Goal: Task Accomplishment & Management: Manage account settings

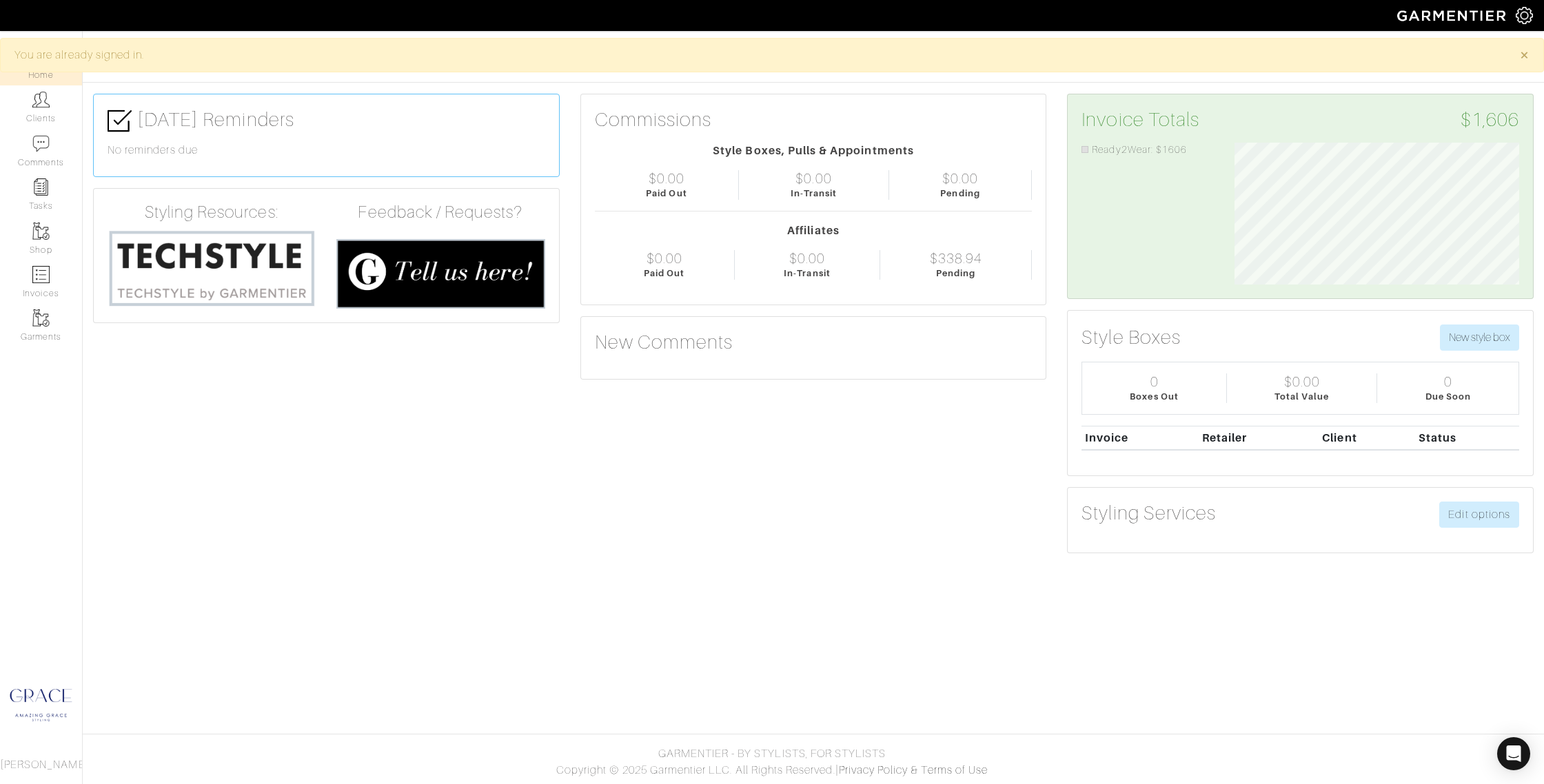
scroll to position [142, 306]
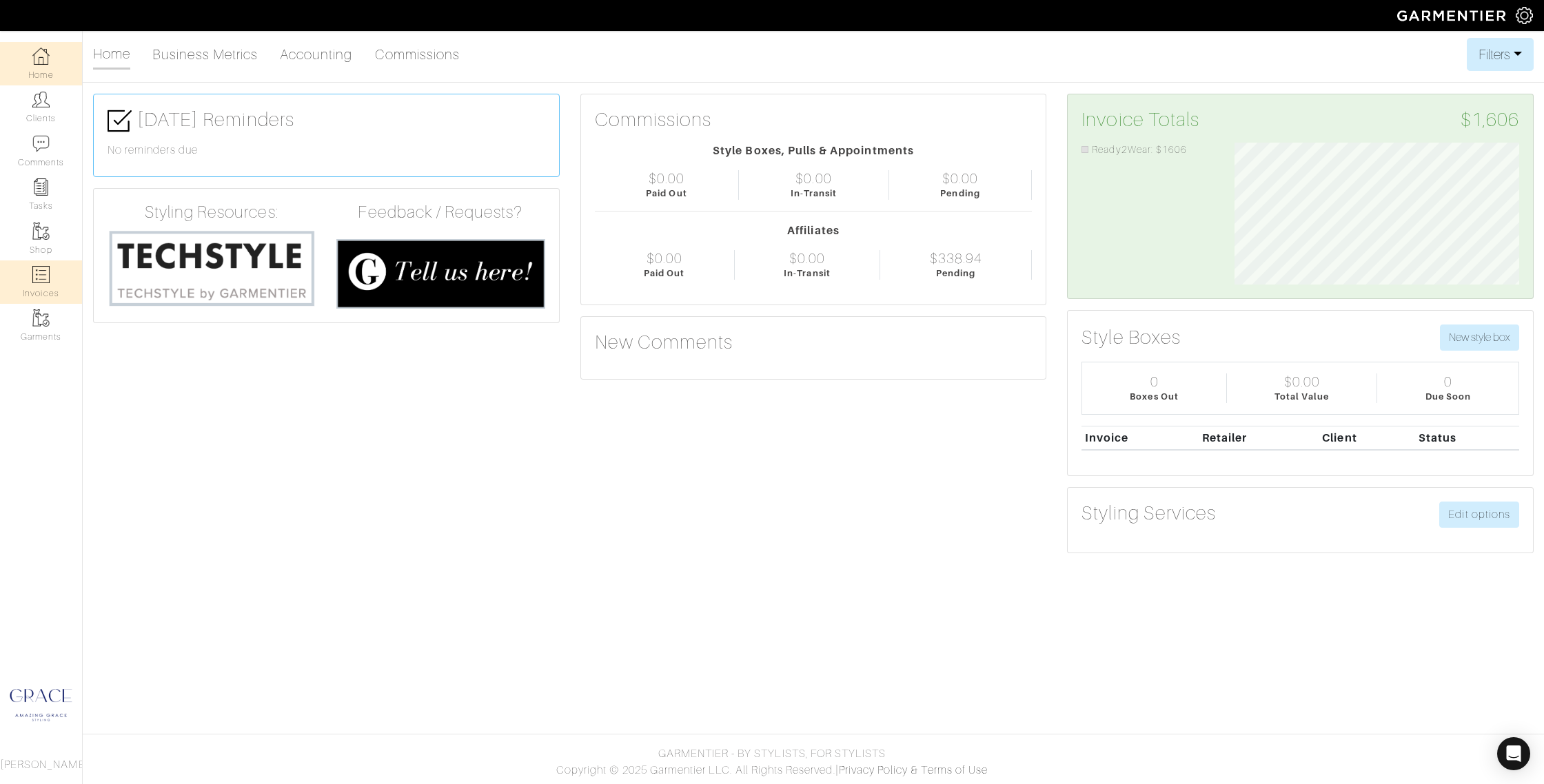
click at [36, 275] on img at bounding box center [41, 275] width 18 height 18
select select
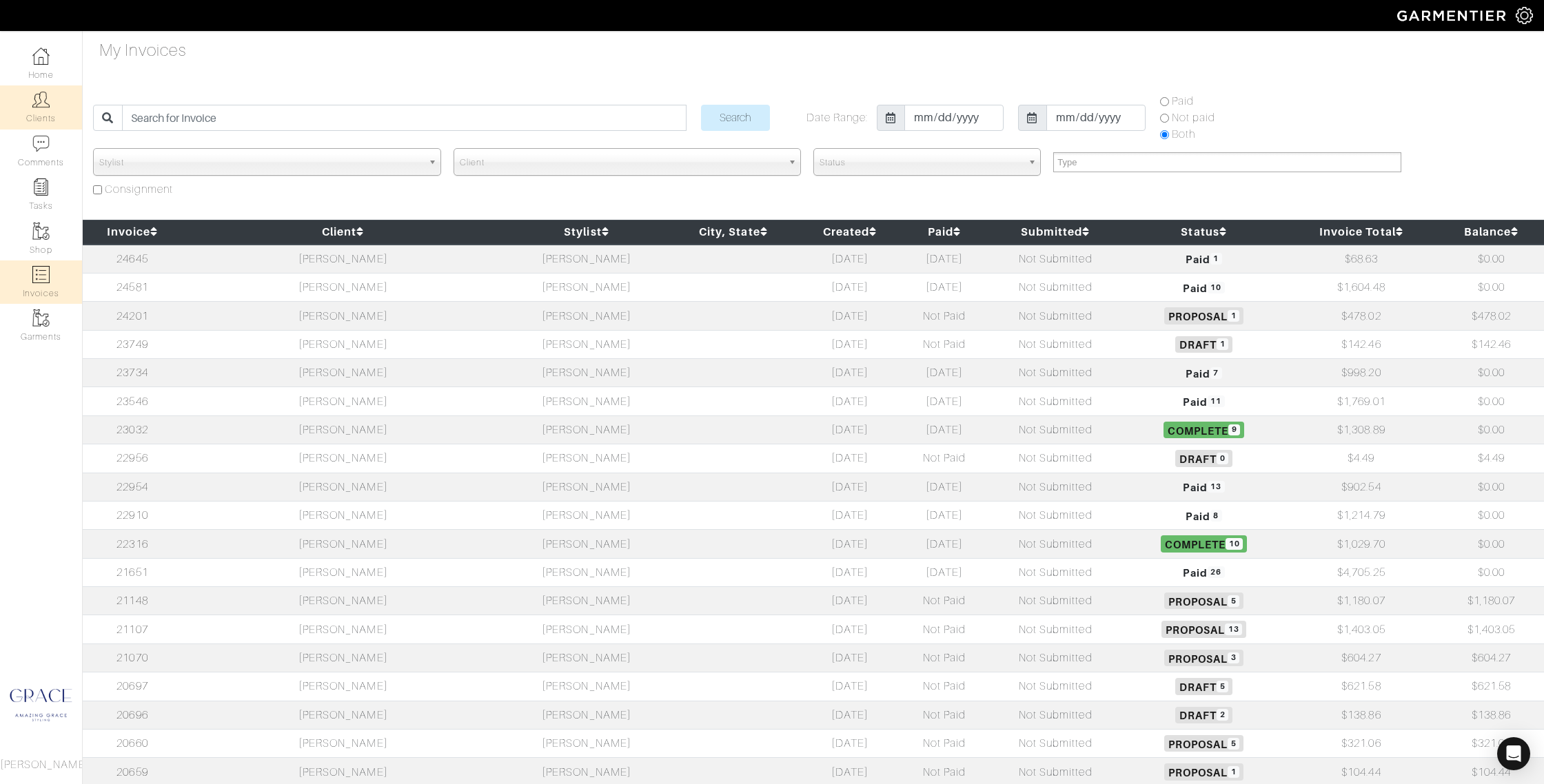
click at [41, 110] on link "Clients" at bounding box center [41, 107] width 82 height 43
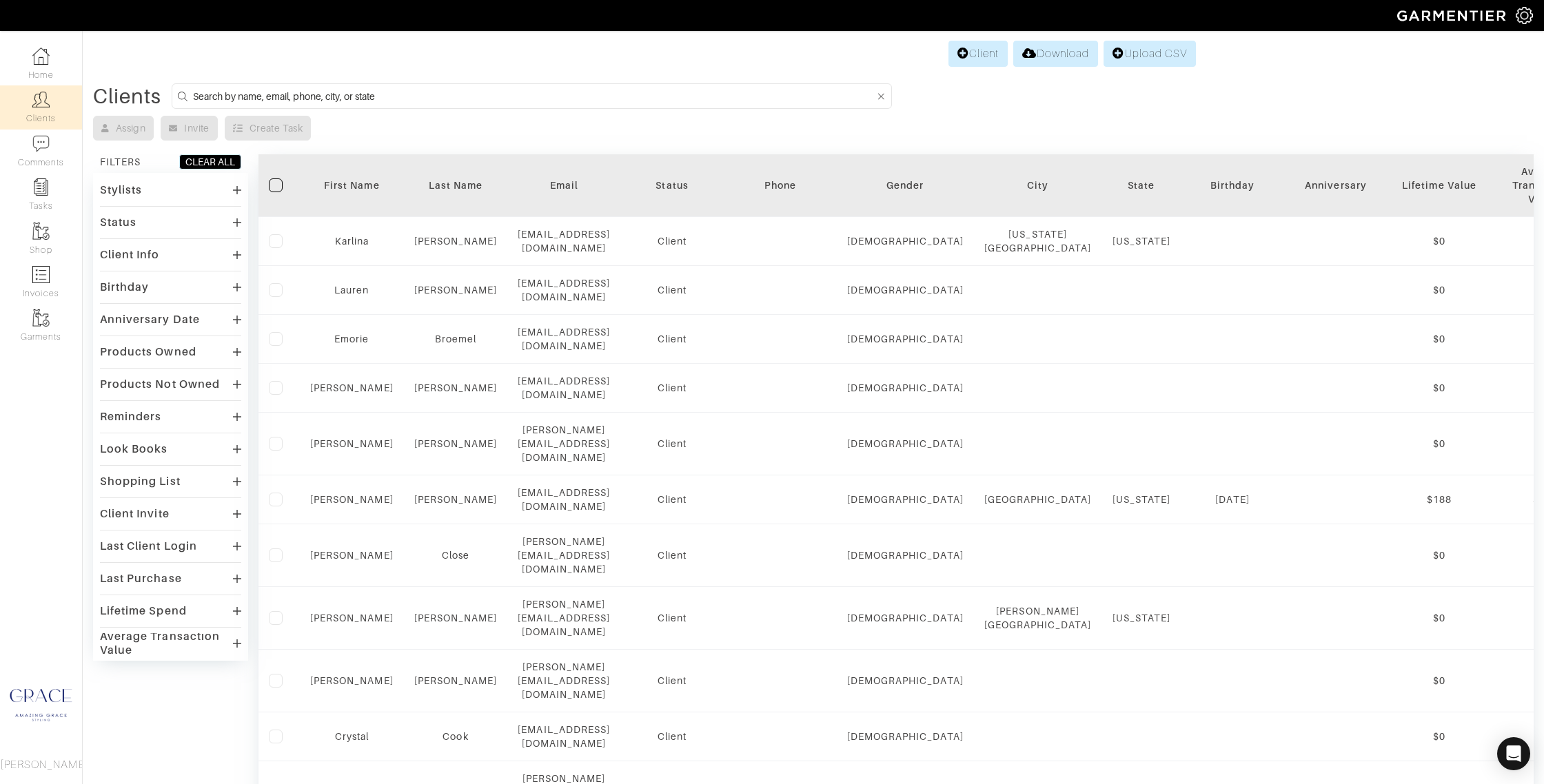
click at [350, 97] on input at bounding box center [533, 96] width 682 height 18
type input "patty"
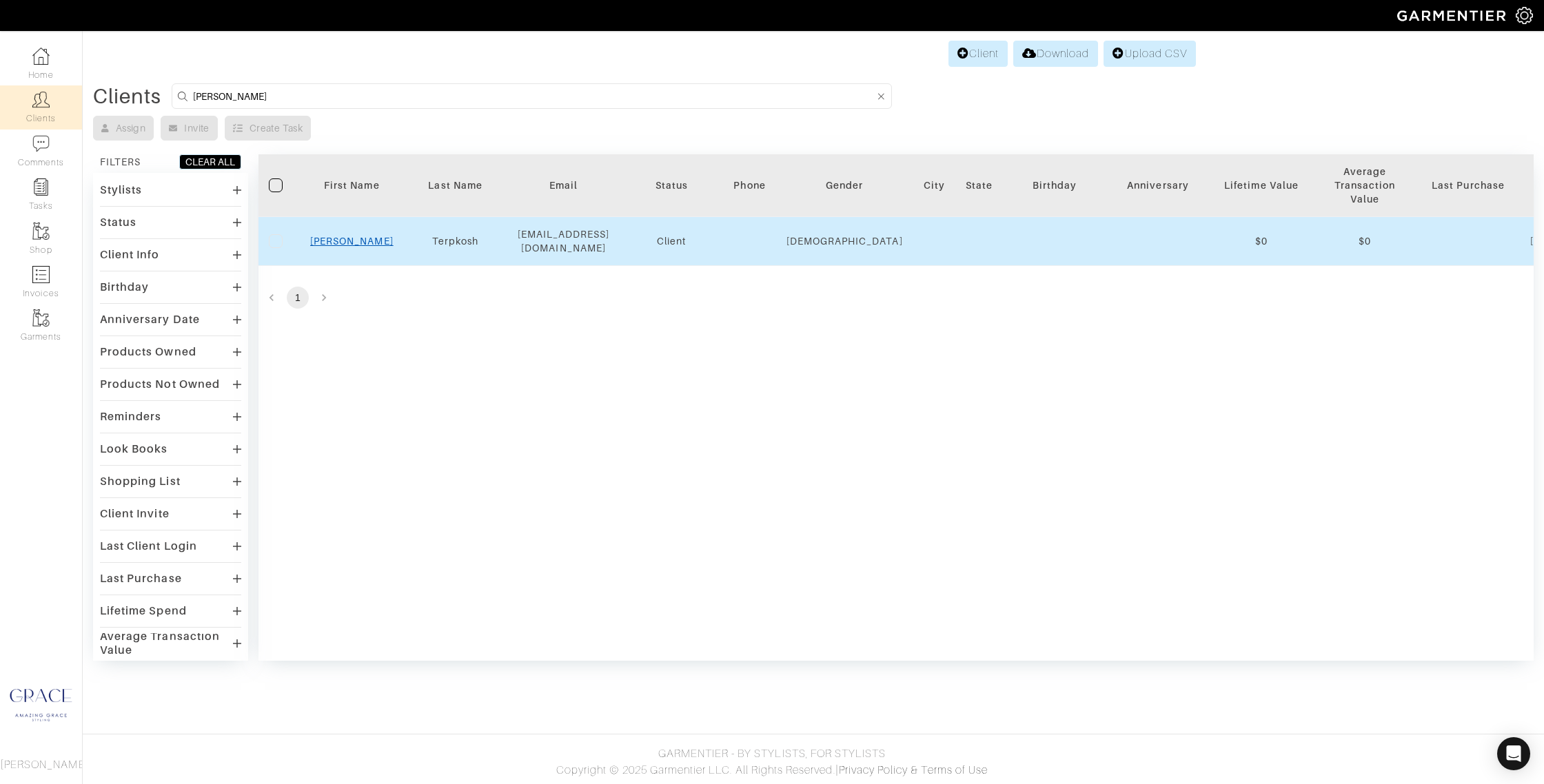
click at [352, 241] on link "Patty" at bounding box center [352, 241] width 84 height 11
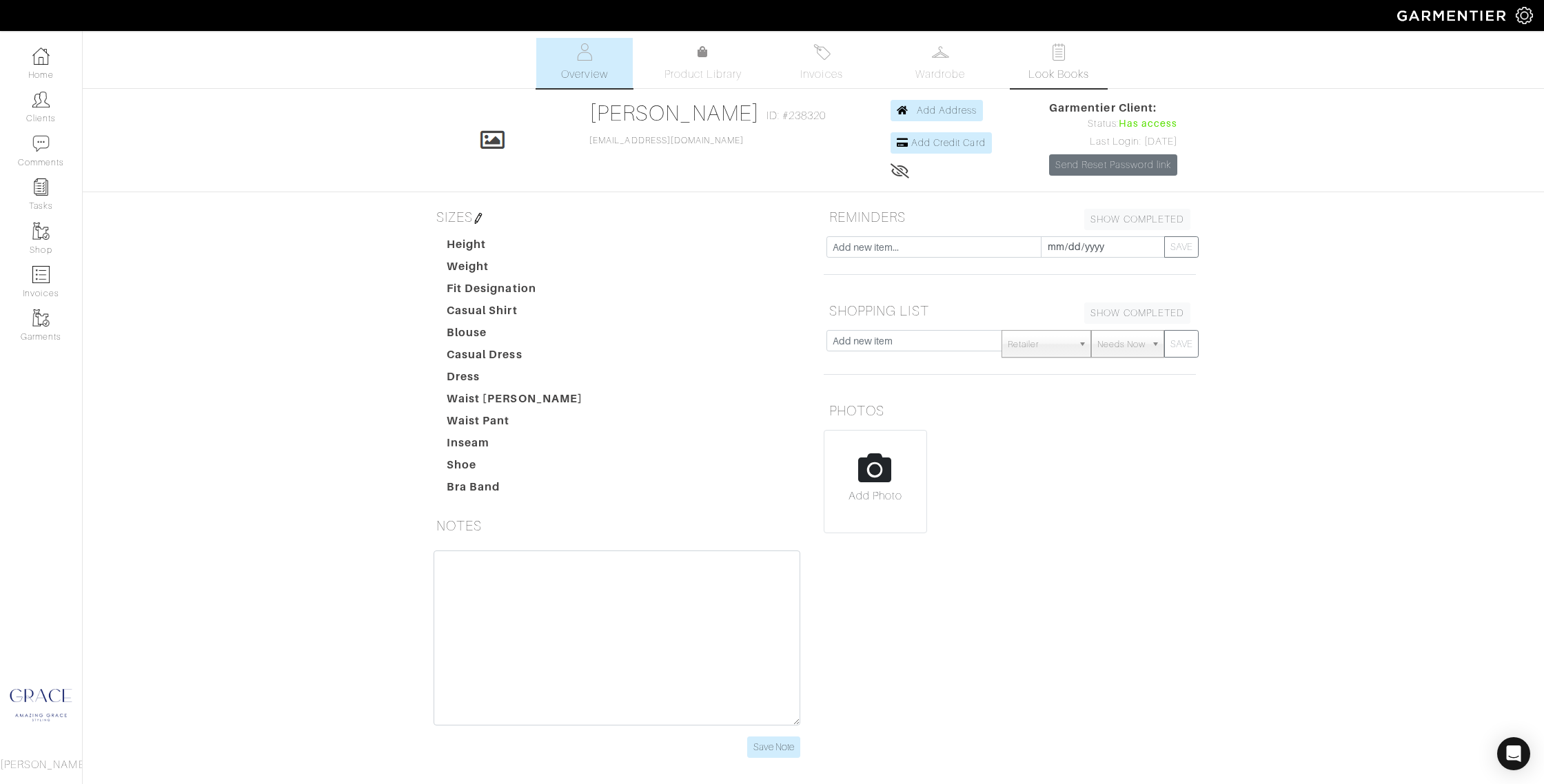
click at [1053, 72] on span "Look Books" at bounding box center [1059, 74] width 62 height 17
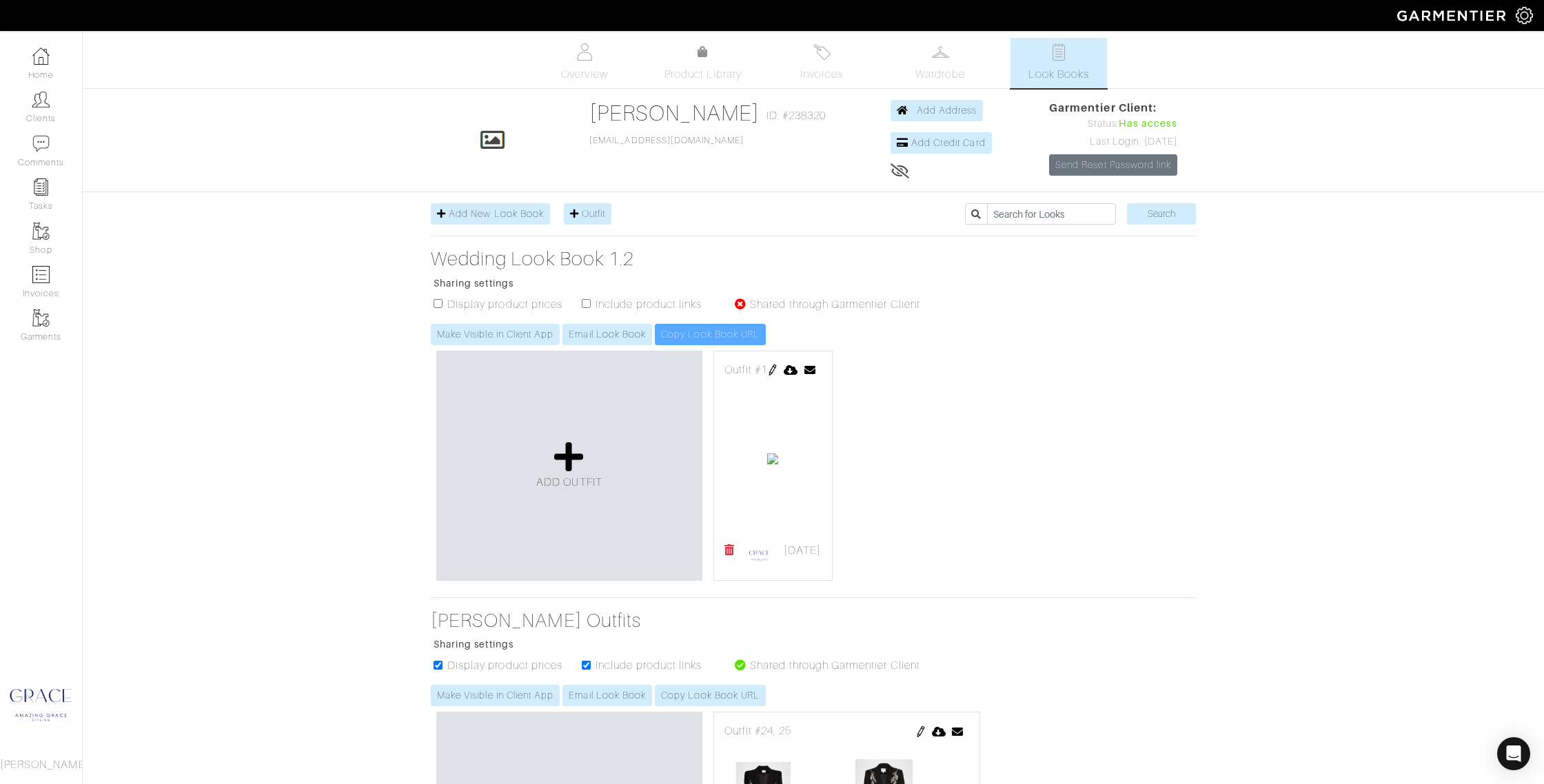
click at [778, 369] on img at bounding box center [772, 370] width 11 height 11
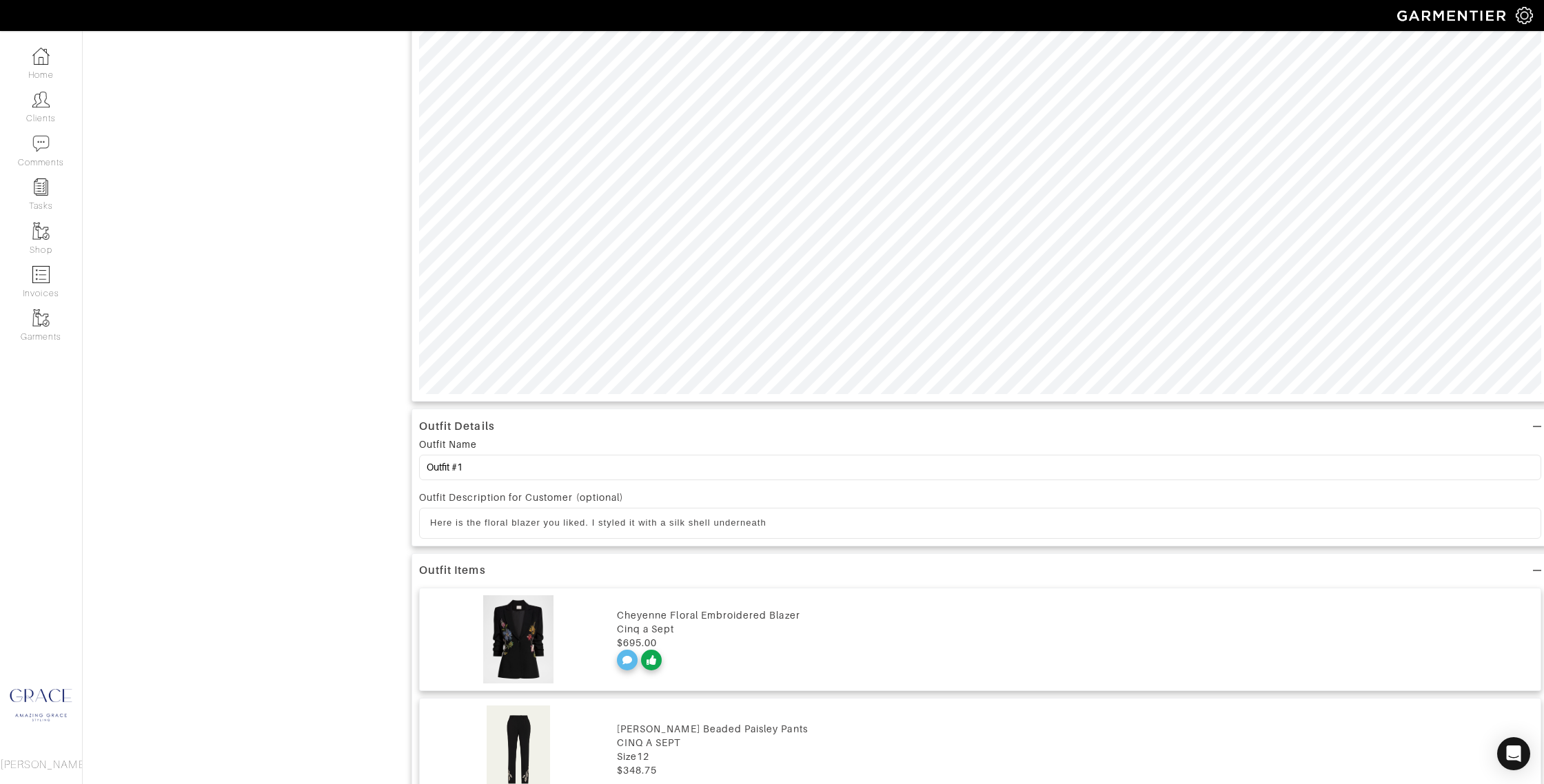
scroll to position [508, 0]
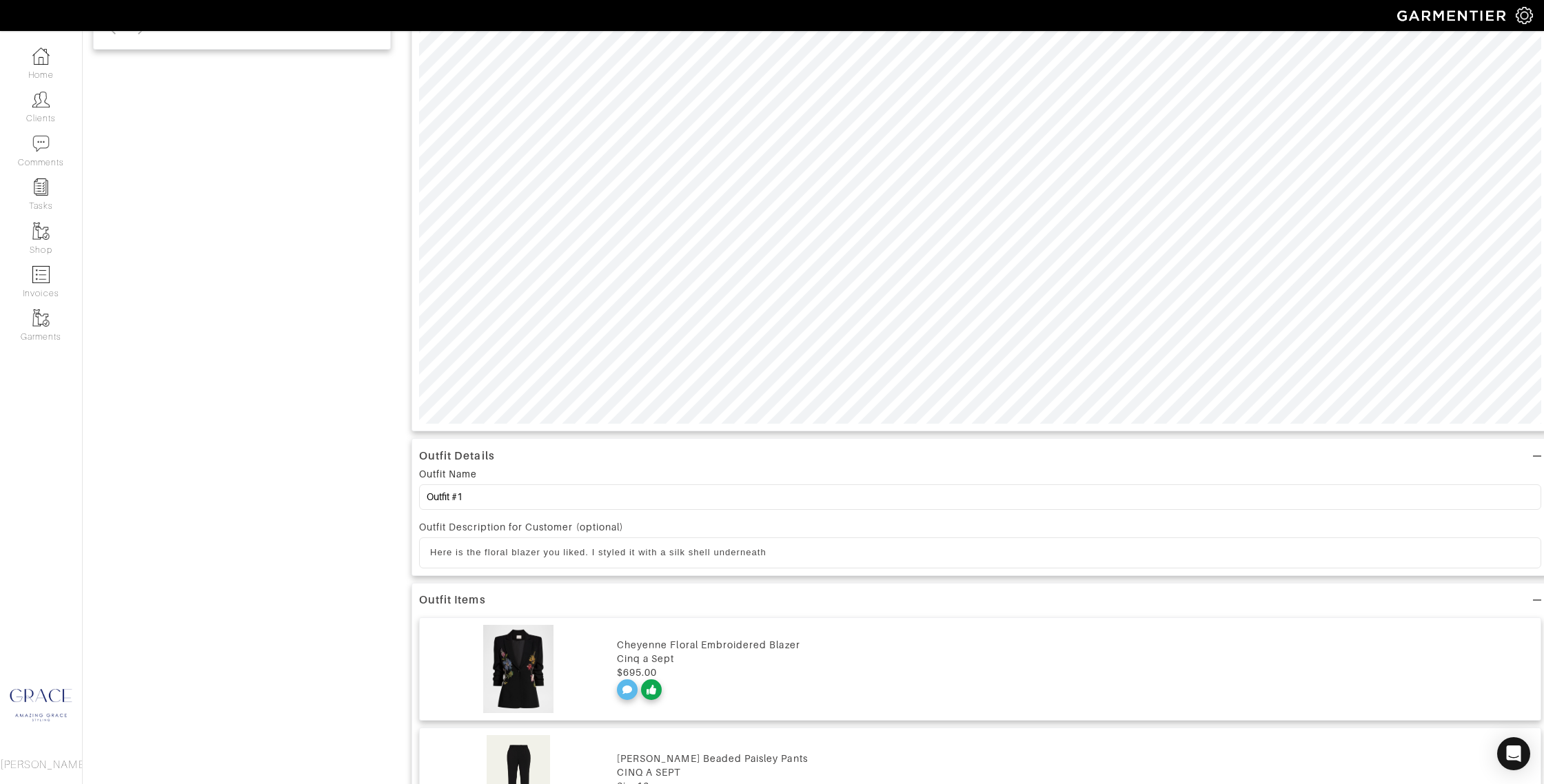
click at [773, 552] on p "Here is the floral blazer you liked. I styled it with a silk shell underneath" at bounding box center [980, 552] width 1100 height 12
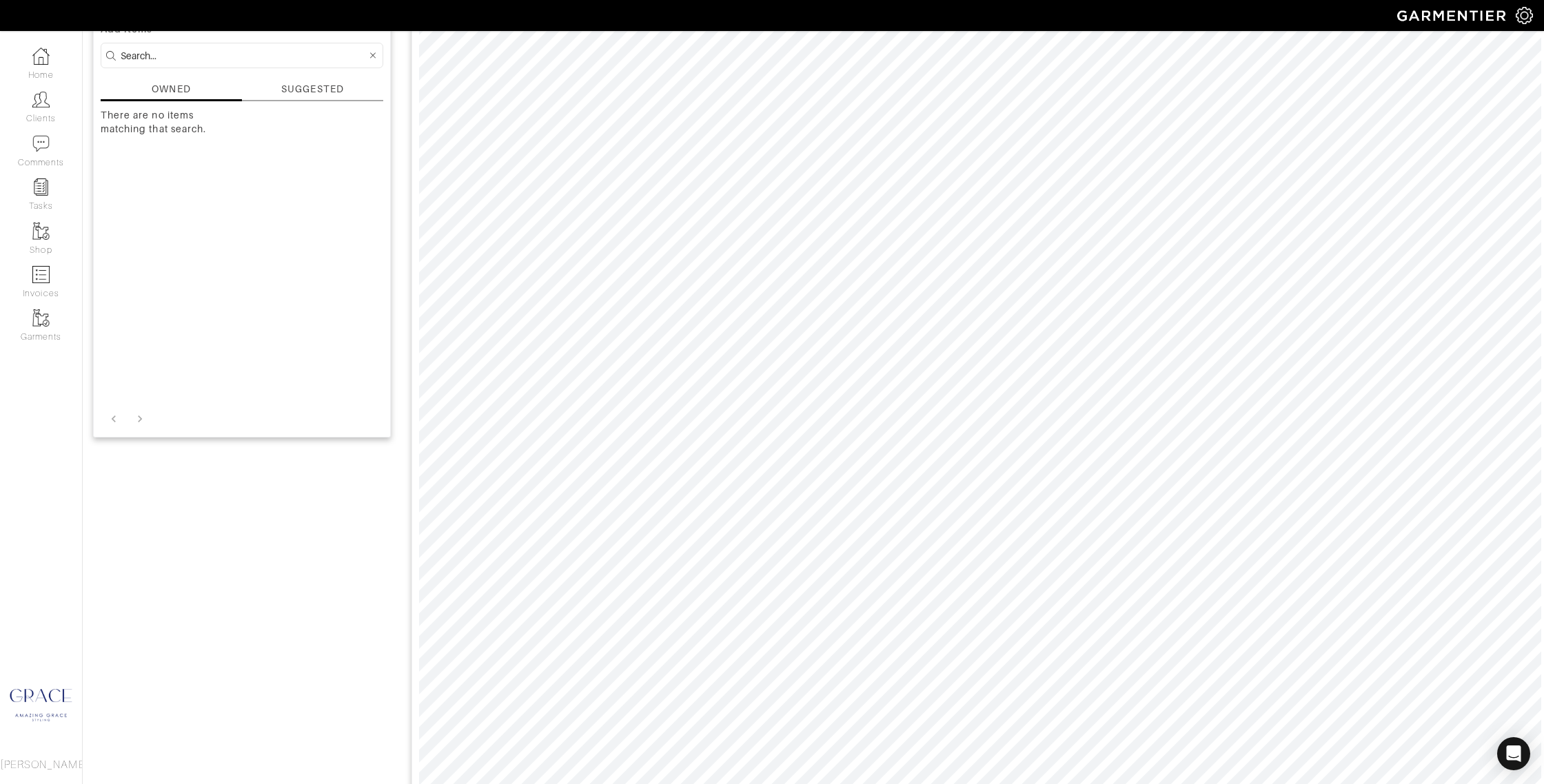
scroll to position [0, 0]
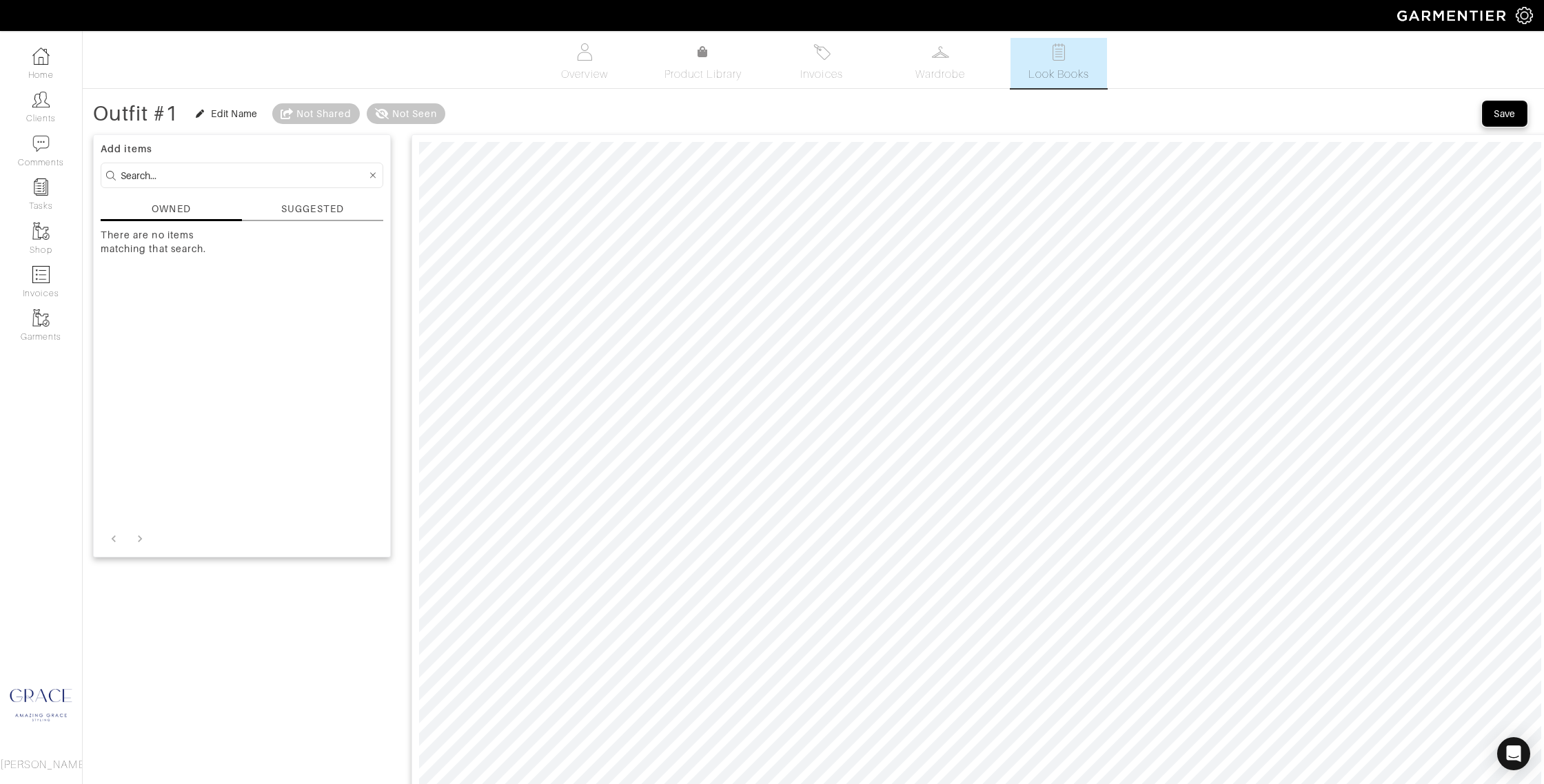
click at [1511, 116] on div "Save" at bounding box center [1504, 114] width 22 height 14
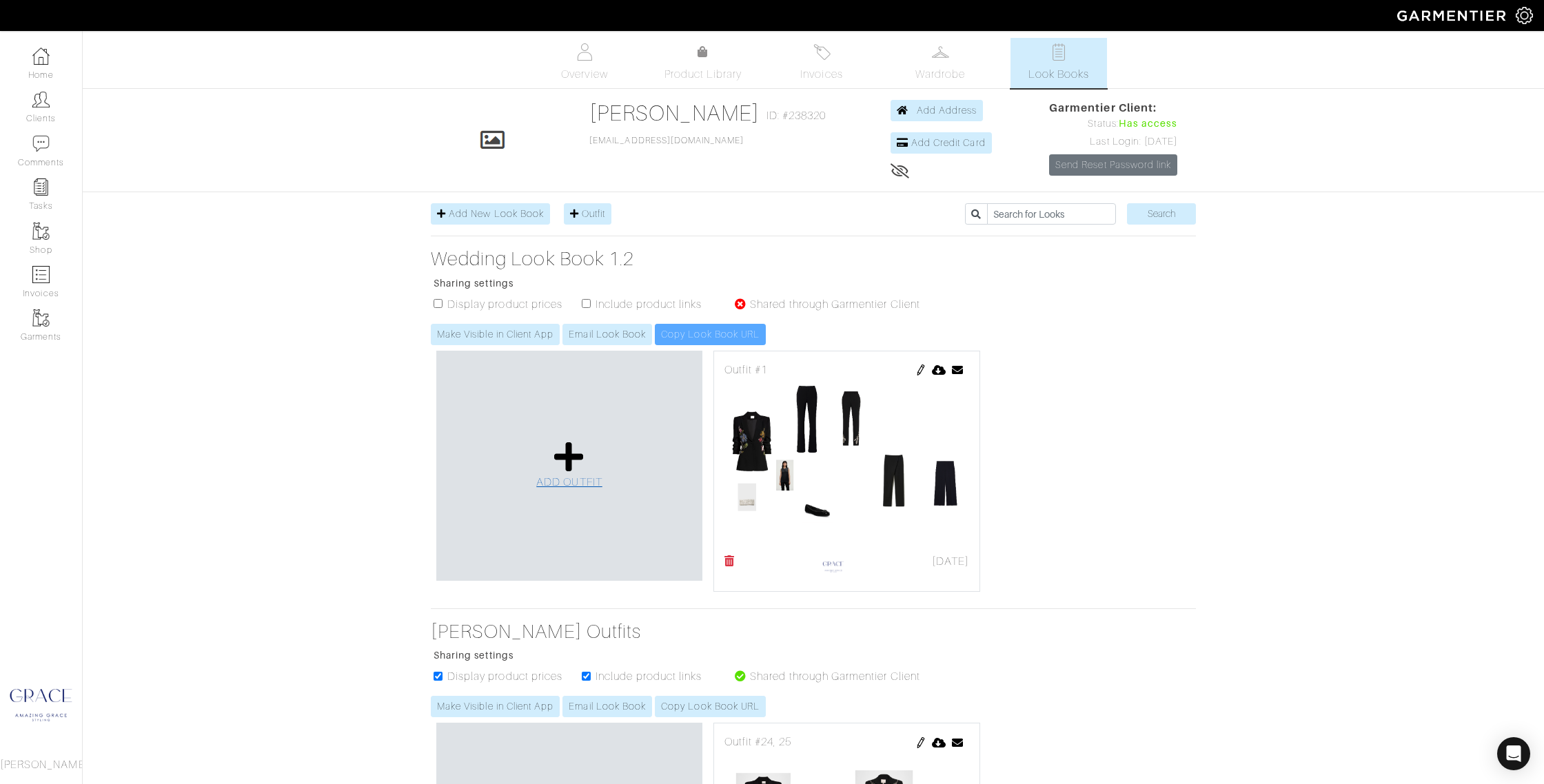
click at [552, 447] on link "ADD OUTFIT" at bounding box center [569, 465] width 66 height 51
click at [564, 453] on icon at bounding box center [569, 456] width 29 height 33
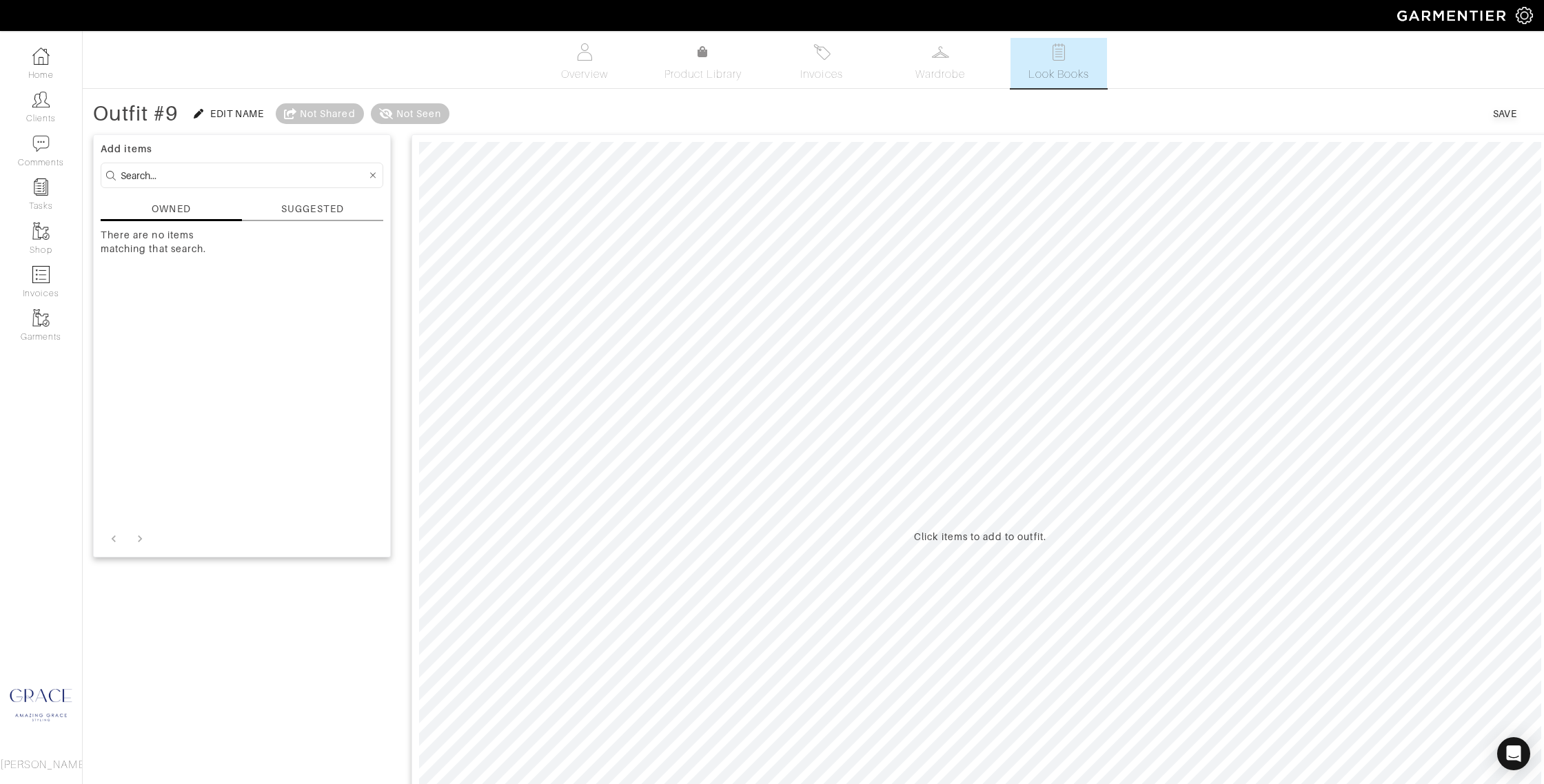
click at [213, 170] on input at bounding box center [244, 176] width 246 height 18
type input "la double j"
click at [288, 205] on div "SUGGESTED" at bounding box center [312, 210] width 62 height 15
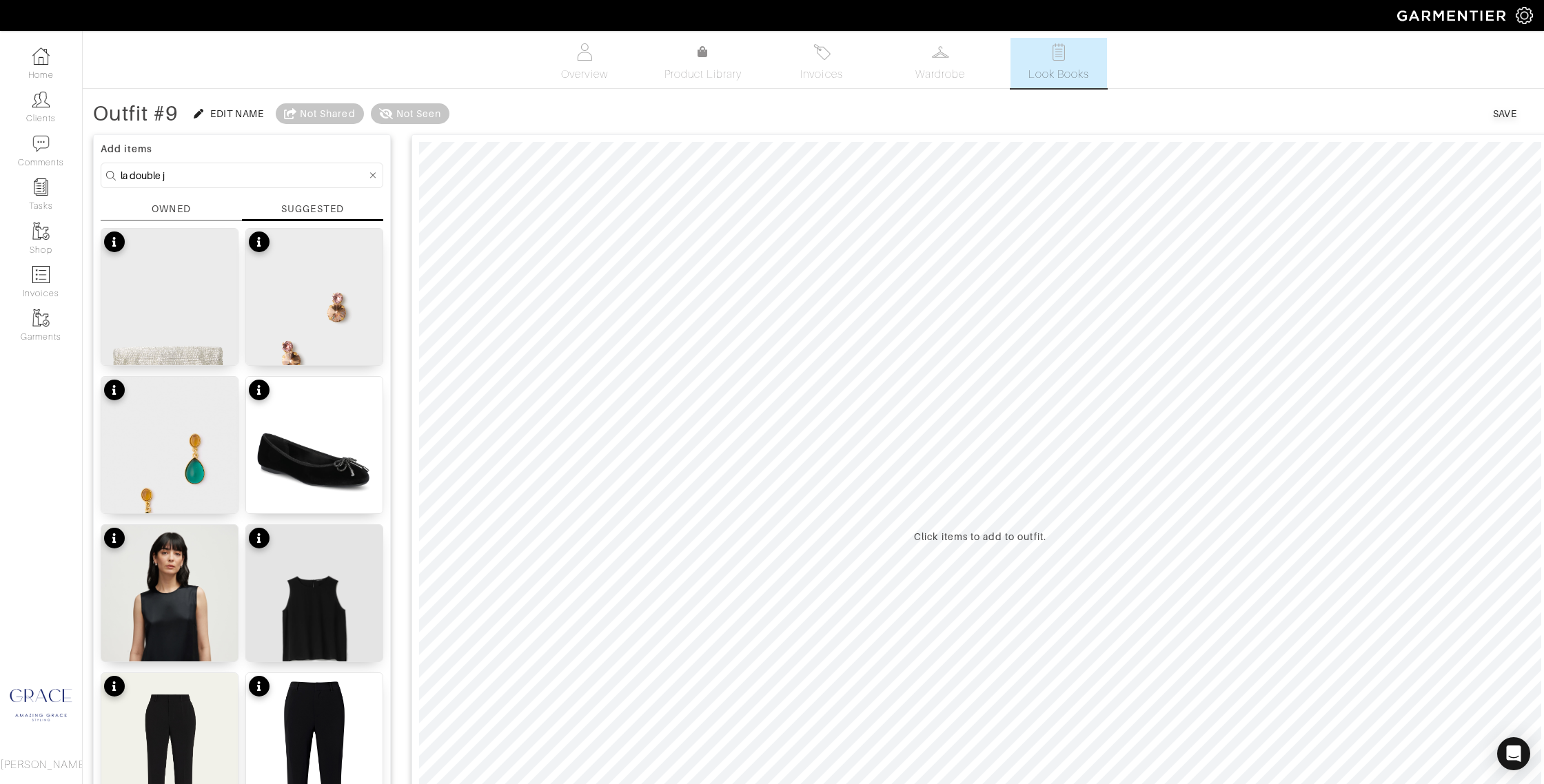
drag, startPoint x: 177, startPoint y: 174, endPoint x: 94, endPoint y: 169, distance: 83.2
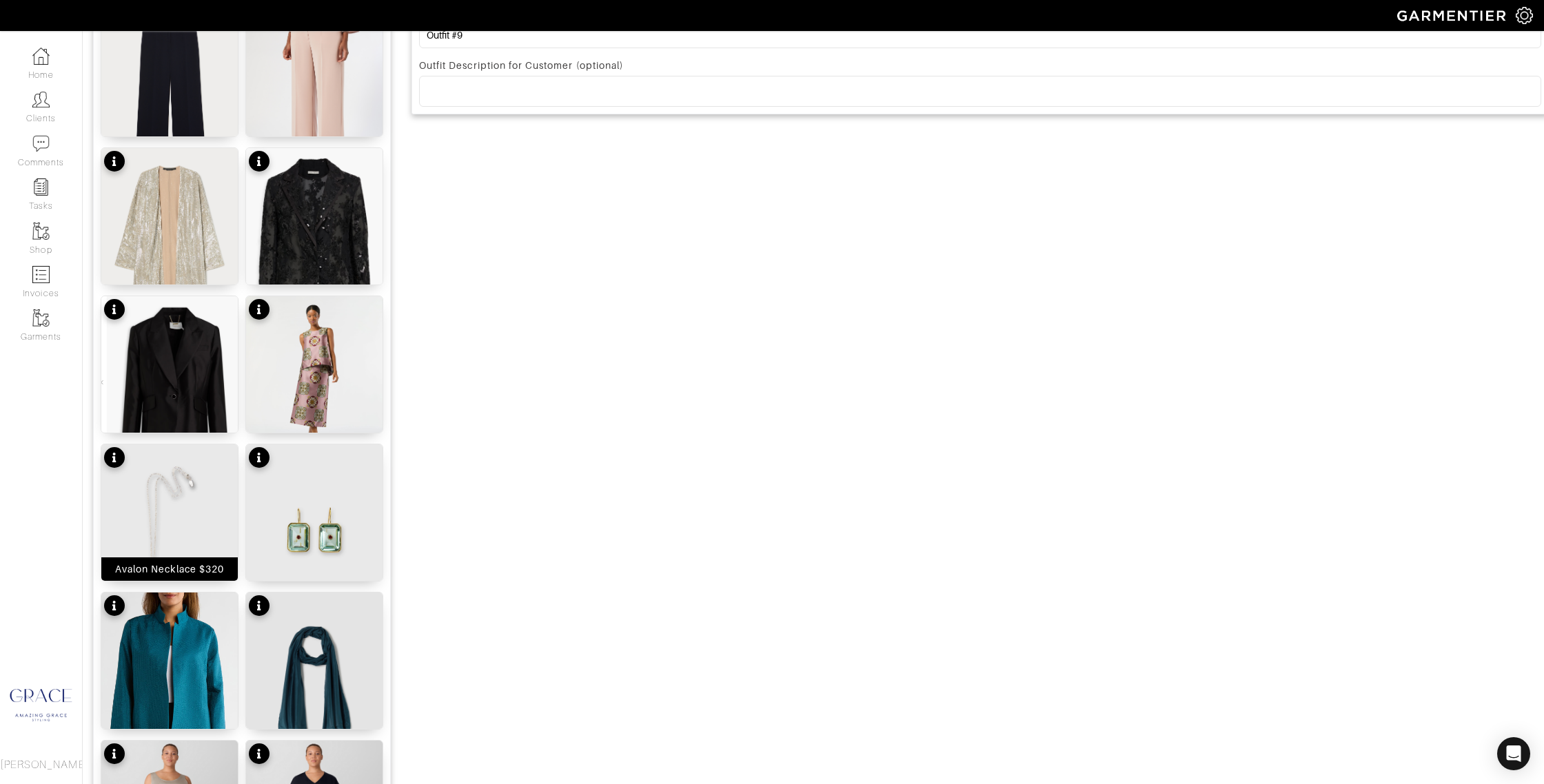
scroll to position [971, 0]
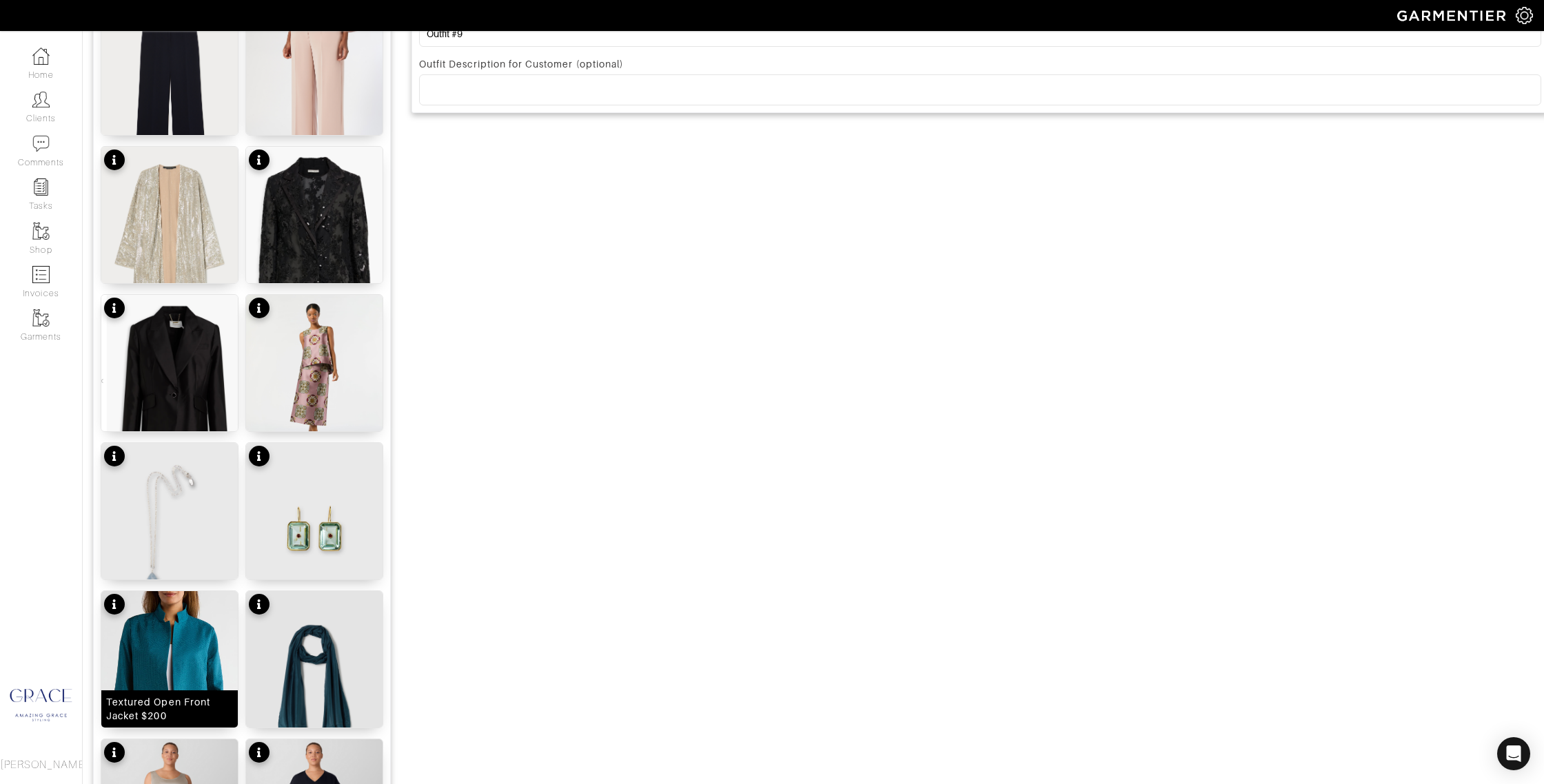
click at [194, 698] on div "Textured Open Front Jacket $200" at bounding box center [169, 709] width 127 height 28
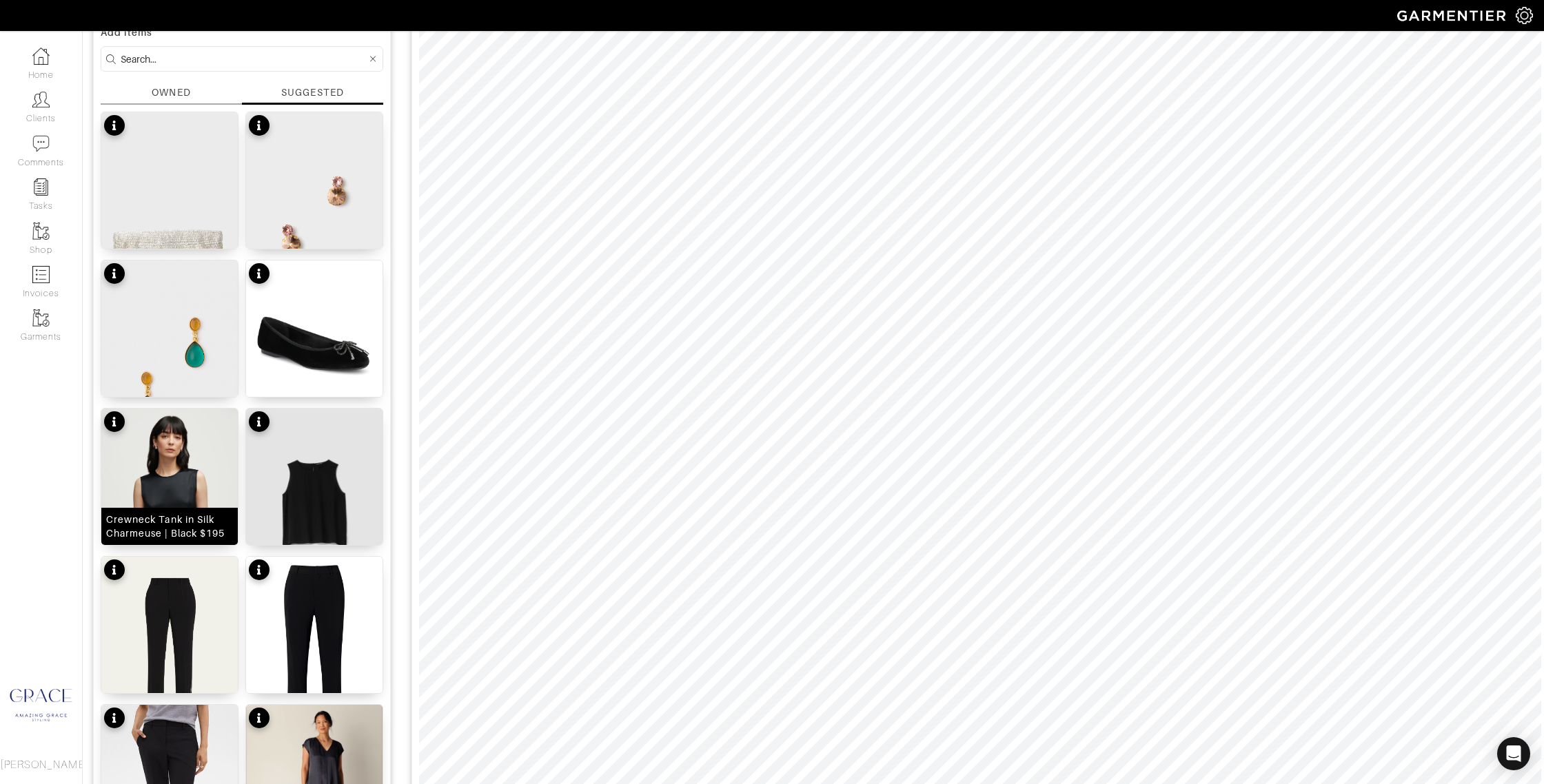
scroll to position [0, 0]
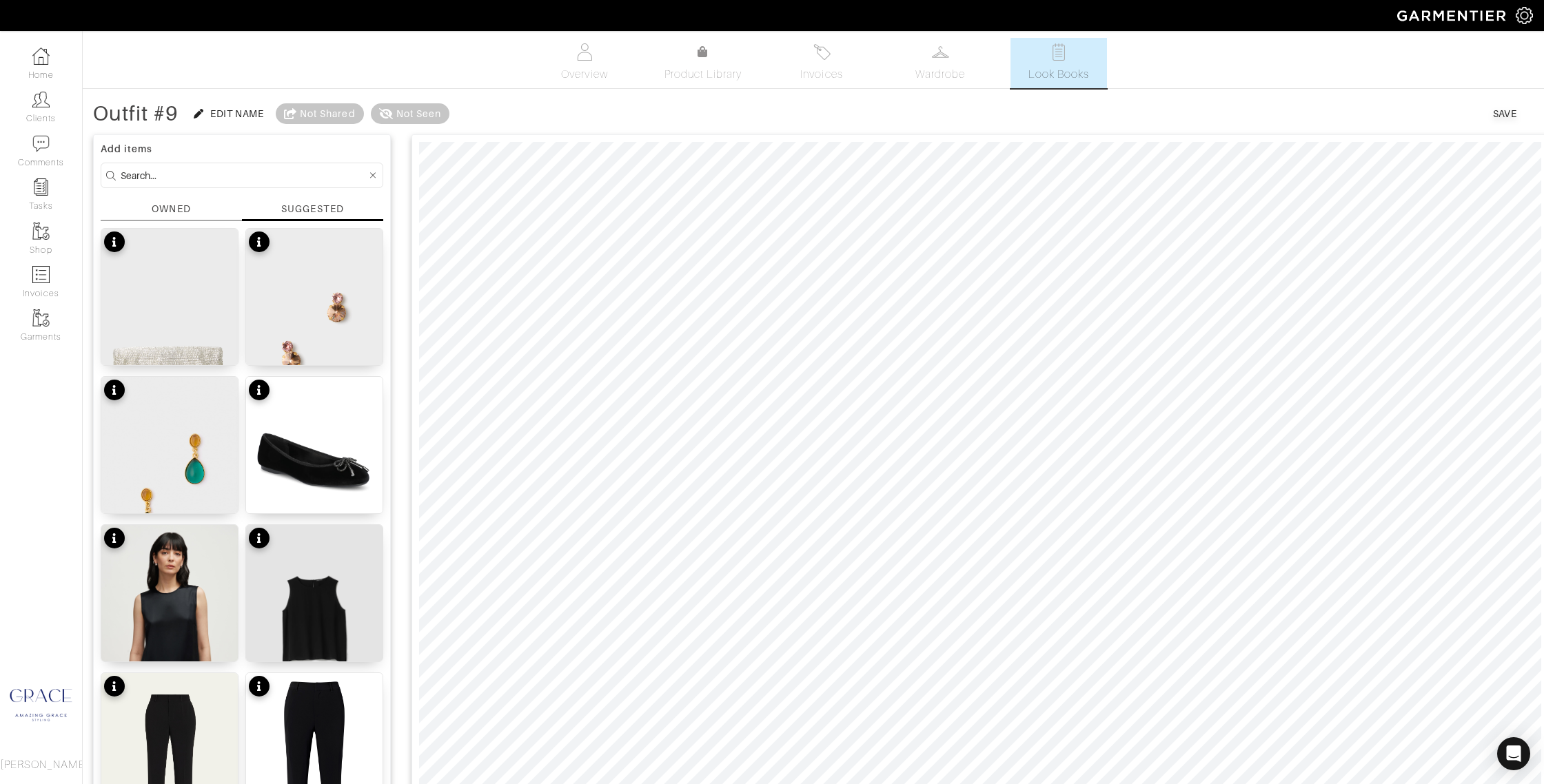
click at [151, 171] on input at bounding box center [244, 176] width 246 height 18
type input "jacket"
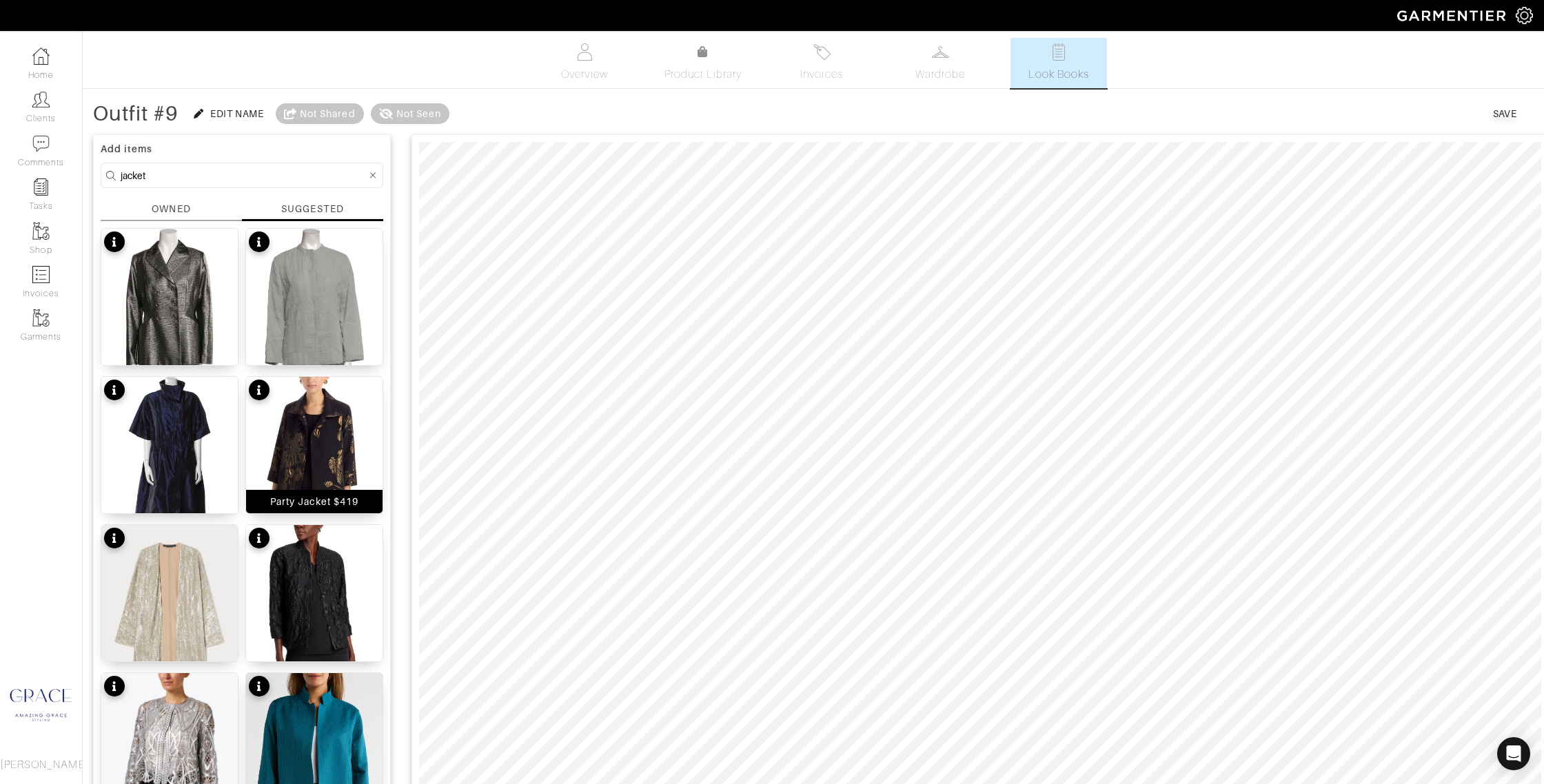
click at [308, 502] on div "Party Jacket $419" at bounding box center [314, 501] width 88 height 14
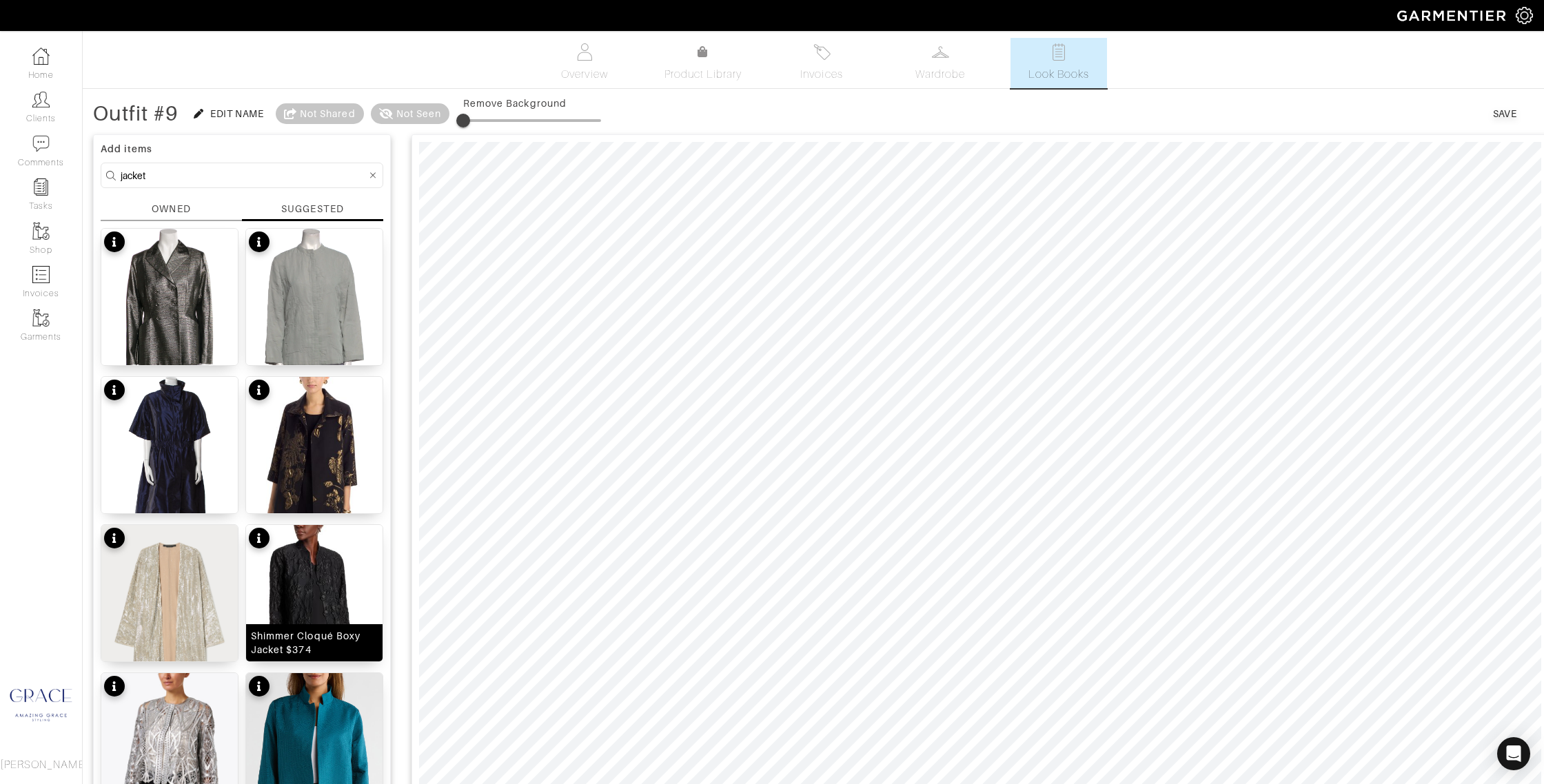
click at [319, 637] on div "Shimmer Cloqué Boxy Jacket $374" at bounding box center [314, 643] width 127 height 28
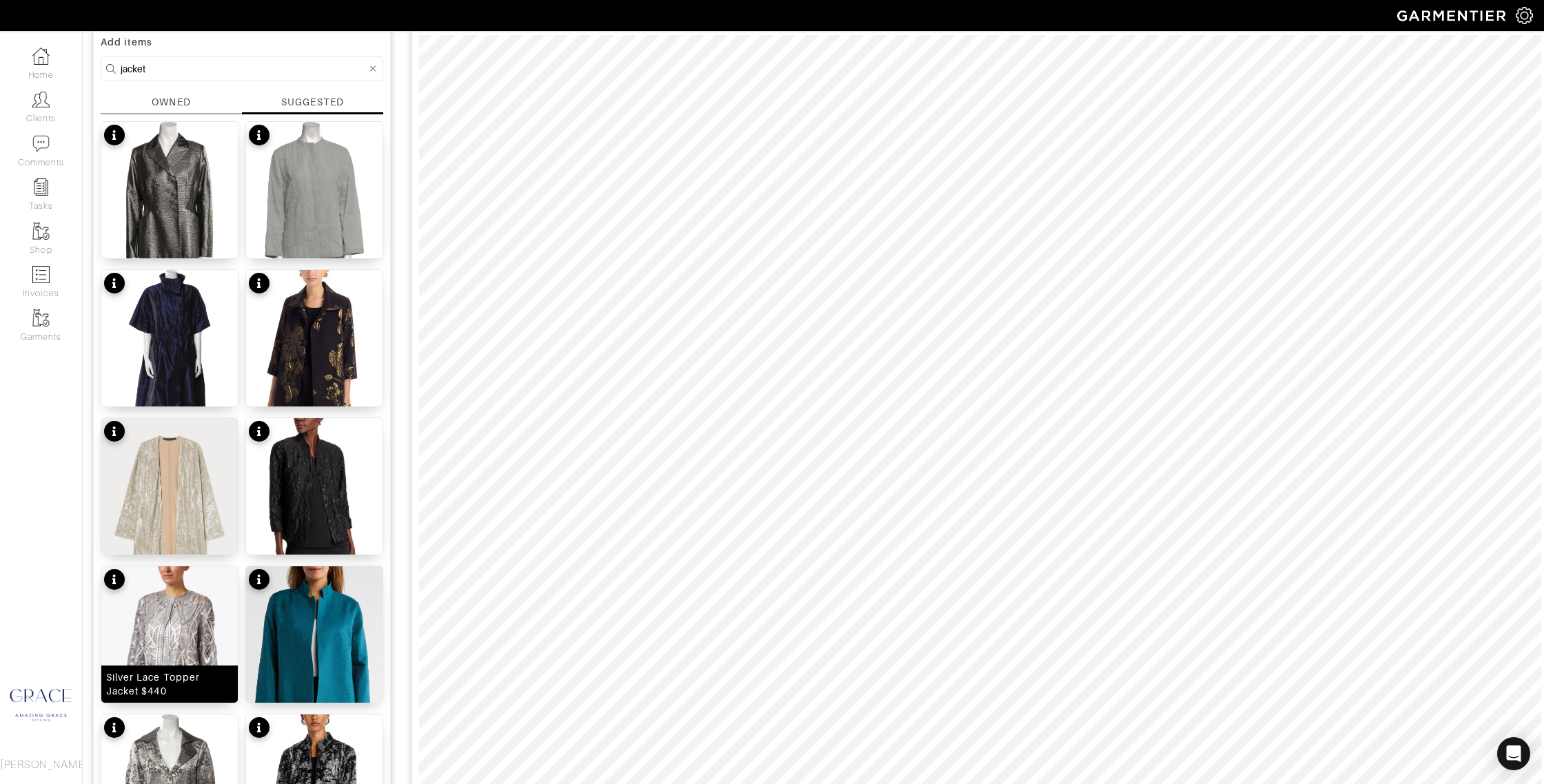
scroll to position [96, 0]
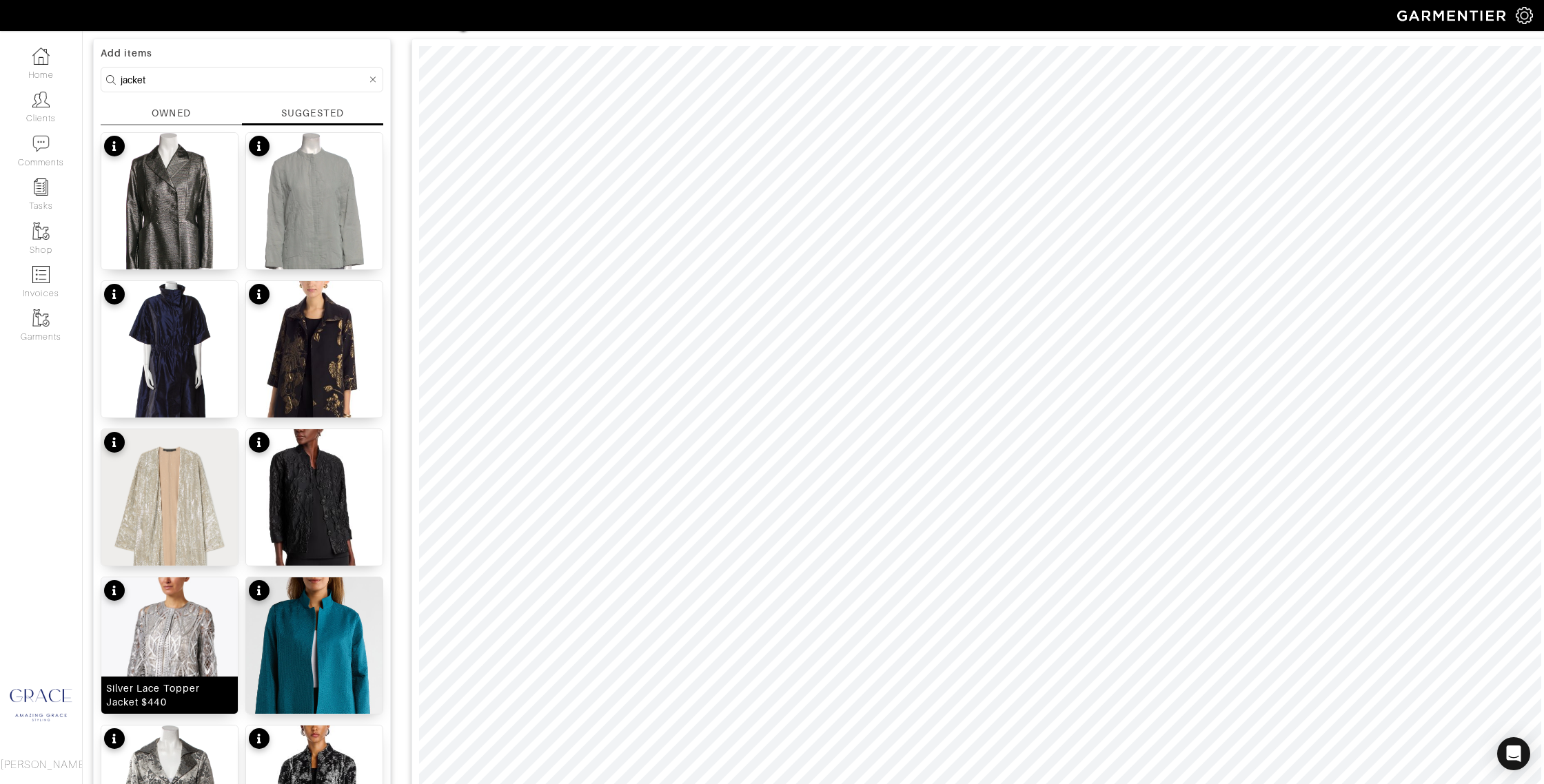
click at [171, 703] on div "Silver Lace Topper Jacket $440" at bounding box center [169, 695] width 127 height 28
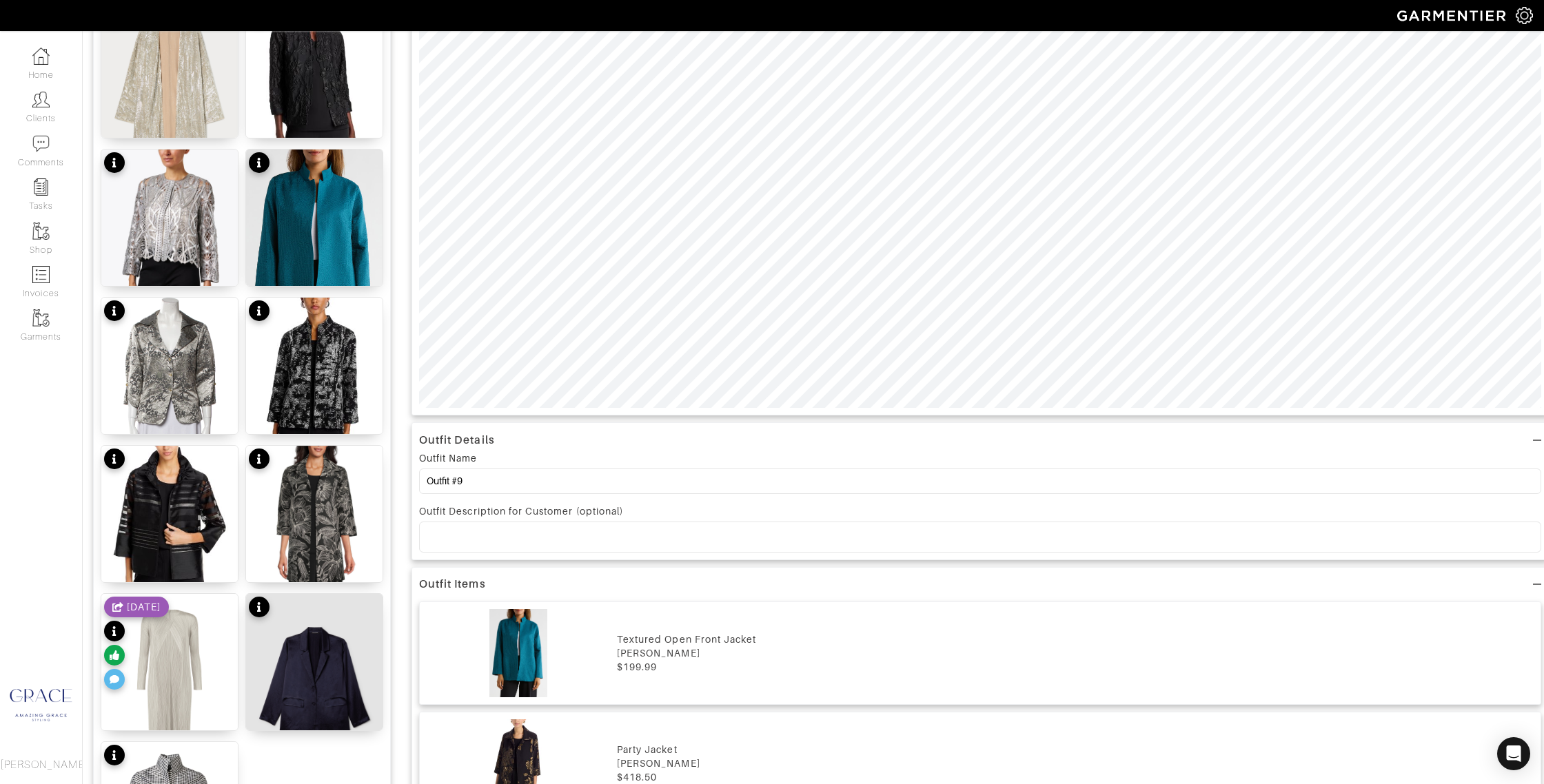
scroll to position [542, 0]
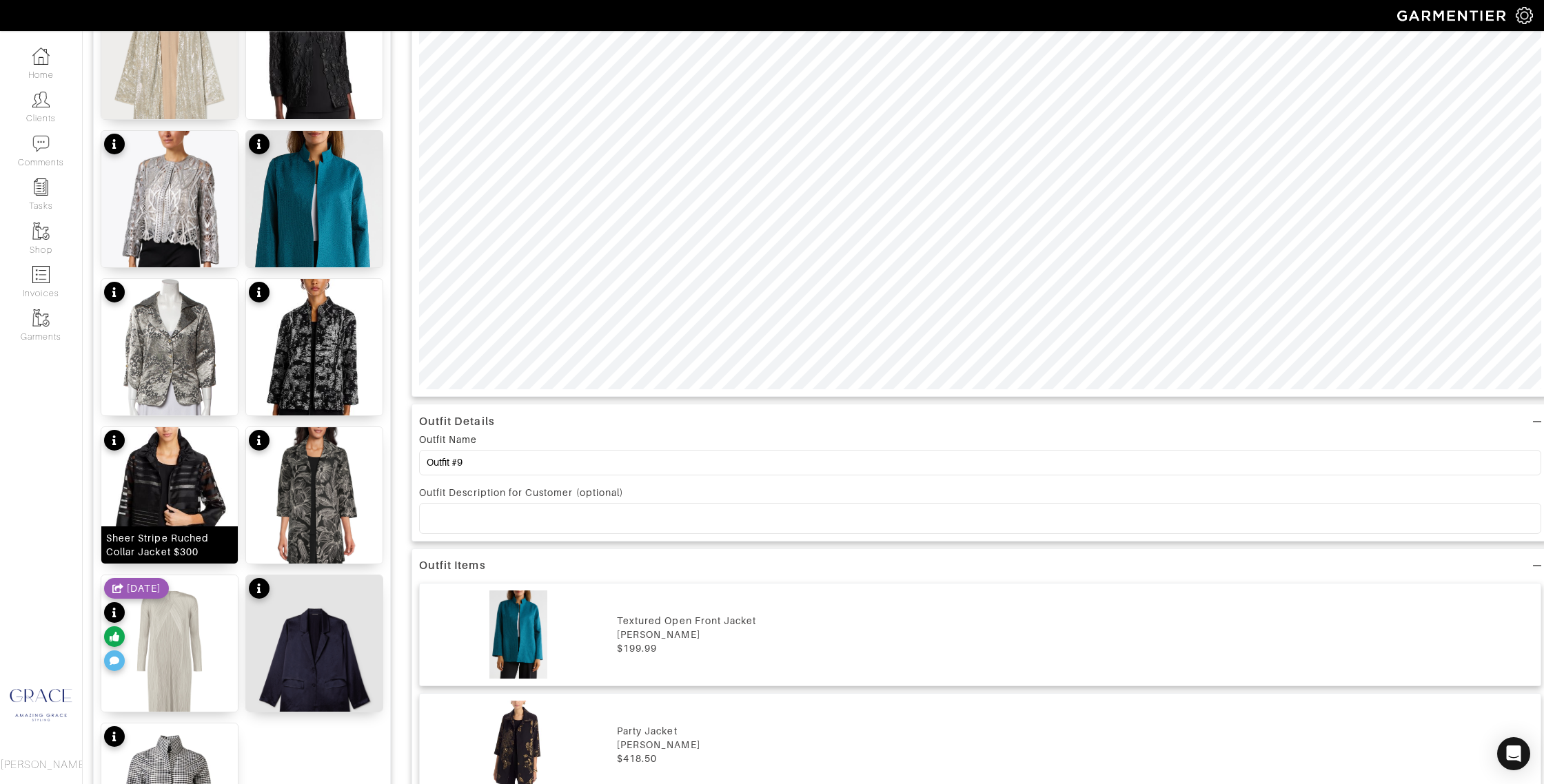
click at [173, 548] on div "Sheer Stripe Ruched Collar Jacket $300" at bounding box center [169, 545] width 127 height 28
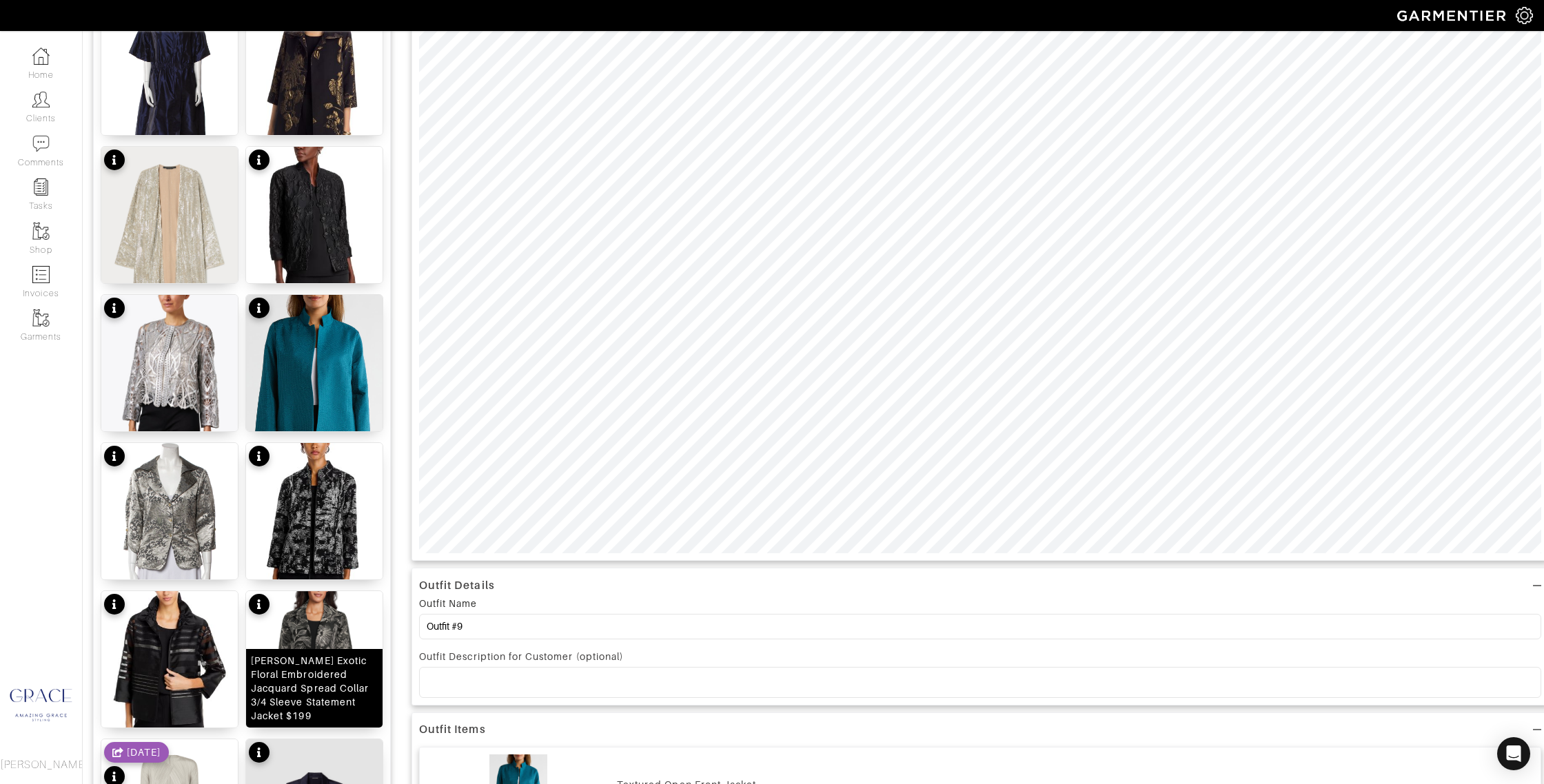
scroll to position [410, 0]
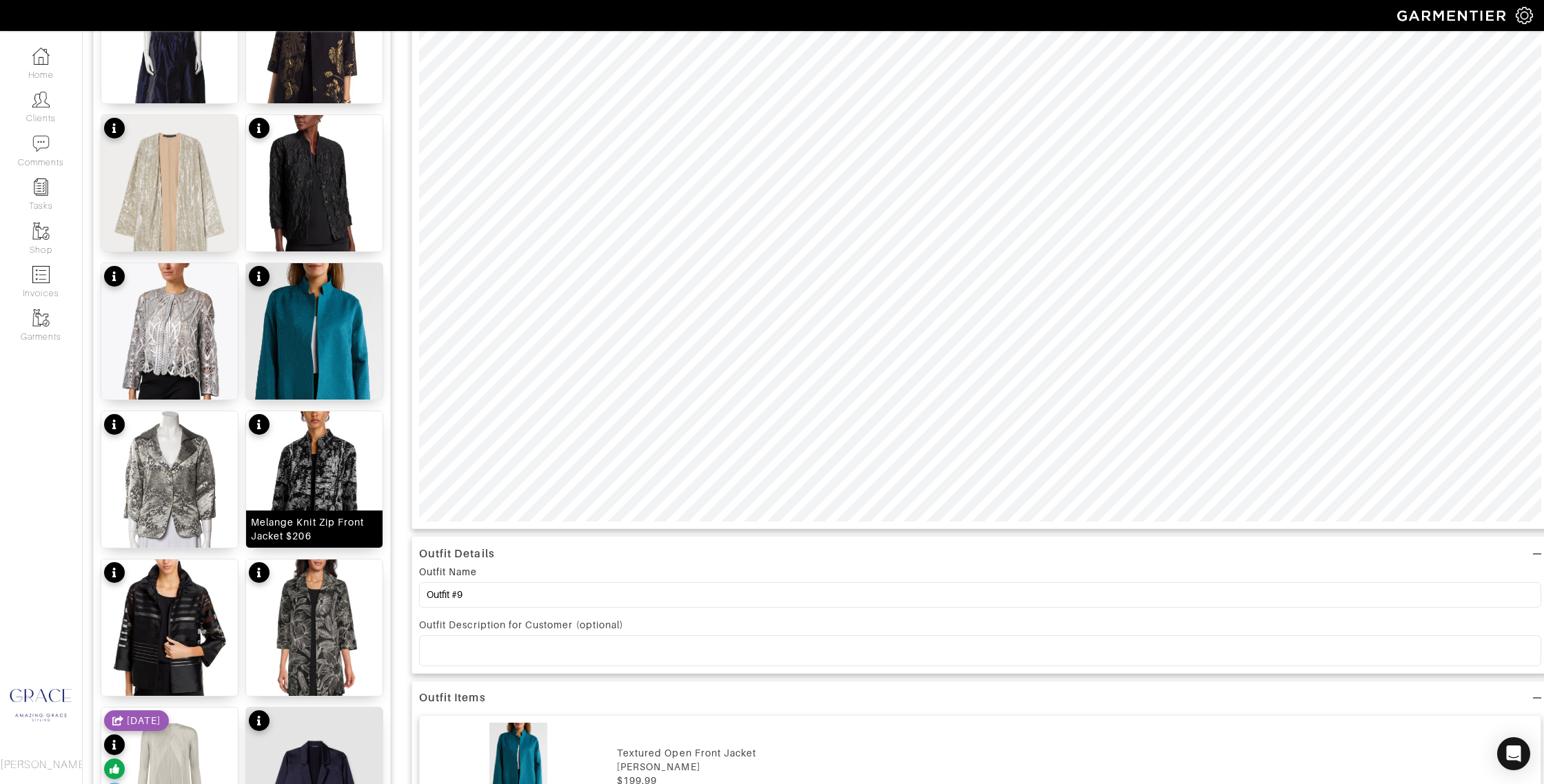
click at [306, 529] on div "Melange Knit Zip Front Jacket $206" at bounding box center [314, 530] width 127 height 28
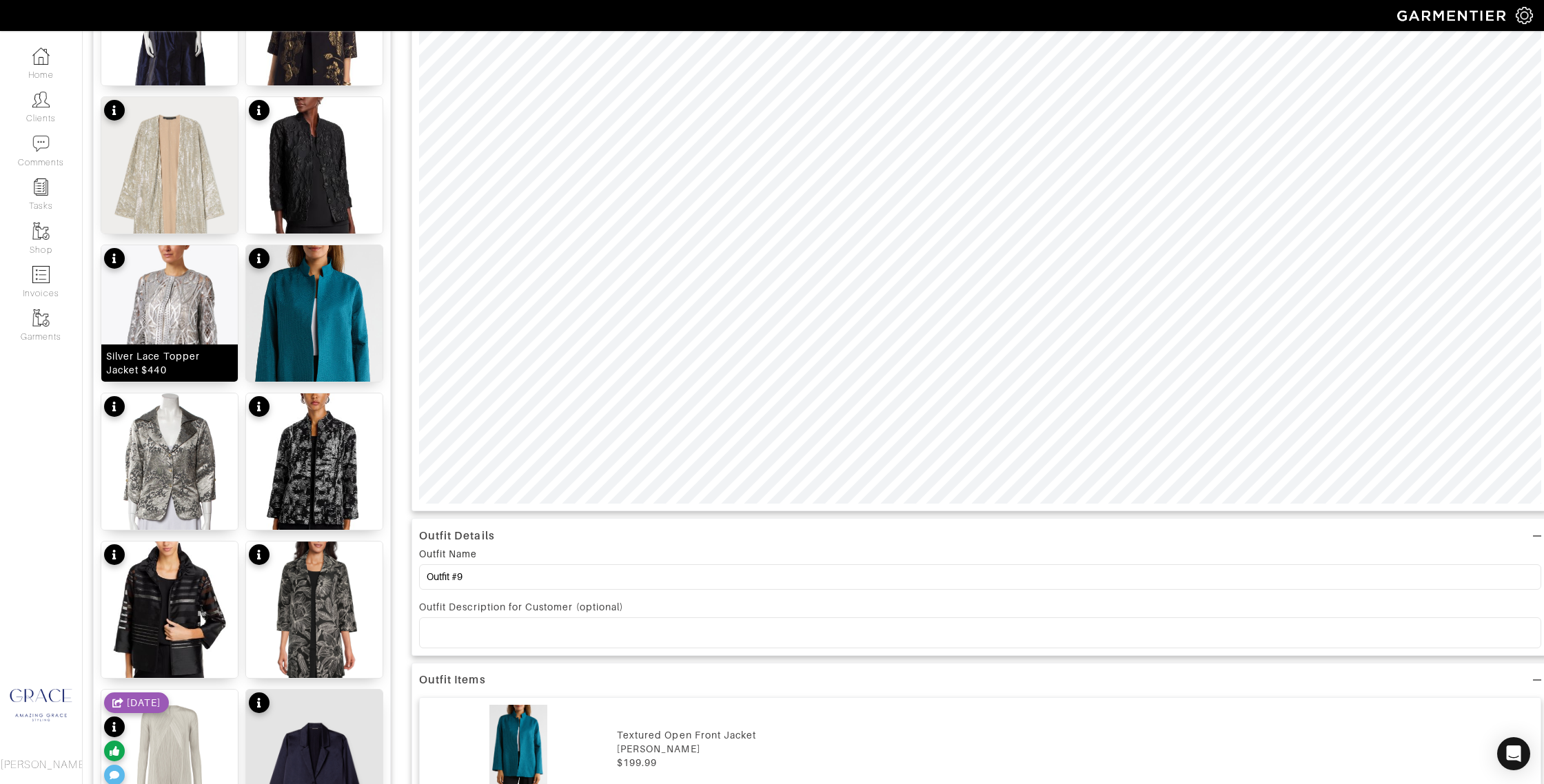
scroll to position [449, 0]
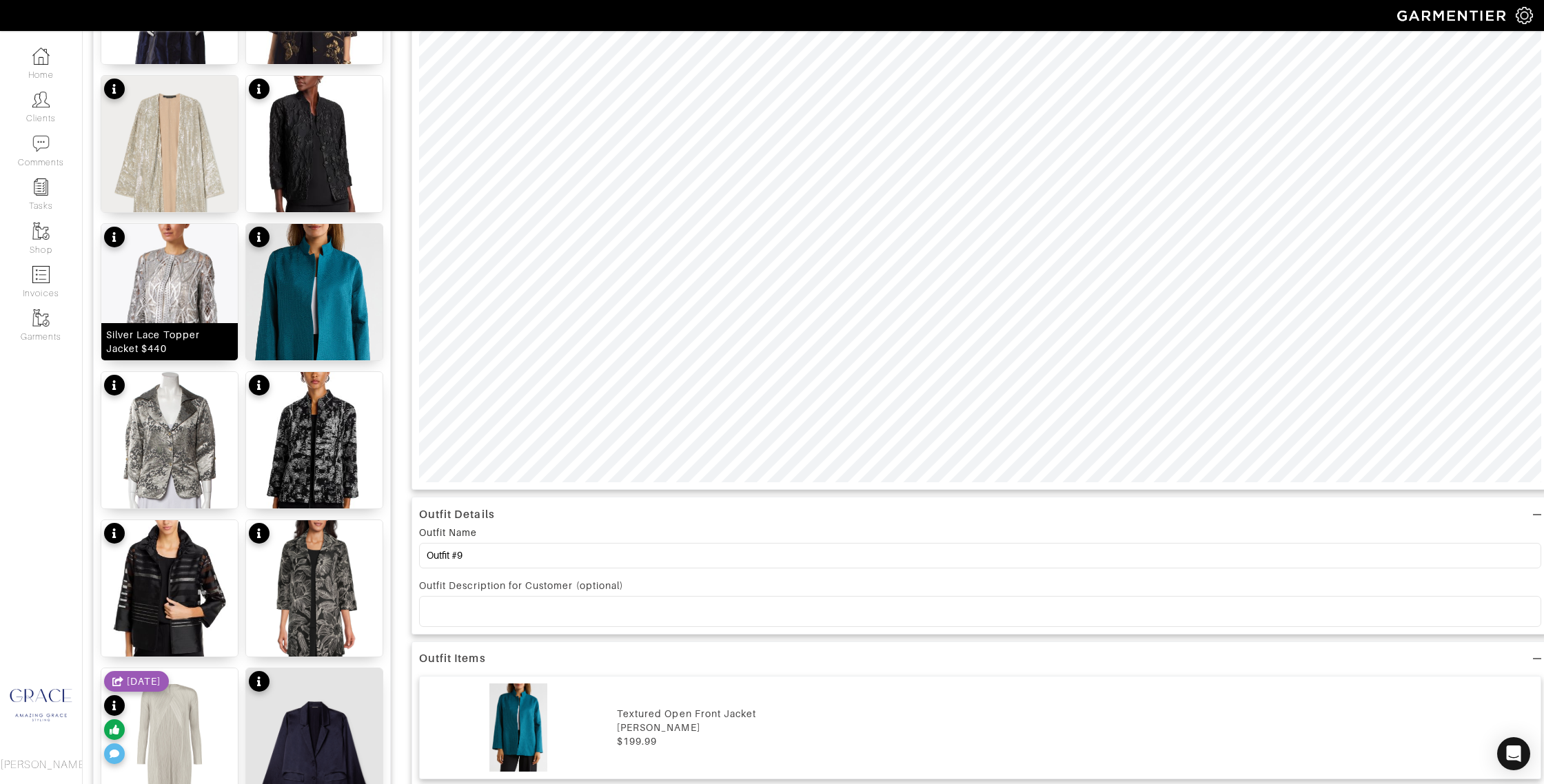
click at [183, 332] on div "Silver Lace Topper Jacket $440" at bounding box center [169, 342] width 127 height 28
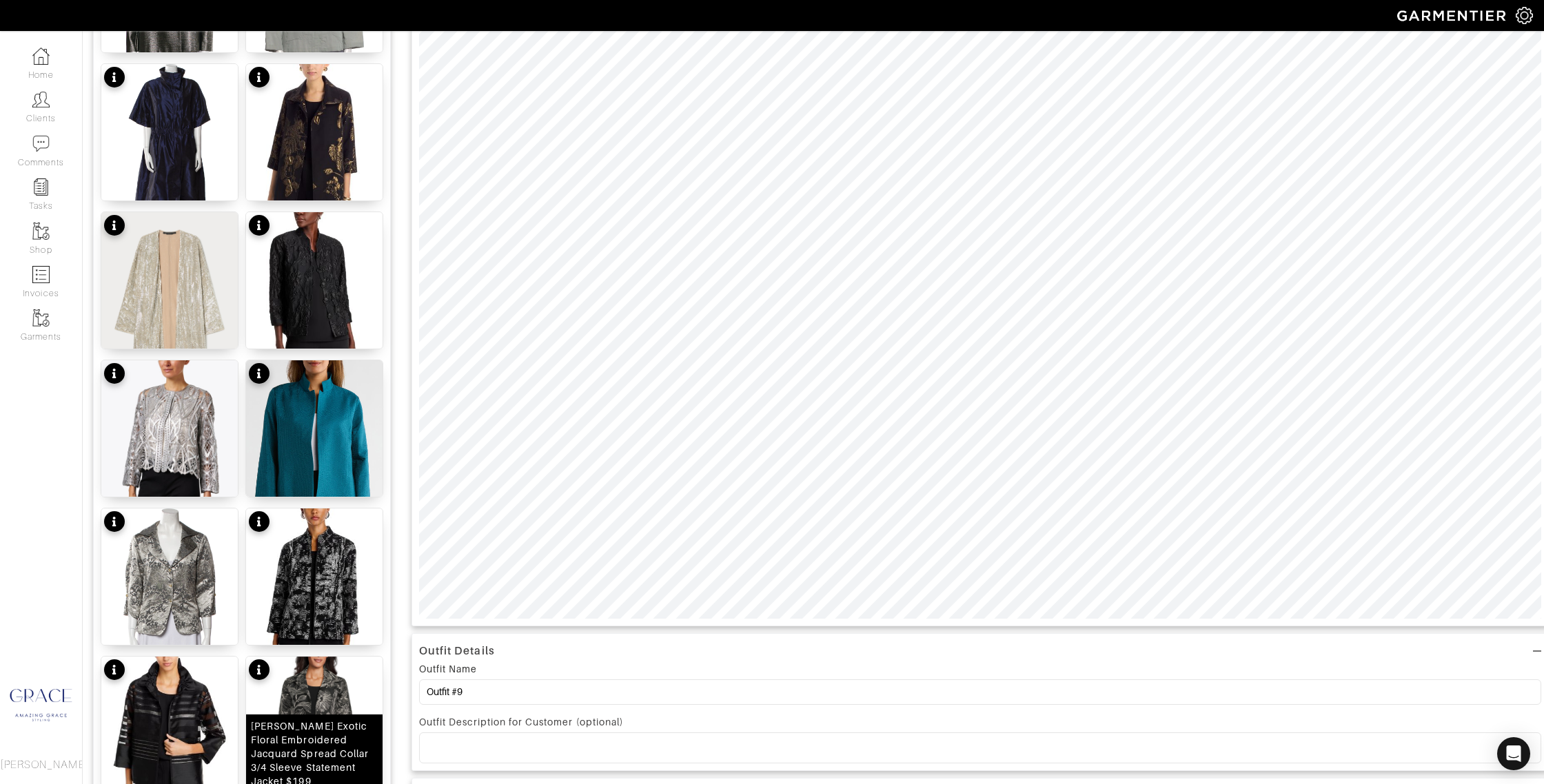
scroll to position [317, 0]
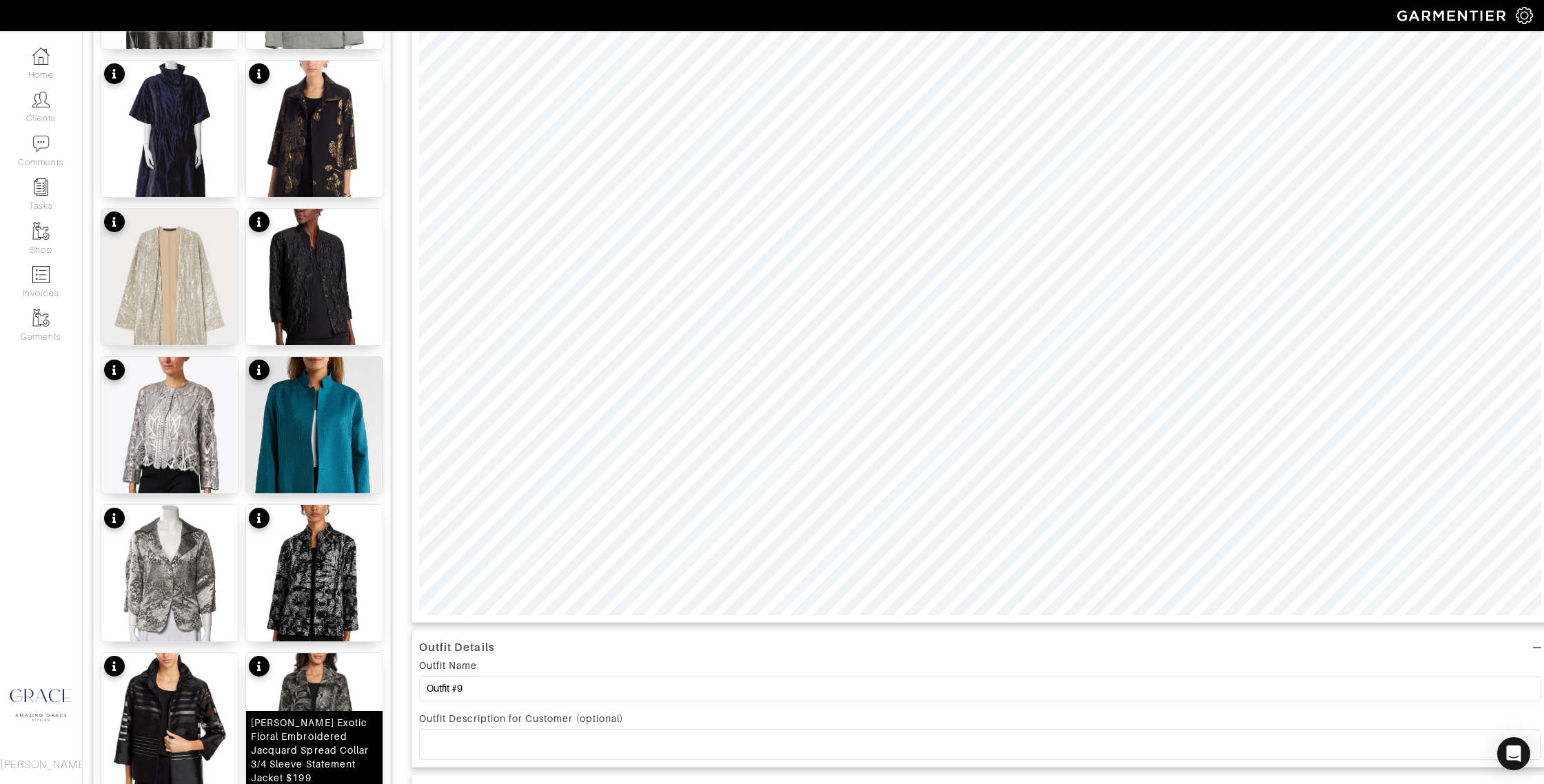
click at [318, 704] on img at bounding box center [314, 733] width 136 height 158
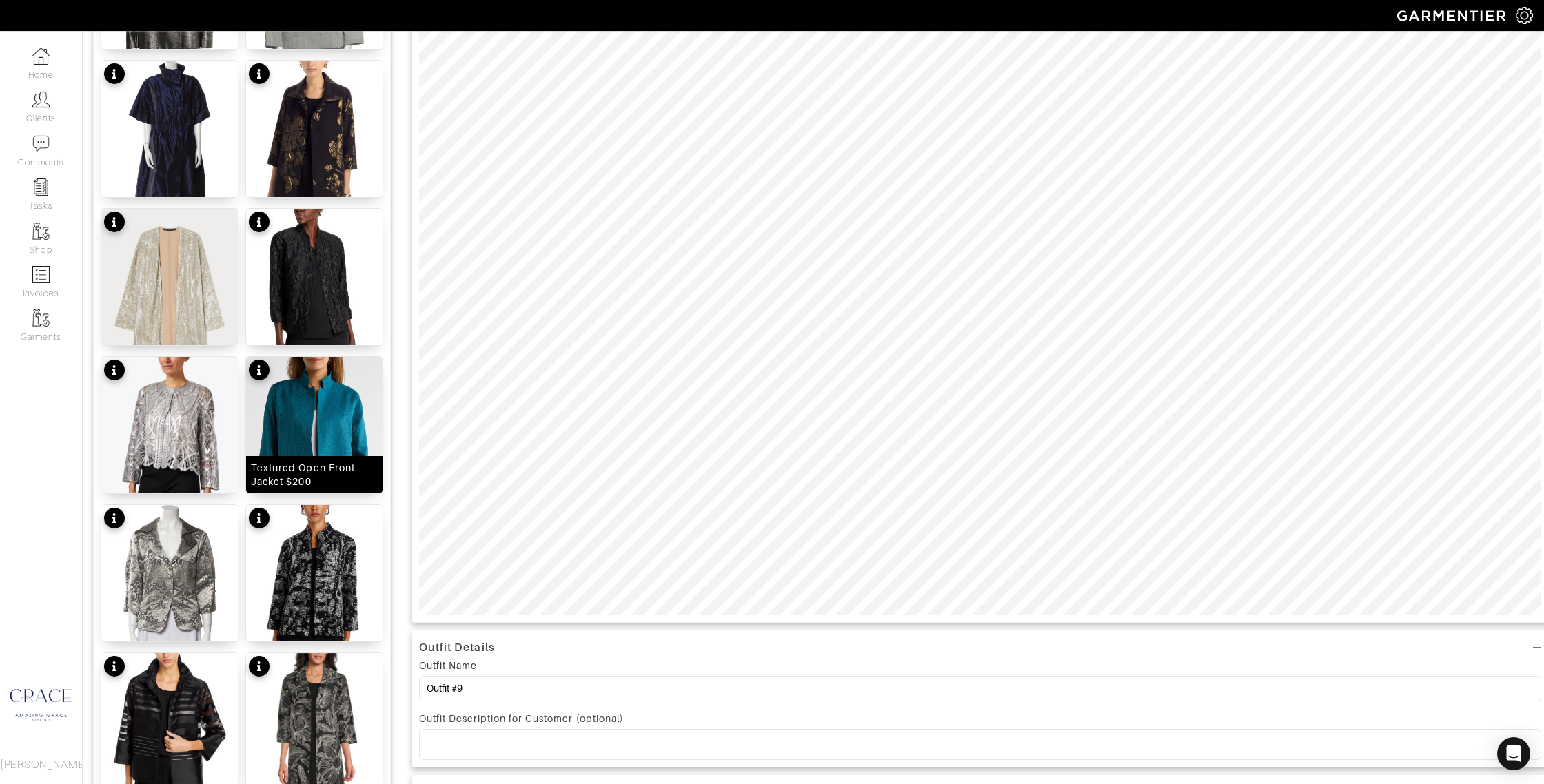
scroll to position [0, 0]
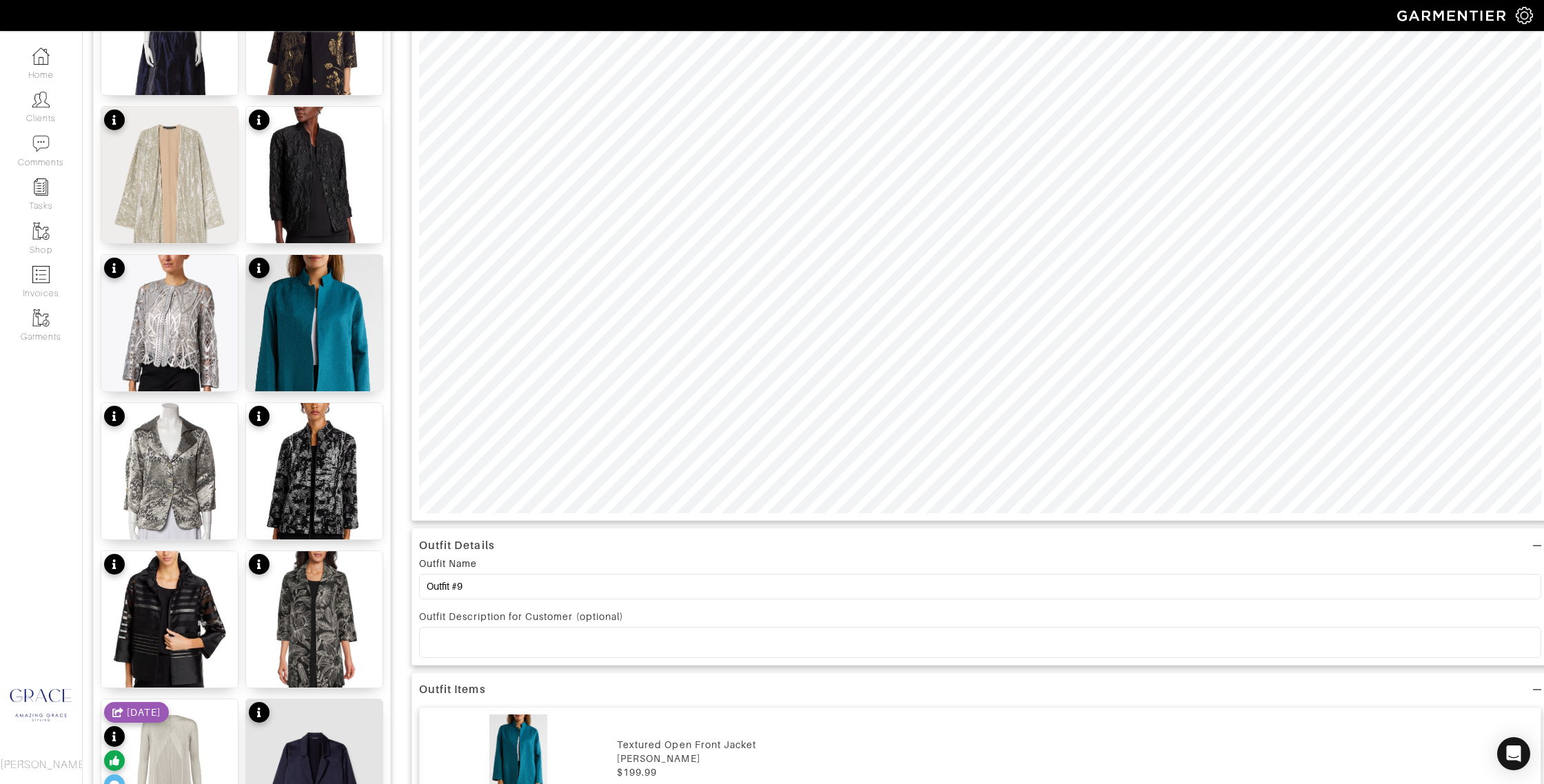
scroll to position [424, 0]
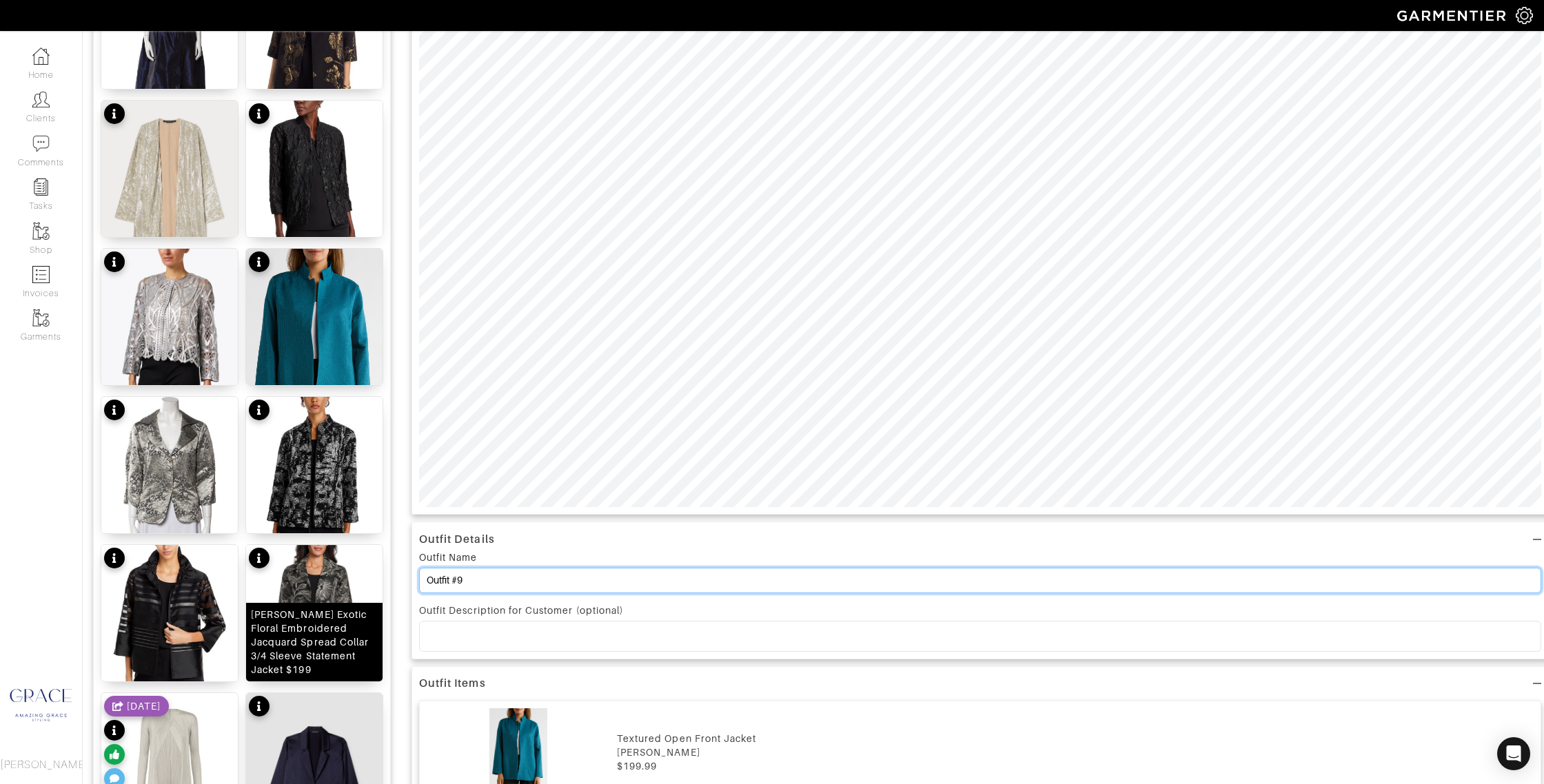
drag, startPoint x: 476, startPoint y: 585, endPoint x: 382, endPoint y: 571, distance: 95.0
click at [383, 574] on div "Add items jacket OWNED SUGGESTED Jacket $383 Jacket $49 Silk Jacket $155 Party …" at bounding box center [813, 588] width 1441 height 1771
type input "O"
type input "Additional Jacket Options"
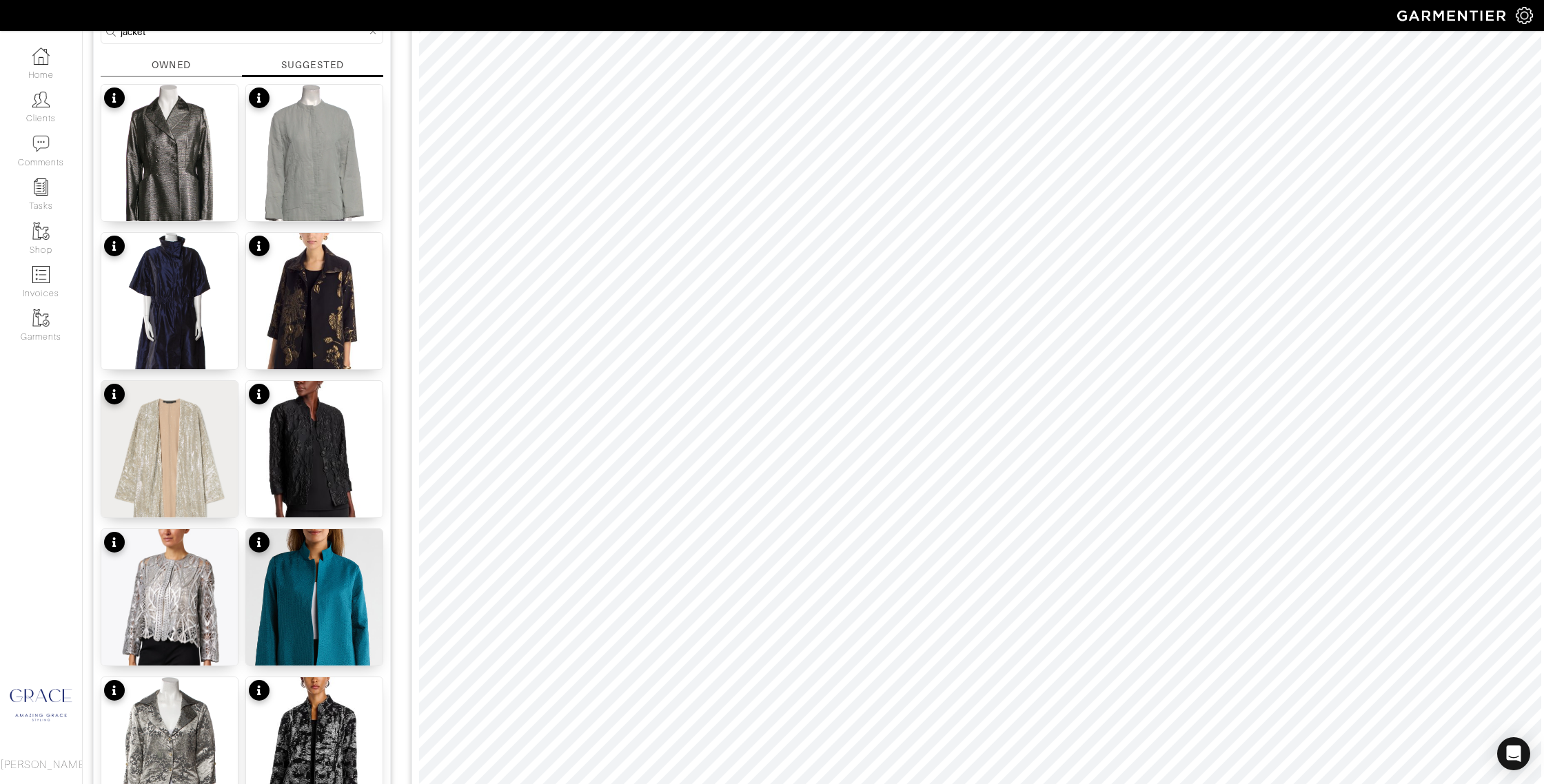
scroll to position [0, 0]
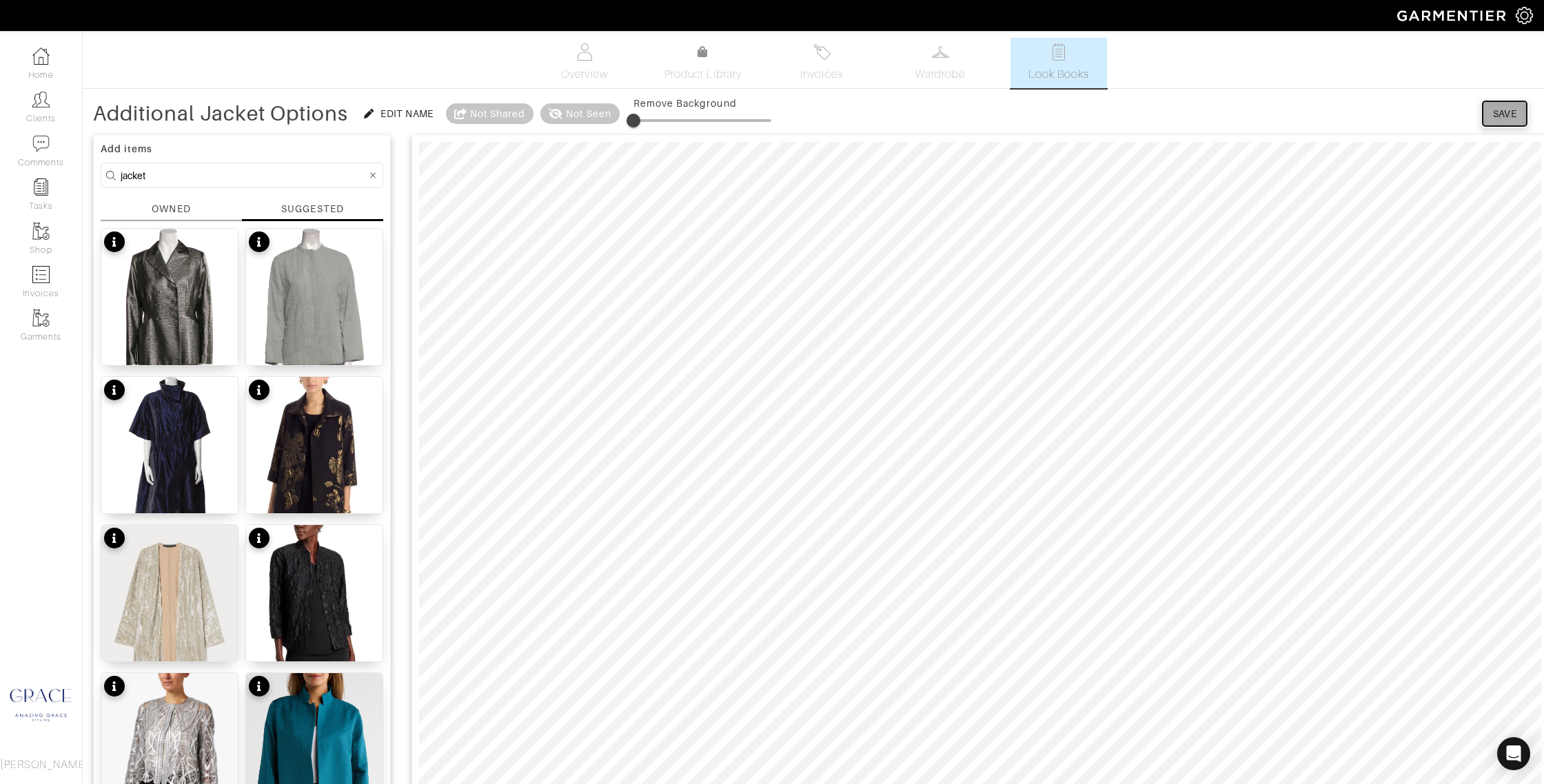
click at [1504, 111] on div "Save" at bounding box center [1504, 114] width 24 height 14
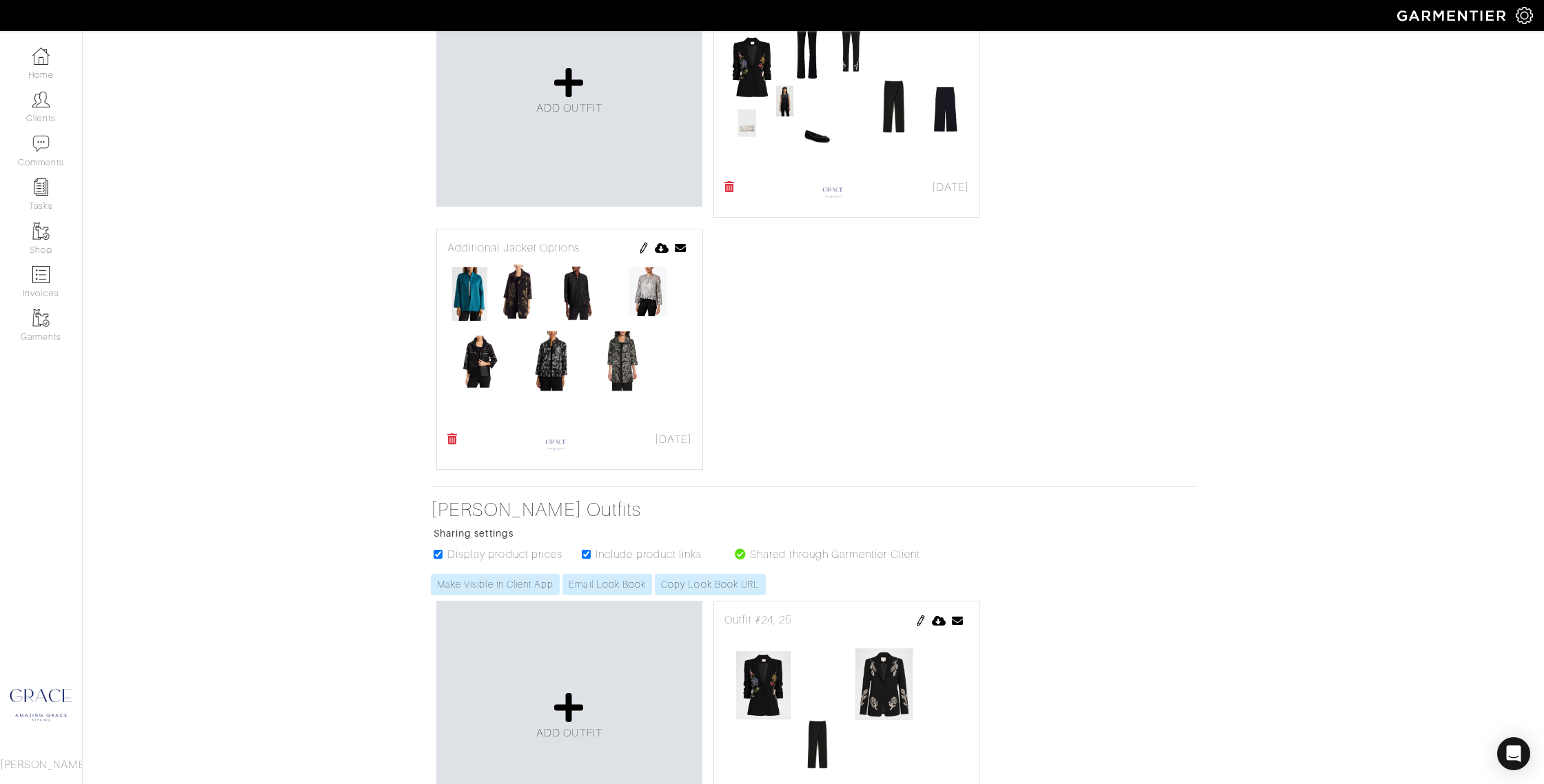
scroll to position [348, 0]
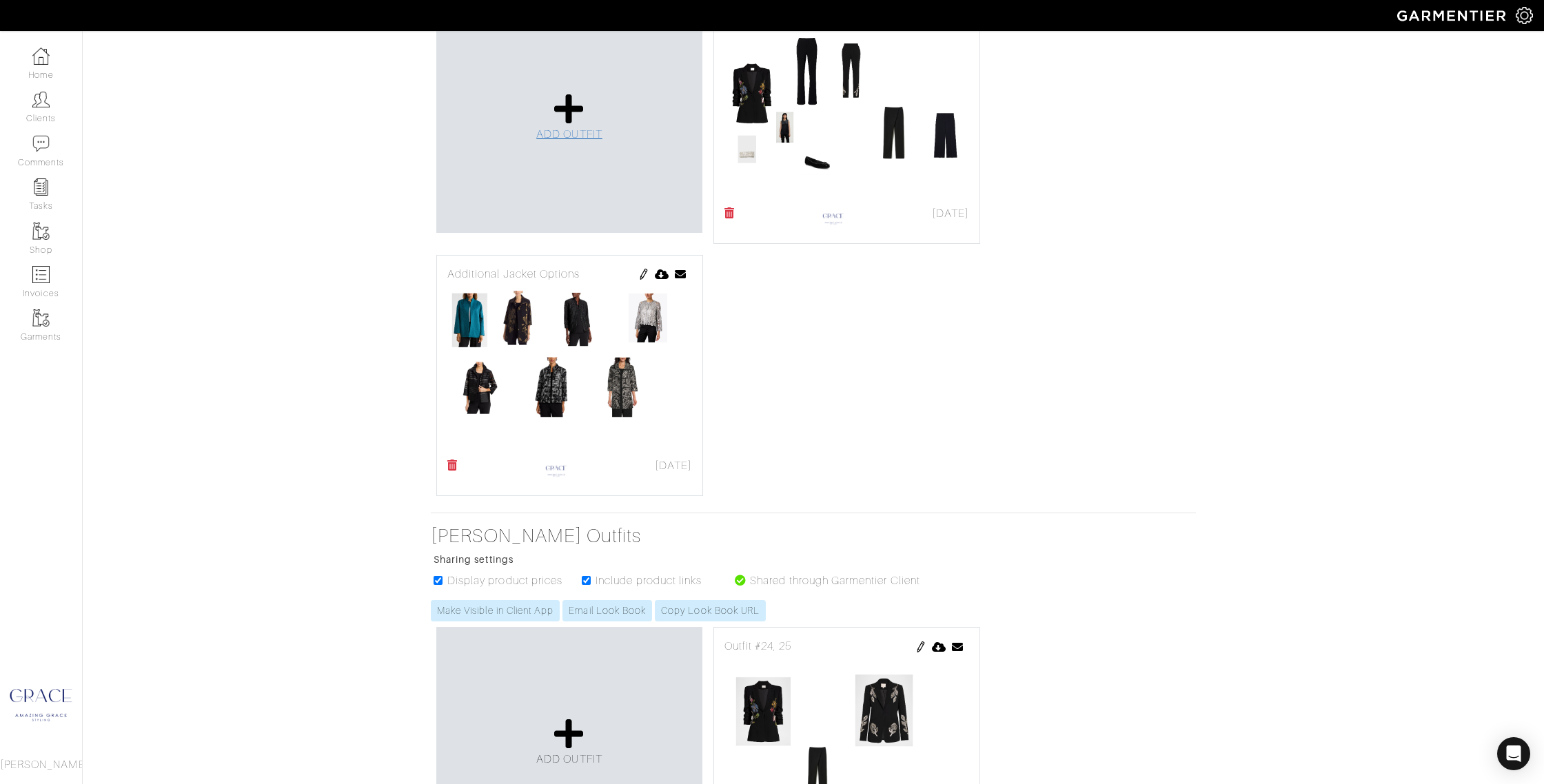
click at [587, 133] on span "ADD OUTFIT" at bounding box center [569, 134] width 66 height 12
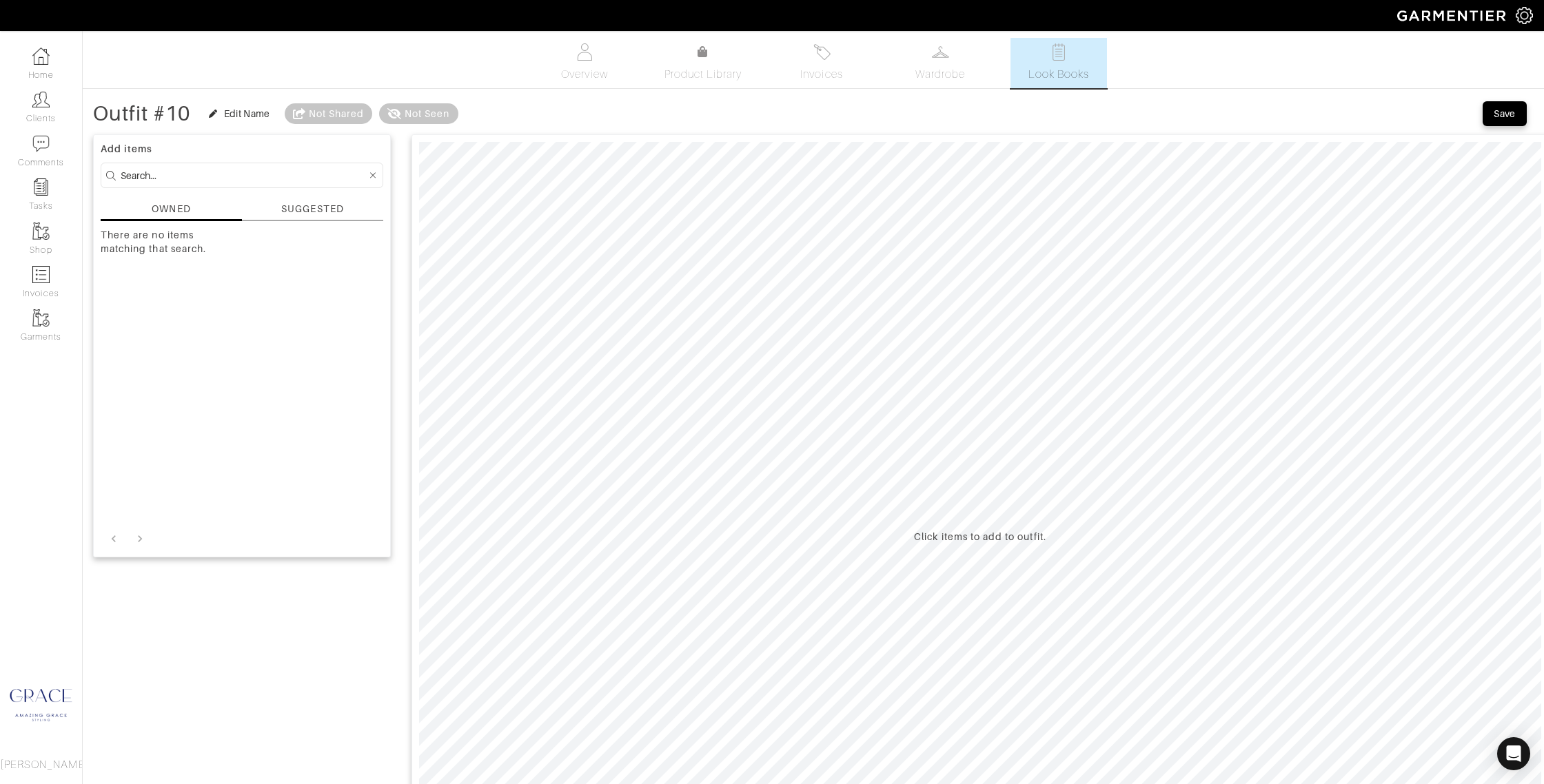
click at [226, 177] on input at bounding box center [244, 176] width 246 height 18
click at [322, 208] on div "SUGGESTED" at bounding box center [312, 210] width 62 height 15
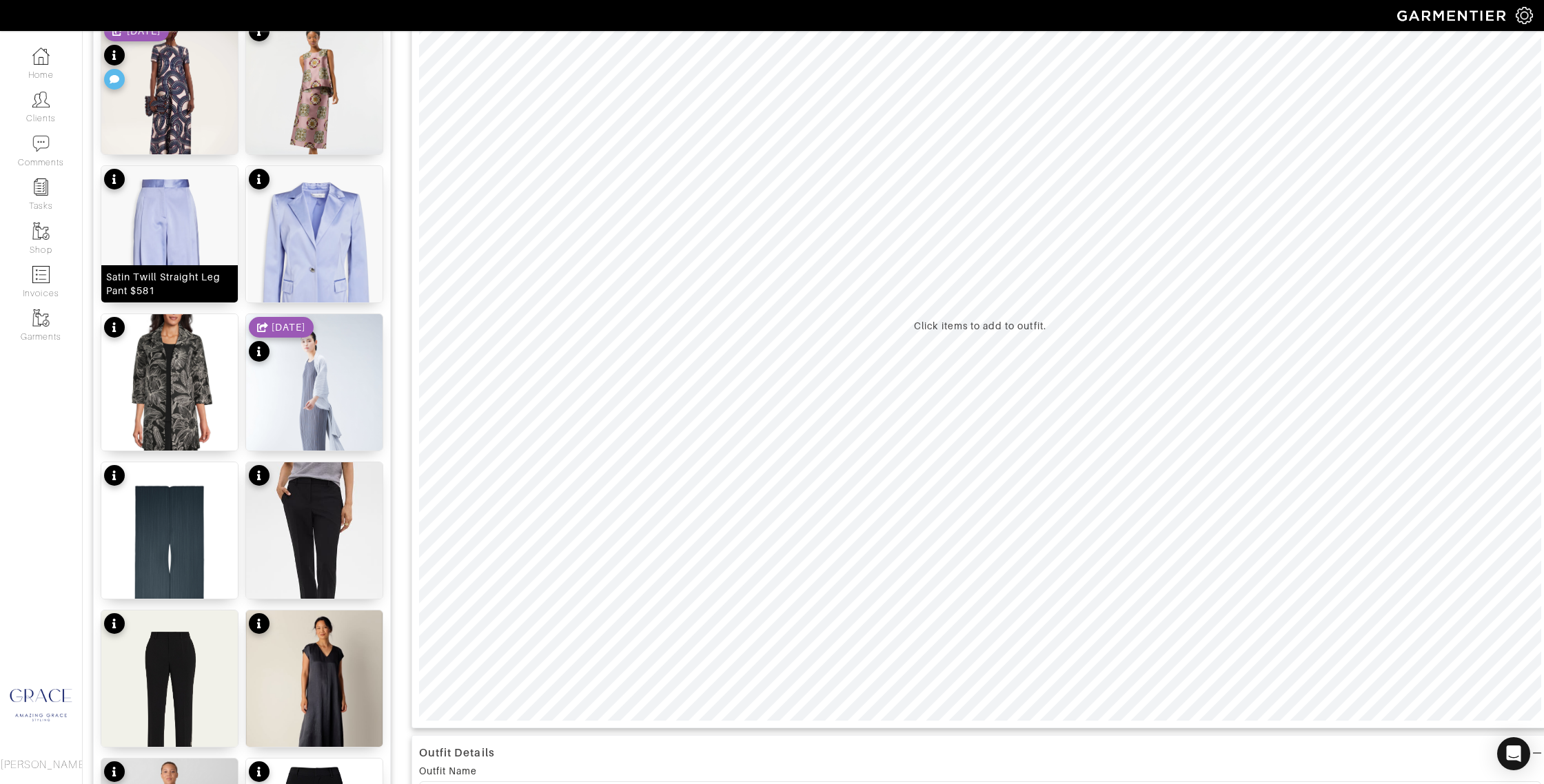
scroll to position [212, 0]
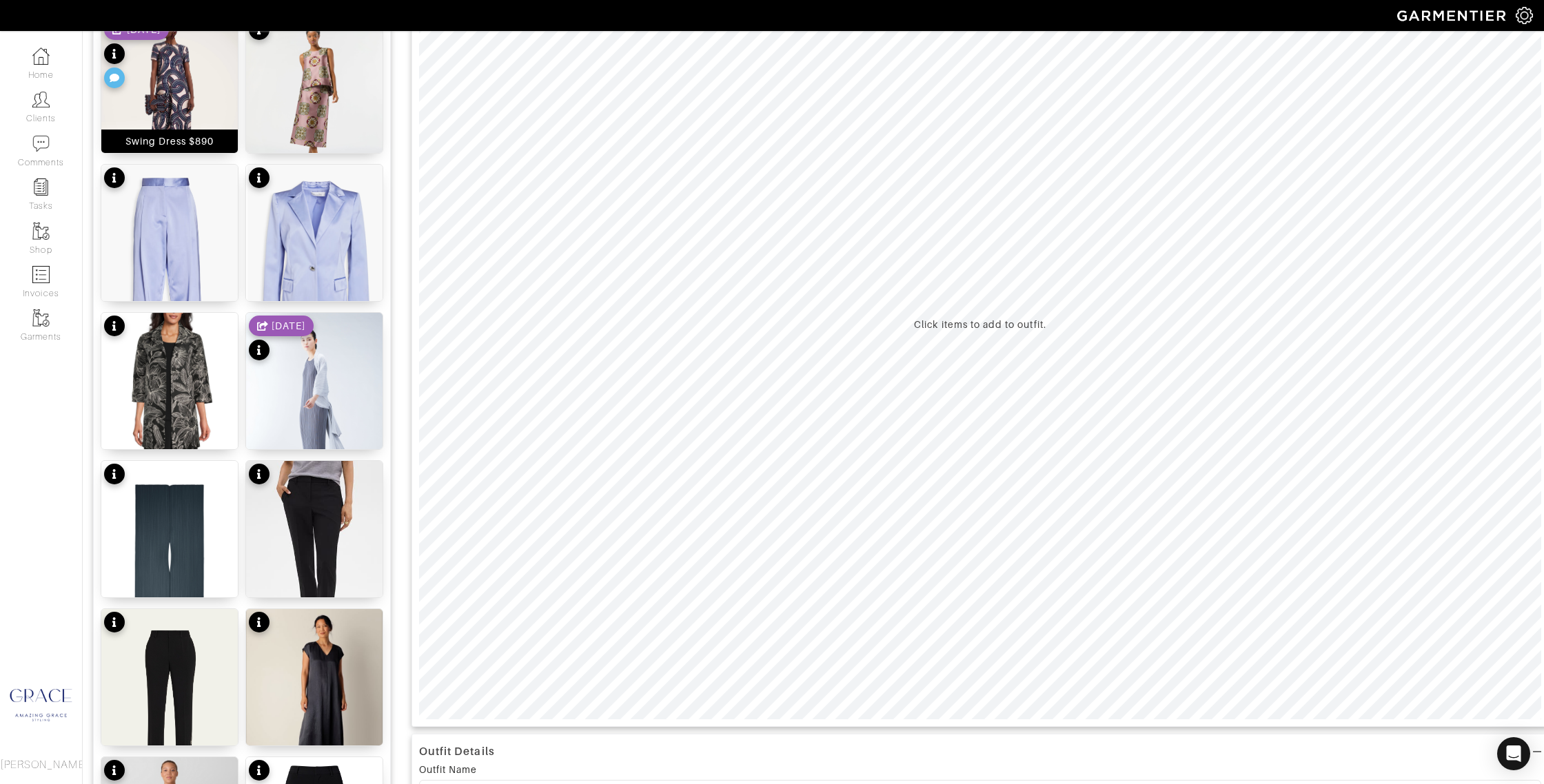
click at [179, 140] on div "Swing Dress $890" at bounding box center [169, 141] width 89 height 14
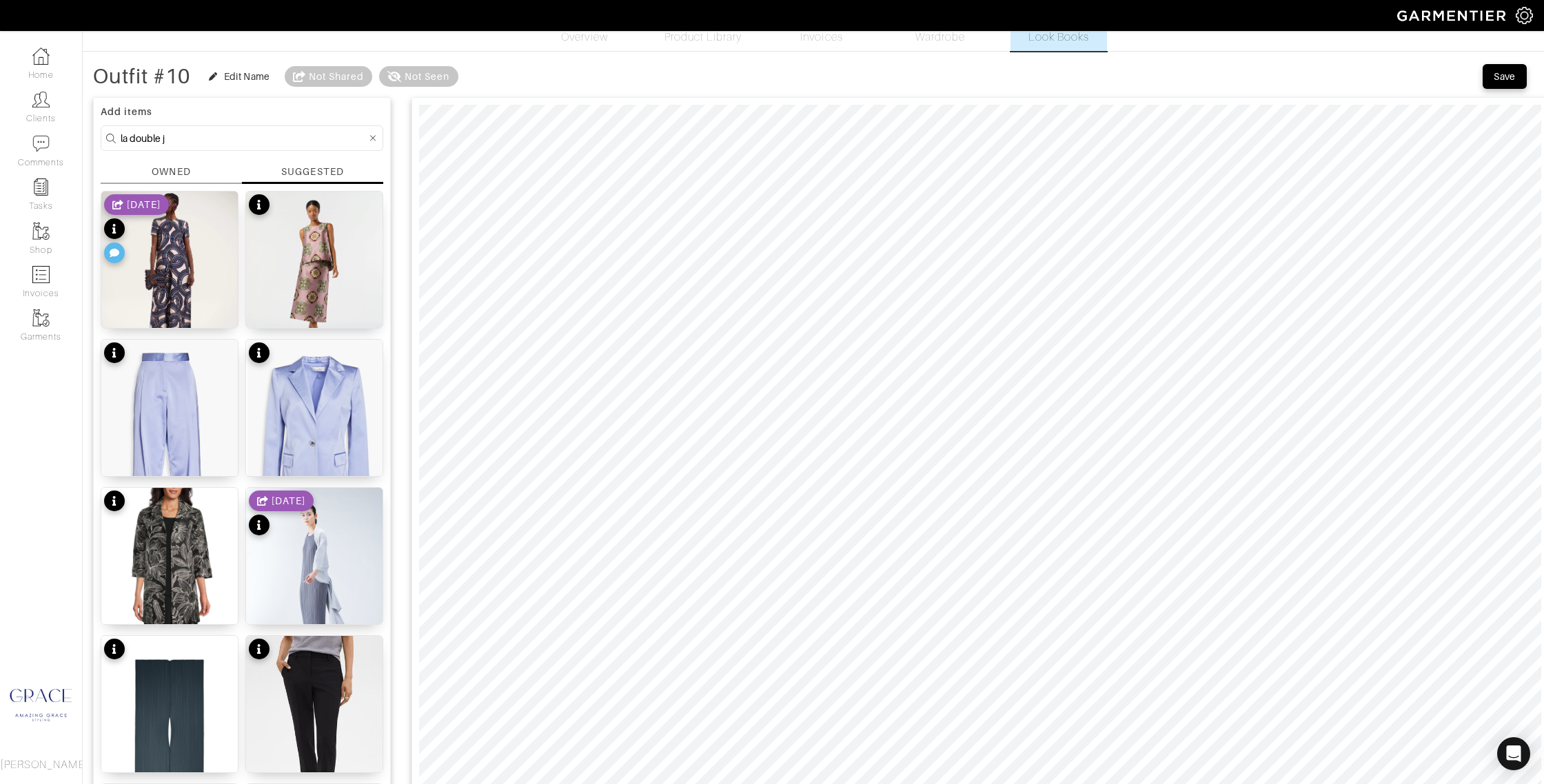
scroll to position [0, 0]
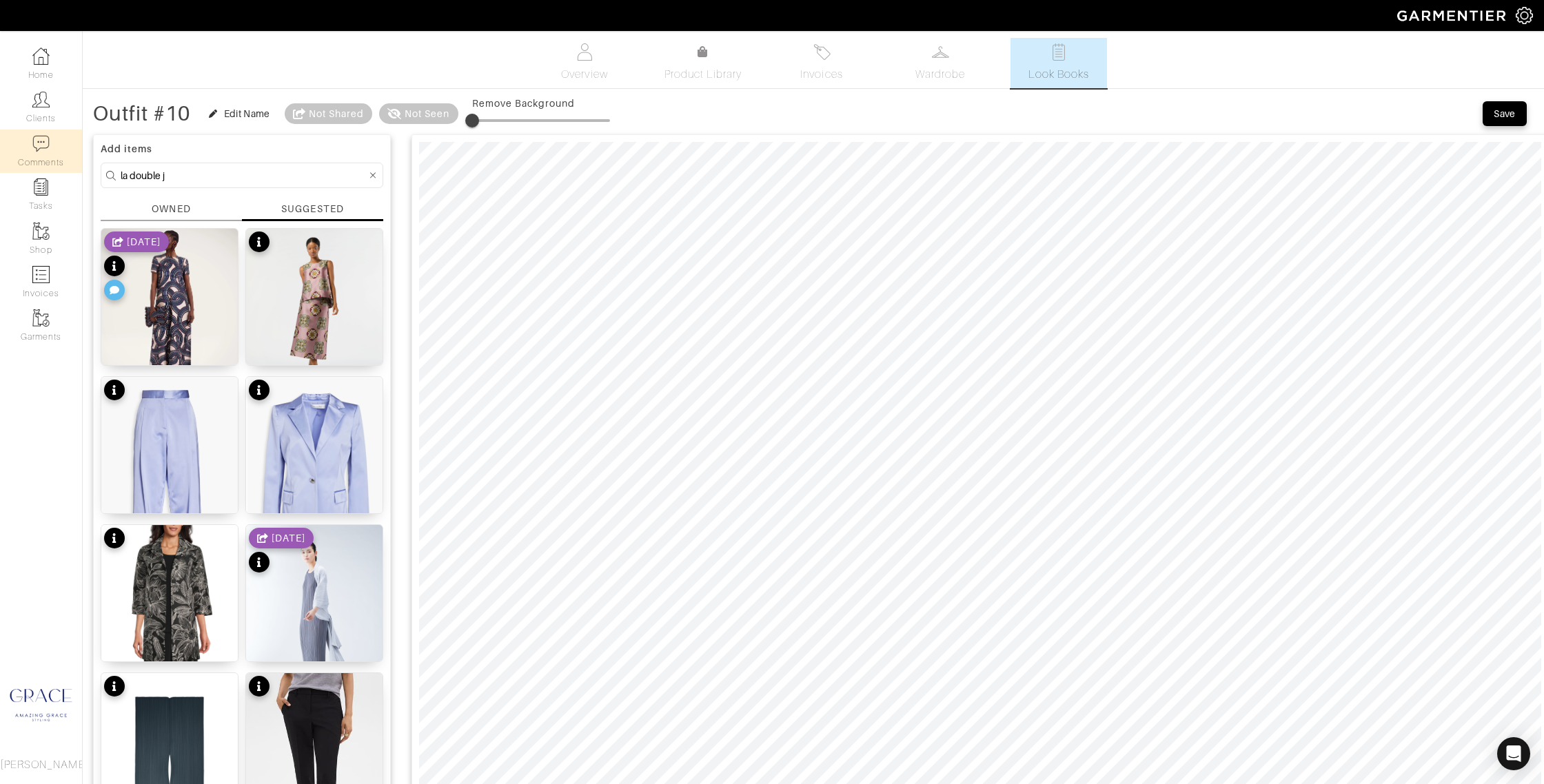
drag, startPoint x: 219, startPoint y: 180, endPoint x: 62, endPoint y: 166, distance: 157.6
click at [61, 166] on div "Company Settings Manage Subscription My Profile Stylists Sign Out Home Clients …" at bounding box center [772, 649] width 1544 height 1298
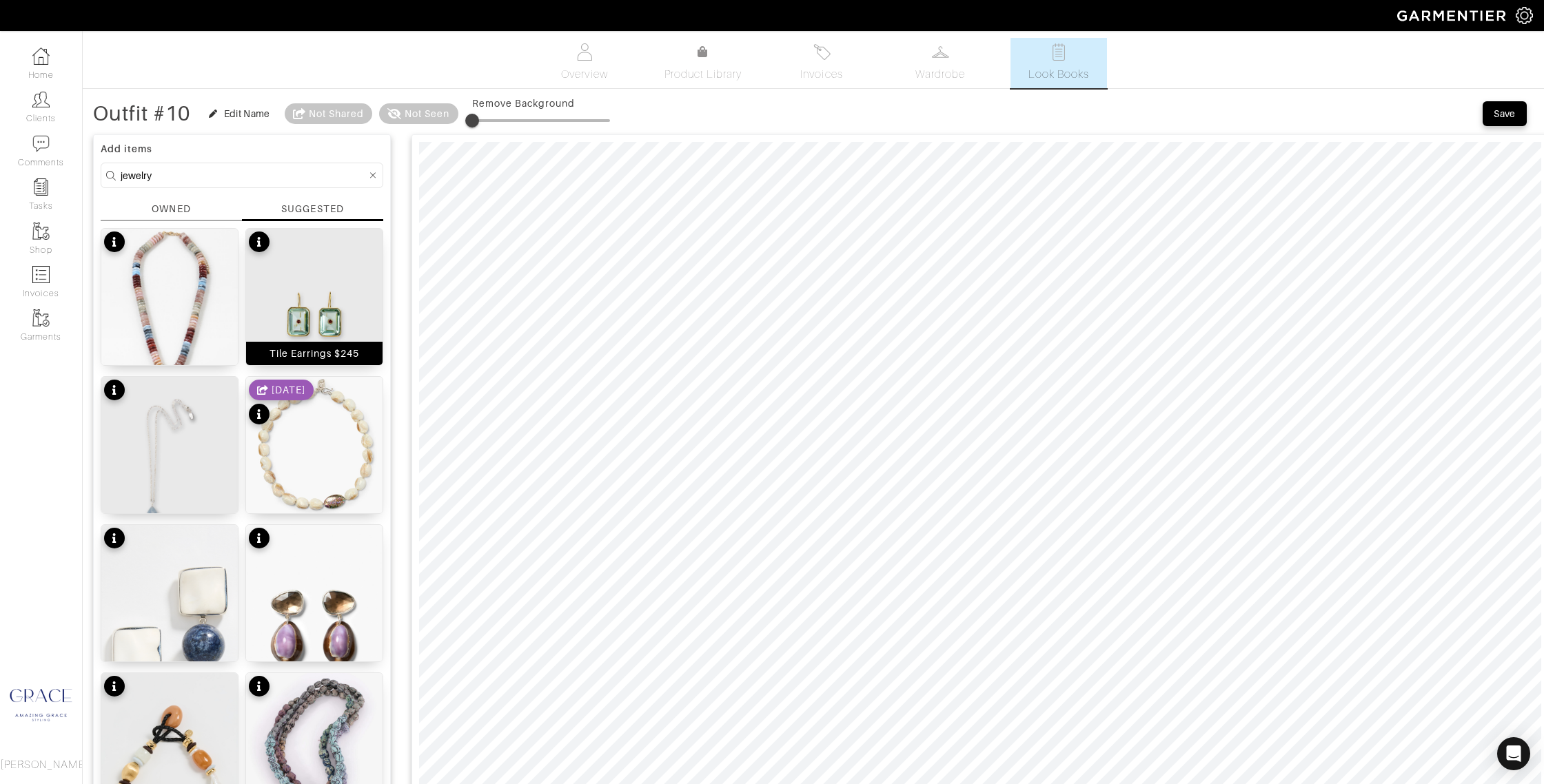
click at [302, 361] on div "Tile Earrings $245" at bounding box center [314, 354] width 136 height 23
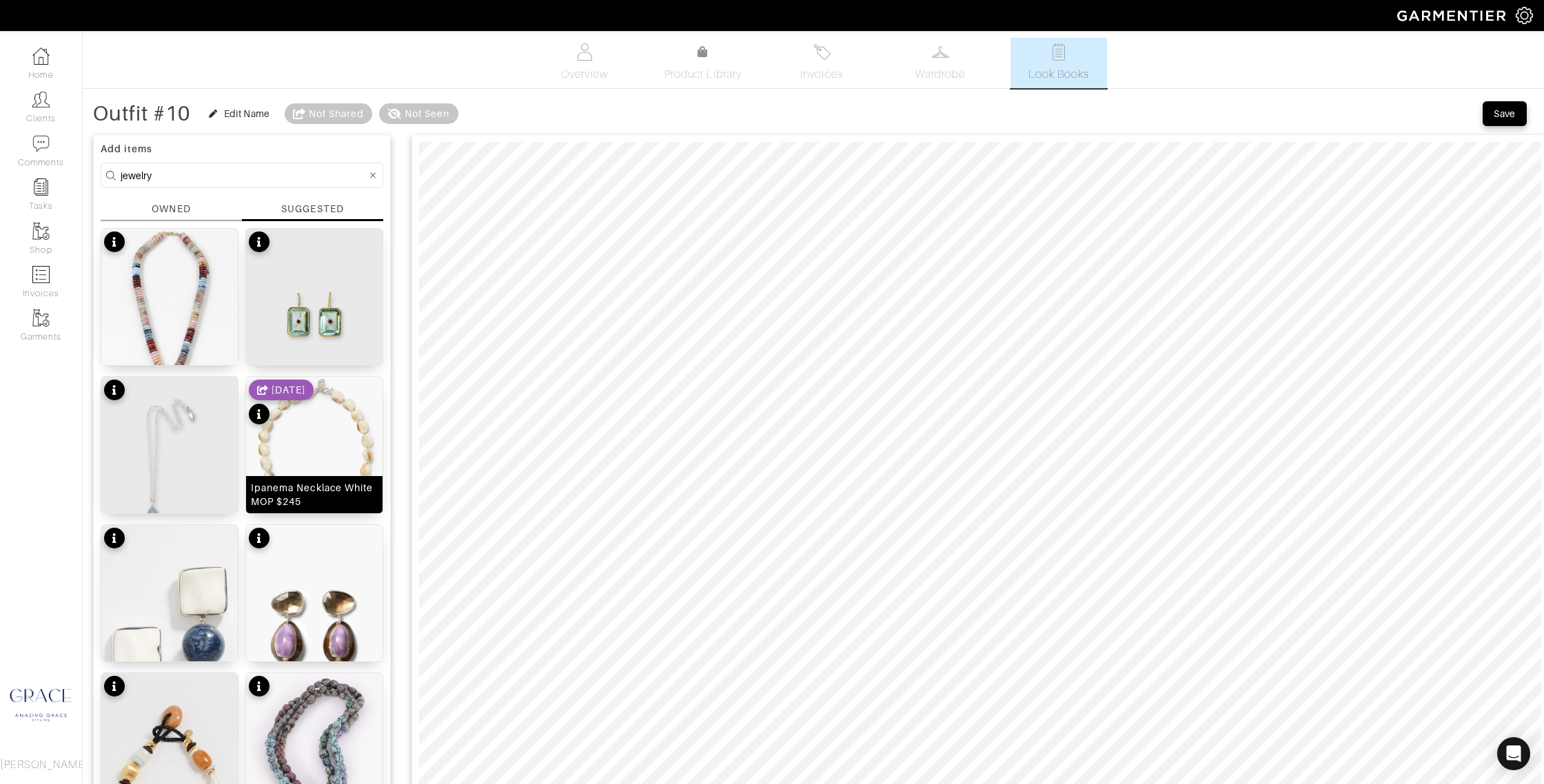
click at [330, 401] on img at bounding box center [314, 445] width 136 height 136
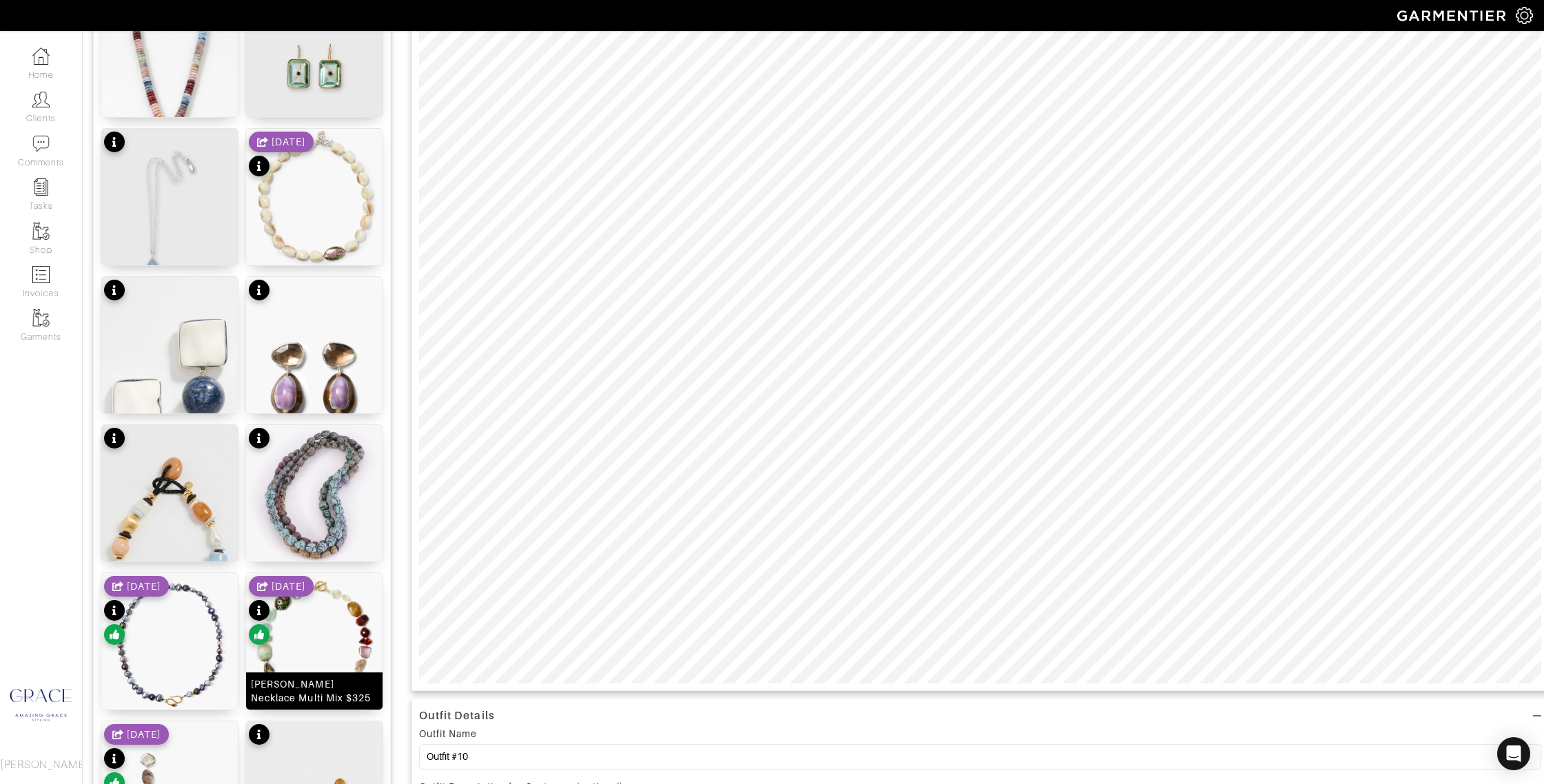
scroll to position [251, 0]
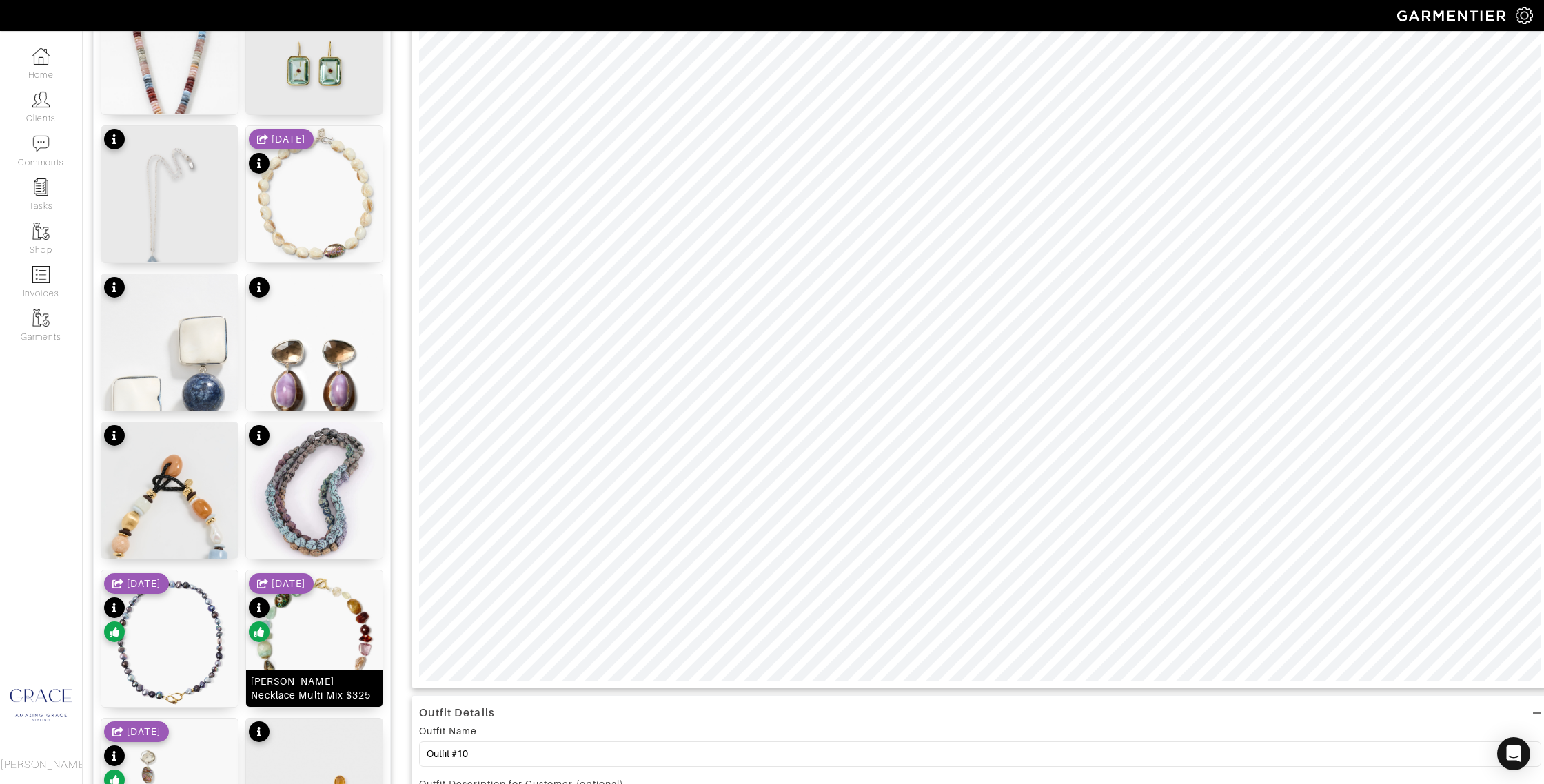
click at [341, 633] on img at bounding box center [314, 639] width 136 height 136
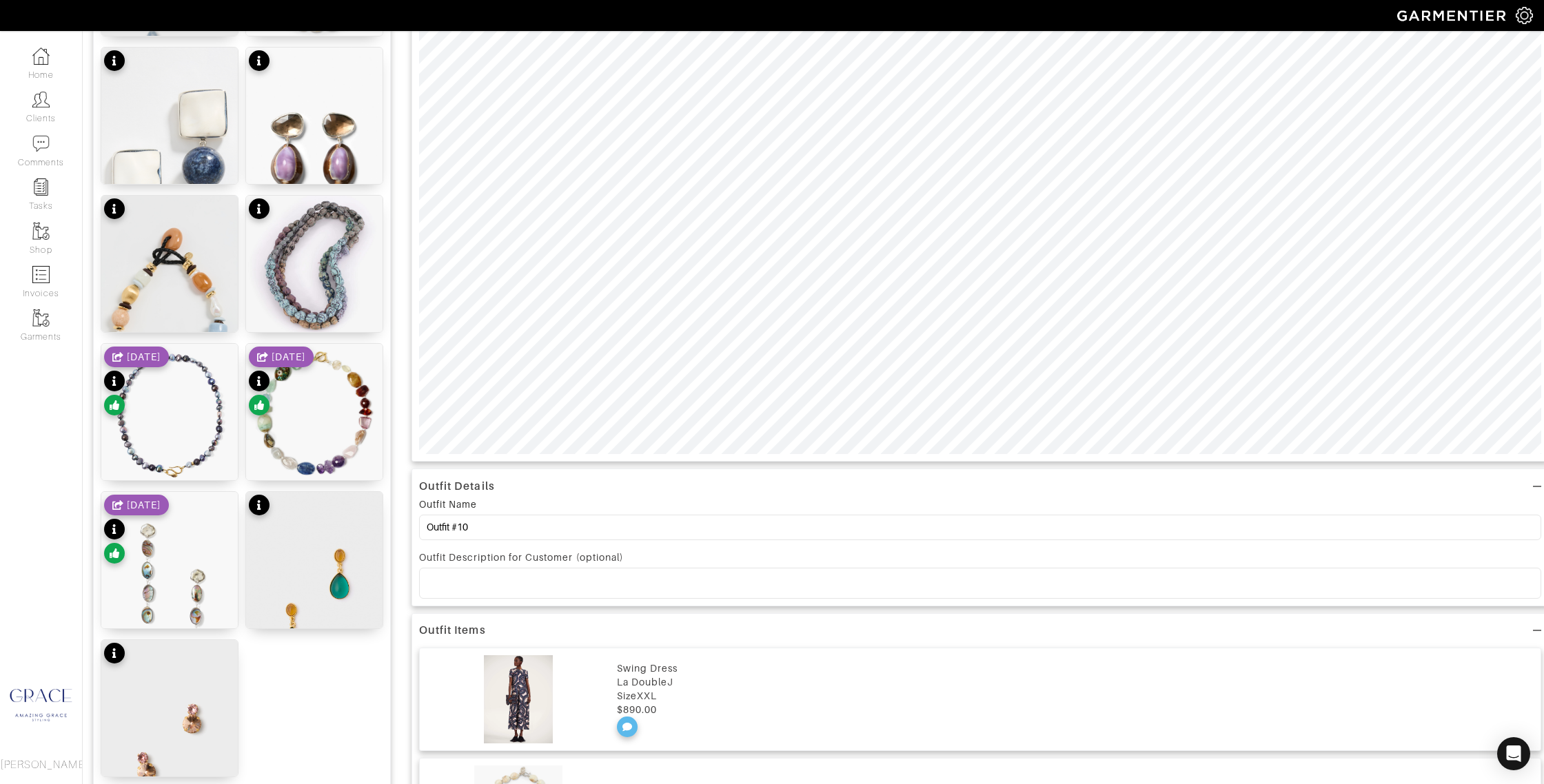
scroll to position [513, 0]
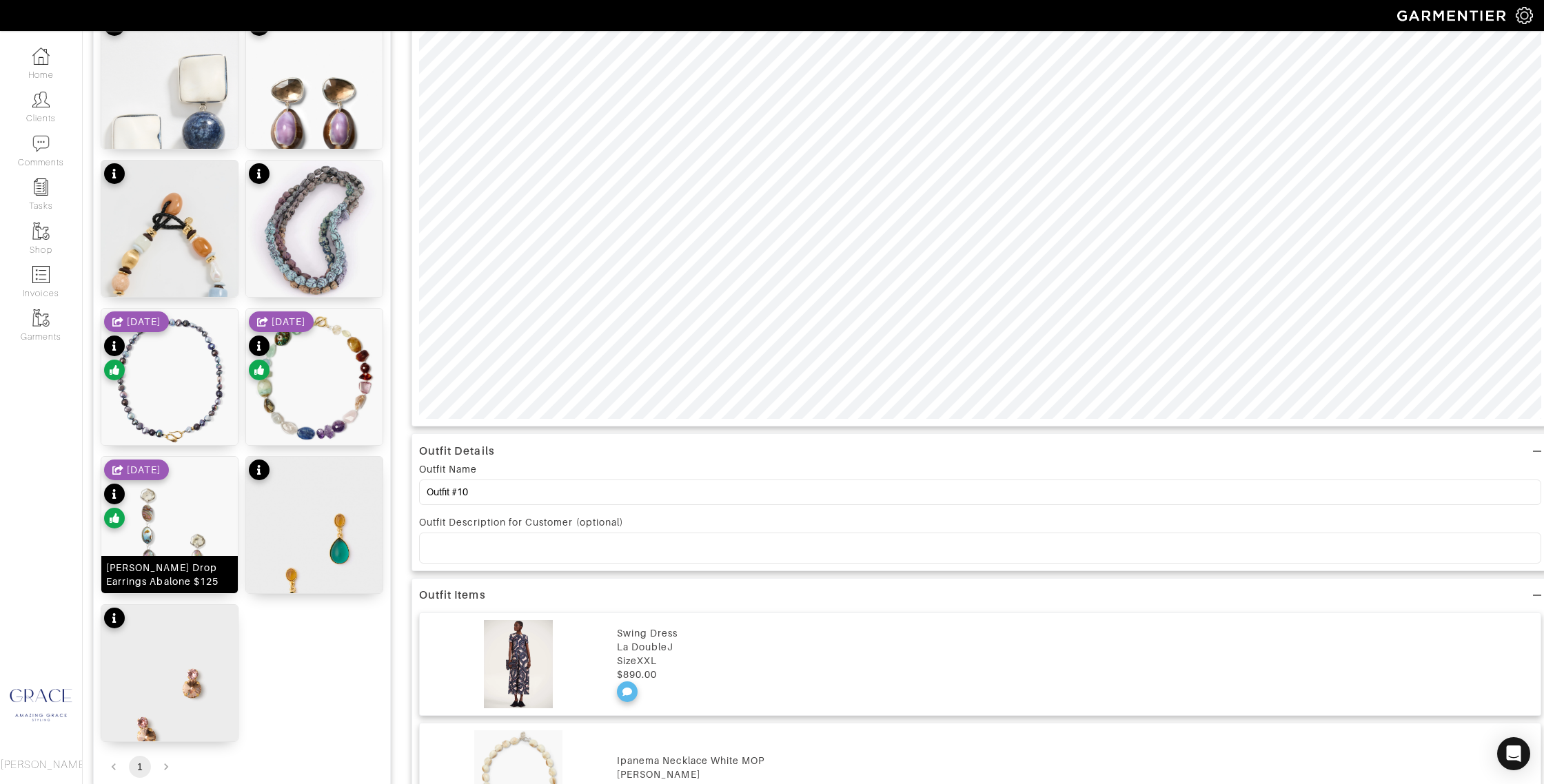
click at [153, 563] on div "Maritza Drop Earrings Abalone $125" at bounding box center [169, 575] width 127 height 28
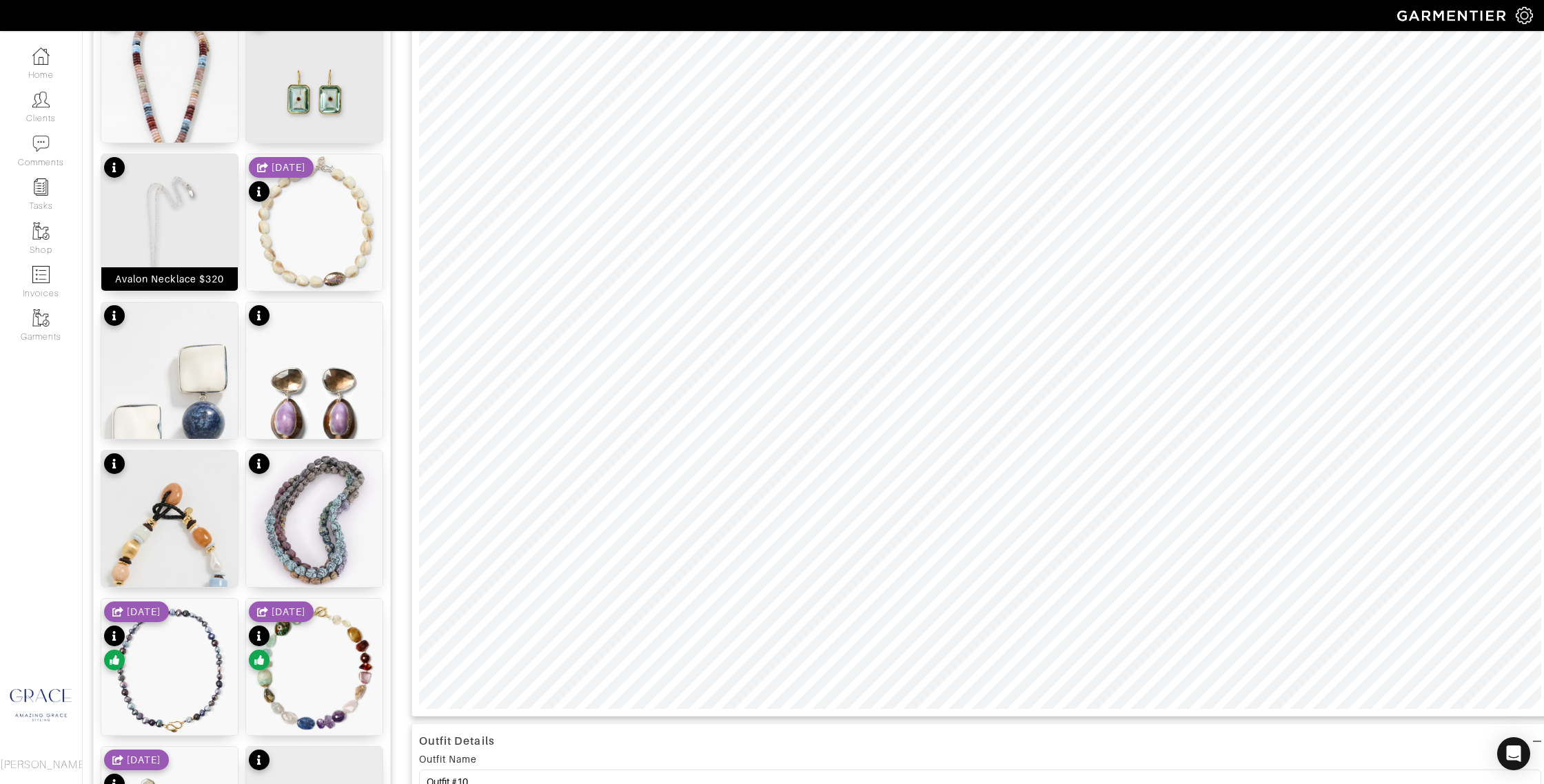
scroll to position [342, 0]
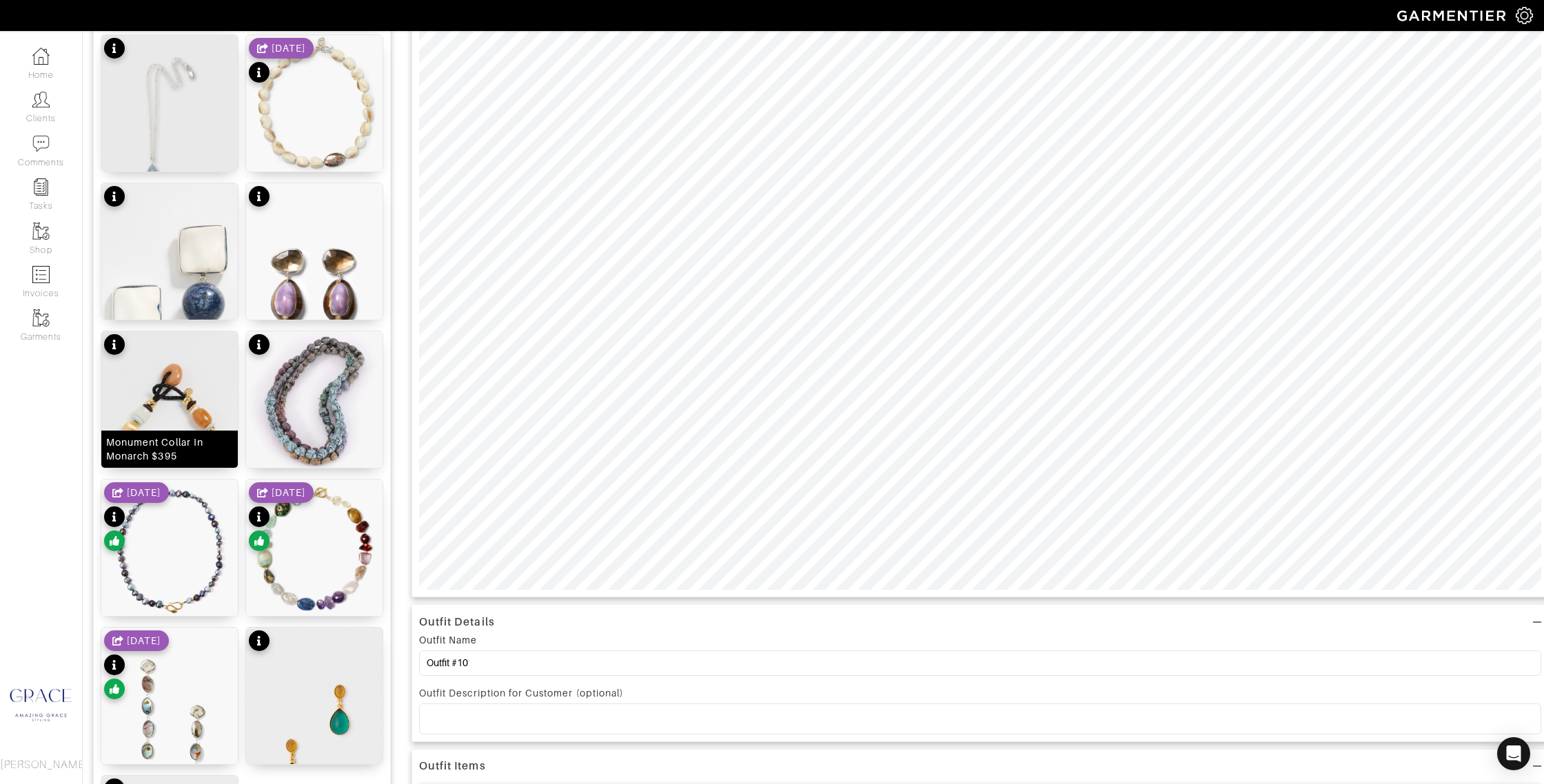
click at [173, 412] on img at bounding box center [169, 452] width 136 height 242
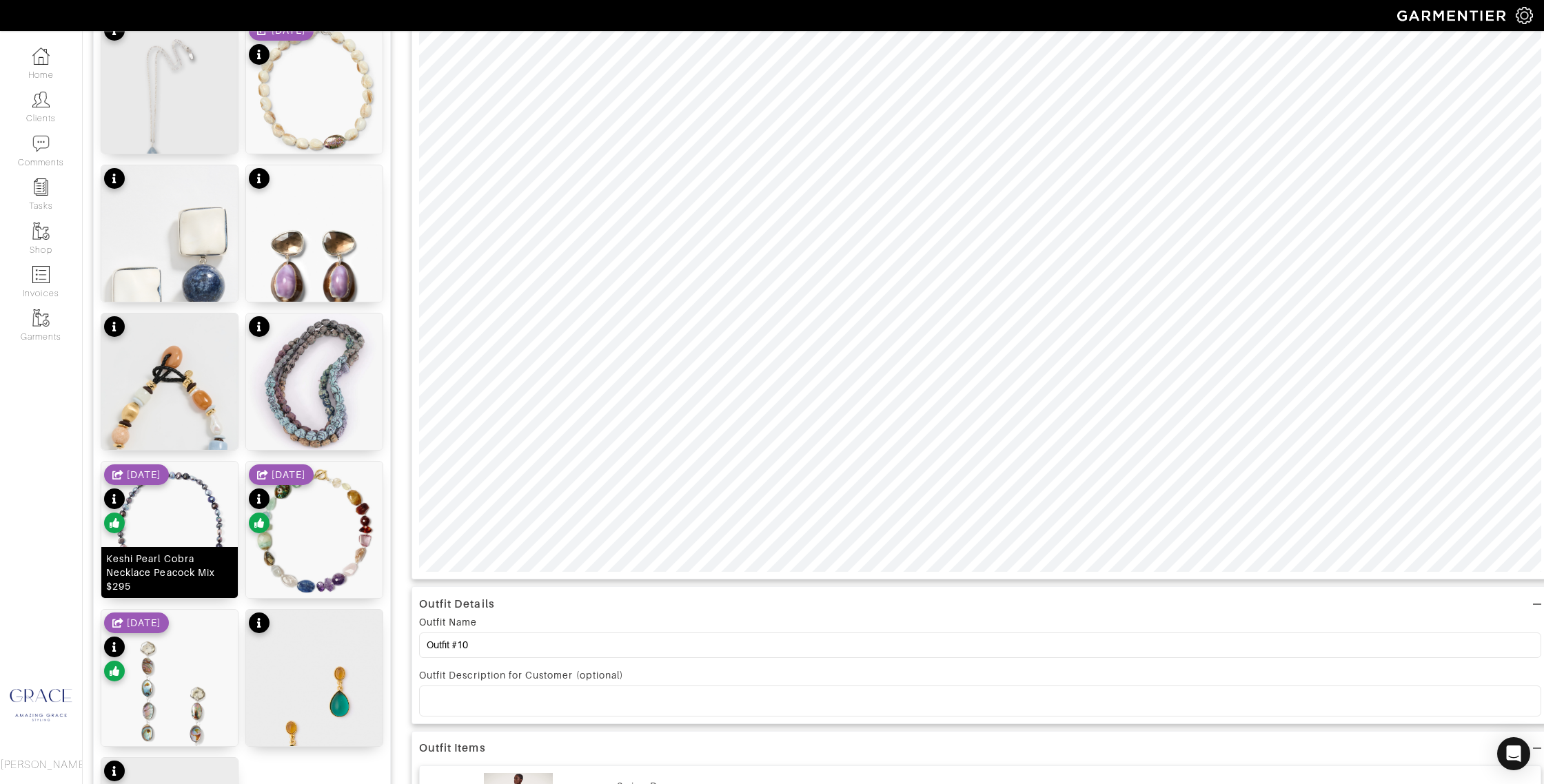
scroll to position [370, 0]
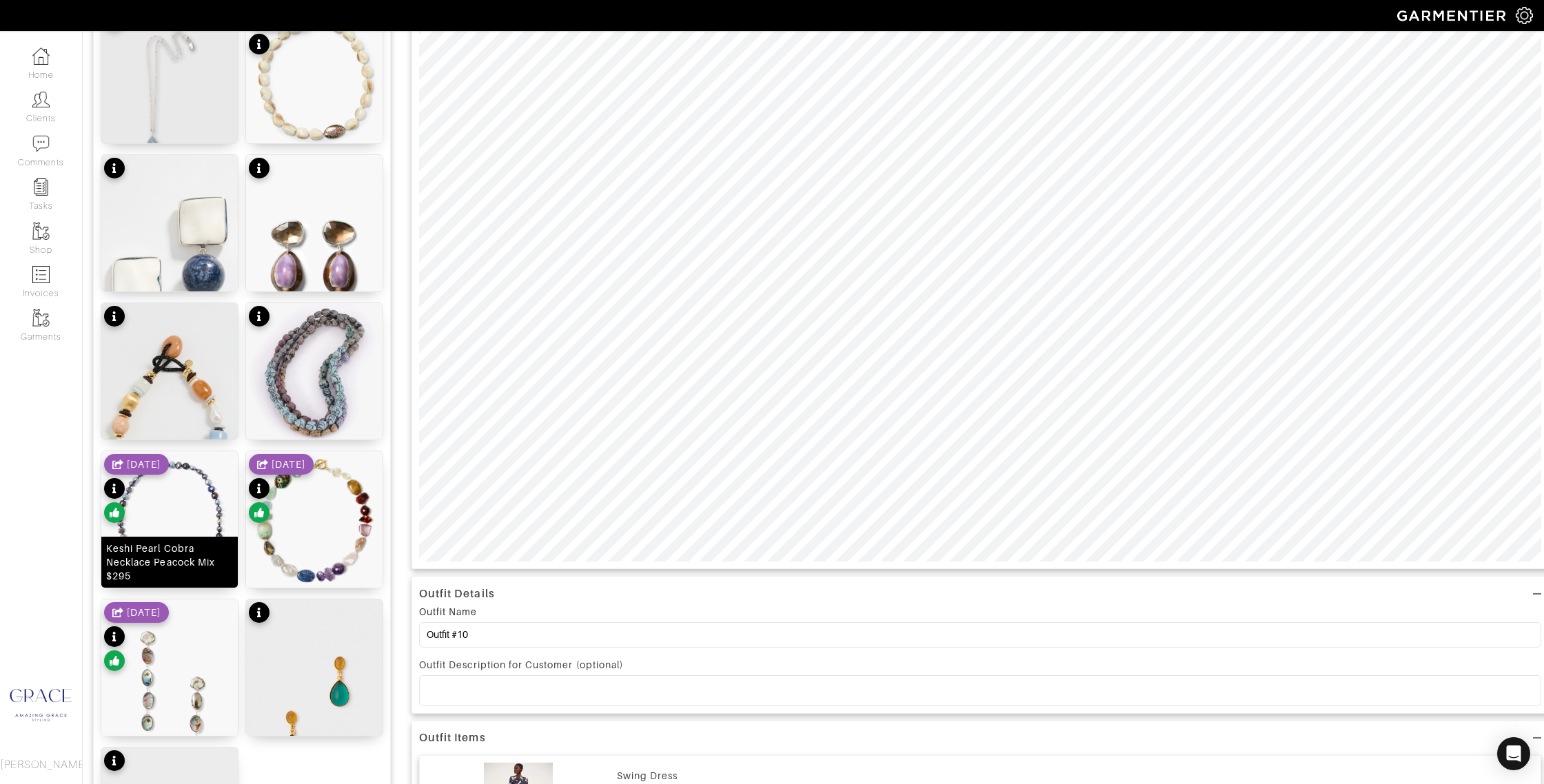
click at [202, 562] on div "Keshi Pearl Cobra Necklace Peacock Mix $295" at bounding box center [169, 562] width 127 height 41
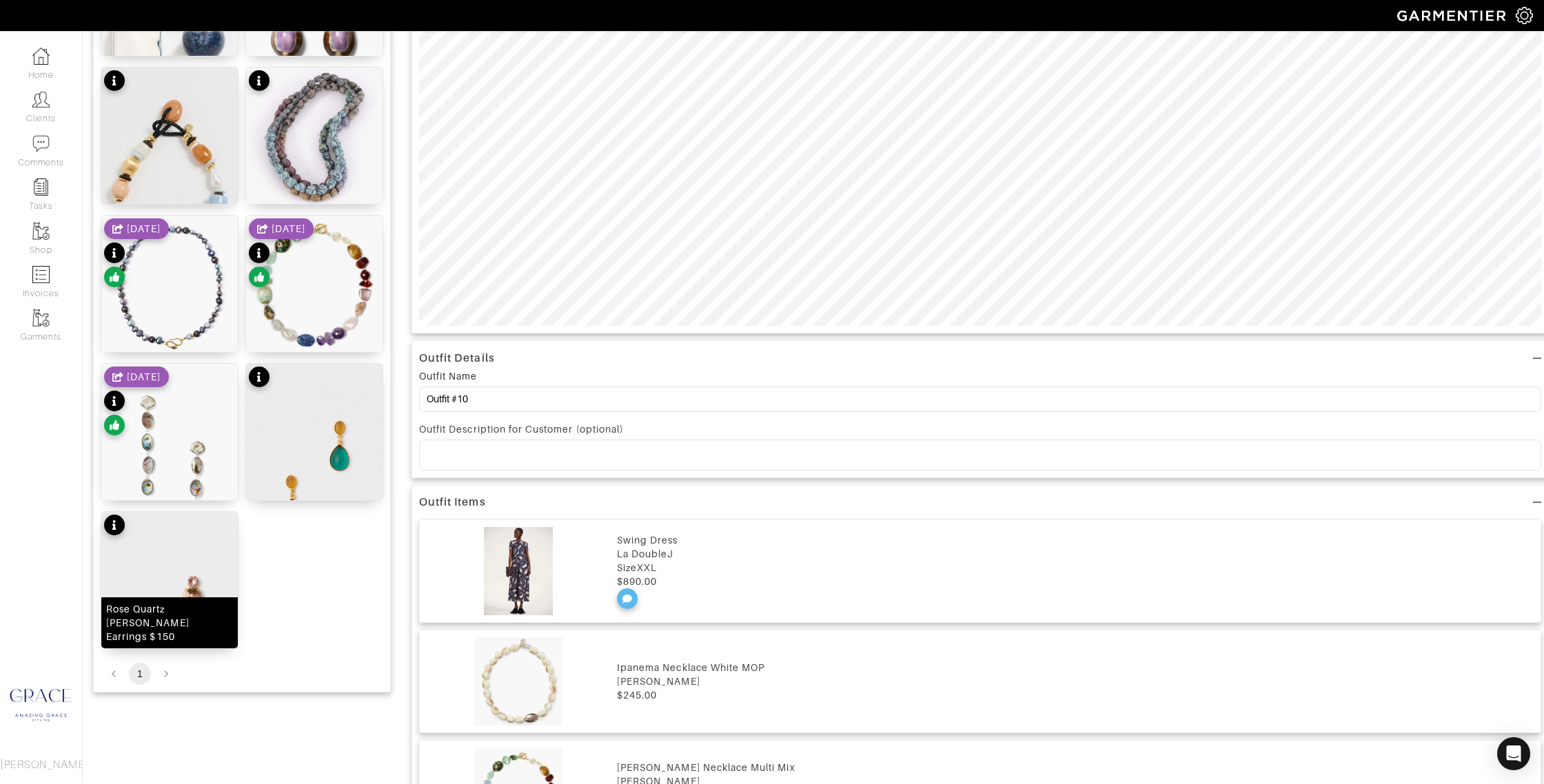
scroll to position [609, 0]
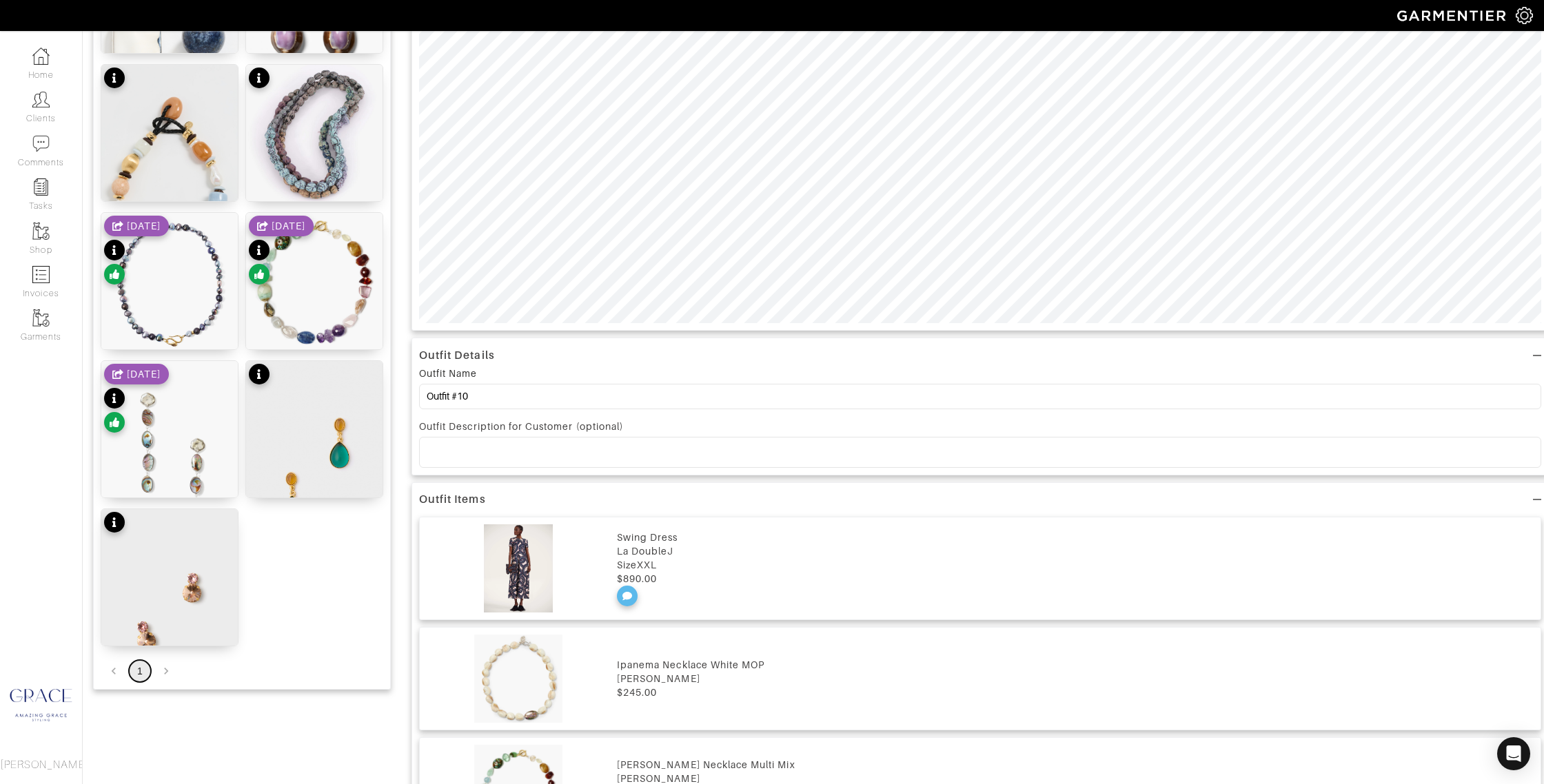
click at [146, 672] on button "1" at bounding box center [140, 671] width 22 height 22
click at [181, 632] on div "Rose Quartz Myrla Earrings $150" at bounding box center [169, 620] width 127 height 41
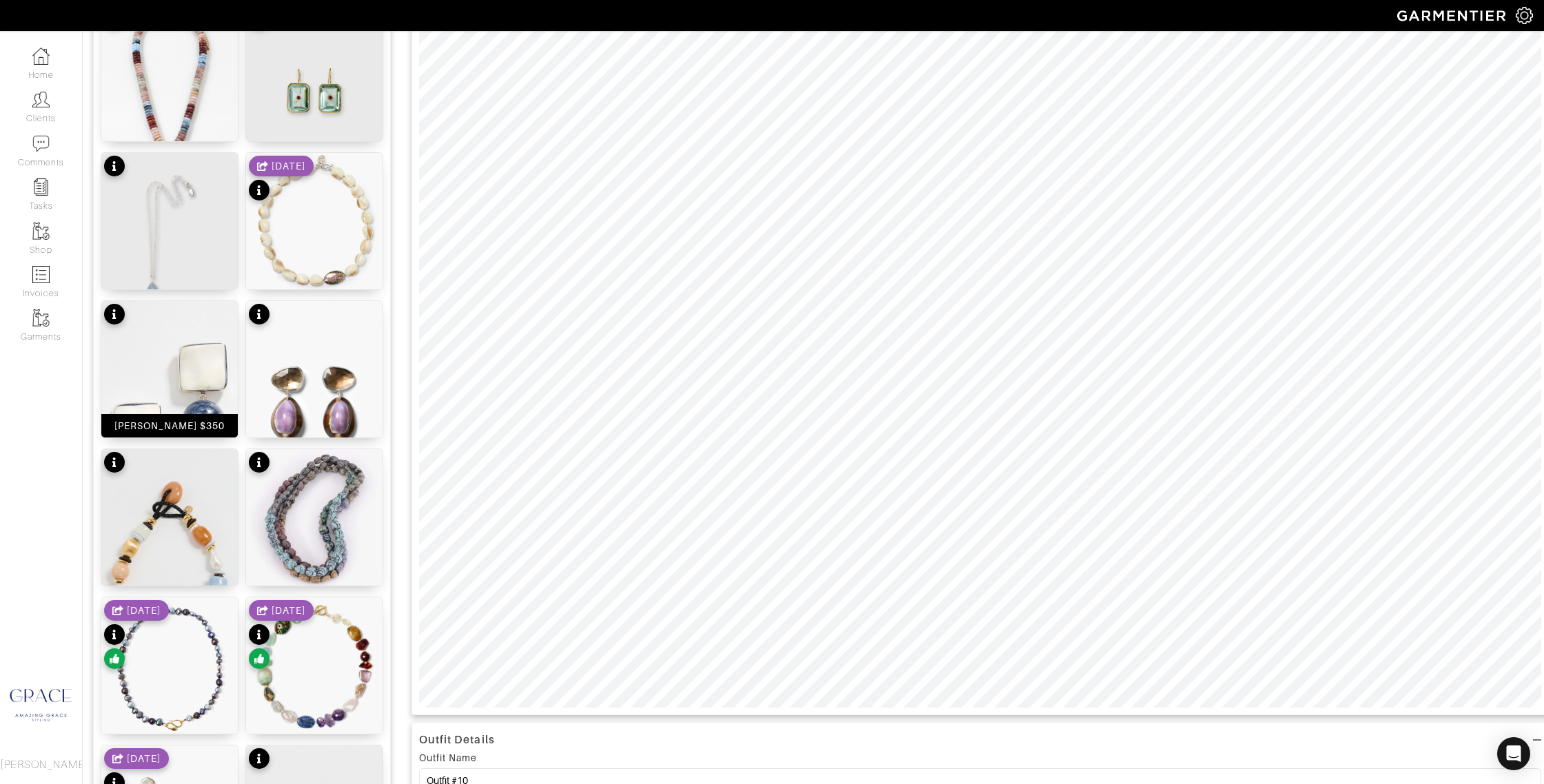
scroll to position [0, 0]
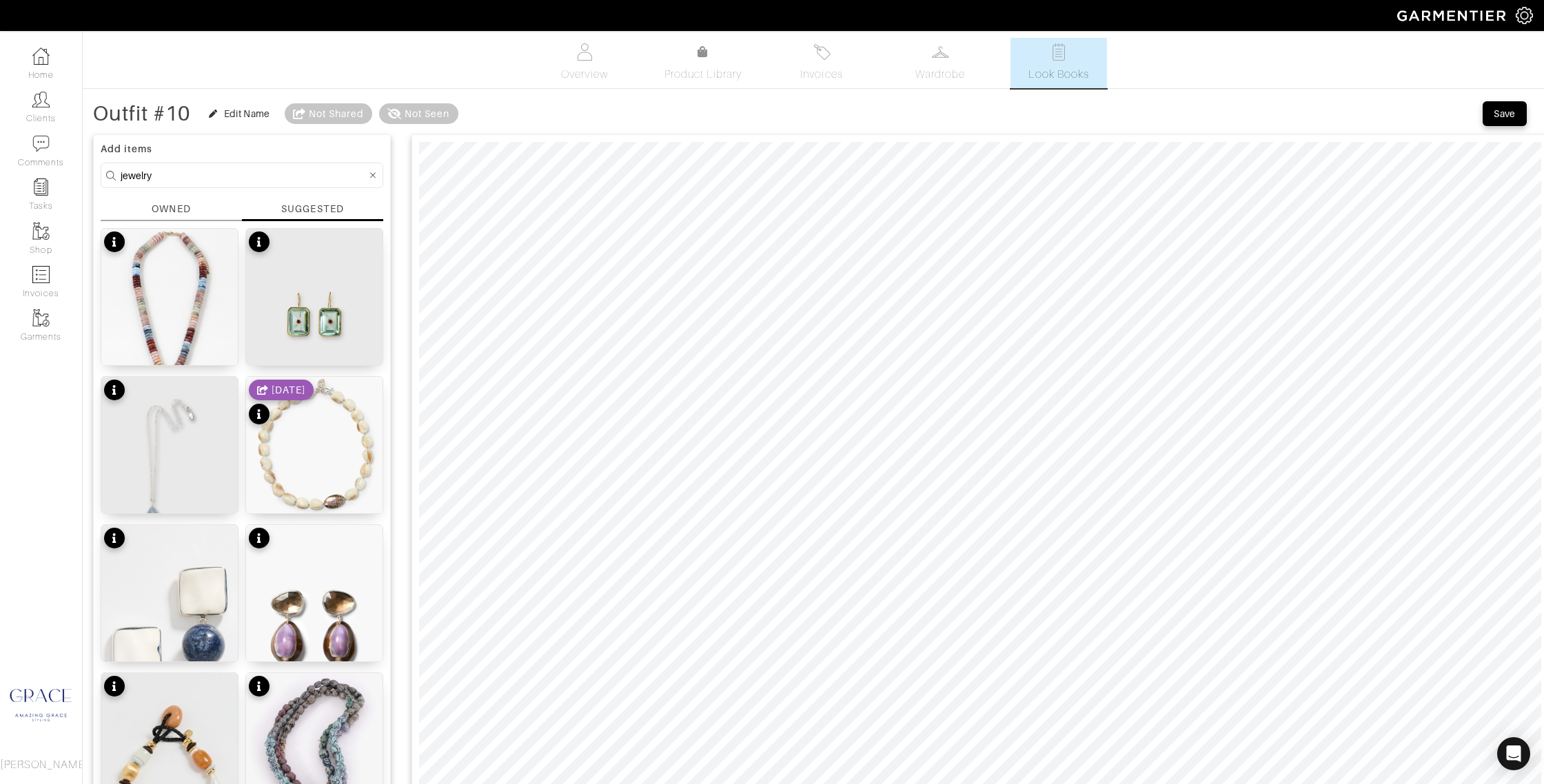
click at [182, 177] on input "jewelry" at bounding box center [244, 176] width 246 height 18
drag, startPoint x: 182, startPoint y: 177, endPoint x: 69, endPoint y: 159, distance: 114.4
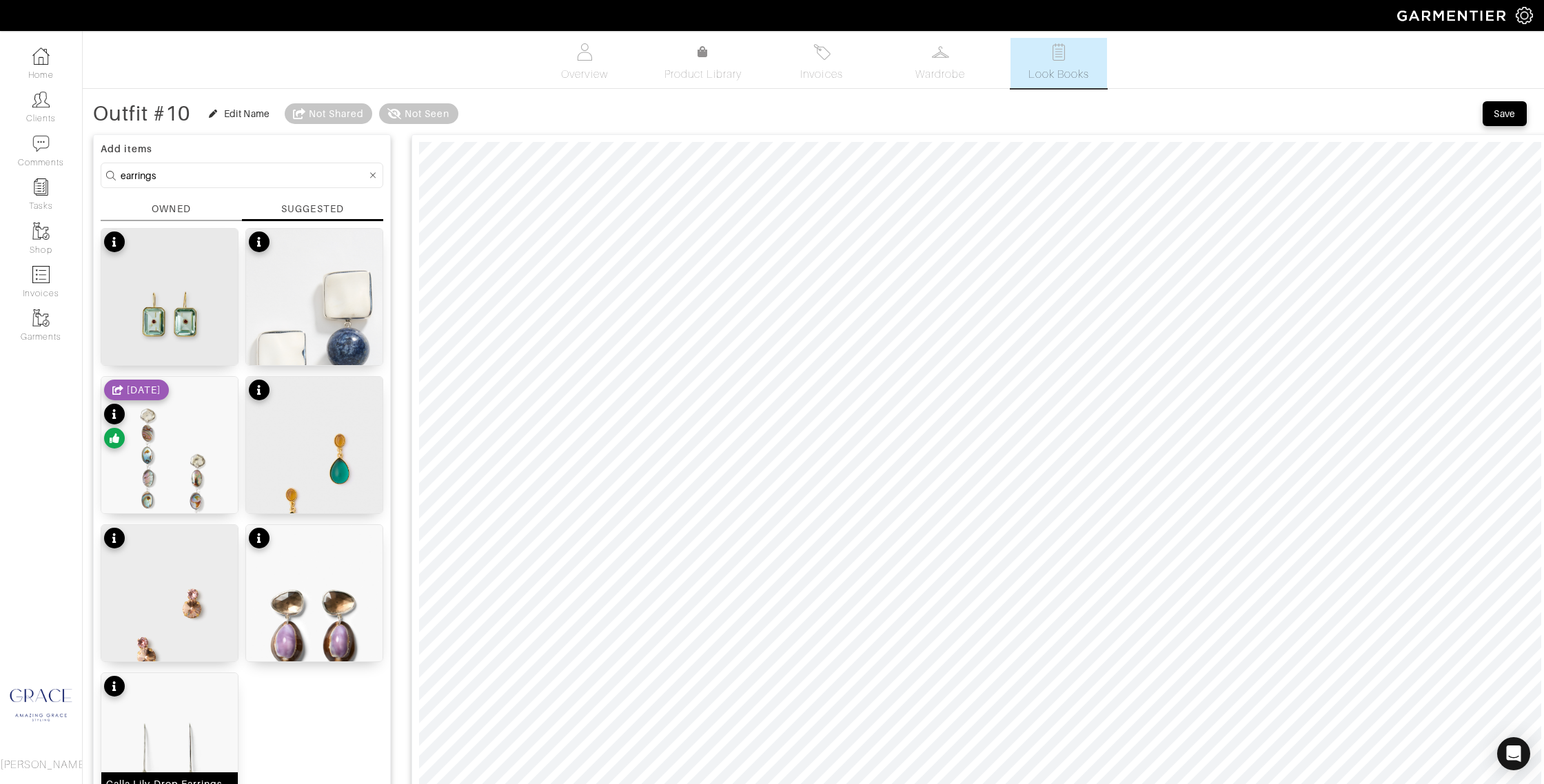
click at [184, 735] on img at bounding box center [169, 775] width 136 height 204
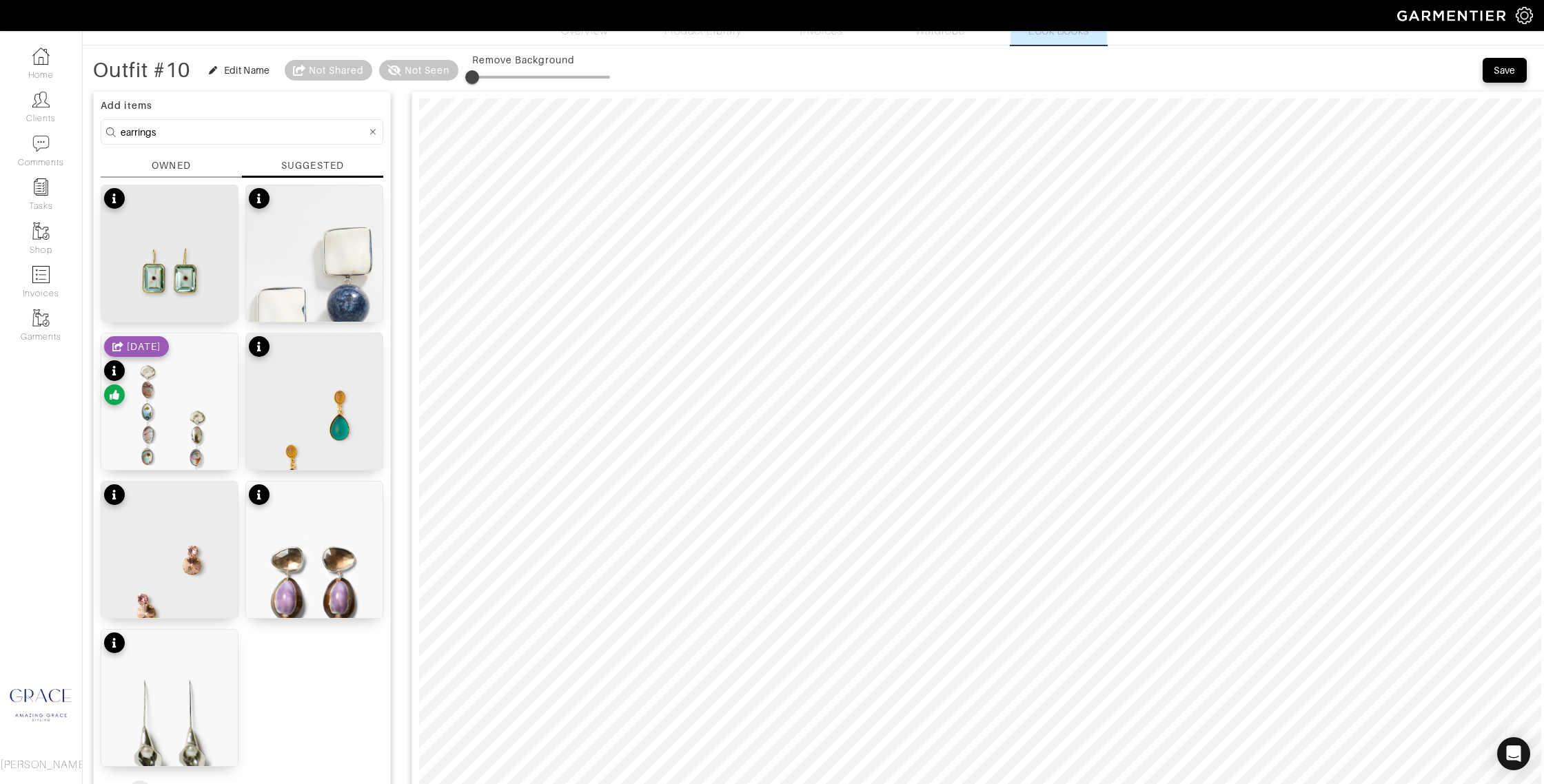
scroll to position [42, 0]
click at [229, 583] on div "Rose Quartz Myrla Earrings $150" at bounding box center [169, 594] width 136 height 51
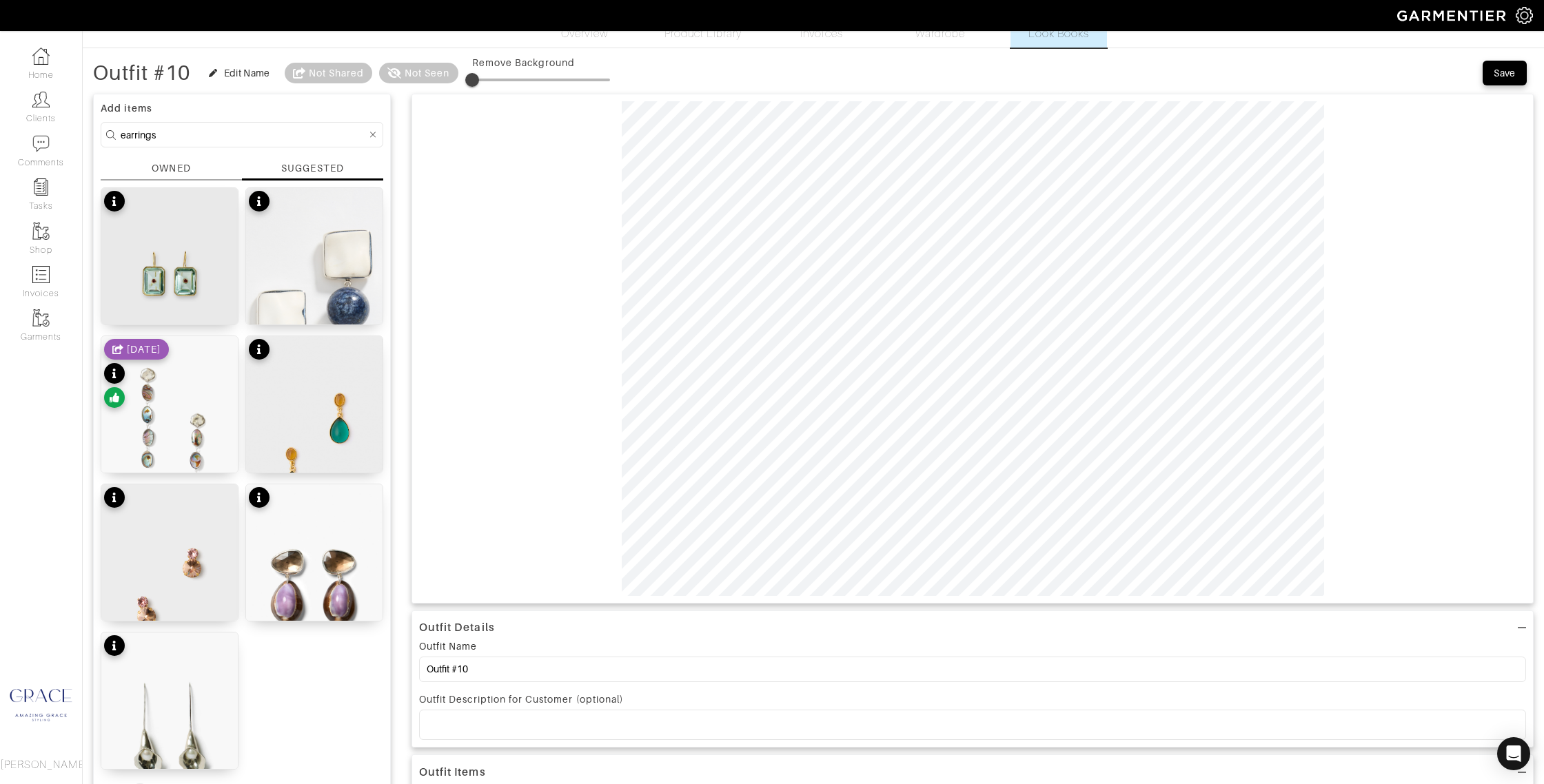
click at [183, 129] on input "earrings" at bounding box center [244, 135] width 246 height 18
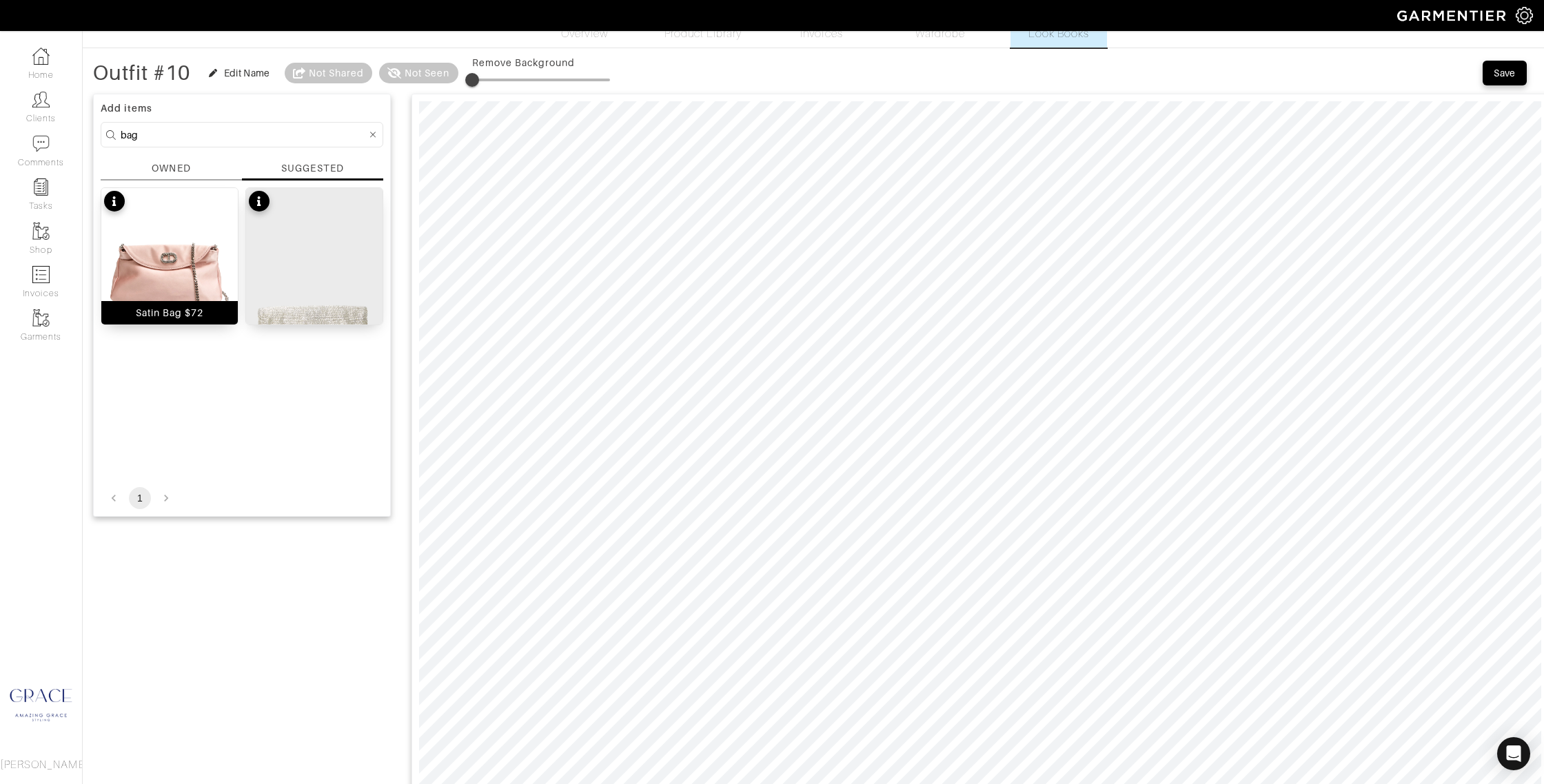
click at [192, 310] on div "Satin Bag $72" at bounding box center [169, 313] width 68 height 14
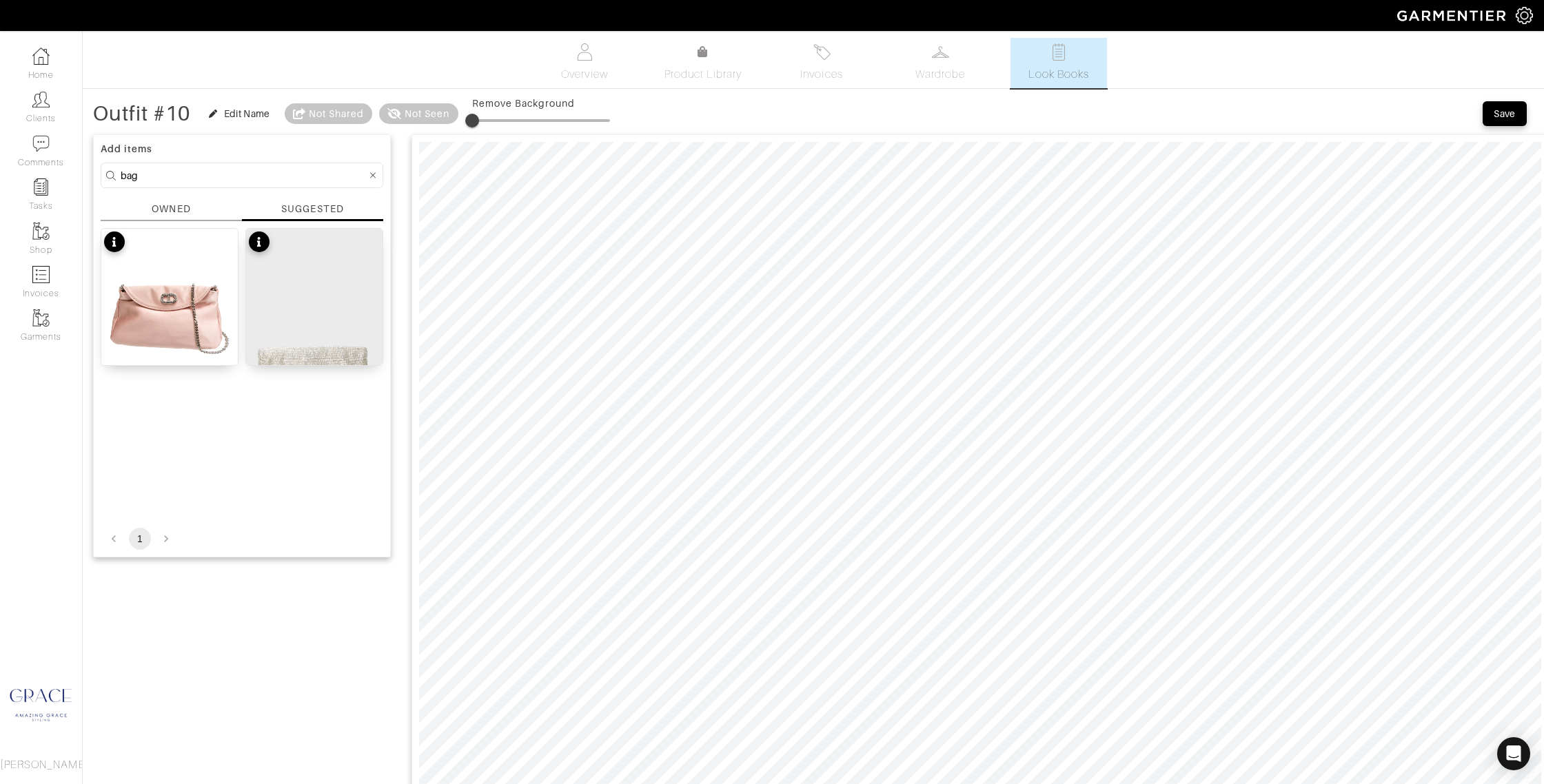
drag, startPoint x: 141, startPoint y: 173, endPoint x: 97, endPoint y: 168, distance: 44.3
click at [98, 168] on div "Add items bag OWNED SUGGESTED Satin Bag $72 Silver Beaded Clutch $98 1" at bounding box center [242, 346] width 298 height 424
type input "shoes"
click at [299, 351] on div "Silver Beaded Clutch $98" at bounding box center [314, 353] width 125 height 14
type input "22"
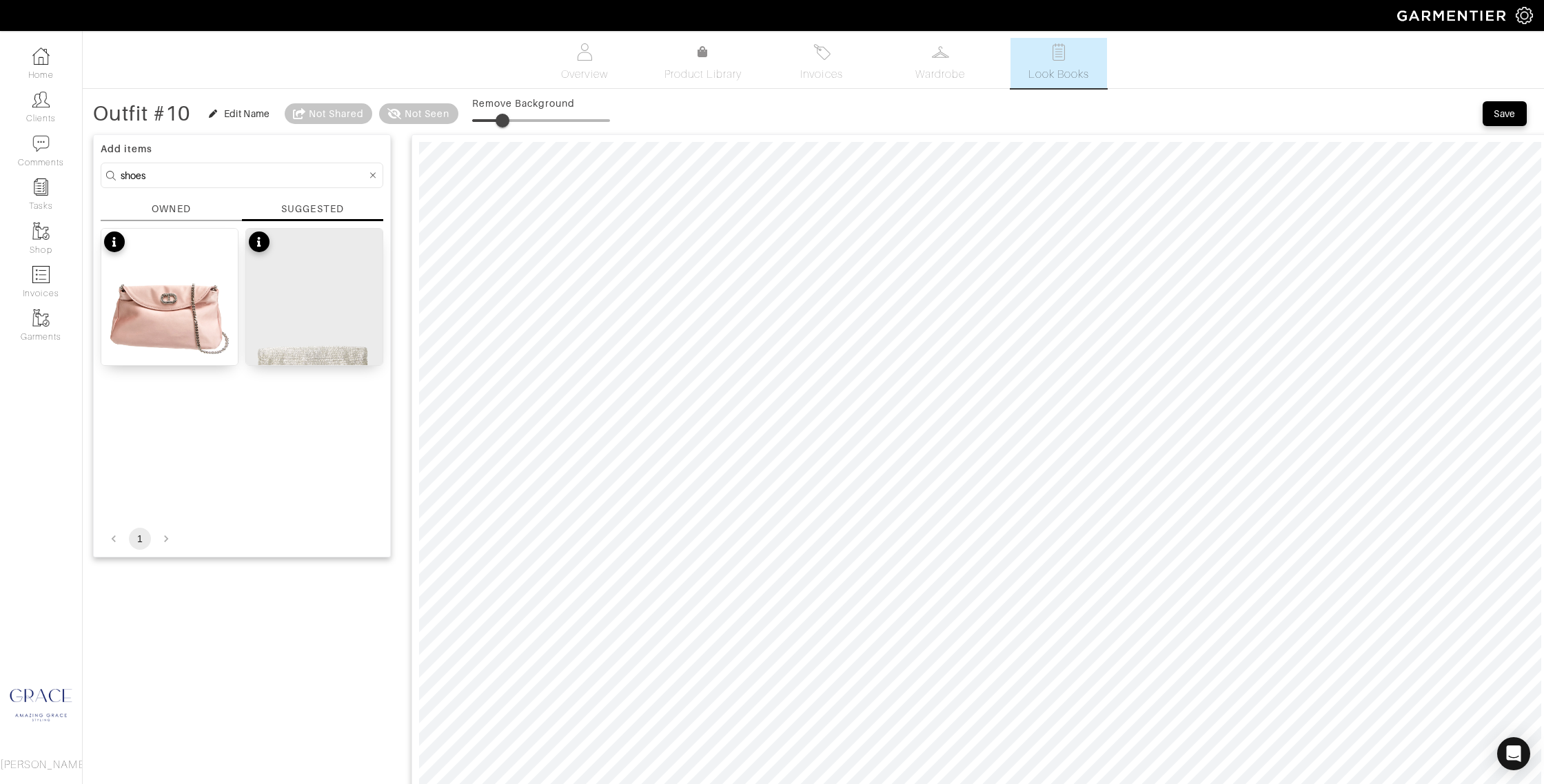
drag, startPoint x: 472, startPoint y: 117, endPoint x: 506, endPoint y: 120, distance: 34.1
click at [506, 120] on span at bounding box center [502, 120] width 14 height 14
click at [184, 209] on div "OWNED" at bounding box center [171, 210] width 39 height 15
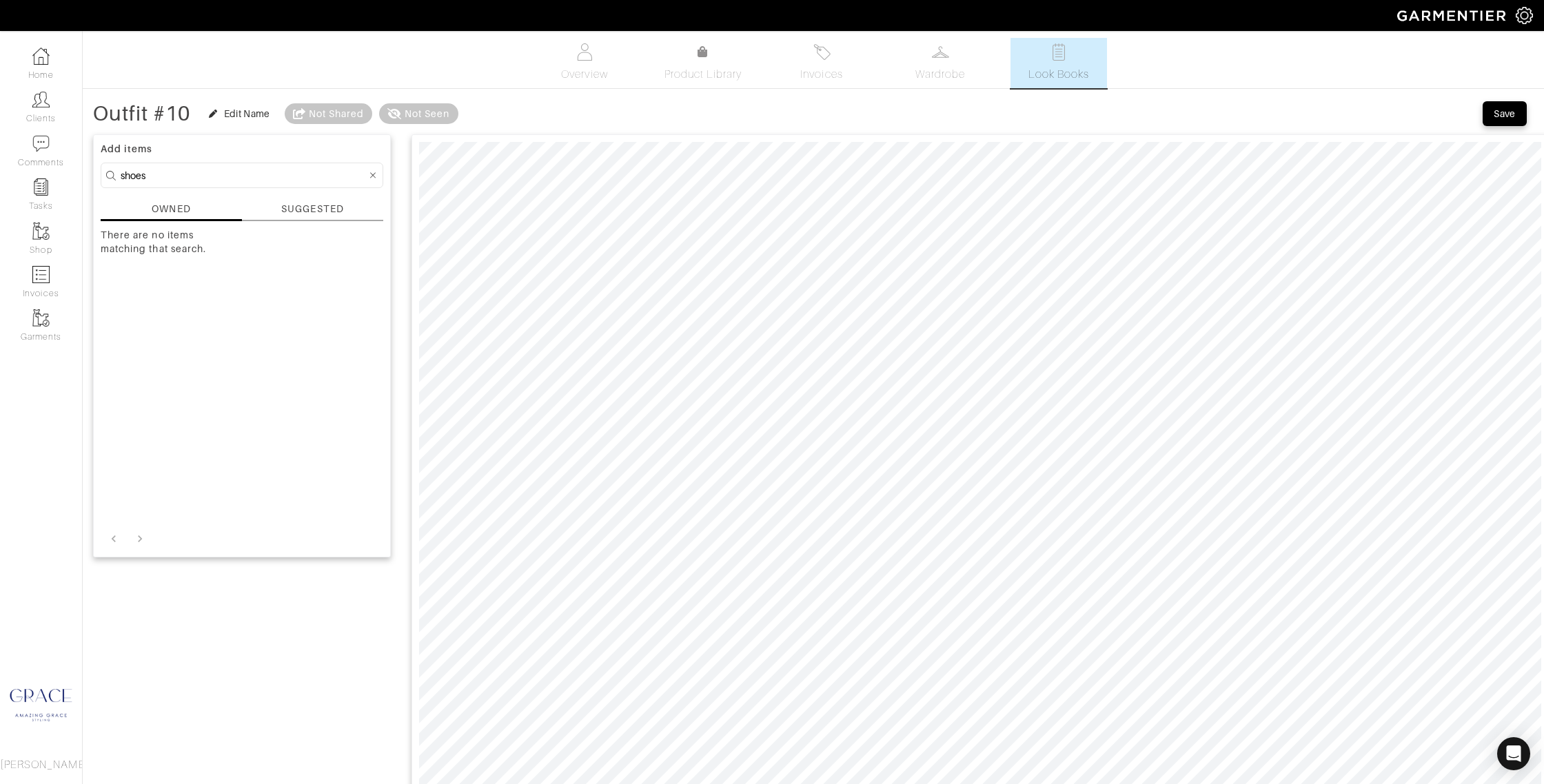
click at [303, 210] on div "SUGGESTED" at bounding box center [312, 210] width 62 height 15
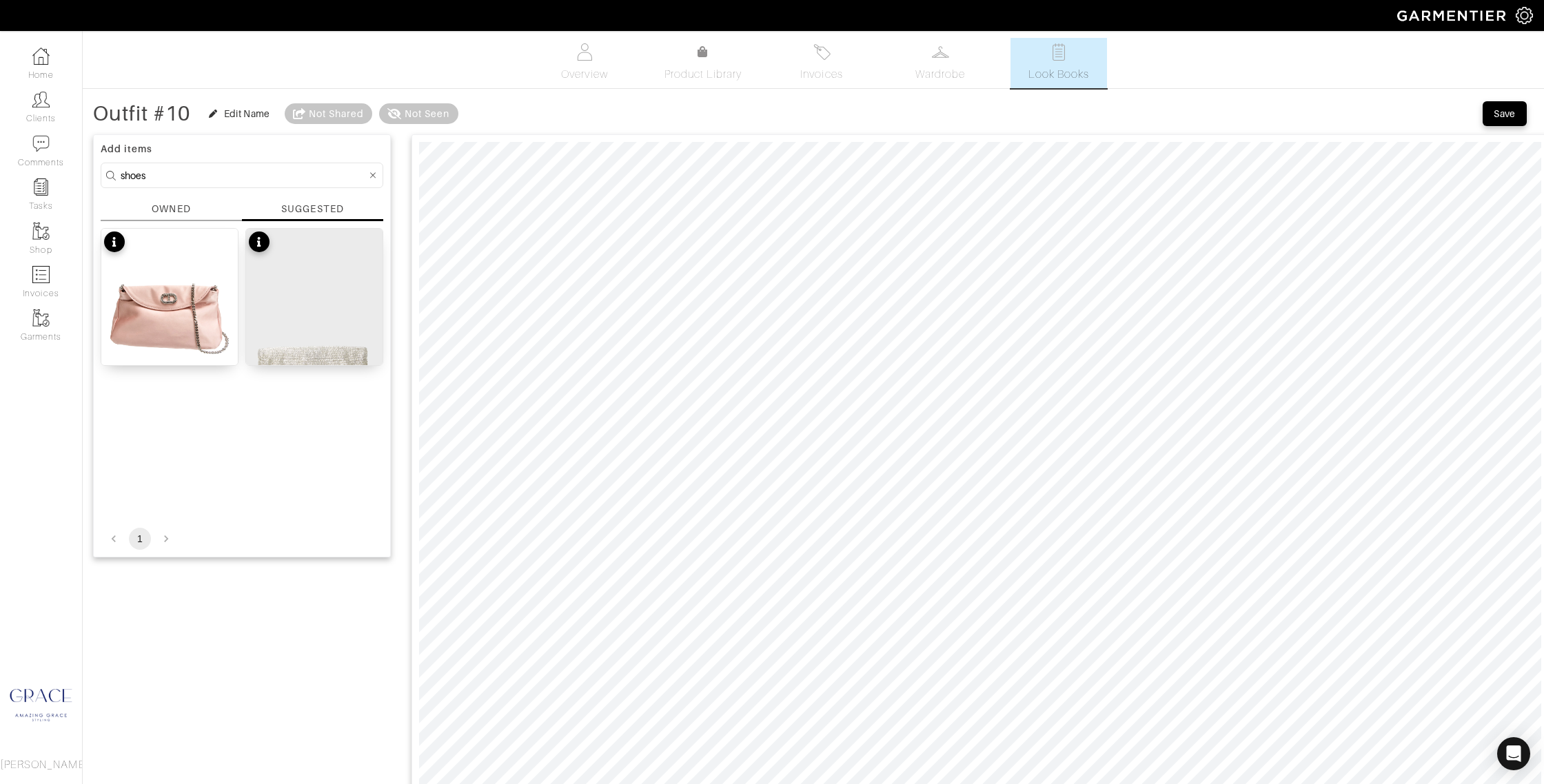
click at [180, 174] on input "shoes" at bounding box center [244, 176] width 246 height 18
drag, startPoint x: 172, startPoint y: 174, endPoint x: 48, endPoint y: 166, distance: 124.3
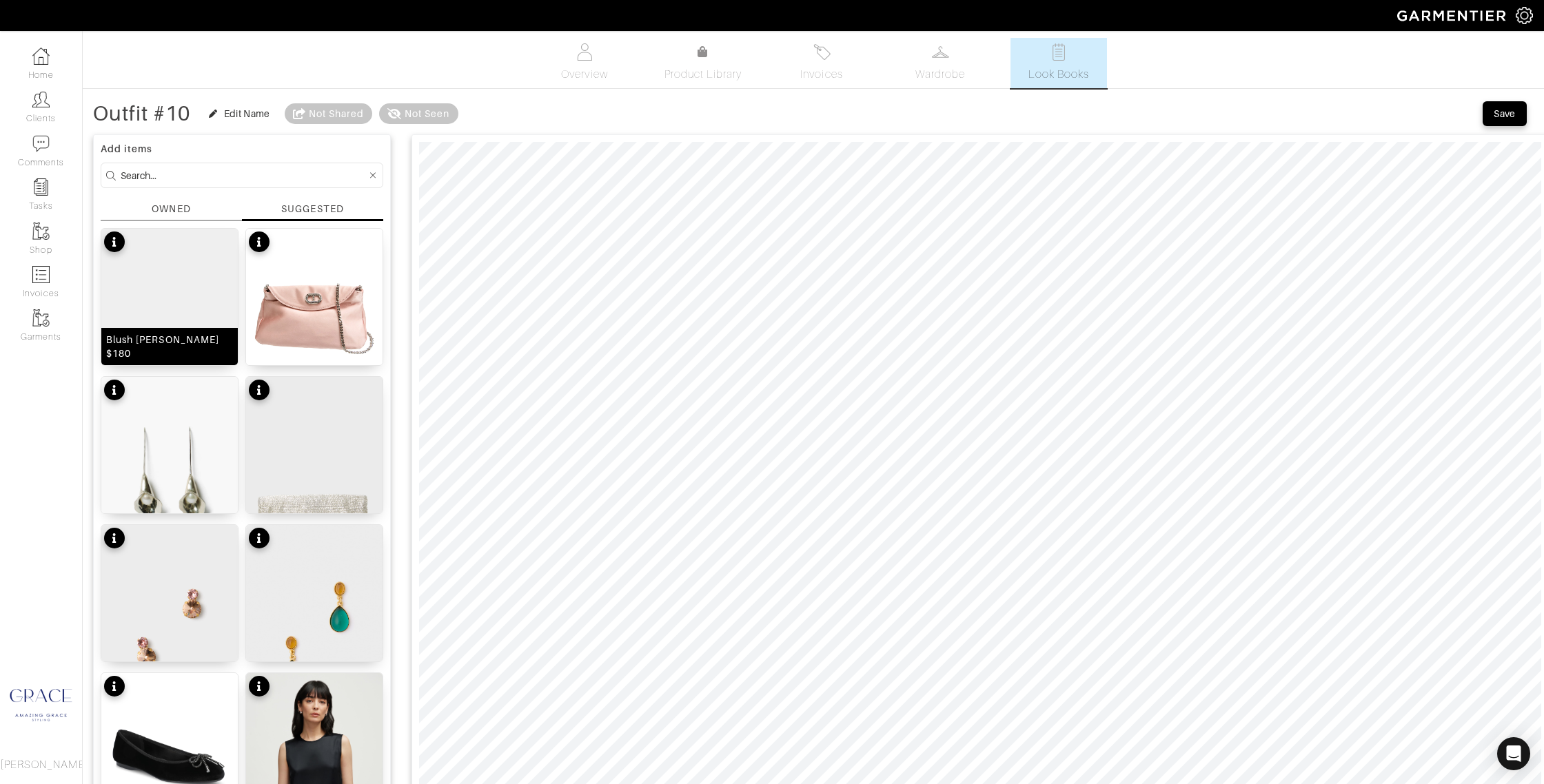
click at [185, 348] on div "Blush Arlie Heels $180" at bounding box center [169, 347] width 127 height 28
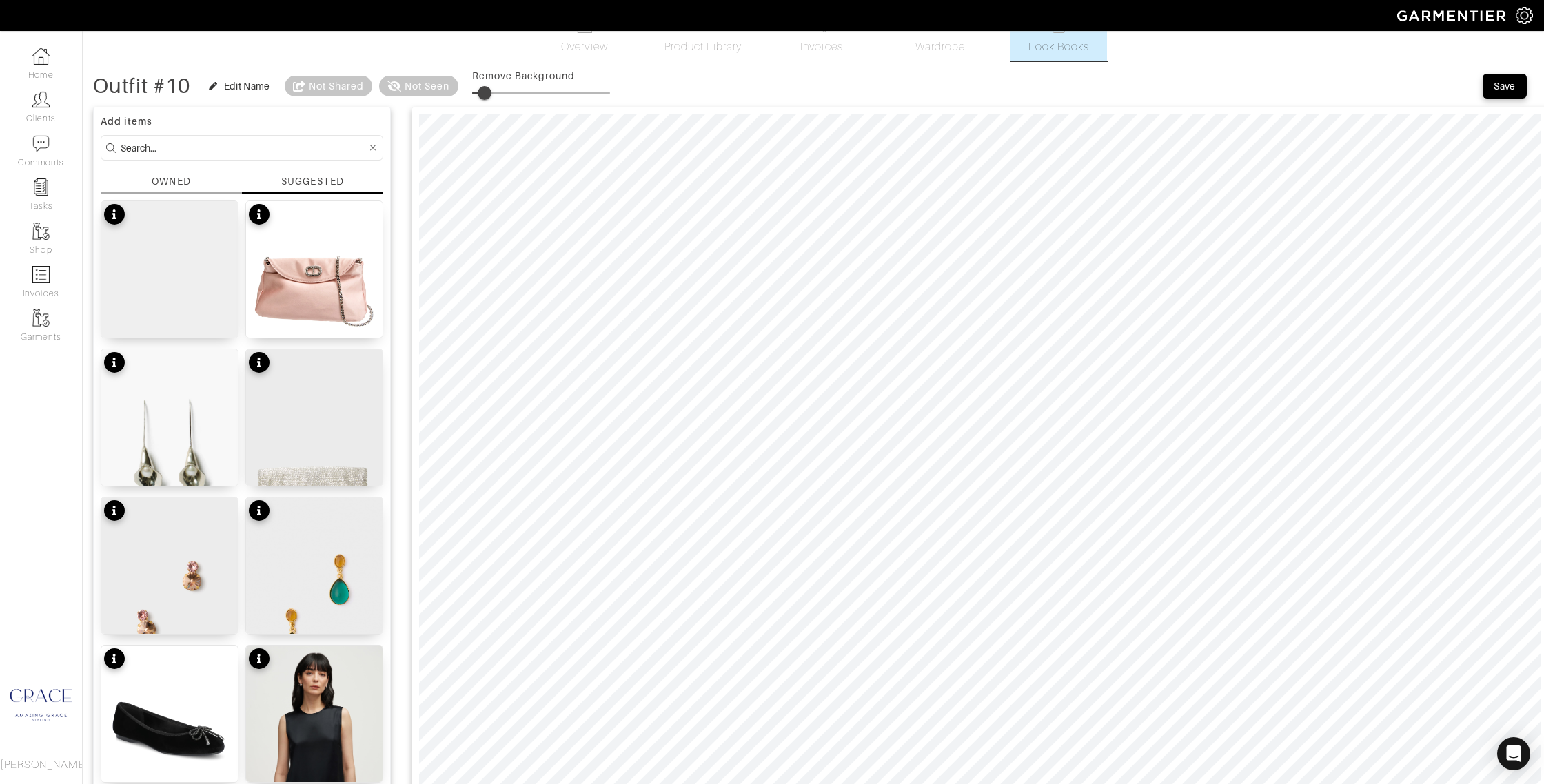
type input "12"
drag, startPoint x: 476, startPoint y: 90, endPoint x: 491, endPoint y: 90, distance: 15.0
click at [491, 90] on span at bounding box center [489, 93] width 14 height 14
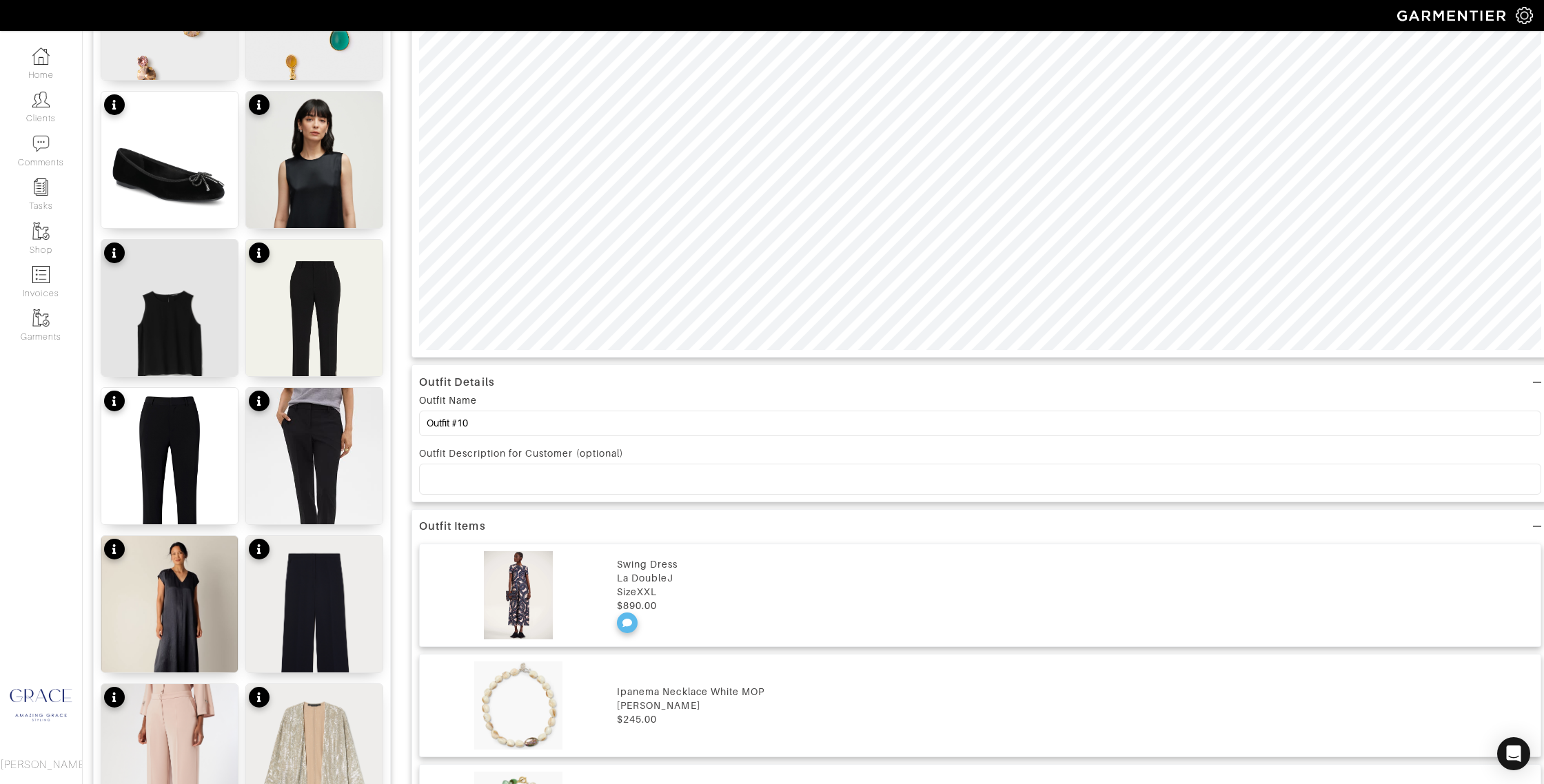
scroll to position [585, 0]
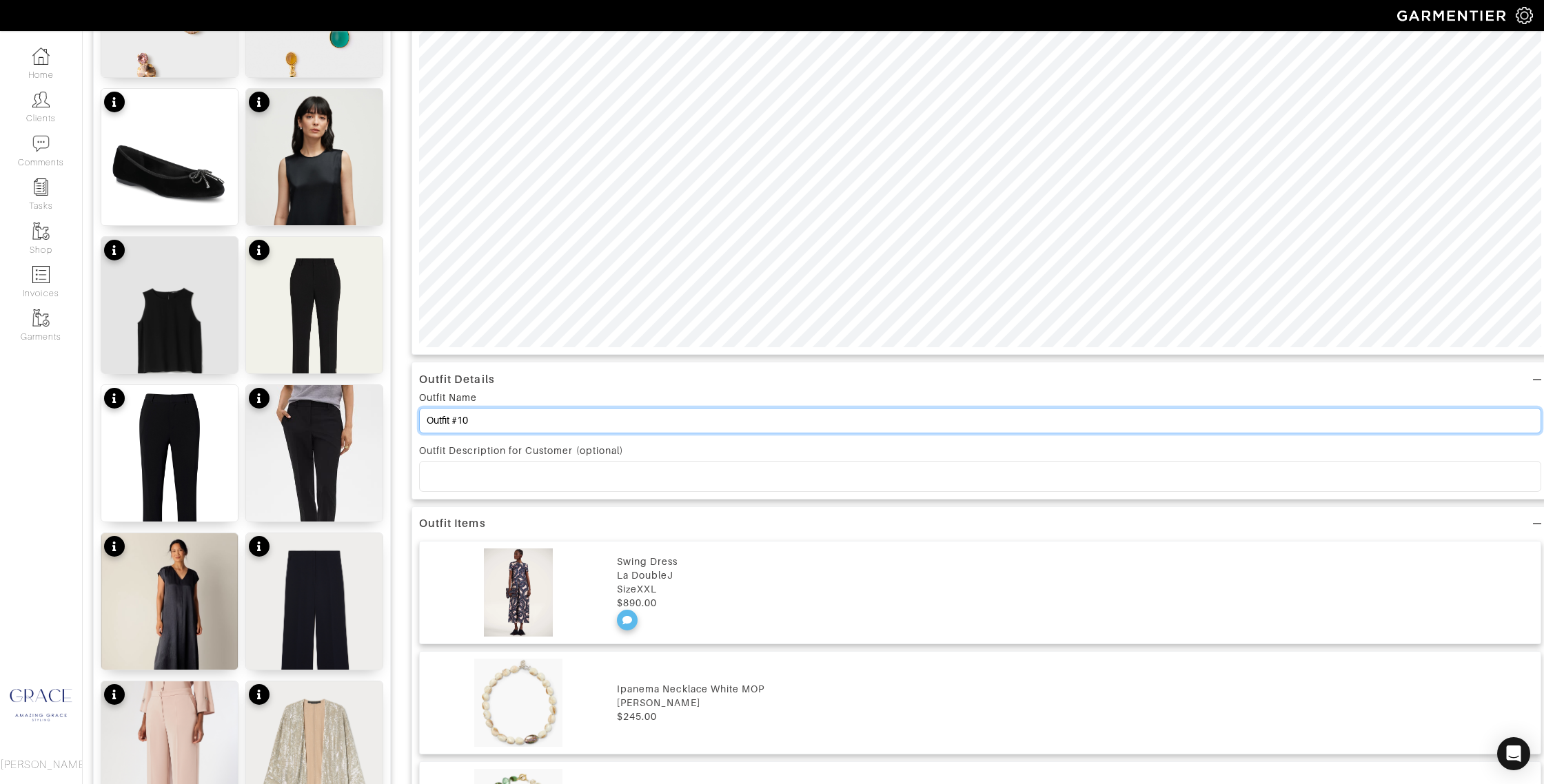
drag, startPoint x: 479, startPoint y: 420, endPoint x: 462, endPoint y: 418, distance: 17.1
click at [462, 418] on input "Outfit #10" at bounding box center [980, 421] width 1122 height 26
drag, startPoint x: 487, startPoint y: 421, endPoint x: 465, endPoint y: 421, distance: 22.0
click at [459, 421] on input "Outfit #12" at bounding box center [980, 421] width 1122 height 26
type input "Outfit #2"
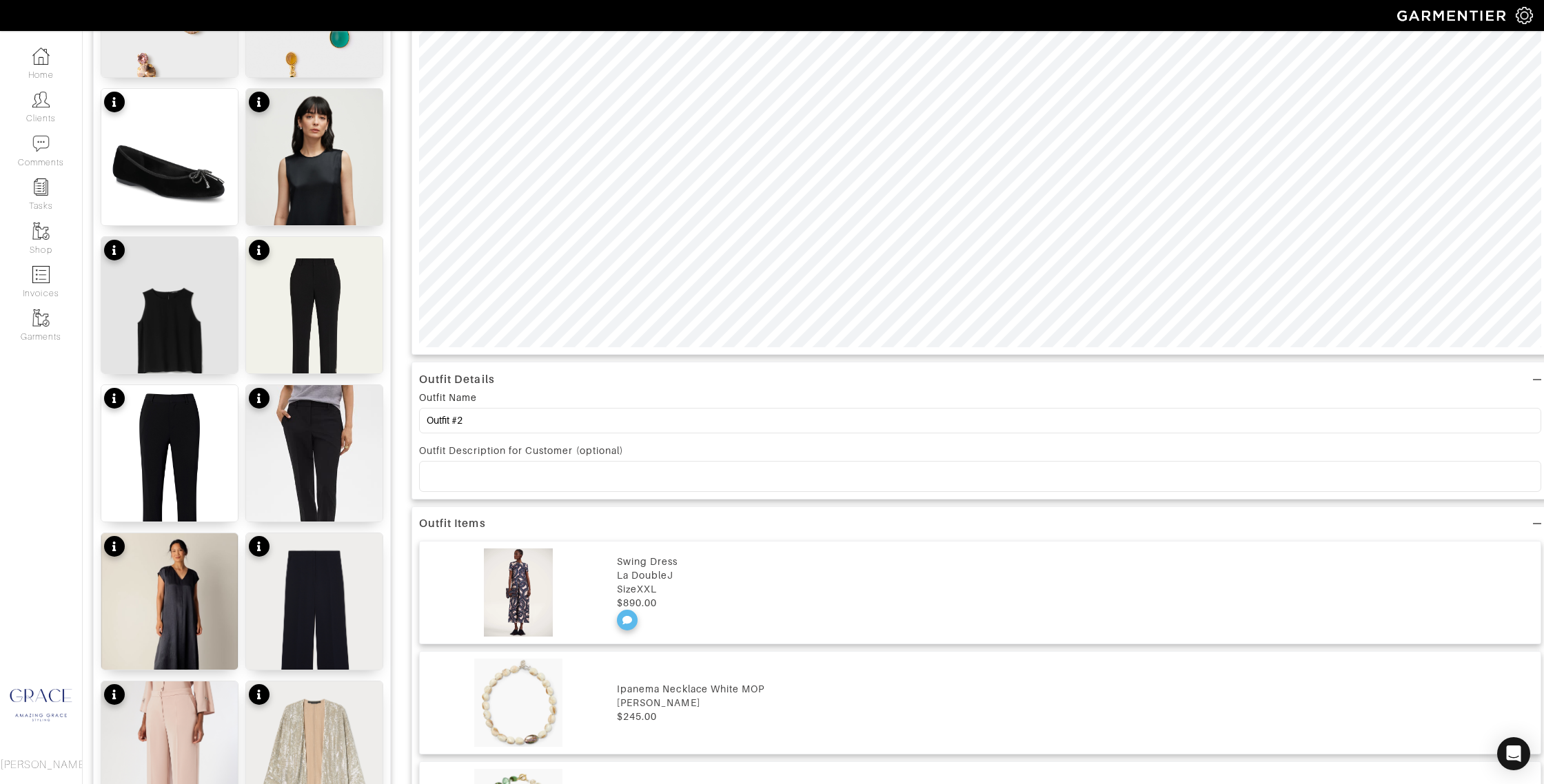
click at [550, 476] on p at bounding box center [980, 476] width 1100 height 12
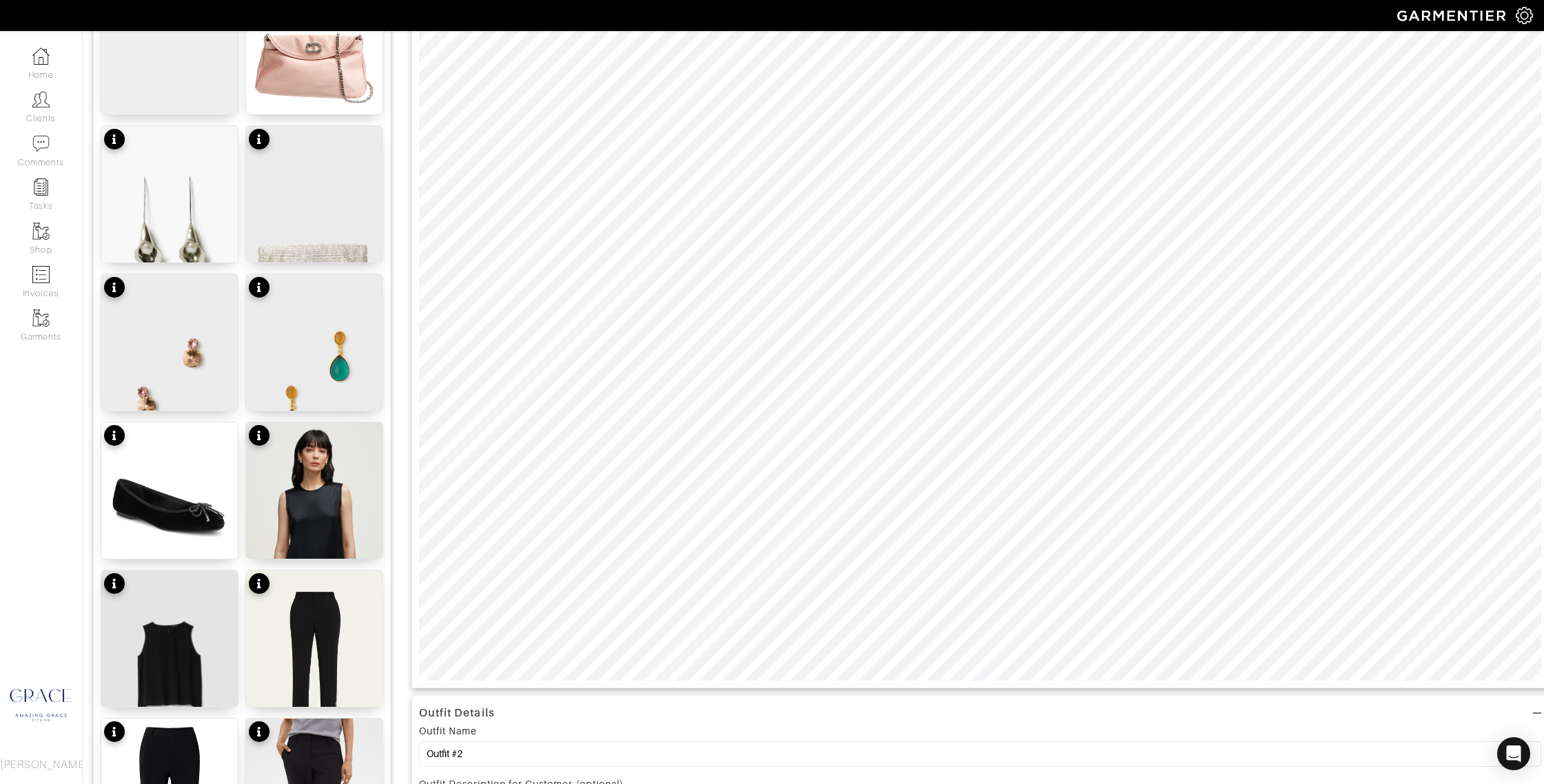
scroll to position [0, 0]
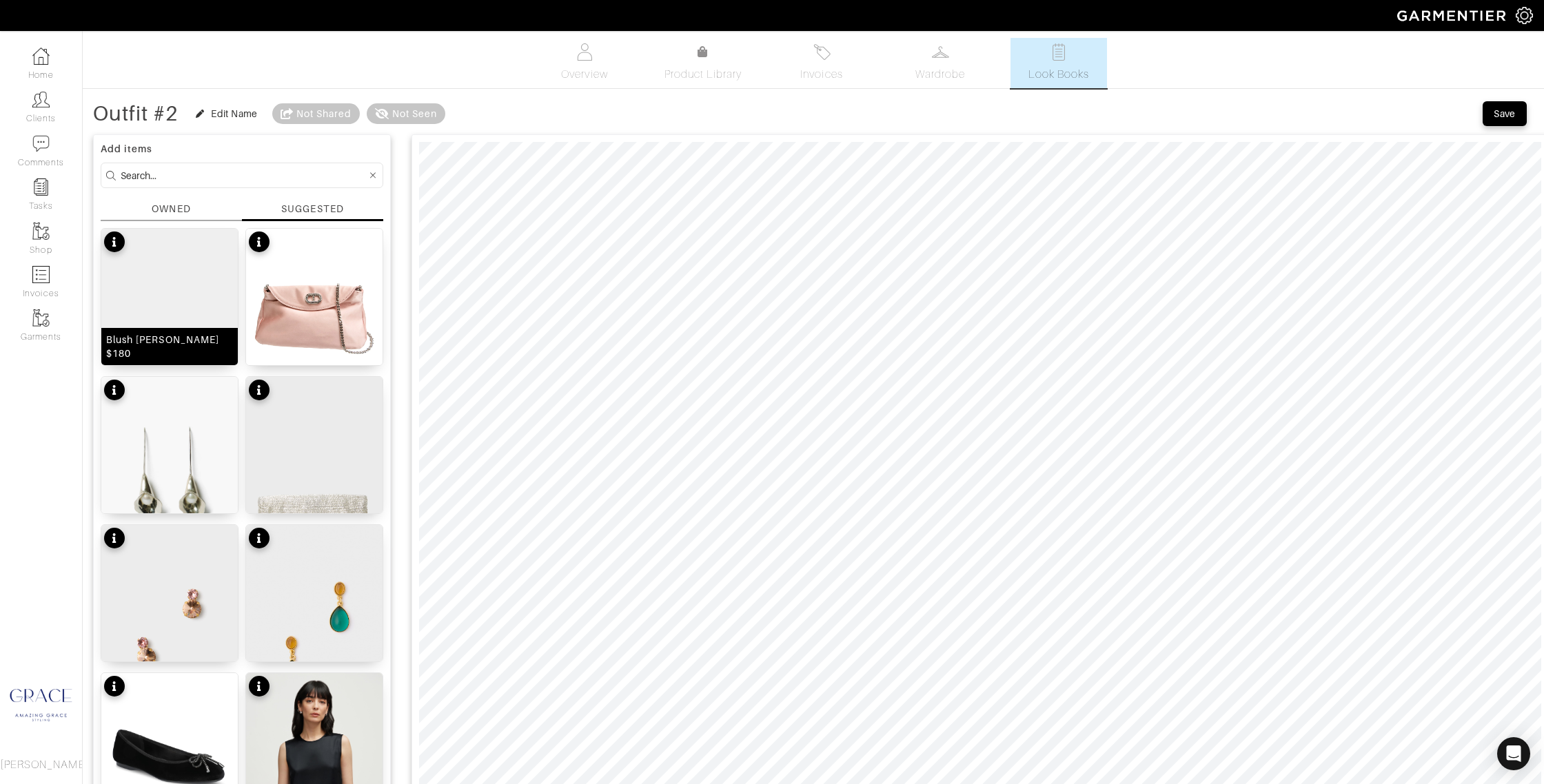
click at [175, 284] on img at bounding box center [169, 330] width 136 height 204
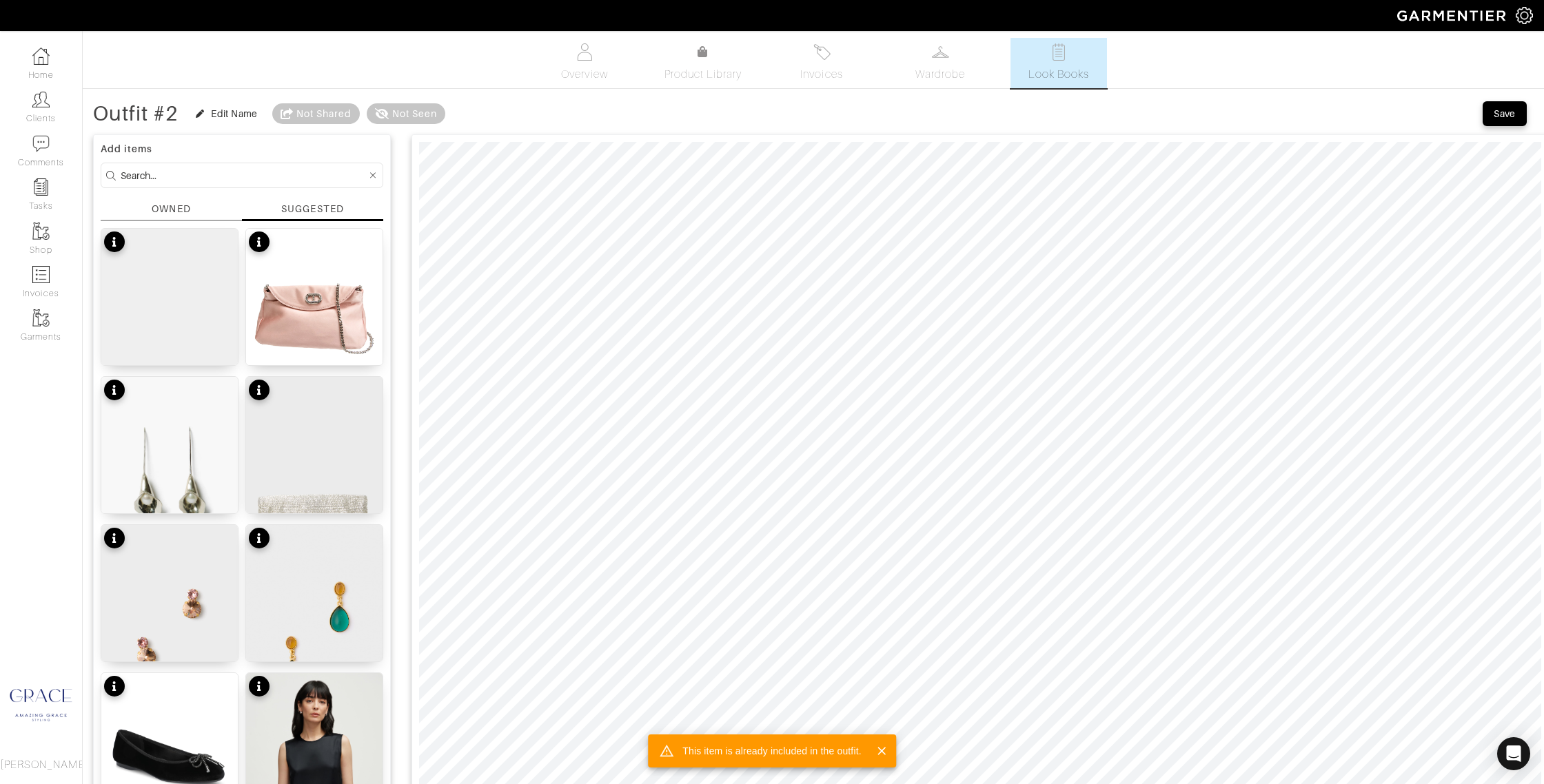
click at [244, 167] on input at bounding box center [244, 176] width 246 height 18
type input "bag"
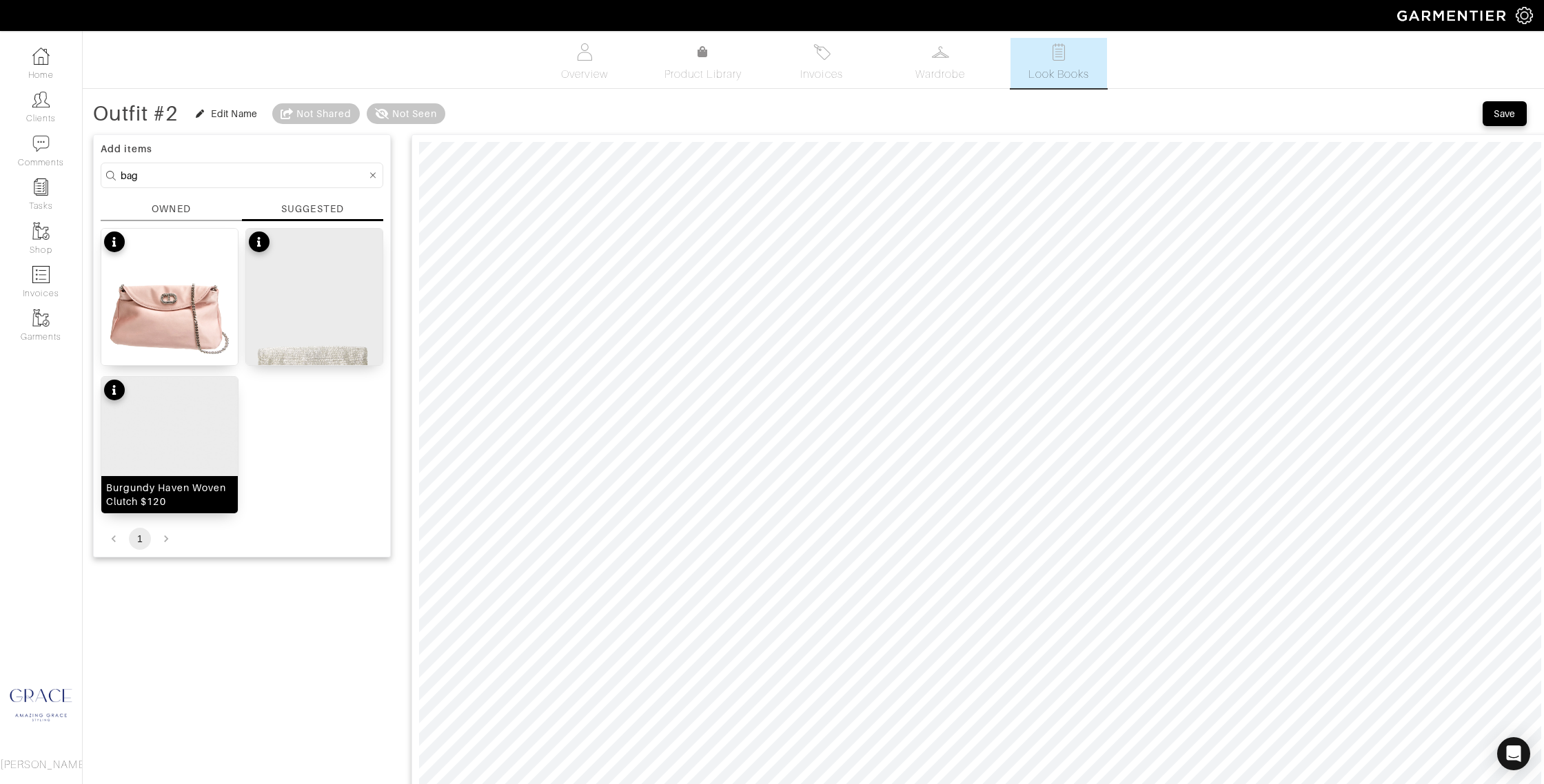
click at [201, 490] on div "Burgundy Haven Woven Clutch $120" at bounding box center [169, 495] width 127 height 28
type input "14"
drag, startPoint x: 465, startPoint y: 118, endPoint x: 486, endPoint y: 125, distance: 22.1
click at [481, 118] on span at bounding box center [478, 120] width 14 height 14
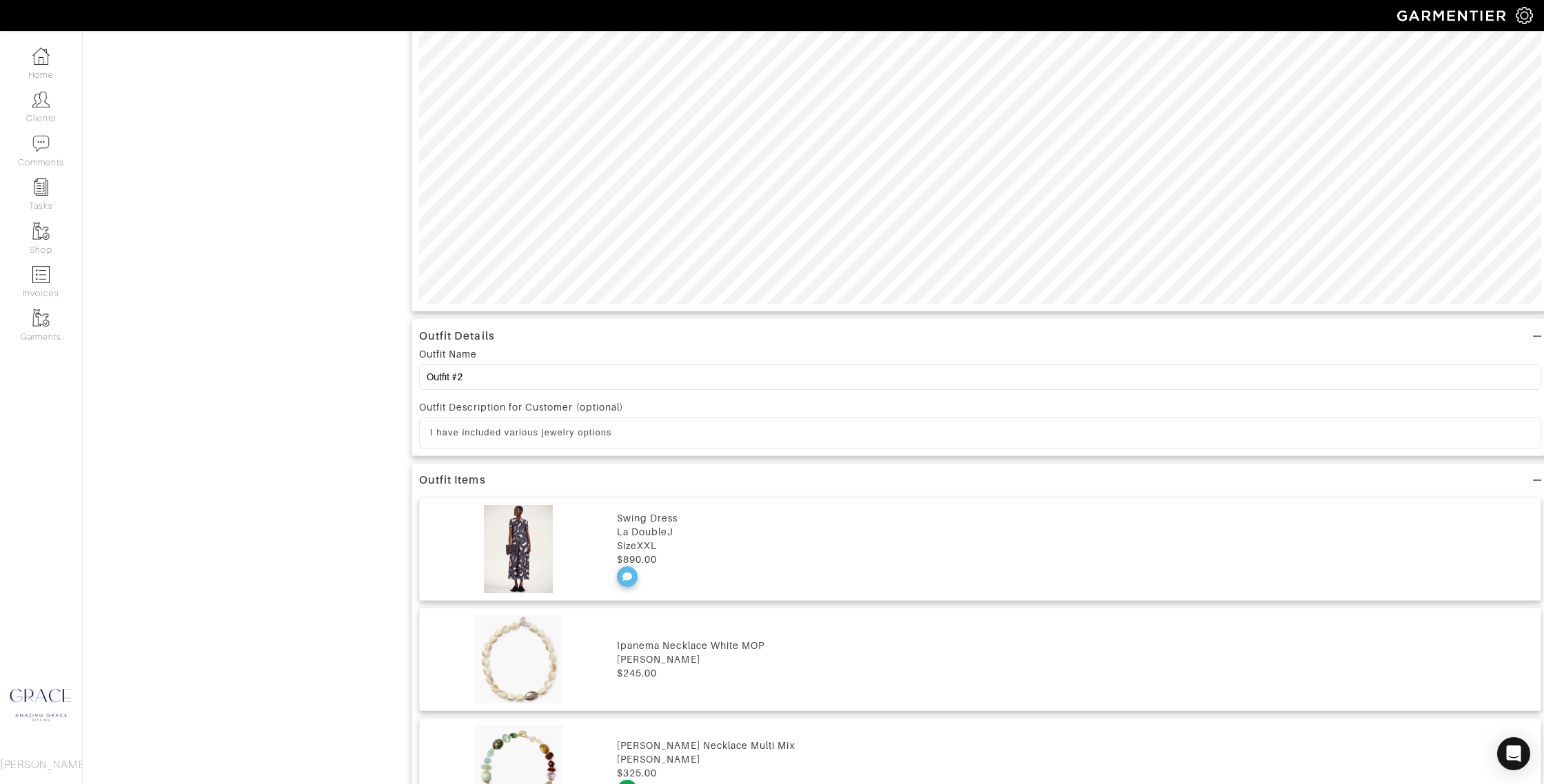
scroll to position [632, 0]
click at [638, 432] on p "I have included various jewelry options" at bounding box center [980, 429] width 1100 height 12
drag, startPoint x: 574, startPoint y: 429, endPoint x: 597, endPoint y: 426, distance: 23.2
click at [574, 429] on p "I have included various jewelry options" at bounding box center [980, 429] width 1100 height 12
click at [681, 424] on p "I have included various jewelry and bag options" at bounding box center [980, 429] width 1100 height 12
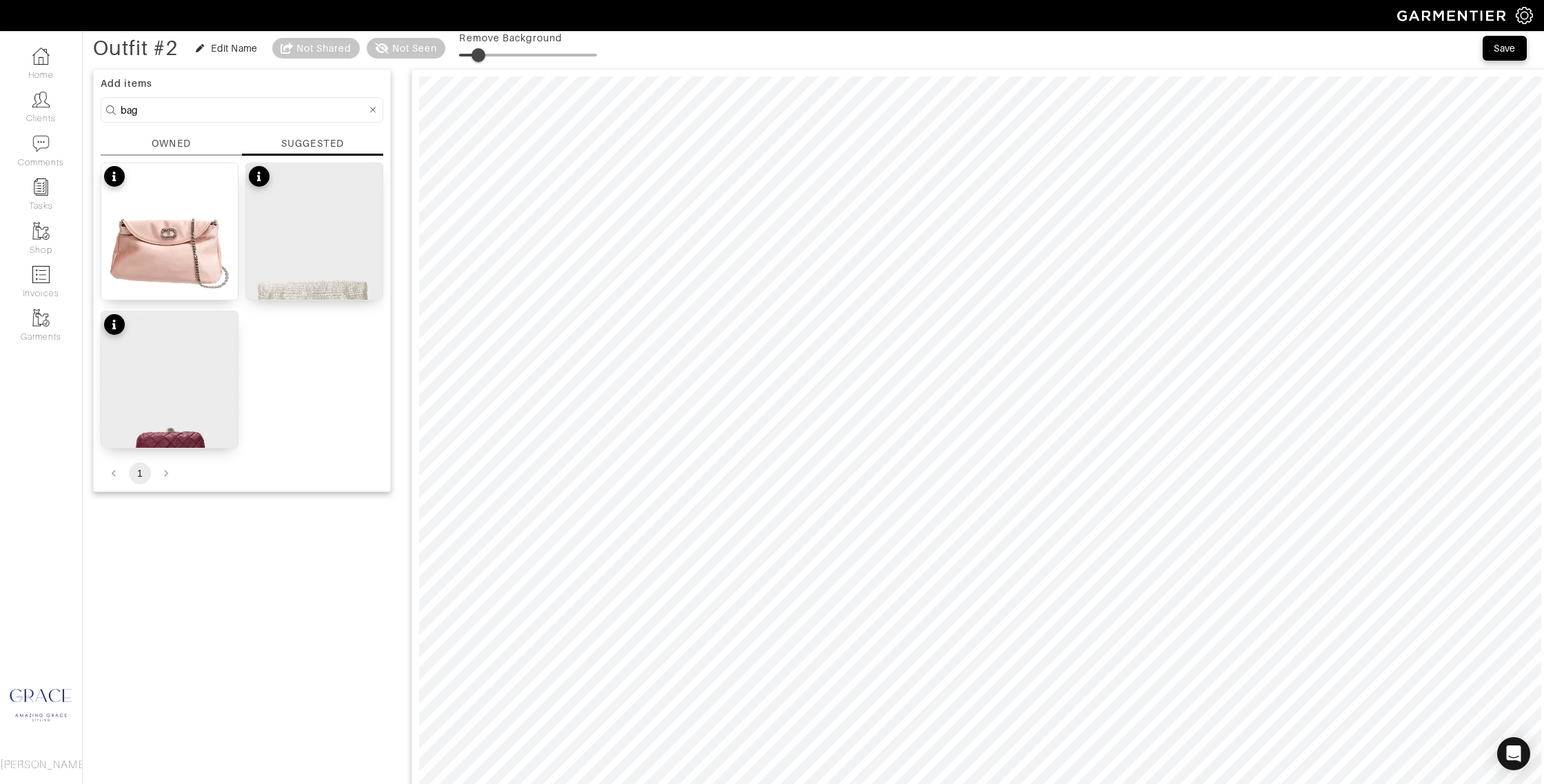
scroll to position [0, 0]
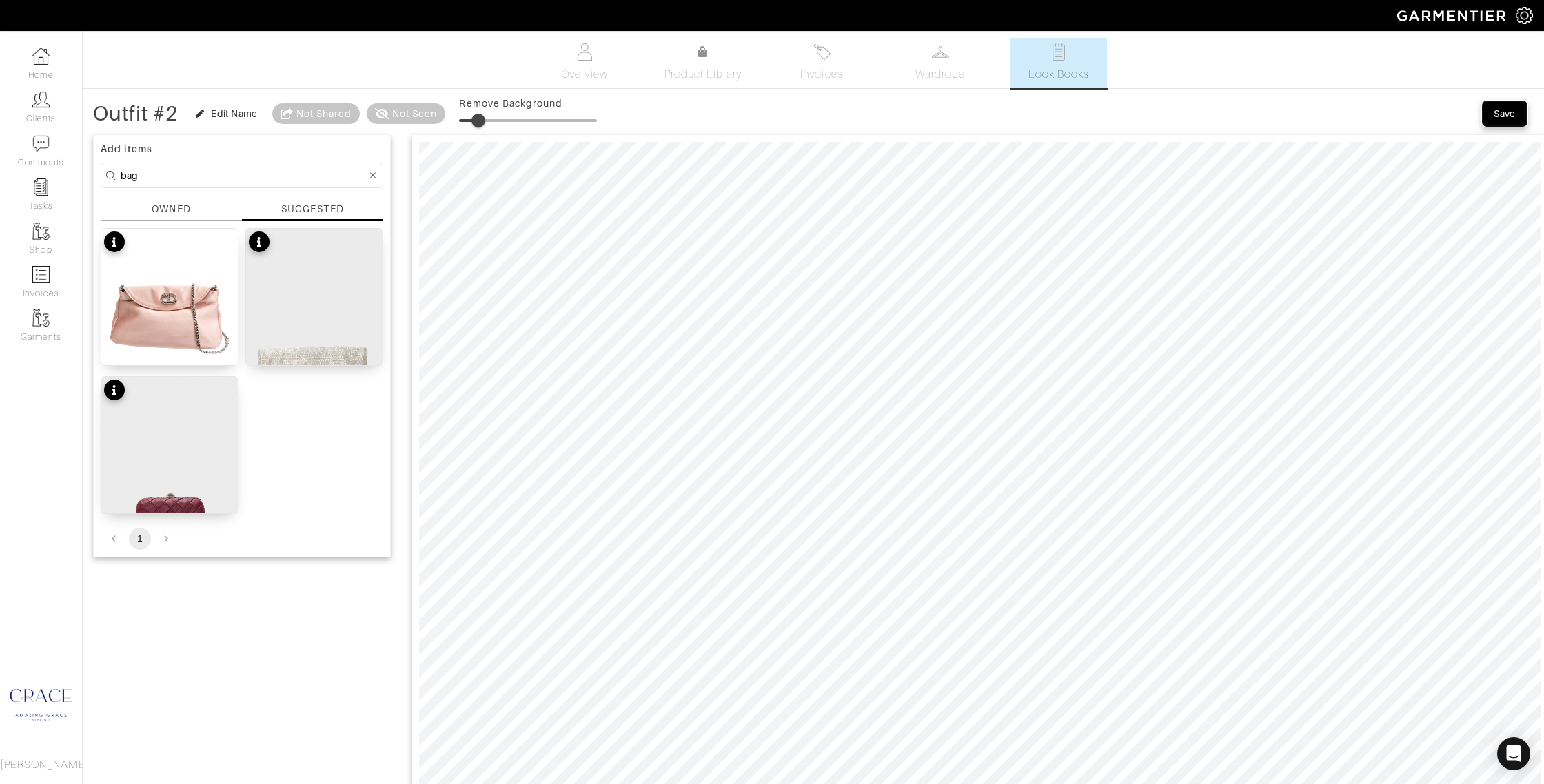
click at [1501, 114] on div "Save" at bounding box center [1504, 114] width 22 height 14
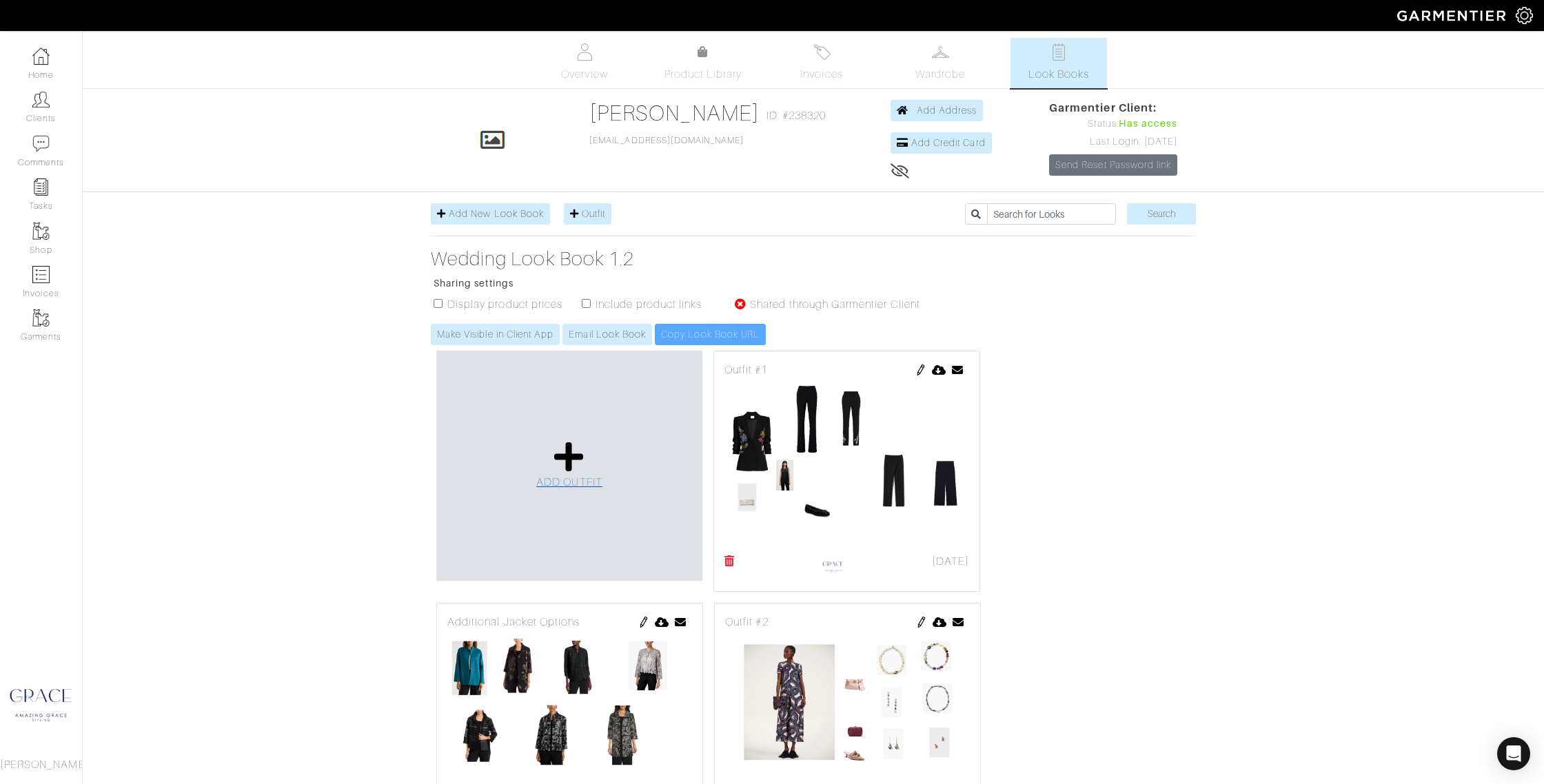
click at [576, 477] on span "ADD OUTFIT" at bounding box center [569, 482] width 66 height 12
click at [577, 445] on icon at bounding box center [569, 456] width 29 height 33
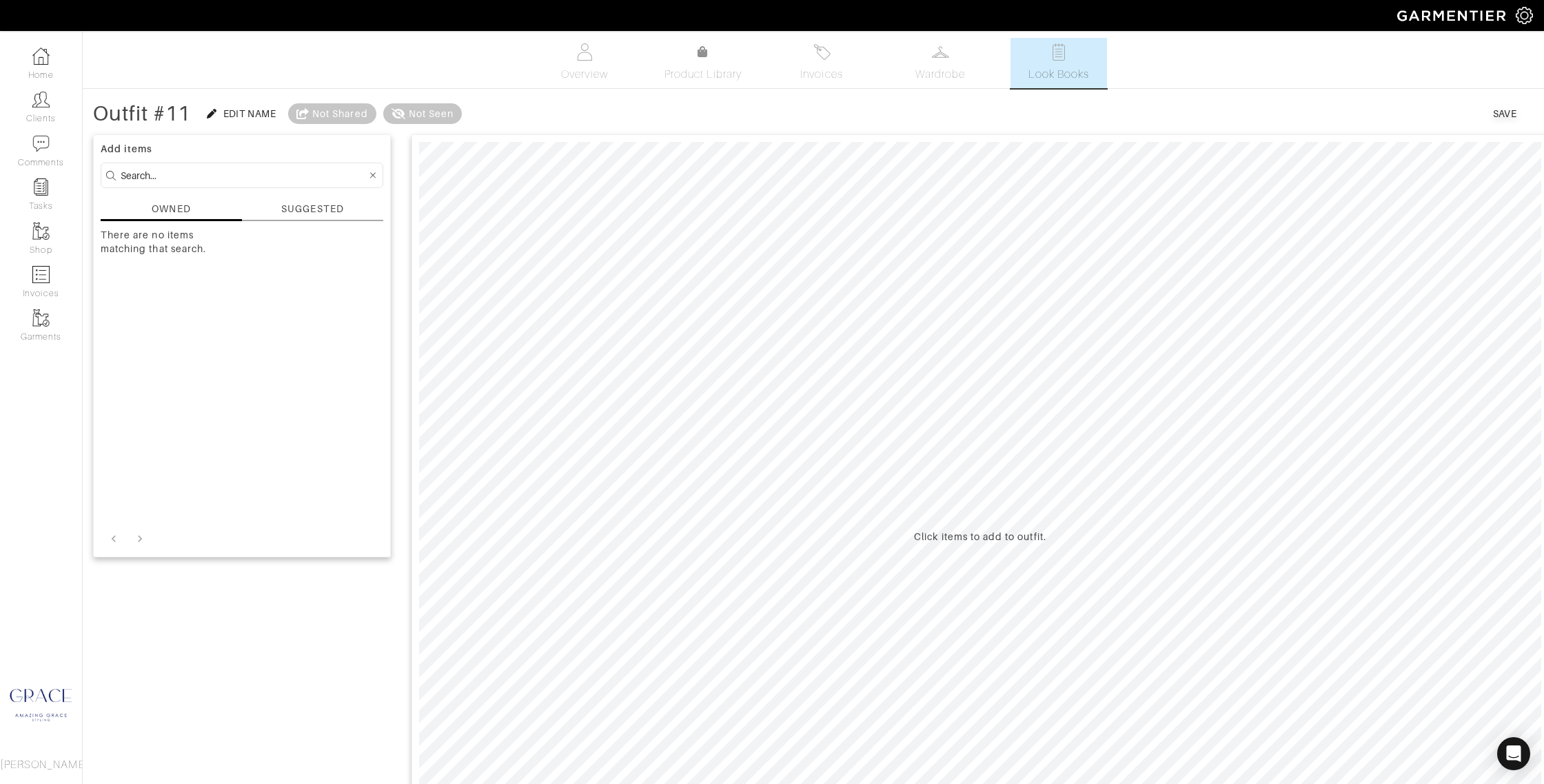
click at [260, 174] on input at bounding box center [244, 176] width 246 height 18
type input "[PERSON_NAME]"
click at [319, 215] on div "SUGGESTED" at bounding box center [312, 210] width 62 height 15
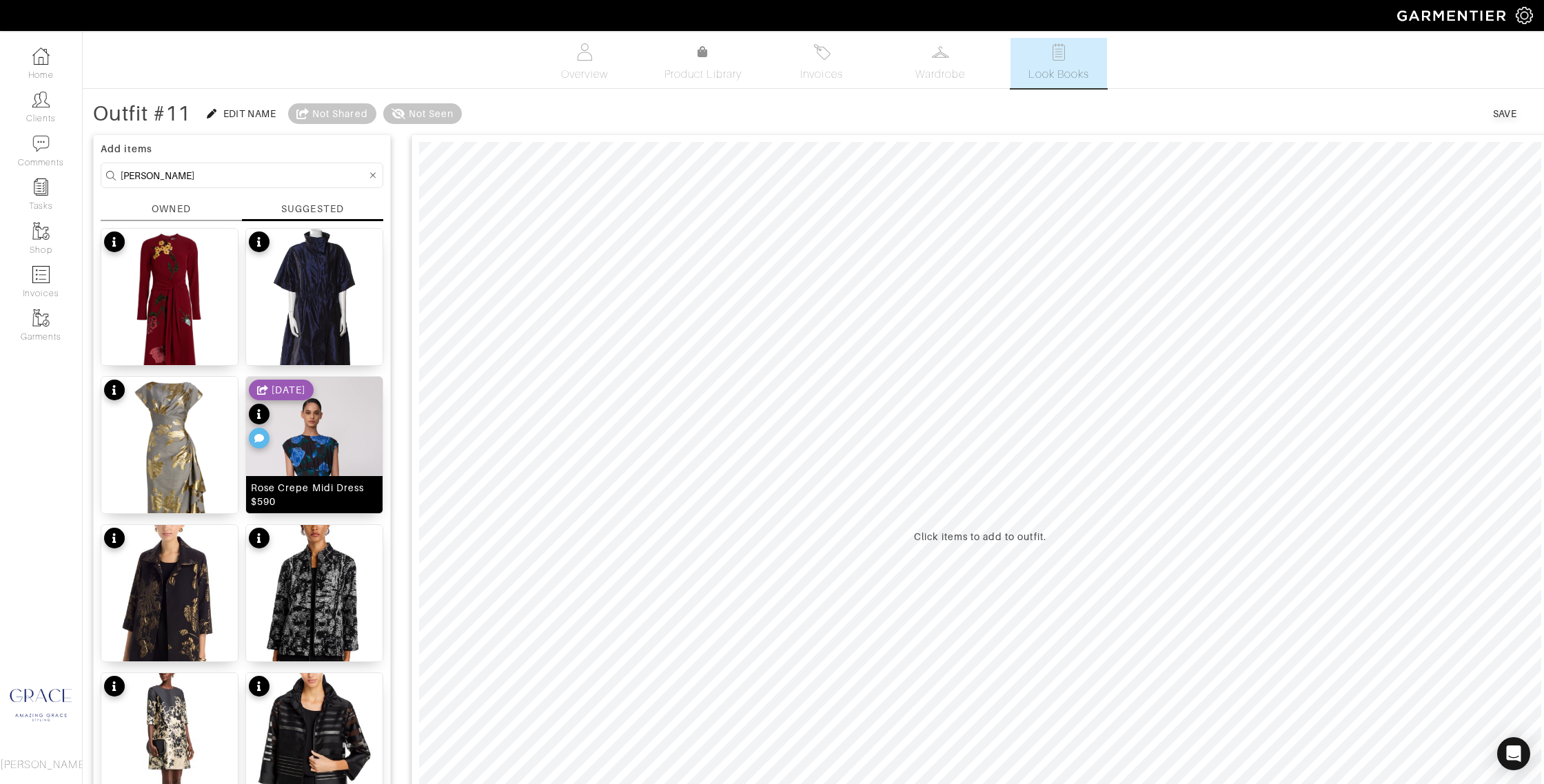
click at [347, 494] on div "Rose Crepe Midi Dress $590" at bounding box center [314, 495] width 127 height 28
type input "35"
drag, startPoint x: 480, startPoint y: 122, endPoint x: 525, endPoint y: 122, distance: 45.0
click at [525, 122] on span at bounding box center [523, 120] width 14 height 14
click at [215, 174] on input "[PERSON_NAME]" at bounding box center [244, 176] width 246 height 18
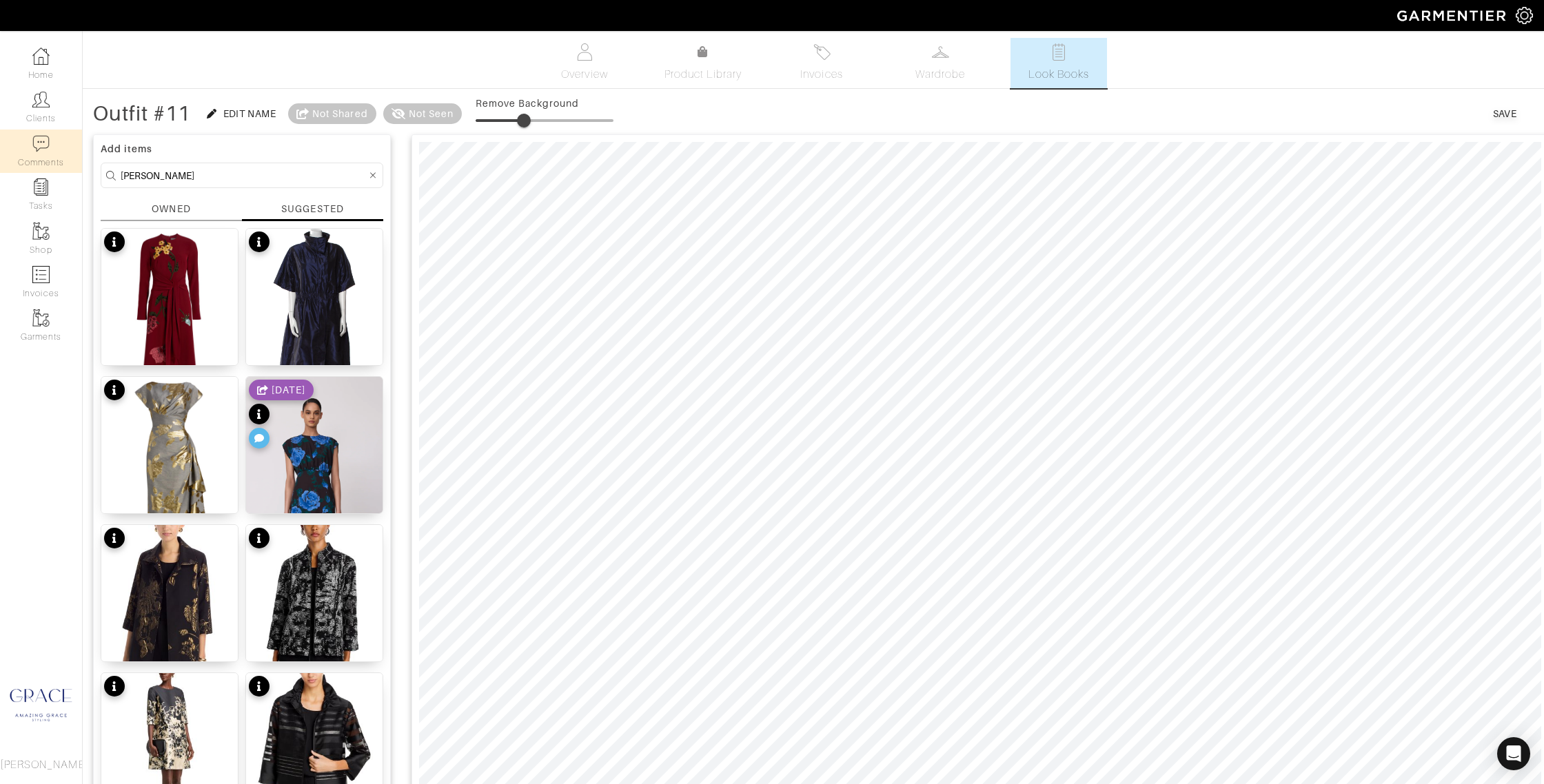
drag, startPoint x: 116, startPoint y: 165, endPoint x: 53, endPoint y: 150, distance: 64.8
click at [53, 150] on div "Company Settings Manage Subscription My Profile Stylists Sign Out Home Clients …" at bounding box center [772, 618] width 1544 height 1237
type input "shoes"
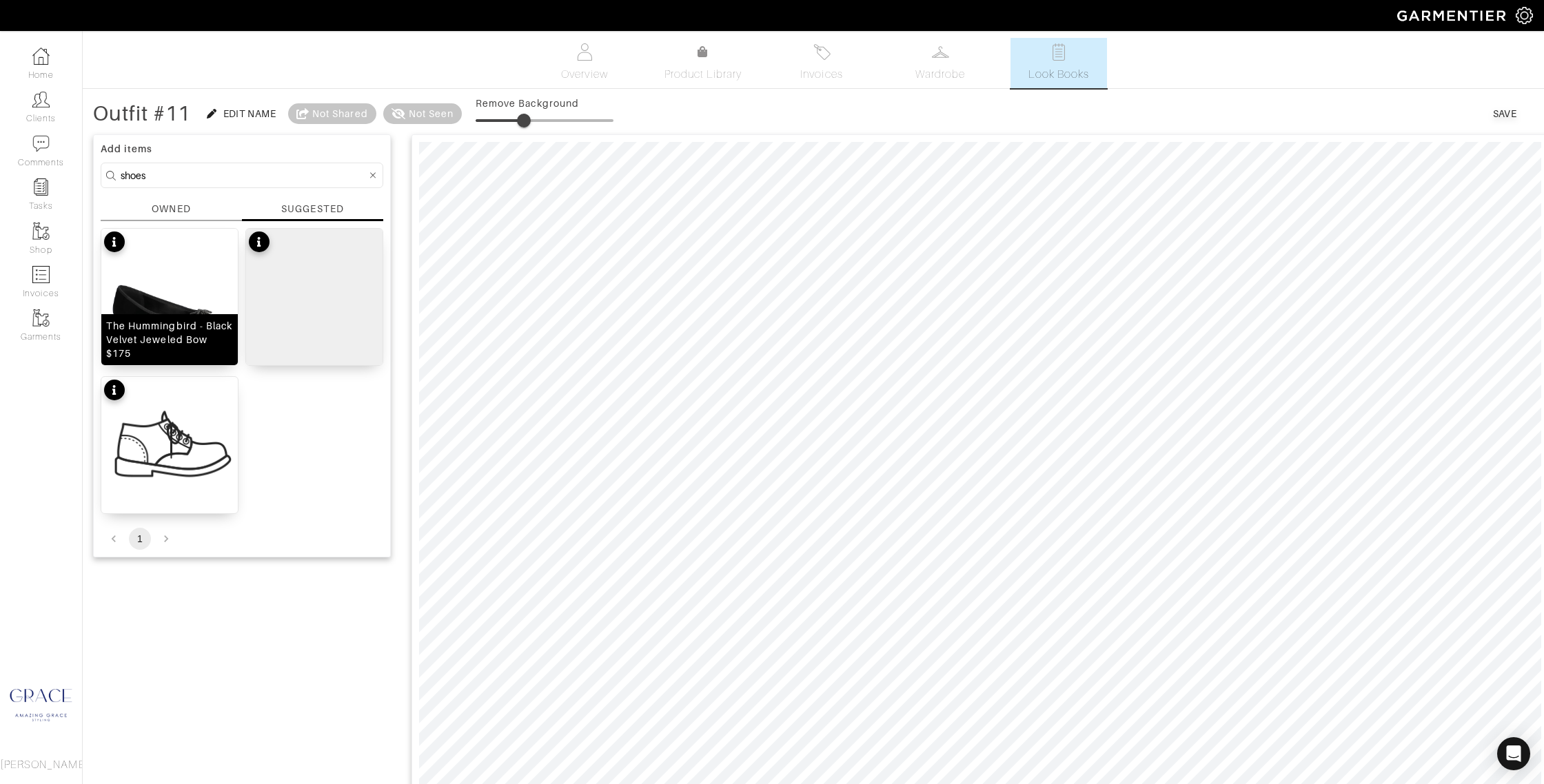
click at [201, 355] on div "The Hummingbird - Black Velvet Jeweled Bow $175" at bounding box center [169, 340] width 127 height 41
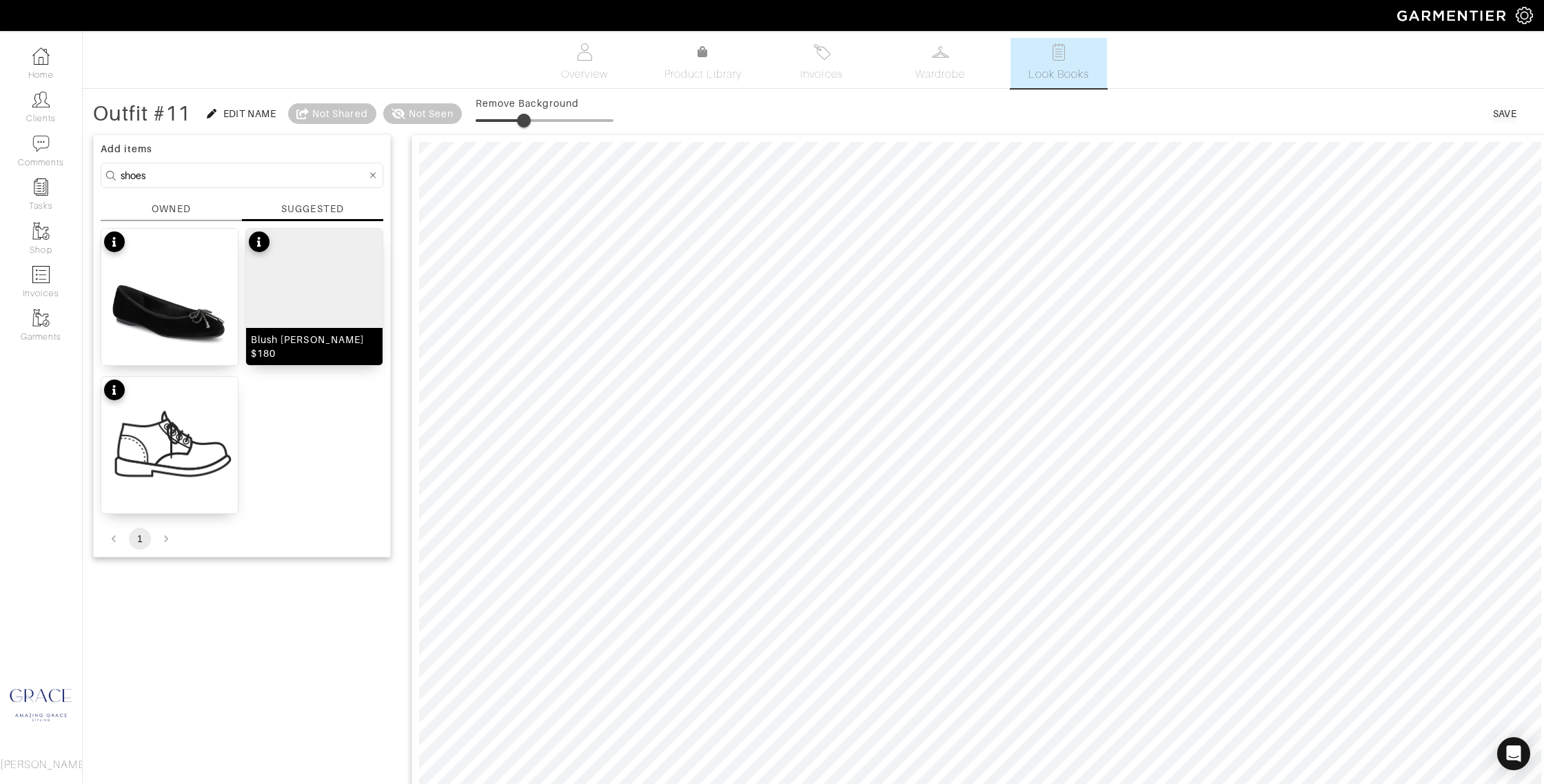
click at [336, 309] on img at bounding box center [314, 330] width 136 height 204
click at [687, 68] on span "Product Library" at bounding box center [703, 74] width 78 height 17
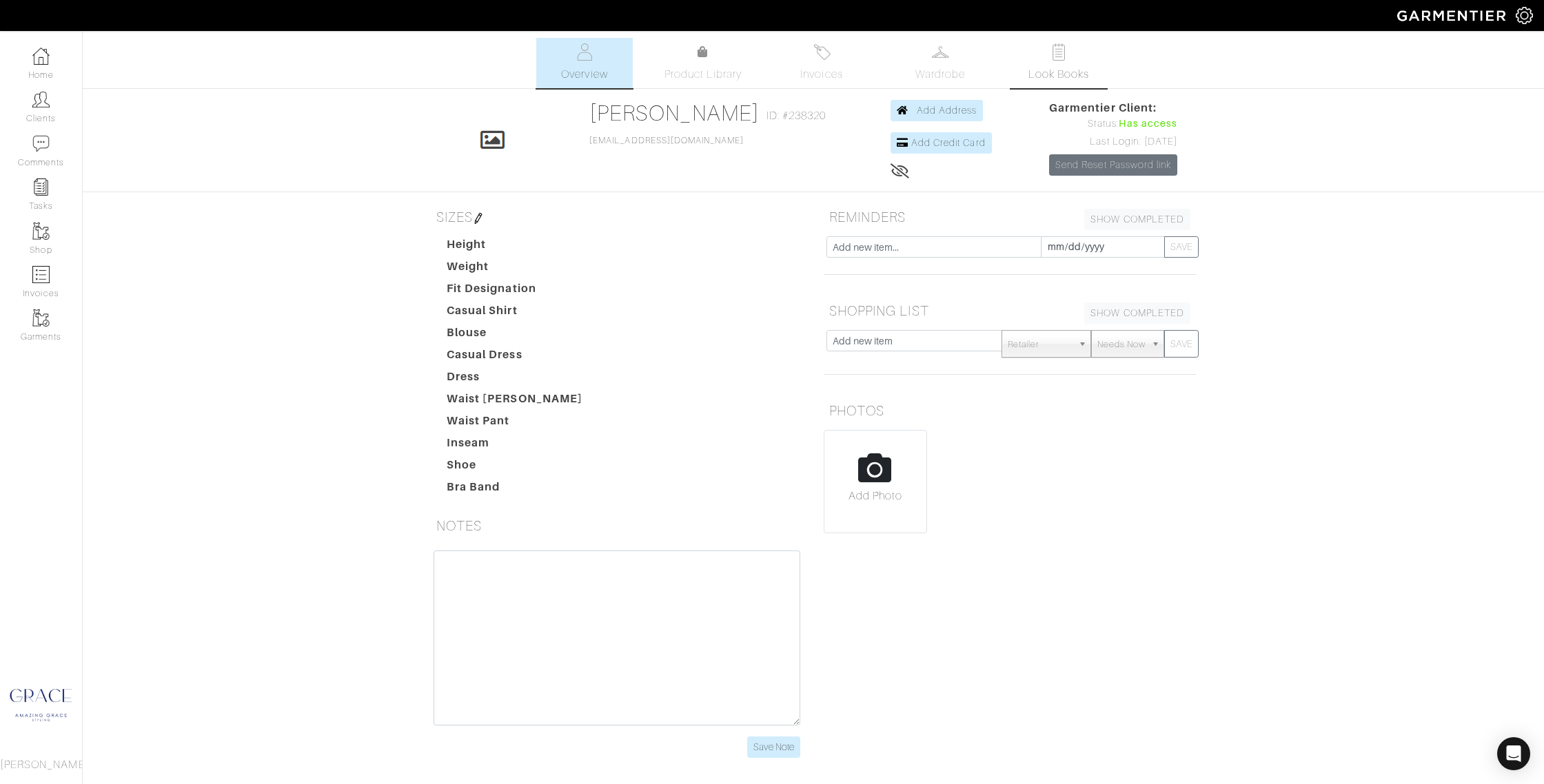
click at [1053, 72] on span "Look Books" at bounding box center [1059, 74] width 62 height 17
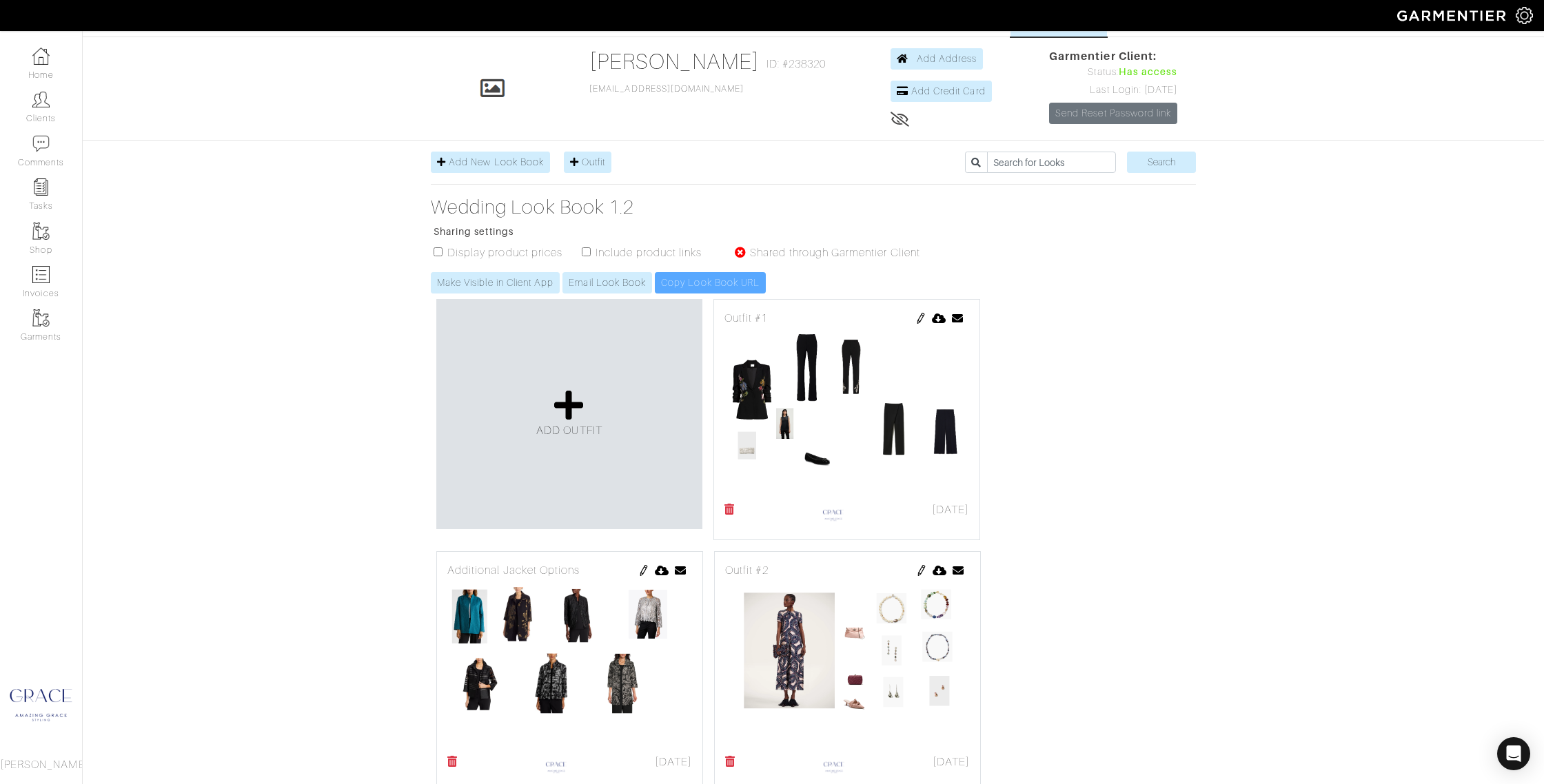
scroll to position [25, 0]
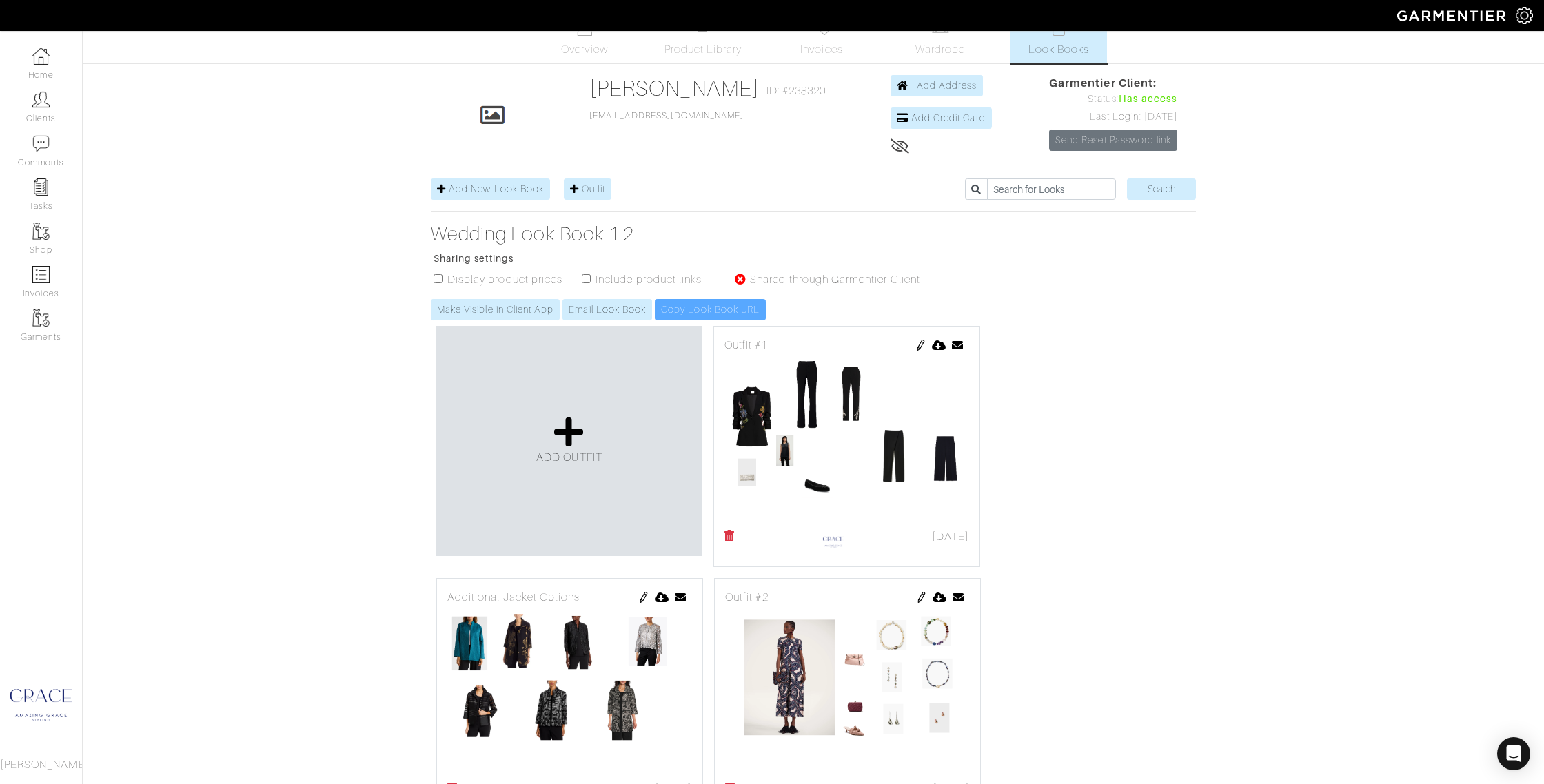
click at [599, 372] on div "ADD OUTFIT" at bounding box center [569, 441] width 266 height 230
click at [564, 432] on icon at bounding box center [569, 432] width 29 height 33
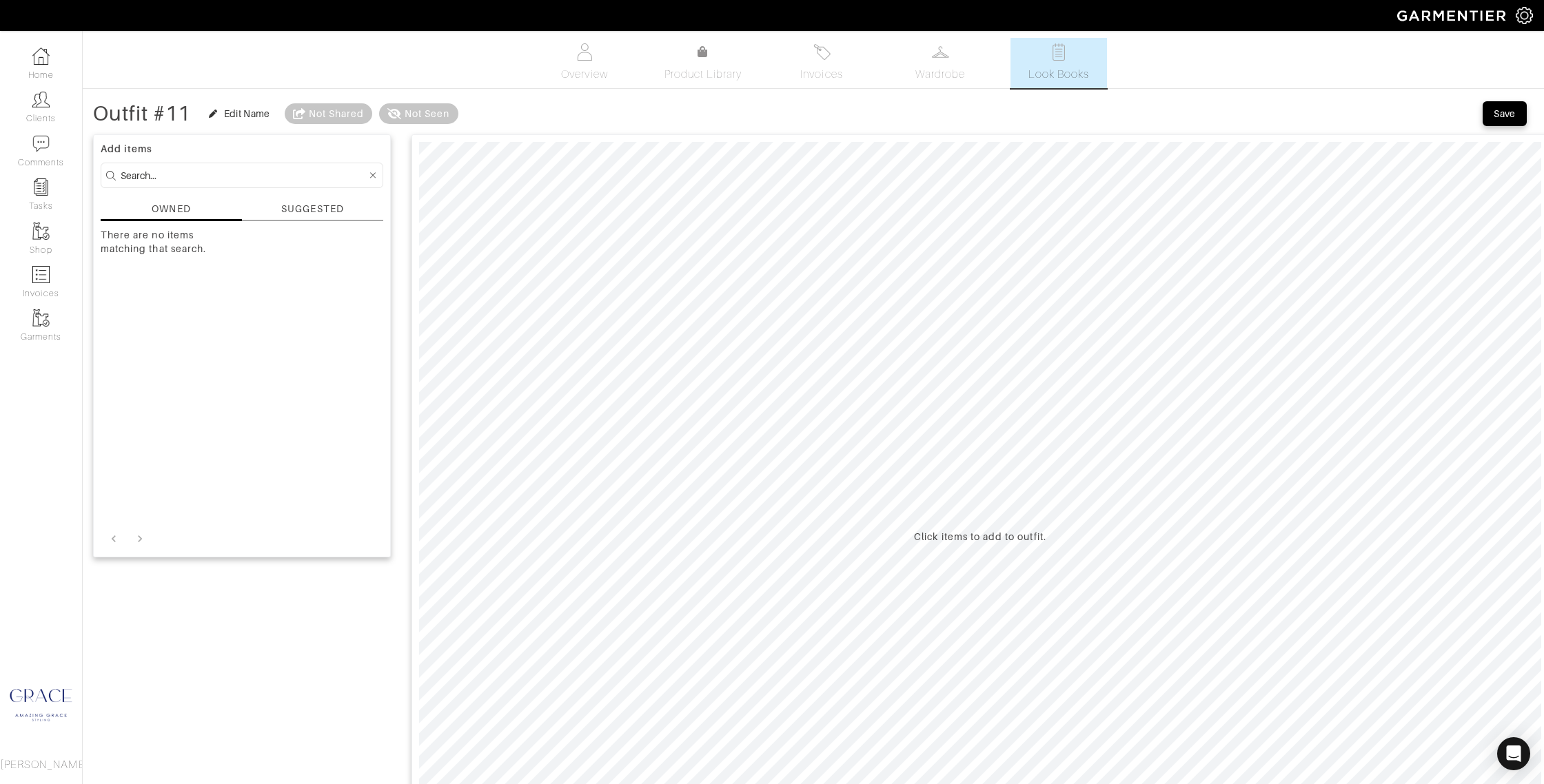
click at [307, 210] on div "SUGGESTED" at bounding box center [312, 210] width 62 height 15
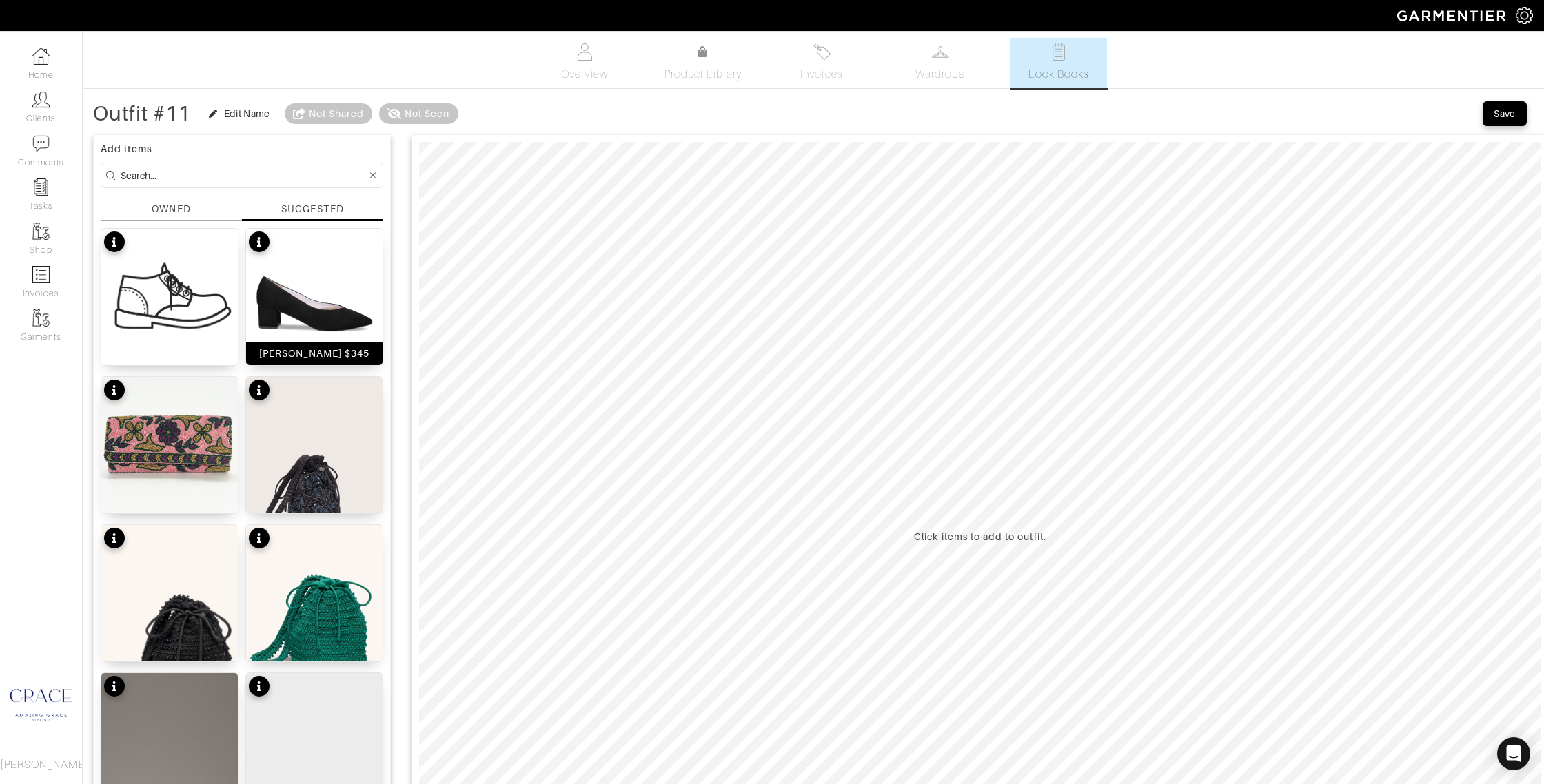
click at [314, 350] on div "[PERSON_NAME] $345" at bounding box center [314, 353] width 111 height 14
click at [168, 177] on input at bounding box center [244, 176] width 246 height 18
type input "[PERSON_NAME]"
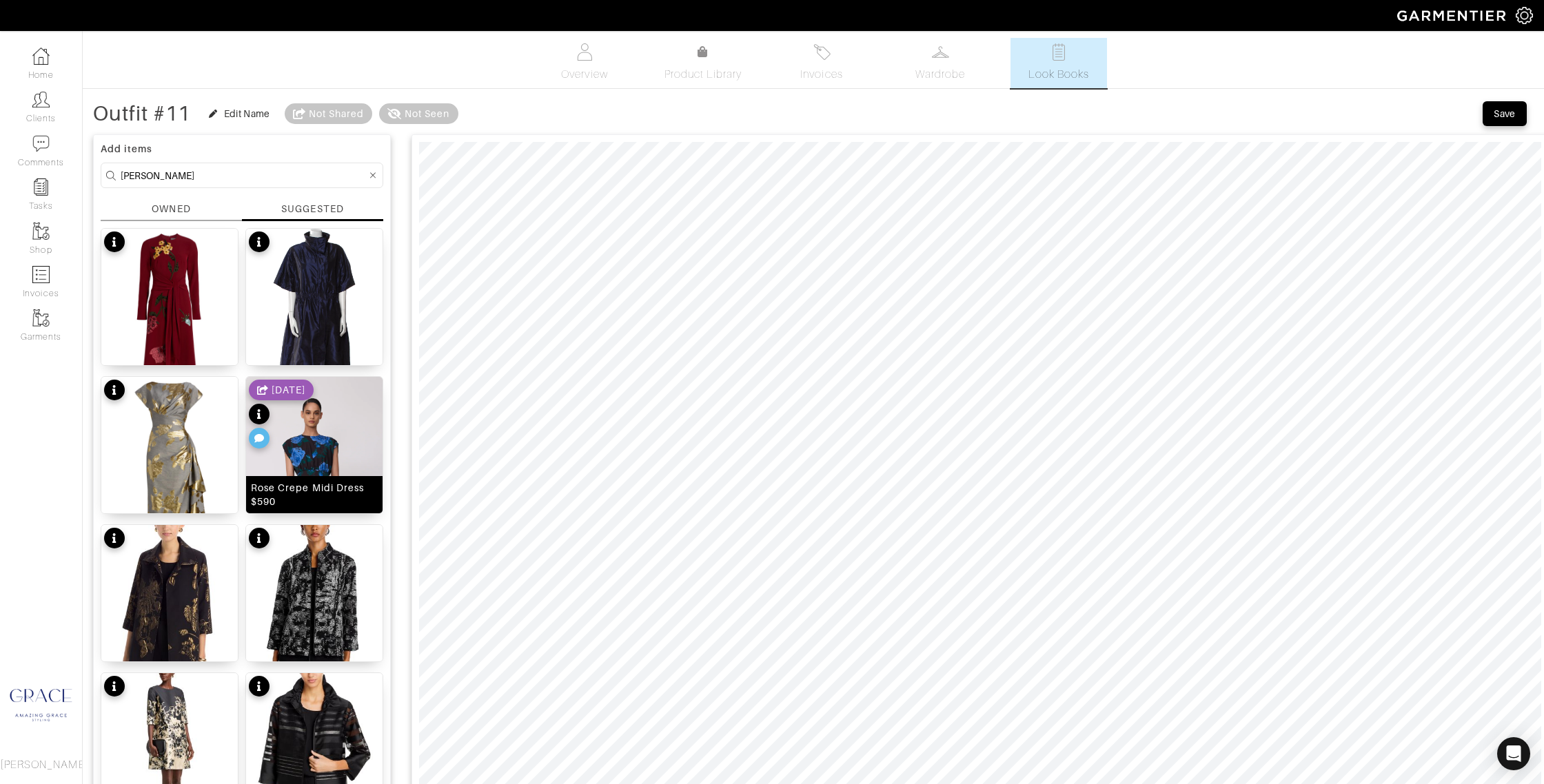
click at [319, 496] on div "Rose Crepe Midi Dress $590" at bounding box center [314, 495] width 127 height 28
type input "33"
drag, startPoint x: 470, startPoint y: 118, endPoint x: 514, endPoint y: 132, distance: 46.2
click at [520, 121] on span at bounding box center [517, 120] width 14 height 14
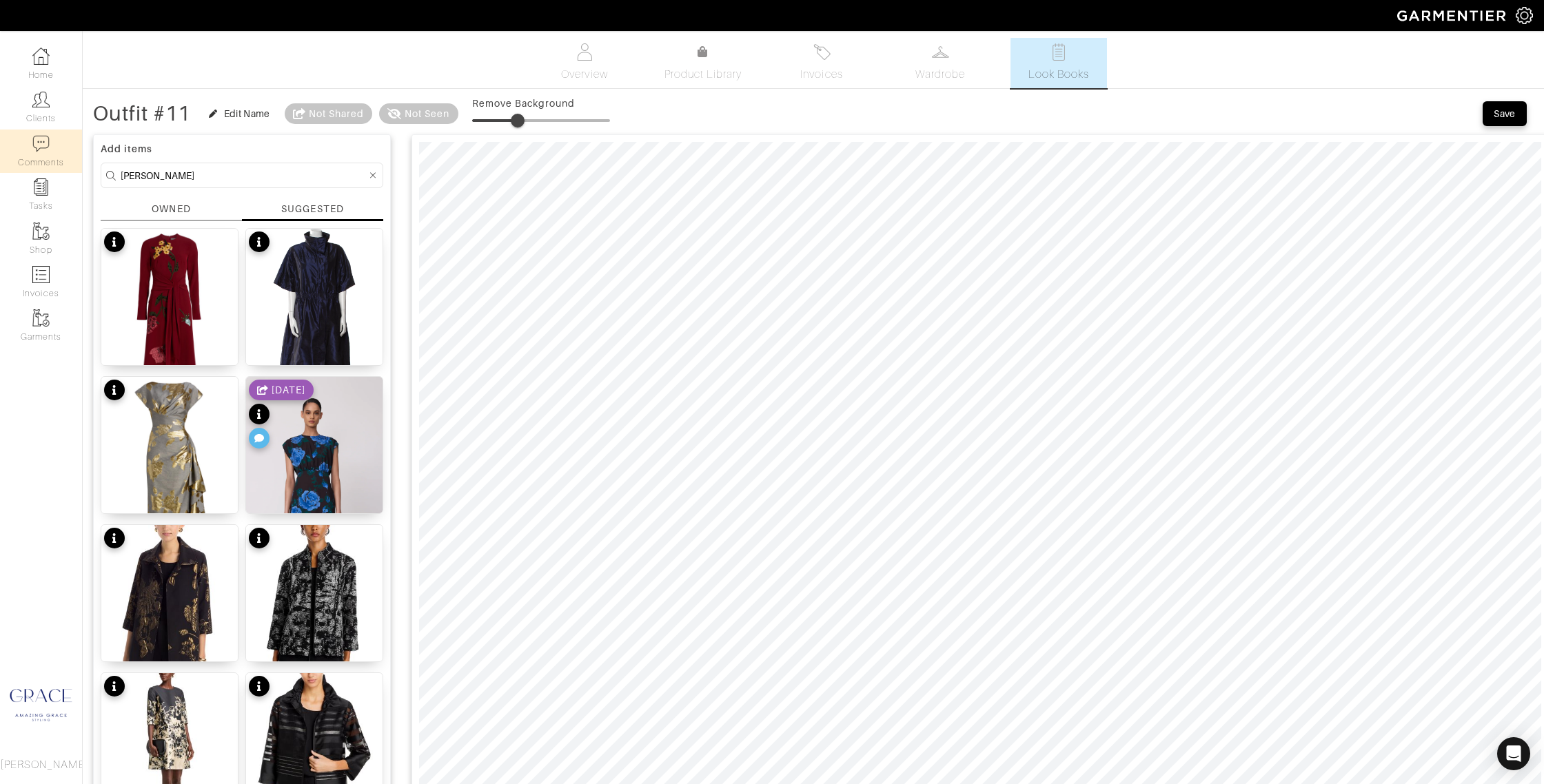
drag, startPoint x: 150, startPoint y: 172, endPoint x: 78, endPoint y: 163, distance: 72.6
click at [78, 163] on div "Company Settings Manage Subscription My Profile Stylists Sign Out Home Clients …" at bounding box center [772, 673] width 1544 height 1347
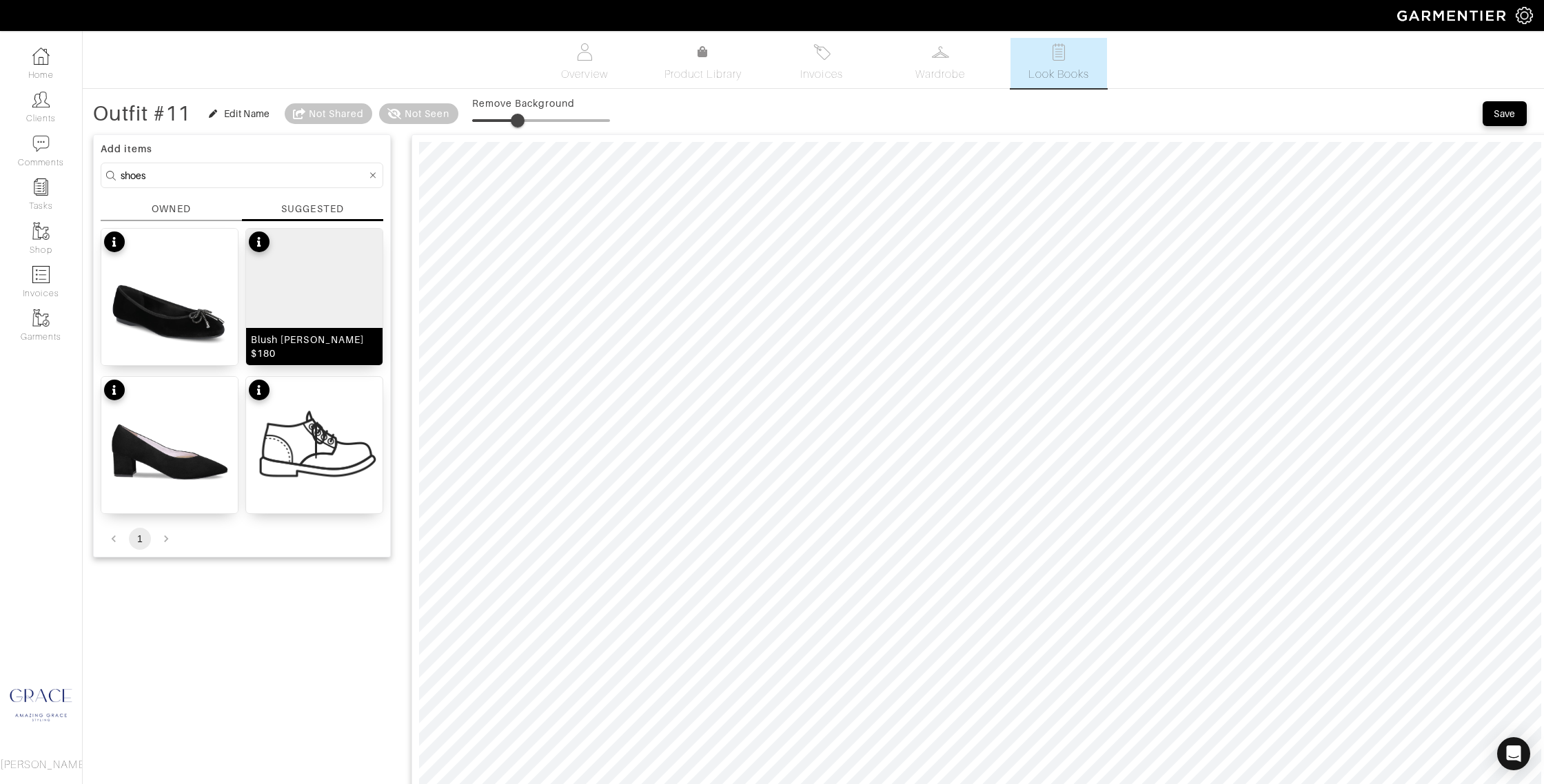
click at [296, 349] on div "Blush [PERSON_NAME] Heels $180" at bounding box center [314, 347] width 127 height 28
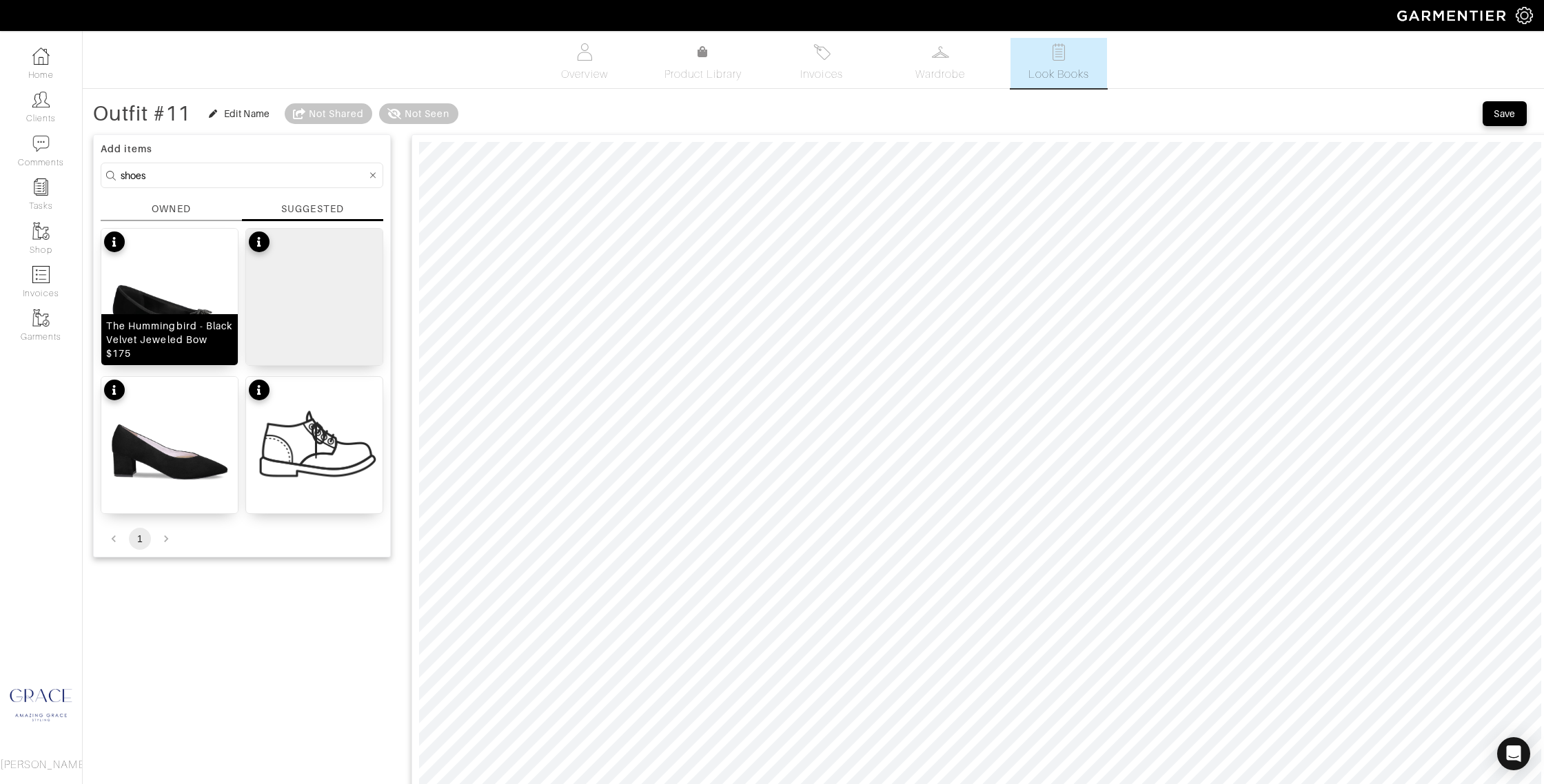
click at [197, 335] on div "The Hummingbird - Black Velvet Jeweled Bow $175" at bounding box center [169, 340] width 127 height 41
drag, startPoint x: 1516, startPoint y: 109, endPoint x: 273, endPoint y: 152, distance: 1243.7
click at [265, 158] on div "Outfit #11 Edit Name Not Shared Not Seen Save Add items shoes OWNED SUGGESTED T…" at bounding box center [813, 723] width 1441 height 1247
drag, startPoint x: 188, startPoint y: 175, endPoint x: 67, endPoint y: 162, distance: 121.7
click at [67, 163] on div "Company Settings Manage Subscription My Profile Stylists Sign Out Home Clients …" at bounding box center [772, 673] width 1544 height 1347
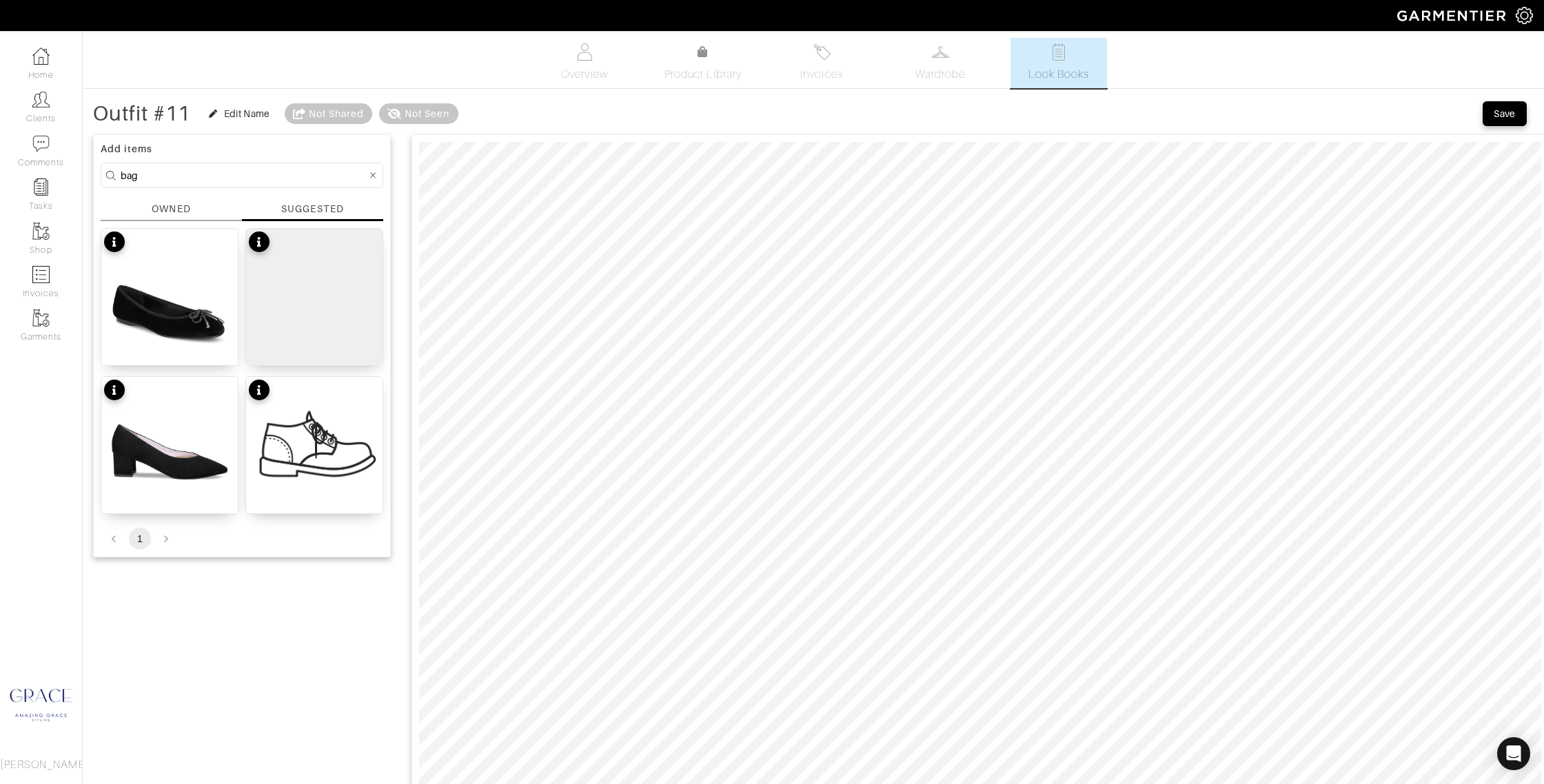
type input "bag"
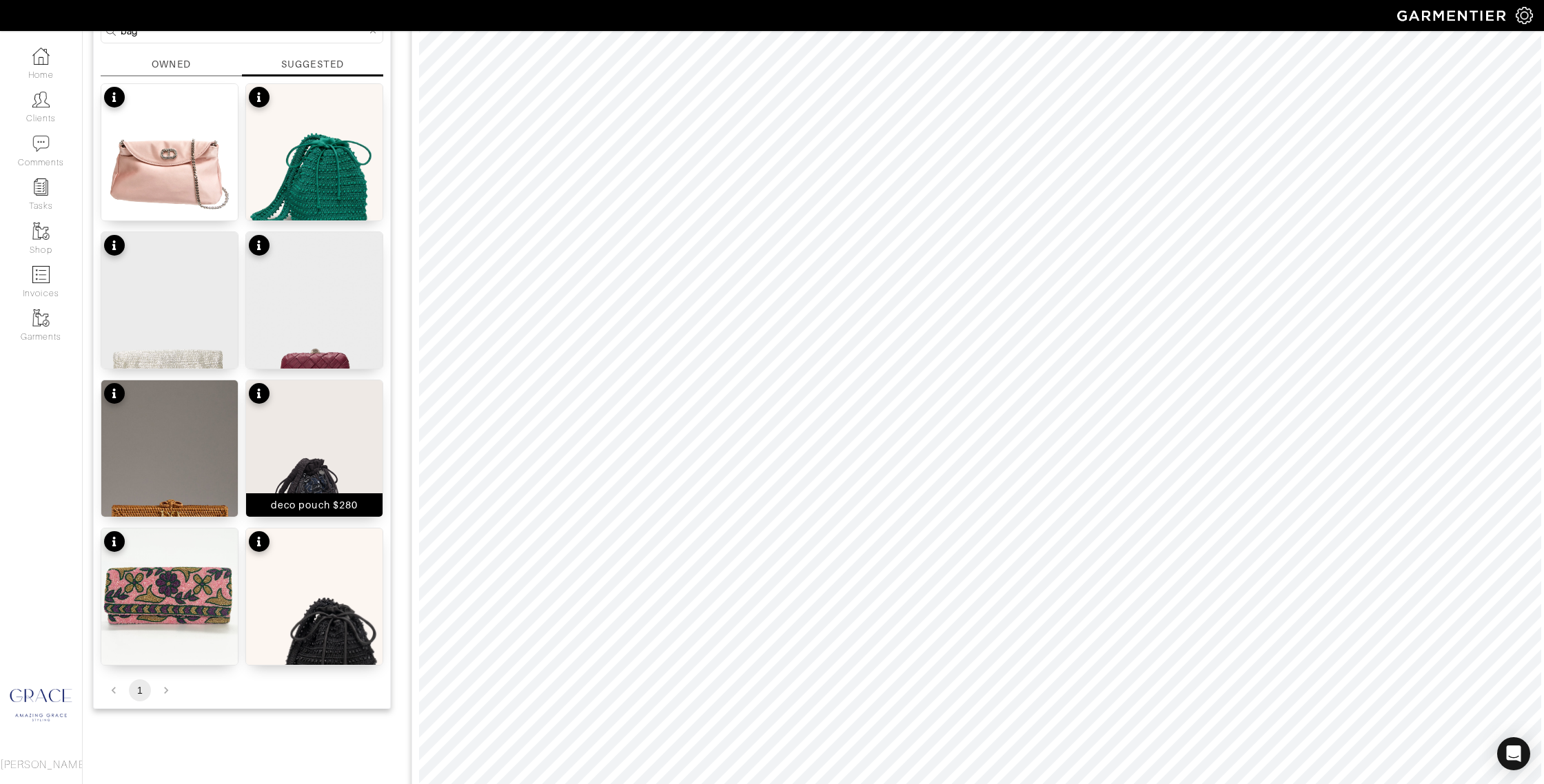
scroll to position [147, 0]
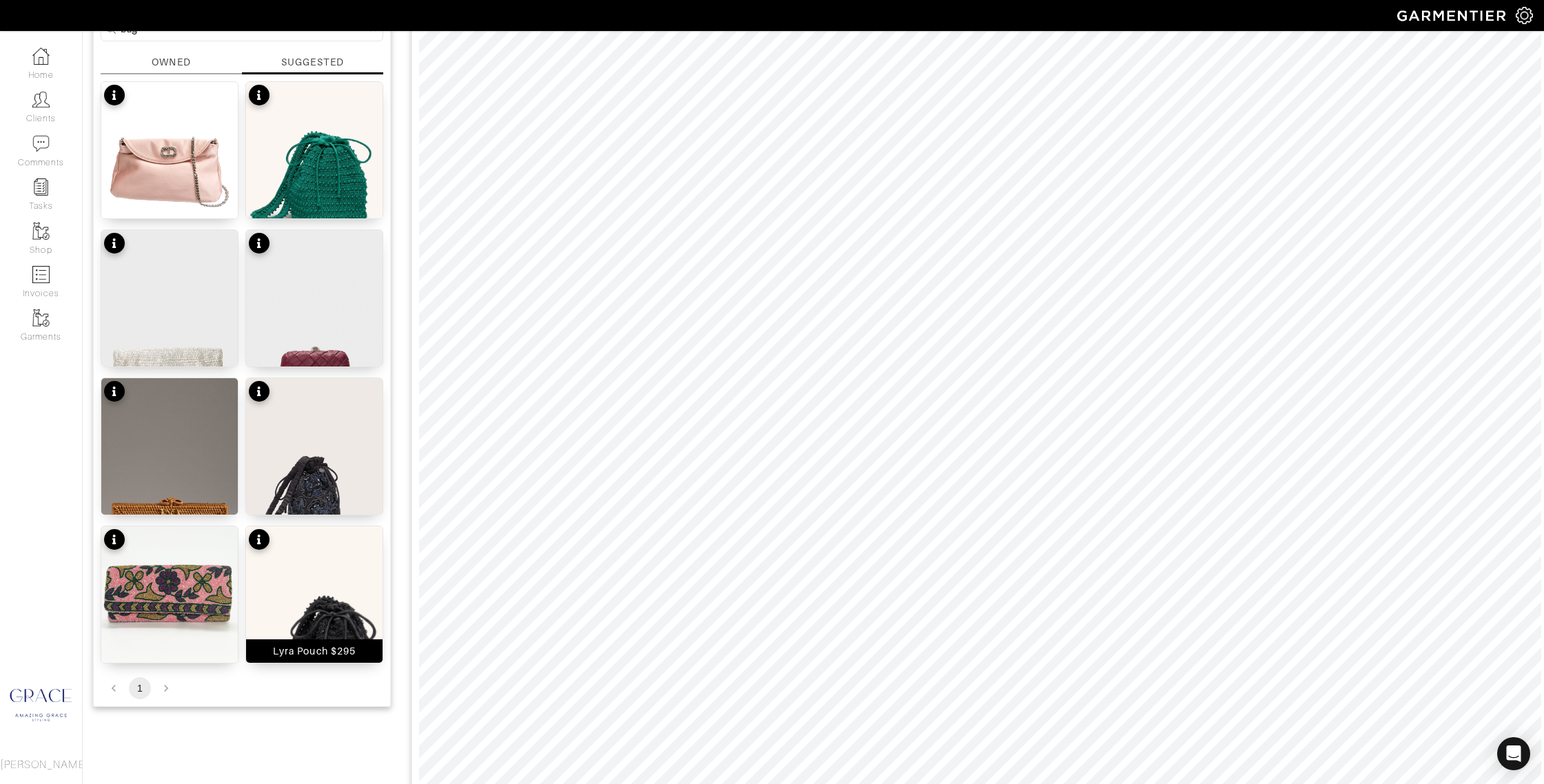
drag, startPoint x: 322, startPoint y: 651, endPoint x: 333, endPoint y: 610, distance: 42.4
click at [322, 650] on div "Lyra Pouch $295" at bounding box center [314, 651] width 83 height 14
click at [333, 499] on div "deco pouch $280" at bounding box center [314, 503] width 87 height 14
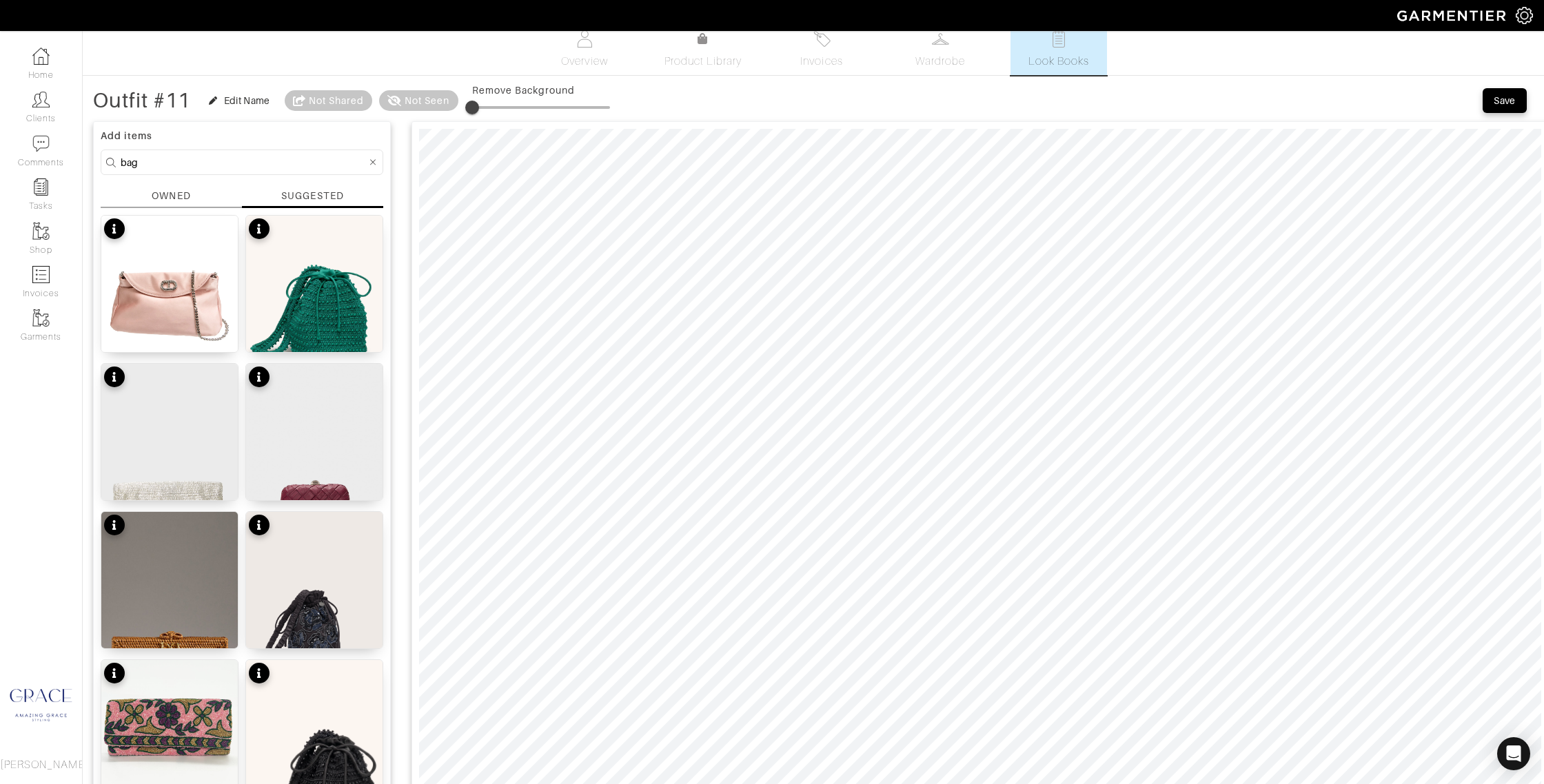
scroll to position [7, 0]
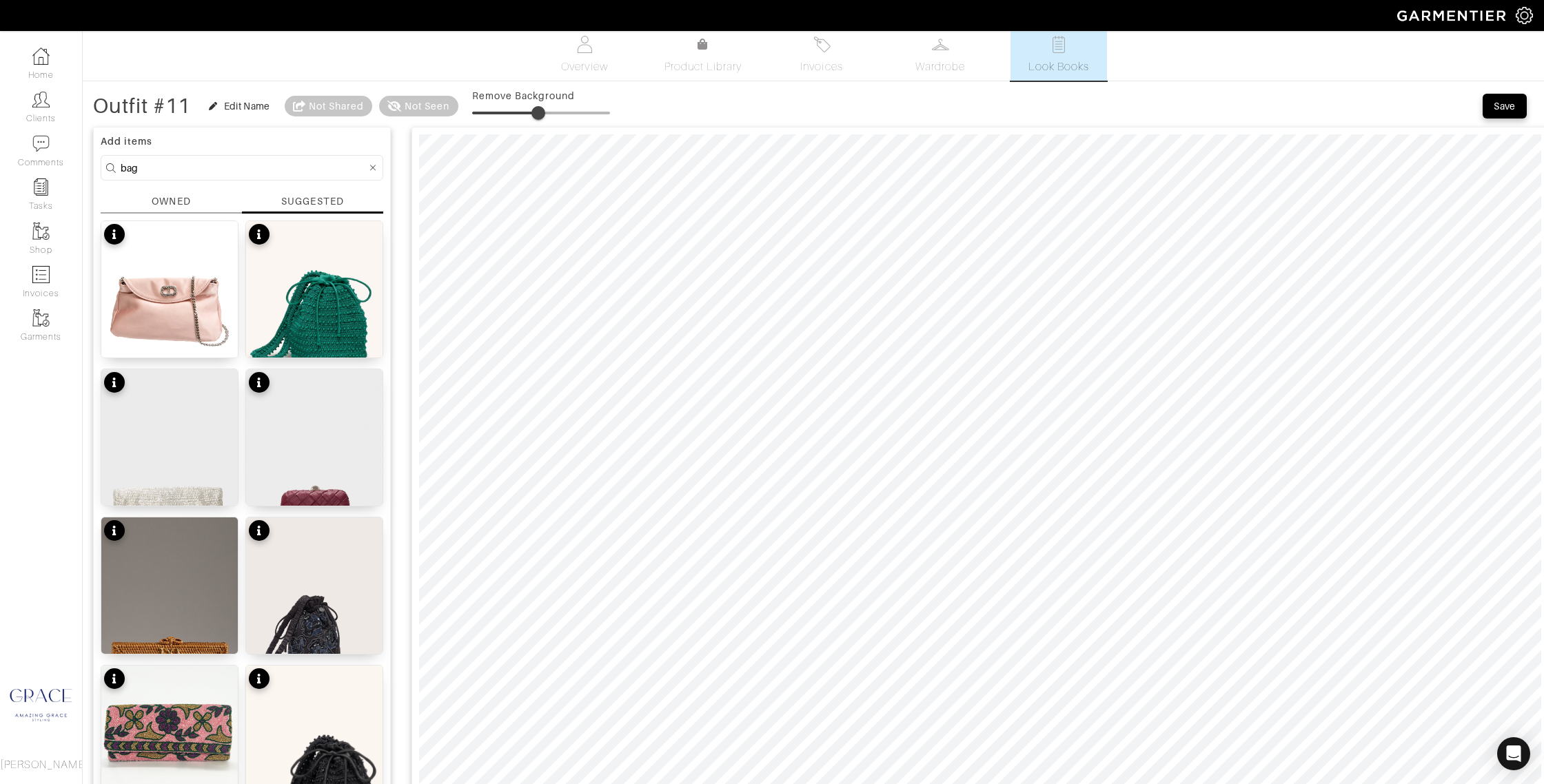
type input "0"
drag, startPoint x: 475, startPoint y: 109, endPoint x: 418, endPoint y: 122, distance: 58.5
click at [404, 113] on div "Outfit #11 Edit Name Not Shared Not Seen Remove Background" at bounding box center [351, 106] width 517 height 28
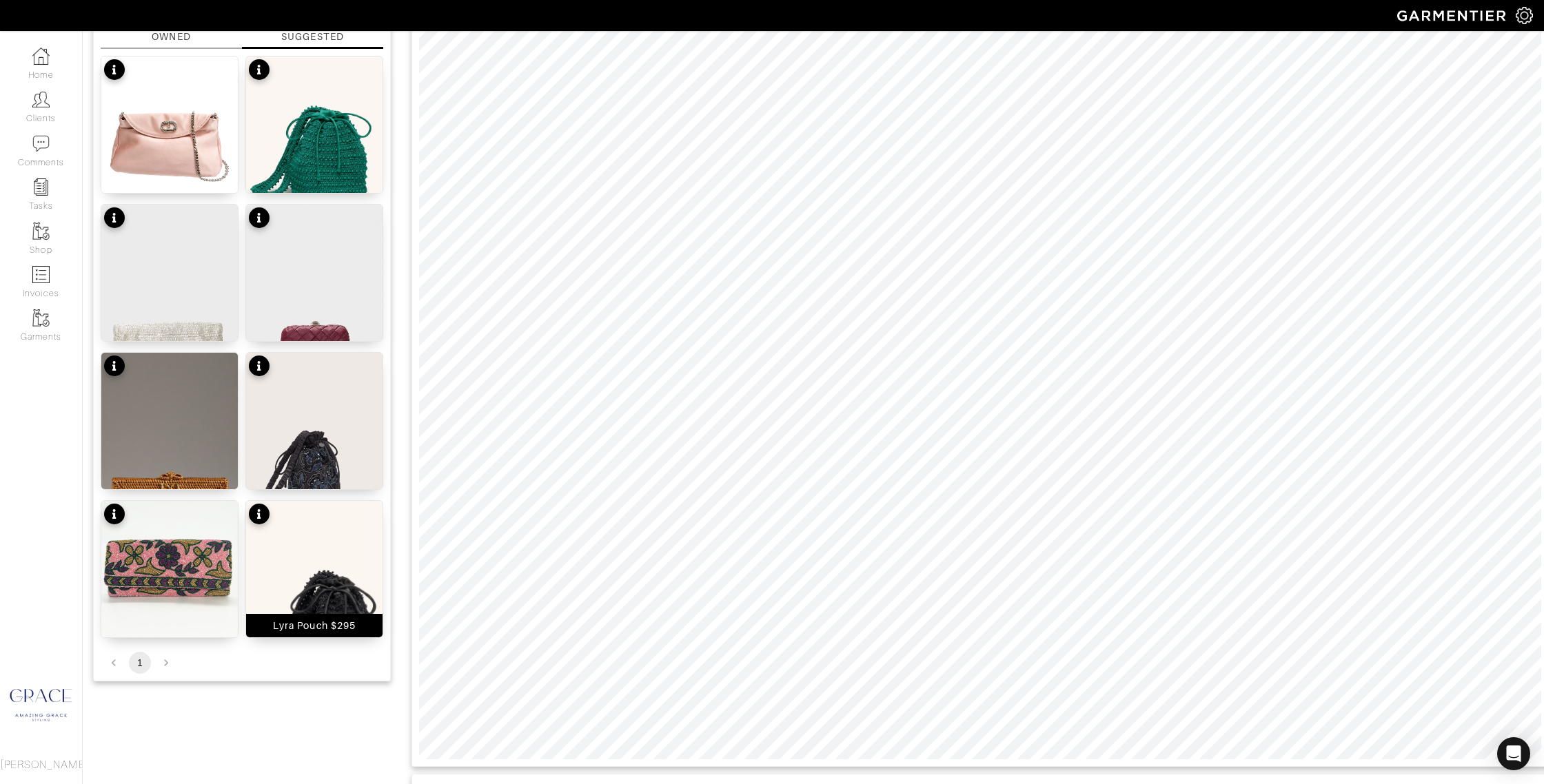
scroll to position [175, 0]
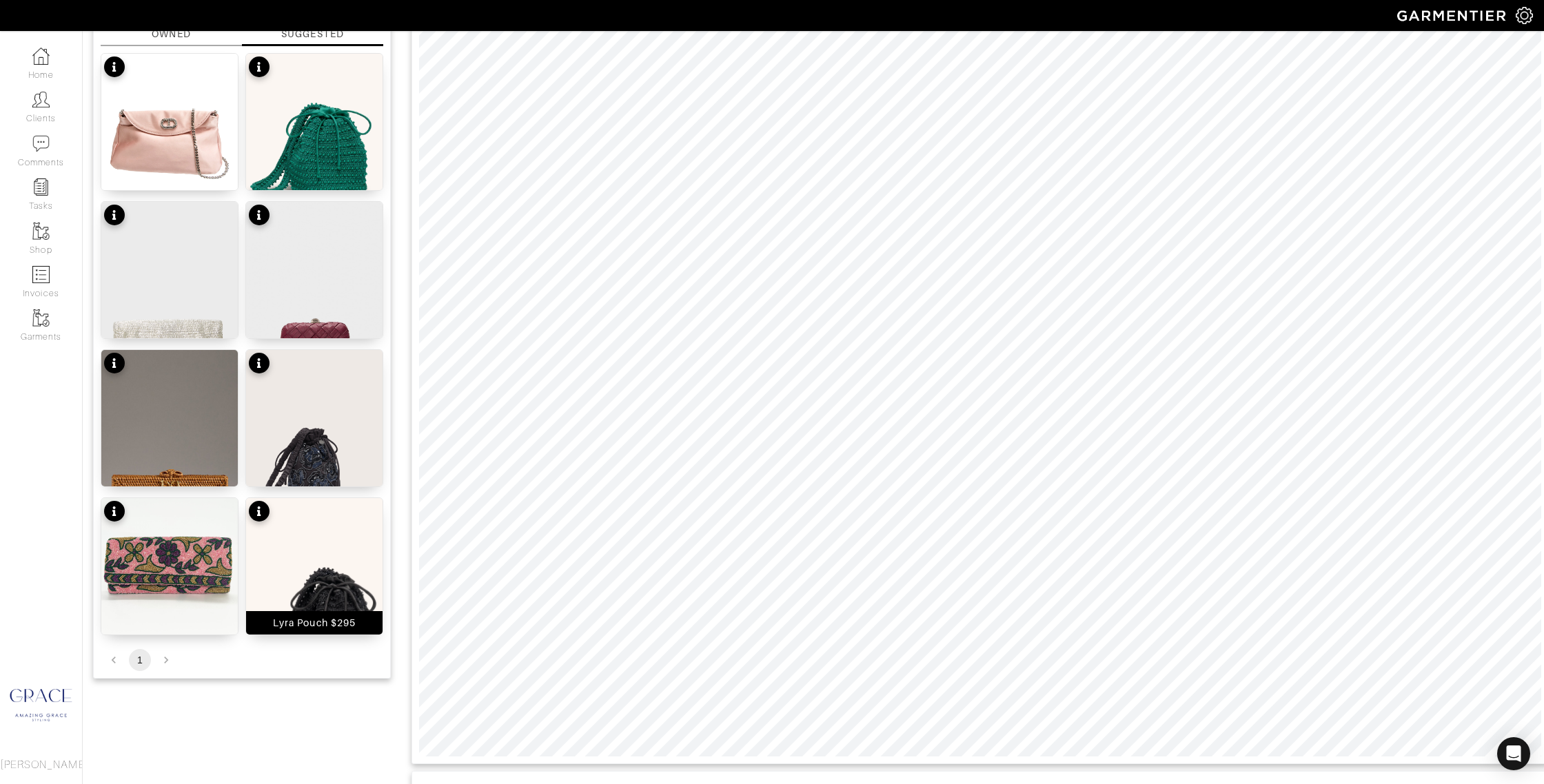
click at [349, 542] on img at bounding box center [314, 600] width 136 height 204
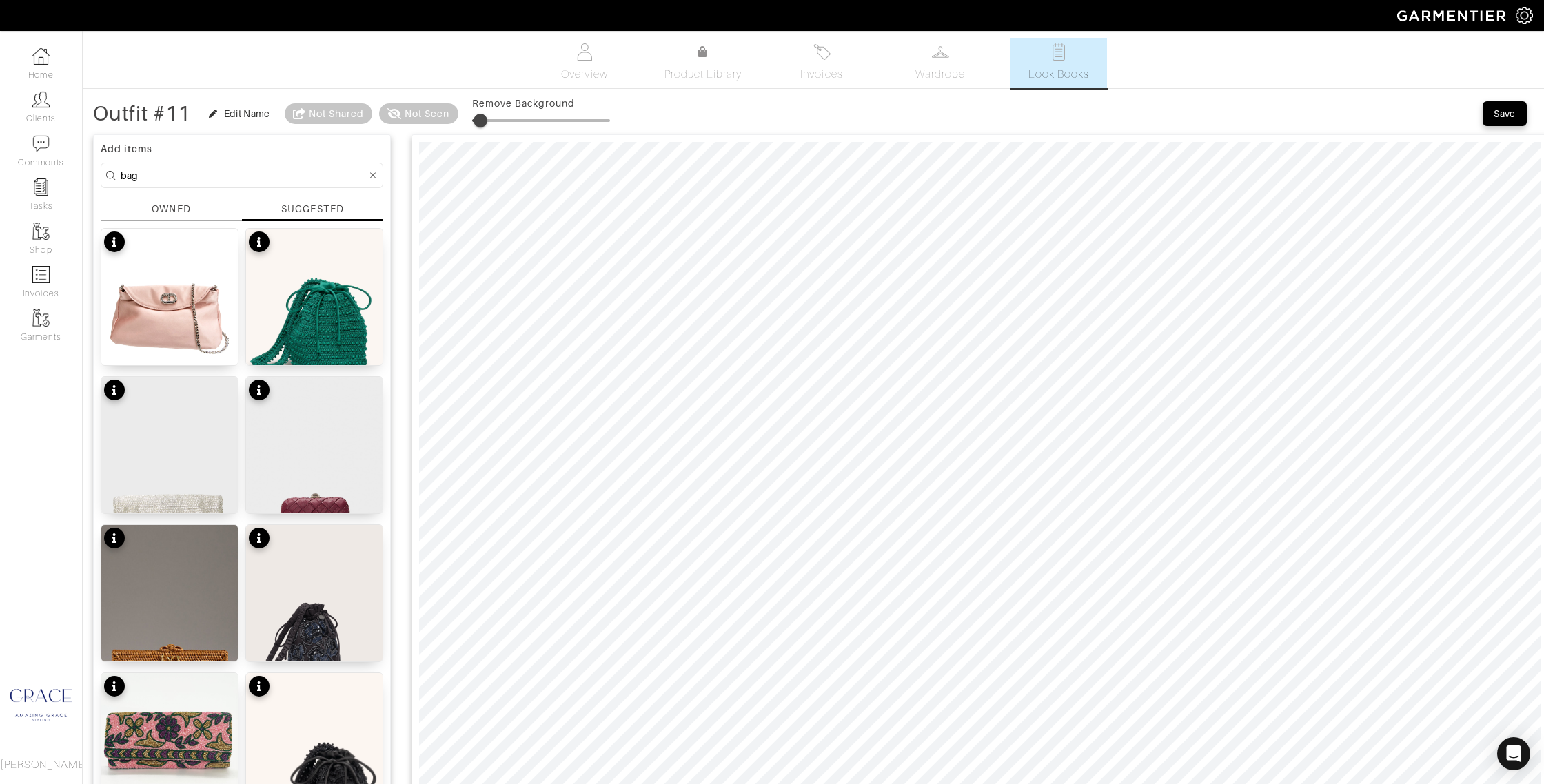
type input "0"
drag, startPoint x: 479, startPoint y: 121, endPoint x: 422, endPoint y: 122, distance: 57.0
click at [417, 119] on div "Outfit #11 Edit Name Not Shared Not Seen Remove Background" at bounding box center [351, 114] width 517 height 28
click at [350, 541] on img at bounding box center [314, 593] width 136 height 136
drag, startPoint x: 307, startPoint y: 719, endPoint x: 313, endPoint y: 712, distance: 9.2
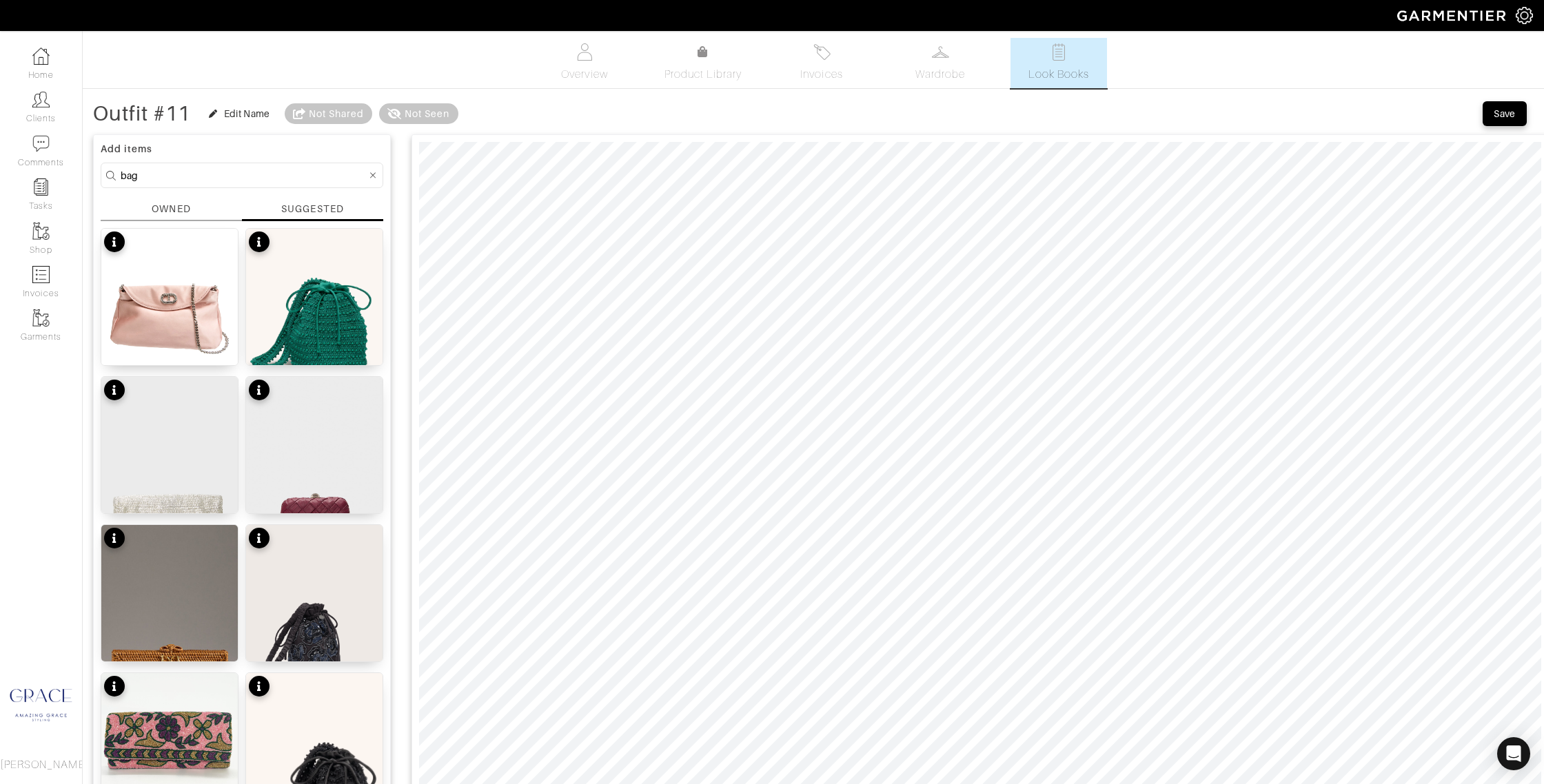
click at [307, 719] on img at bounding box center [314, 775] width 136 height 204
drag, startPoint x: 166, startPoint y: 180, endPoint x: 67, endPoint y: 169, distance: 99.6
click at [67, 169] on div "Company Settings Manage Subscription My Profile Stylists Sign Out Home Clients …" at bounding box center [772, 728] width 1544 height 1457
type input "jewelry"
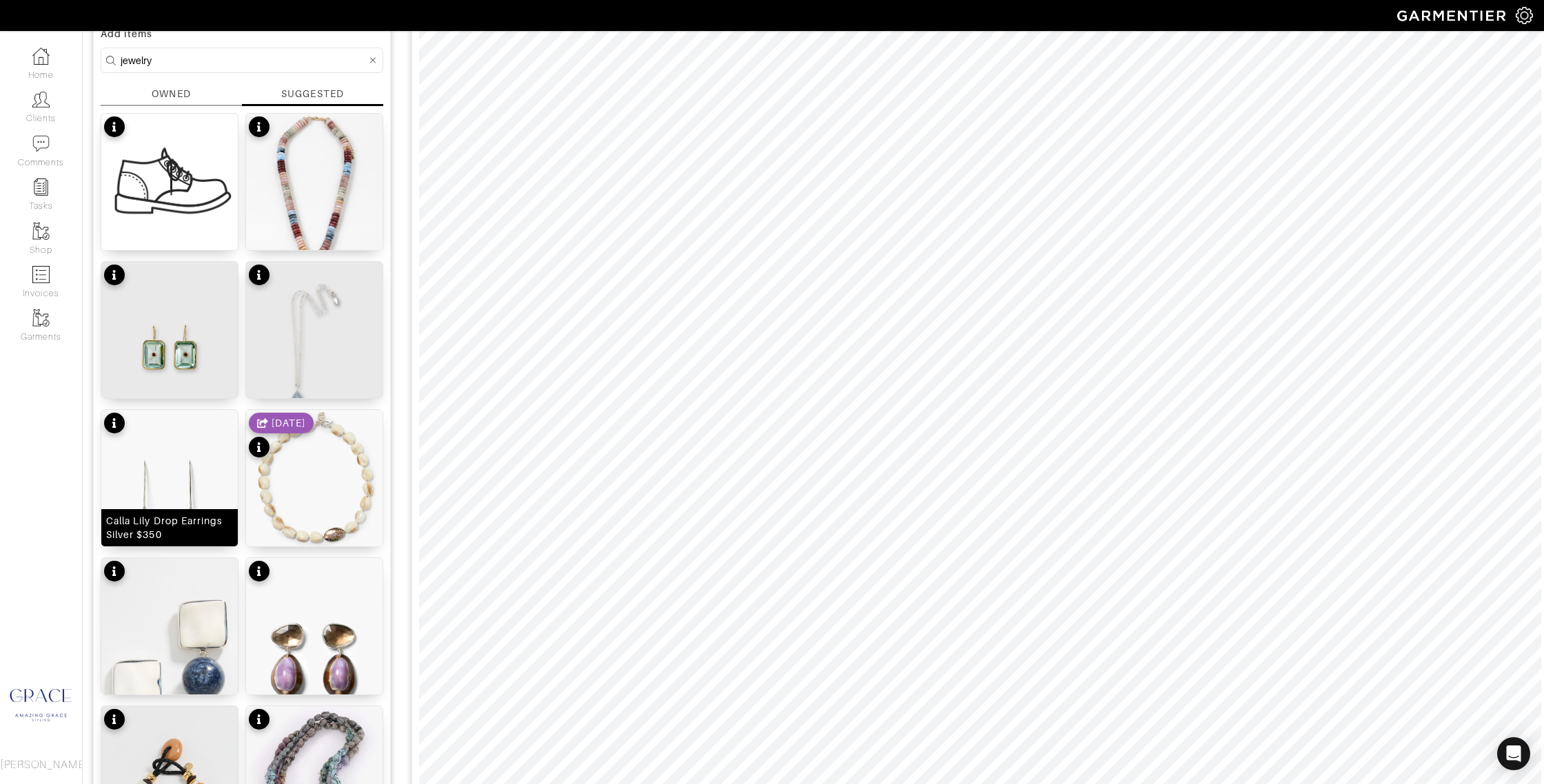
scroll to position [118, 0]
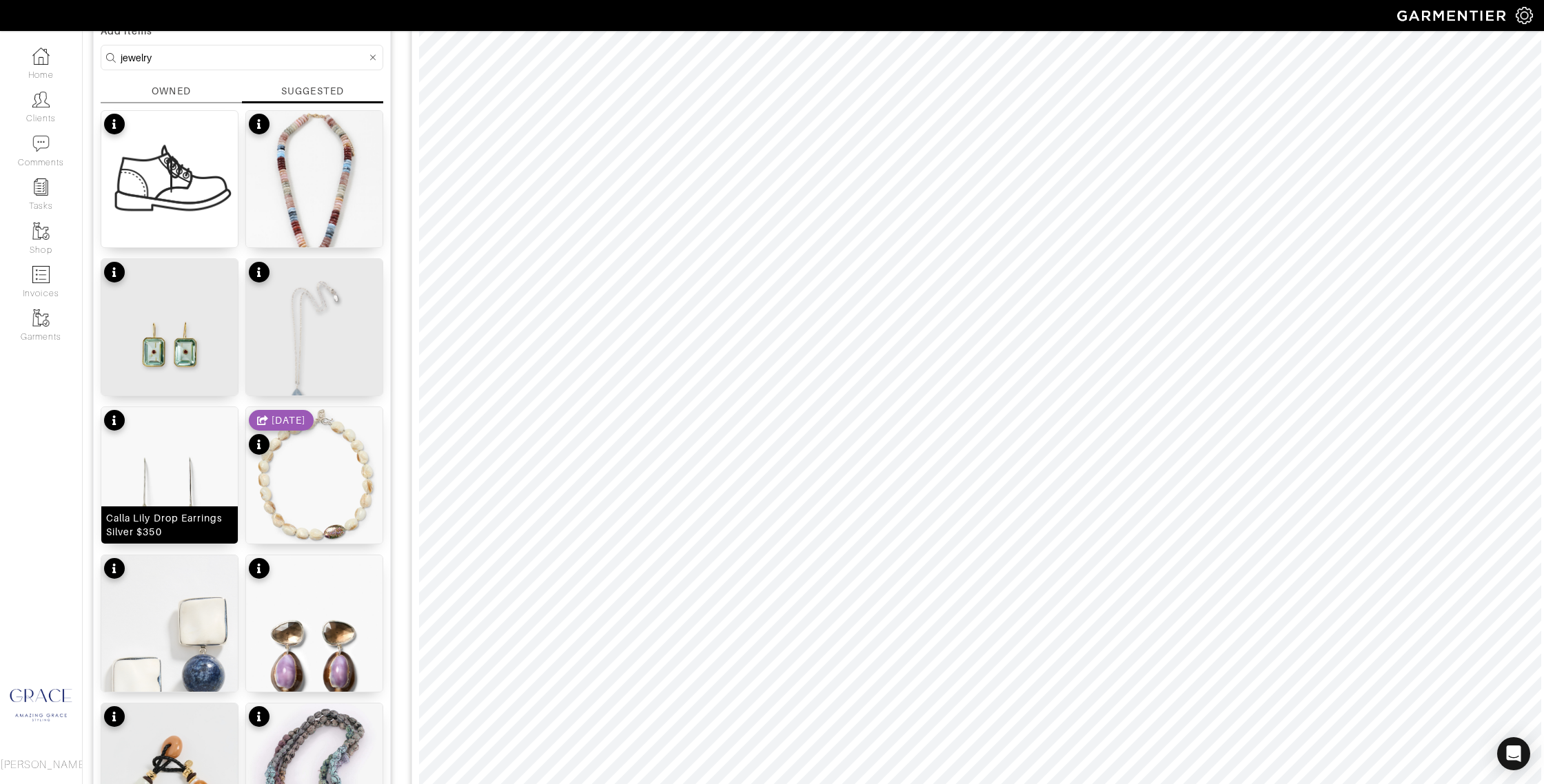
click at [194, 527] on div "Calla Lily Drop Earrings Silver $350" at bounding box center [169, 525] width 127 height 28
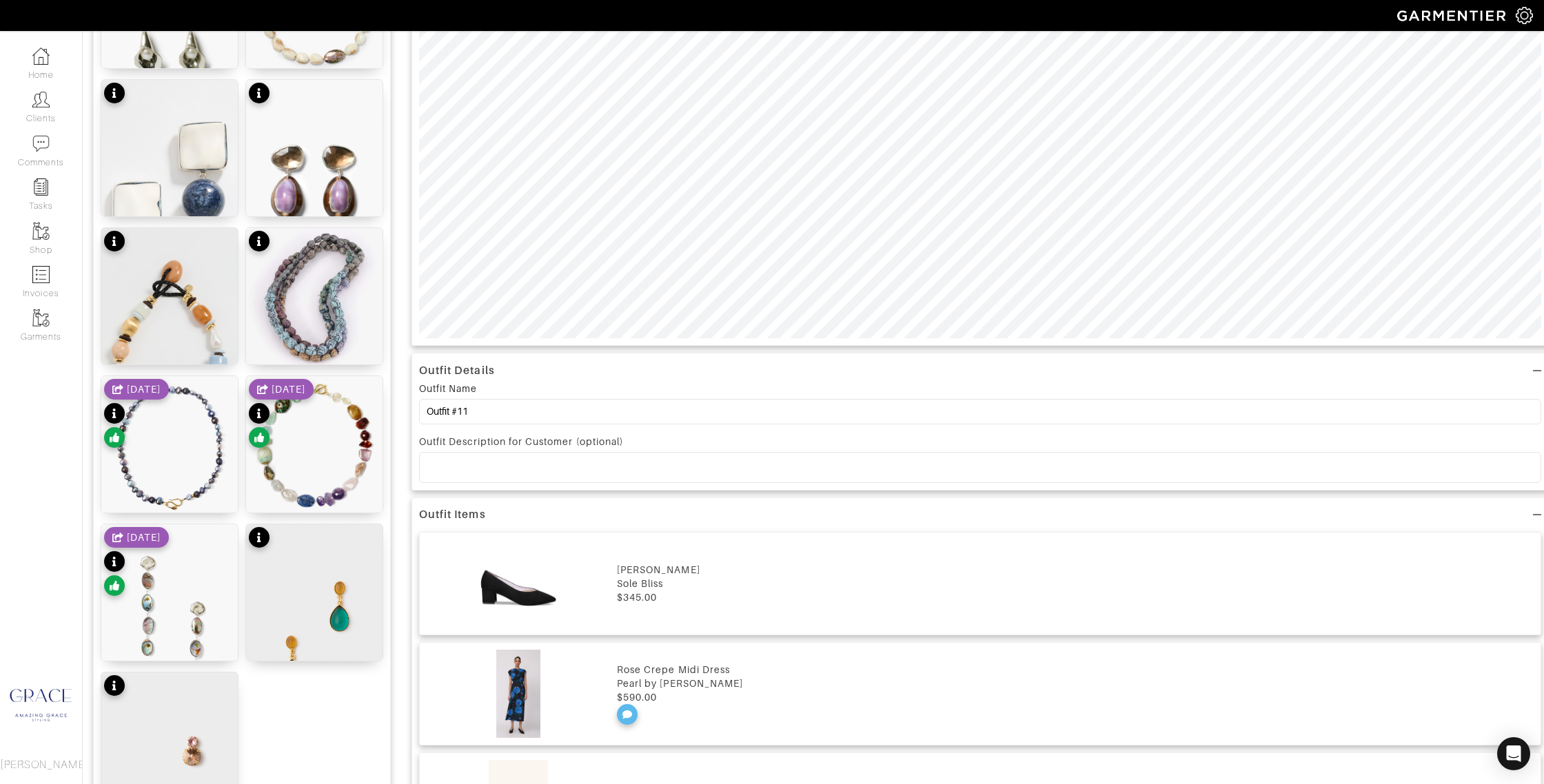
scroll to position [597, 0]
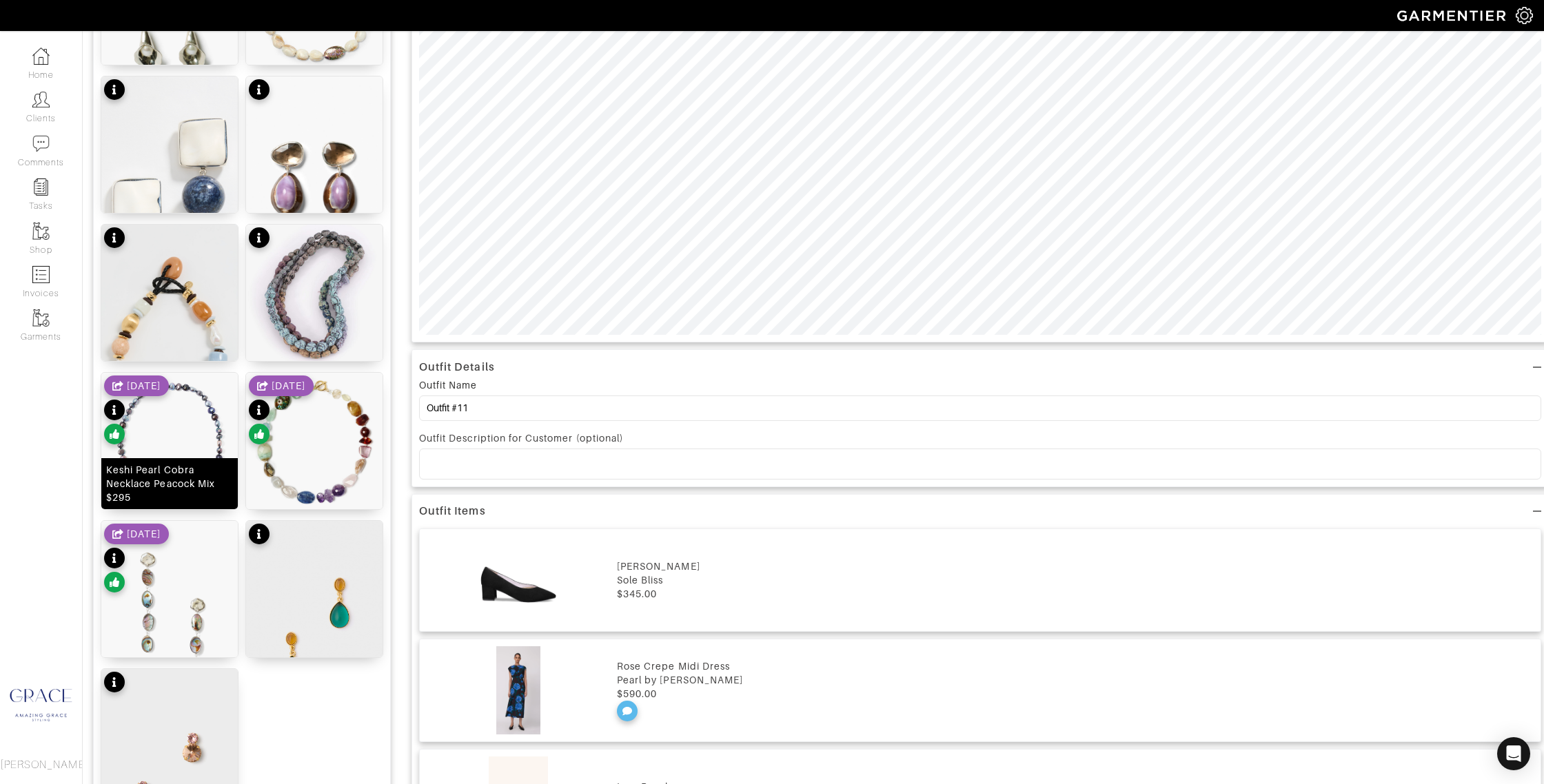
click at [168, 489] on div "Keshi Pearl Cobra Necklace Peacock Mix $295" at bounding box center [169, 484] width 127 height 41
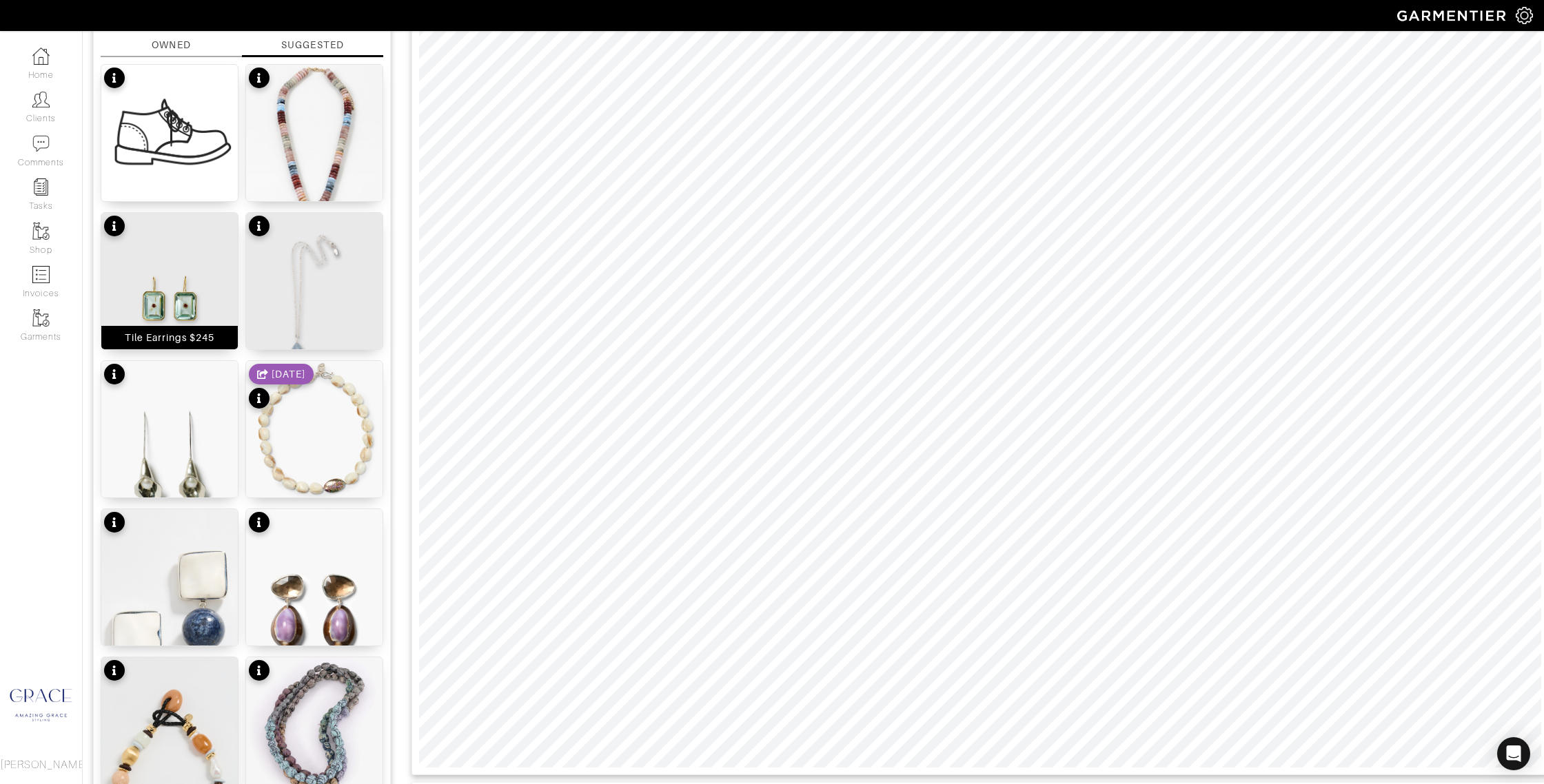
scroll to position [0, 0]
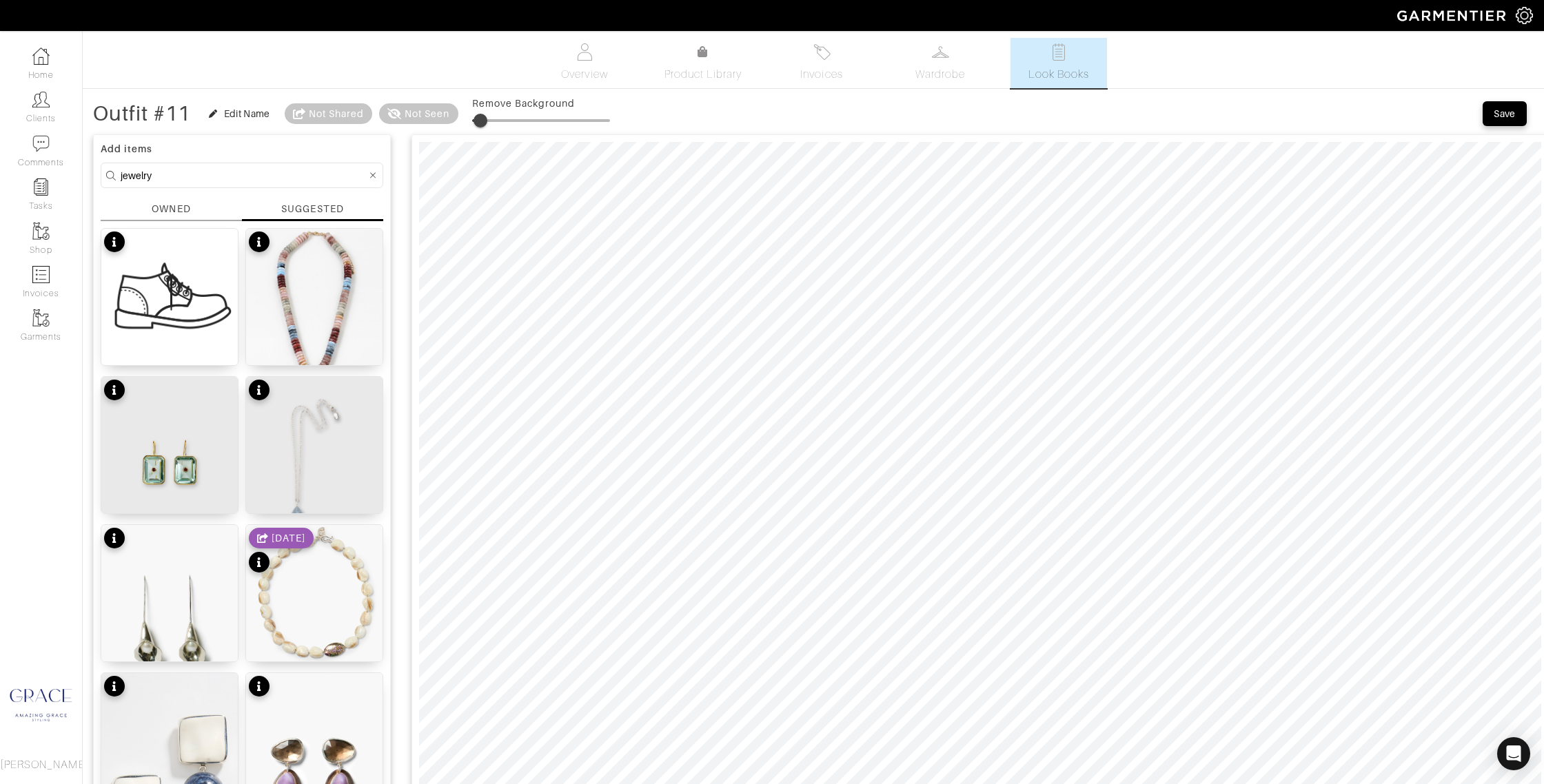
type input "9"
drag, startPoint x: 470, startPoint y: 121, endPoint x: 487, endPoint y: 120, distance: 17.0
click at [487, 120] on span at bounding box center [484, 120] width 14 height 14
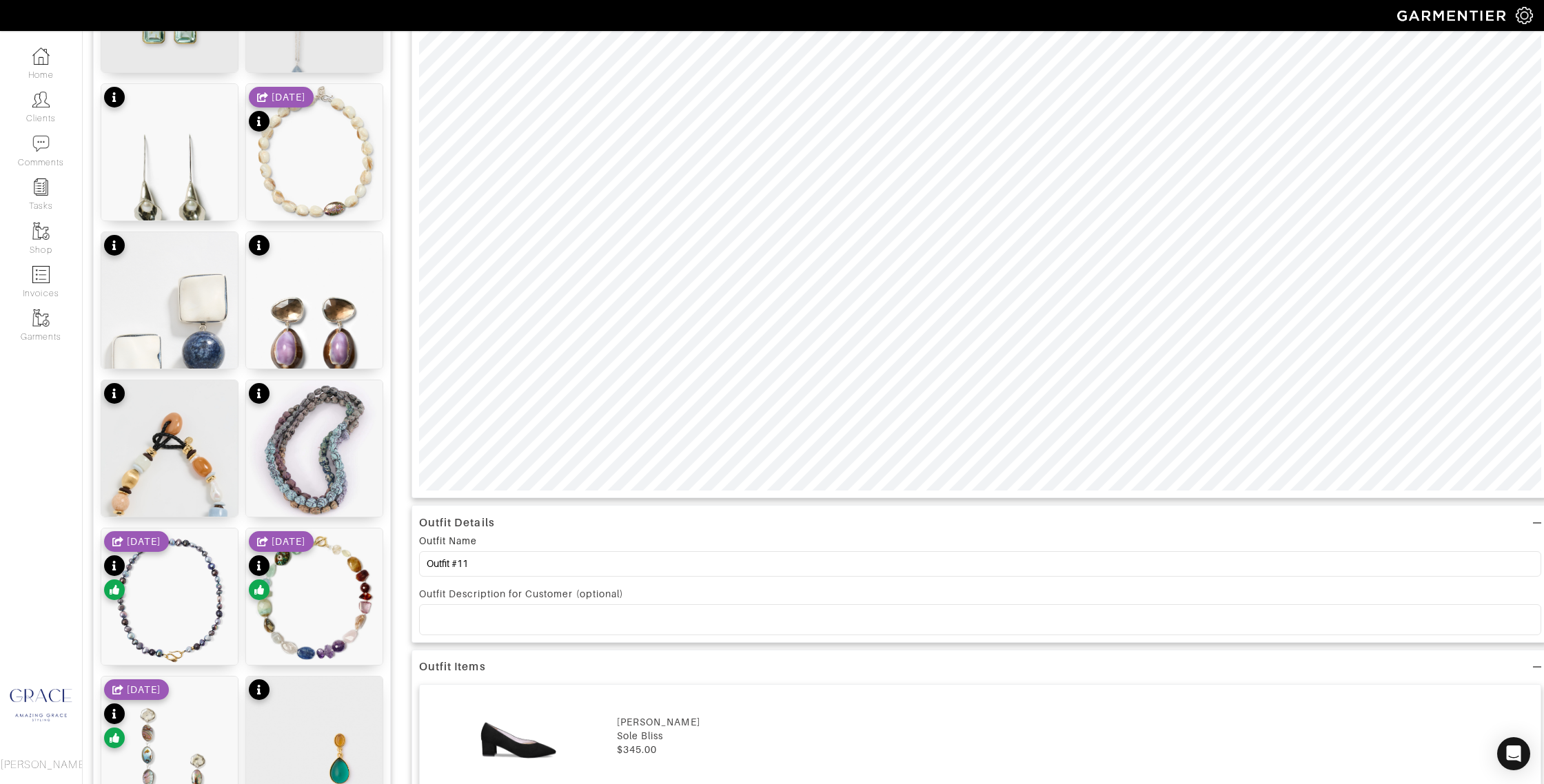
scroll to position [471, 0]
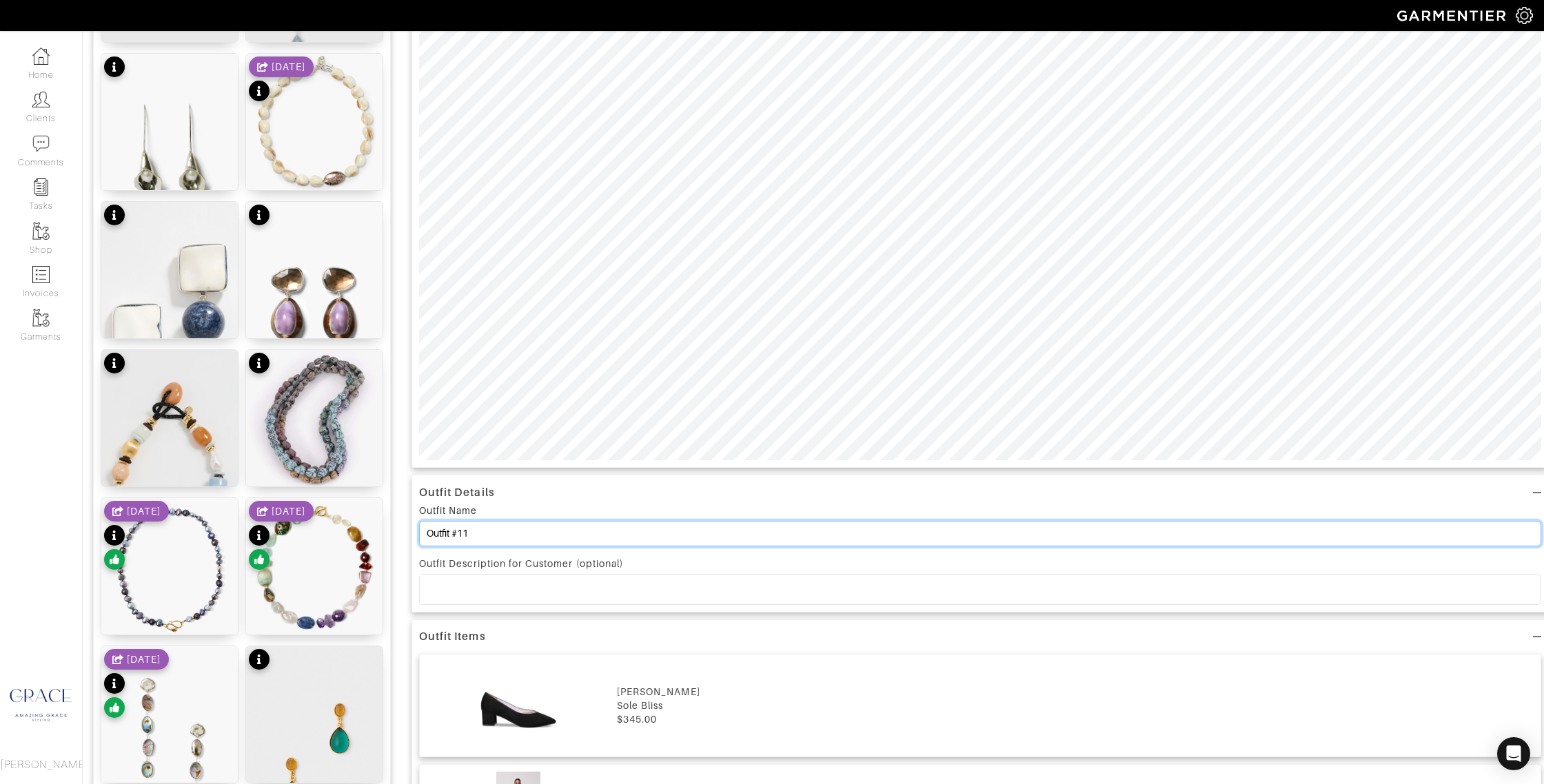
drag, startPoint x: 470, startPoint y: 532, endPoint x: 458, endPoint y: 532, distance: 12.0
click at [458, 533] on input "Outfit #11" at bounding box center [980, 533] width 1122 height 26
type input "Outfit #3"
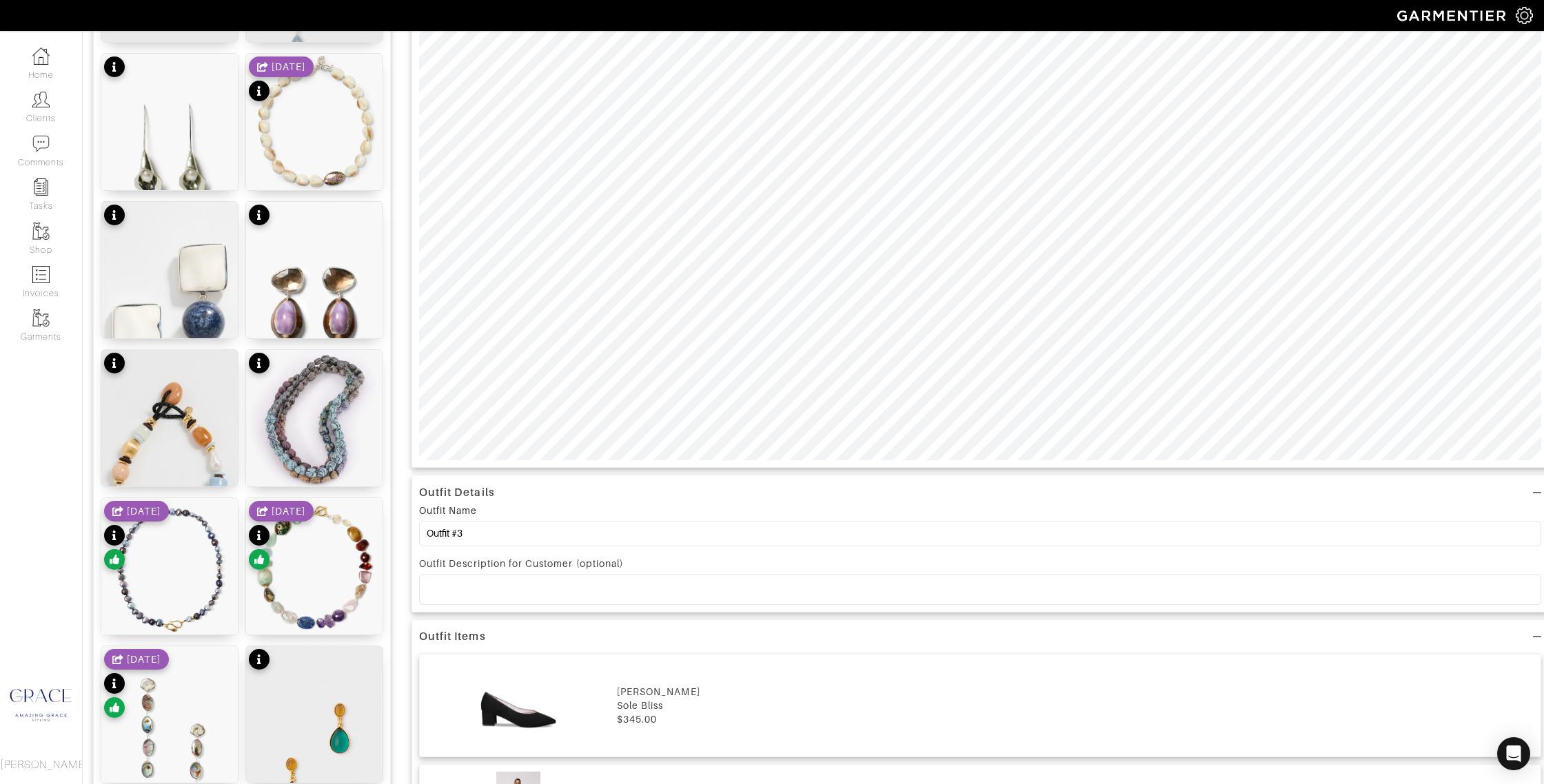
drag, startPoint x: 482, startPoint y: 593, endPoint x: 495, endPoint y: 571, distance: 25.6
click at [482, 593] on p at bounding box center [980, 589] width 1100 height 12
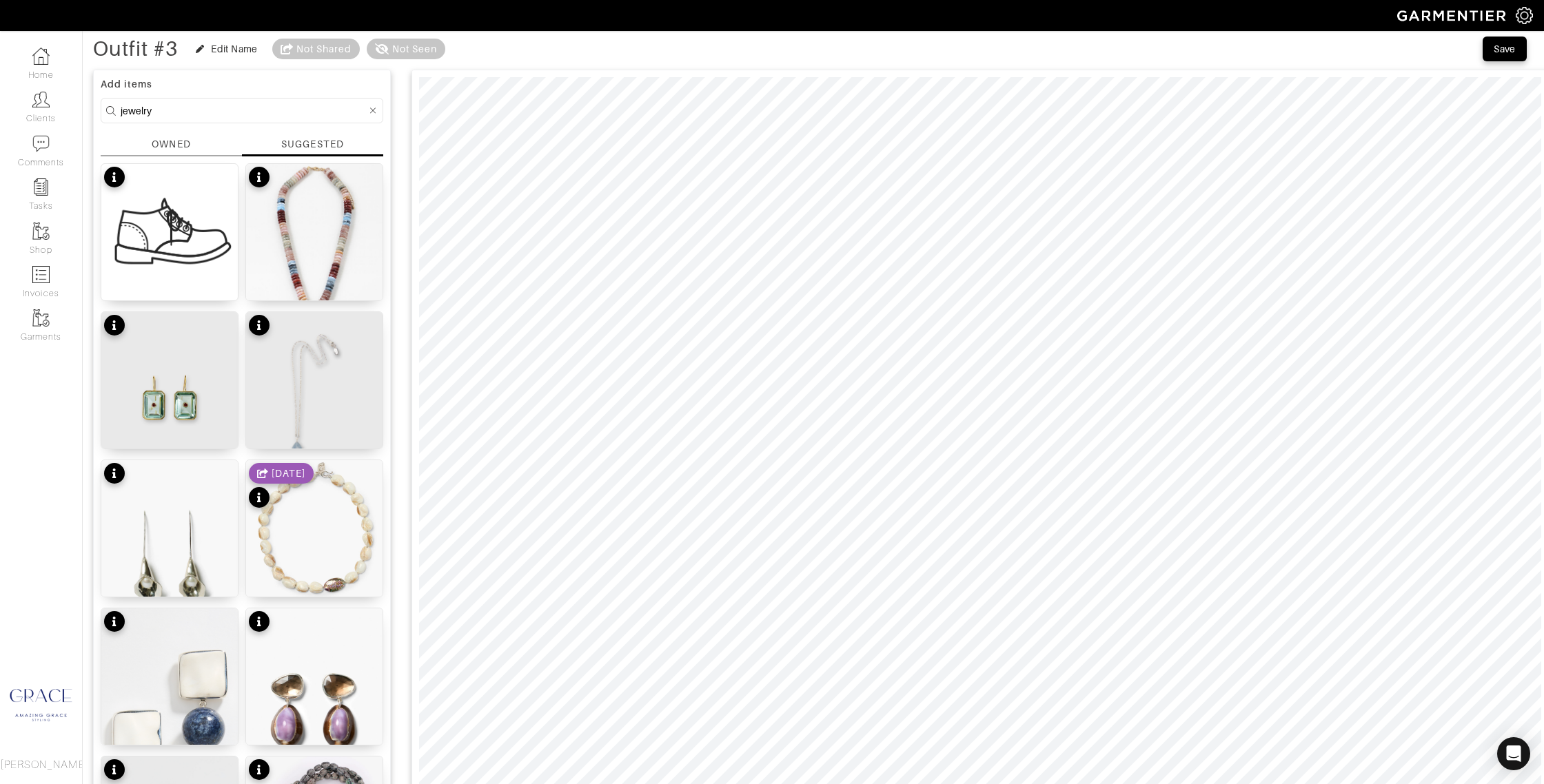
scroll to position [0, 0]
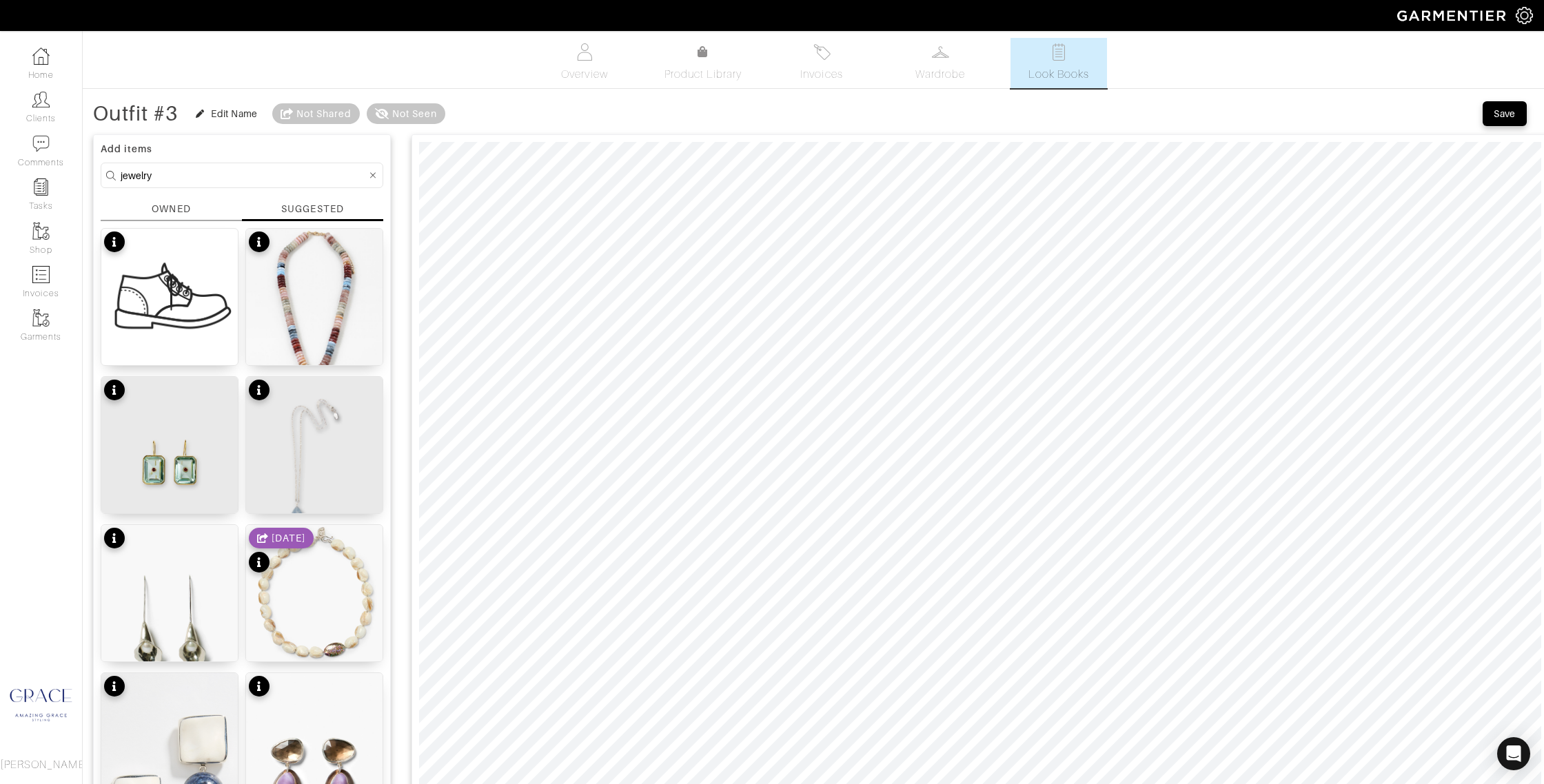
click at [227, 177] on input "jewelry" at bounding box center [244, 176] width 246 height 18
click at [172, 255] on img at bounding box center [169, 297] width 136 height 136
click at [176, 208] on div "OWNED" at bounding box center [171, 210] width 39 height 15
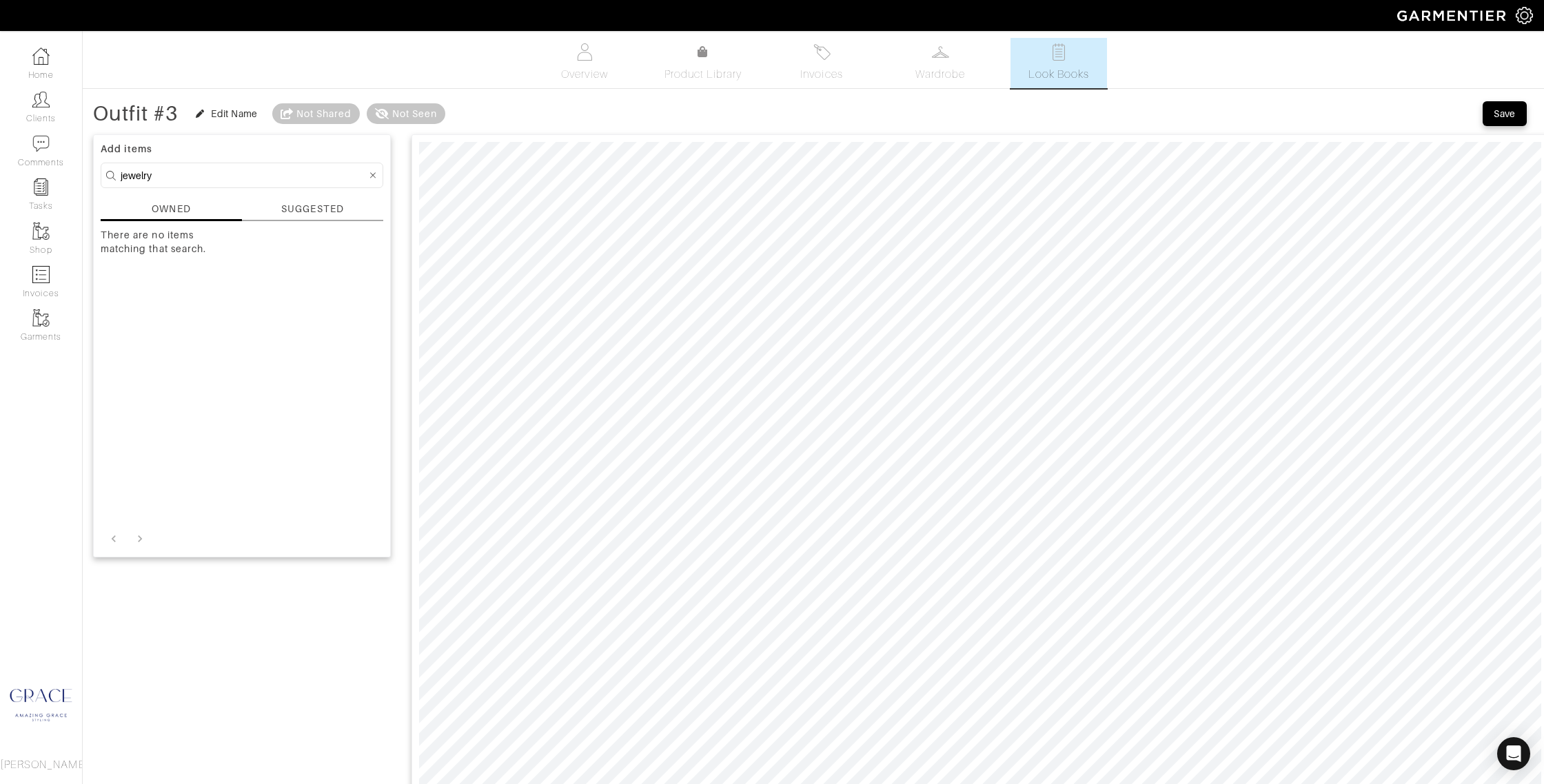
click at [191, 173] on input "jewelry" at bounding box center [244, 176] width 246 height 18
click at [312, 211] on div "SUGGESTED" at bounding box center [312, 210] width 62 height 15
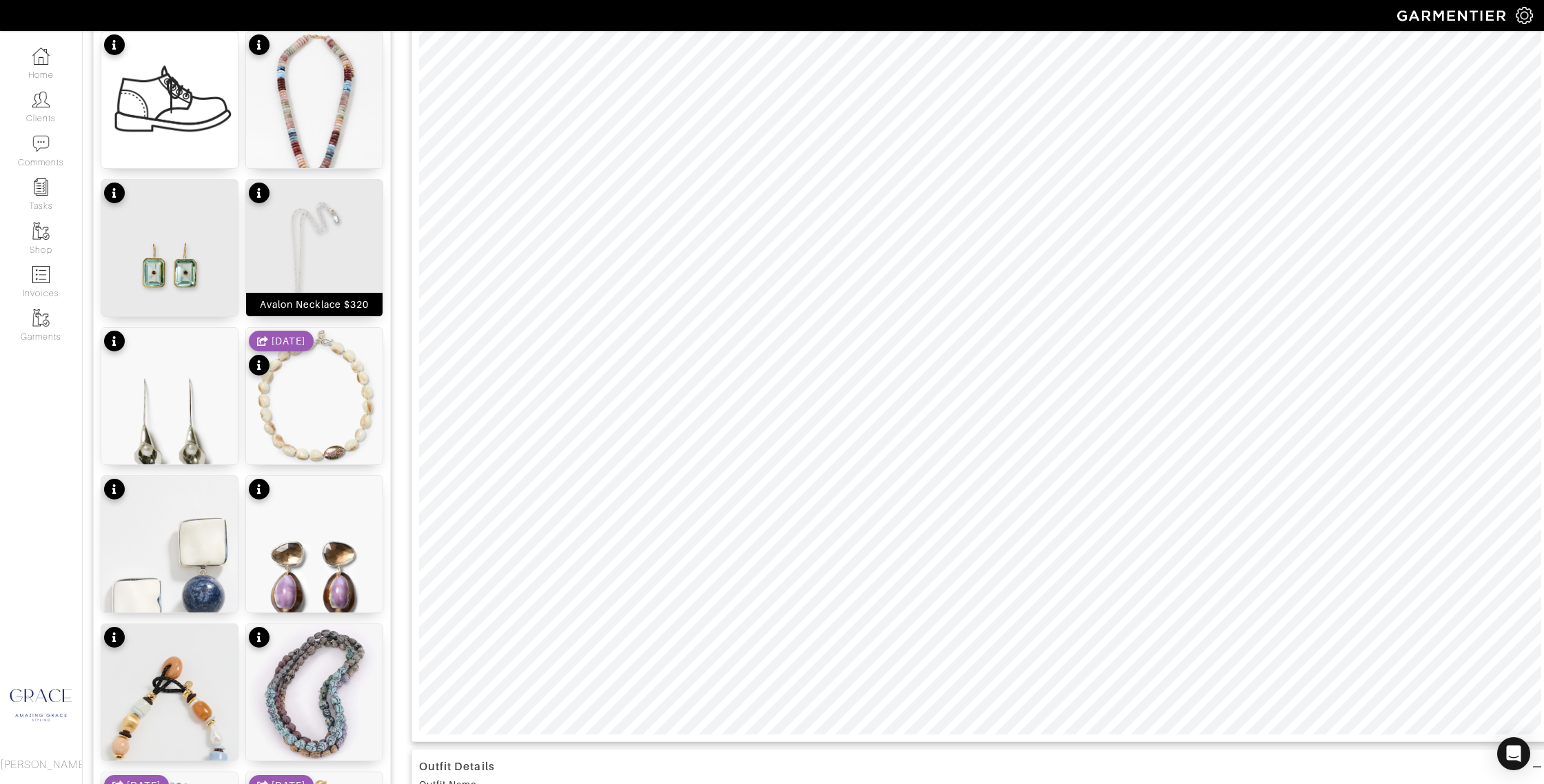
scroll to position [201, 0]
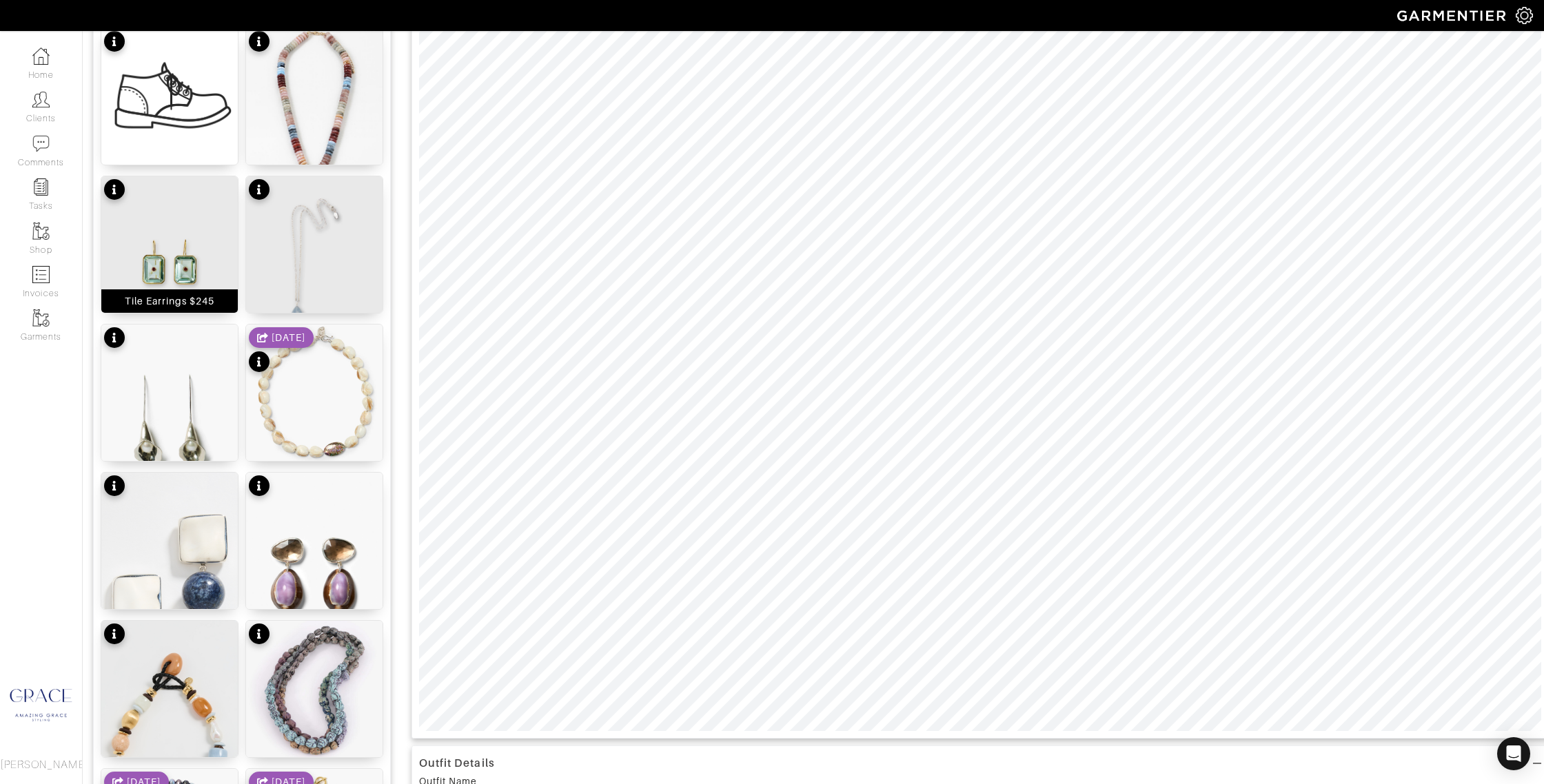
click at [191, 304] on div "Tile Earrings $245" at bounding box center [169, 301] width 90 height 14
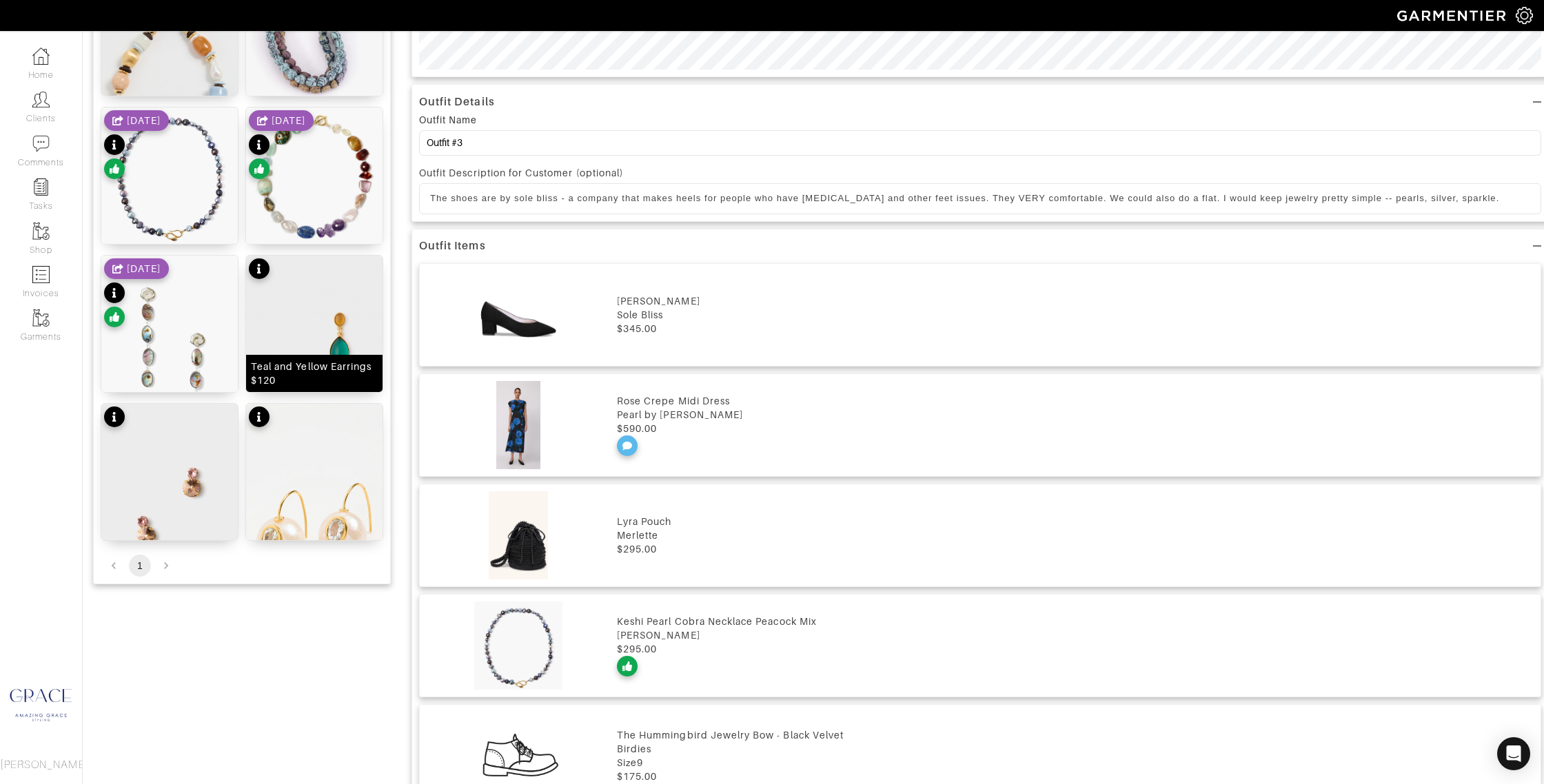
scroll to position [889, 0]
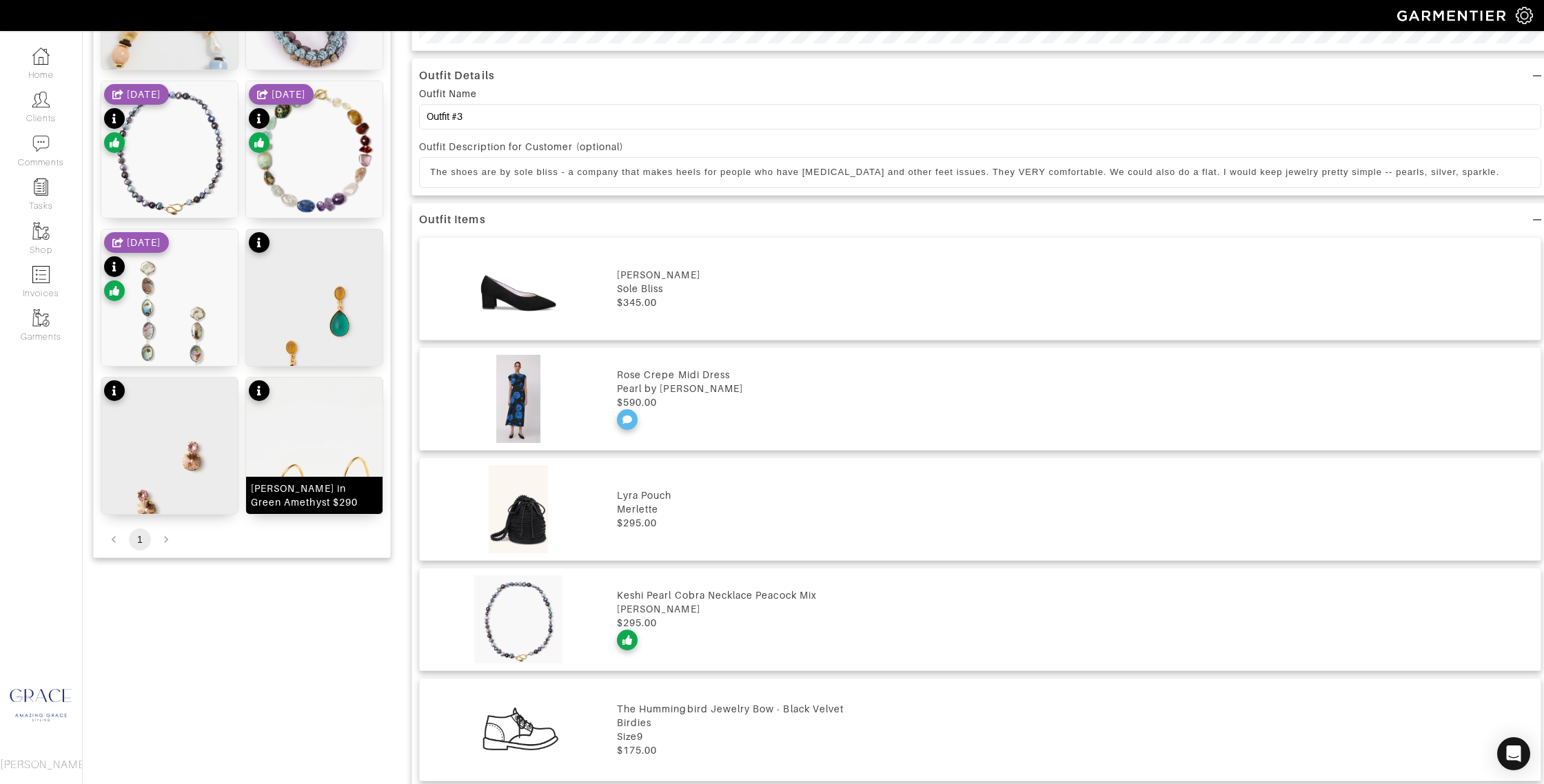
click at [335, 447] on img at bounding box center [314, 498] width 136 height 242
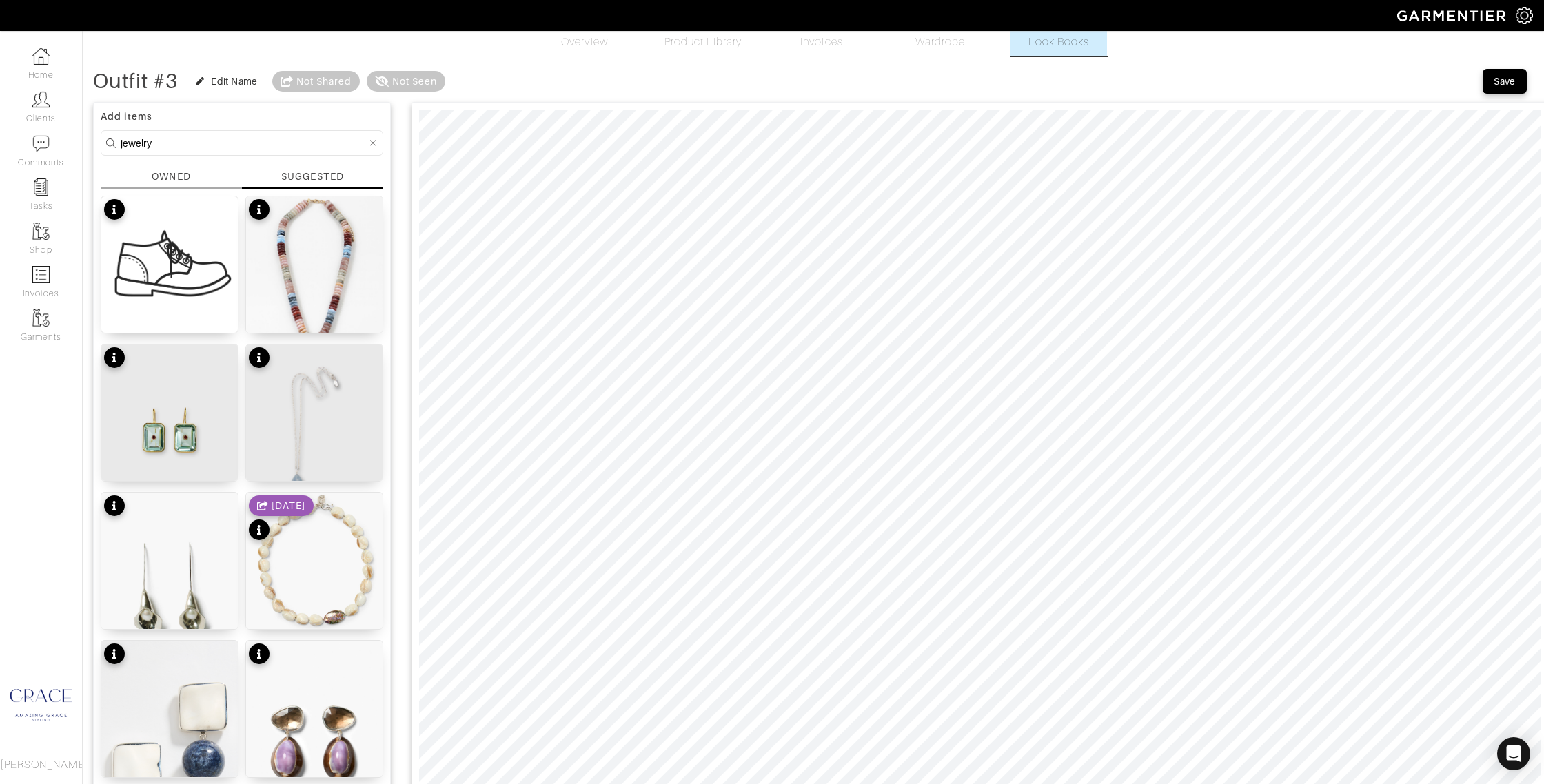
scroll to position [0, 0]
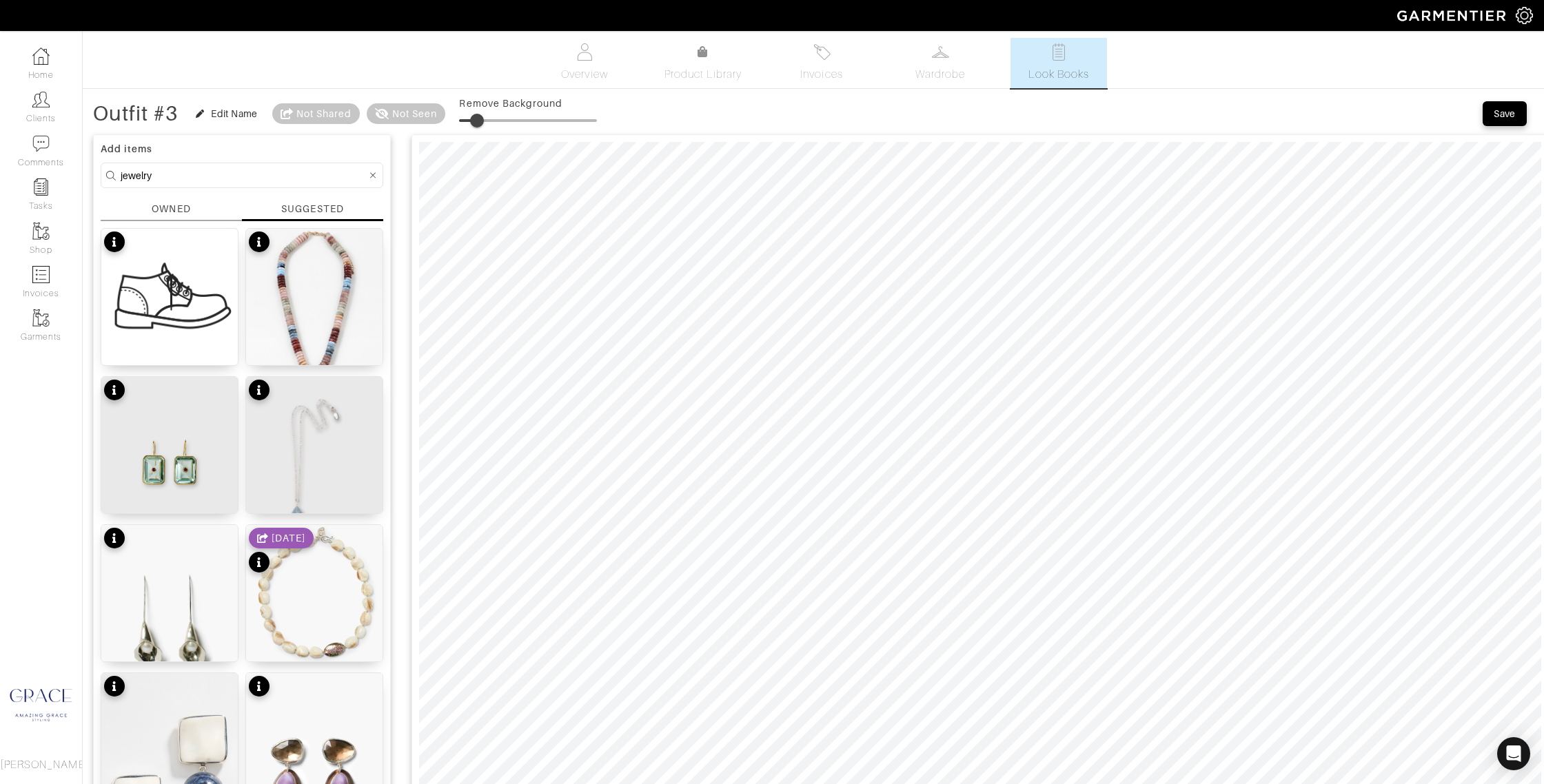
type input "9"
drag, startPoint x: 468, startPoint y: 120, endPoint x: 475, endPoint y: 122, distance: 7.3
click at [473, 121] on span at bounding box center [471, 120] width 14 height 14
click at [228, 173] on input "jewelry" at bounding box center [244, 176] width 246 height 18
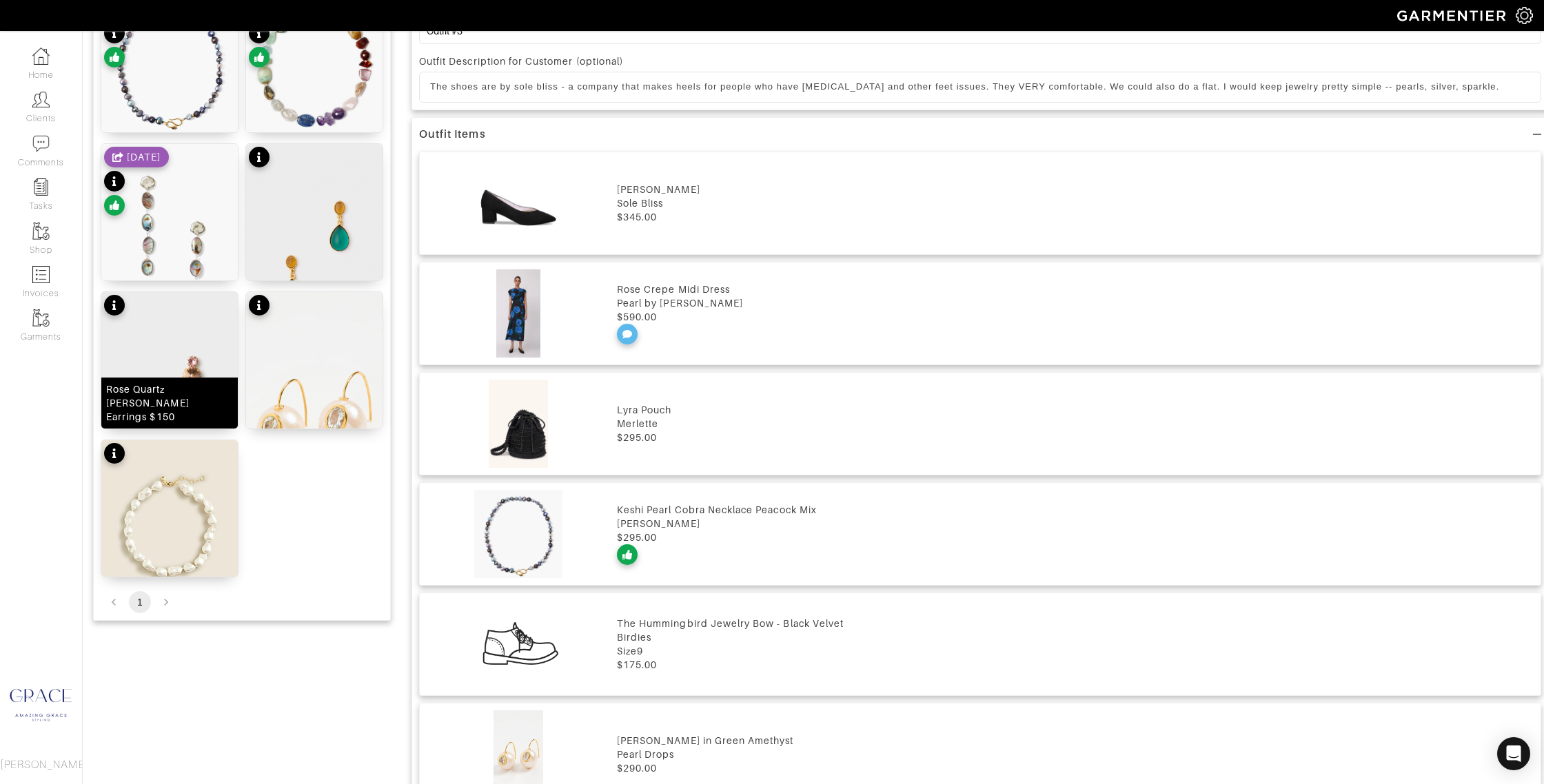
scroll to position [1017, 0]
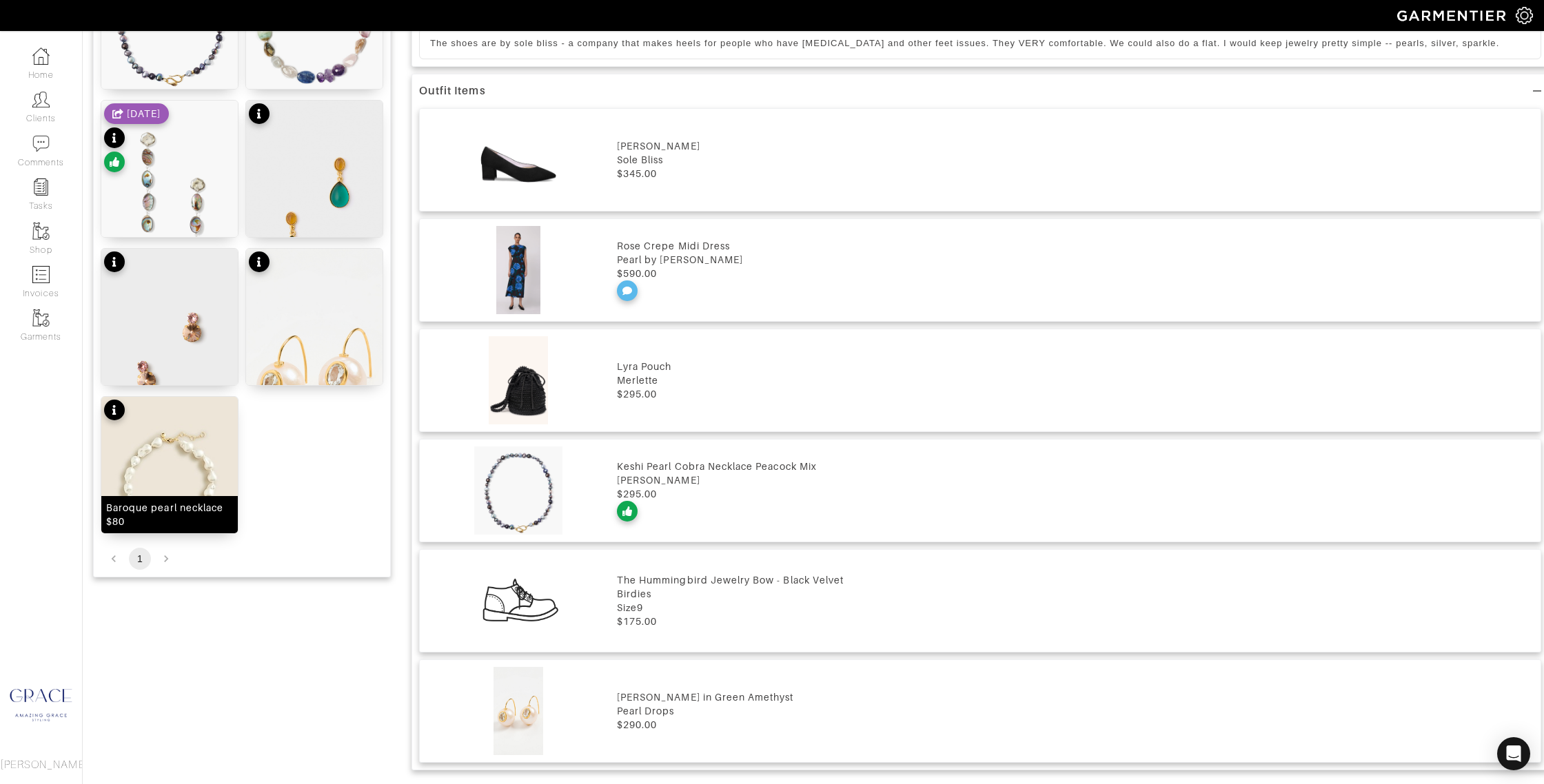
click at [203, 418] on img at bounding box center [169, 482] width 136 height 171
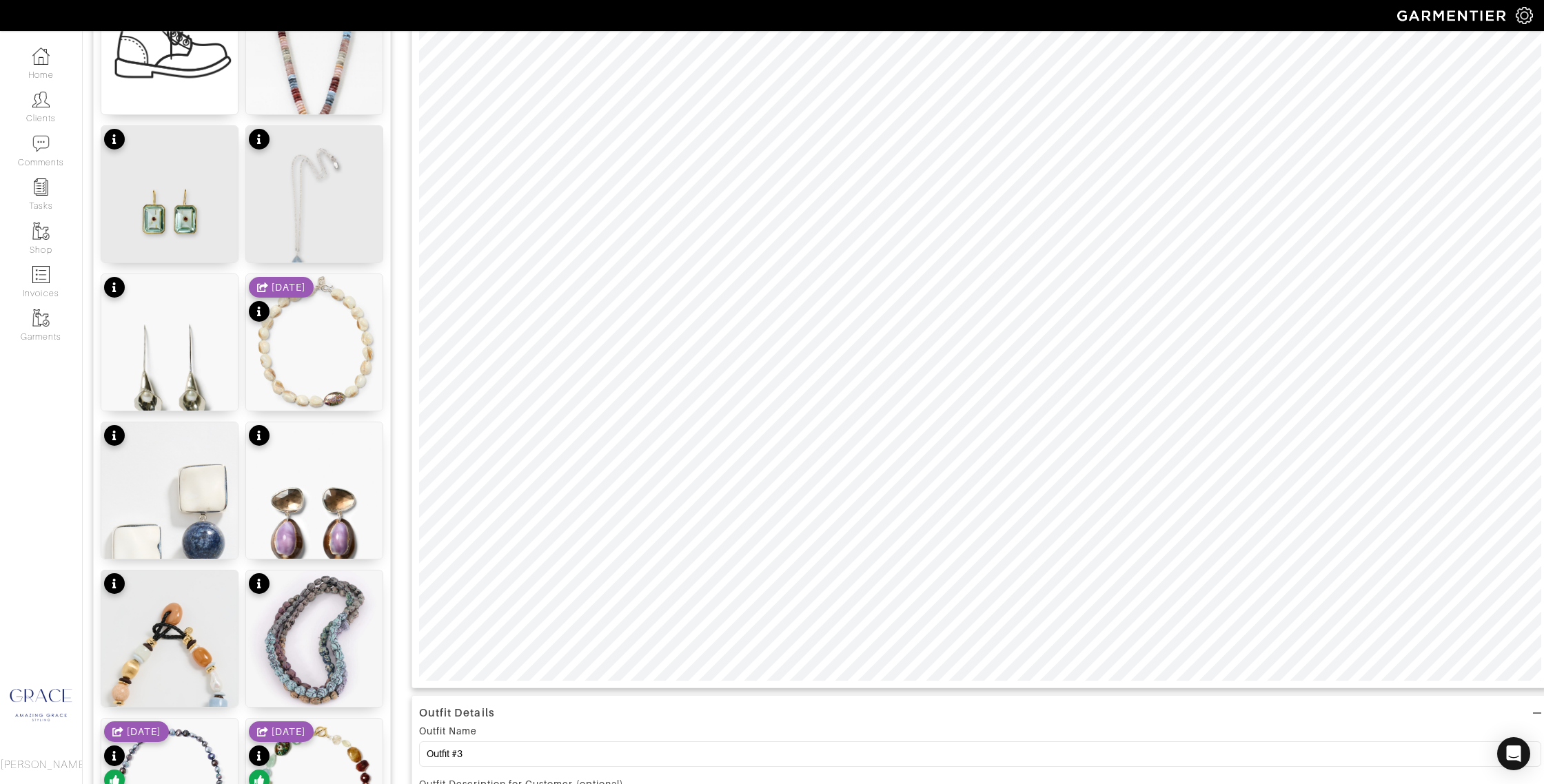
scroll to position [0, 0]
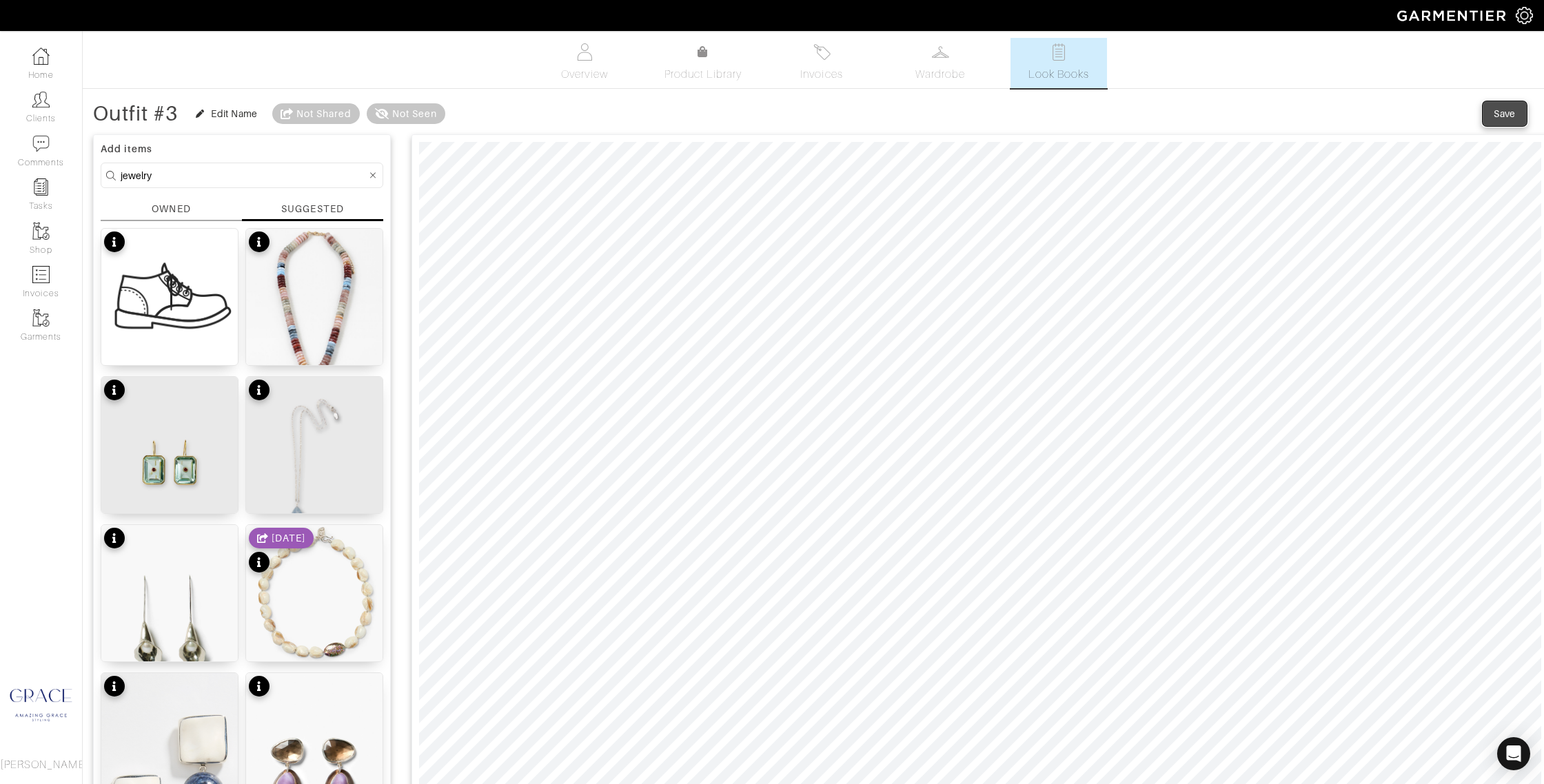
click at [1497, 111] on div "Save" at bounding box center [1504, 114] width 22 height 14
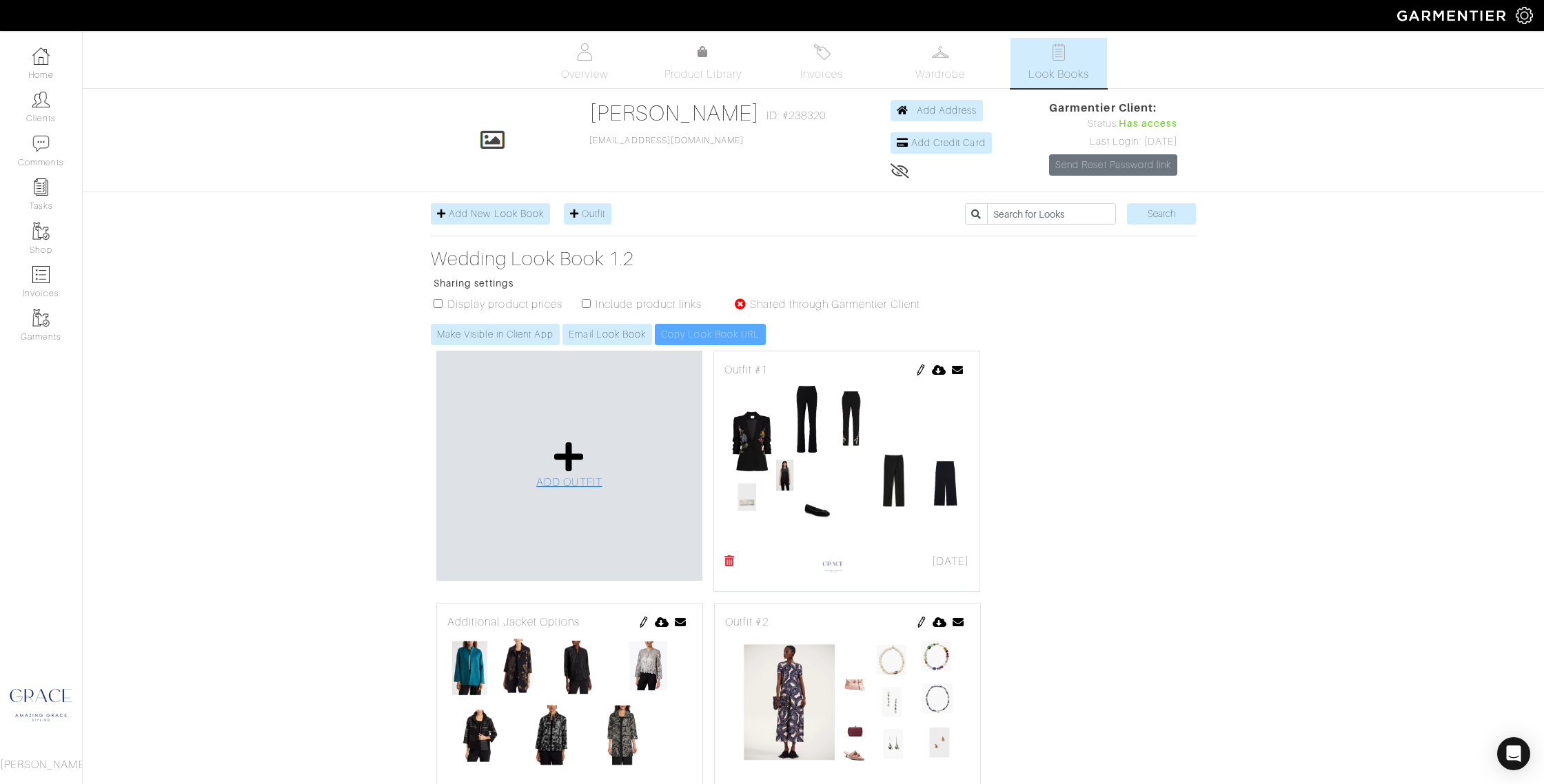
click at [574, 456] on icon at bounding box center [569, 456] width 29 height 33
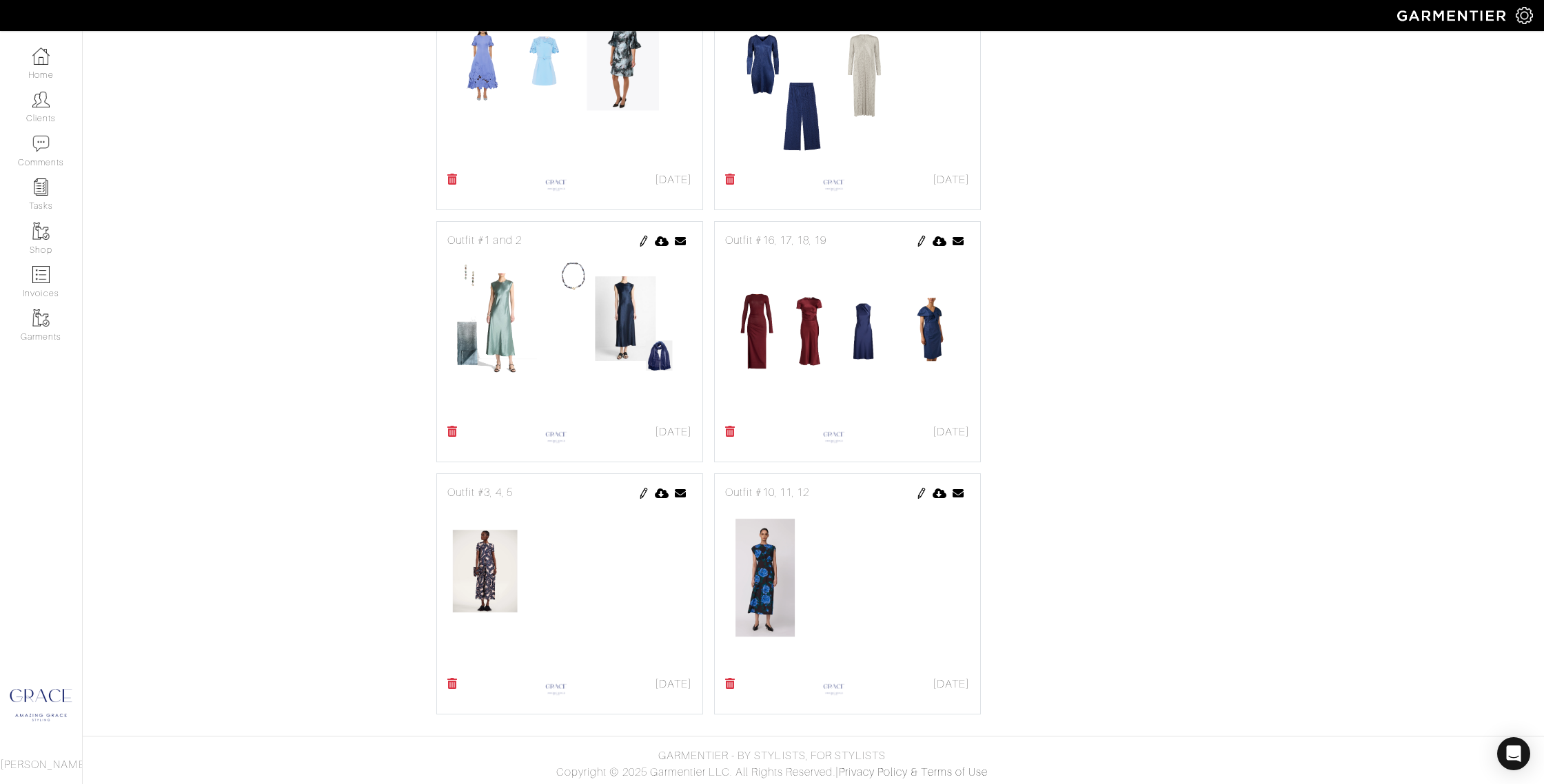
scroll to position [1506, 0]
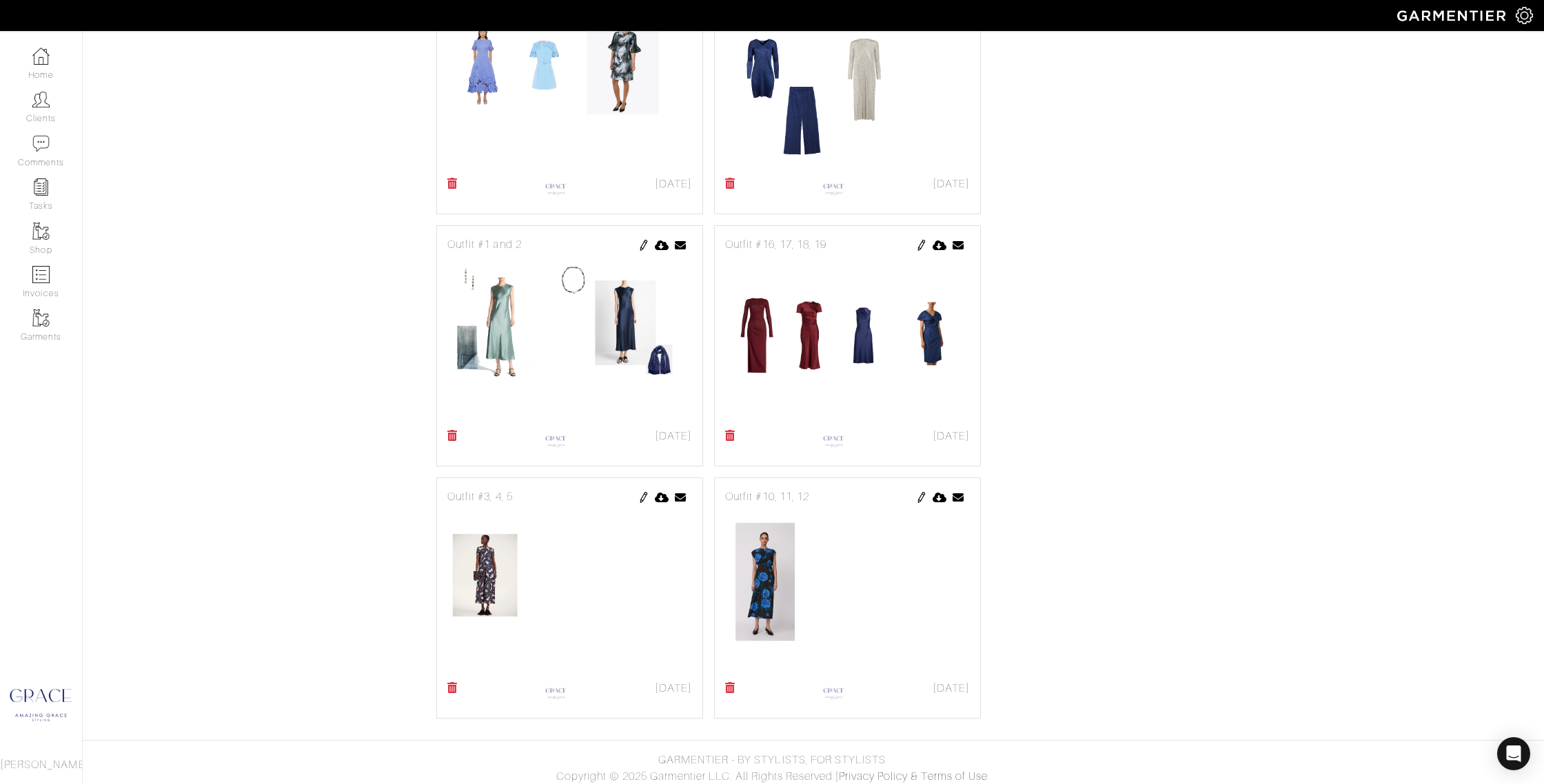
drag, startPoint x: 607, startPoint y: 238, endPoint x: 542, endPoint y: 244, distance: 65.3
click at [542, 244] on div "Outfit #1 and 2" at bounding box center [569, 245] width 245 height 17
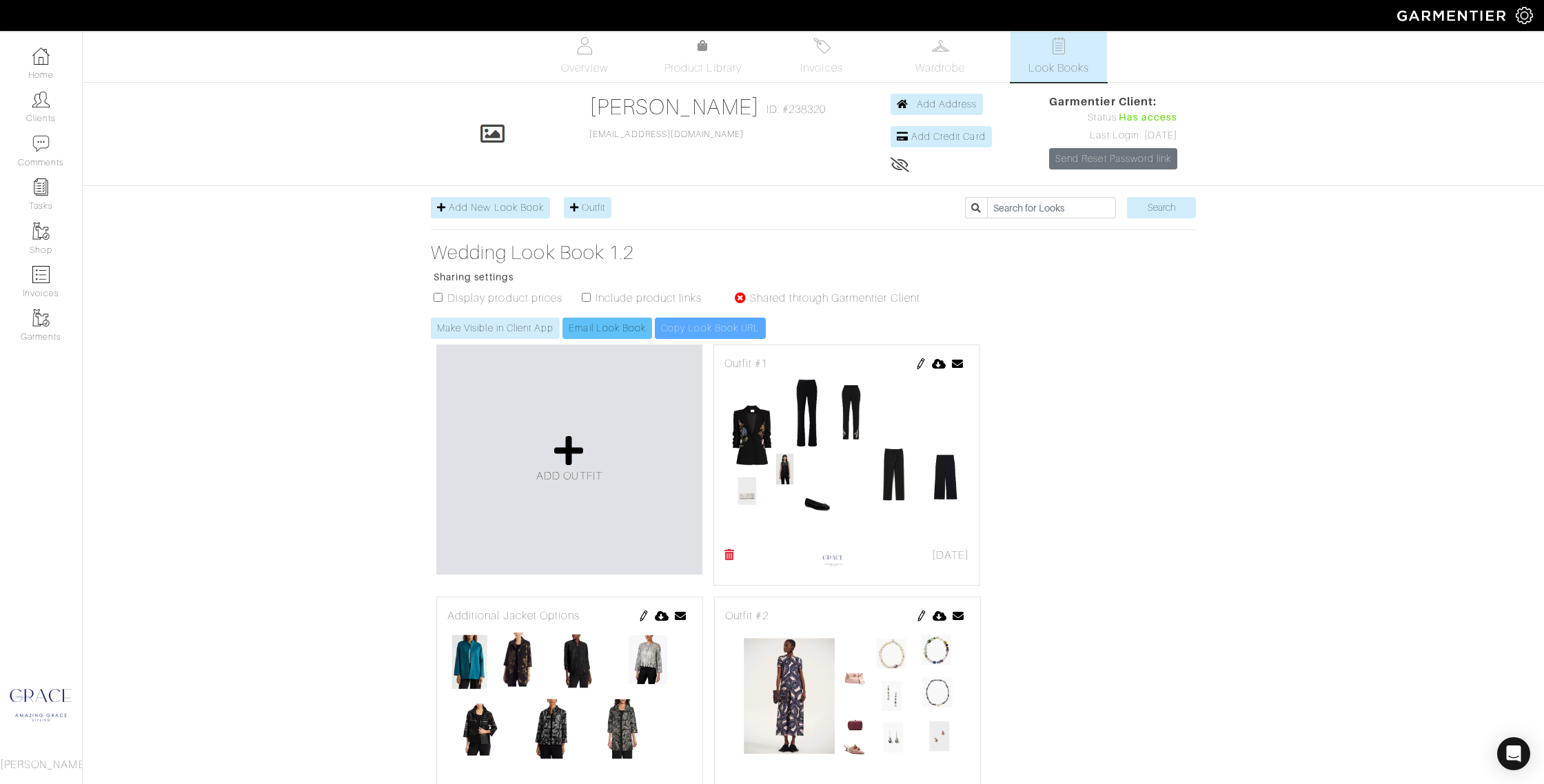
scroll to position [0, 0]
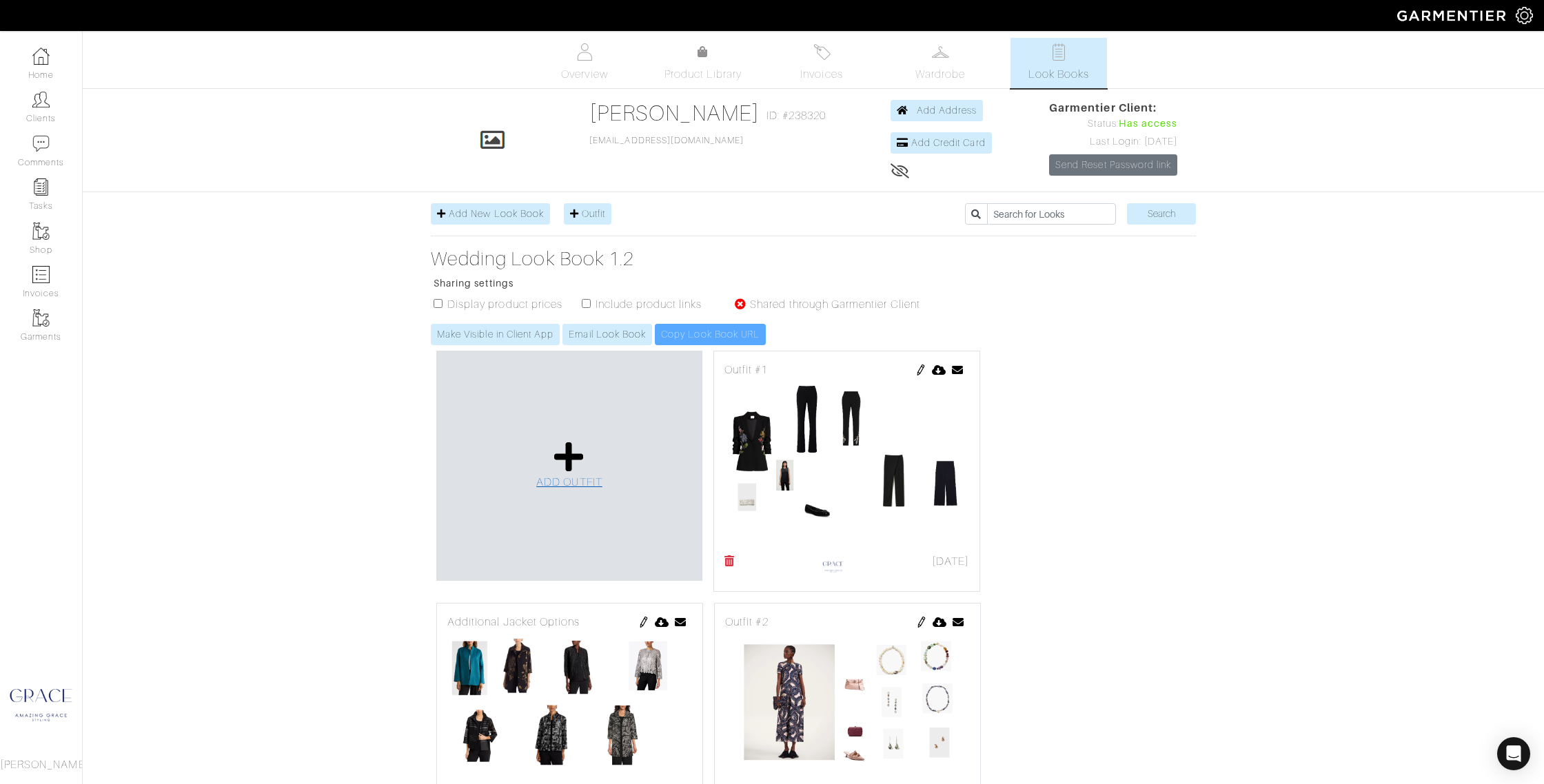
click at [560, 449] on icon at bounding box center [569, 456] width 29 height 33
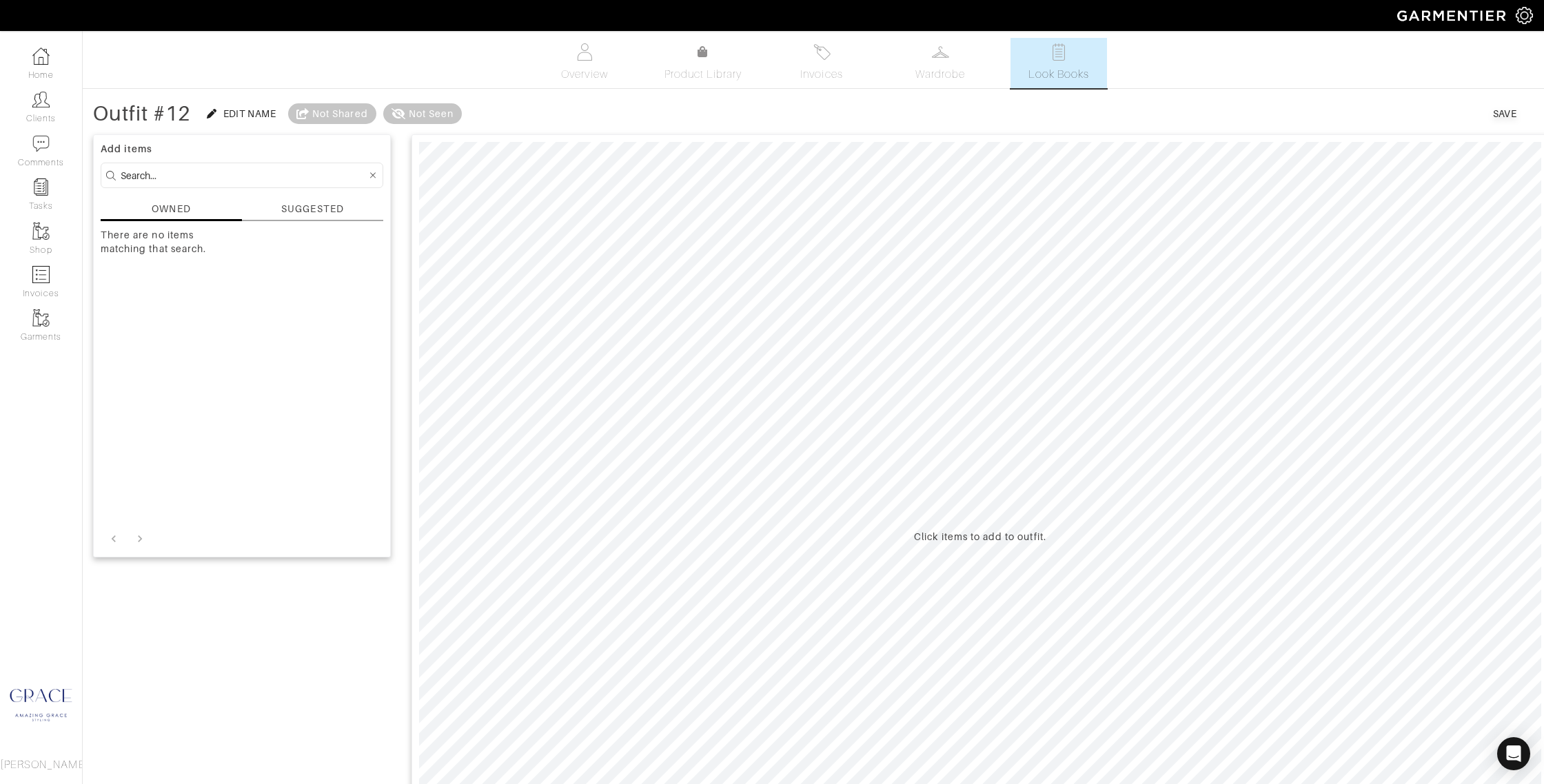
click at [255, 180] on input at bounding box center [244, 176] width 246 height 18
click at [316, 209] on div "SUGGESTED" at bounding box center [312, 210] width 62 height 15
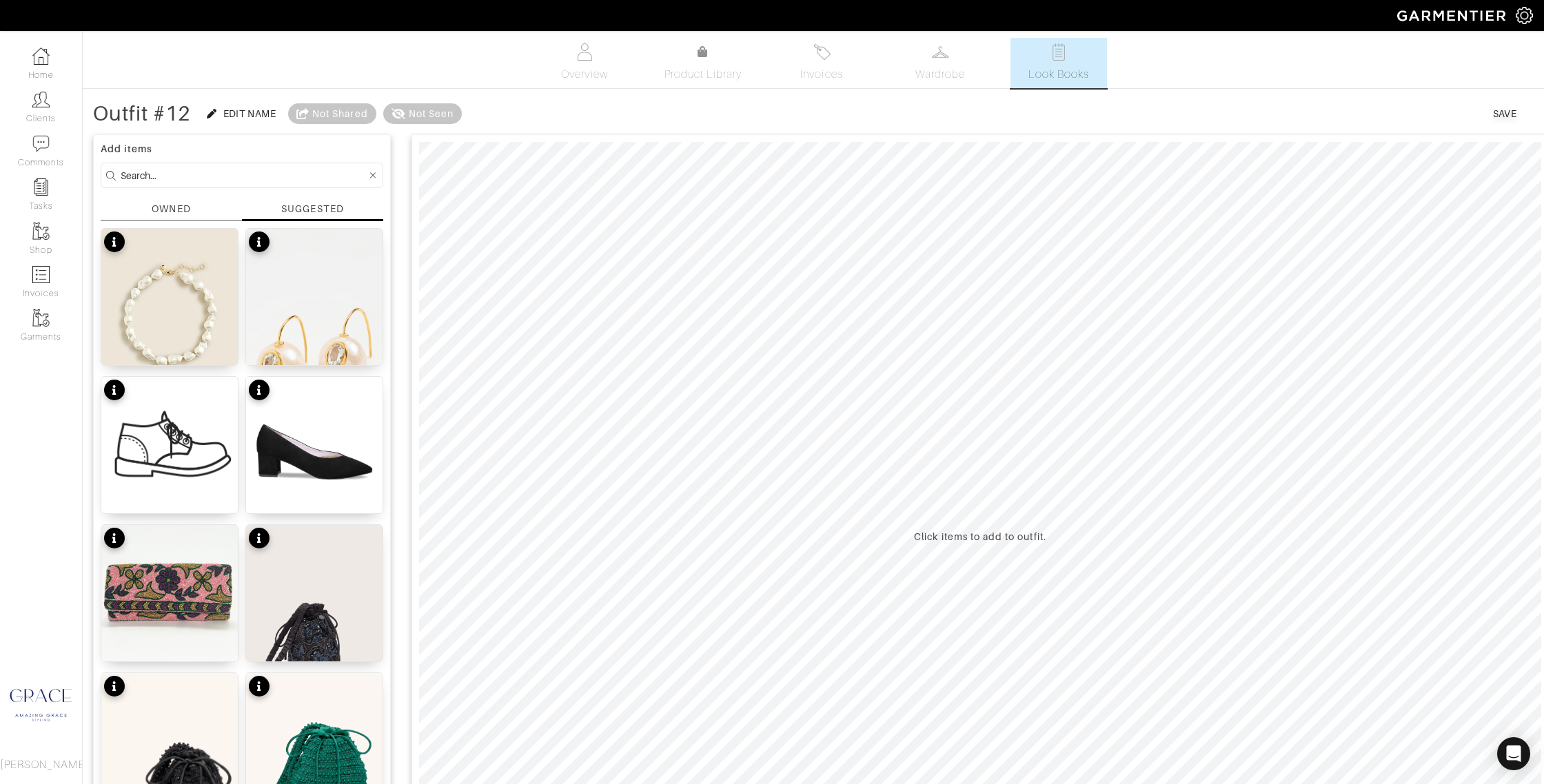
click at [191, 171] on input at bounding box center [244, 176] width 246 height 18
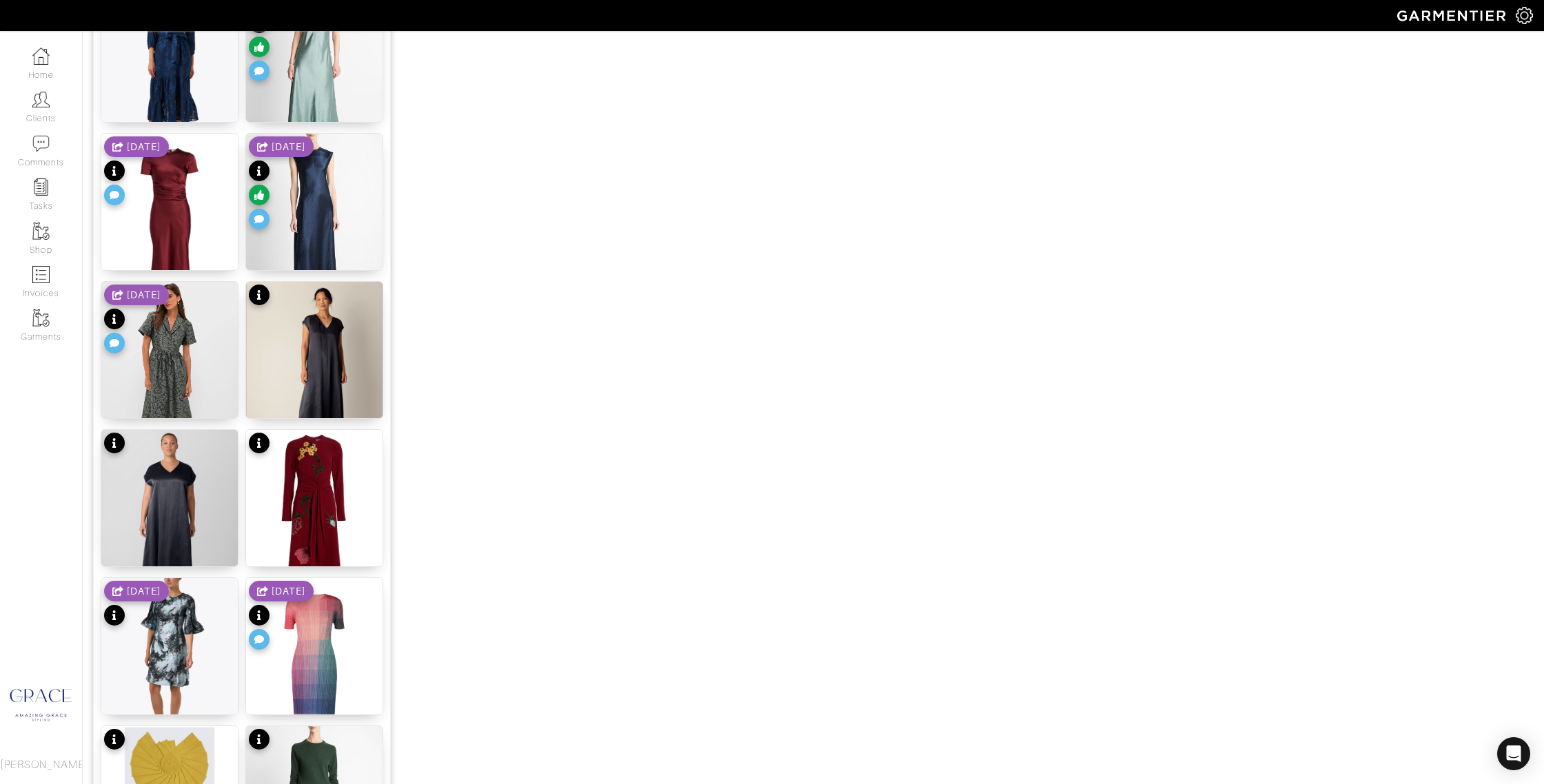
scroll to position [1109, 0]
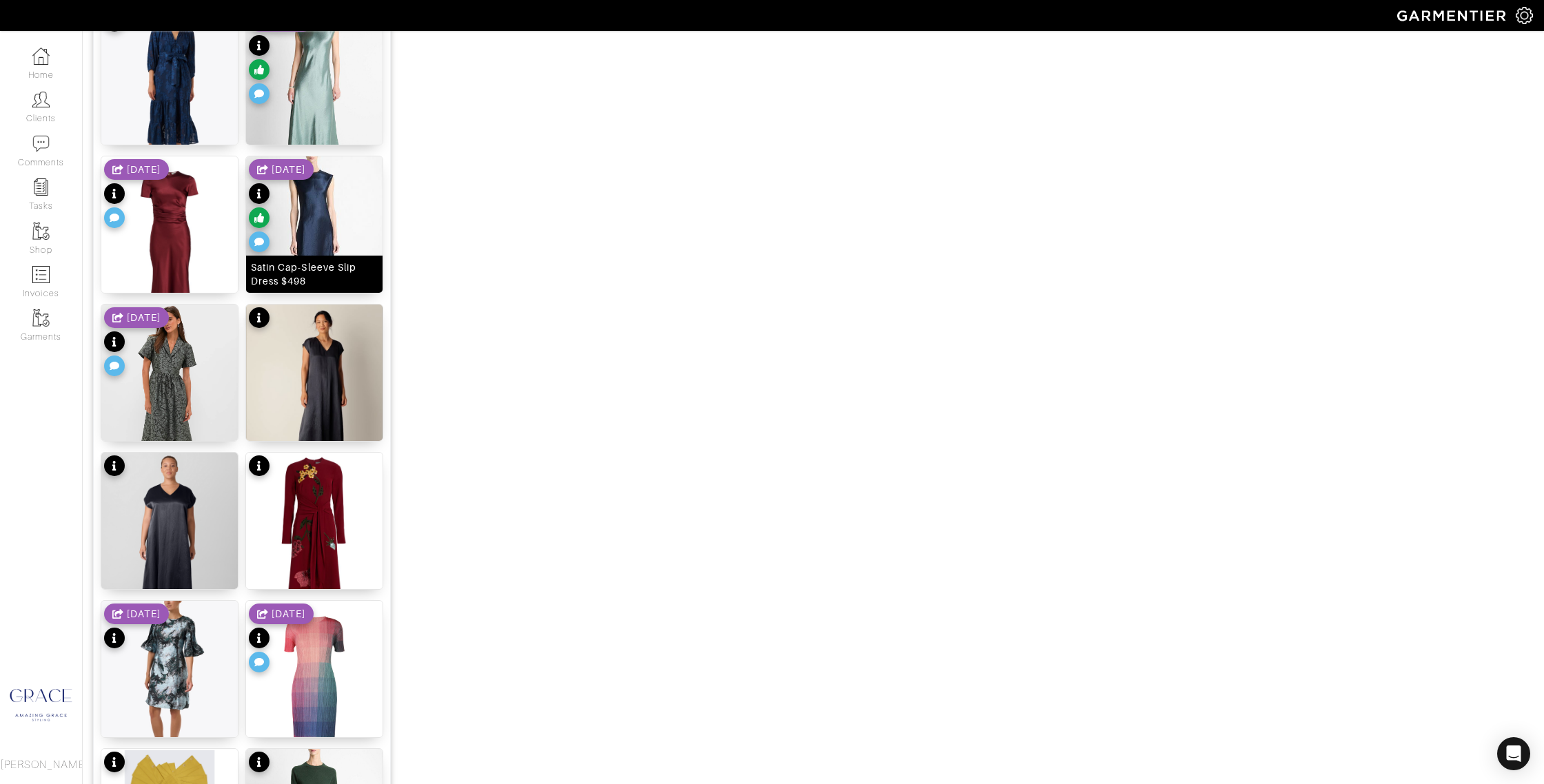
click at [350, 284] on div "Satin Cap-Sleeve Slip Dress $498" at bounding box center [314, 275] width 127 height 28
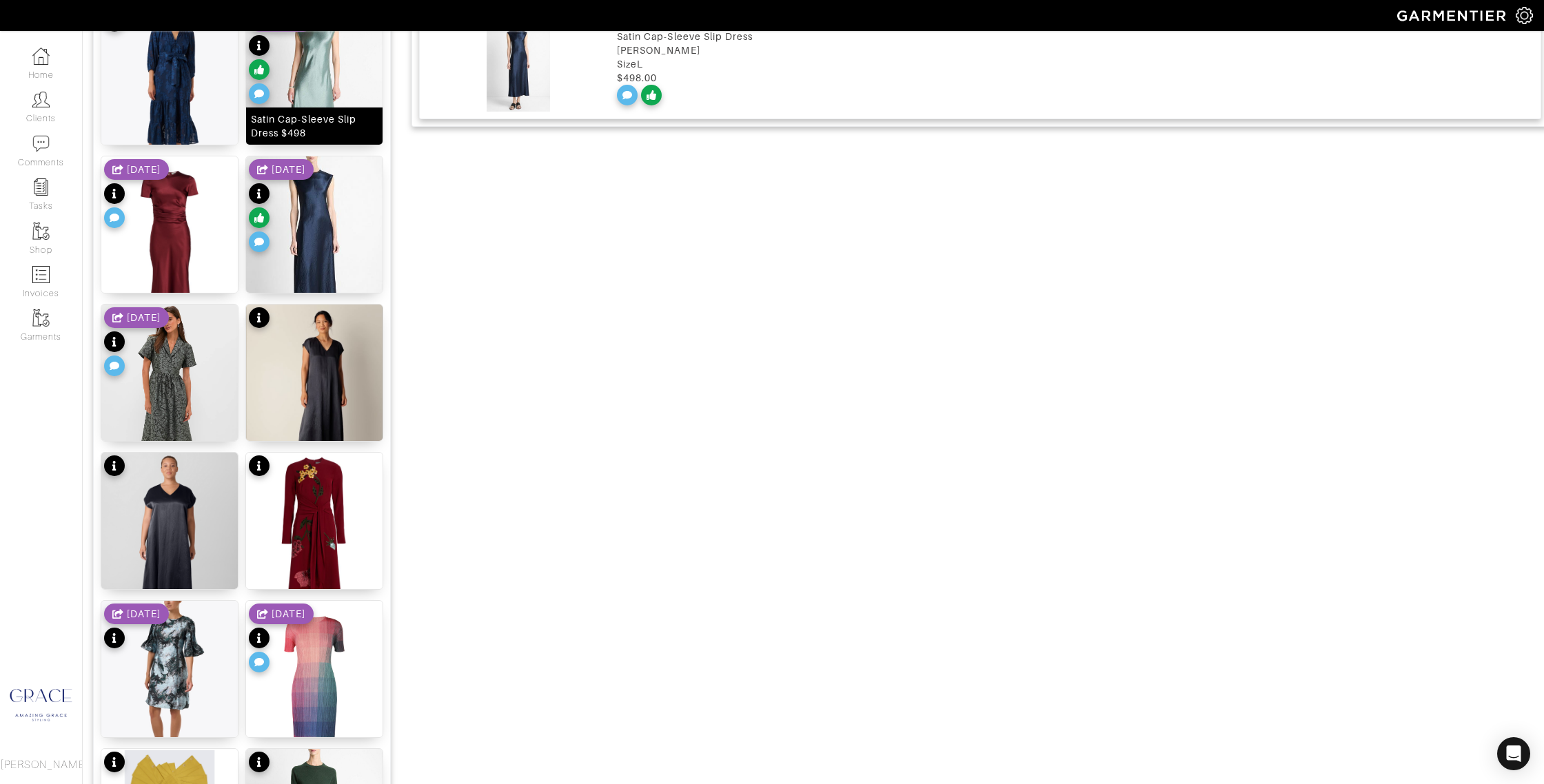
click at [333, 135] on div "Satin Cap-Sleeve Slip Dress $498" at bounding box center [314, 126] width 127 height 28
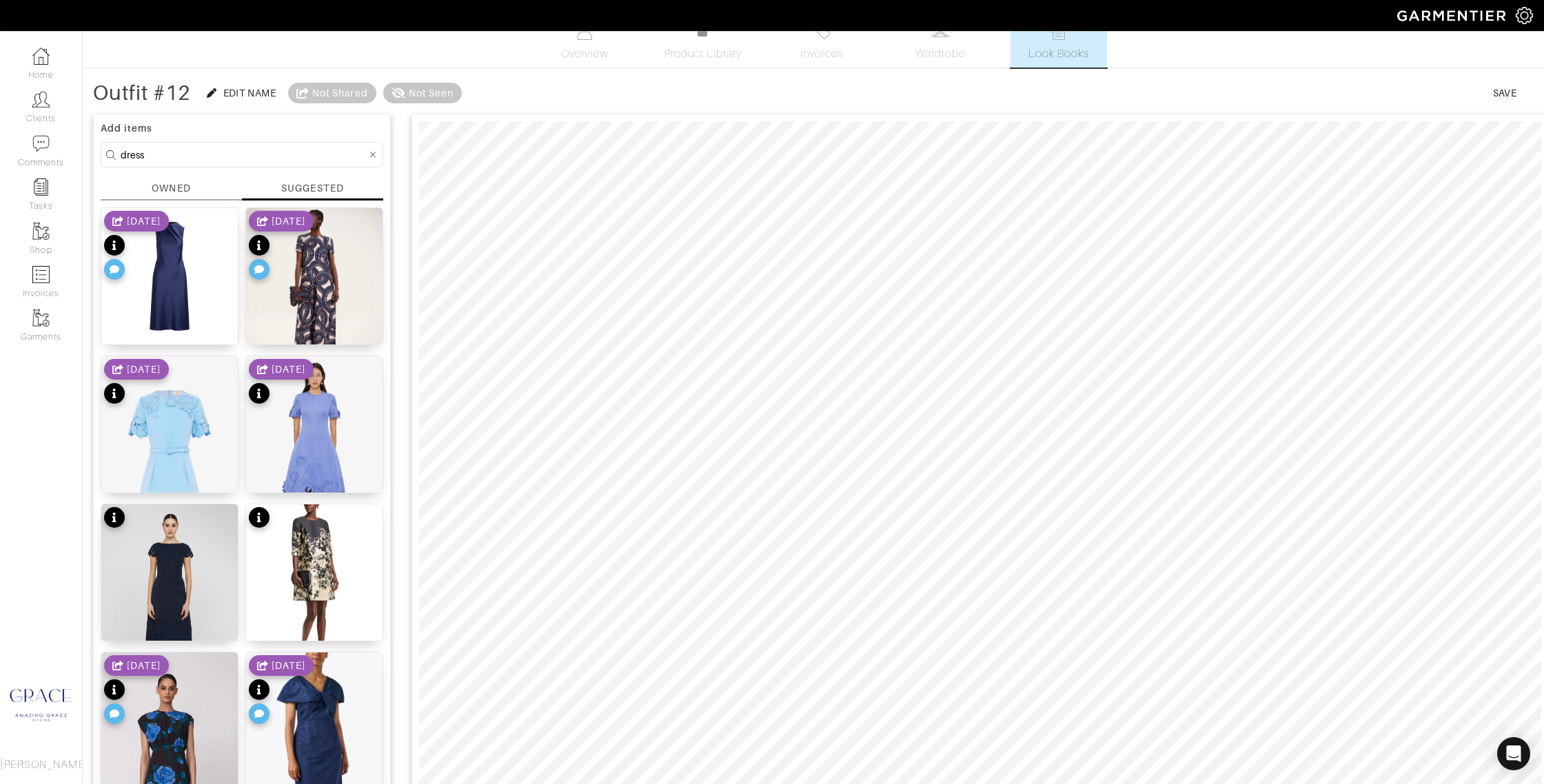
scroll to position [0, 0]
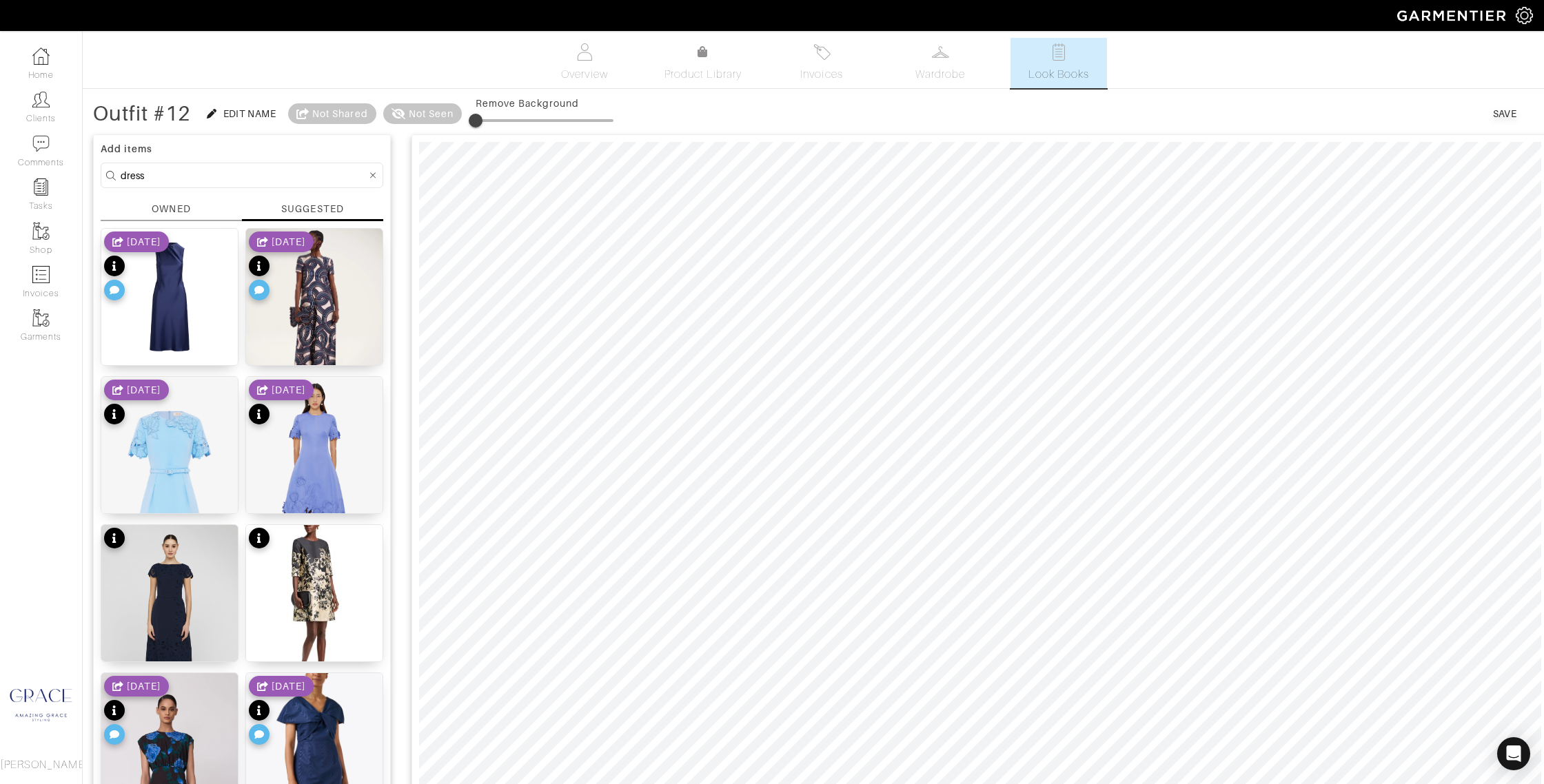
drag, startPoint x: 166, startPoint y: 178, endPoint x: 100, endPoint y: 172, distance: 66.3
type input "w"
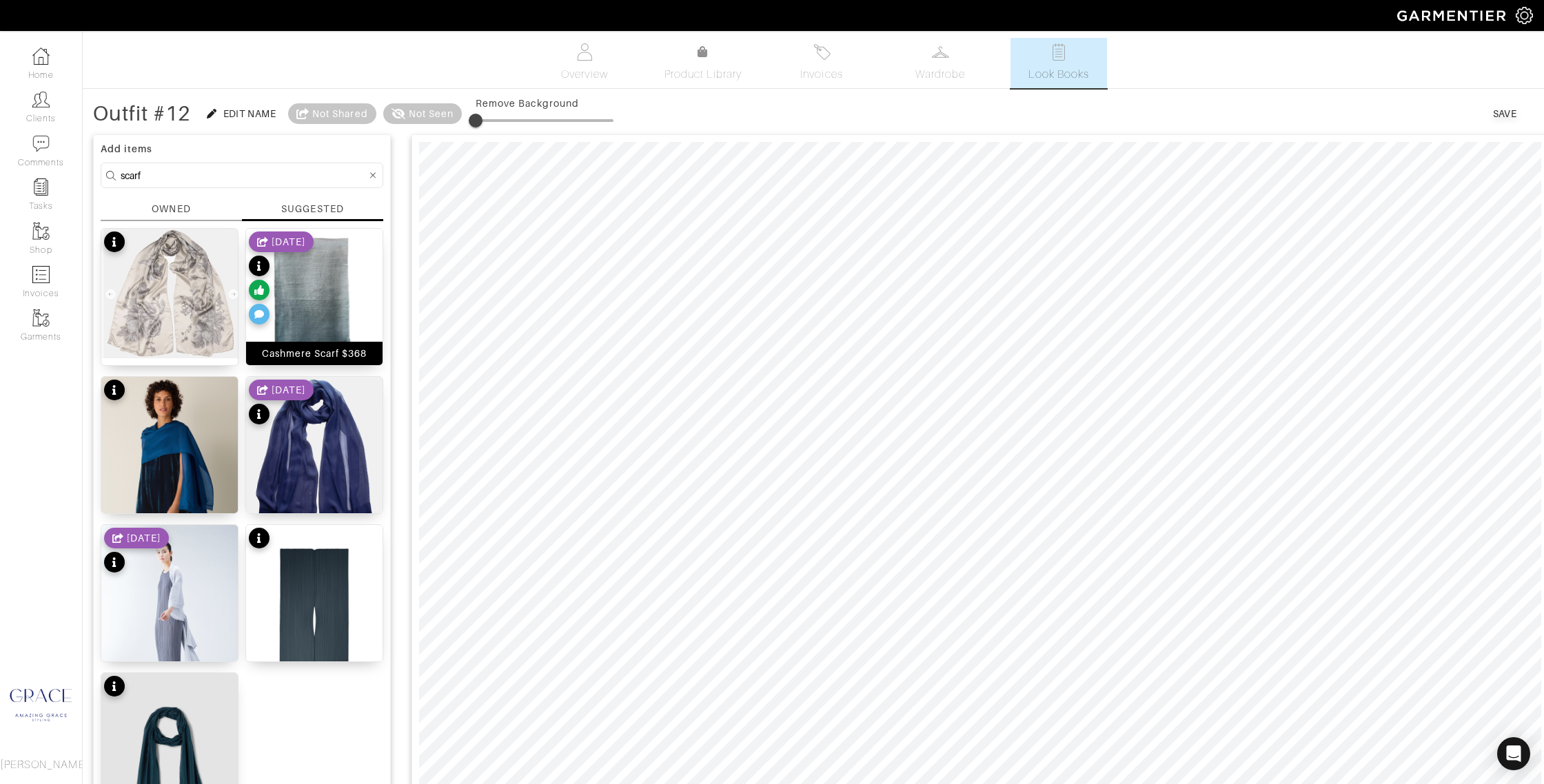
click at [344, 348] on div "Cashmere Scarf $368" at bounding box center [314, 353] width 106 height 14
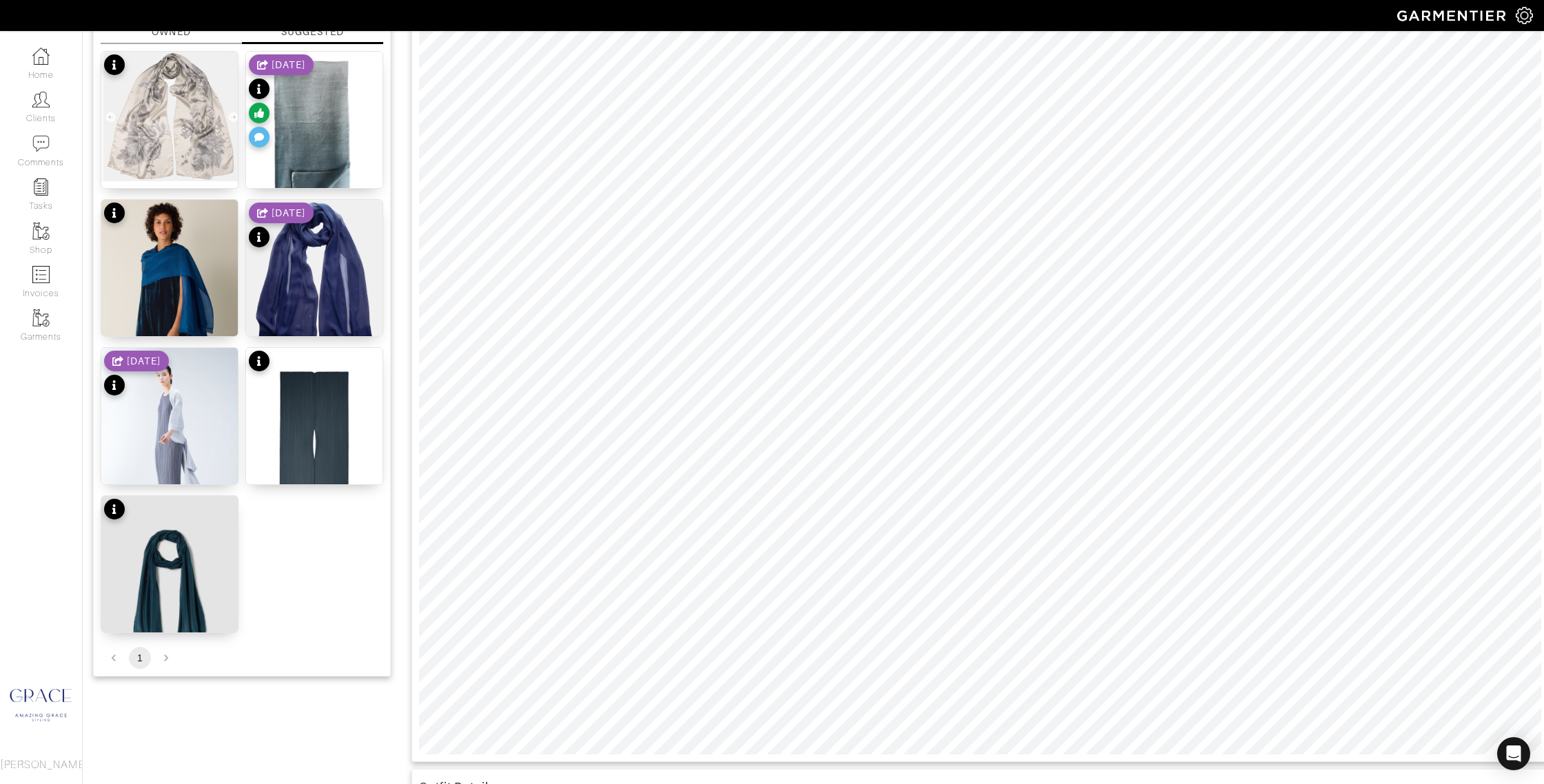
scroll to position [196, 0]
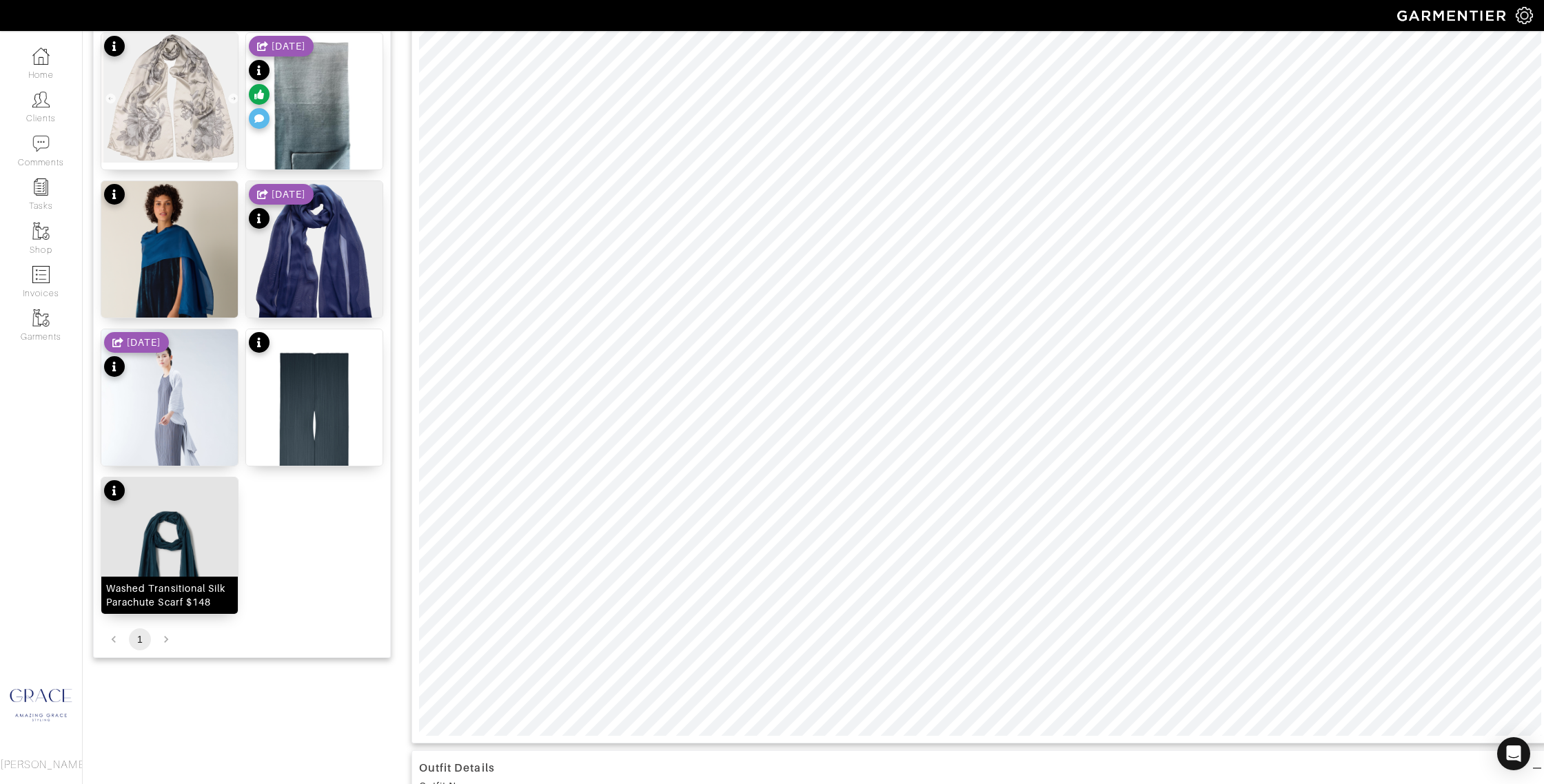
click at [185, 569] on img at bounding box center [169, 569] width 136 height 182
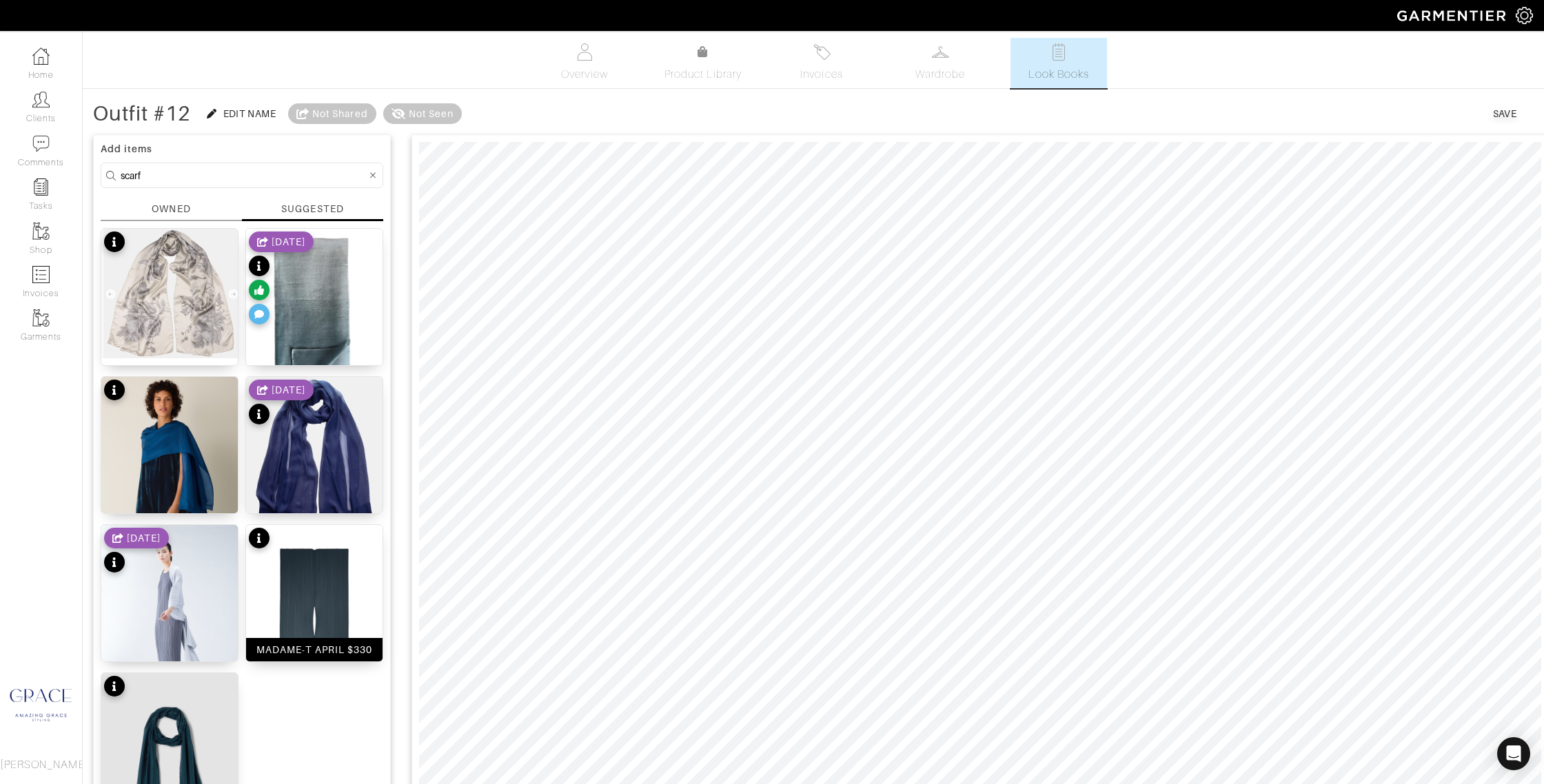
click at [306, 656] on div "MADAME-T APRIL $330" at bounding box center [314, 650] width 117 height 14
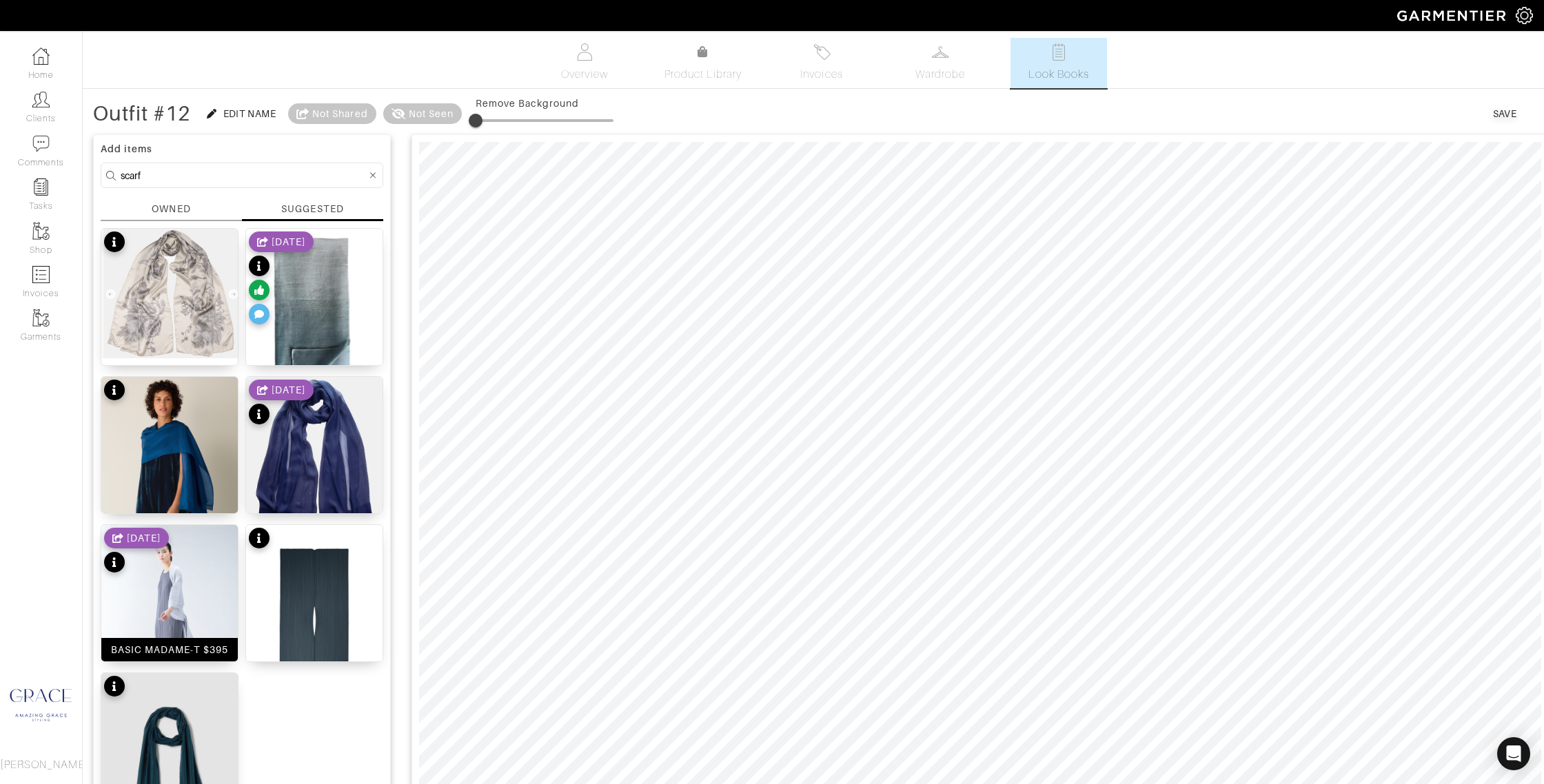
click at [185, 595] on img at bounding box center [169, 621] width 136 height 191
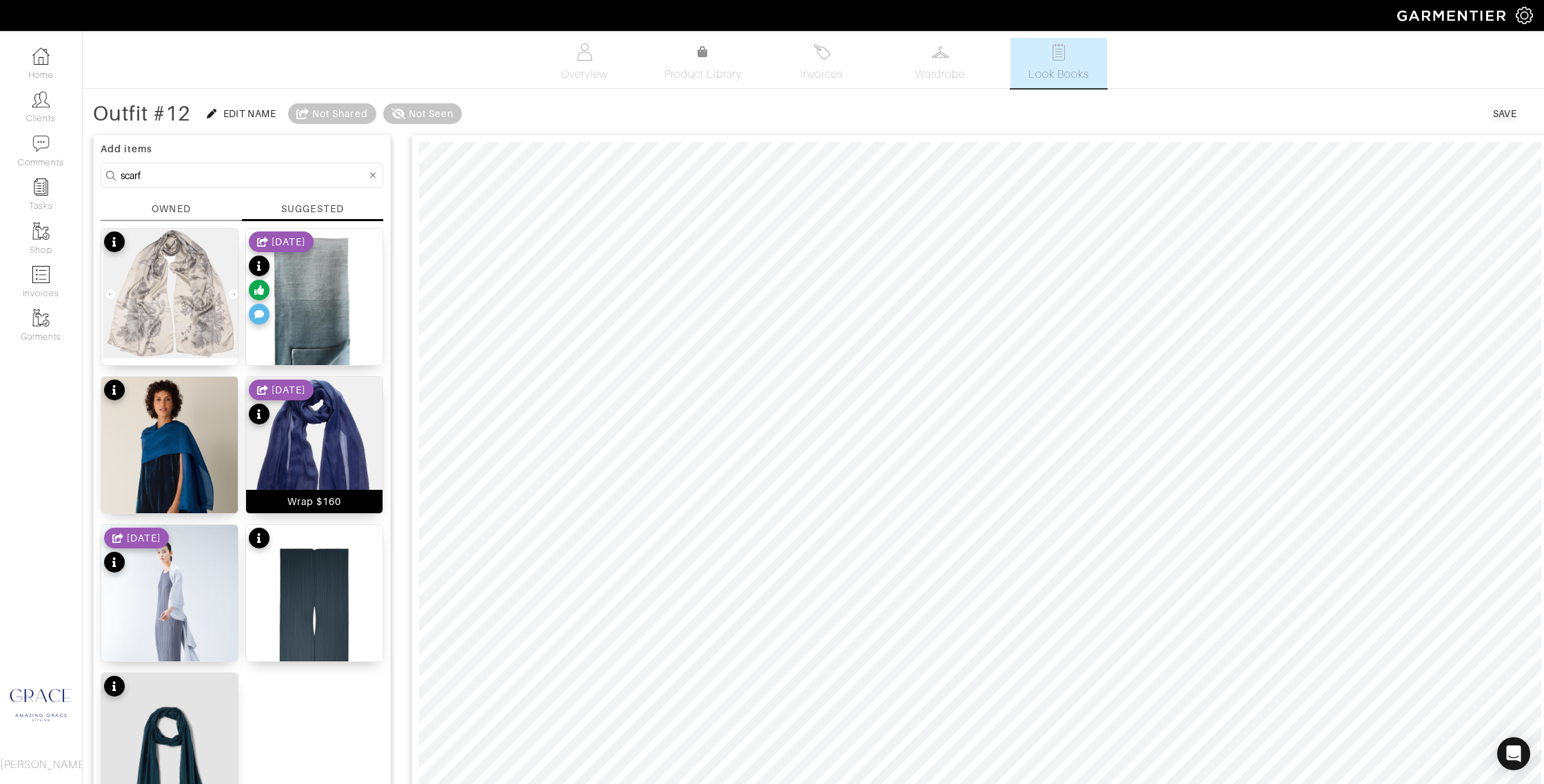
click at [300, 495] on div "Wrap $160" at bounding box center [314, 501] width 53 height 14
drag, startPoint x: 198, startPoint y: 494, endPoint x: 214, endPoint y: 487, distance: 17.5
click at [199, 493] on div "Washed Transitional Silk Scarf $118" at bounding box center [169, 495] width 127 height 28
click at [188, 649] on div "BASIC MADAME-T $395" at bounding box center [169, 650] width 118 height 14
drag, startPoint x: 161, startPoint y: 175, endPoint x: 87, endPoint y: 172, distance: 74.1
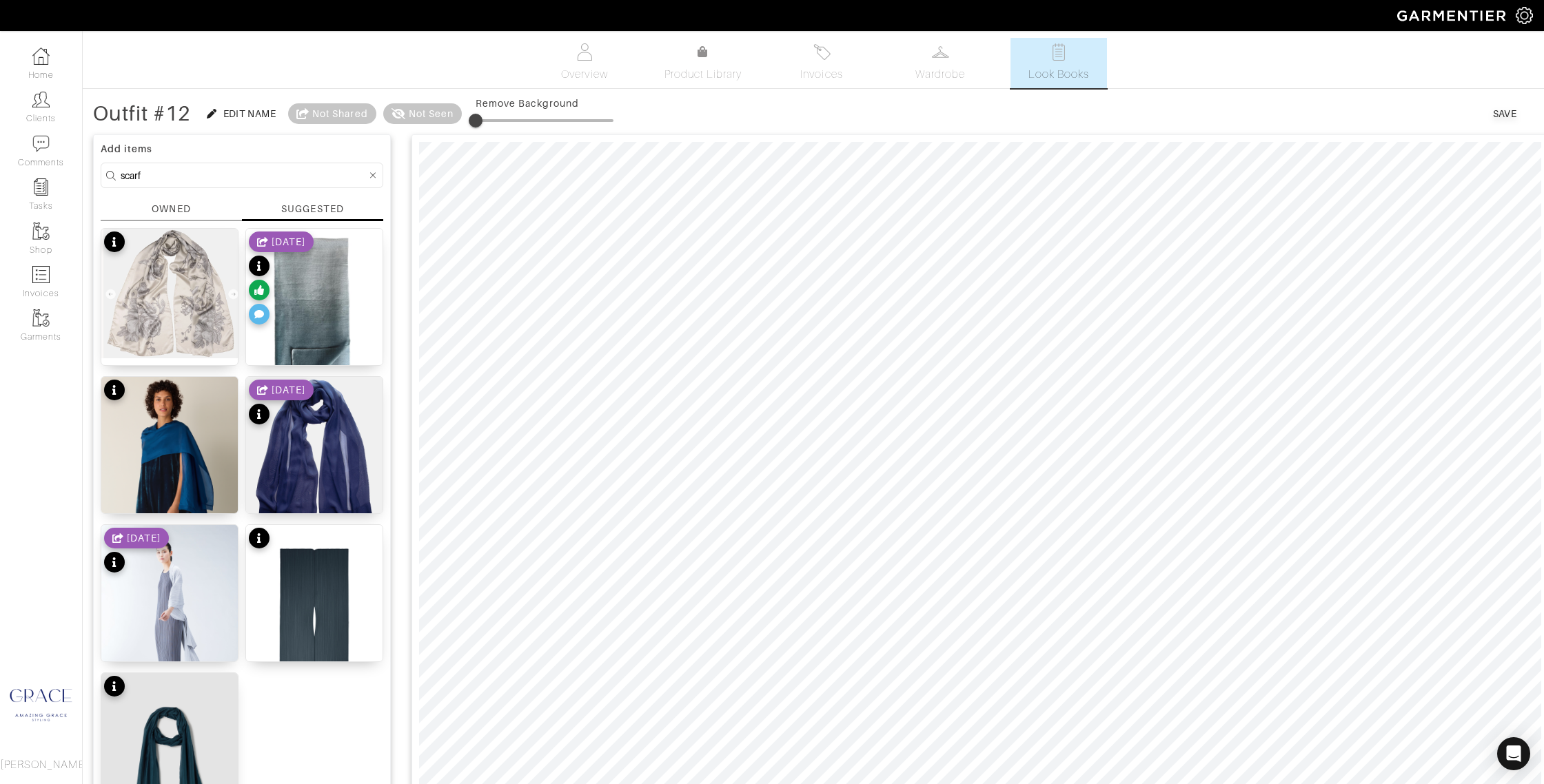
type input "necklace"
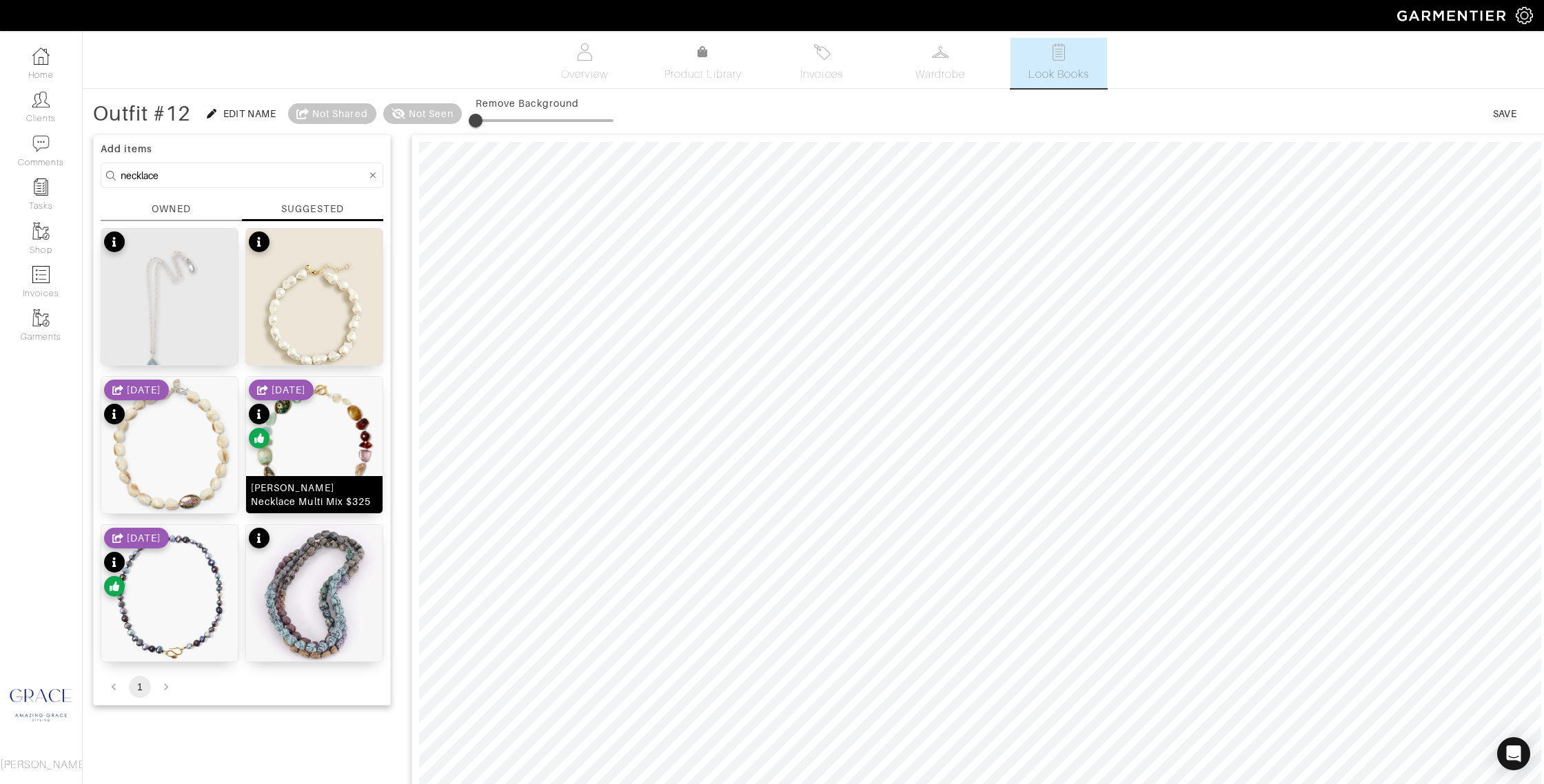
click at [313, 503] on div "[PERSON_NAME] Necklace Multi Mix $325" at bounding box center [314, 495] width 127 height 28
click at [210, 350] on div "Avalon Necklace $320" at bounding box center [169, 353] width 109 height 14
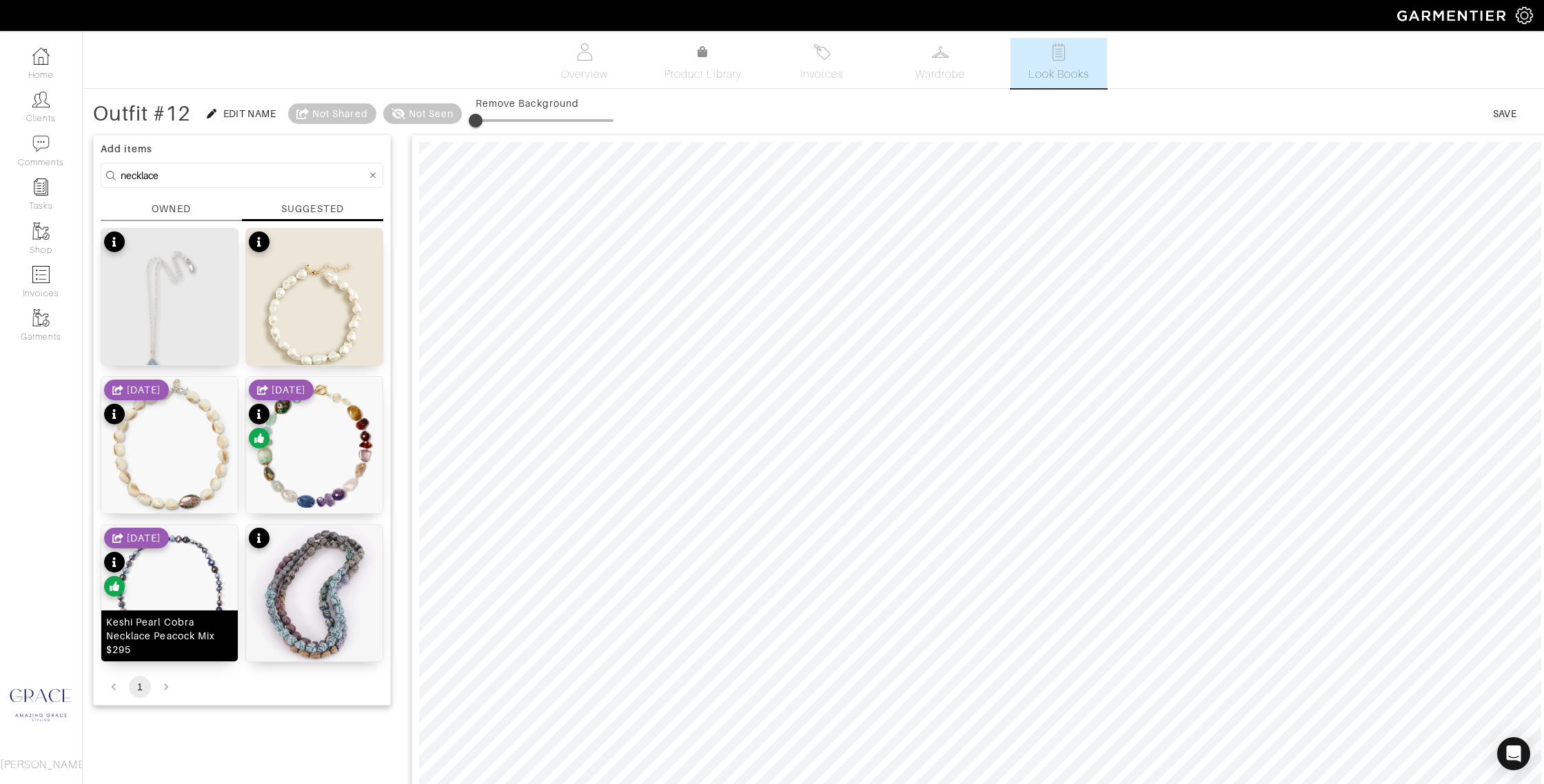
click at [196, 640] on div "Keshi Pearl Cobra Necklace Peacock Mix $295" at bounding box center [169, 636] width 127 height 41
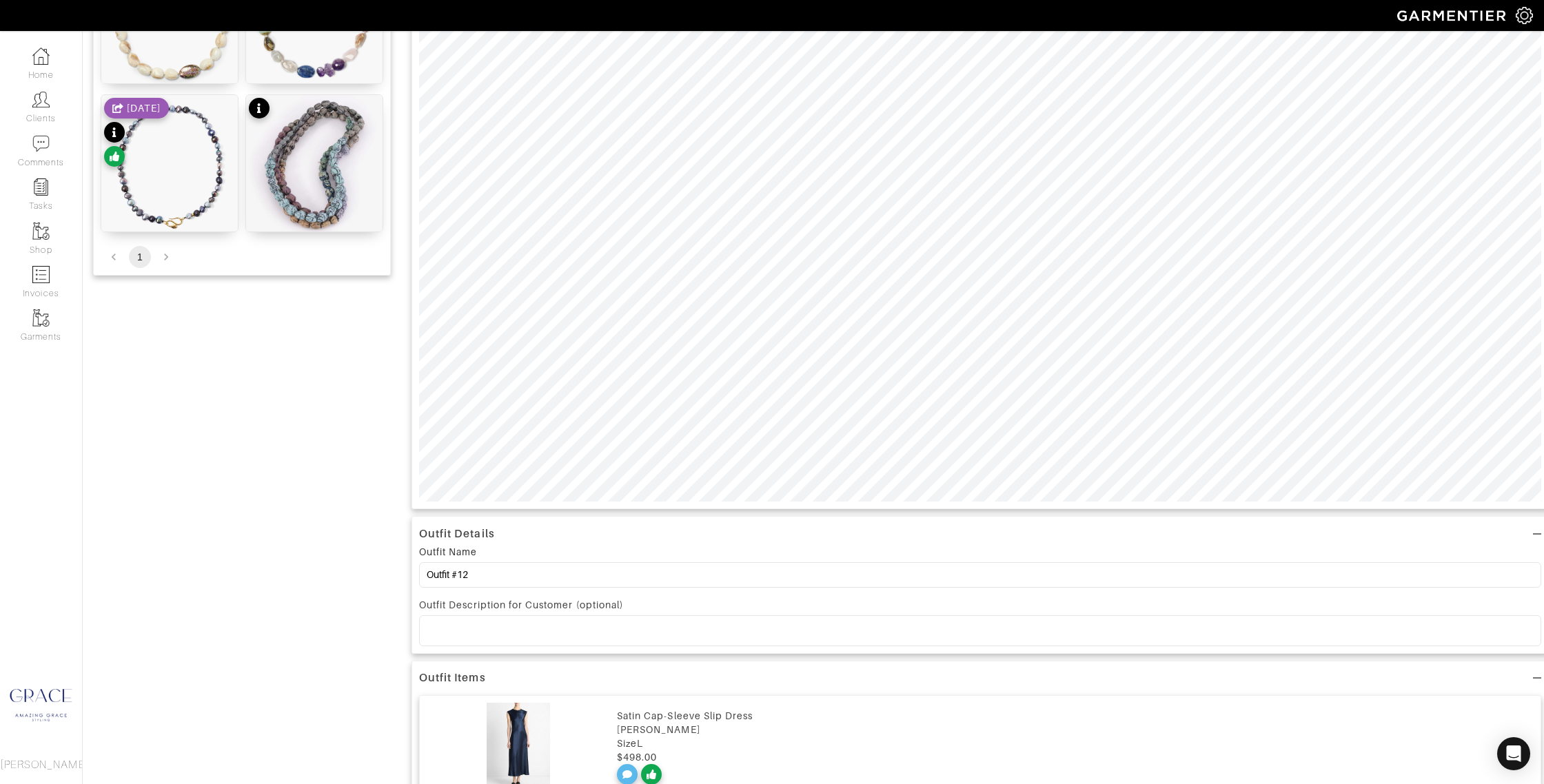
scroll to position [449, 0]
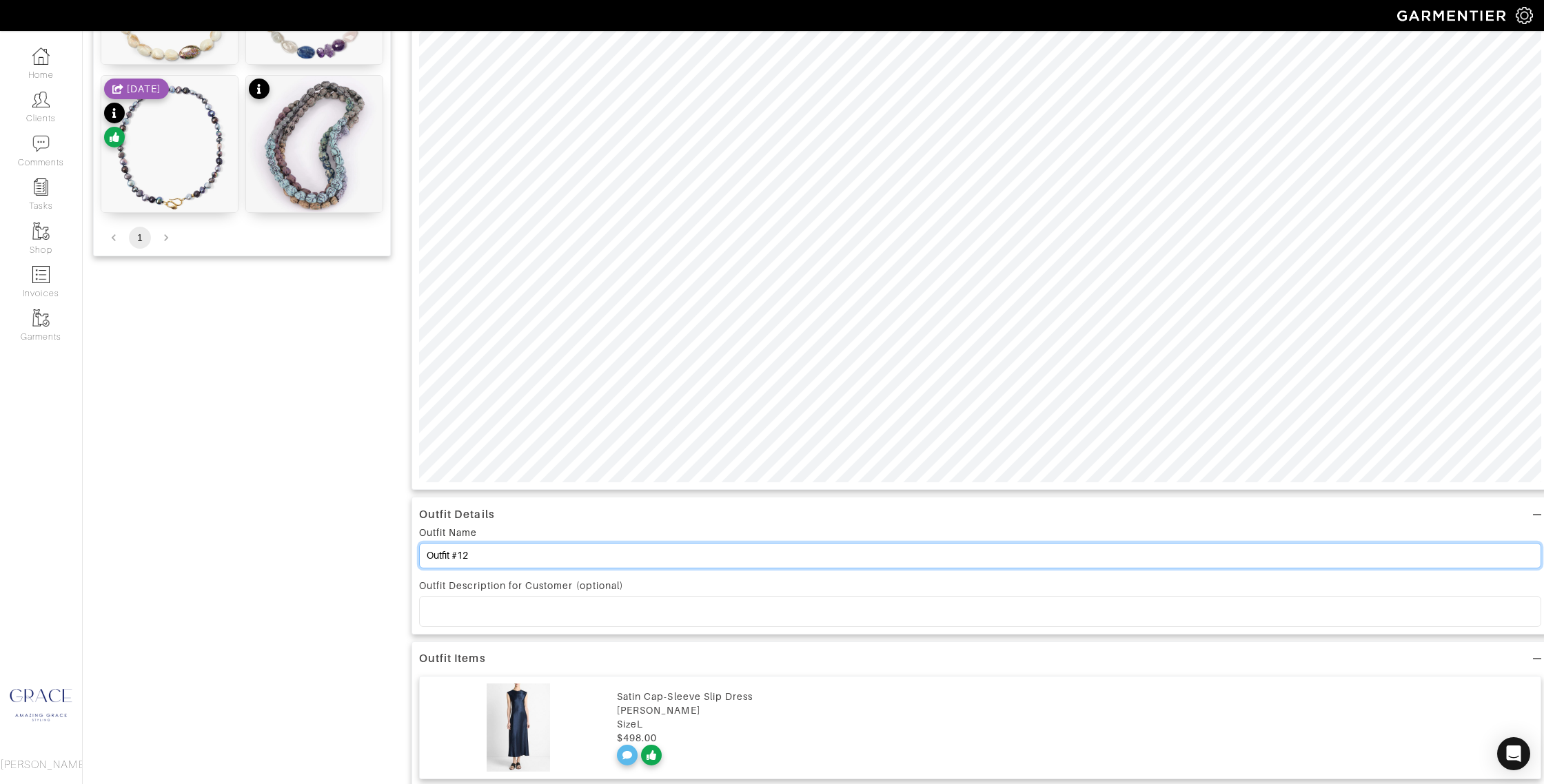
drag, startPoint x: 479, startPoint y: 555, endPoint x: 459, endPoint y: 555, distance: 20.0
click at [459, 555] on input "Outfit #12" at bounding box center [980, 555] width 1122 height 26
type input "Outfit #4 & 5"
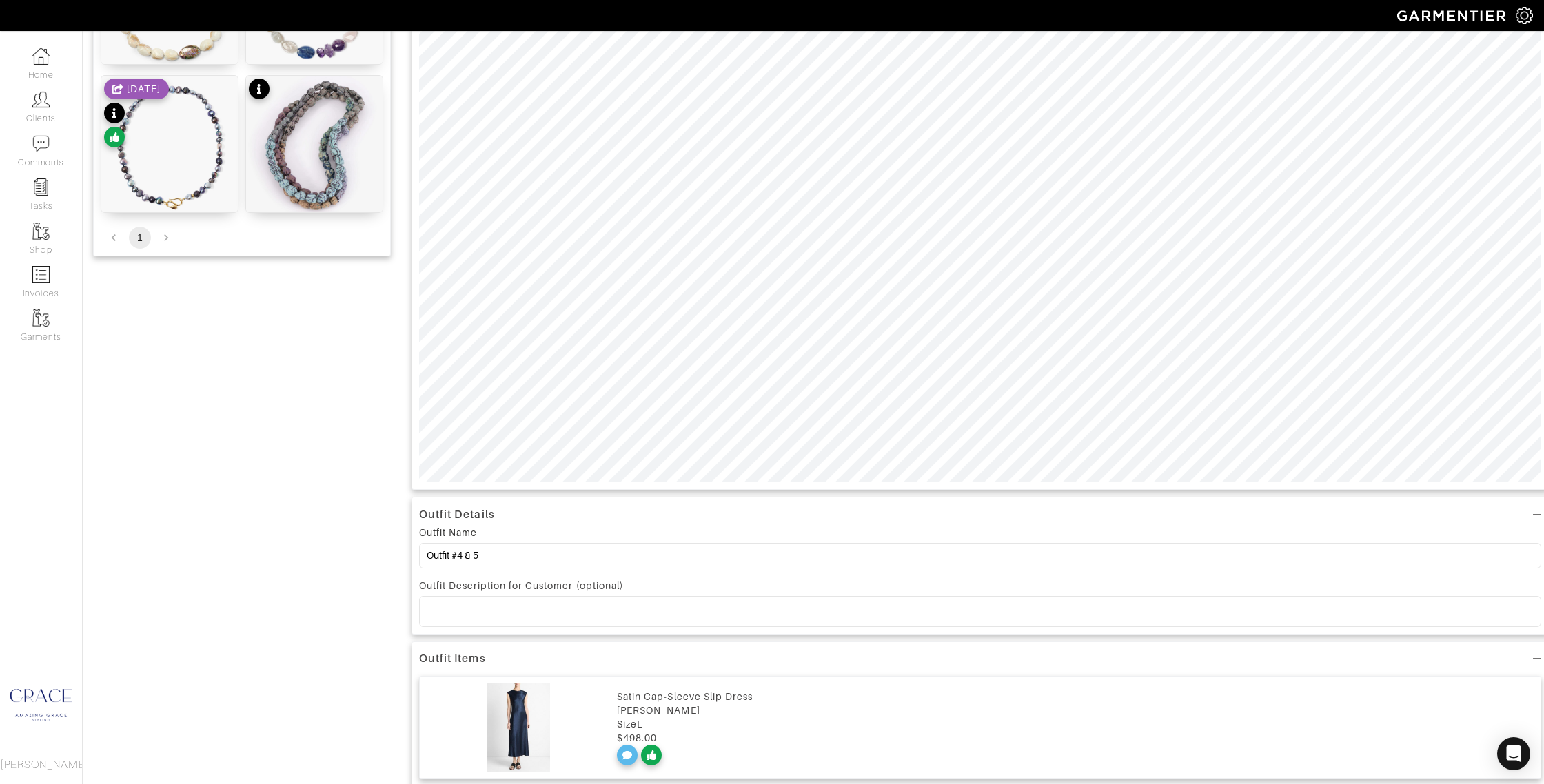
click at [461, 617] on p at bounding box center [980, 611] width 1100 height 12
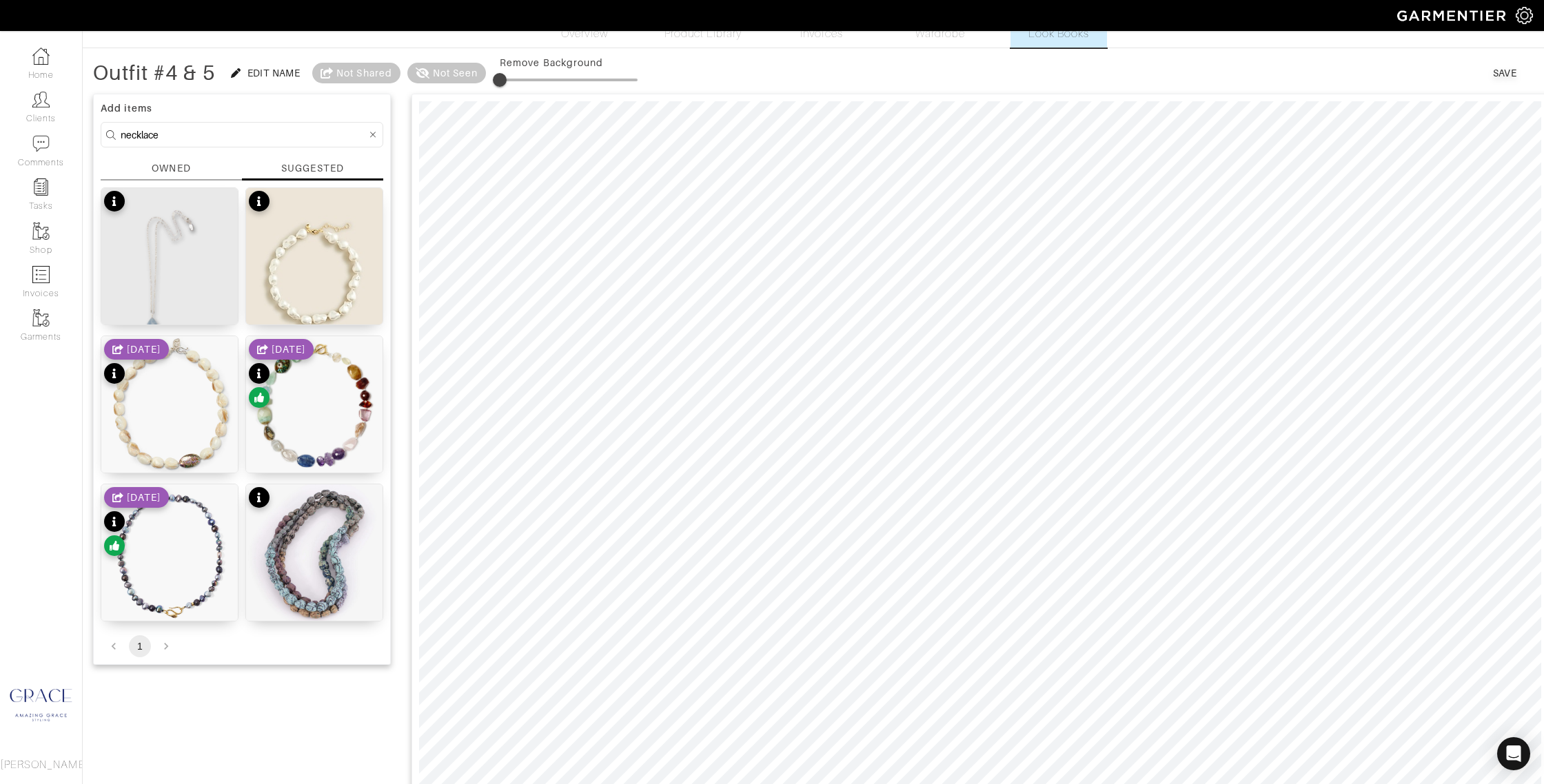
scroll to position [0, 0]
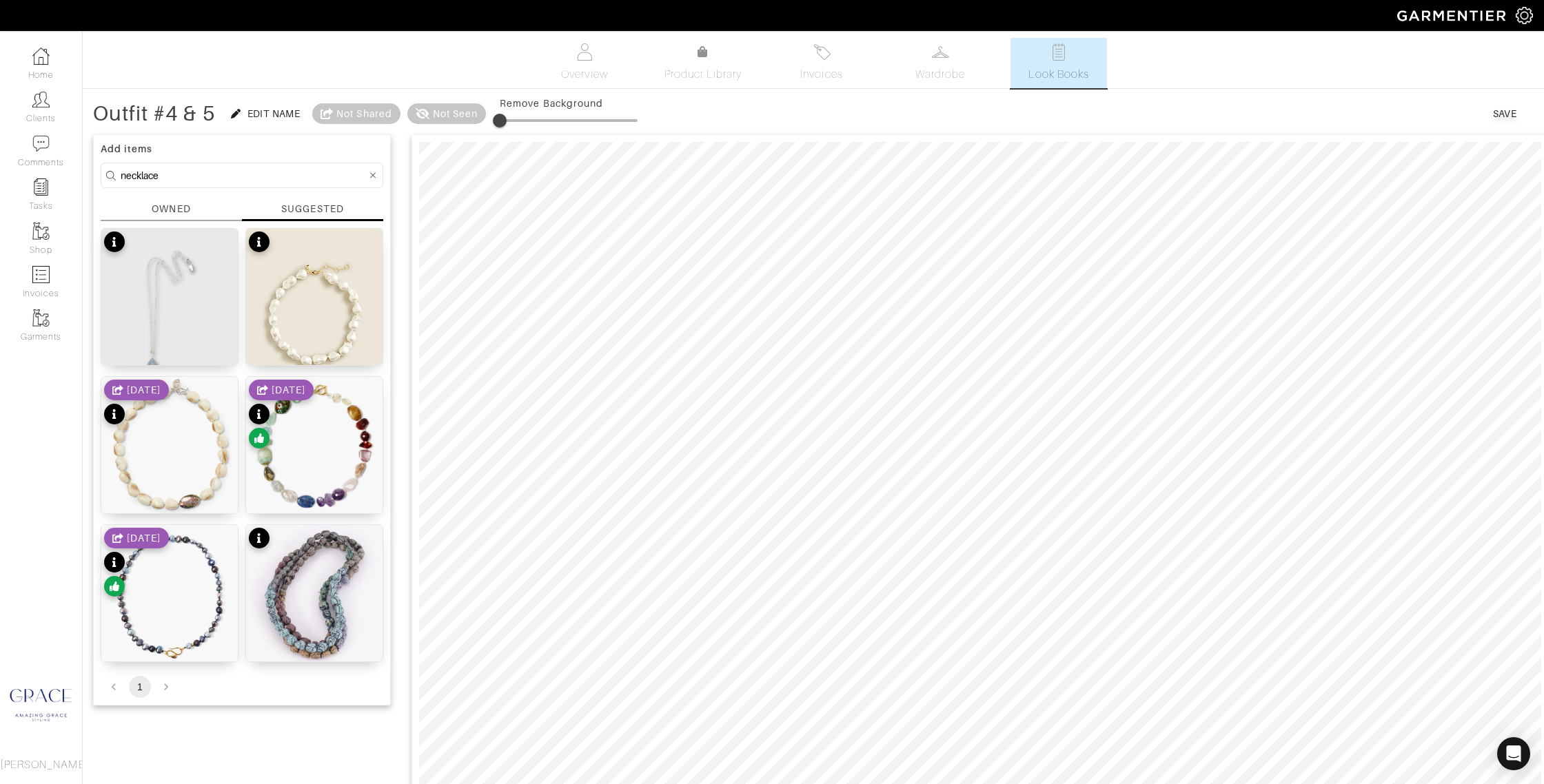
drag, startPoint x: 120, startPoint y: 171, endPoint x: 89, endPoint y: 169, distance: 31.1
type input "bag"
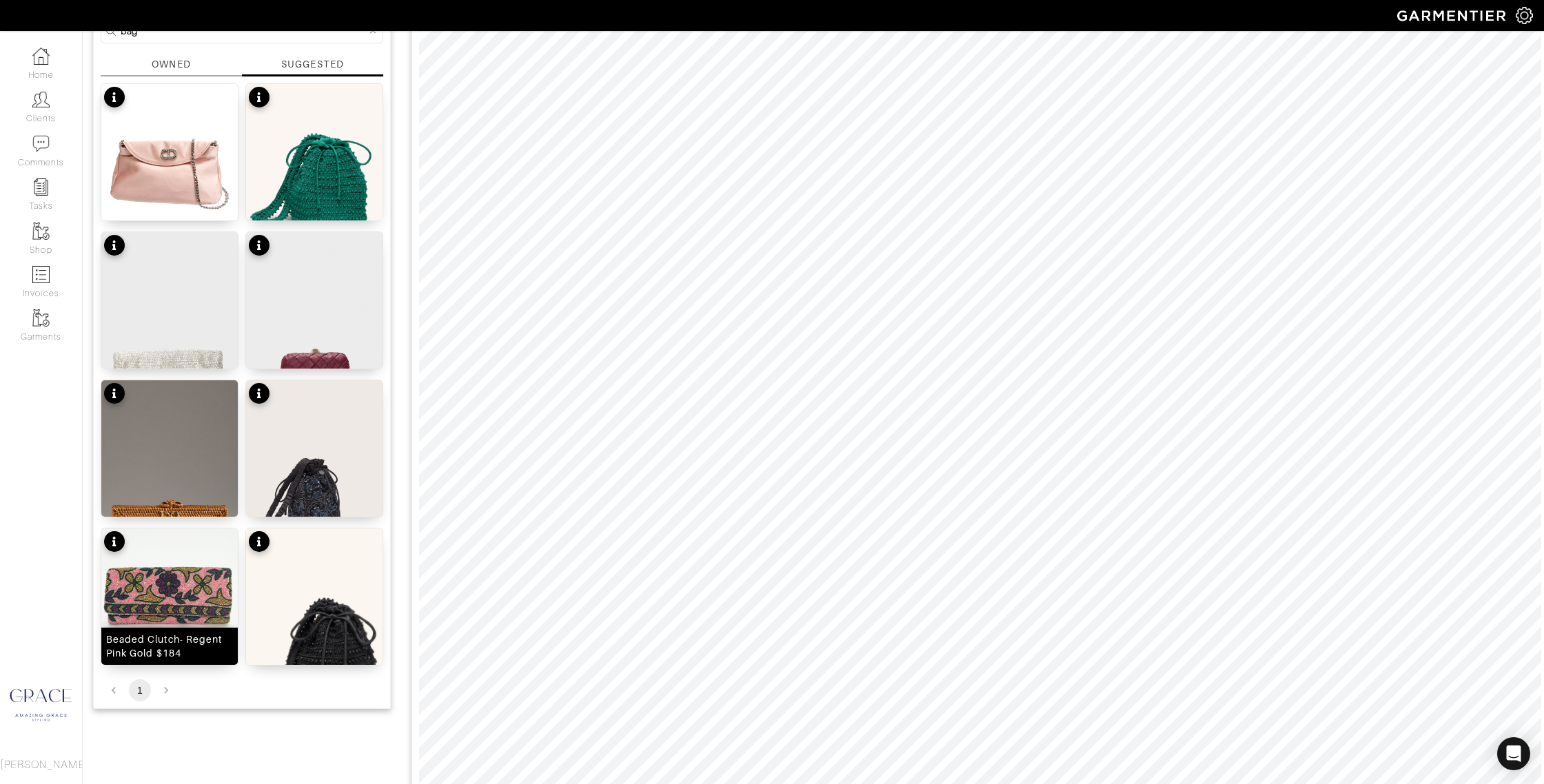
scroll to position [149, 0]
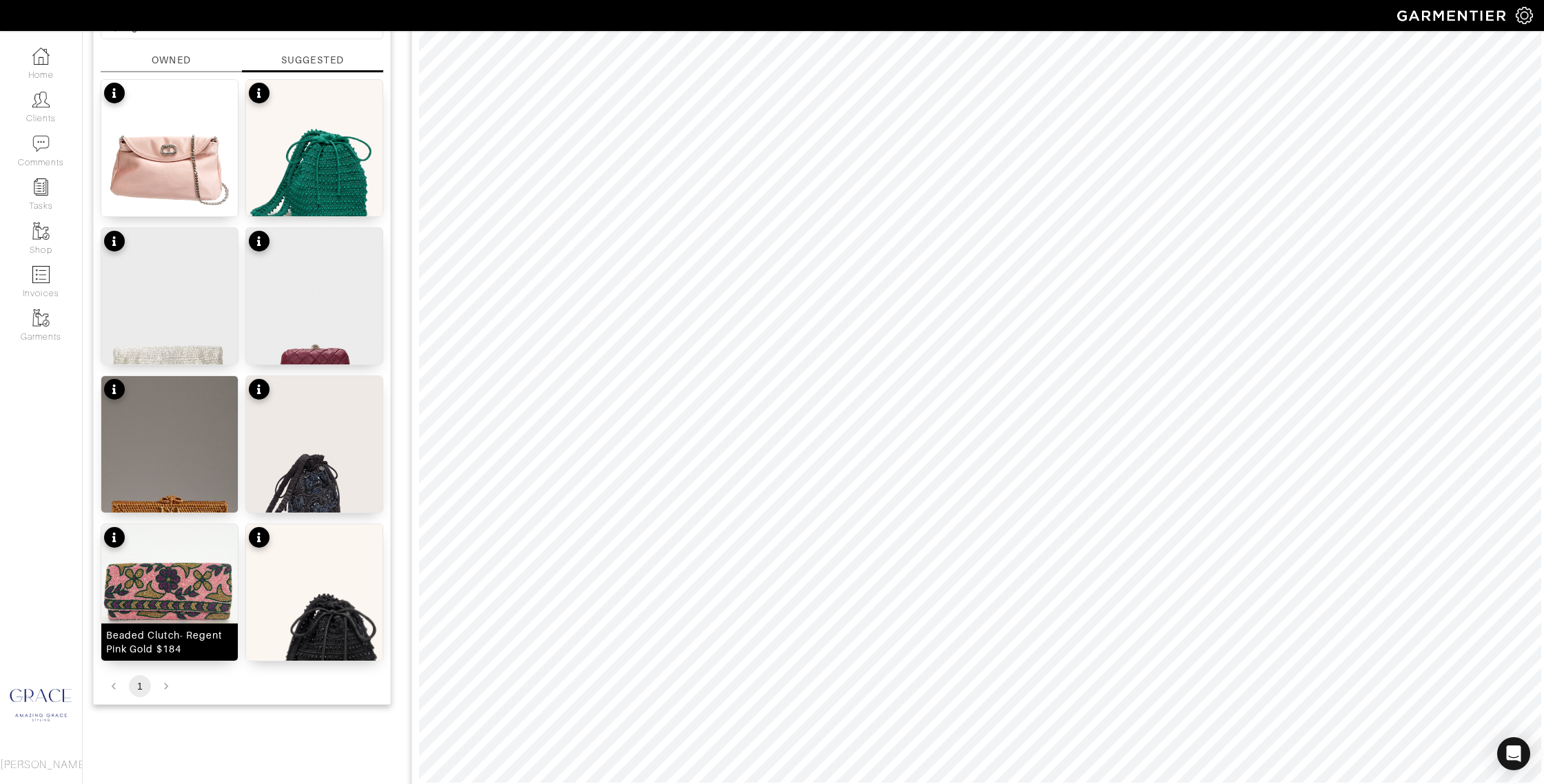
drag, startPoint x: 194, startPoint y: 647, endPoint x: 222, endPoint y: 642, distance: 28.4
click at [195, 647] on div "Beaded Clutch- Regent Pink Gold $184" at bounding box center [169, 643] width 127 height 28
drag, startPoint x: 186, startPoint y: 352, endPoint x: 214, endPoint y: 345, distance: 28.9
click at [186, 352] on div "Silver Beaded Clutch $98" at bounding box center [169, 352] width 125 height 14
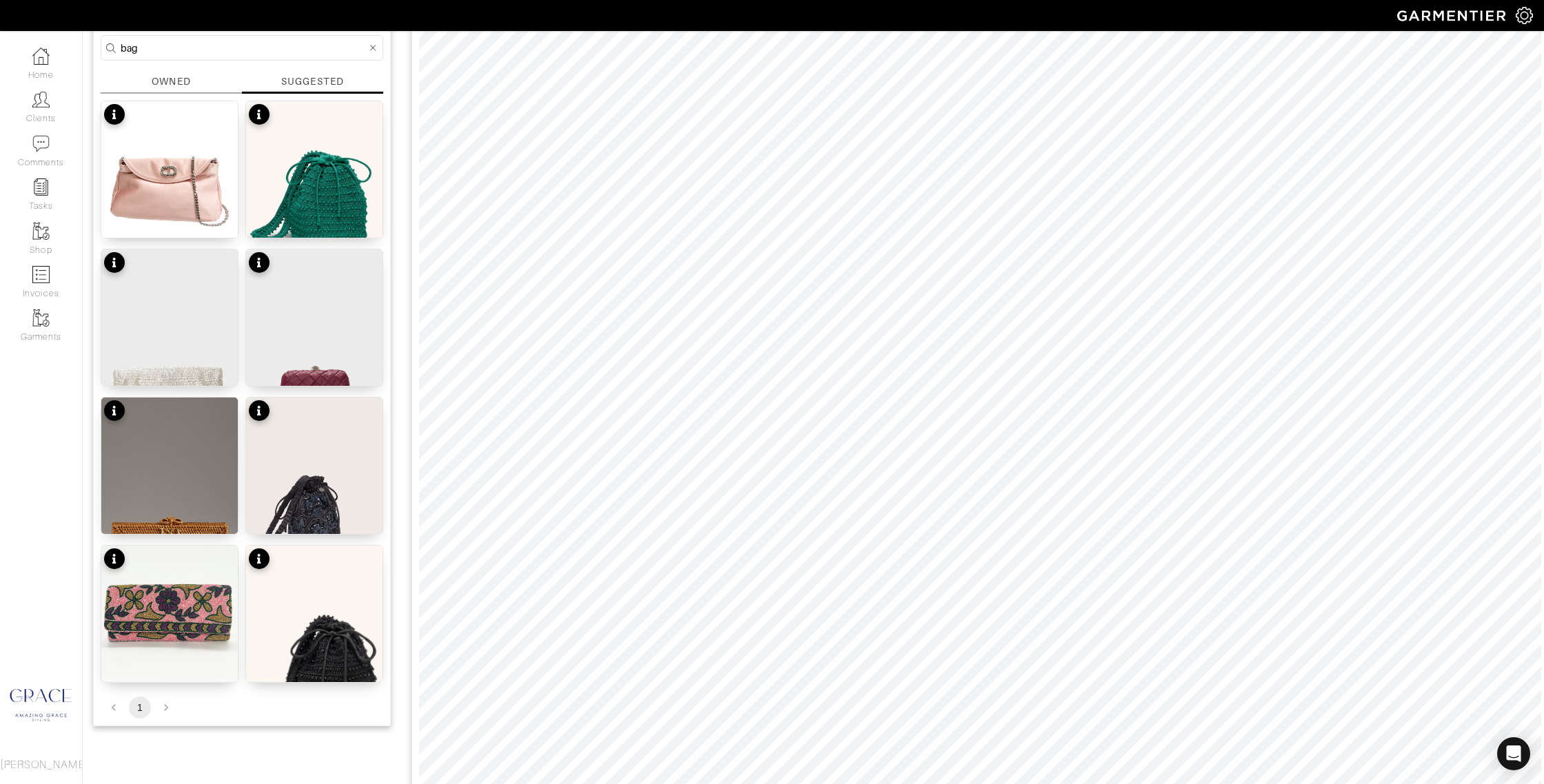
scroll to position [0, 0]
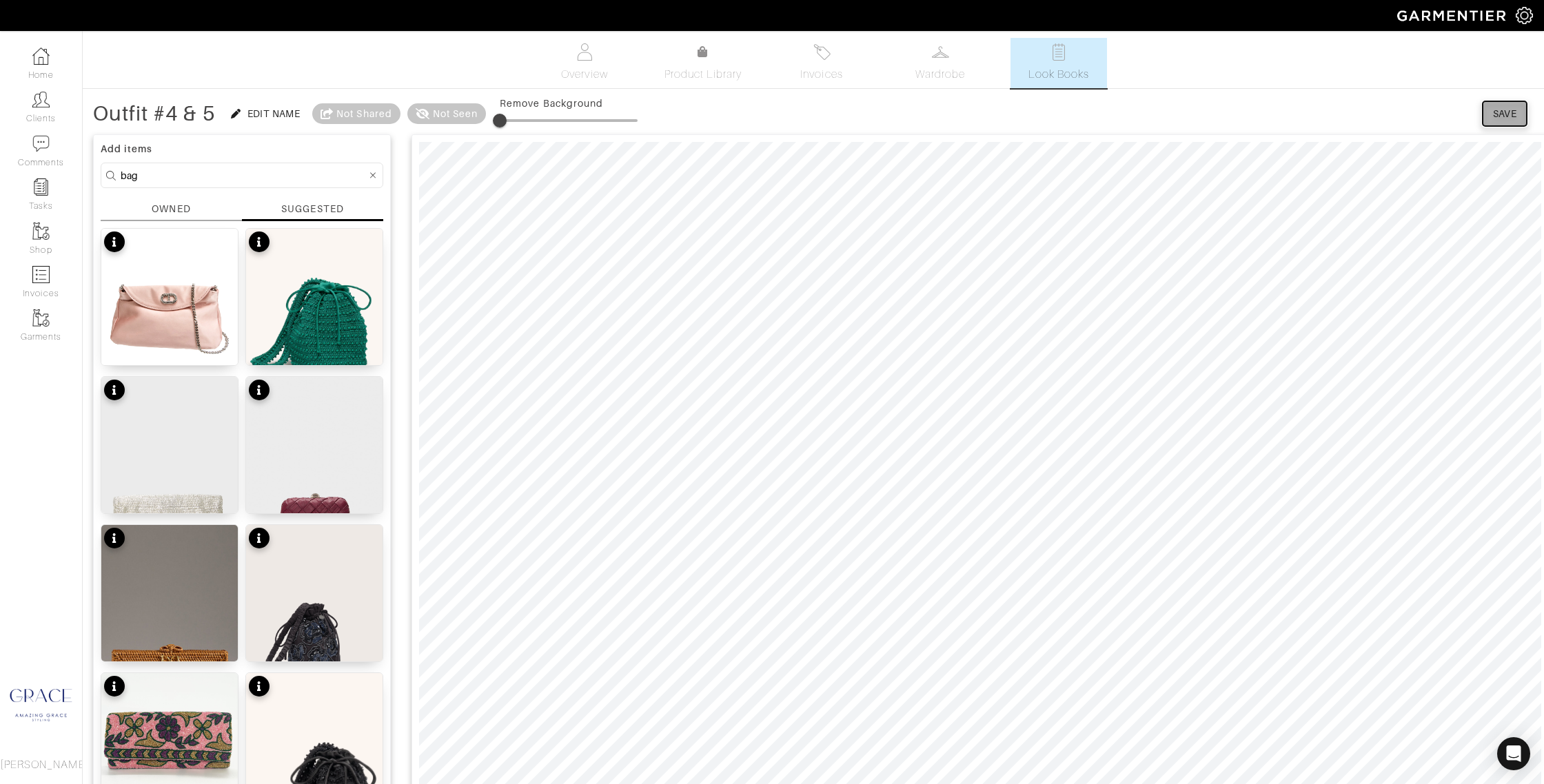
click at [1499, 108] on div "Save" at bounding box center [1504, 114] width 24 height 14
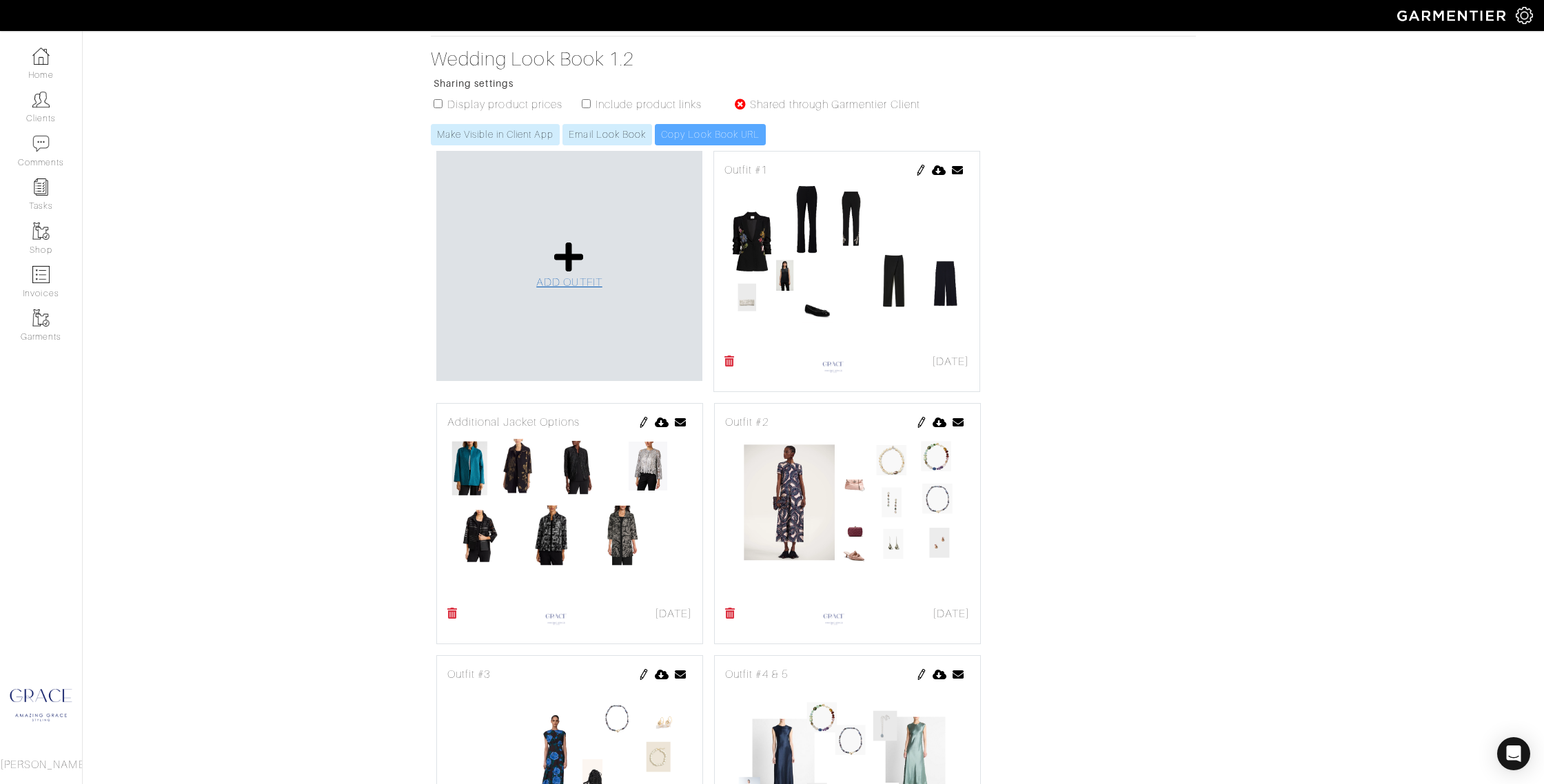
scroll to position [196, 0]
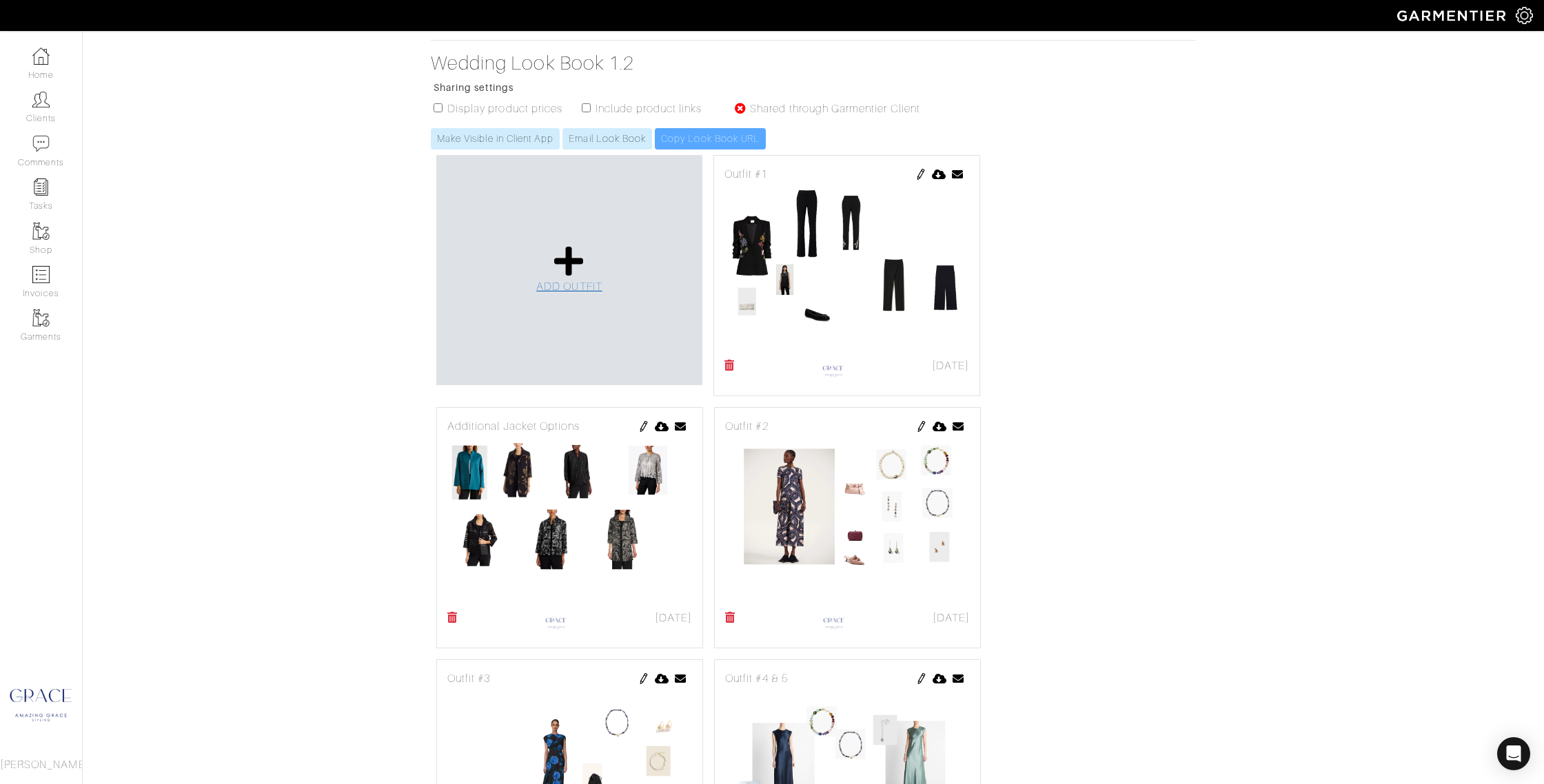
click at [561, 254] on icon at bounding box center [569, 261] width 29 height 33
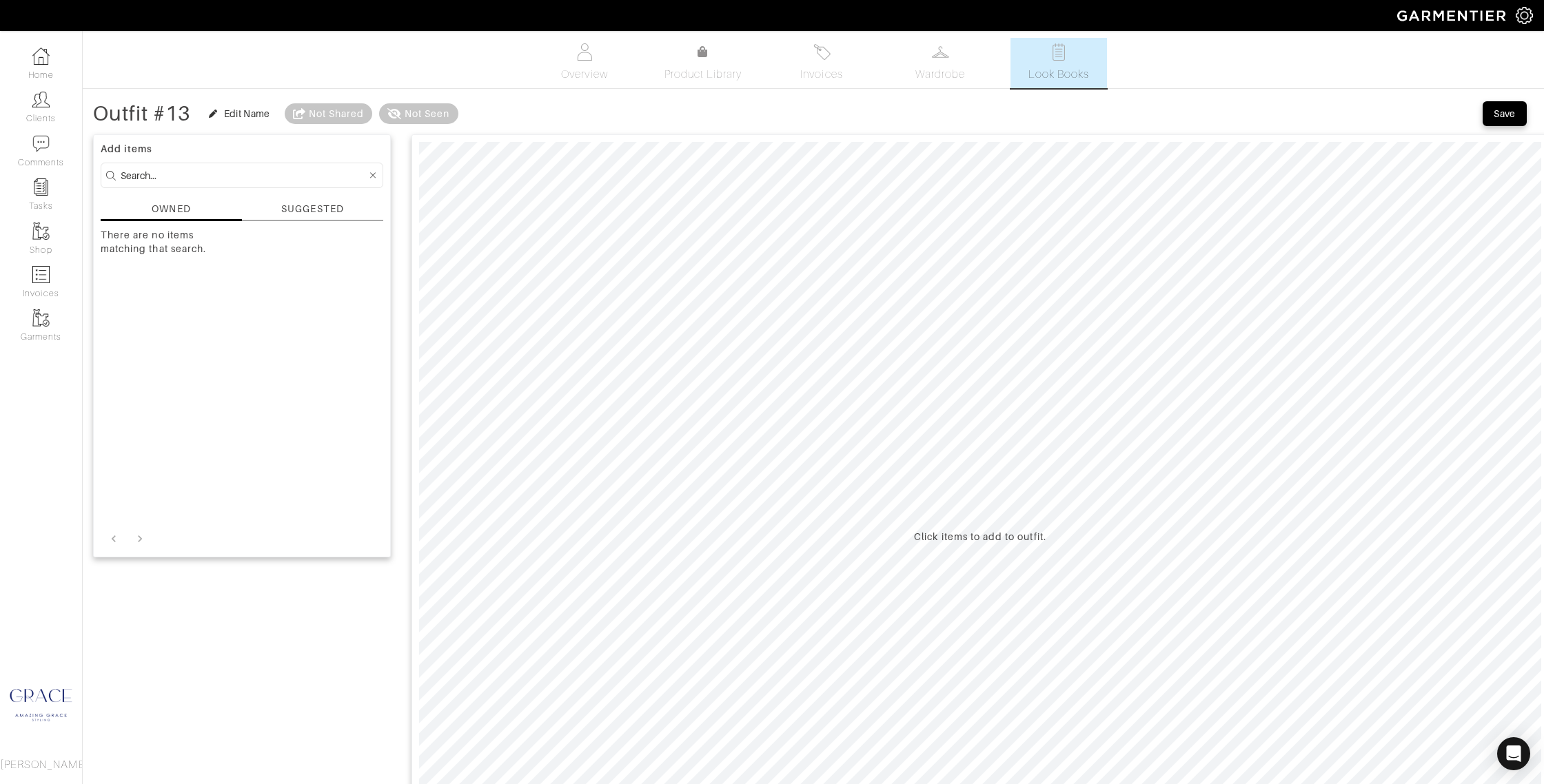
click at [331, 210] on div "SUGGESTED" at bounding box center [312, 210] width 62 height 15
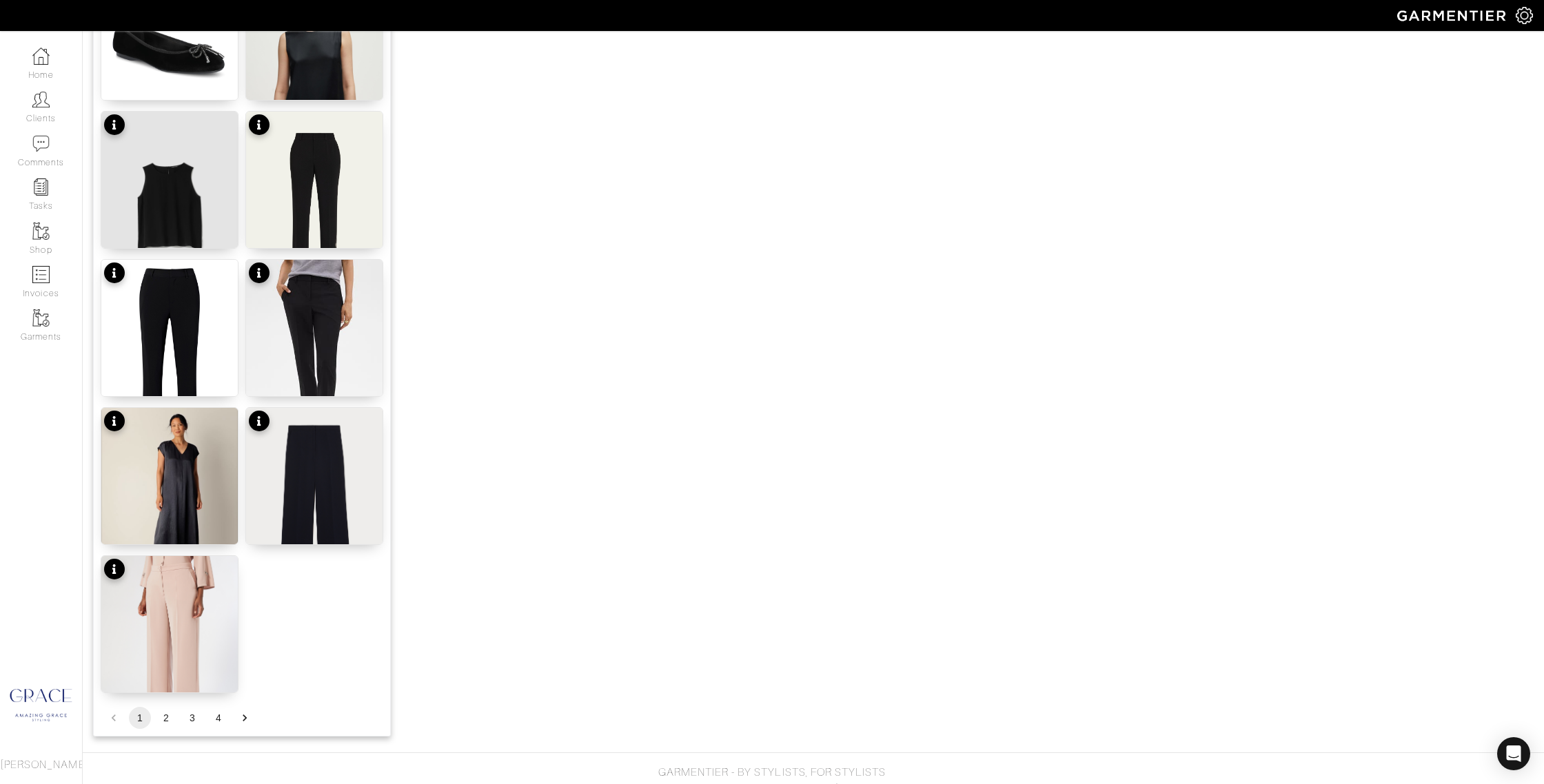
scroll to position [1469, 0]
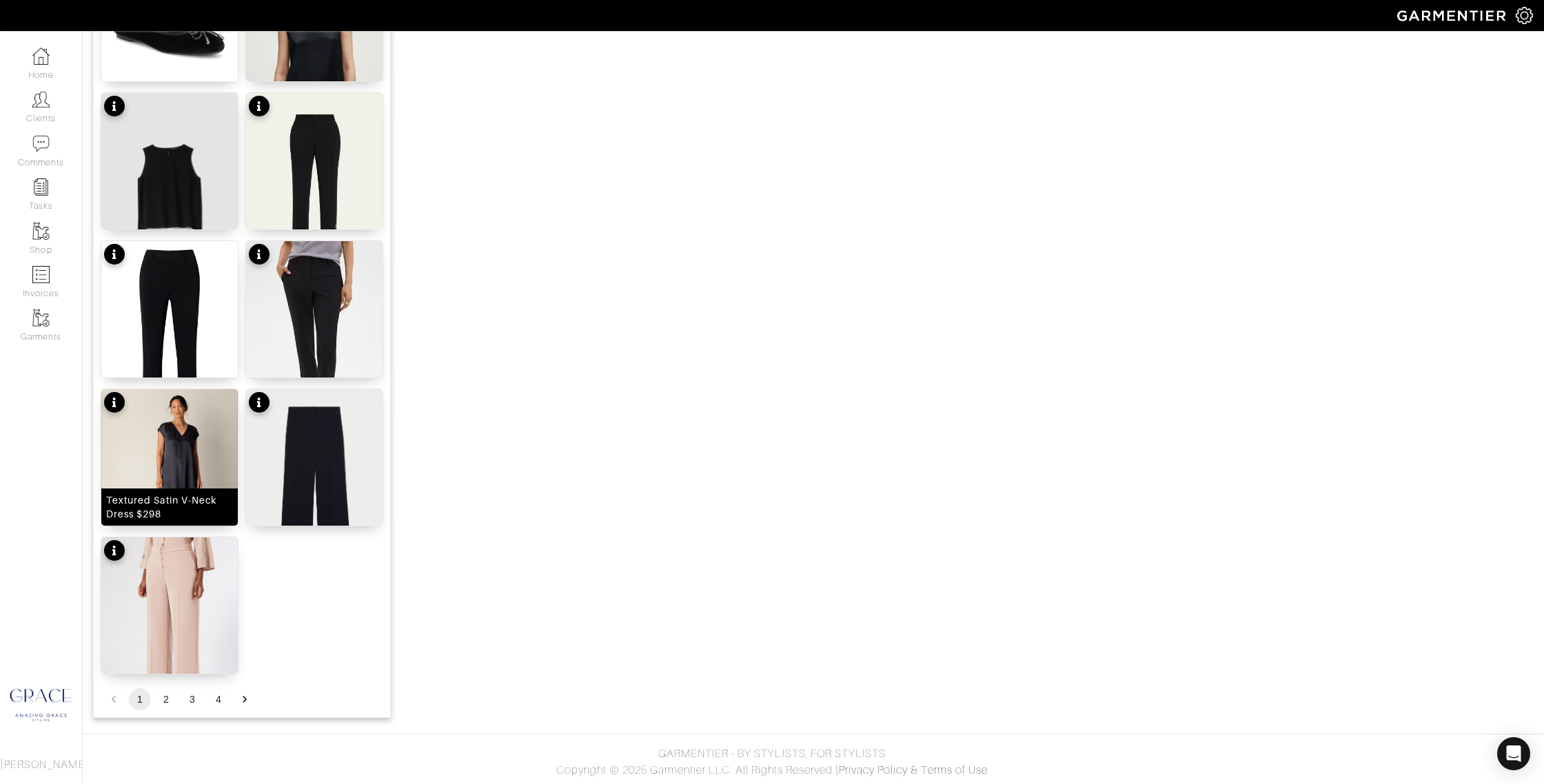
click at [185, 511] on div "Textured Satin V-Neck Dress $298" at bounding box center [169, 508] width 127 height 28
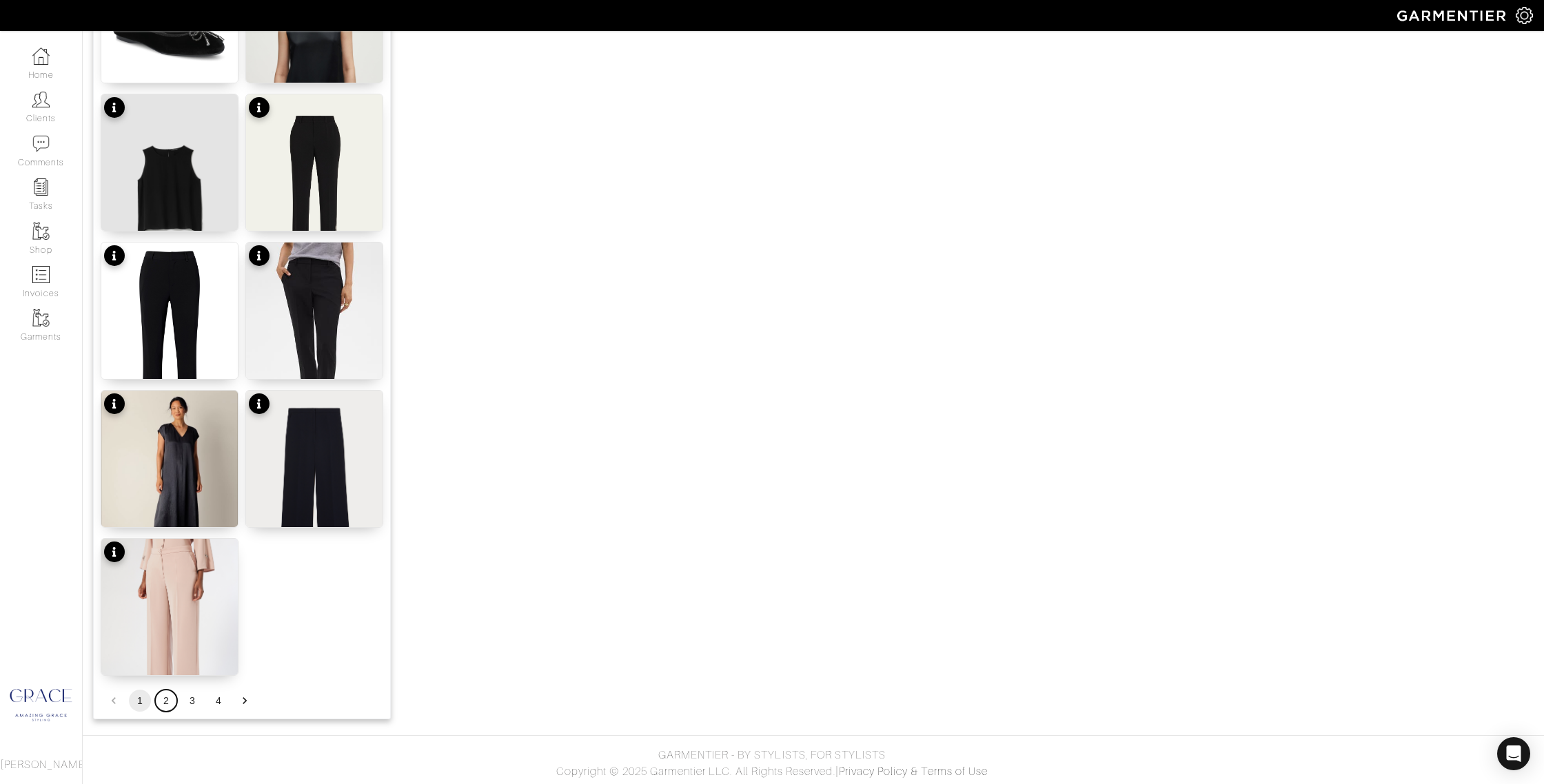
click at [170, 703] on button "2" at bounding box center [166, 701] width 22 height 22
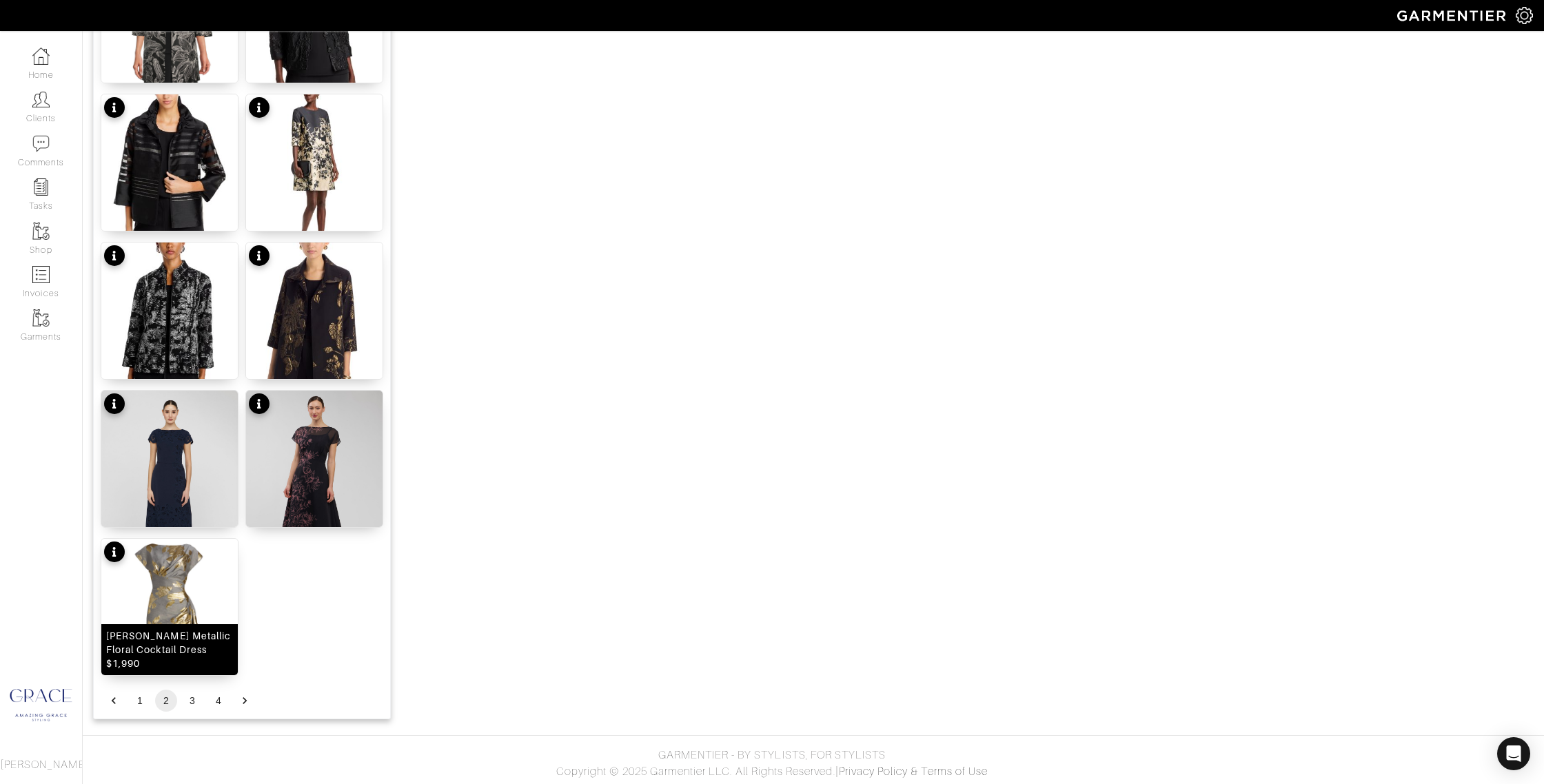
click at [180, 656] on div "Florence Metallic Floral Cocktail Dress $1,990" at bounding box center [169, 650] width 127 height 41
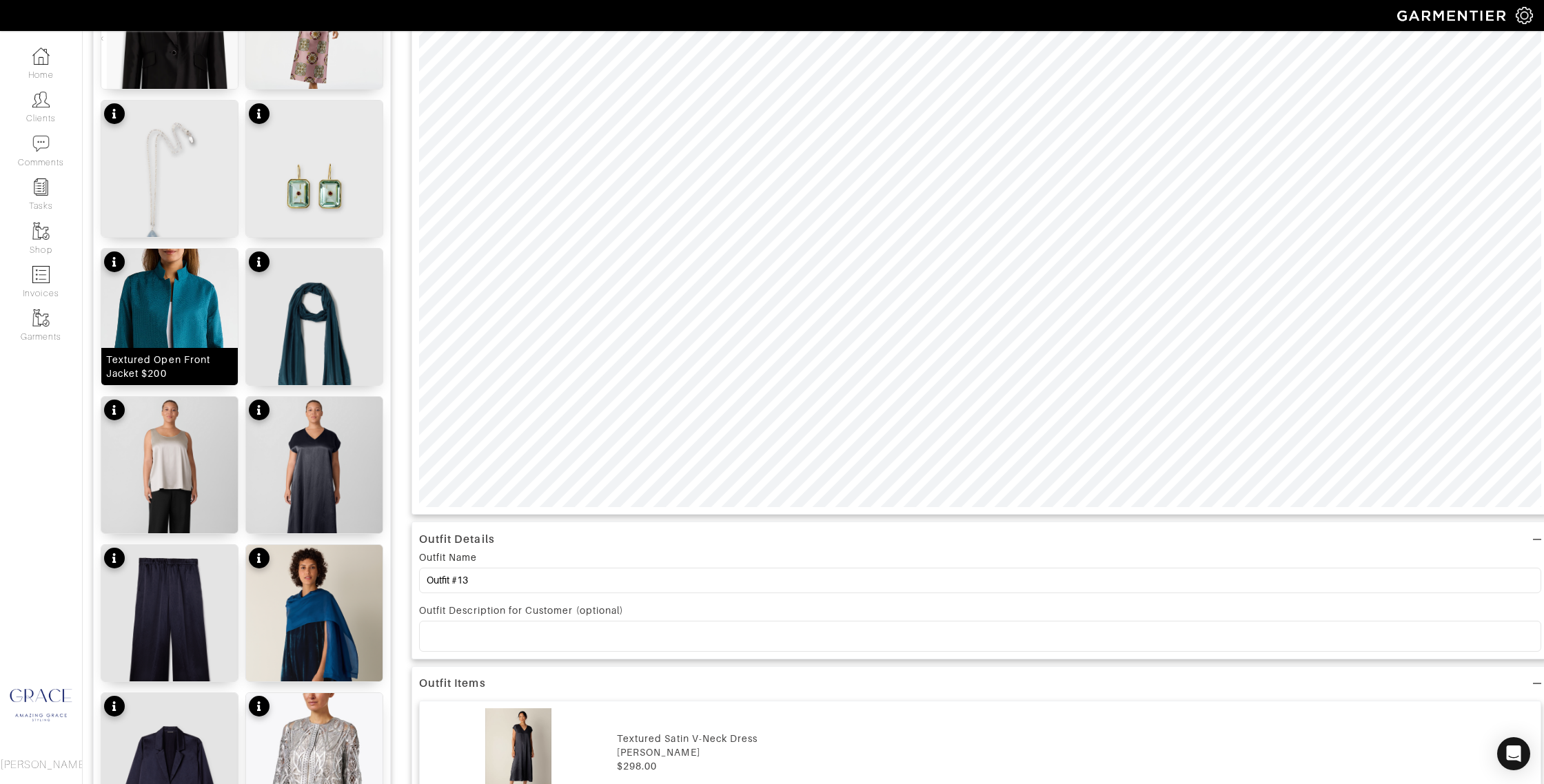
scroll to position [126, 0]
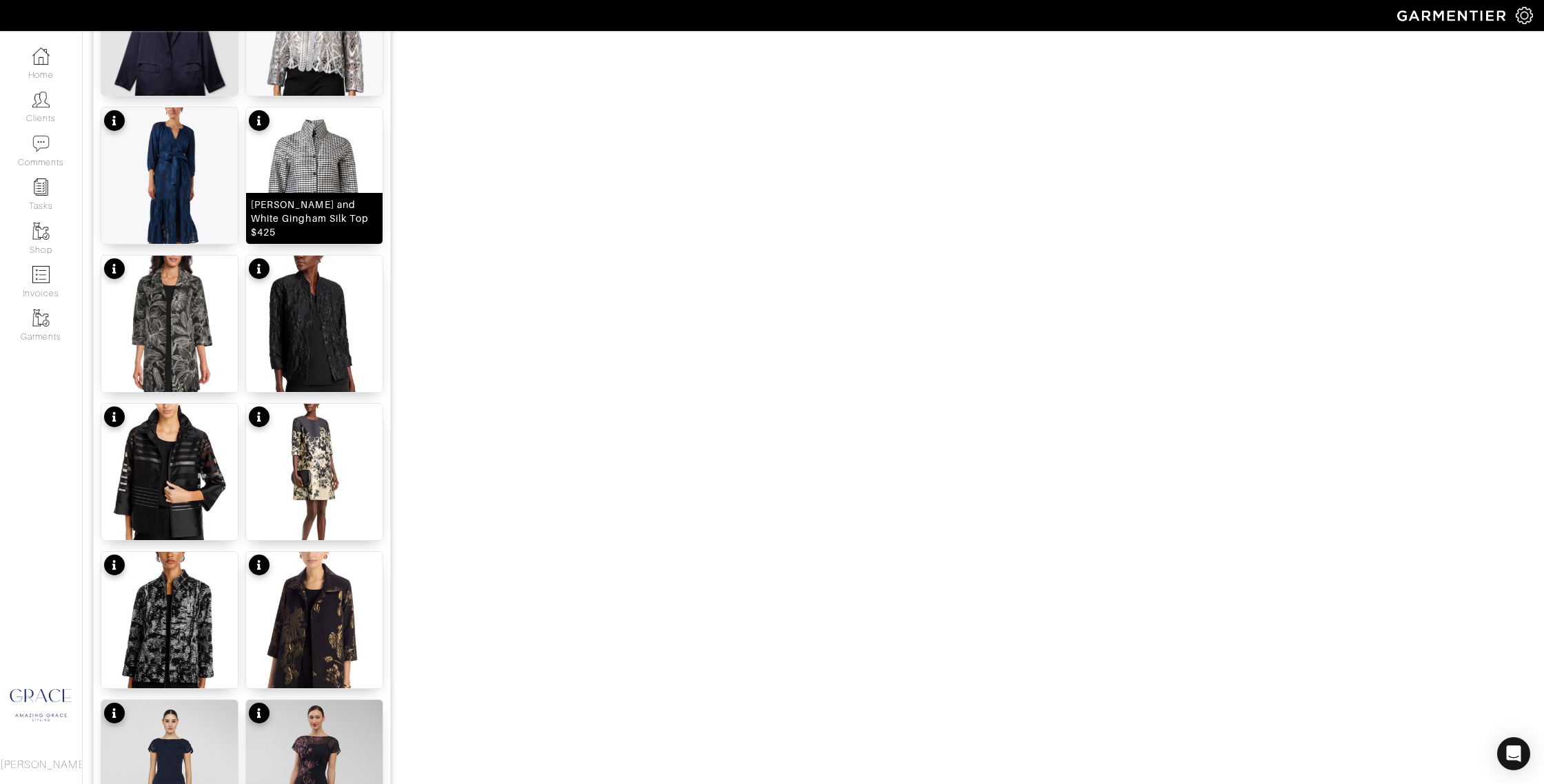
click at [344, 180] on img at bounding box center [314, 194] width 136 height 173
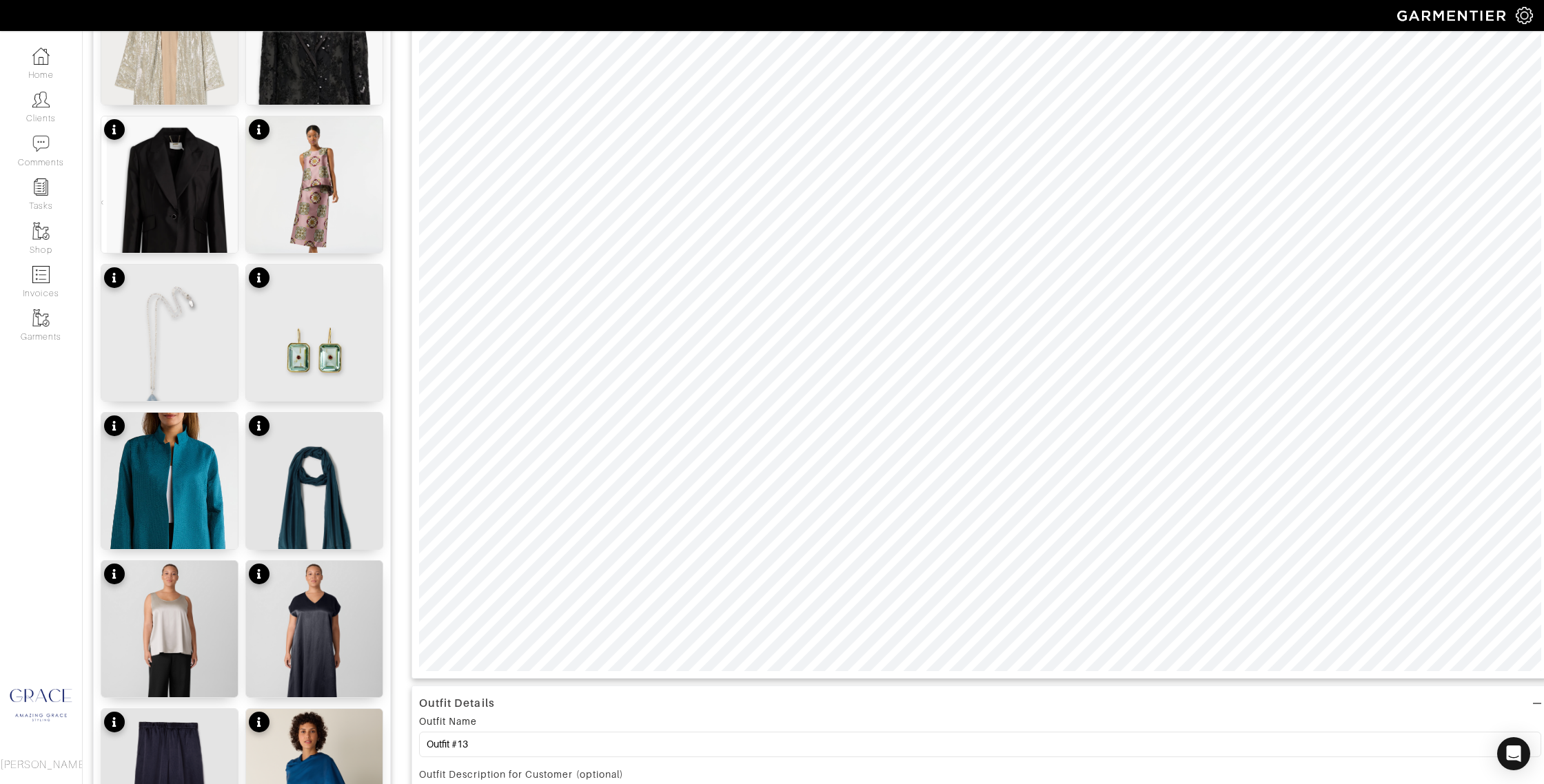
scroll to position [0, 0]
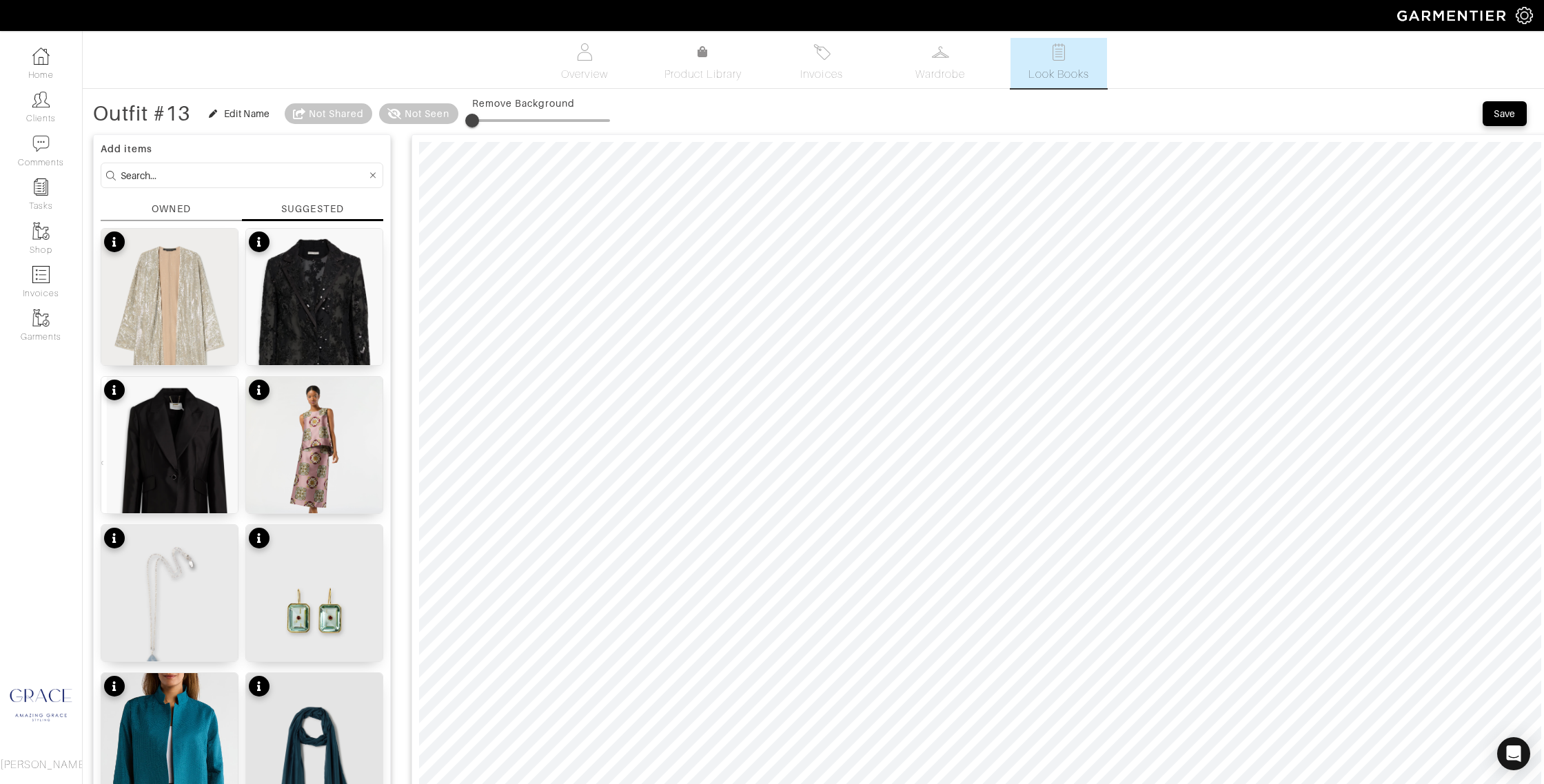
click at [166, 176] on input at bounding box center [244, 176] width 246 height 18
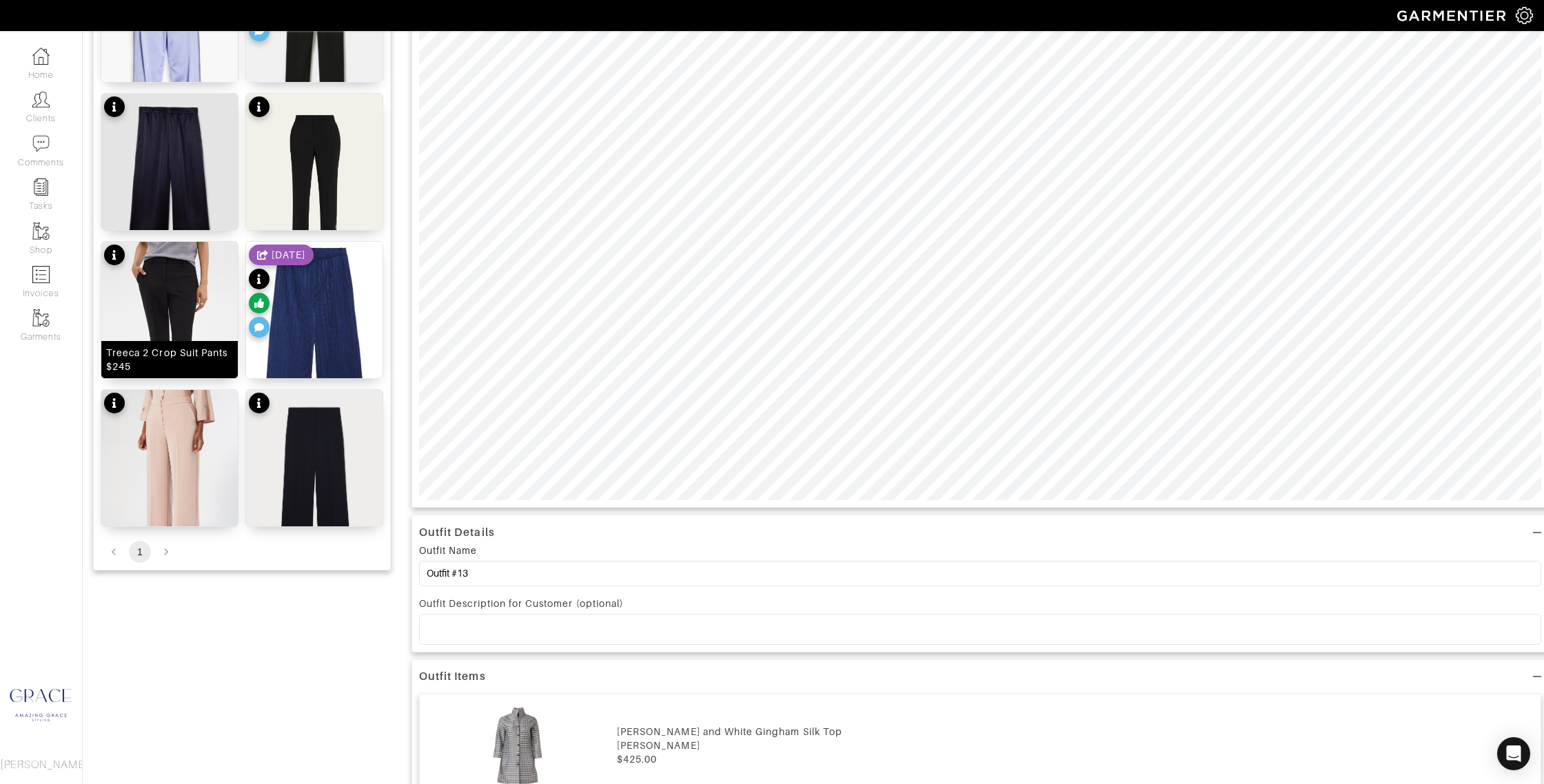
click at [193, 350] on div "Treeca 2 Crop Suit Pants $245" at bounding box center [169, 360] width 127 height 28
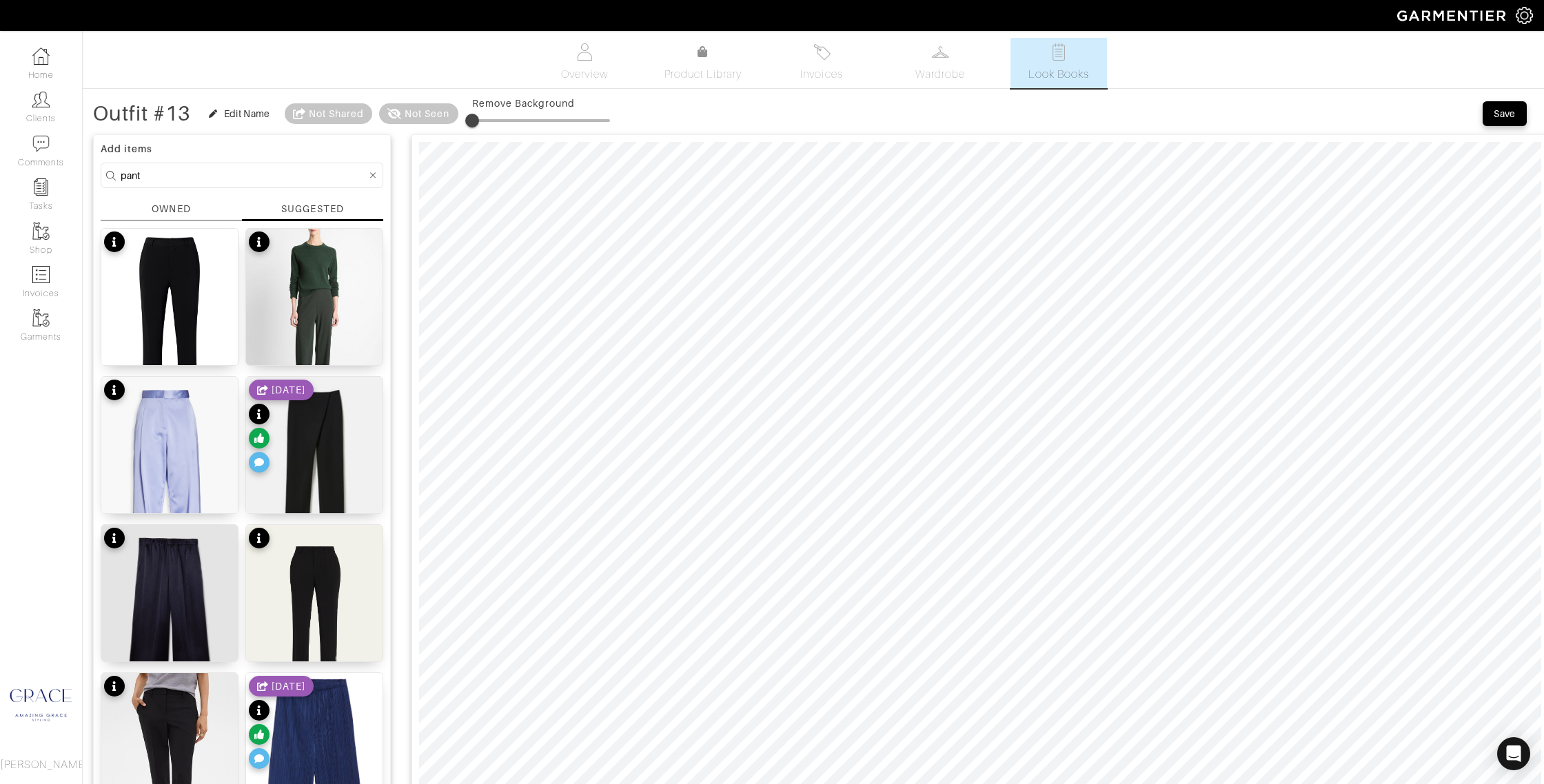
drag, startPoint x: 150, startPoint y: 178, endPoint x: 97, endPoint y: 169, distance: 53.8
click at [95, 169] on div "Add items pant OWNED SUGGESTED KERRY PANT $345 High-Waist Crepe Bias Pant $368 …" at bounding box center [242, 568] width 298 height 868
type input "earring"
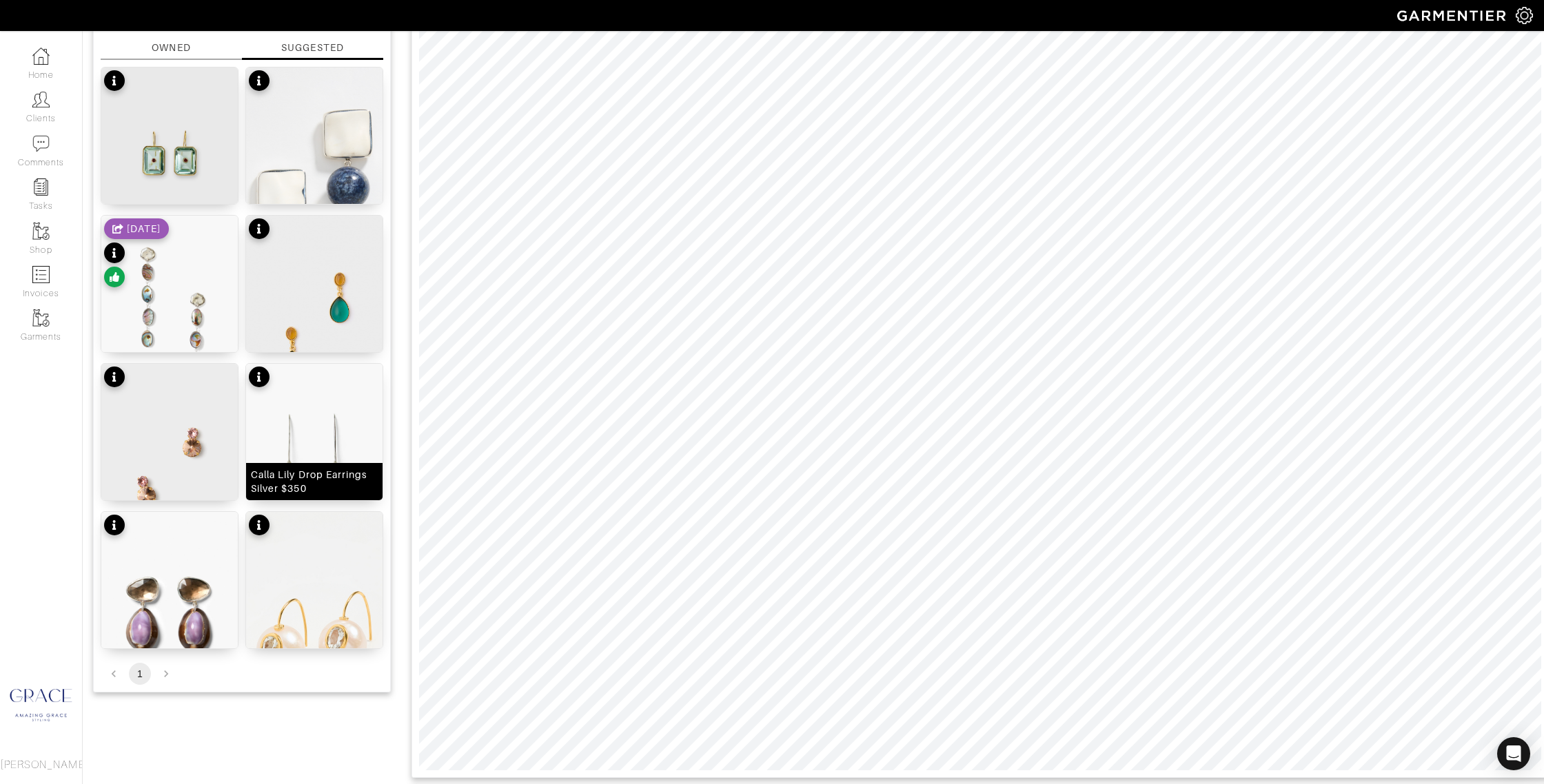
scroll to position [172, 0]
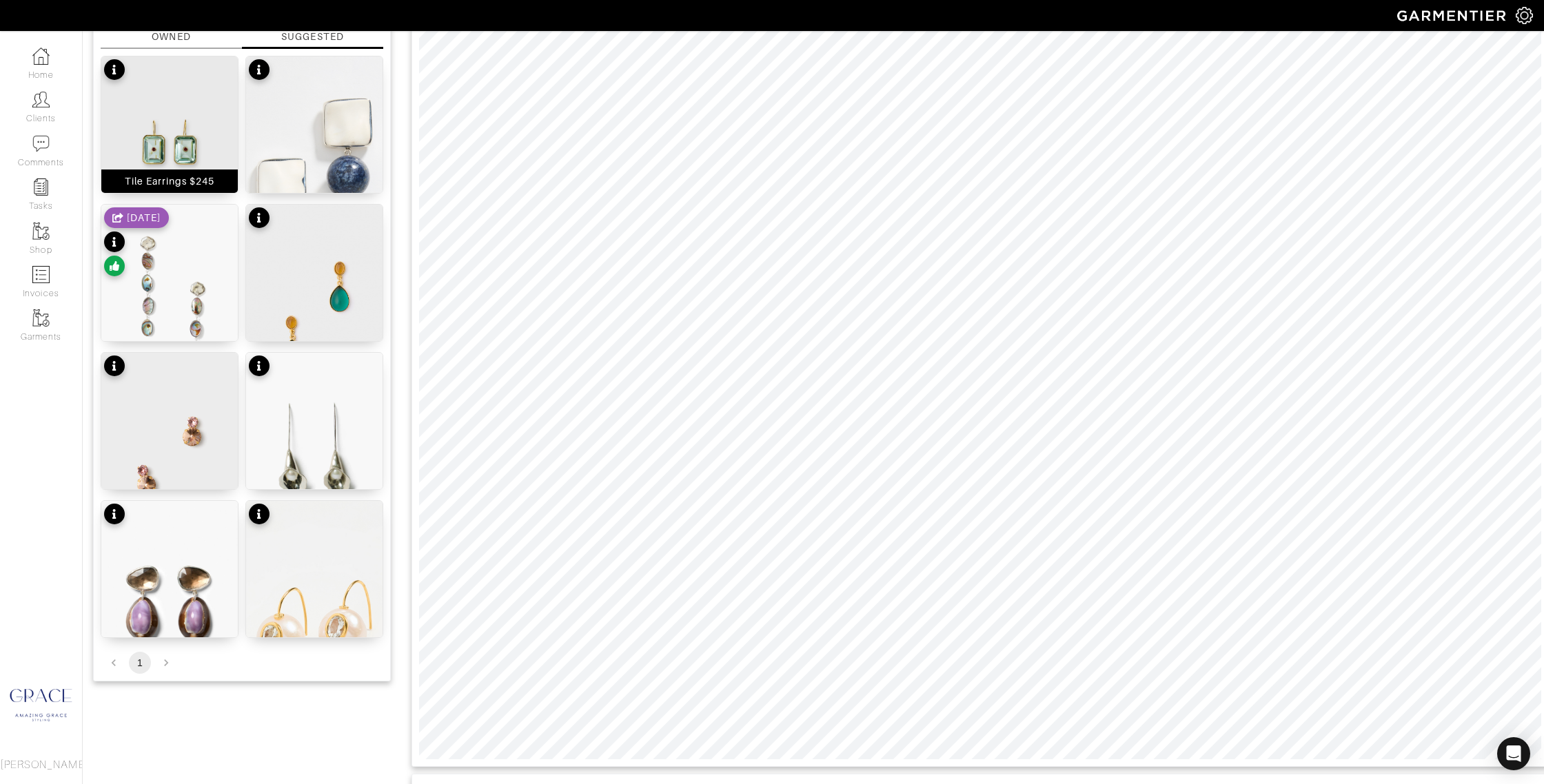
click at [203, 183] on div "Tile Earrings $245" at bounding box center [169, 181] width 90 height 14
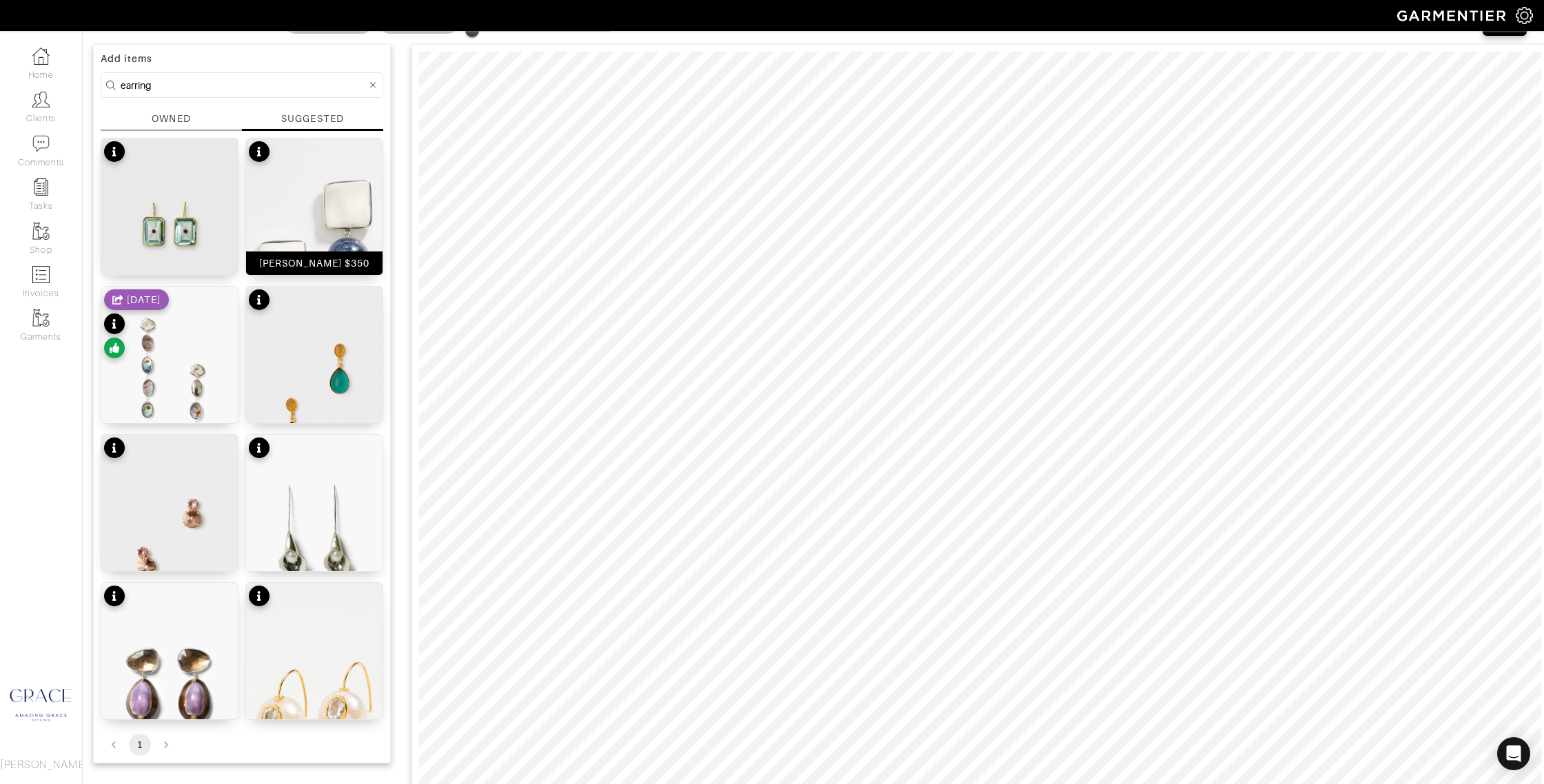
scroll to position [0, 0]
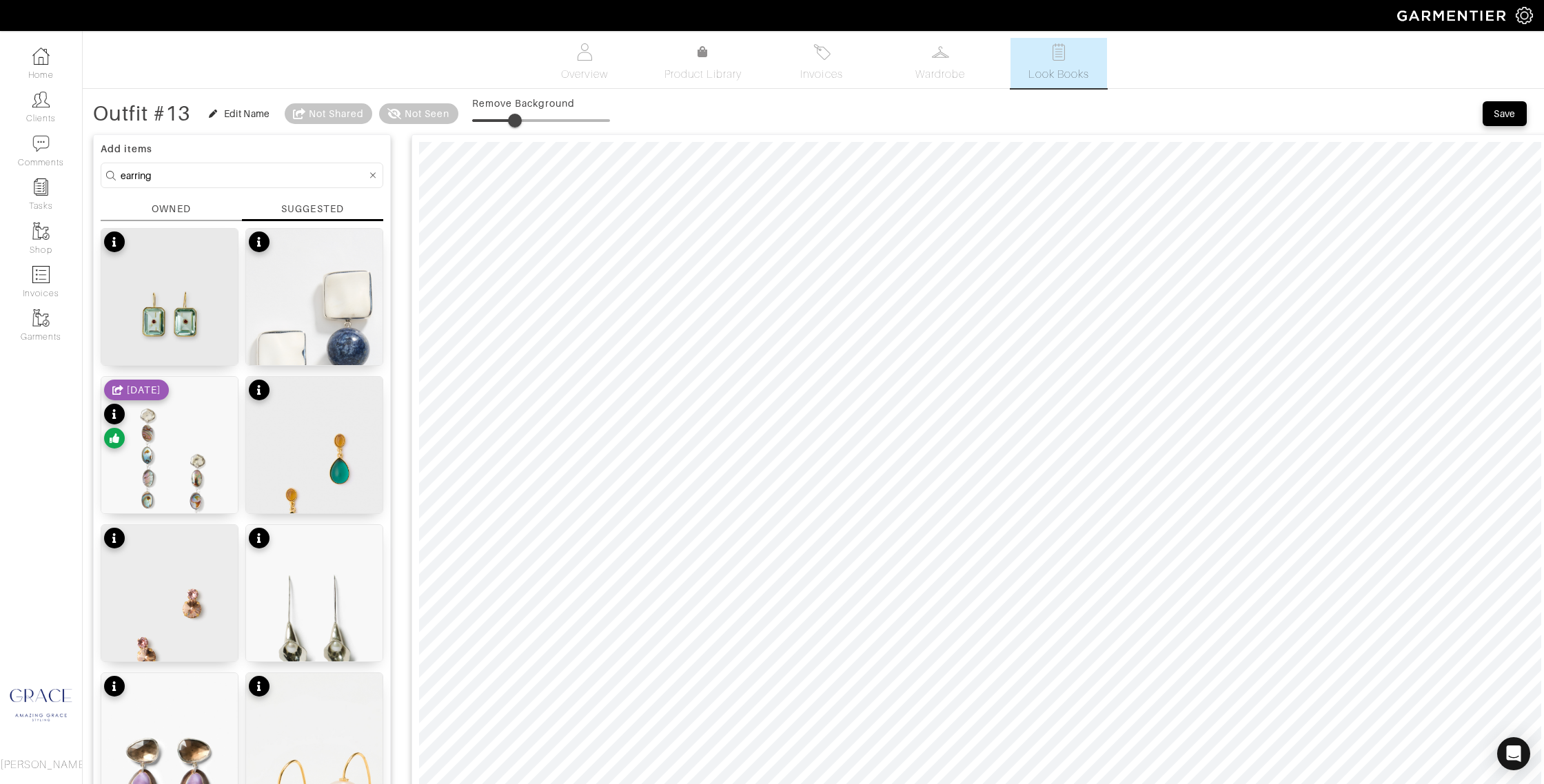
drag, startPoint x: 472, startPoint y: 118, endPoint x: 517, endPoint y: 119, distance: 45.0
click at [517, 119] on span at bounding box center [514, 120] width 14 height 14
drag, startPoint x: 517, startPoint y: 120, endPoint x: 440, endPoint y: 114, distance: 77.2
click at [441, 114] on div "Outfit #13 Edit Name Not Shared Not Seen Remove Background" at bounding box center [351, 114] width 517 height 28
type input "14"
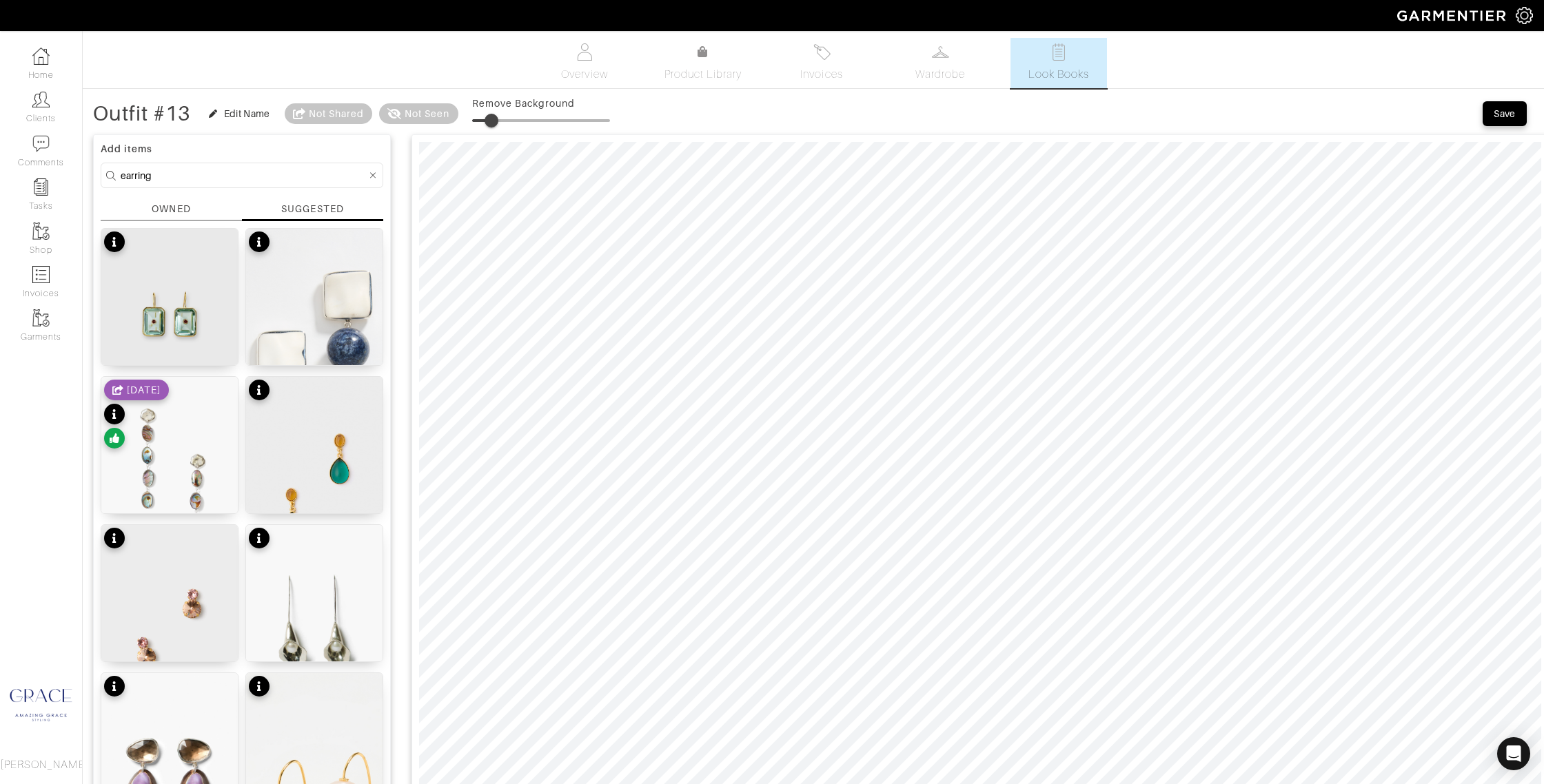
drag, startPoint x: 477, startPoint y: 122, endPoint x: 494, endPoint y: 123, distance: 17.0
click at [494, 122] on span at bounding box center [491, 120] width 14 height 14
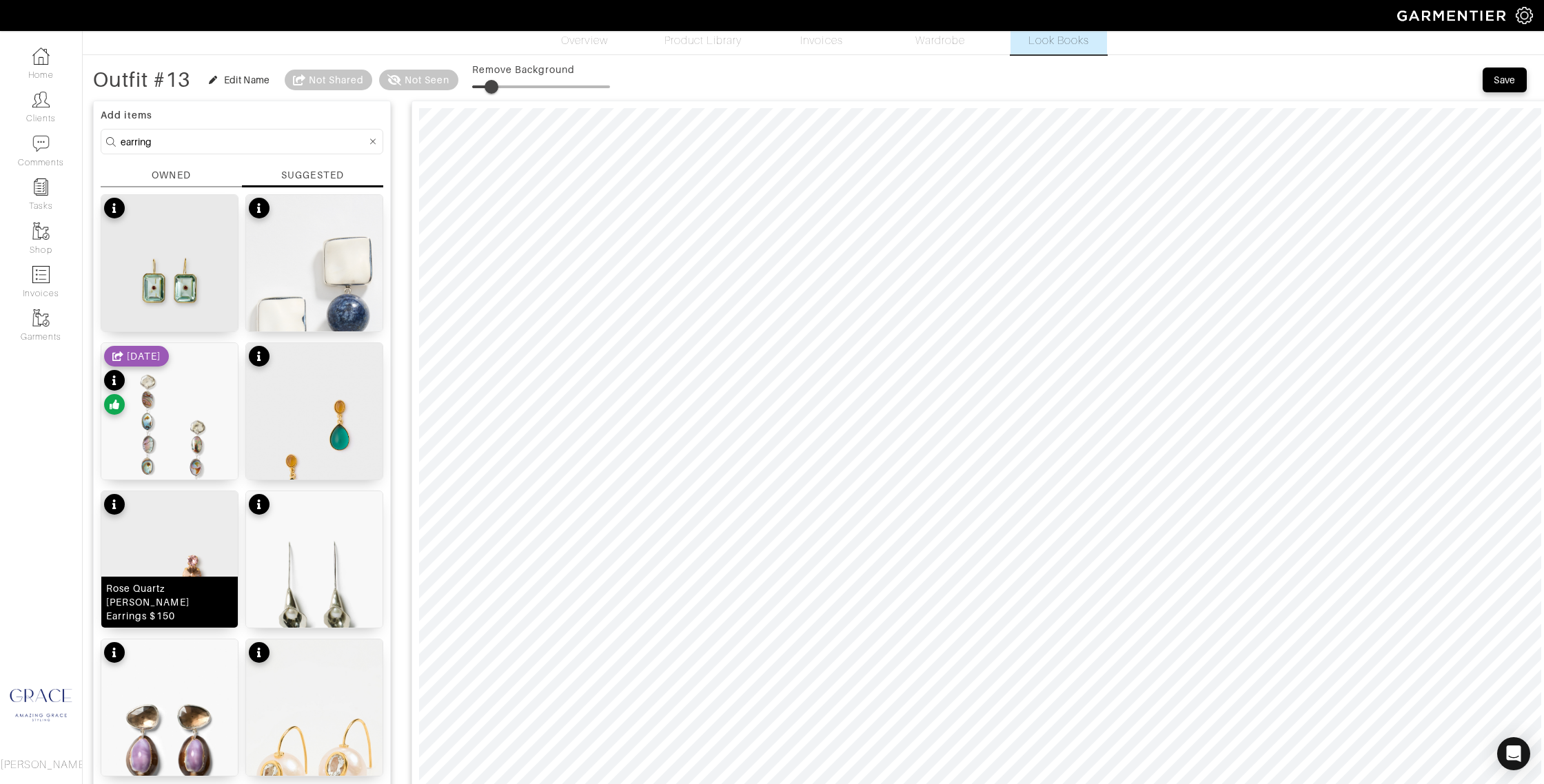
scroll to position [37, 0]
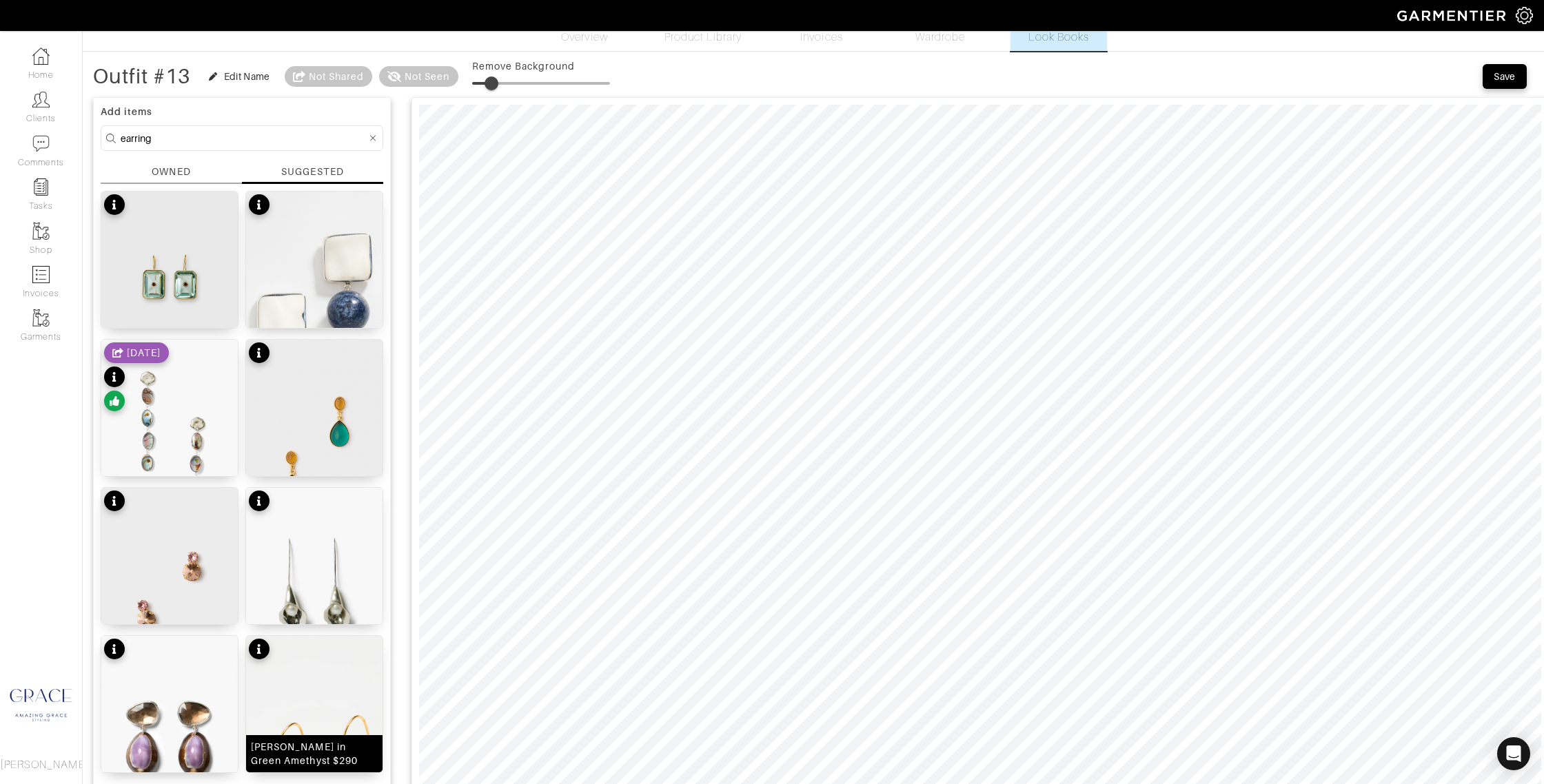
click at [321, 750] on div "Pearl Pablo Earrings in Green Amethyst $290" at bounding box center [314, 754] width 127 height 28
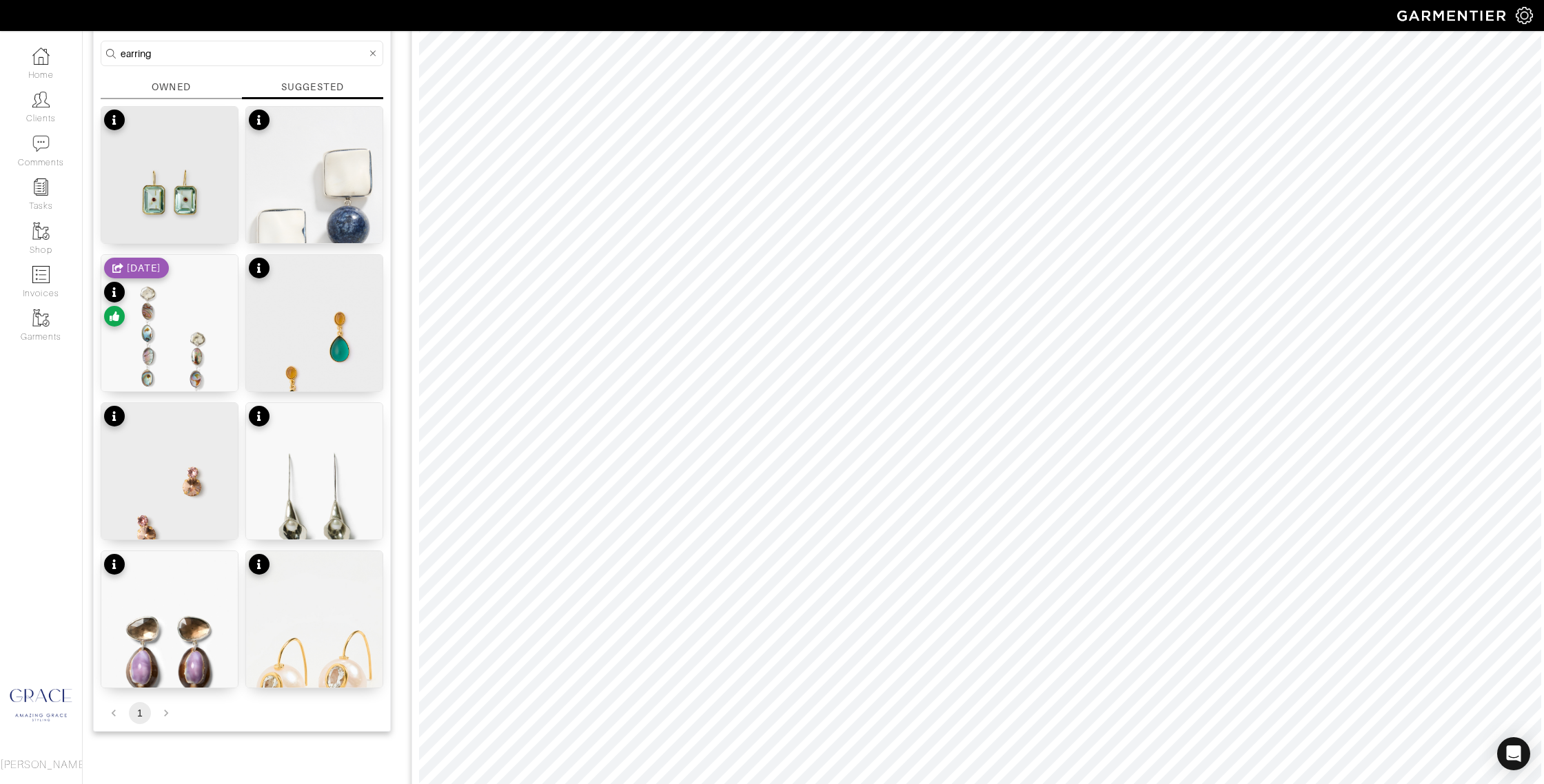
scroll to position [120, 0]
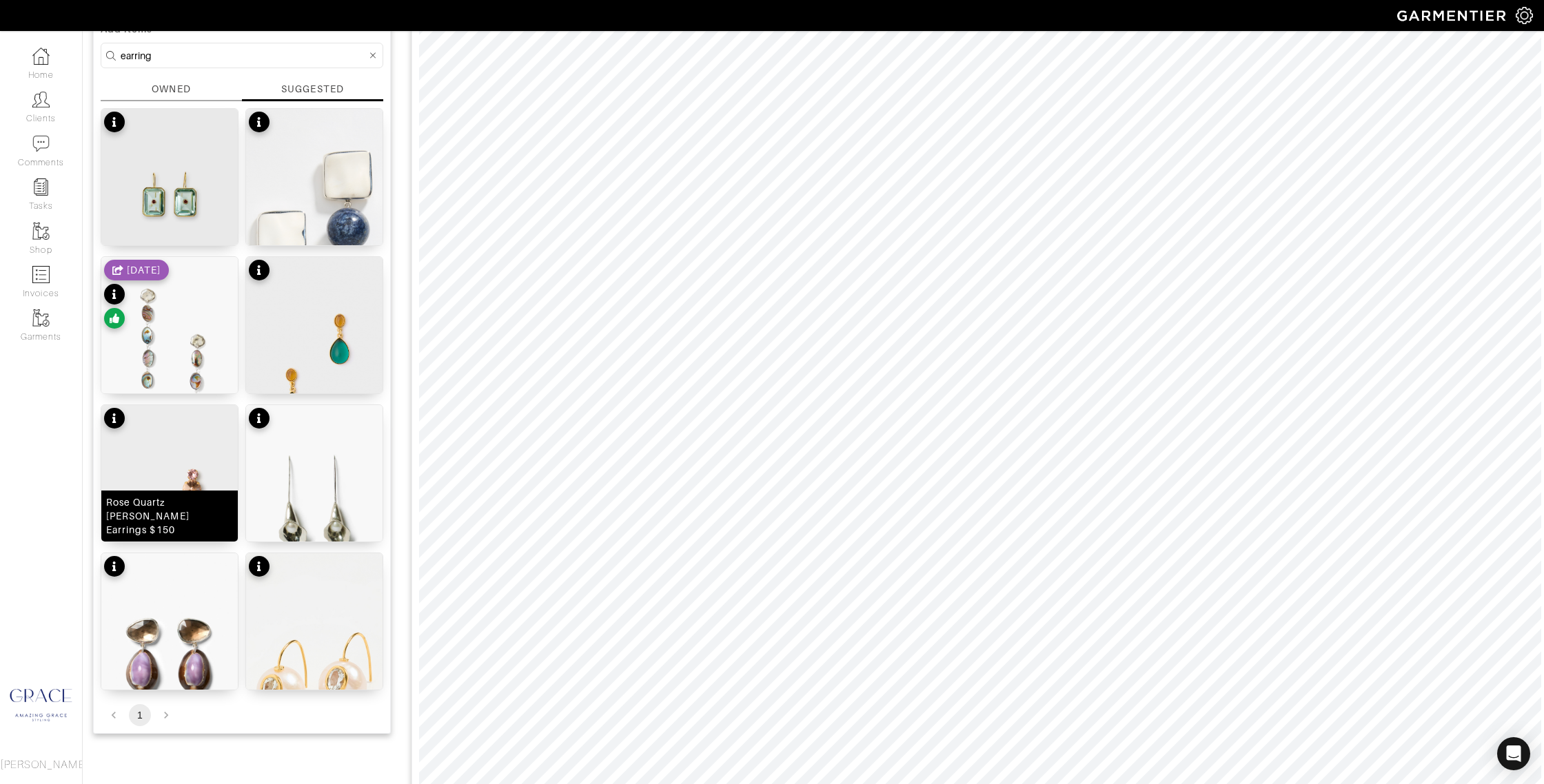
drag, startPoint x: 188, startPoint y: 517, endPoint x: 211, endPoint y: 482, distance: 41.9
click at [188, 517] on div "Rose Quartz Myrla Earrings $150" at bounding box center [169, 516] width 127 height 41
click at [226, 55] on input "earring" at bounding box center [244, 56] width 246 height 18
drag, startPoint x: 225, startPoint y: 61, endPoint x: 62, endPoint y: 46, distance: 163.7
click at [62, 46] on div "Company Settings Manage Subscription My Profile Stylists Sign Out Home Clients …" at bounding box center [772, 663] width 1544 height 1567
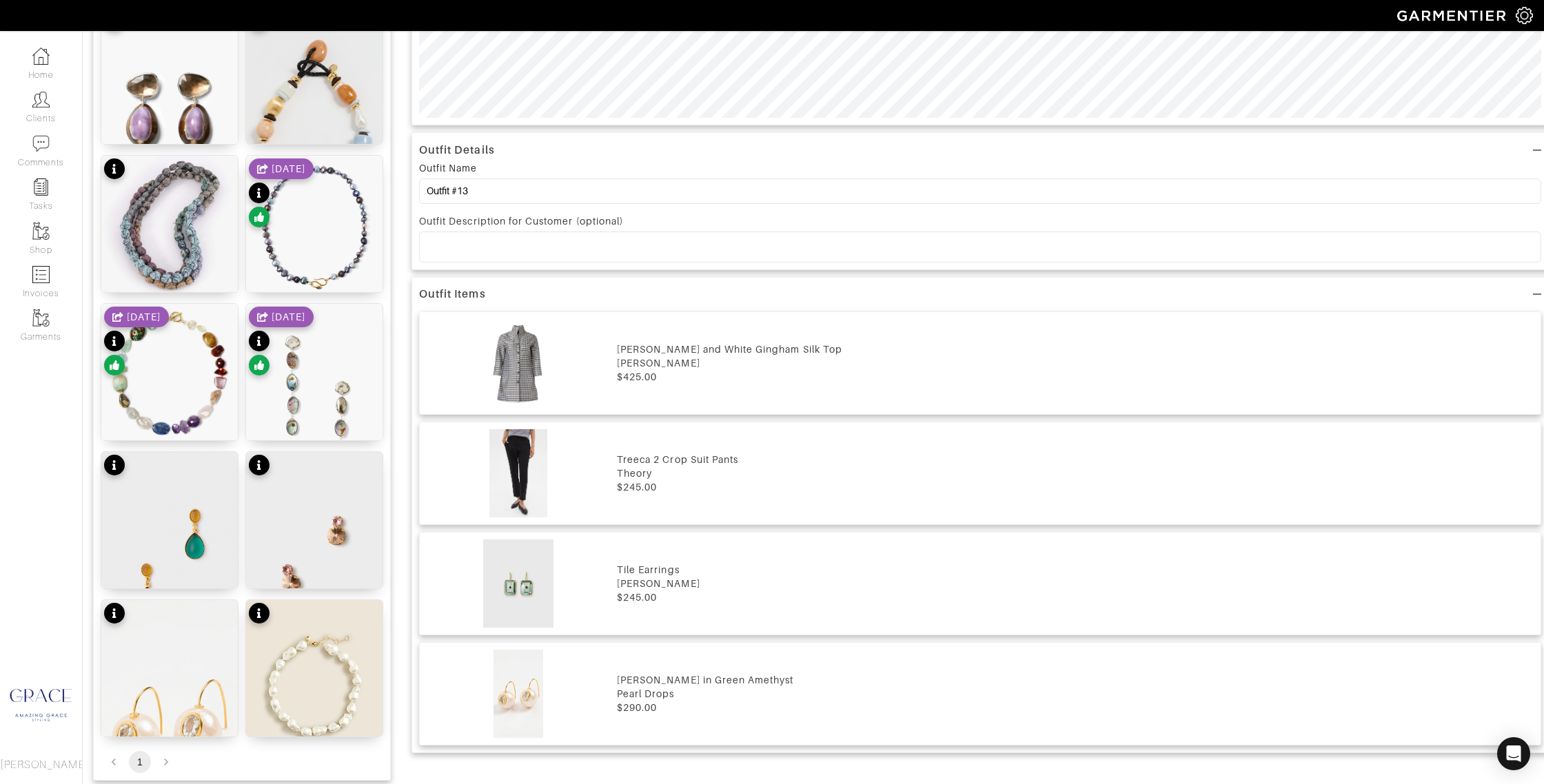
scroll to position [877, 0]
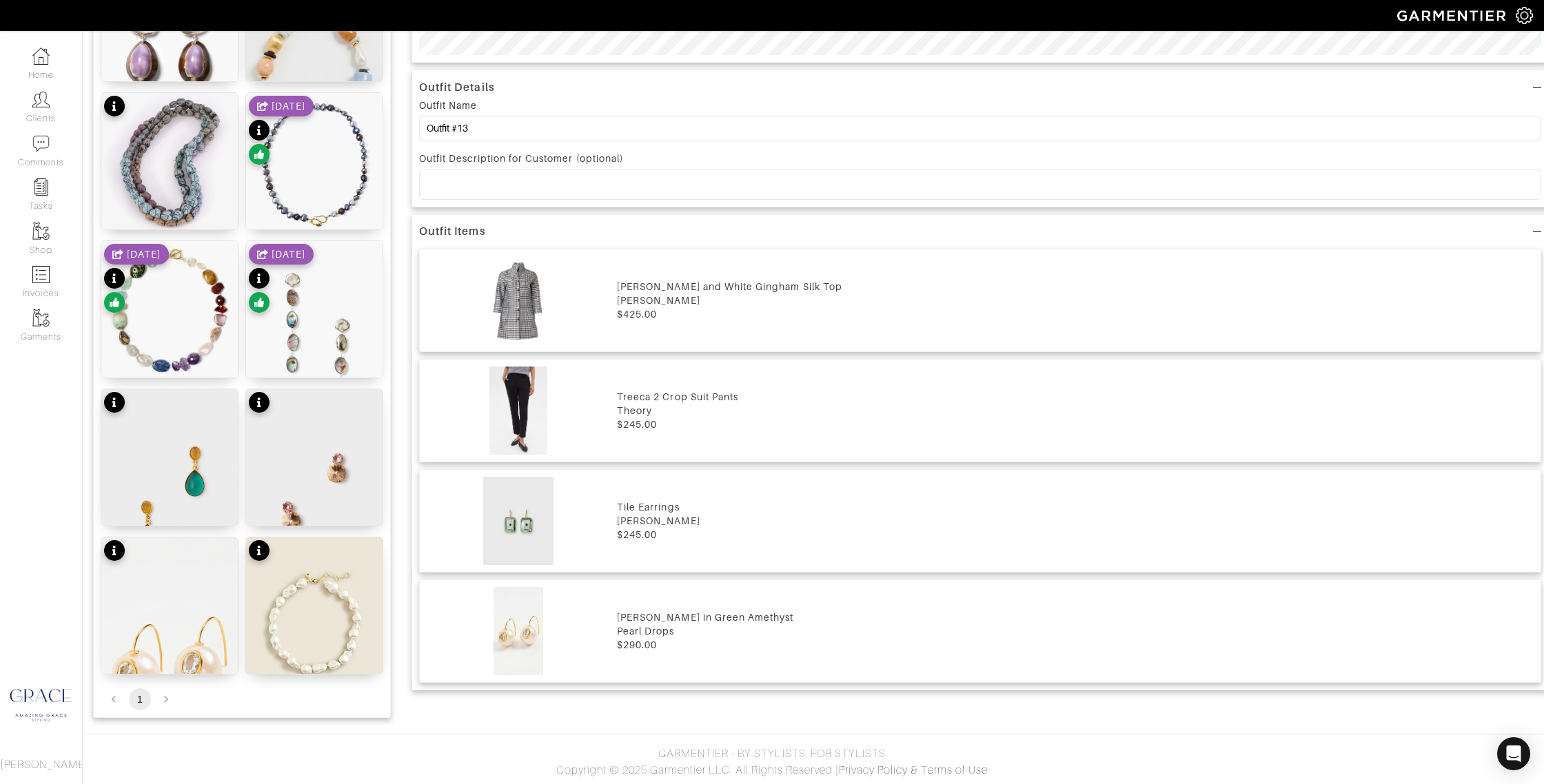
click at [160, 698] on li "pagination navigation" at bounding box center [166, 700] width 26 height 22
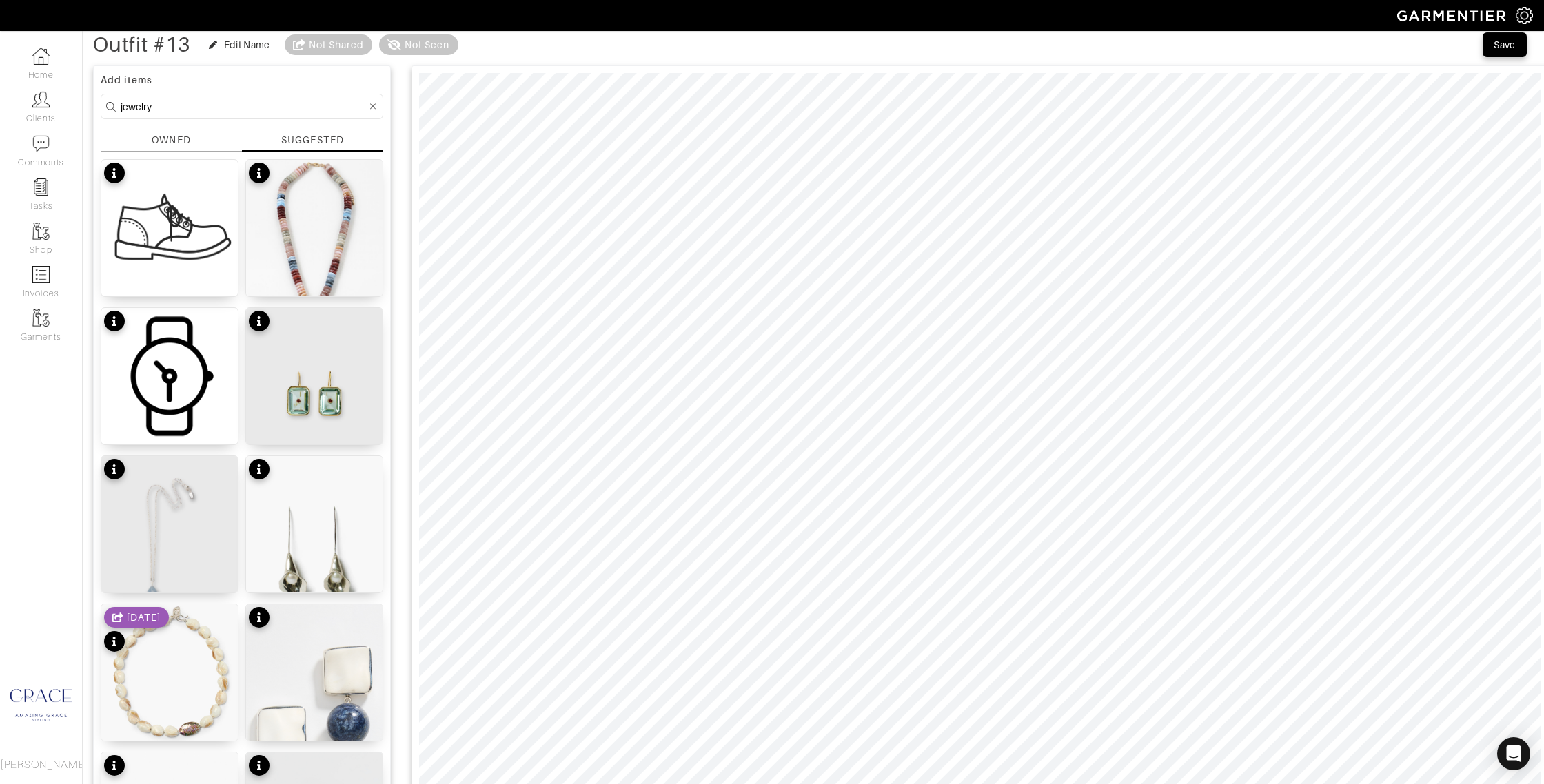
scroll to position [0, 0]
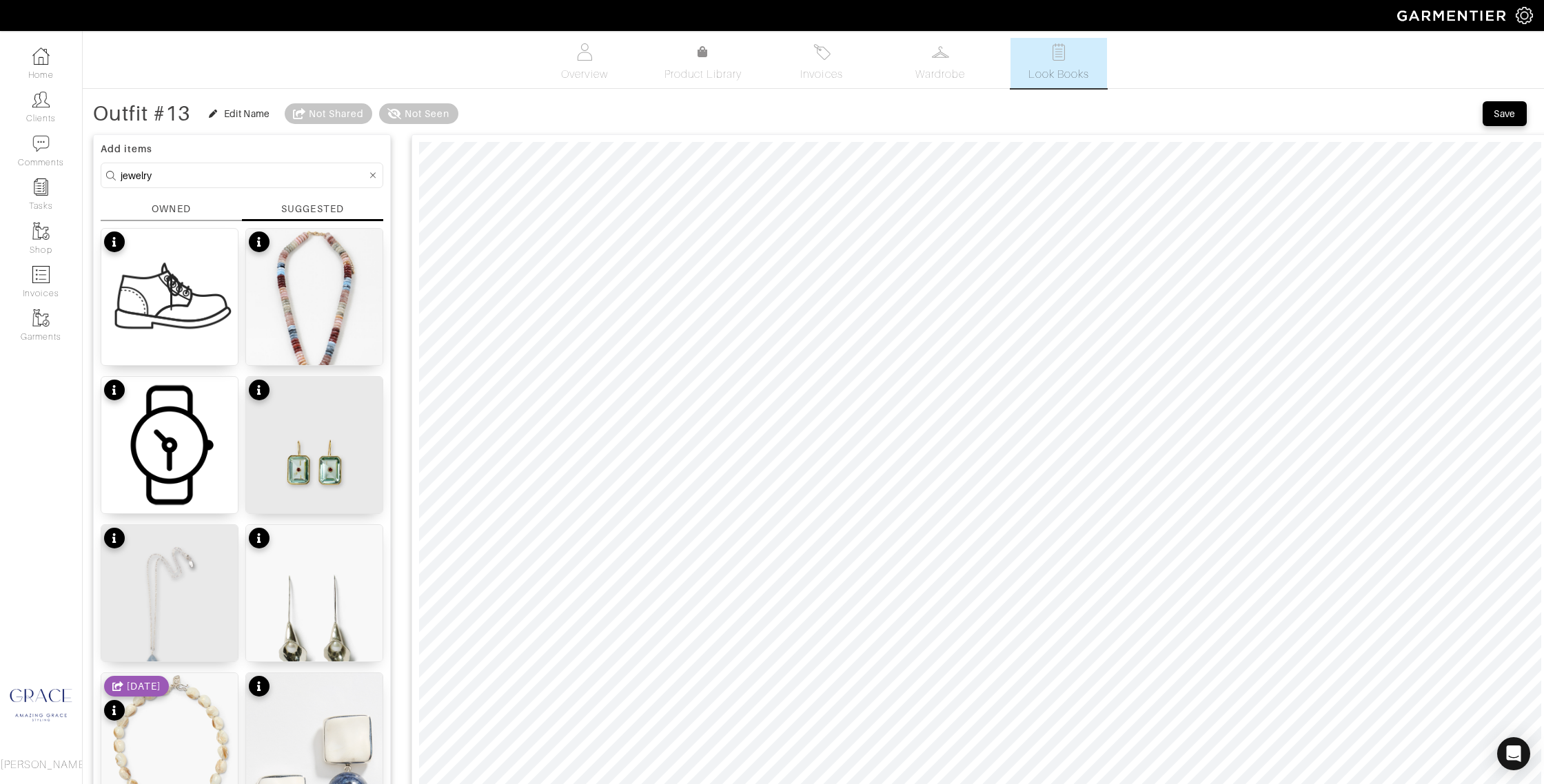
drag, startPoint x: 251, startPoint y: 176, endPoint x: 181, endPoint y: 169, distance: 70.3
click at [147, 170] on input "jewelry" at bounding box center [244, 176] width 246 height 18
click at [147, 437] on img at bounding box center [169, 447] width 136 height 140
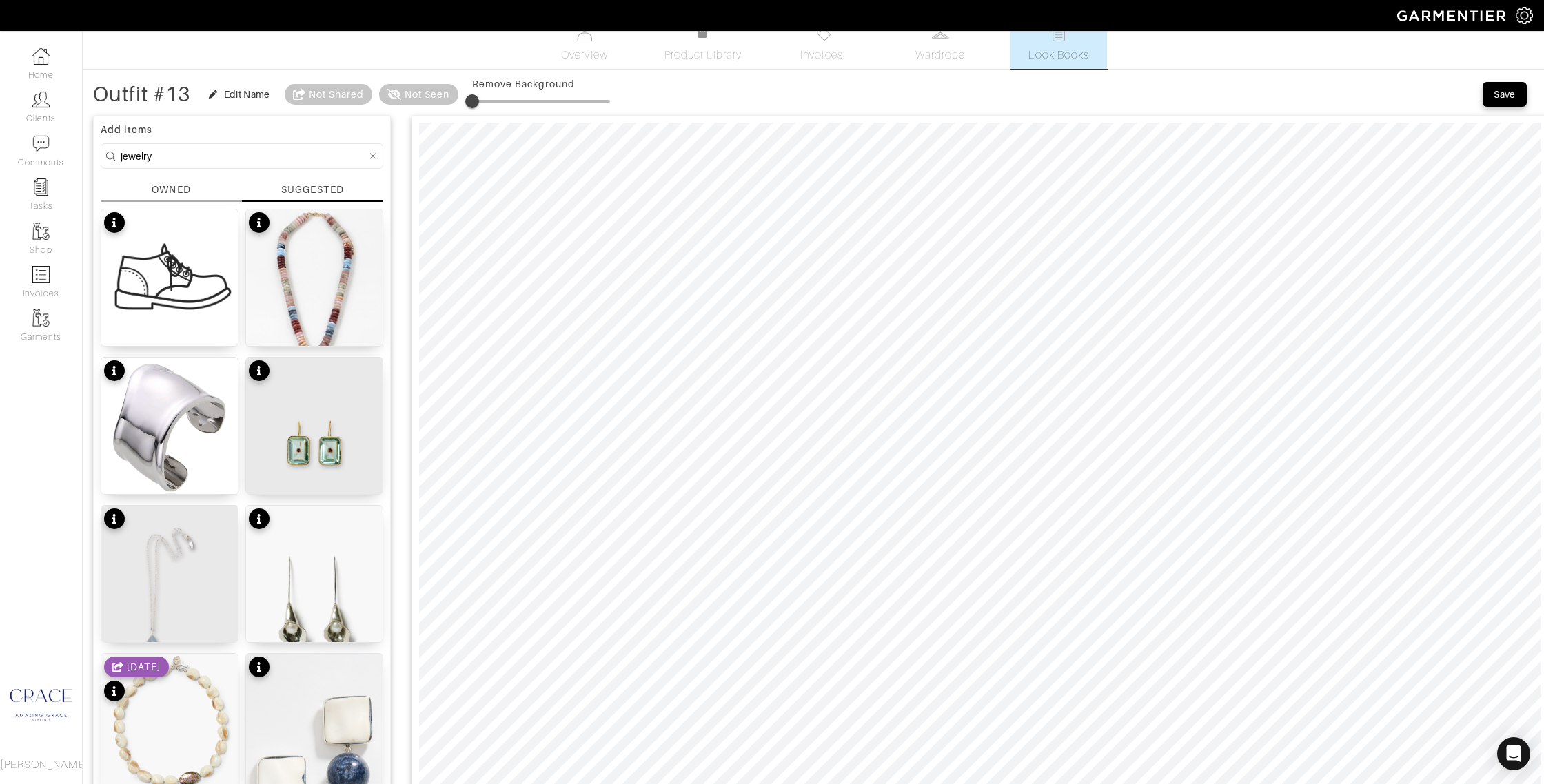
scroll to position [24, 0]
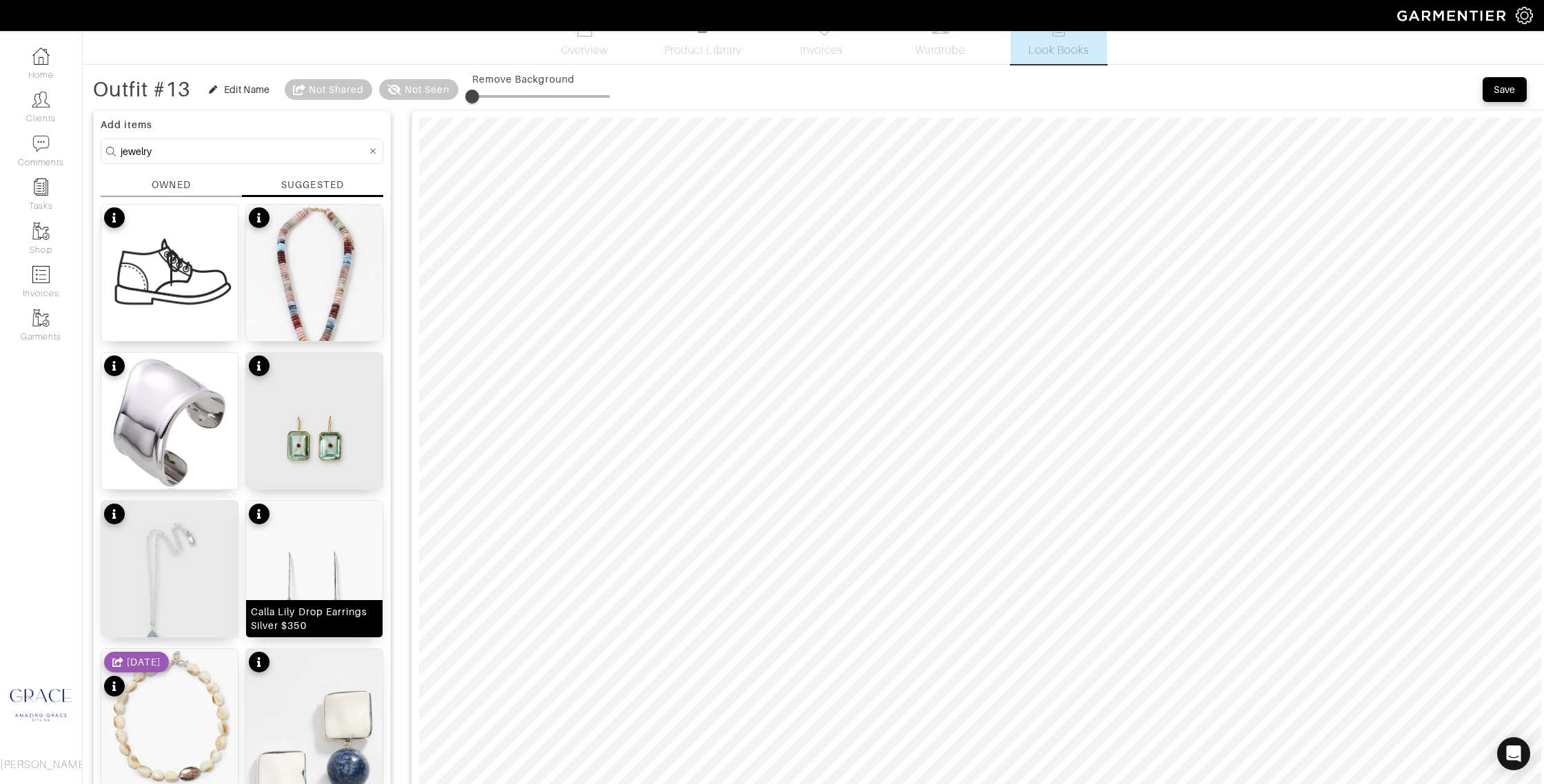
click at [339, 614] on div "Calla Lily Drop Earrings Silver $350" at bounding box center [314, 619] width 127 height 28
drag, startPoint x: 168, startPoint y: 152, endPoint x: 75, endPoint y: 149, distance: 93.0
type input "shoes"
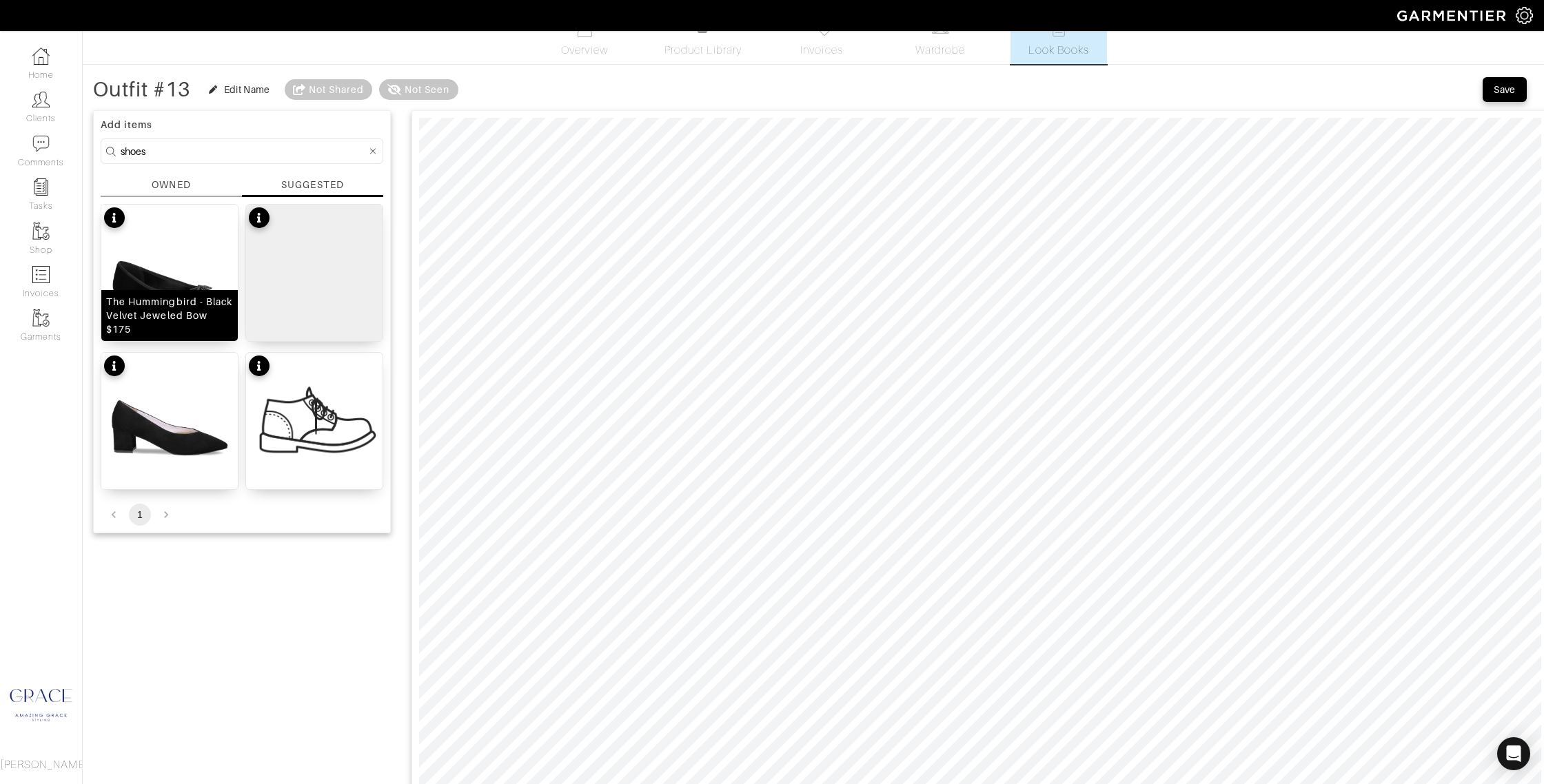
drag, startPoint x: 165, startPoint y: 318, endPoint x: 175, endPoint y: 316, distance: 10.2
click at [165, 318] on div "The Hummingbird - Black Velvet Jeweled Bow $175" at bounding box center [169, 316] width 127 height 41
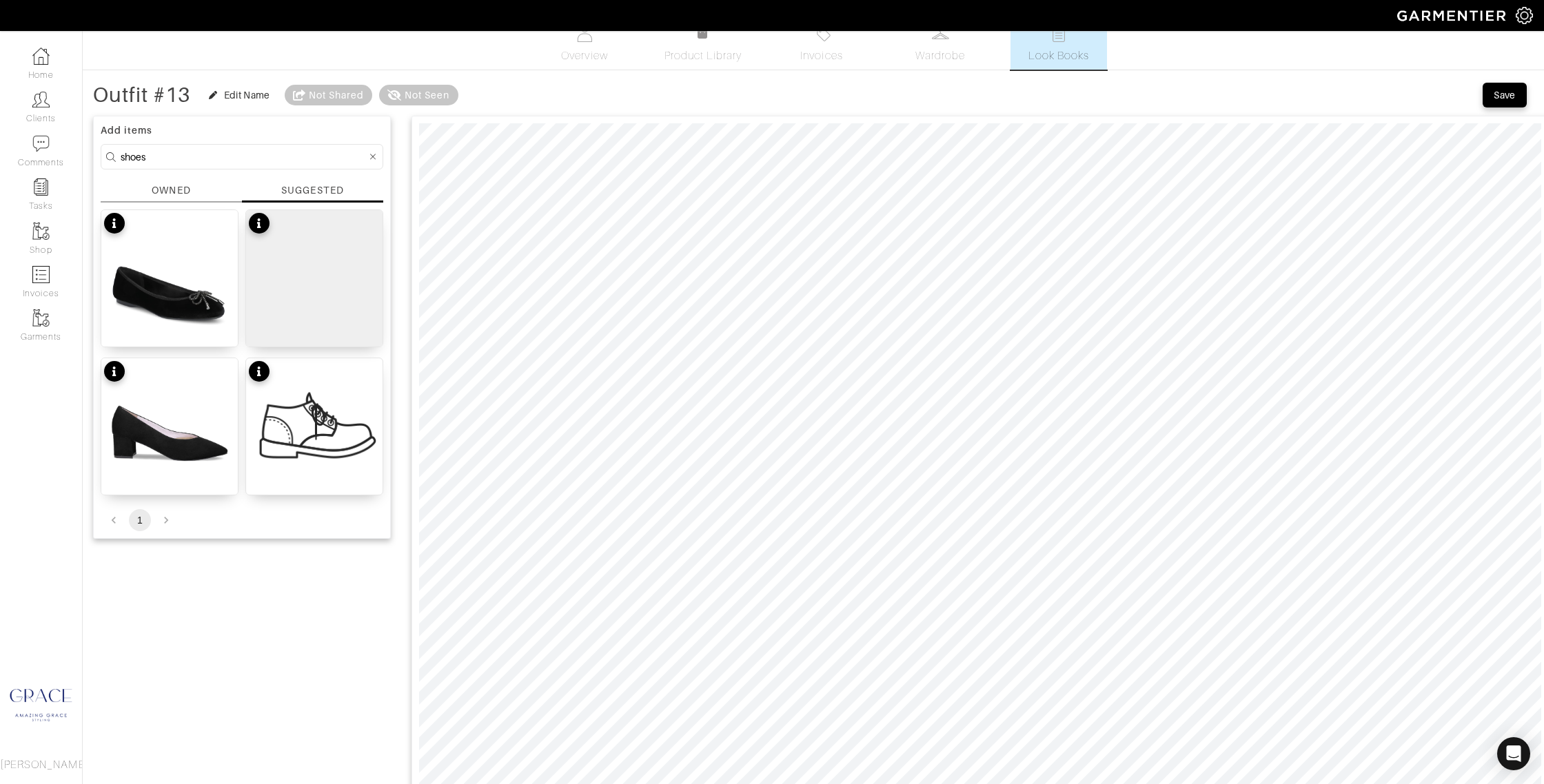
click at [162, 156] on input "shoes" at bounding box center [244, 157] width 246 height 18
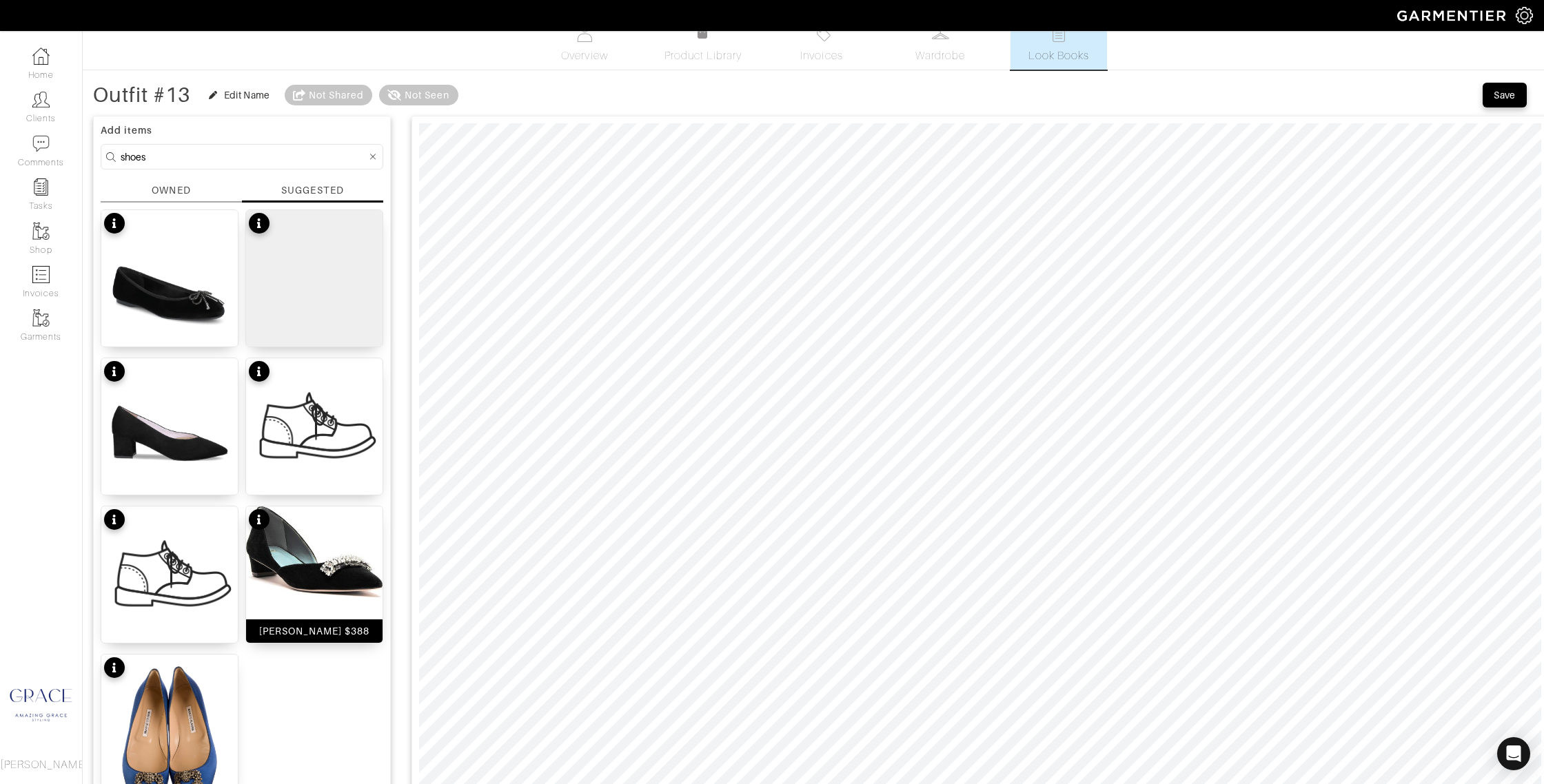
click at [346, 624] on div "Paula d'Orsay Pump $388" at bounding box center [314, 631] width 111 height 14
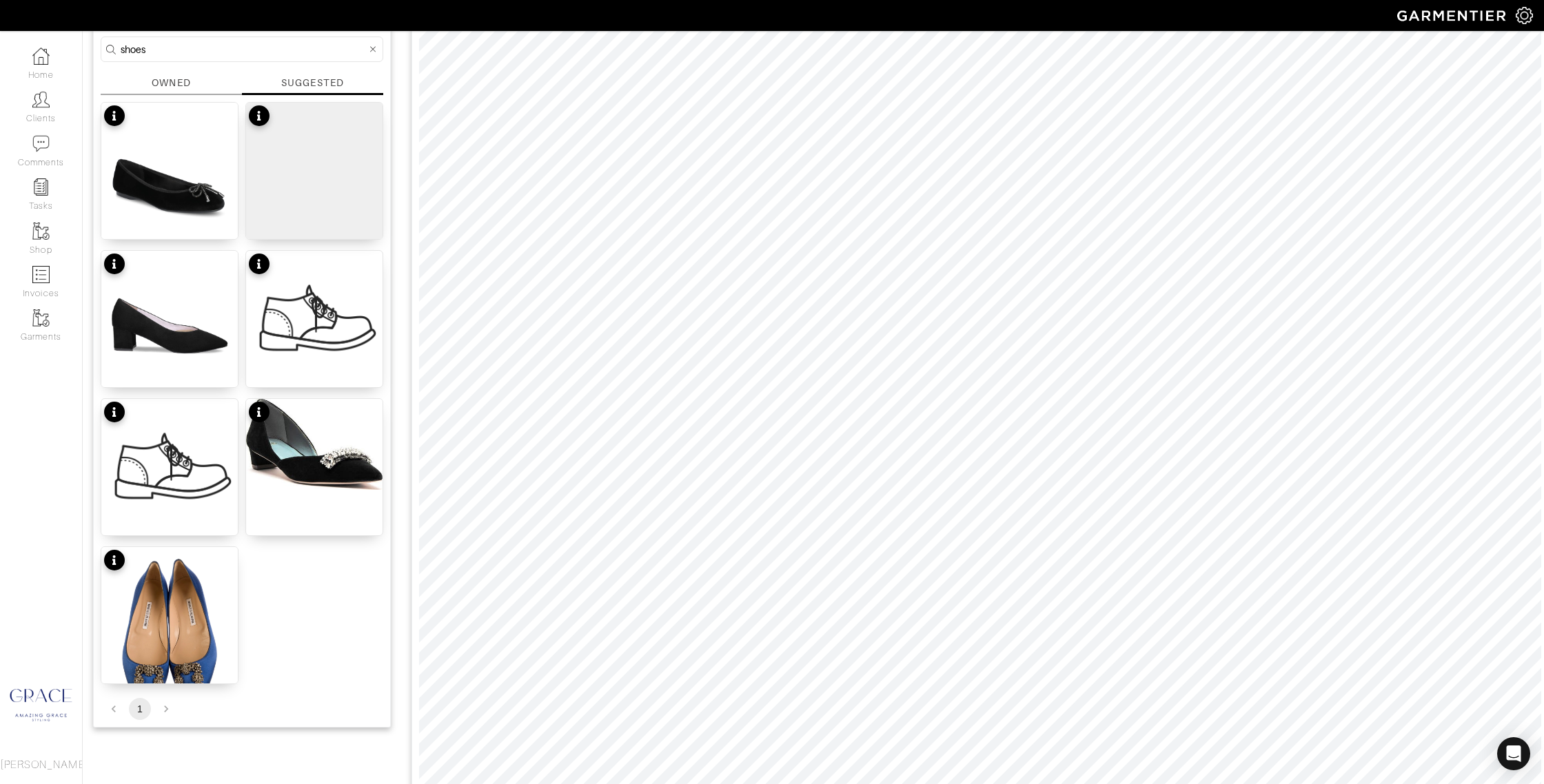
scroll to position [185, 0]
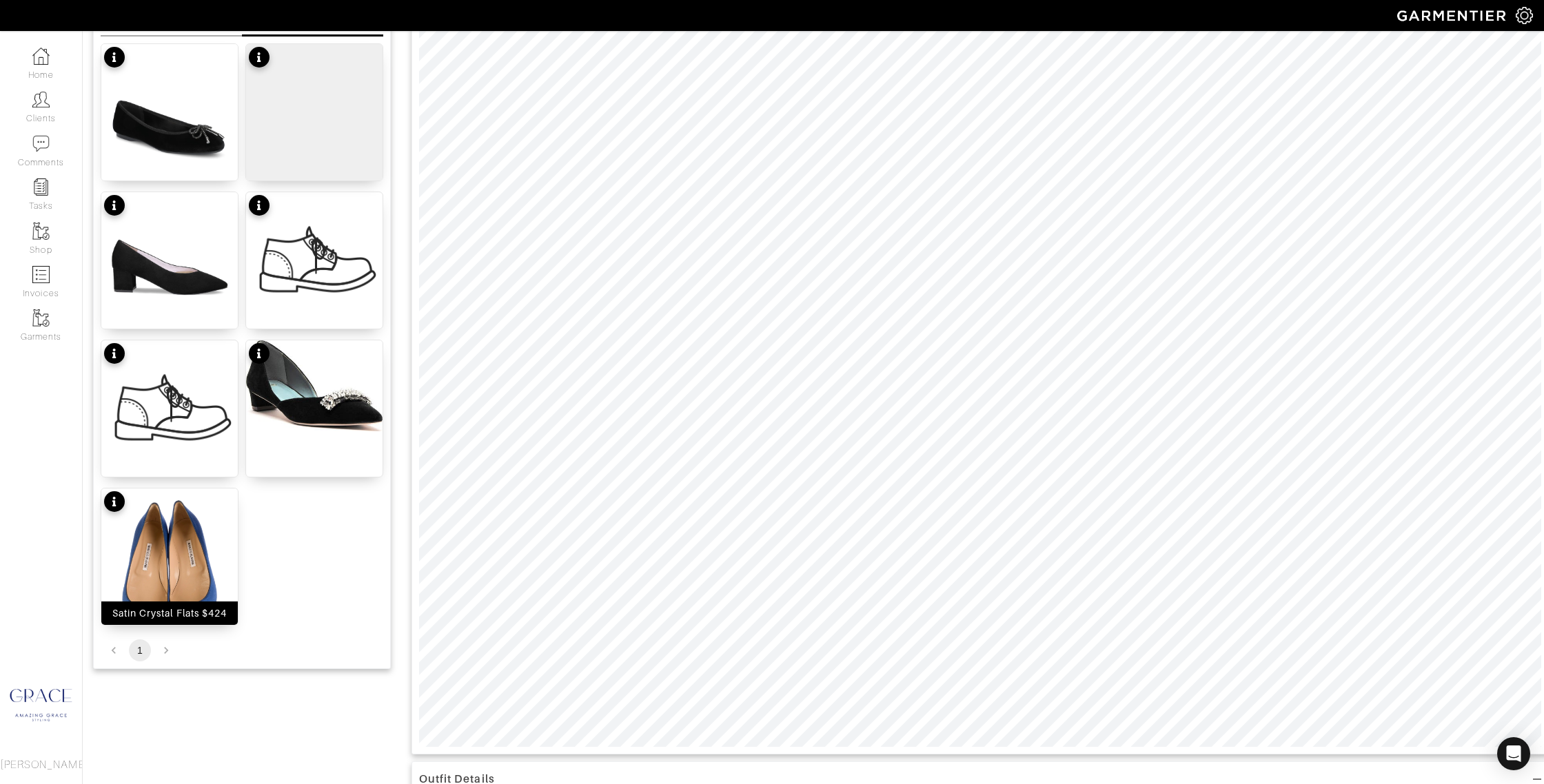
drag, startPoint x: 173, startPoint y: 612, endPoint x: 181, endPoint y: 607, distance: 9.4
click at [173, 612] on div "Satin Crystal Flats $424" at bounding box center [169, 613] width 114 height 14
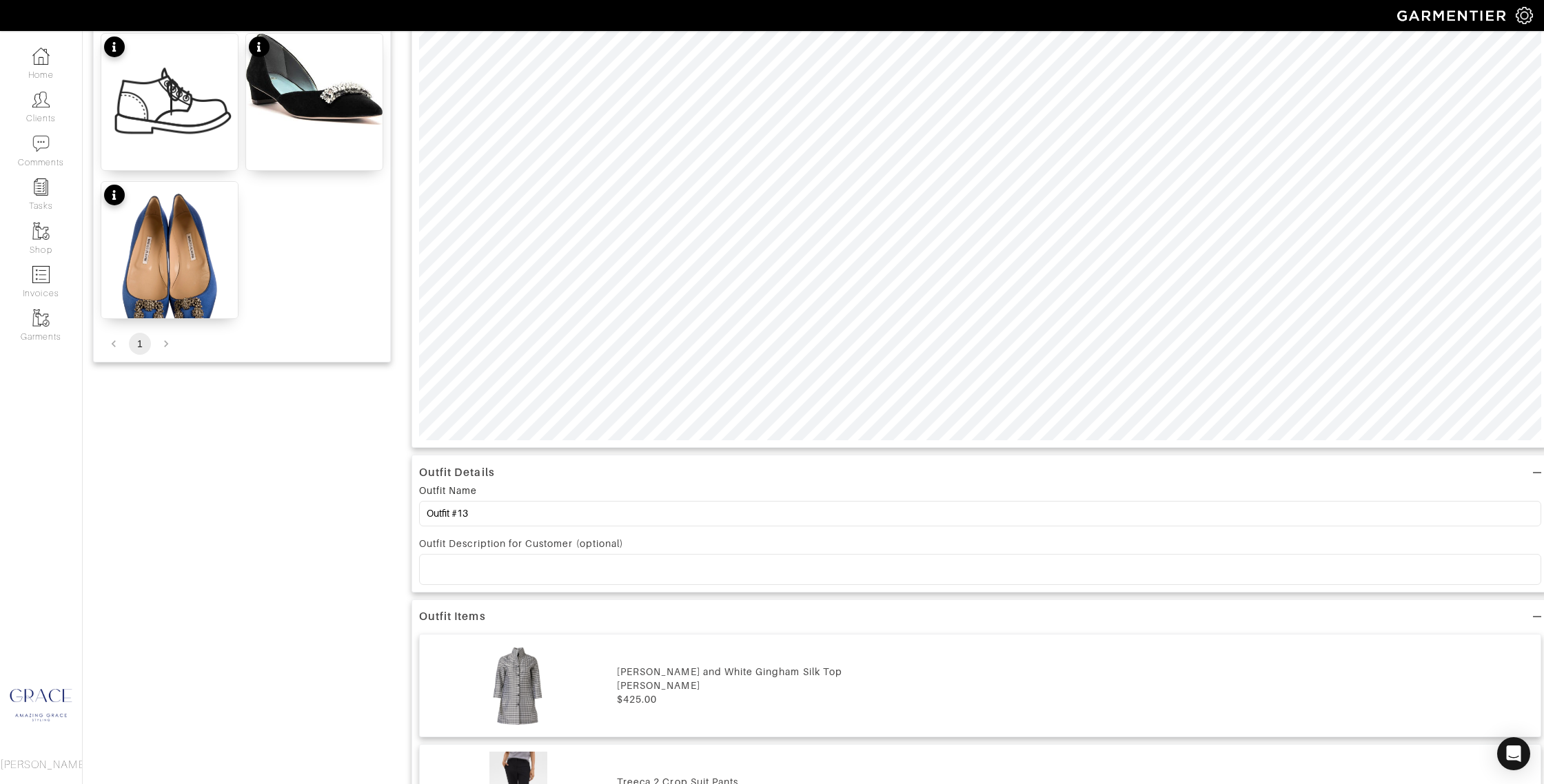
scroll to position [497, 0]
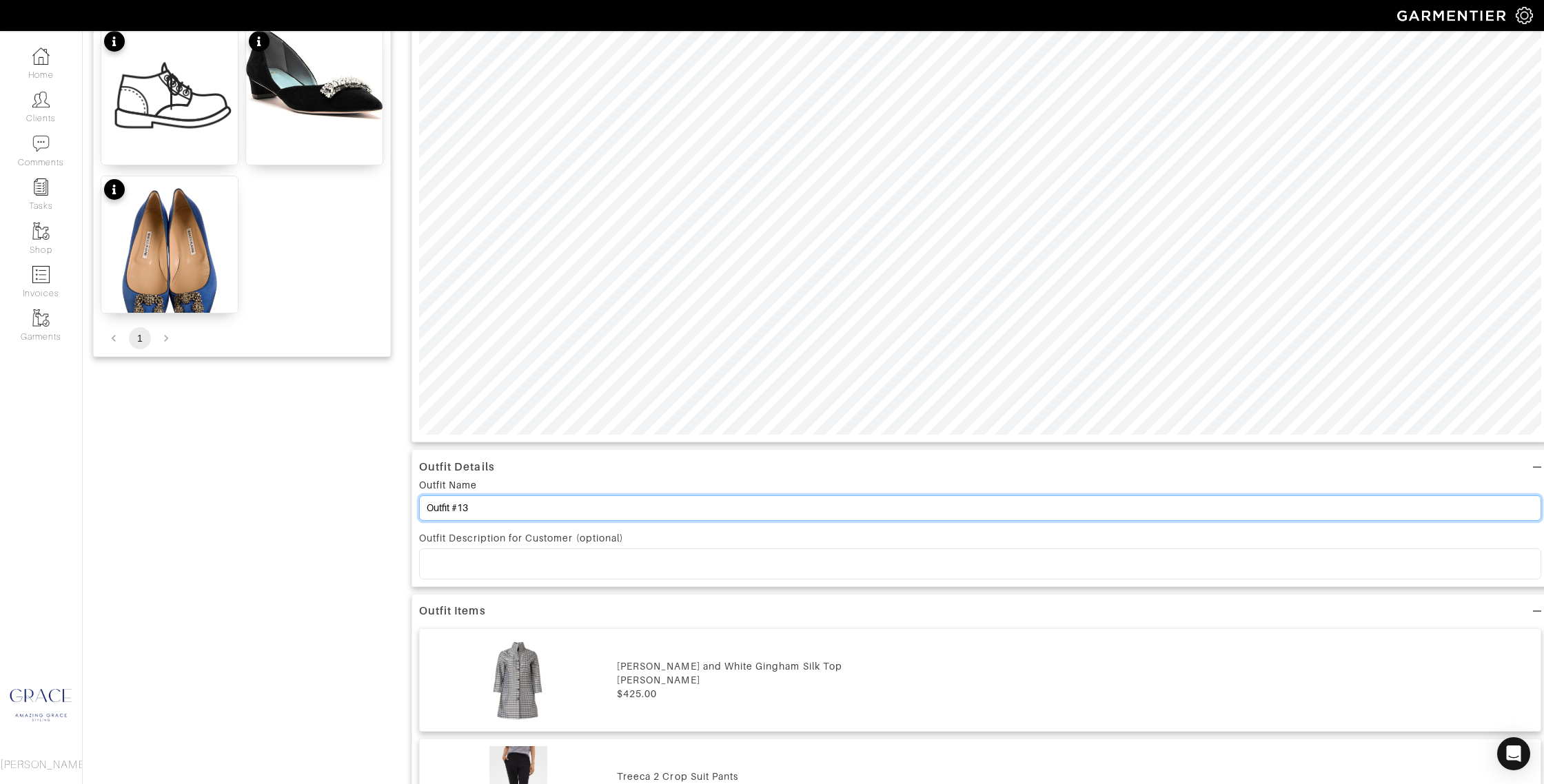
drag, startPoint x: 484, startPoint y: 505, endPoint x: 460, endPoint y: 505, distance: 24.0
click at [460, 505] on input "Outfit #13" at bounding box center [980, 508] width 1122 height 26
type input "Outfit #6"
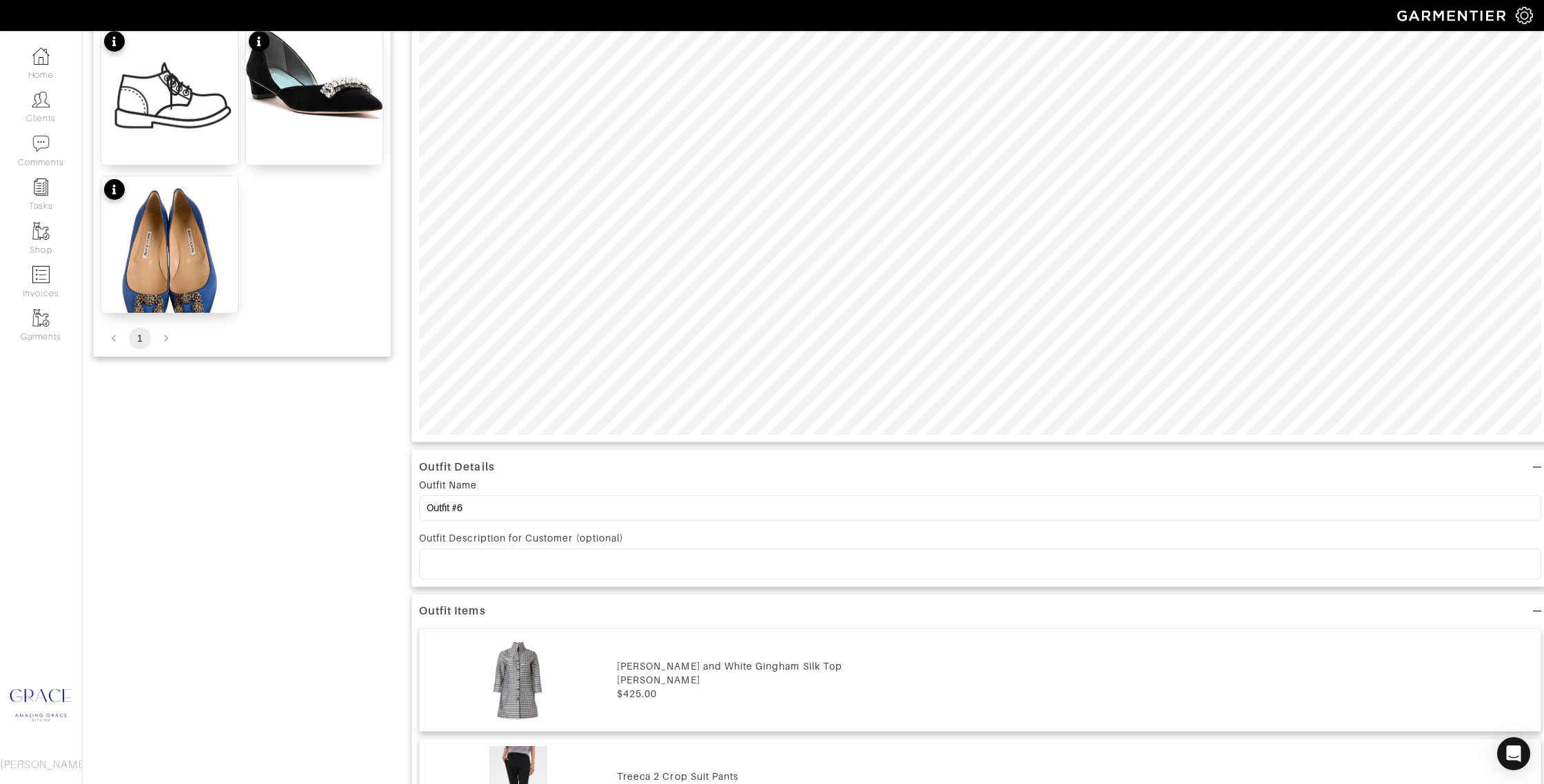
click at [561, 560] on p at bounding box center [980, 563] width 1100 height 12
click at [830, 560] on p "You could wear a simple black flat or we could do a pop of color or some sort o…" at bounding box center [980, 563] width 1100 height 12
click at [842, 563] on p "You could wear a simple black flat or we could do a pop of color or some sort o…" at bounding box center [980, 563] width 1100 height 12
click at [849, 563] on p "You could wear a simple black flat or we could do a pop of color or some sort o…" at bounding box center [980, 563] width 1100 height 12
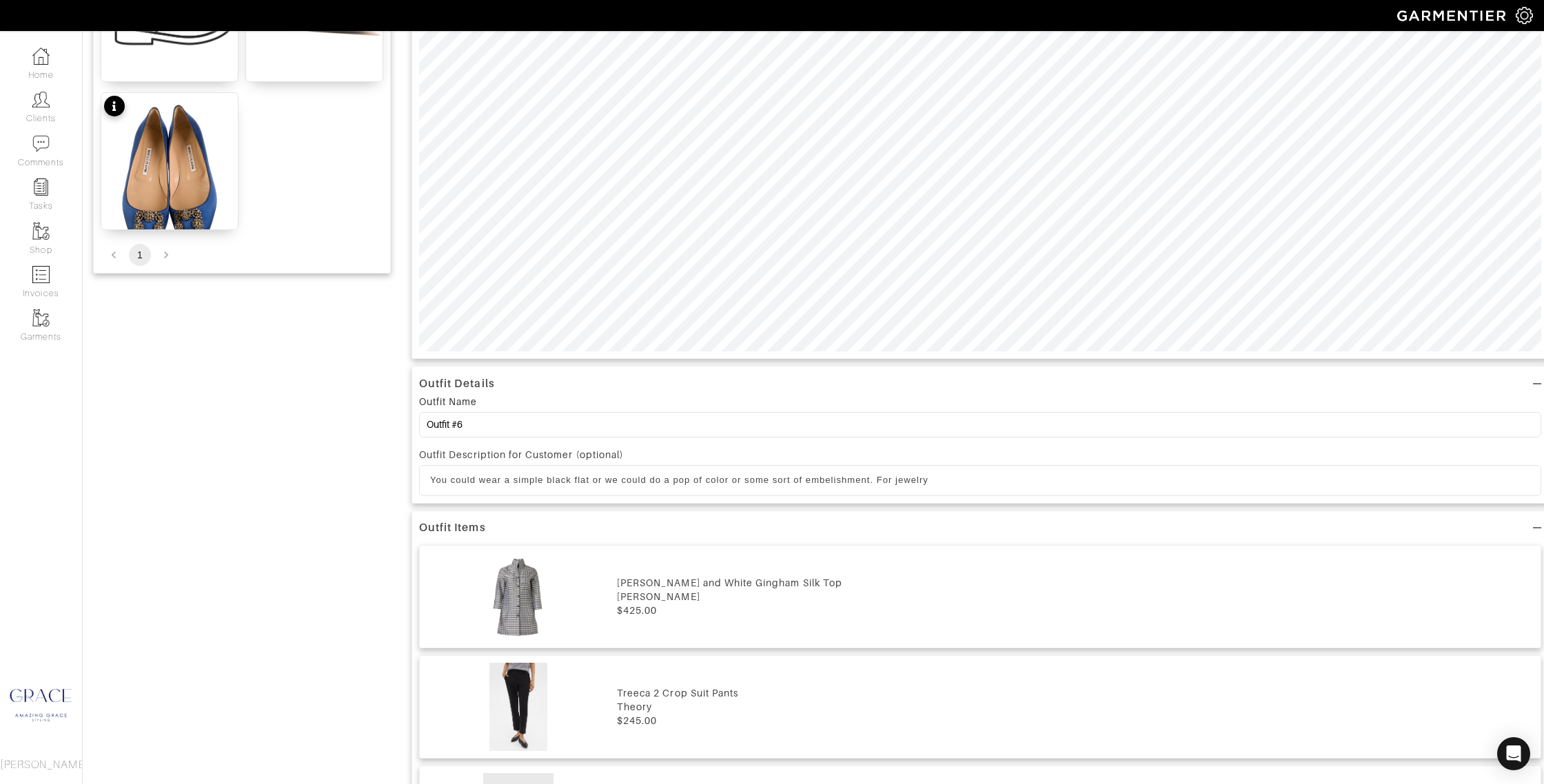
scroll to position [589, 0]
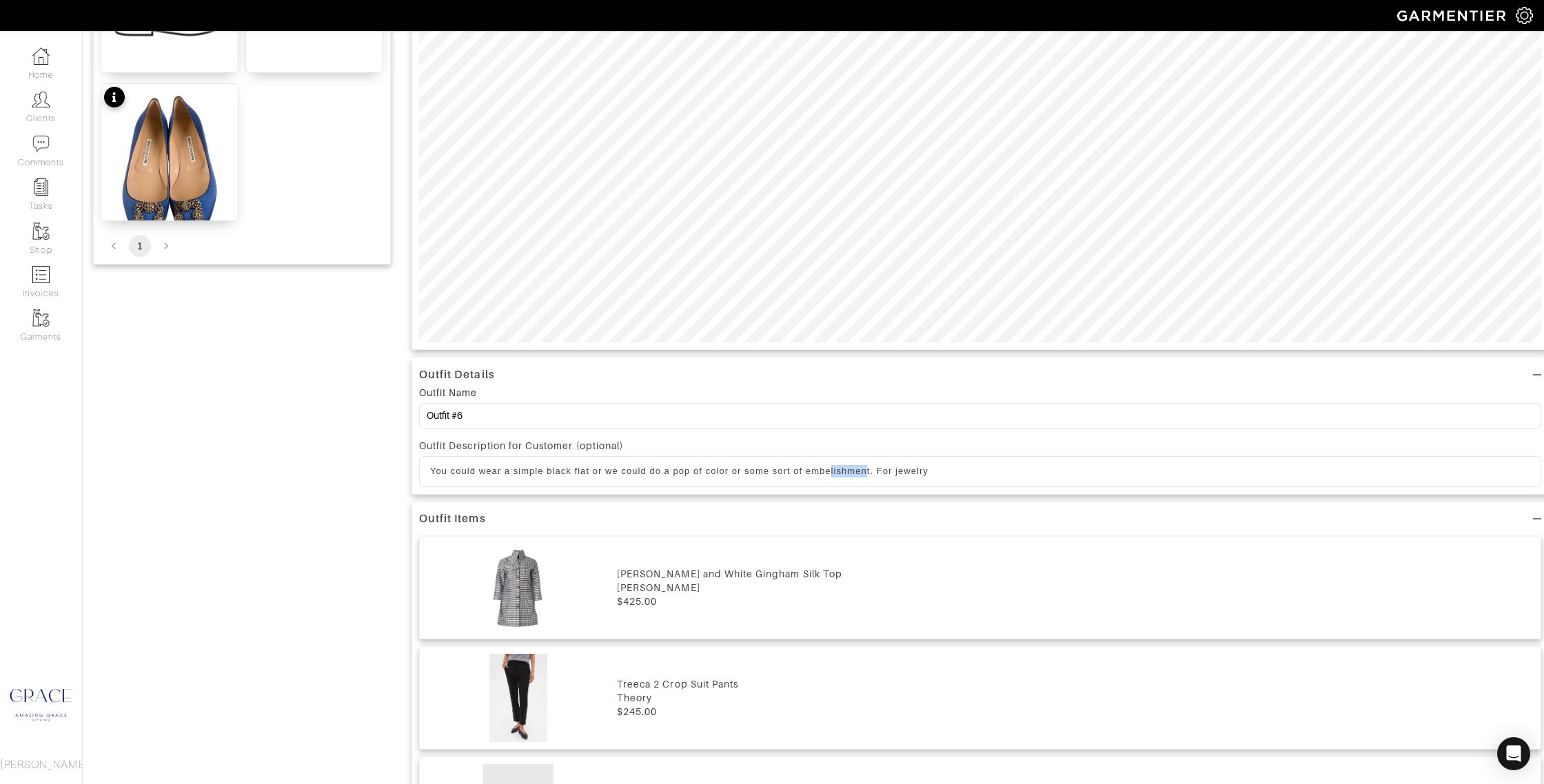
drag, startPoint x: 874, startPoint y: 473, endPoint x: 843, endPoint y: 470, distance: 31.1
click at [837, 471] on p "You could wear a simple black flat or we could do a pop of color or some sort o…" at bounding box center [980, 471] width 1100 height 12
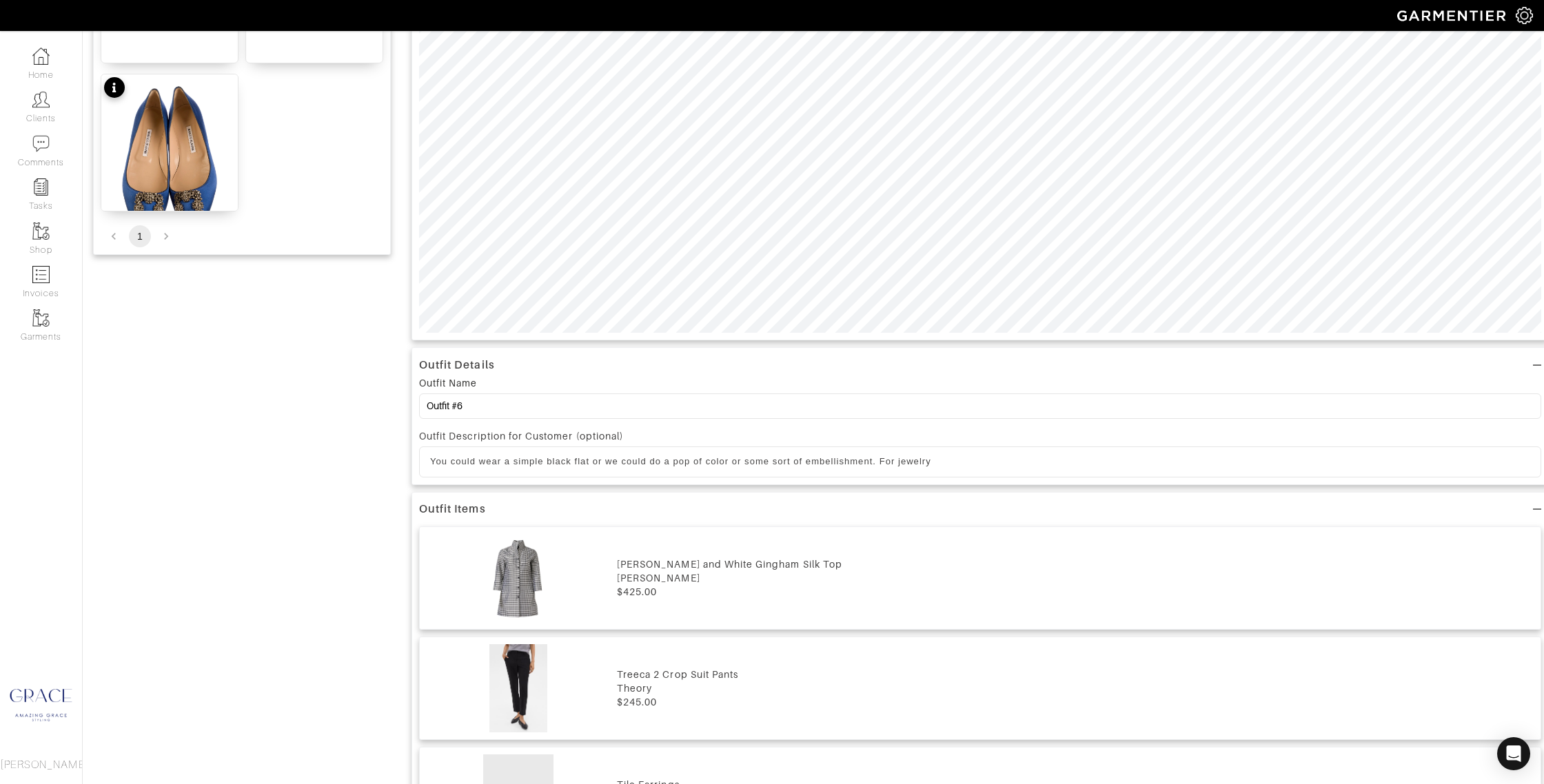
click at [980, 455] on div "You could wear a simple black flat or we could do a pop of color or some sort o…" at bounding box center [980, 462] width 1121 height 29
click at [967, 459] on p "You could wear a simple black flat or we could do a pop of color or some sort o…" at bounding box center [980, 462] width 1100 height 12
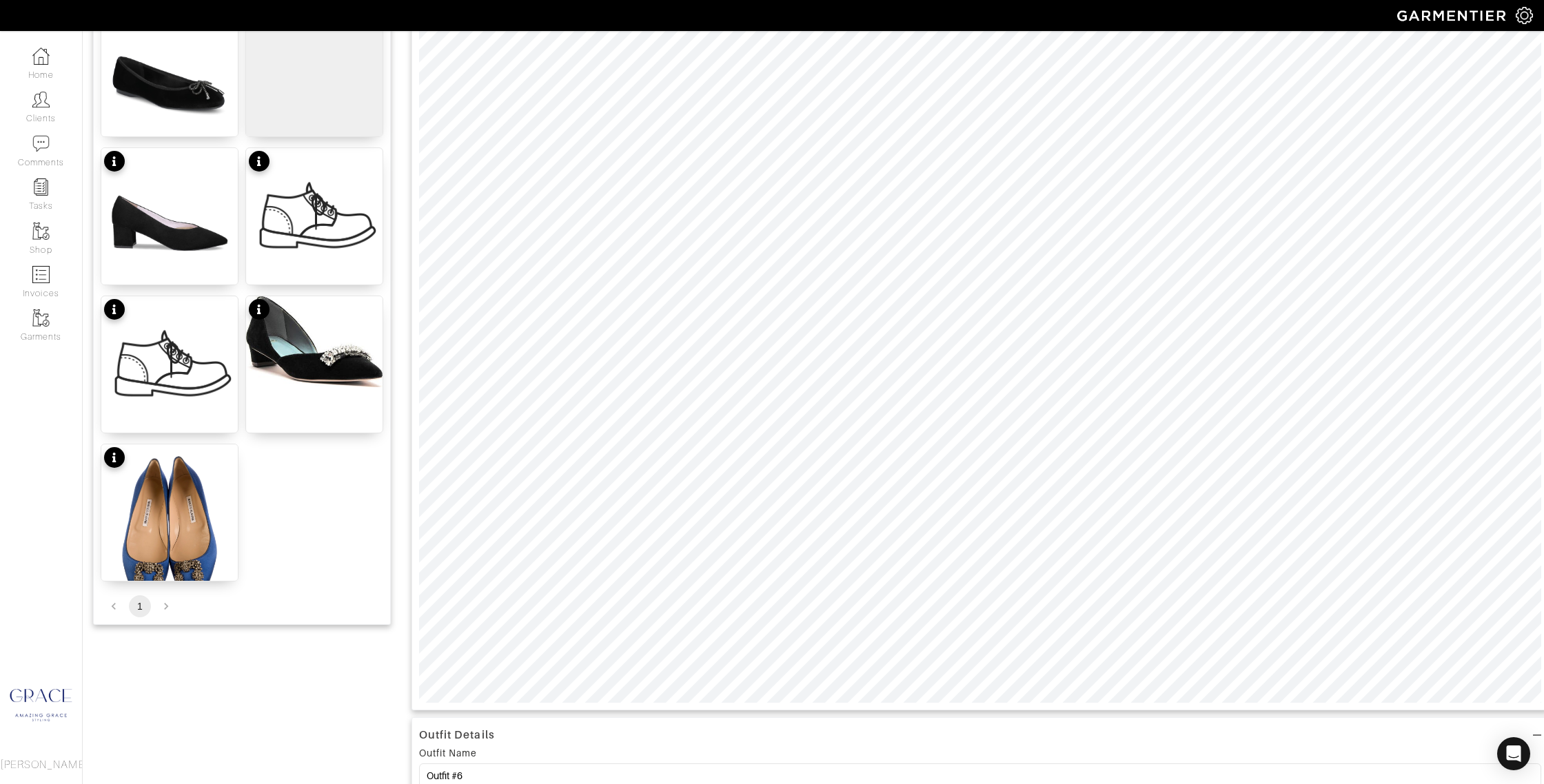
scroll to position [42, 0]
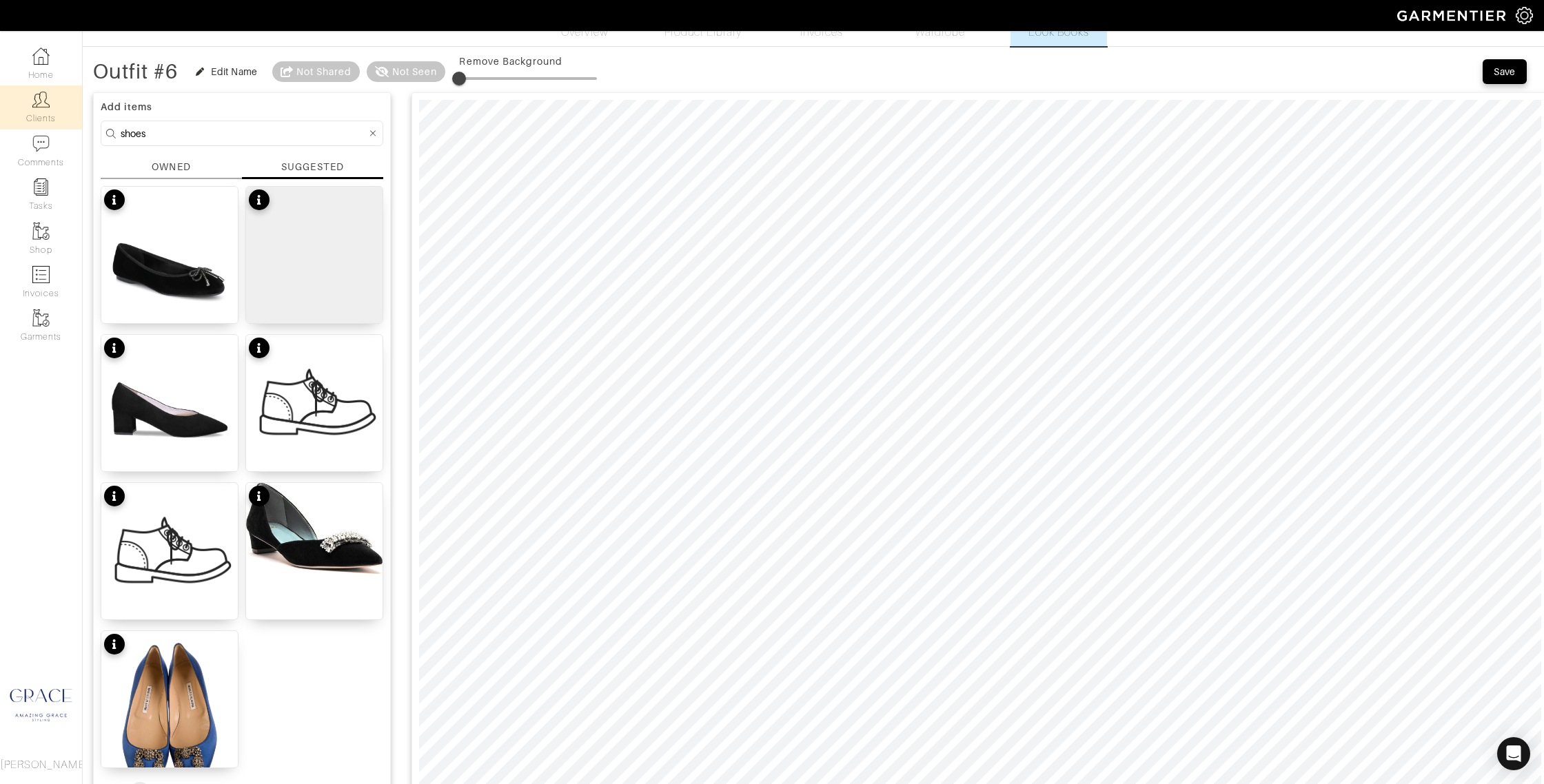
drag, startPoint x: 157, startPoint y: 132, endPoint x: 48, endPoint y: 122, distance: 109.5
type input "jewelry"
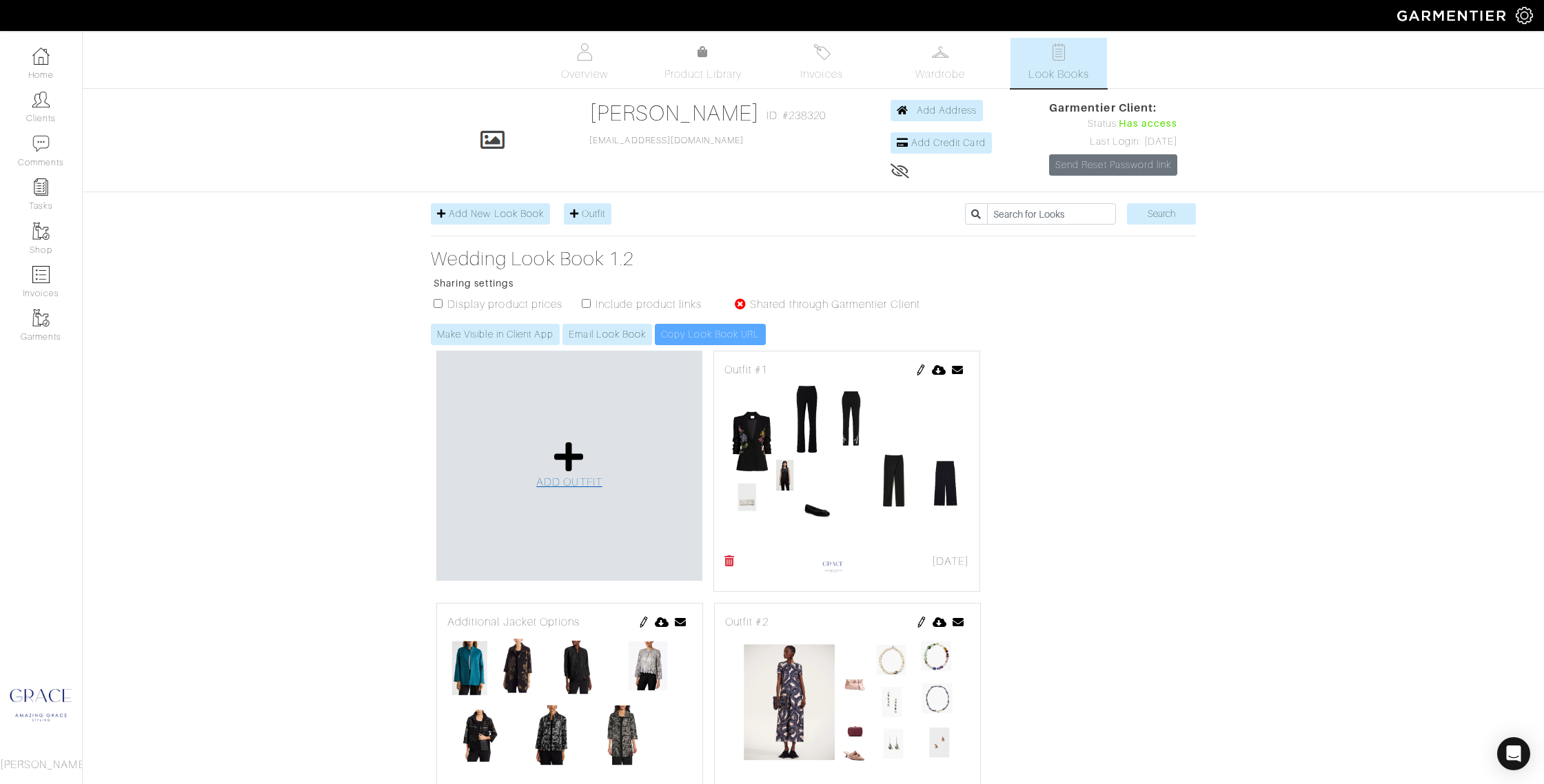
click at [572, 452] on icon at bounding box center [569, 456] width 29 height 33
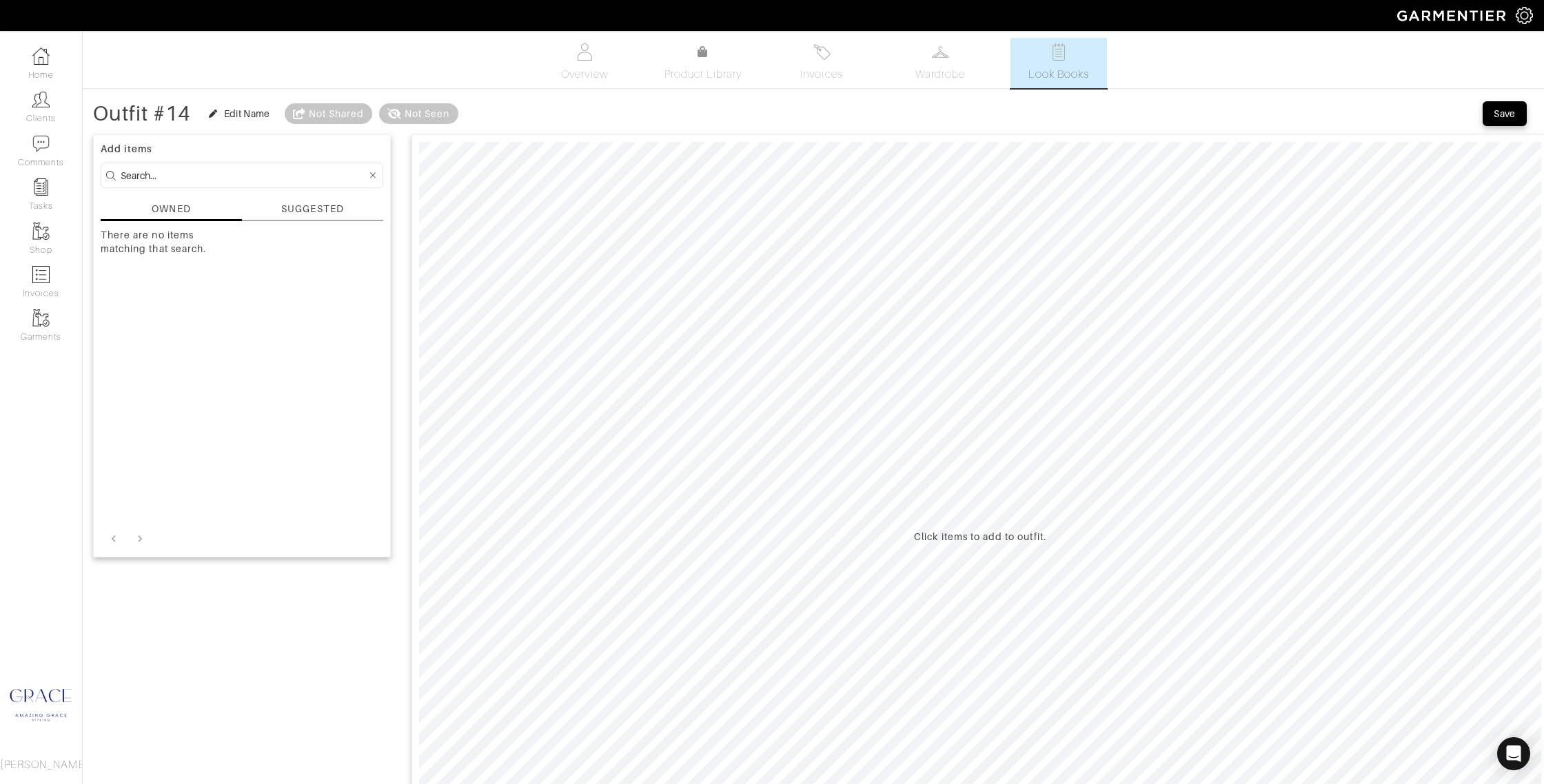
click at [307, 204] on div "SUGGESTED" at bounding box center [312, 210] width 62 height 15
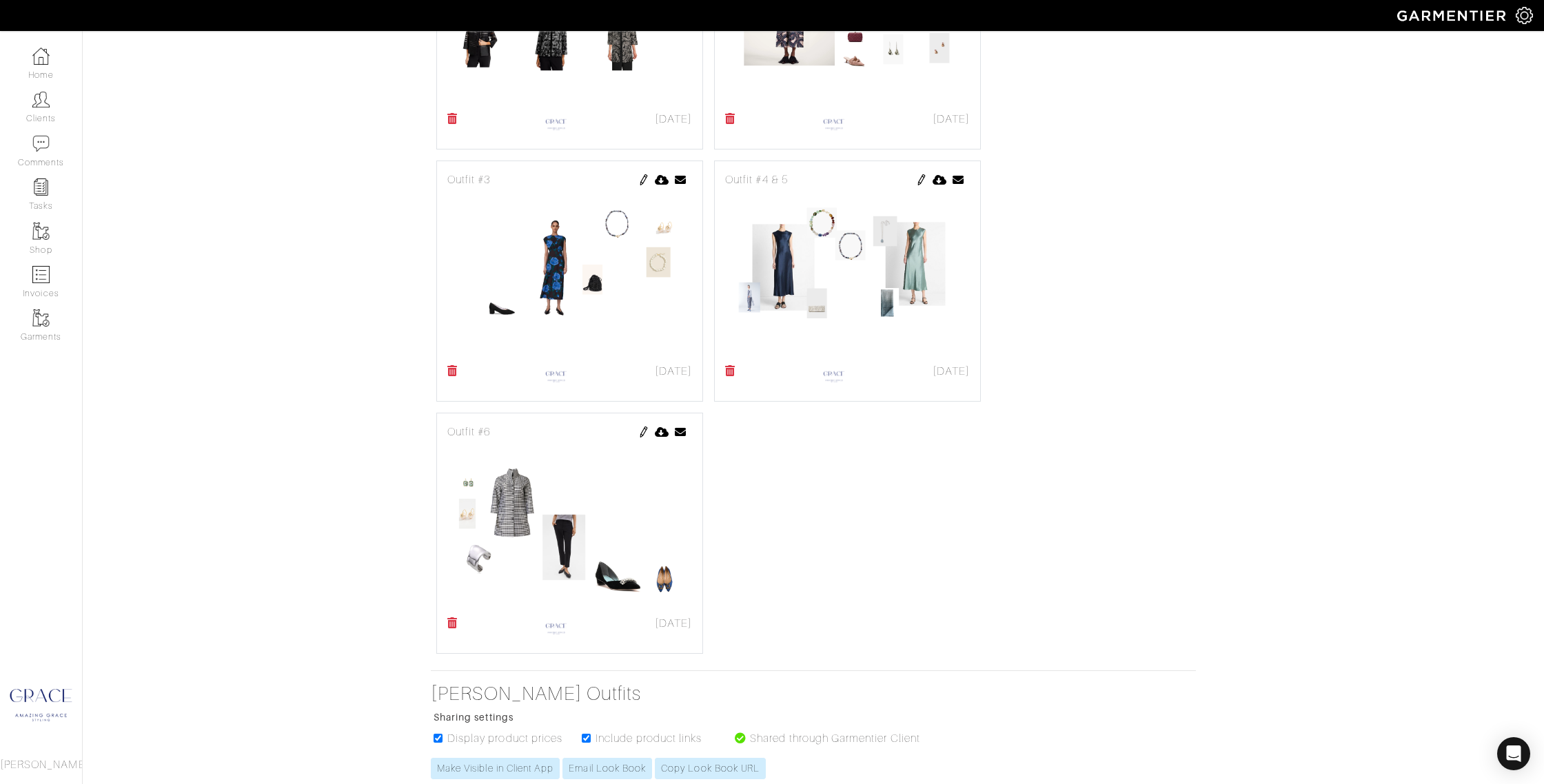
scroll to position [720, 0]
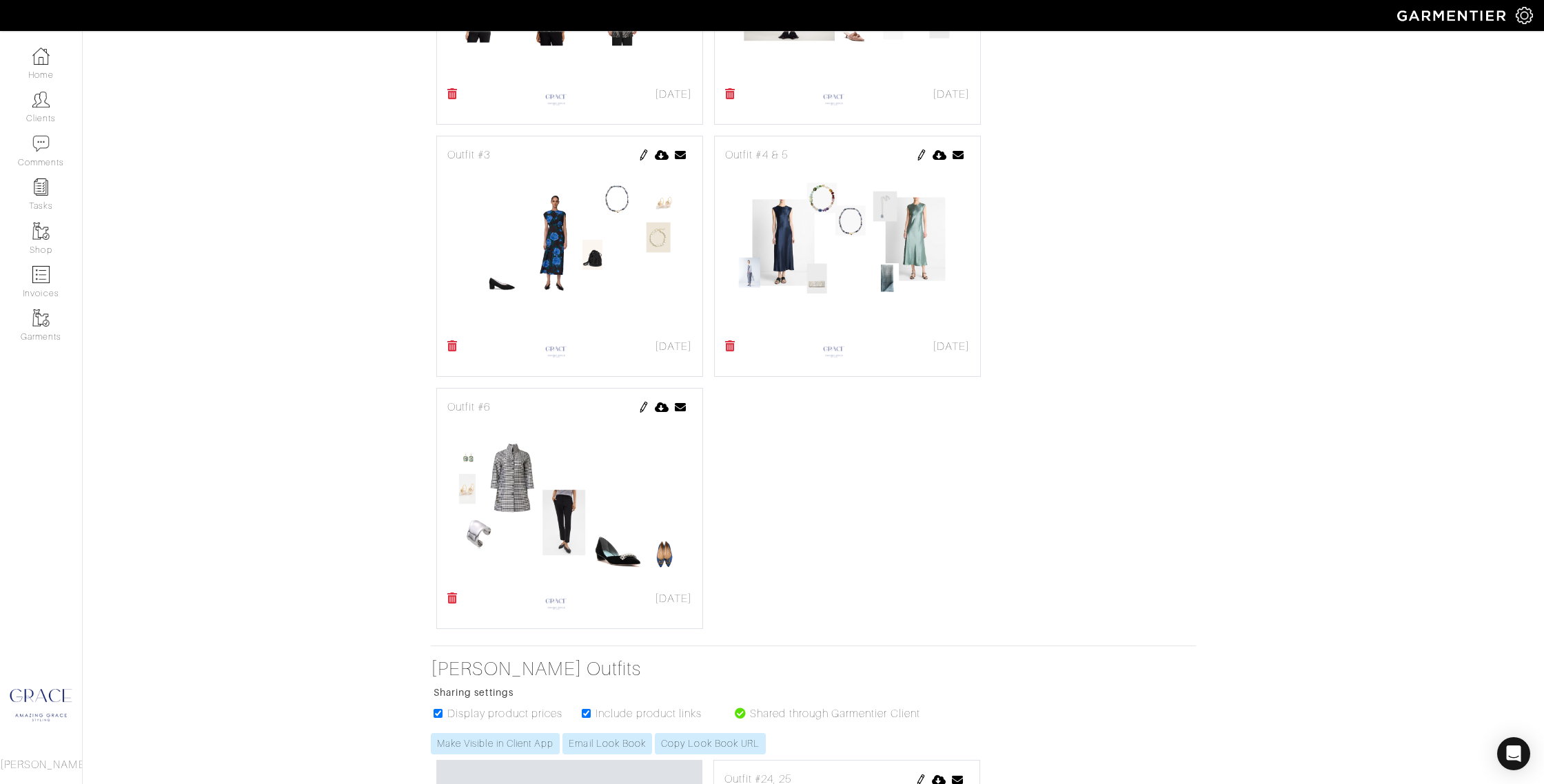
click at [648, 156] on img at bounding box center [643, 155] width 11 height 11
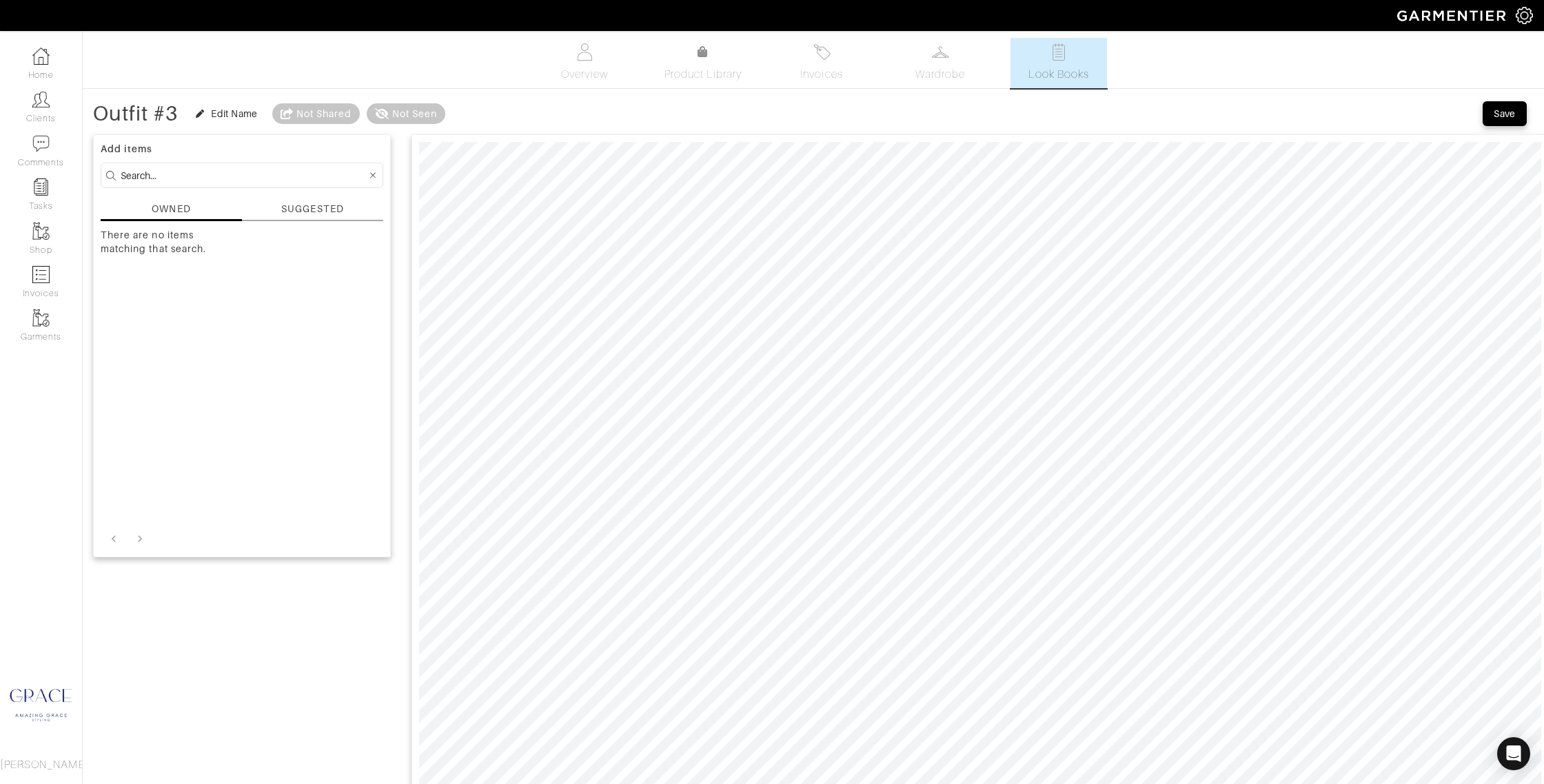
click at [307, 212] on div "SUGGESTED" at bounding box center [312, 210] width 62 height 15
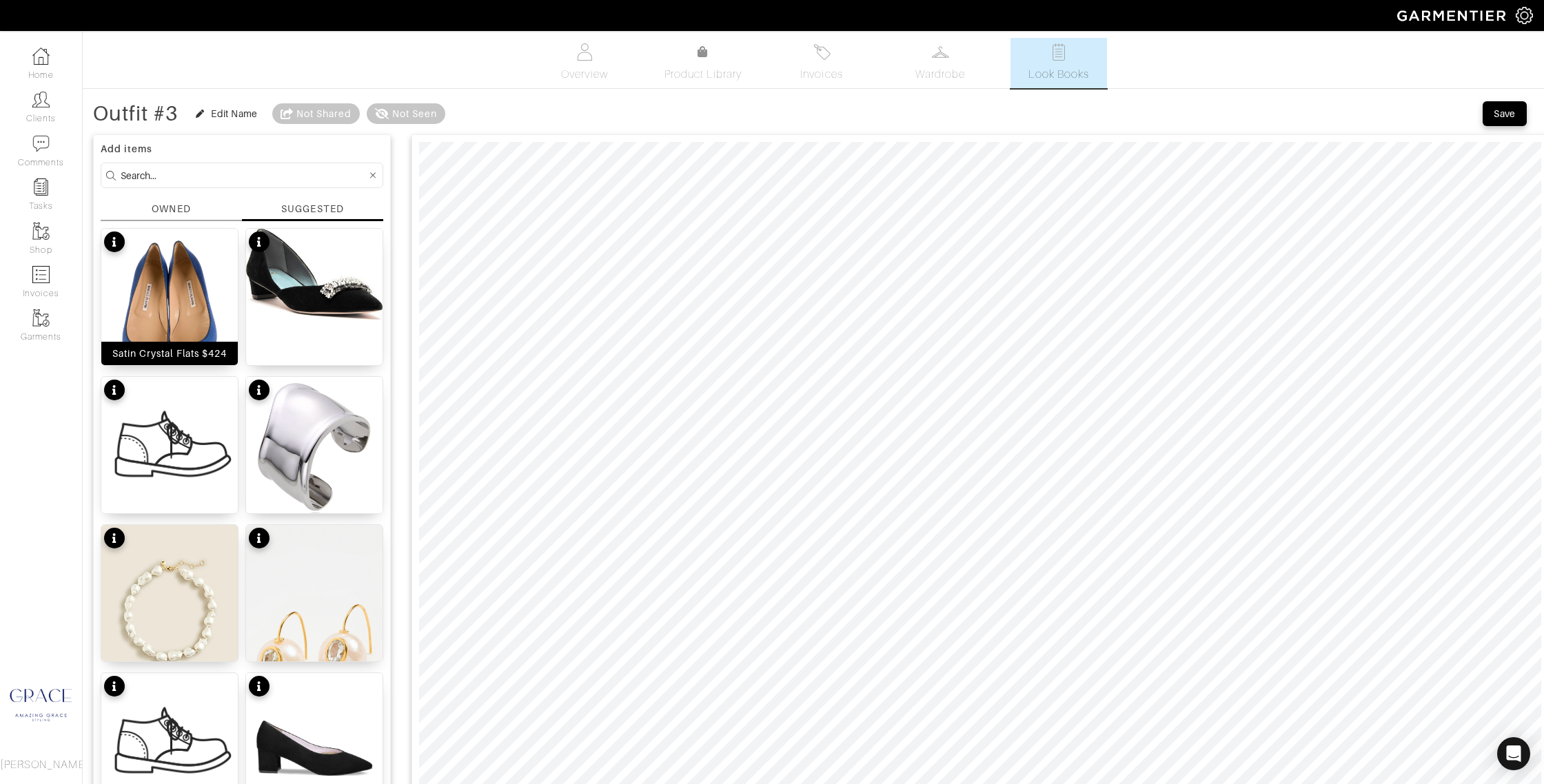
drag, startPoint x: 182, startPoint y: 358, endPoint x: 232, endPoint y: 356, distance: 50.0
click at [182, 358] on div "Satin Crystal Flats $424" at bounding box center [169, 353] width 114 height 14
drag, startPoint x: 332, startPoint y: 342, endPoint x: 353, endPoint y: 338, distance: 21.4
click at [333, 347] on div "Paula d'Orsay Pump $388" at bounding box center [314, 353] width 111 height 14
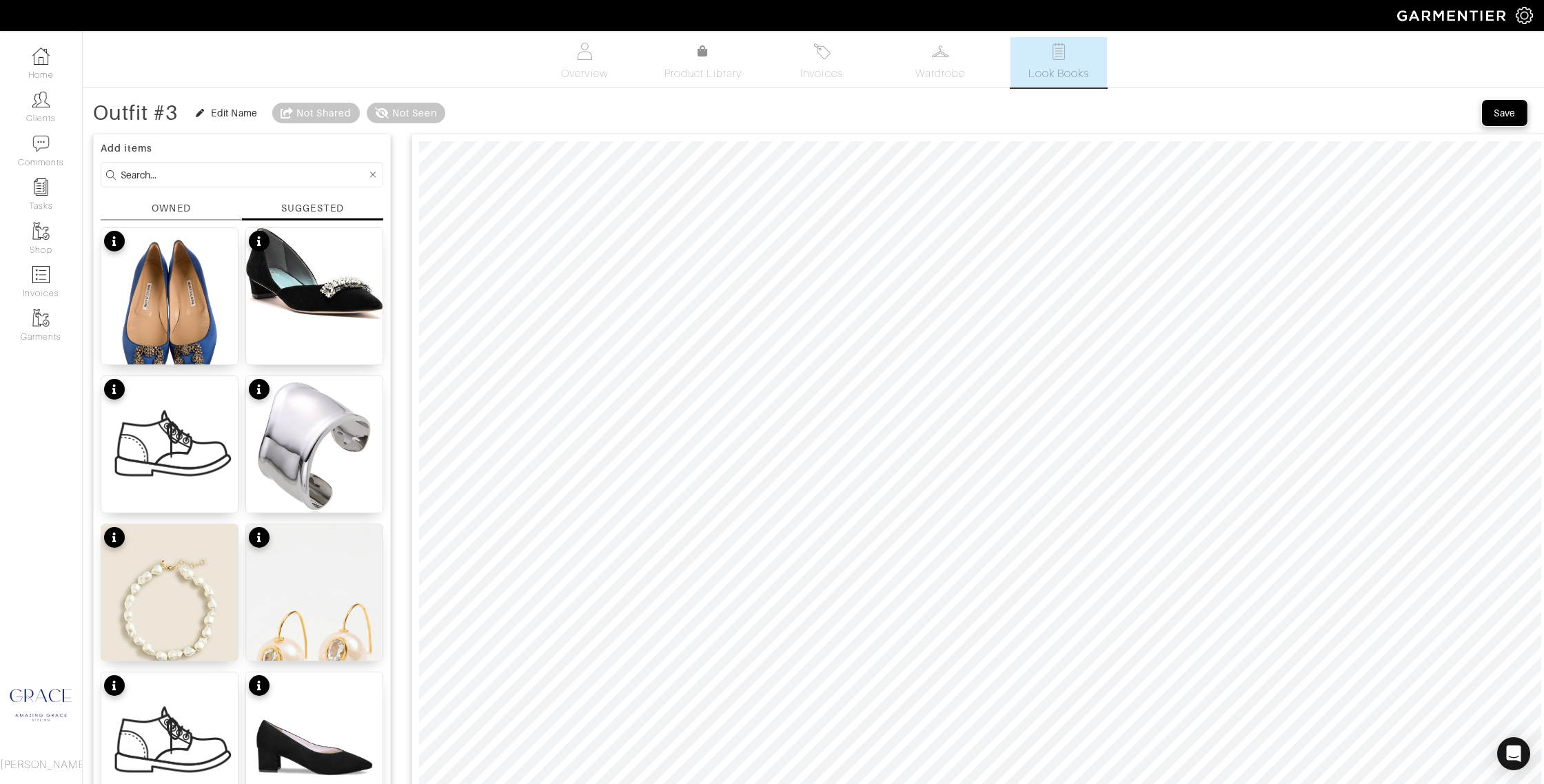
drag, startPoint x: 1503, startPoint y: 113, endPoint x: 1416, endPoint y: 118, distance: 87.1
click at [1501, 113] on div "Save" at bounding box center [1504, 113] width 22 height 14
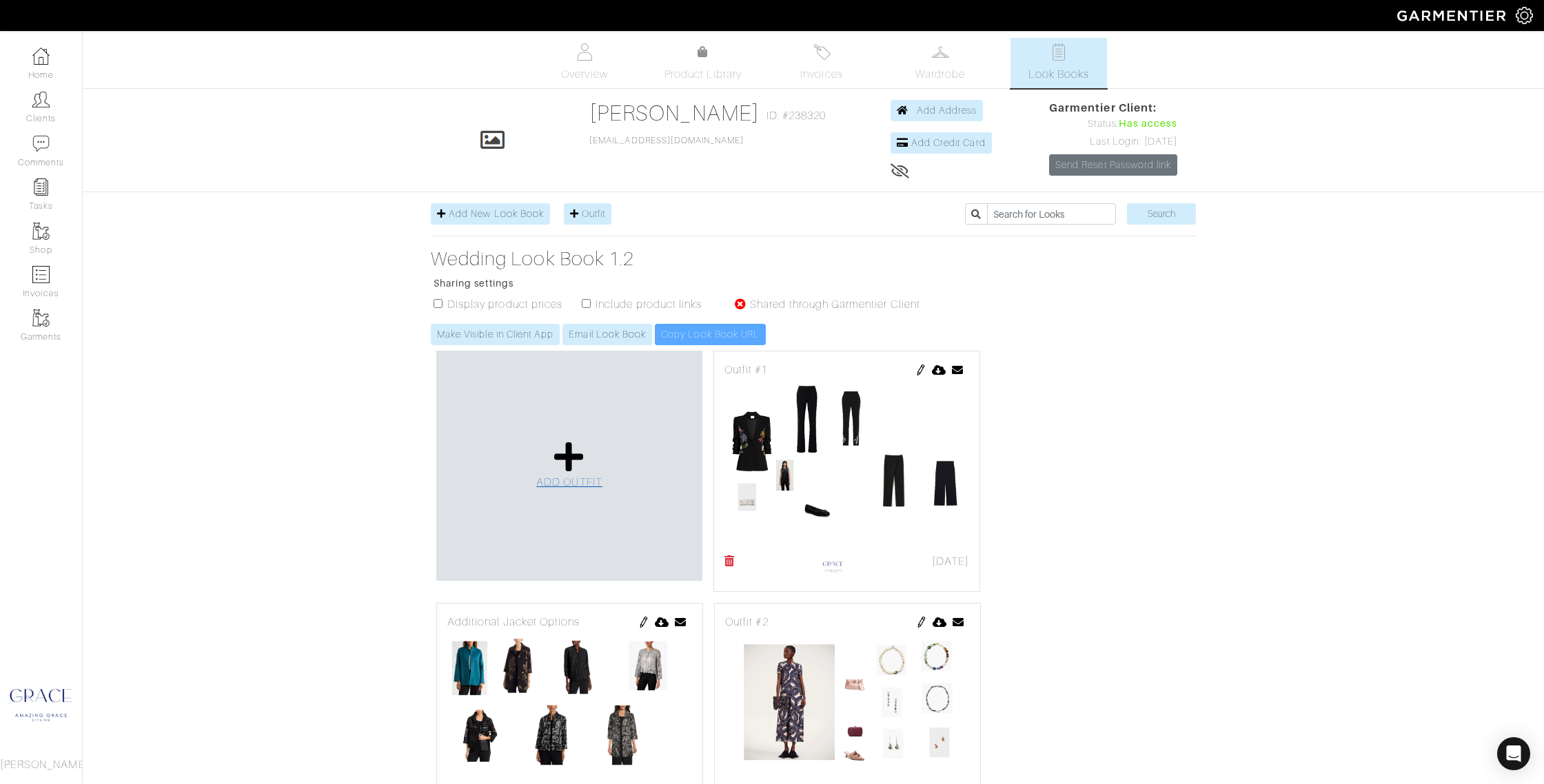
click at [576, 454] on icon at bounding box center [569, 456] width 29 height 33
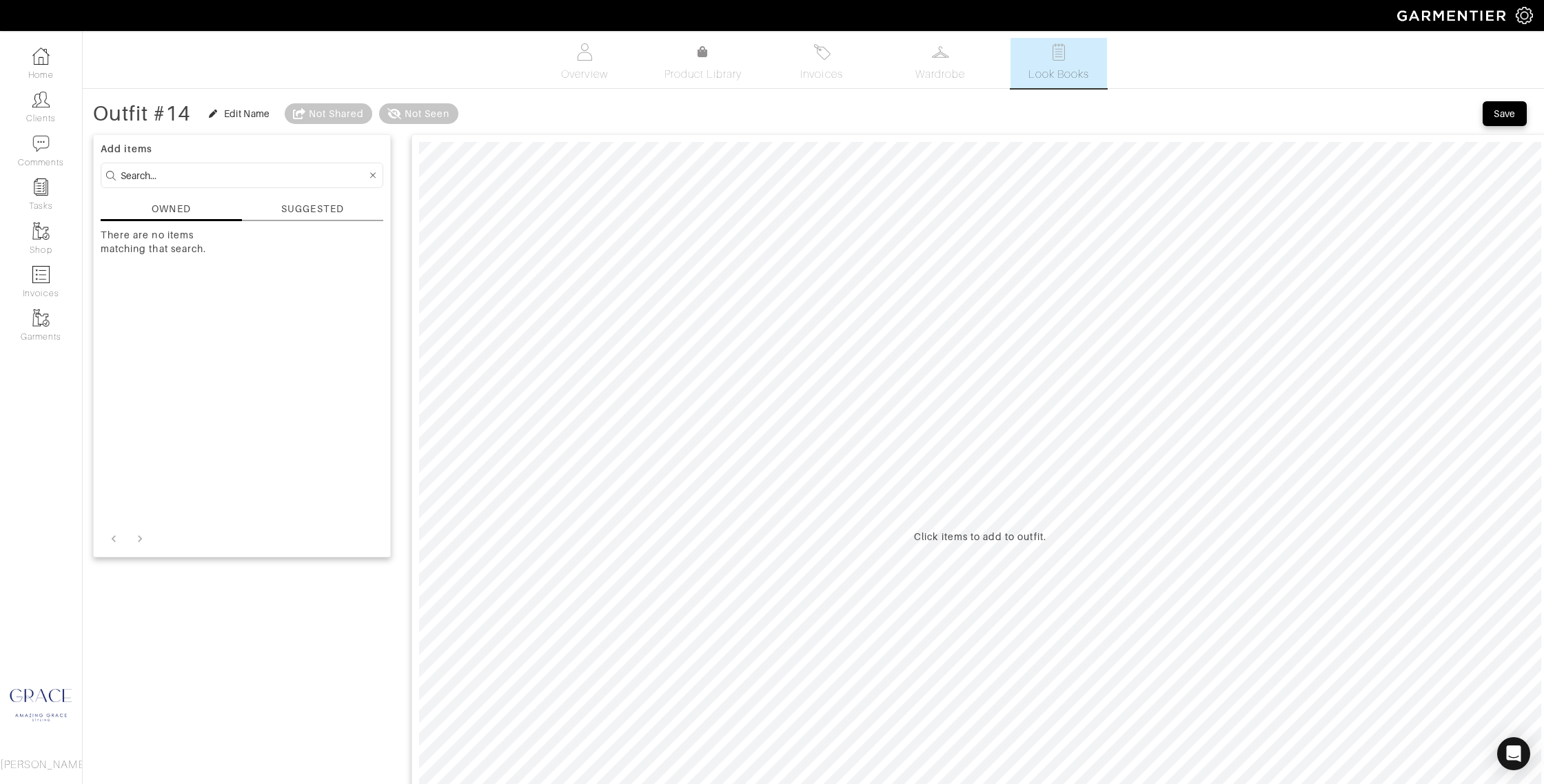
click at [278, 209] on div "SUGGESTED" at bounding box center [312, 212] width 141 height 19
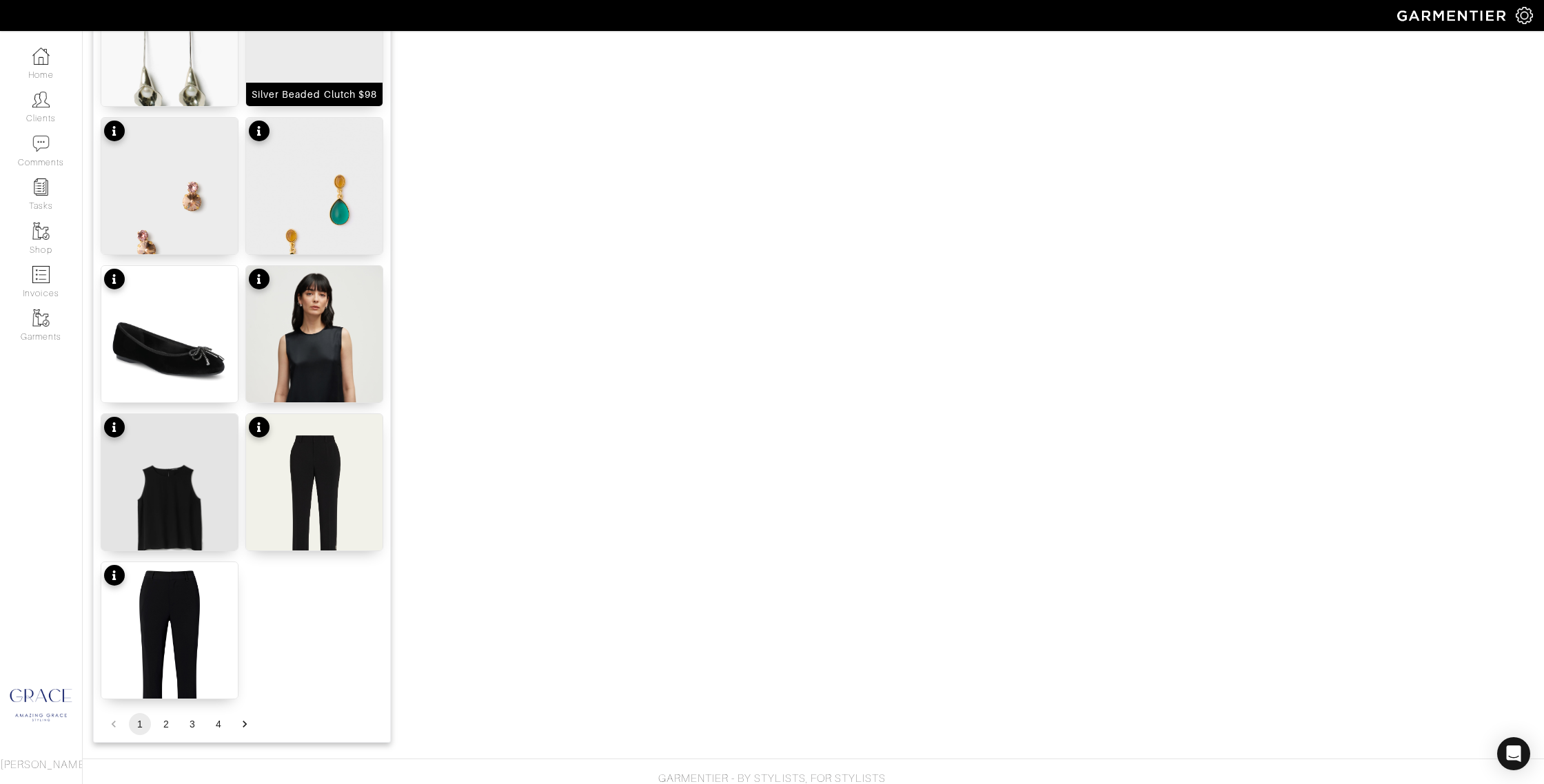
scroll to position [1469, 0]
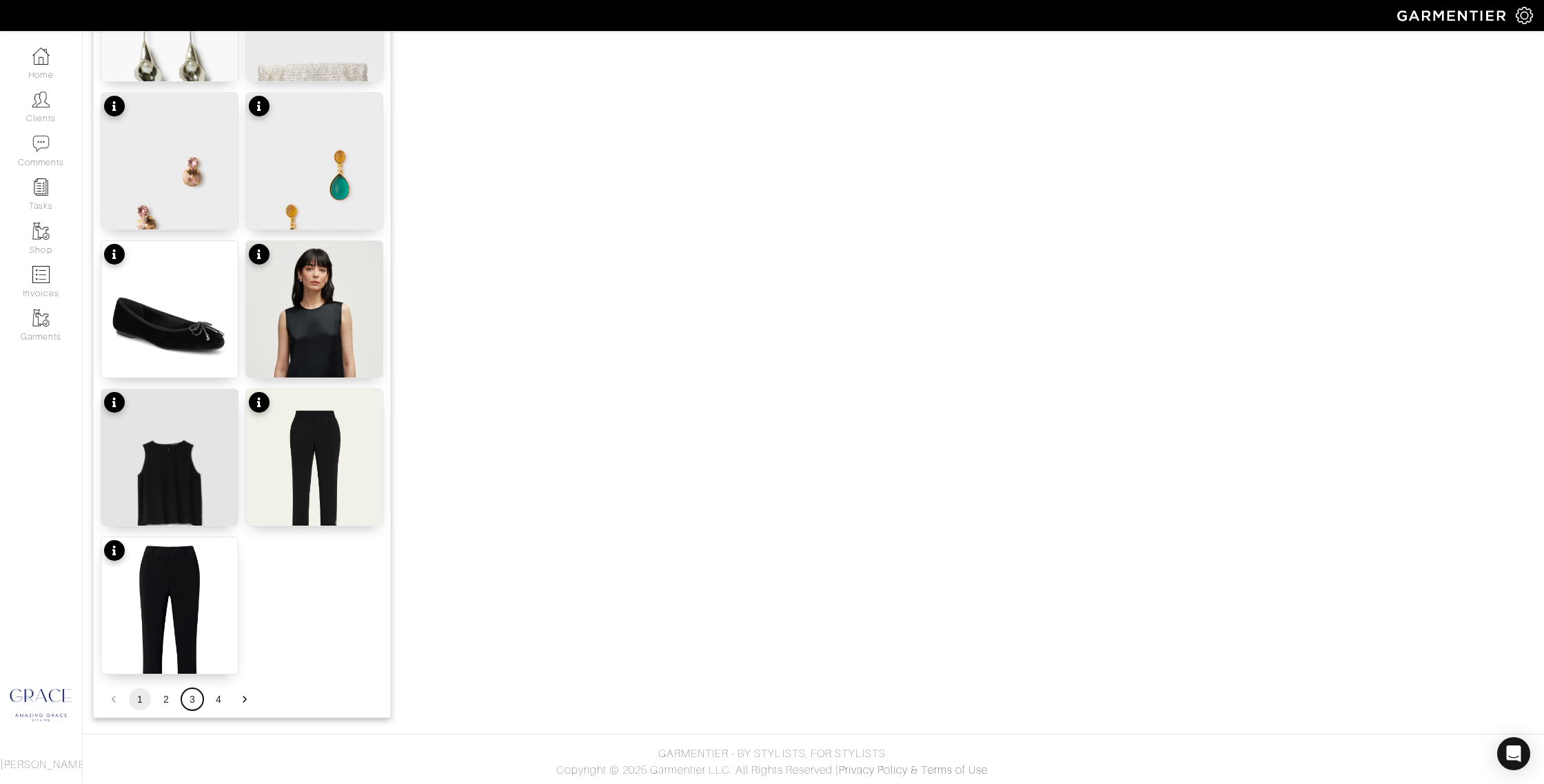
click at [191, 700] on button "3" at bounding box center [192, 700] width 22 height 22
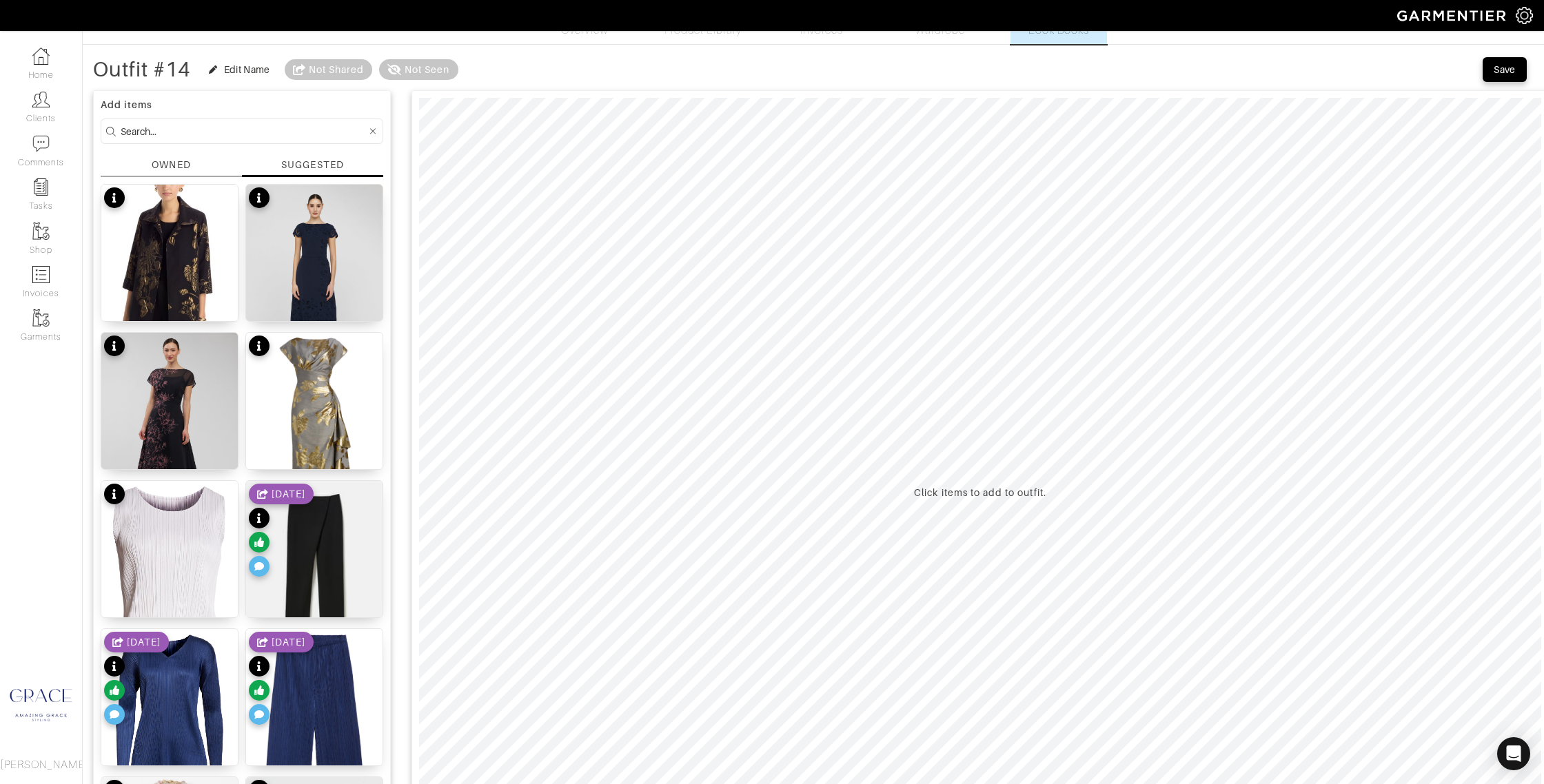
scroll to position [37, 0]
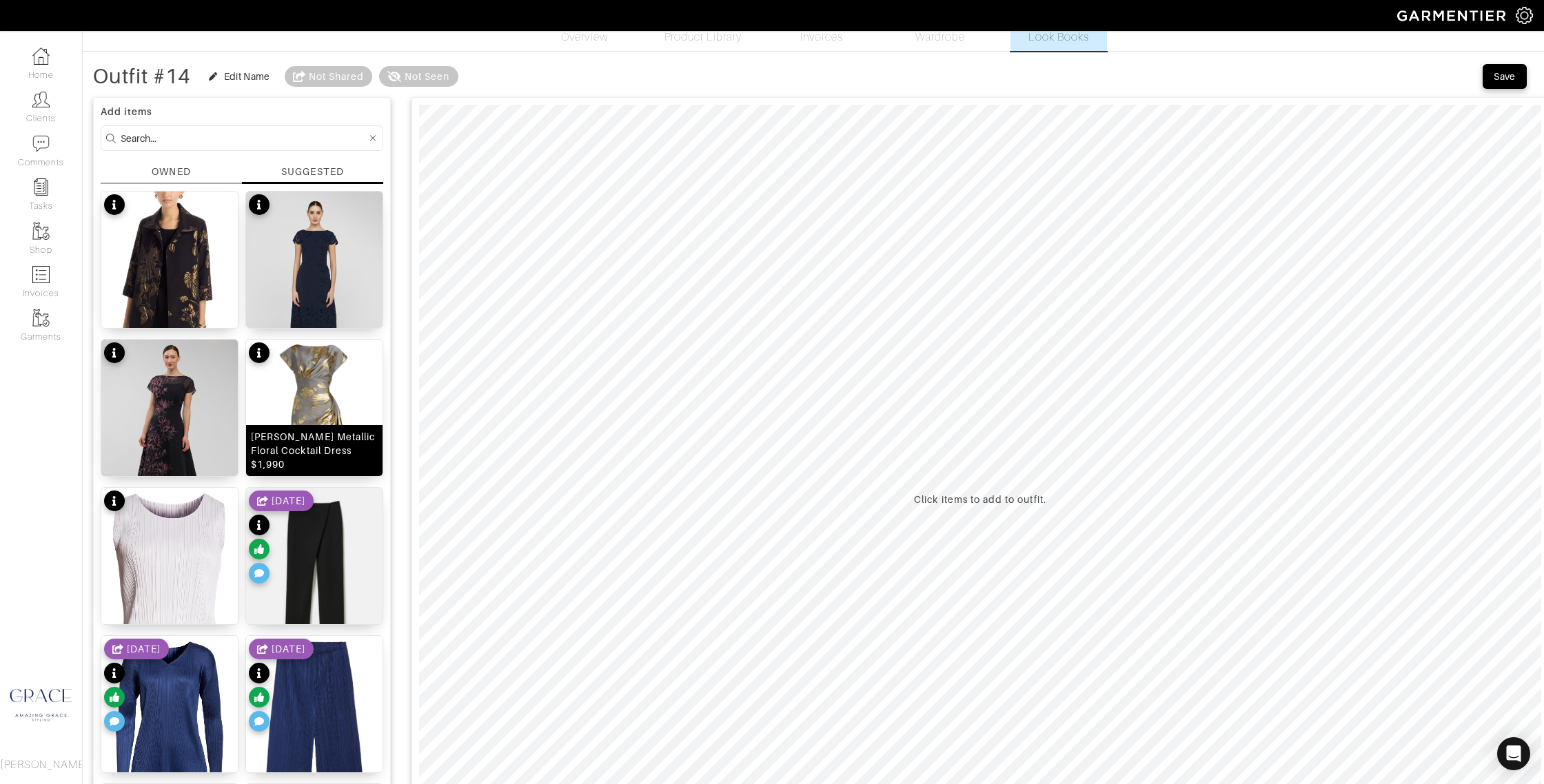
click at [319, 462] on div "[PERSON_NAME] Metallic Floral Cocktail Dress $1,990" at bounding box center [314, 451] width 127 height 41
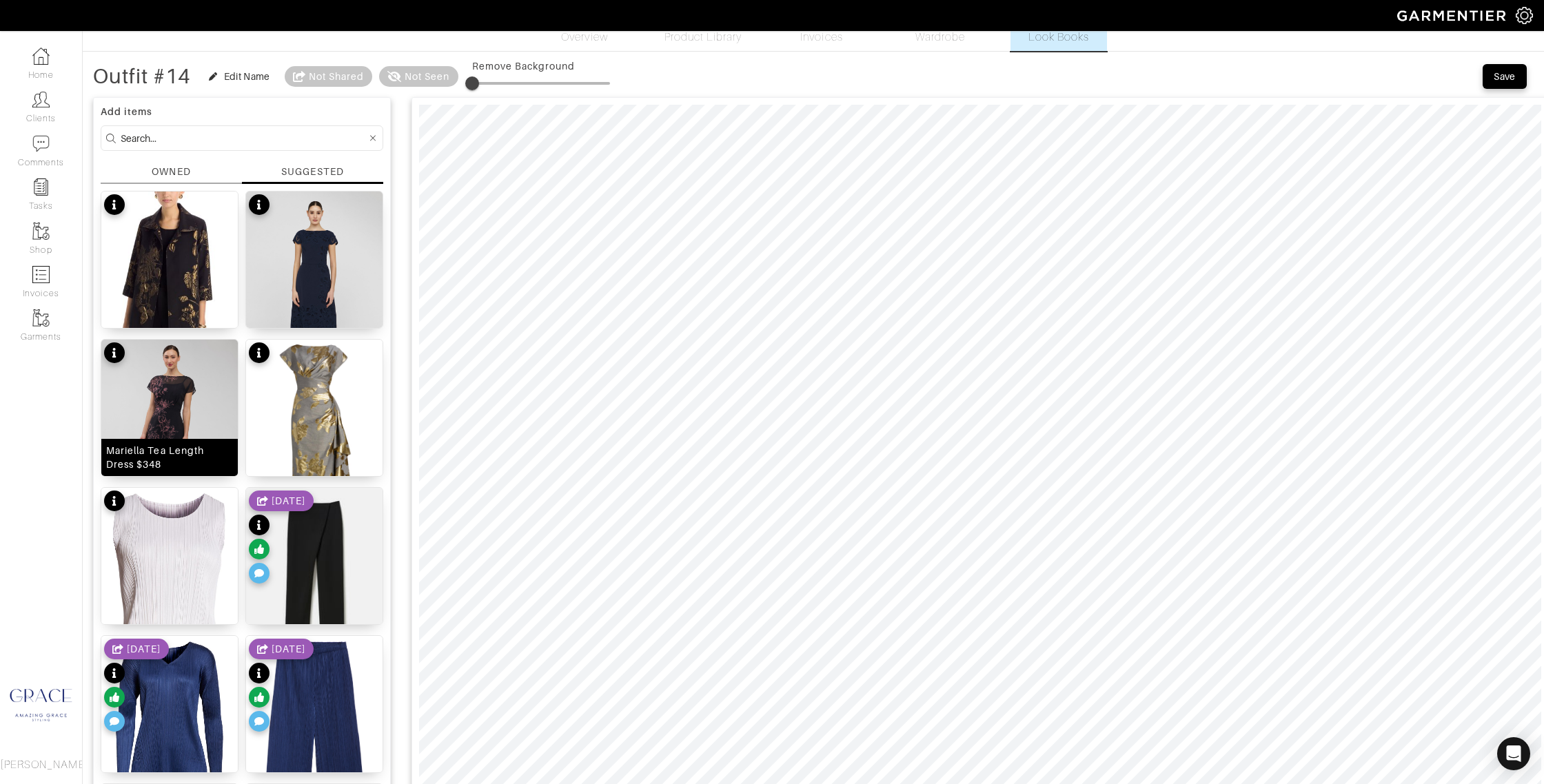
click at [196, 459] on div "Mariella Tea Length Dress $348" at bounding box center [169, 458] width 127 height 28
click at [309, 314] on div "Juliette Cocktail Dress $368" at bounding box center [314, 310] width 127 height 28
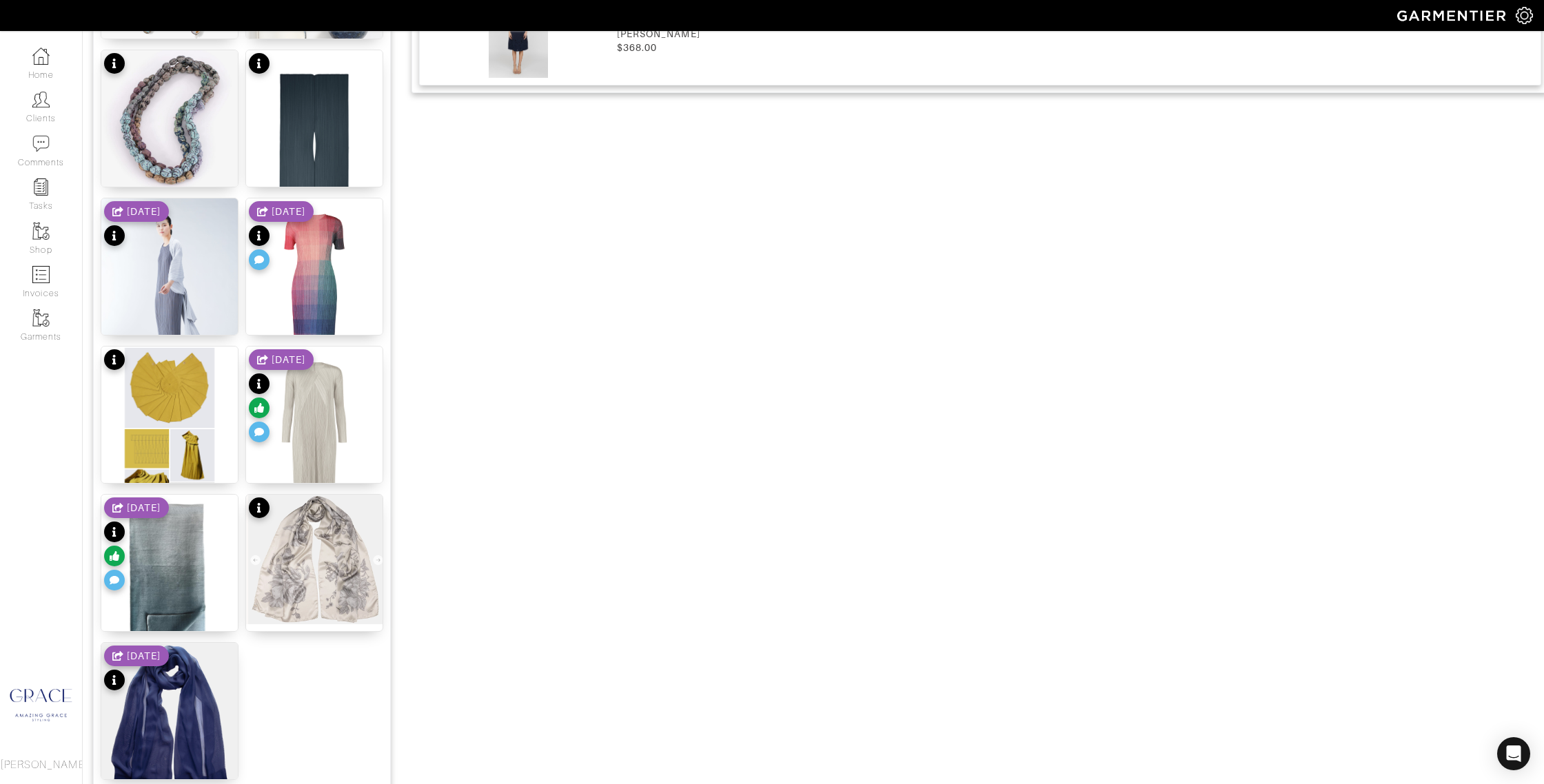
scroll to position [1469, 0]
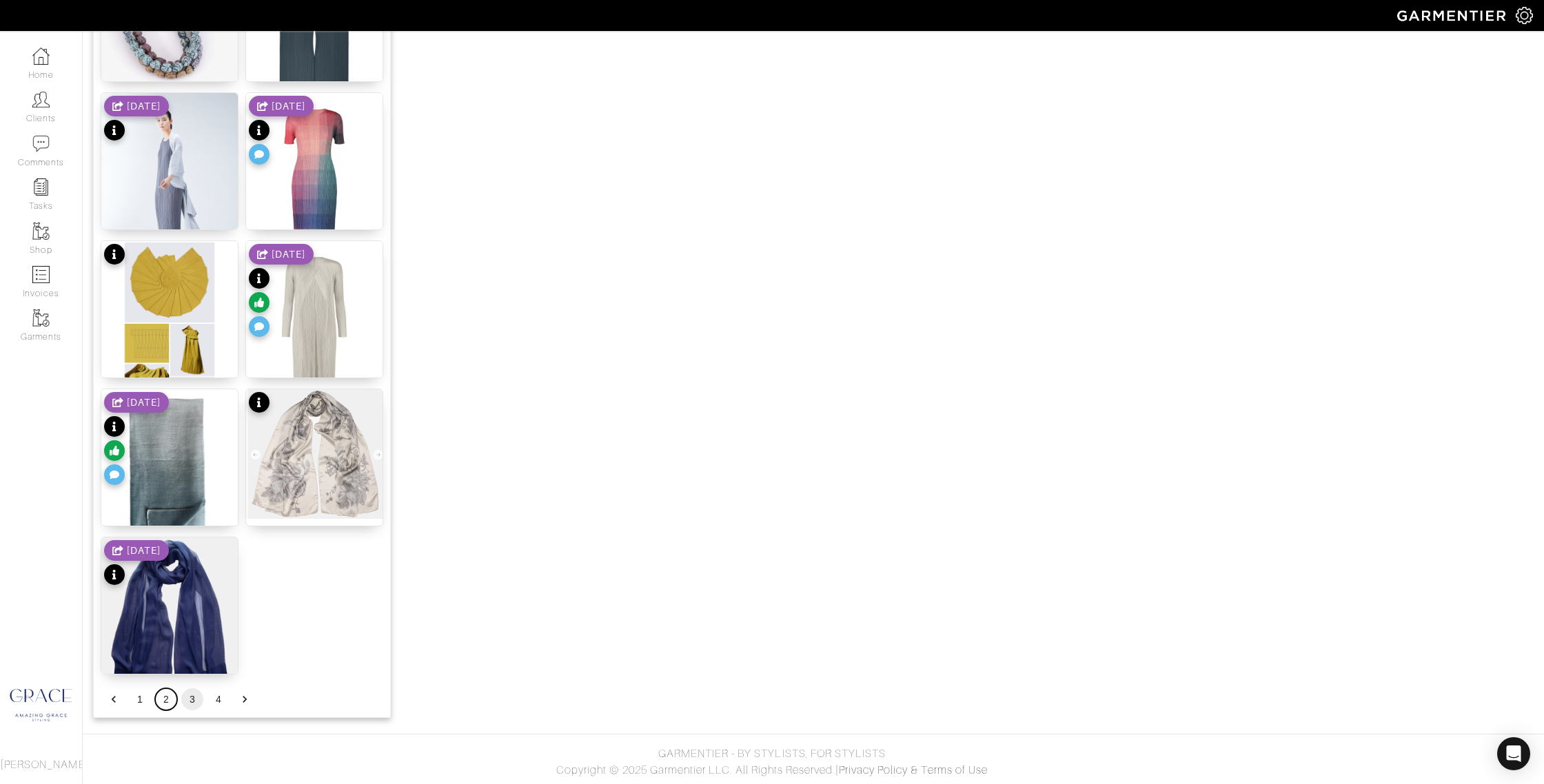
click at [160, 698] on button "2" at bounding box center [166, 700] width 22 height 22
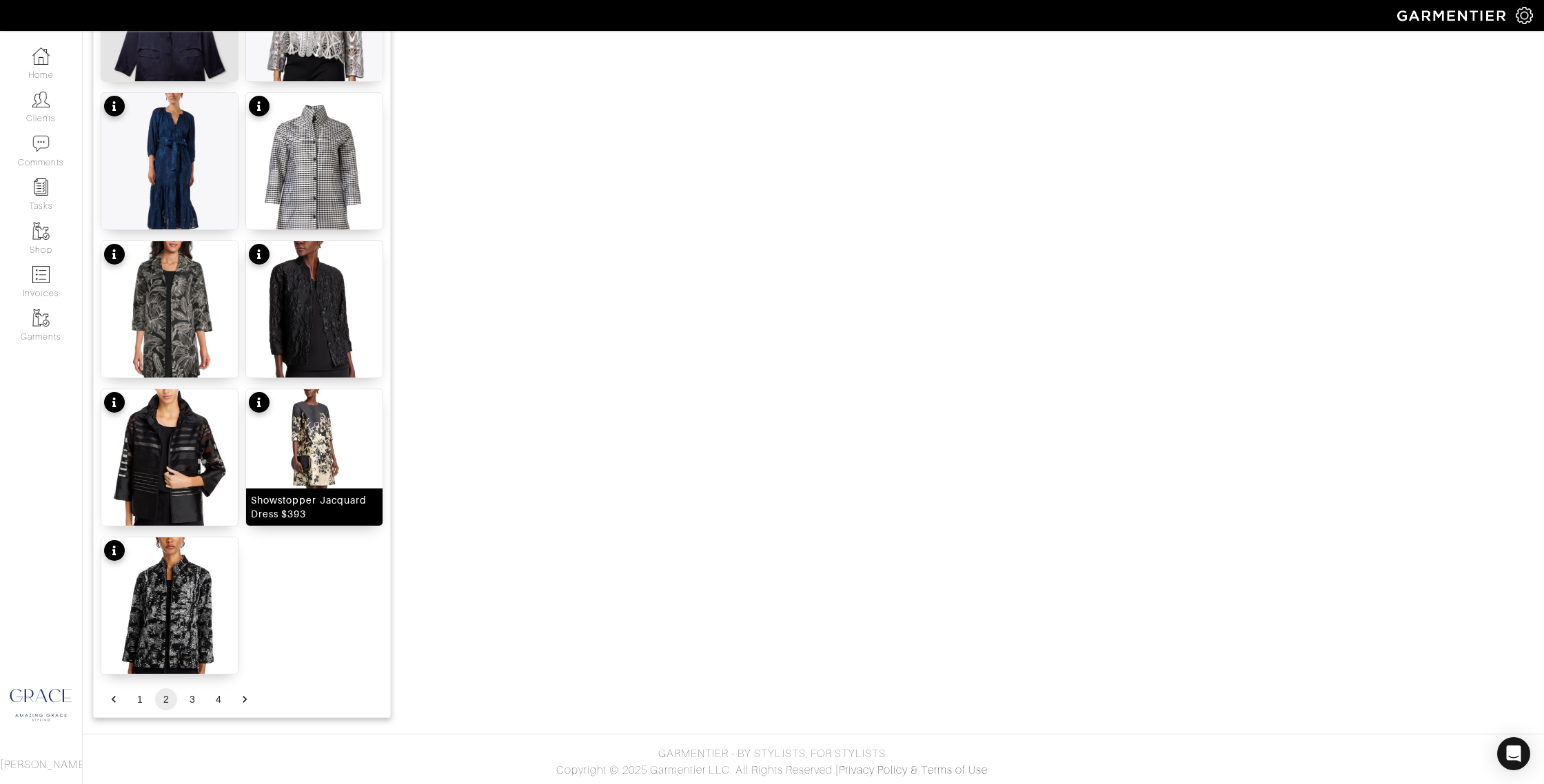
click at [307, 512] on div "Showstopper Jacquard Dress $393" at bounding box center [314, 508] width 127 height 28
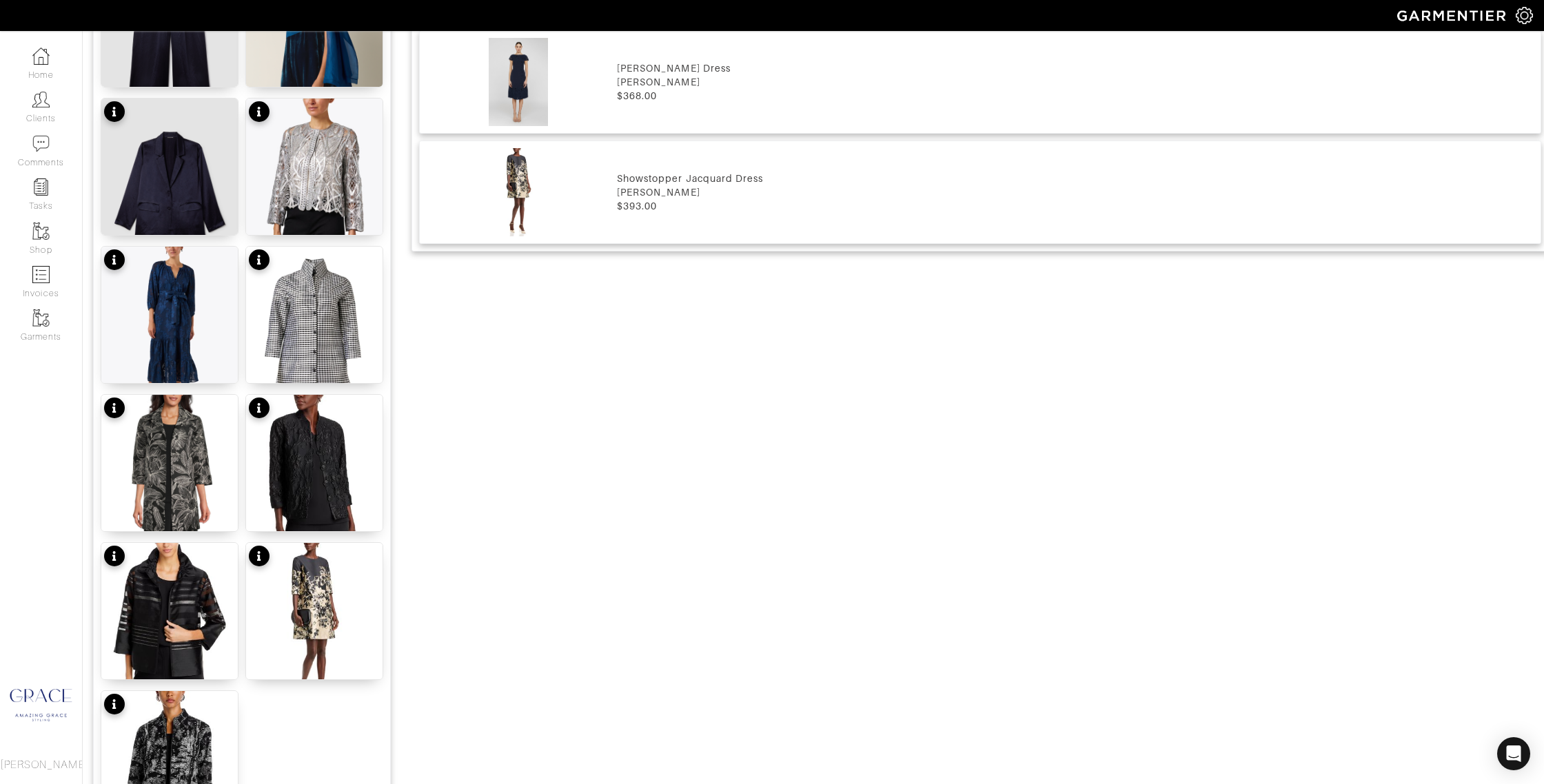
scroll to position [1317, 0]
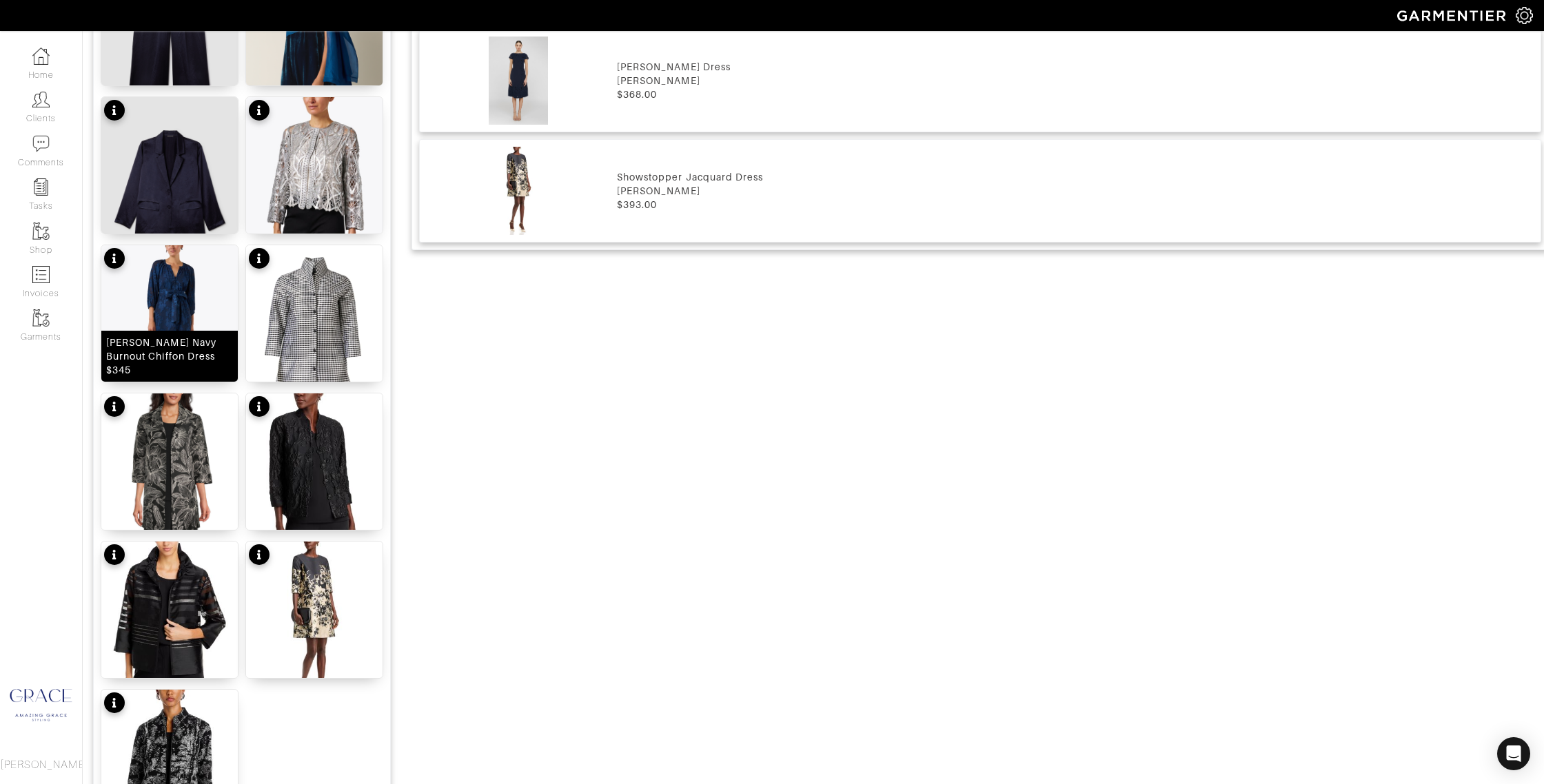
click at [182, 369] on div "Elise Navy Burnout Chiffon Dress $345" at bounding box center [169, 356] width 127 height 41
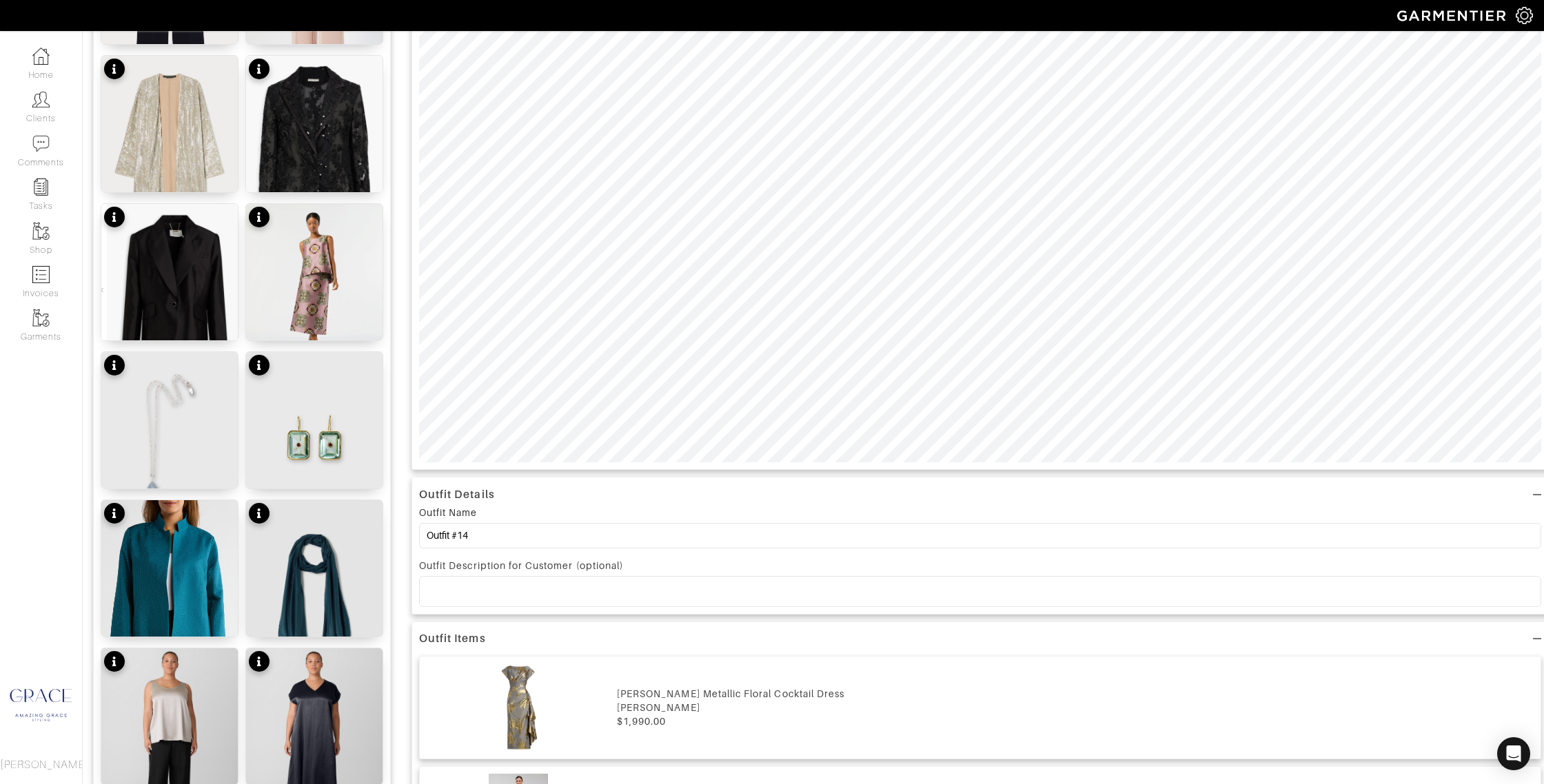
scroll to position [513, 0]
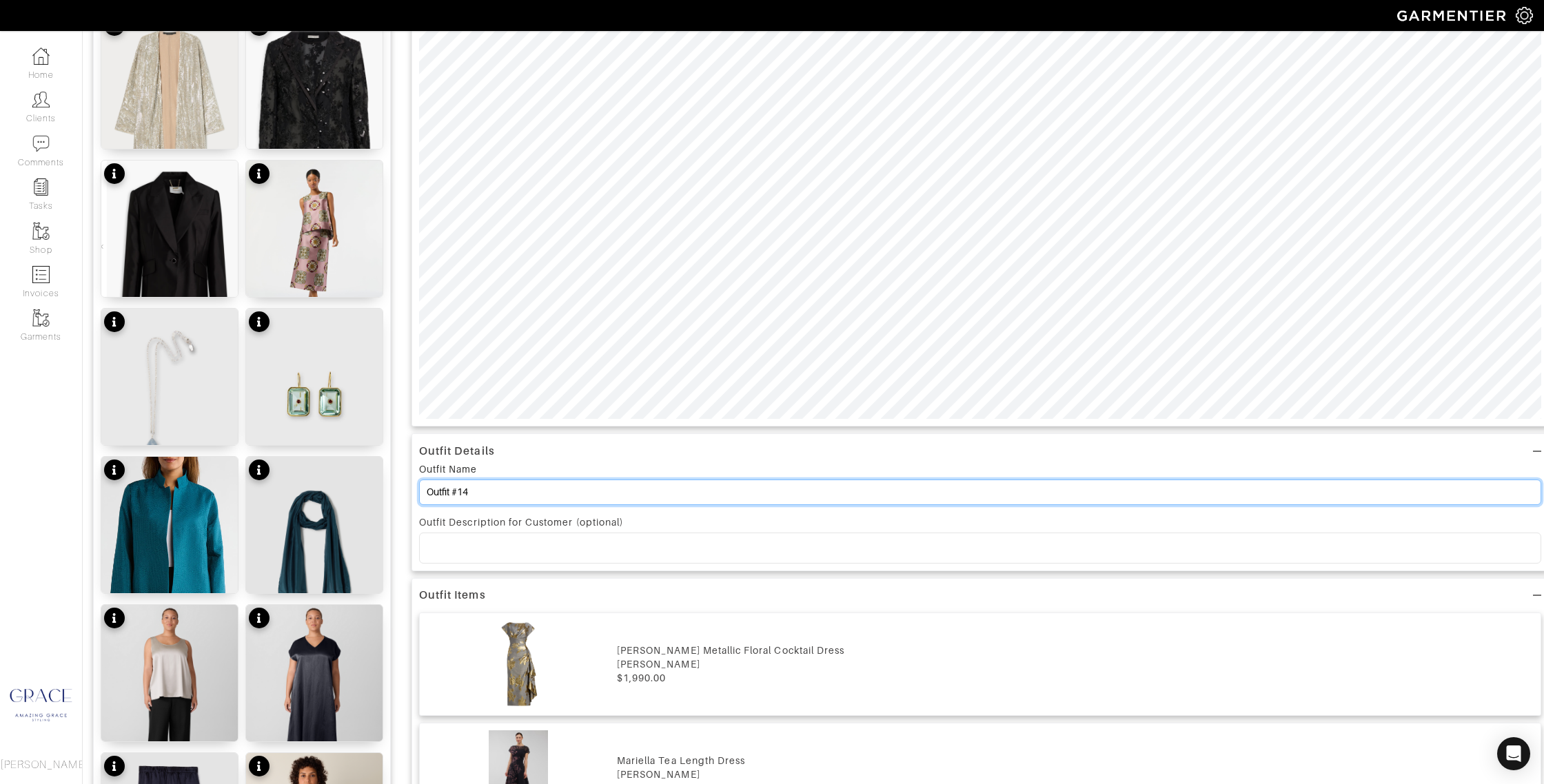
drag, startPoint x: 451, startPoint y: 493, endPoint x: 453, endPoint y: 462, distance: 31.1
click at [368, 482] on div "Add items OWNED SUGGESTED Treeca 2 Crop Suit Pants $245 Textured Satin V-Neck D…" at bounding box center [813, 645] width 1441 height 2060
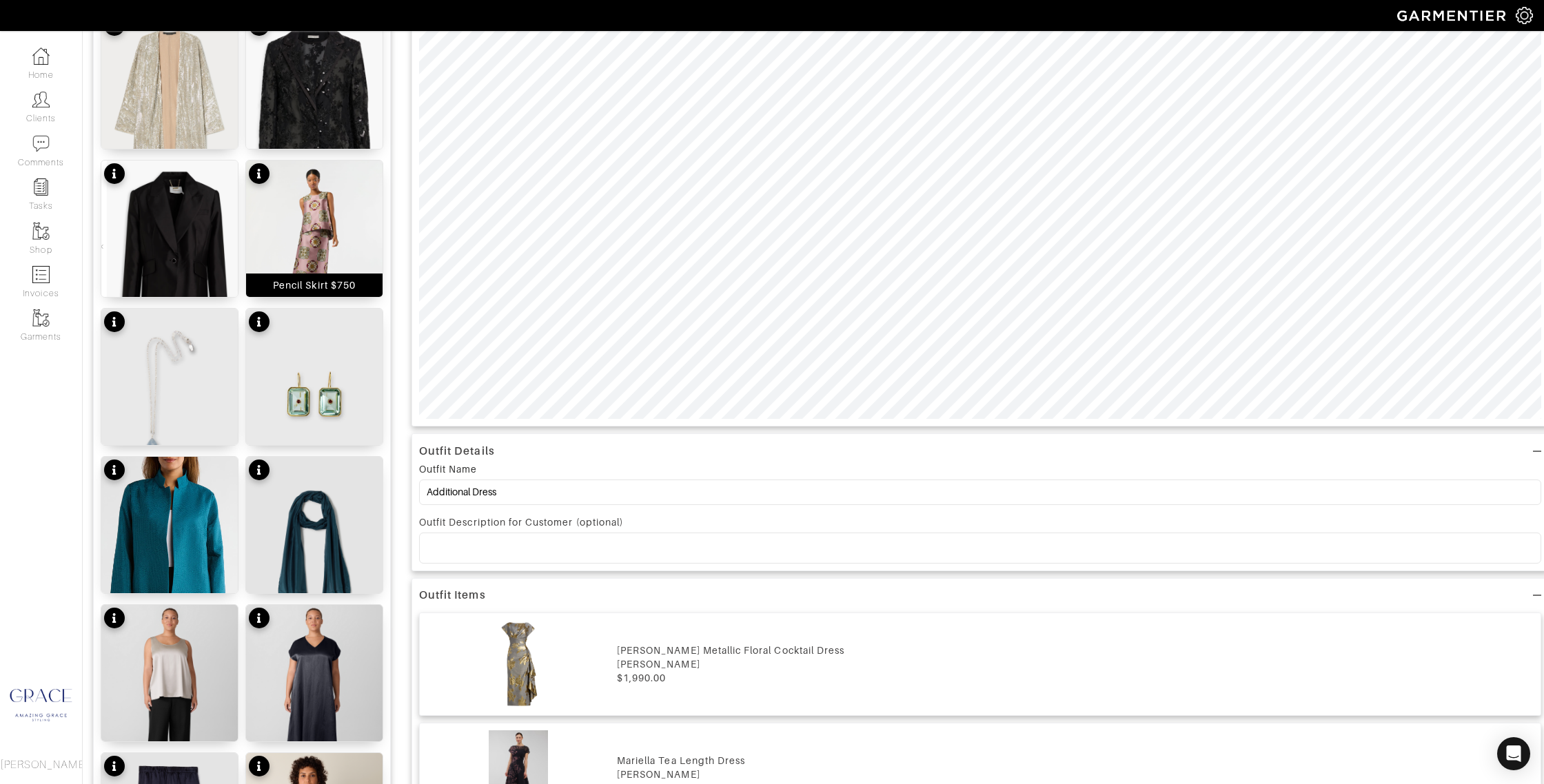
click at [300, 290] on div "Pencil Skirt $750" at bounding box center [314, 285] width 83 height 14
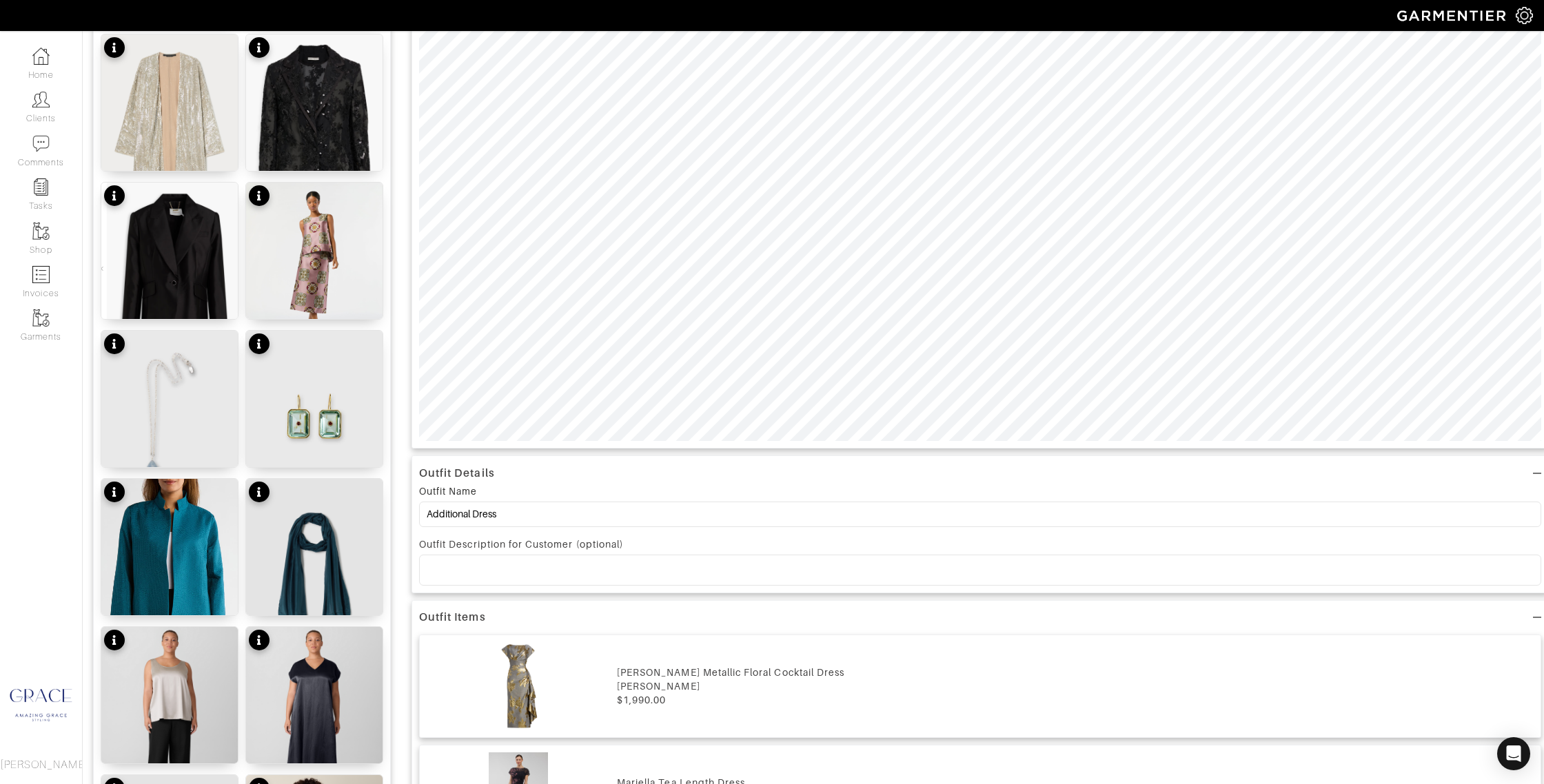
scroll to position [540, 0]
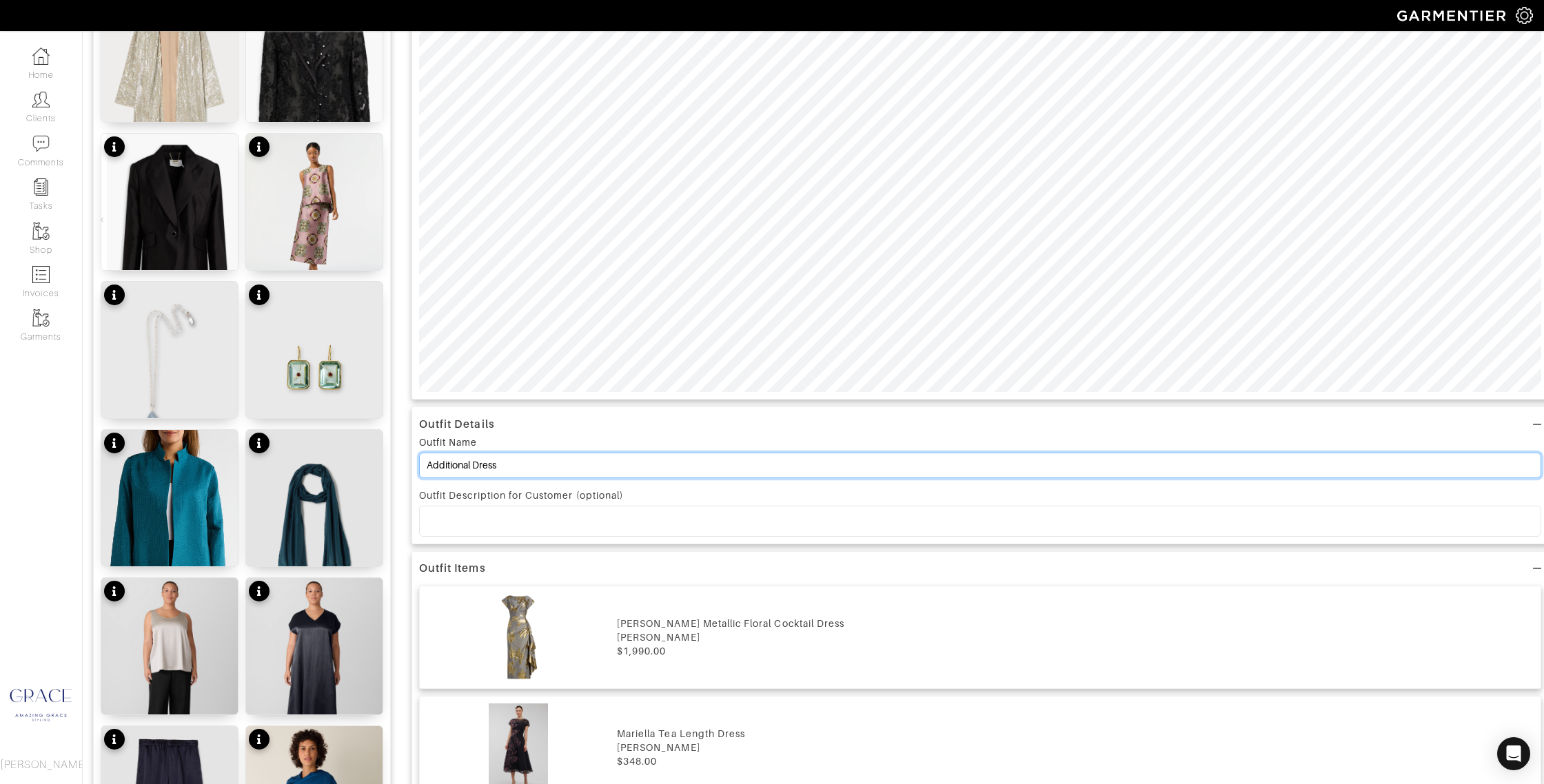
click at [528, 469] on input "Additional Dress" at bounding box center [980, 465] width 1122 height 26
type input "Additional Dress Options"
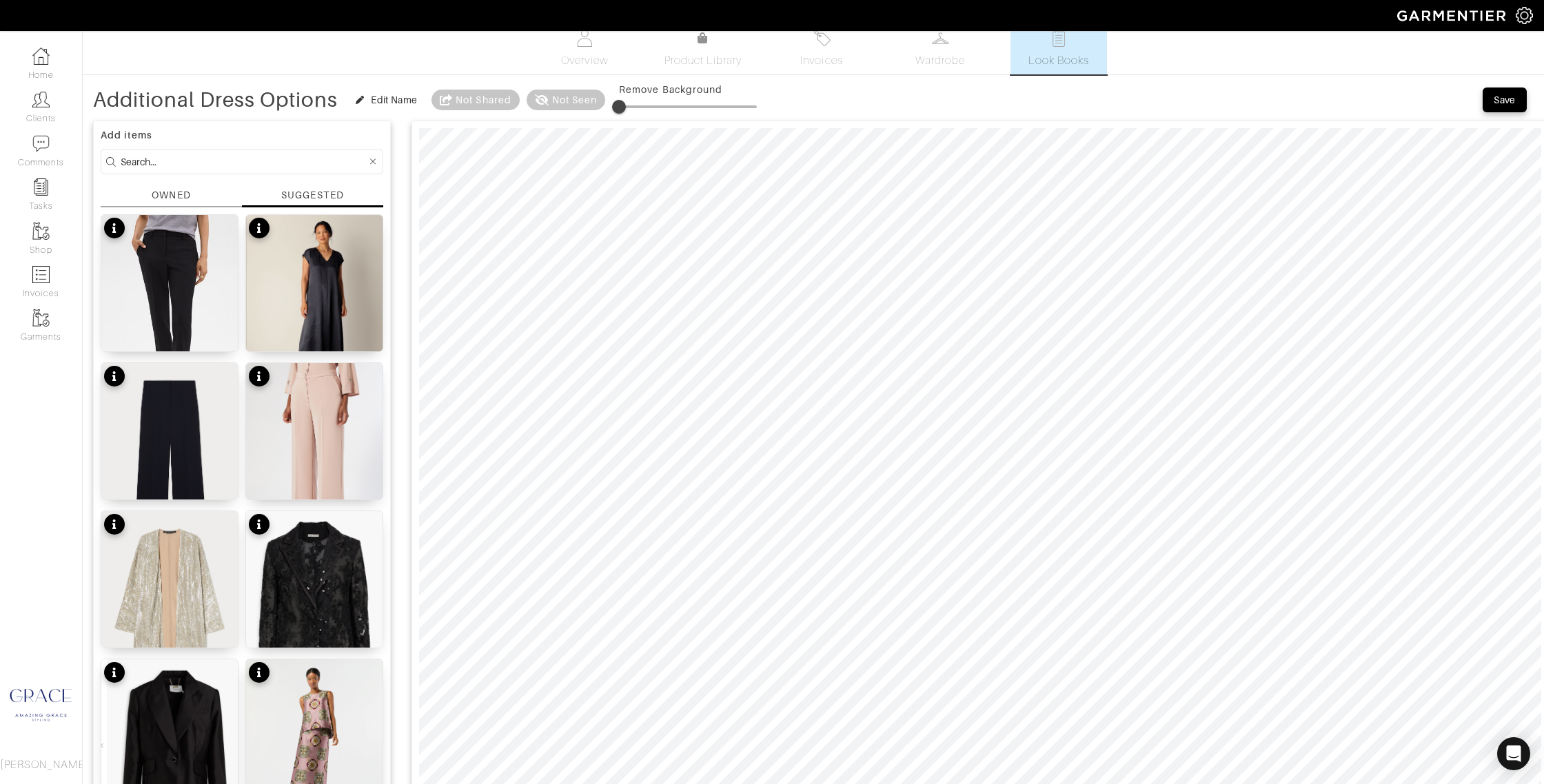
scroll to position [0, 0]
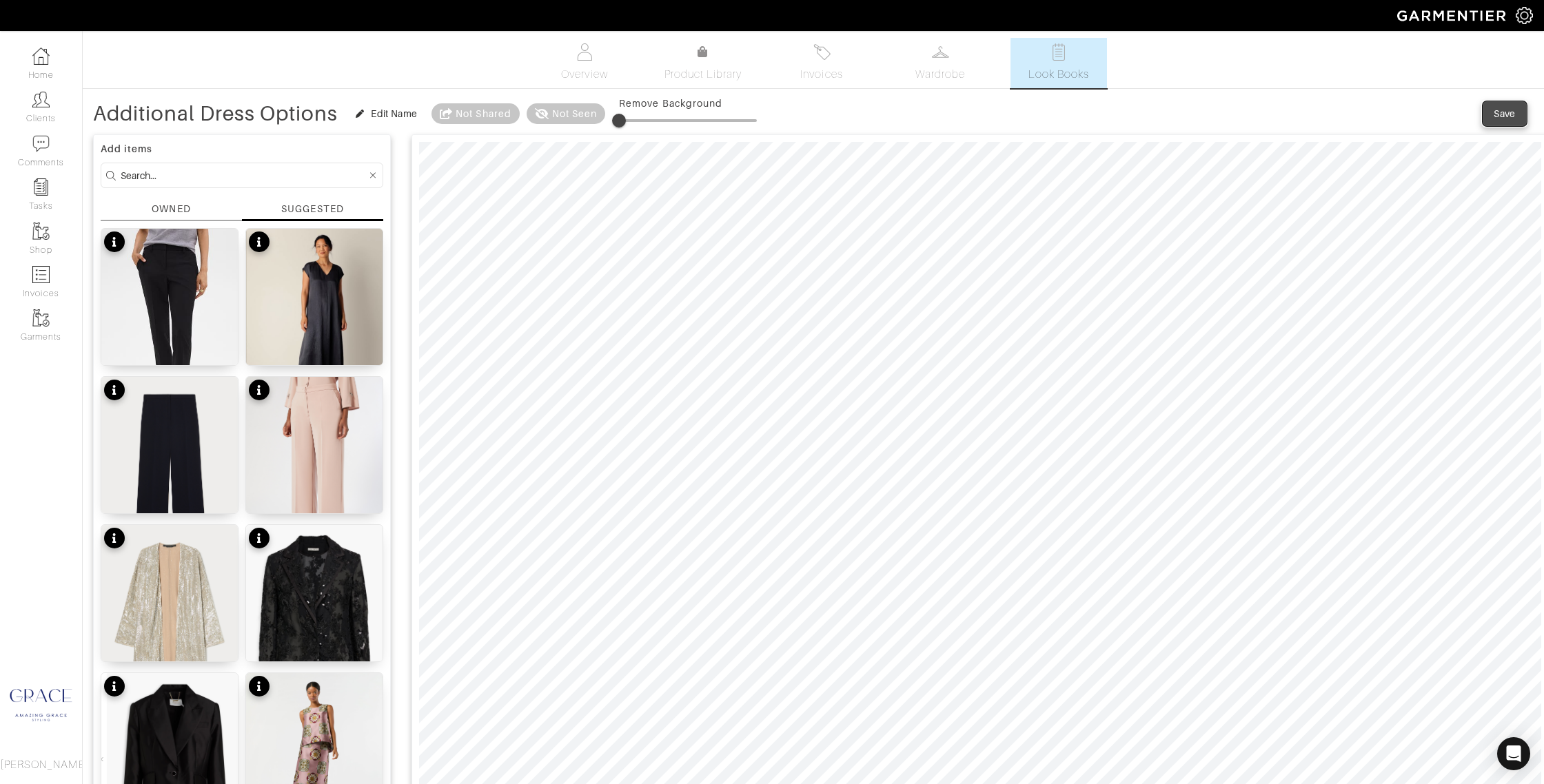
click at [1489, 117] on button "Save" at bounding box center [1504, 114] width 44 height 25
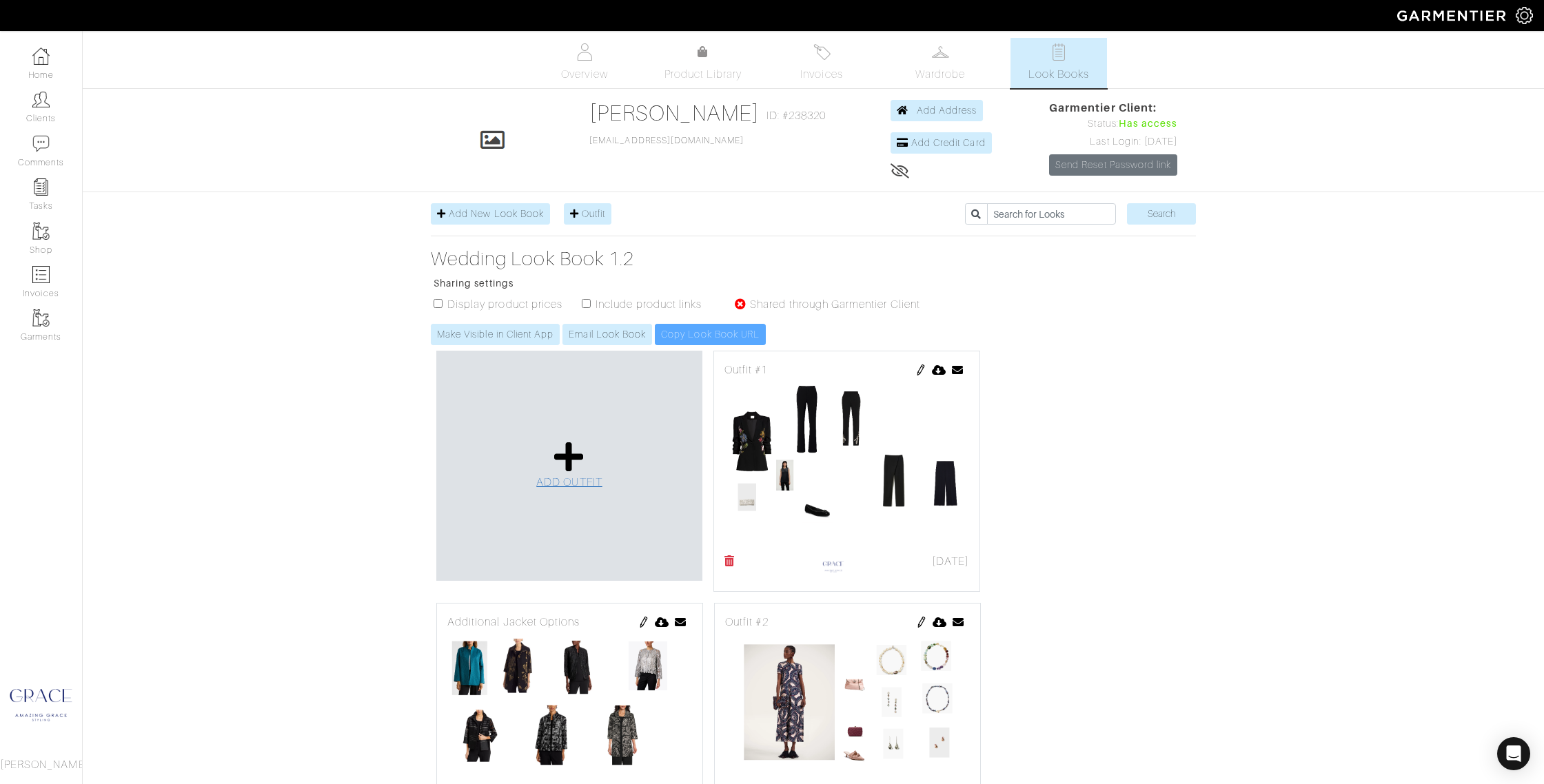
click at [574, 463] on icon at bounding box center [569, 456] width 29 height 33
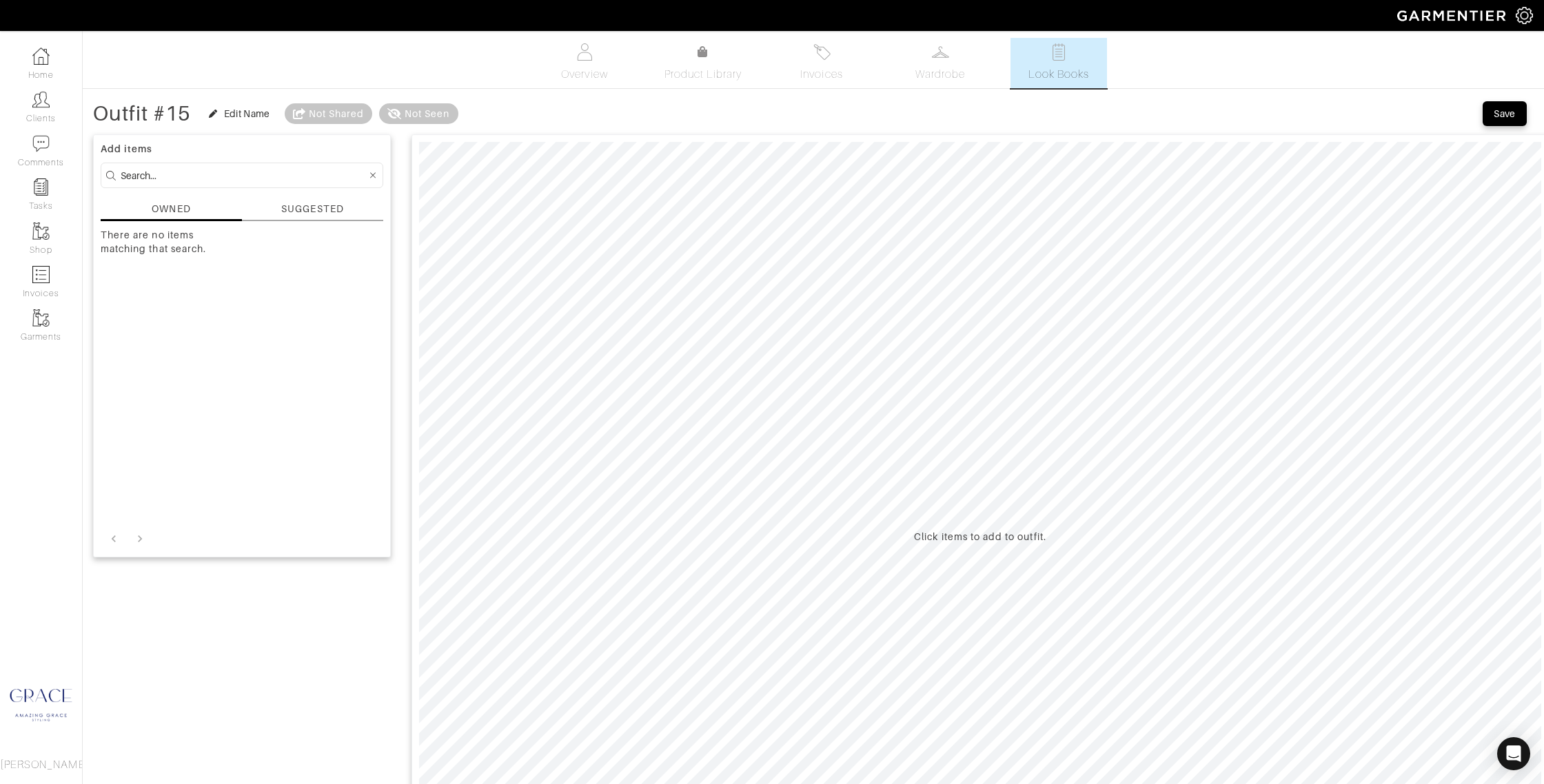
click at [310, 214] on div "SUGGESTED" at bounding box center [312, 210] width 62 height 15
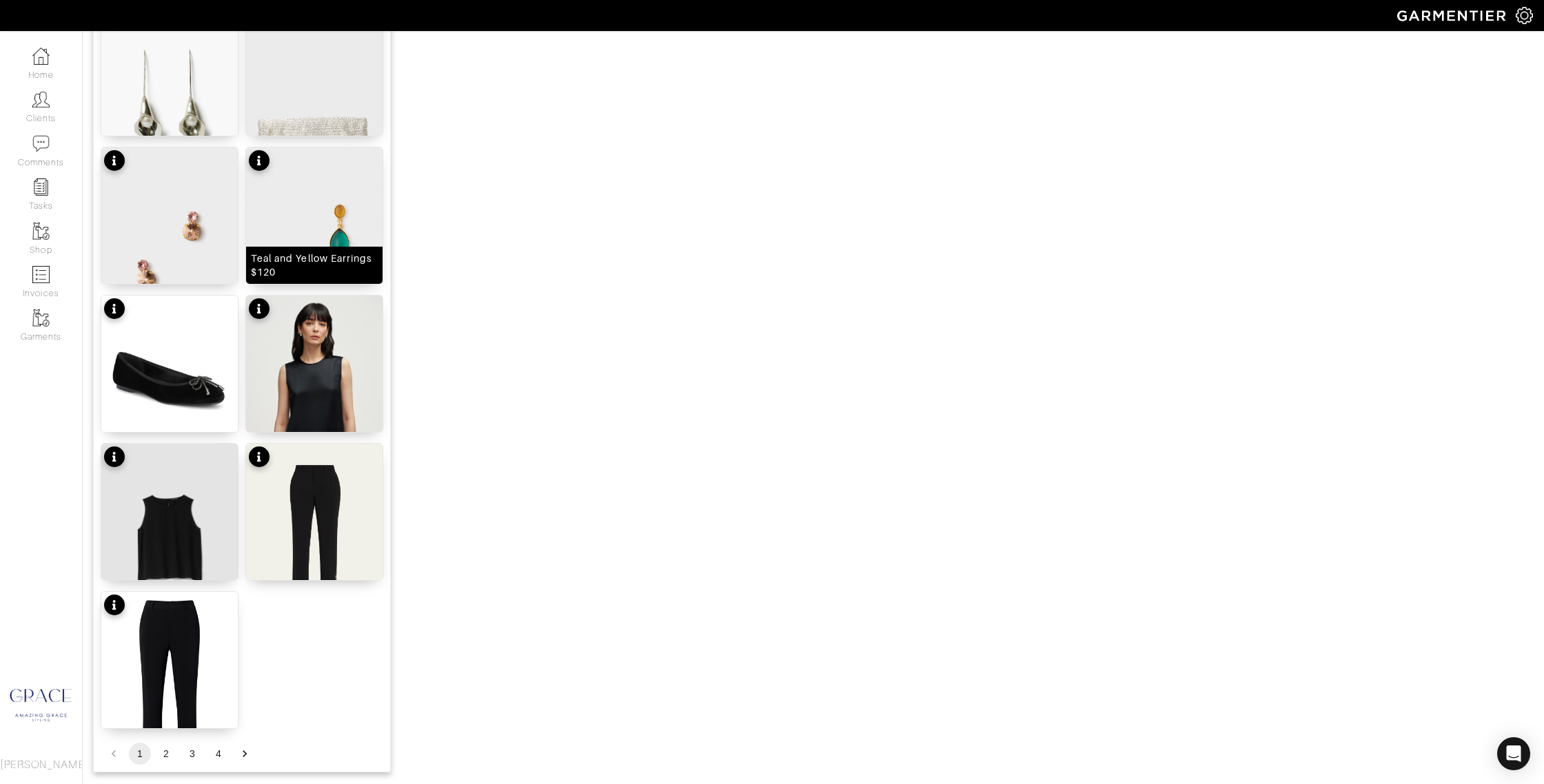
scroll to position [1469, 0]
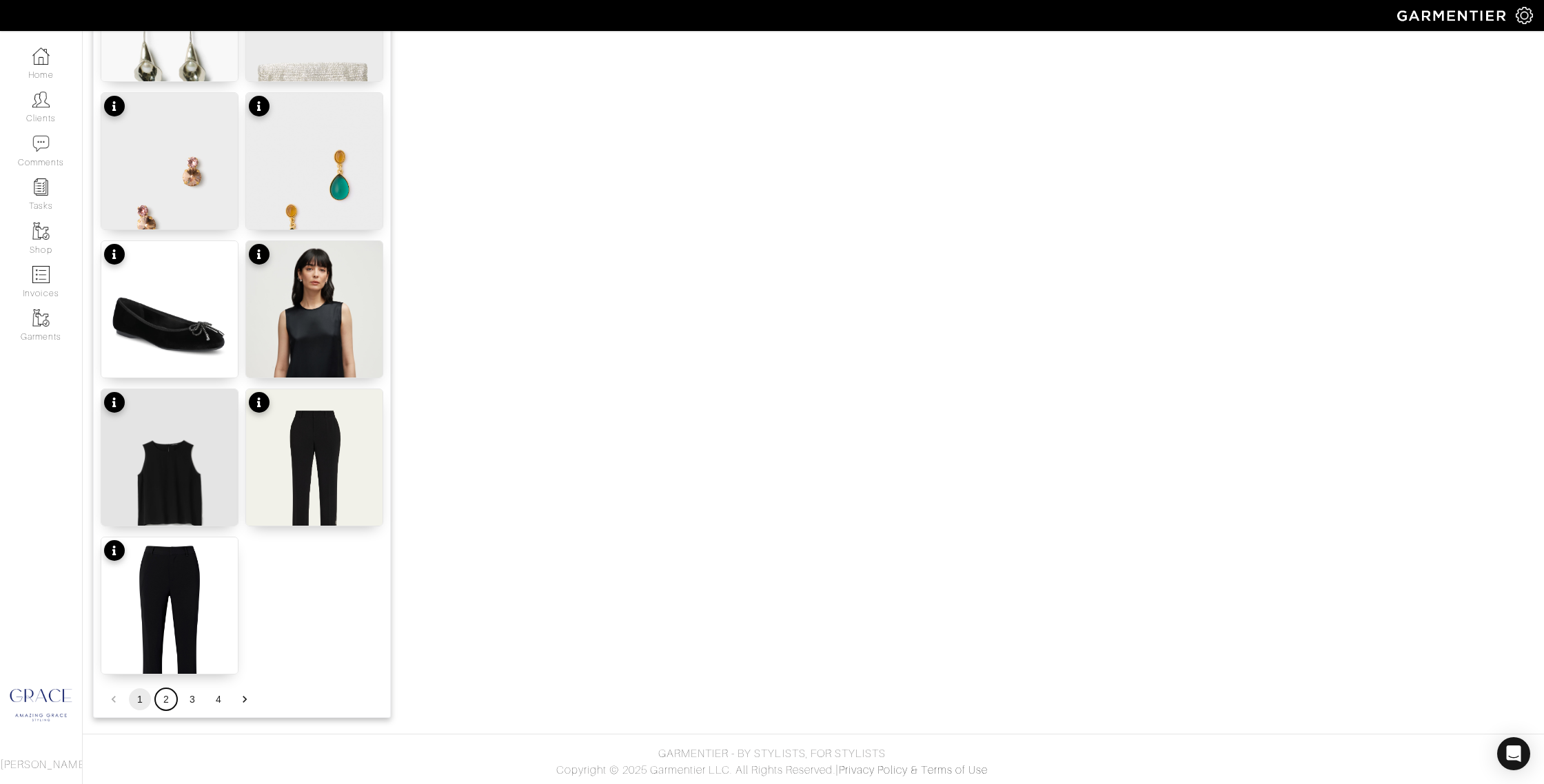
click at [165, 692] on button "2" at bounding box center [166, 700] width 22 height 22
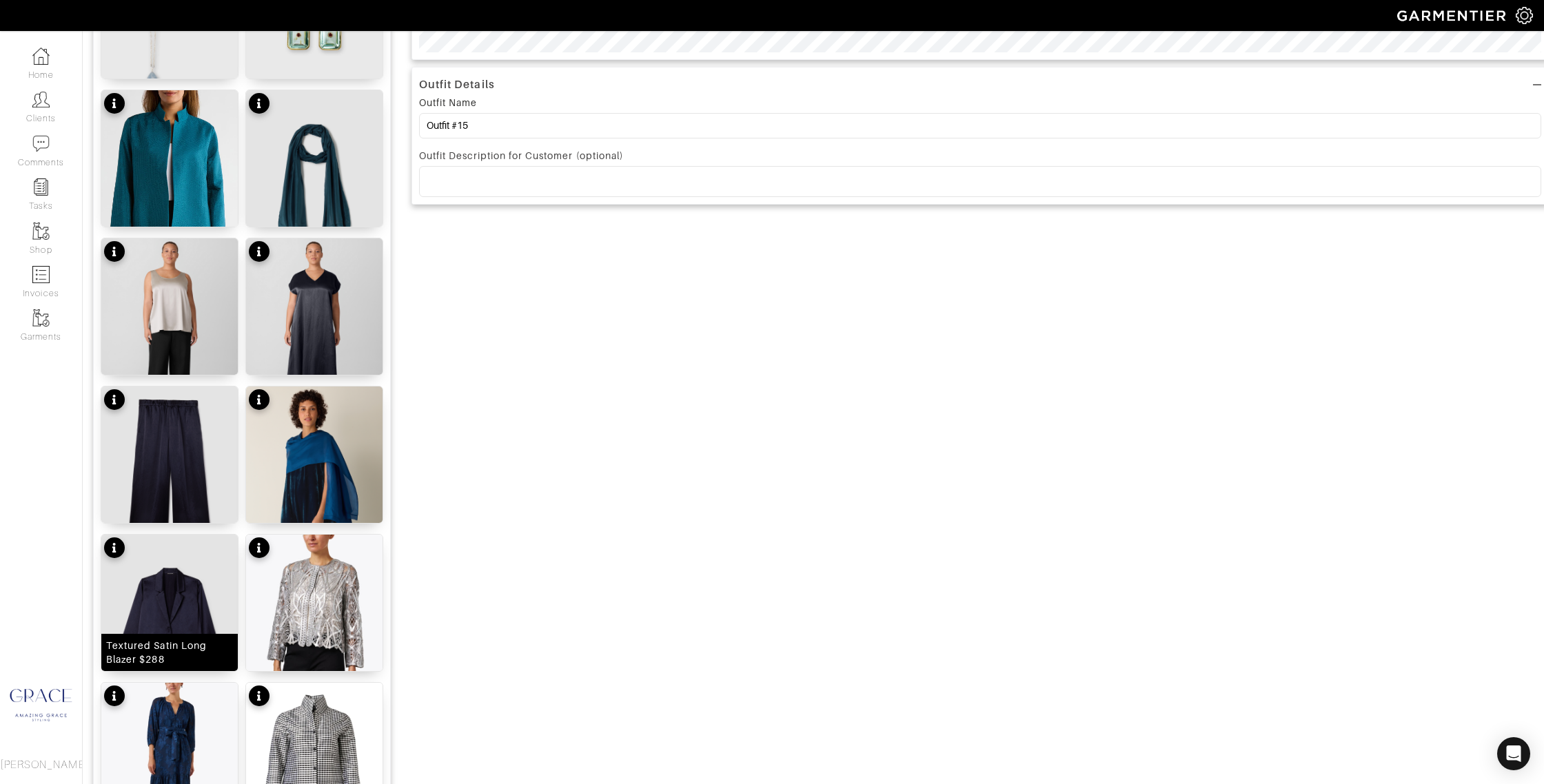
scroll to position [819, 0]
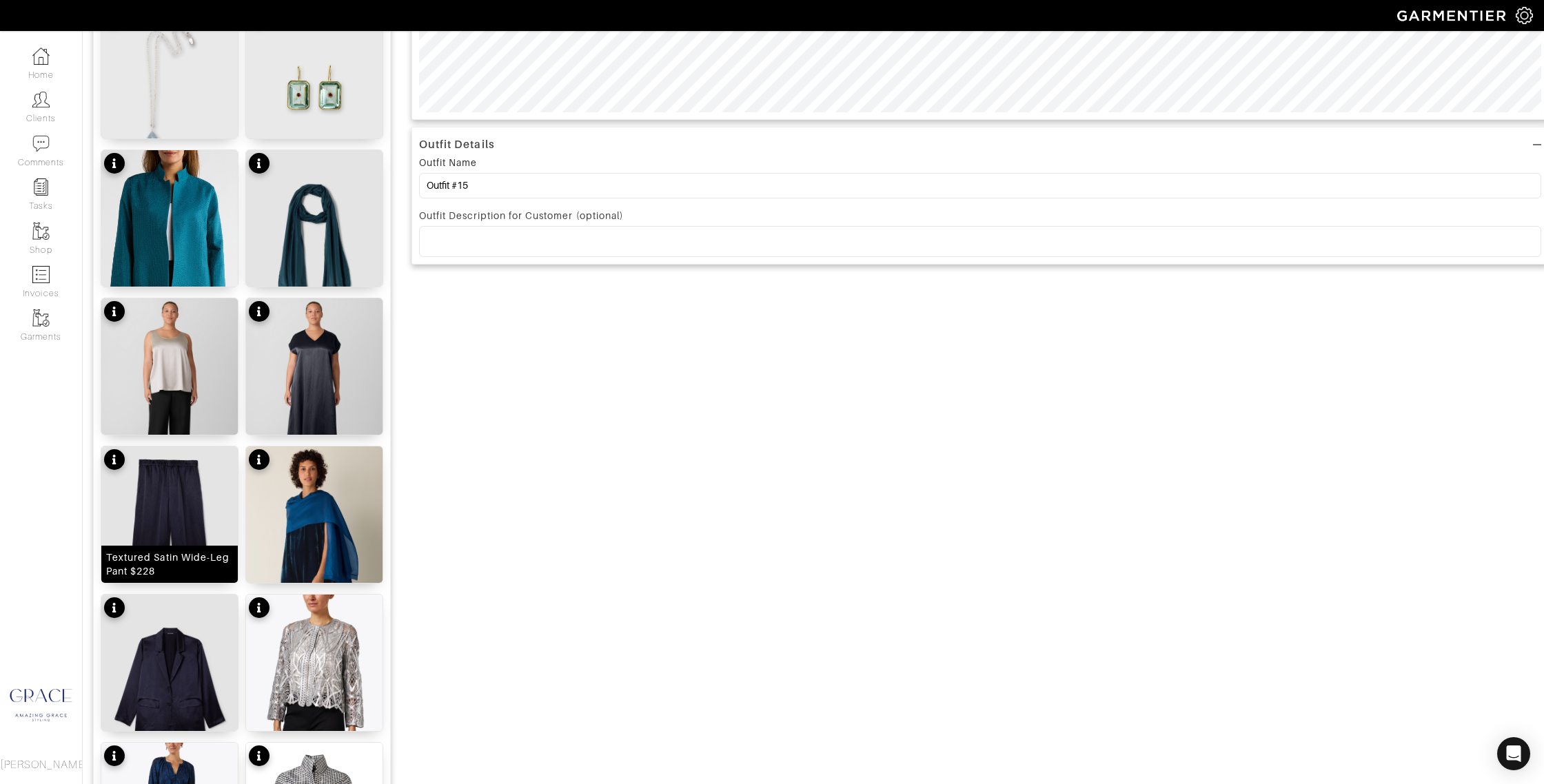
drag, startPoint x: 188, startPoint y: 566, endPoint x: 186, endPoint y: 645, distance: 79.0
click at [188, 566] on div "Textured Satin Wide-Leg Pant $228" at bounding box center [169, 565] width 127 height 28
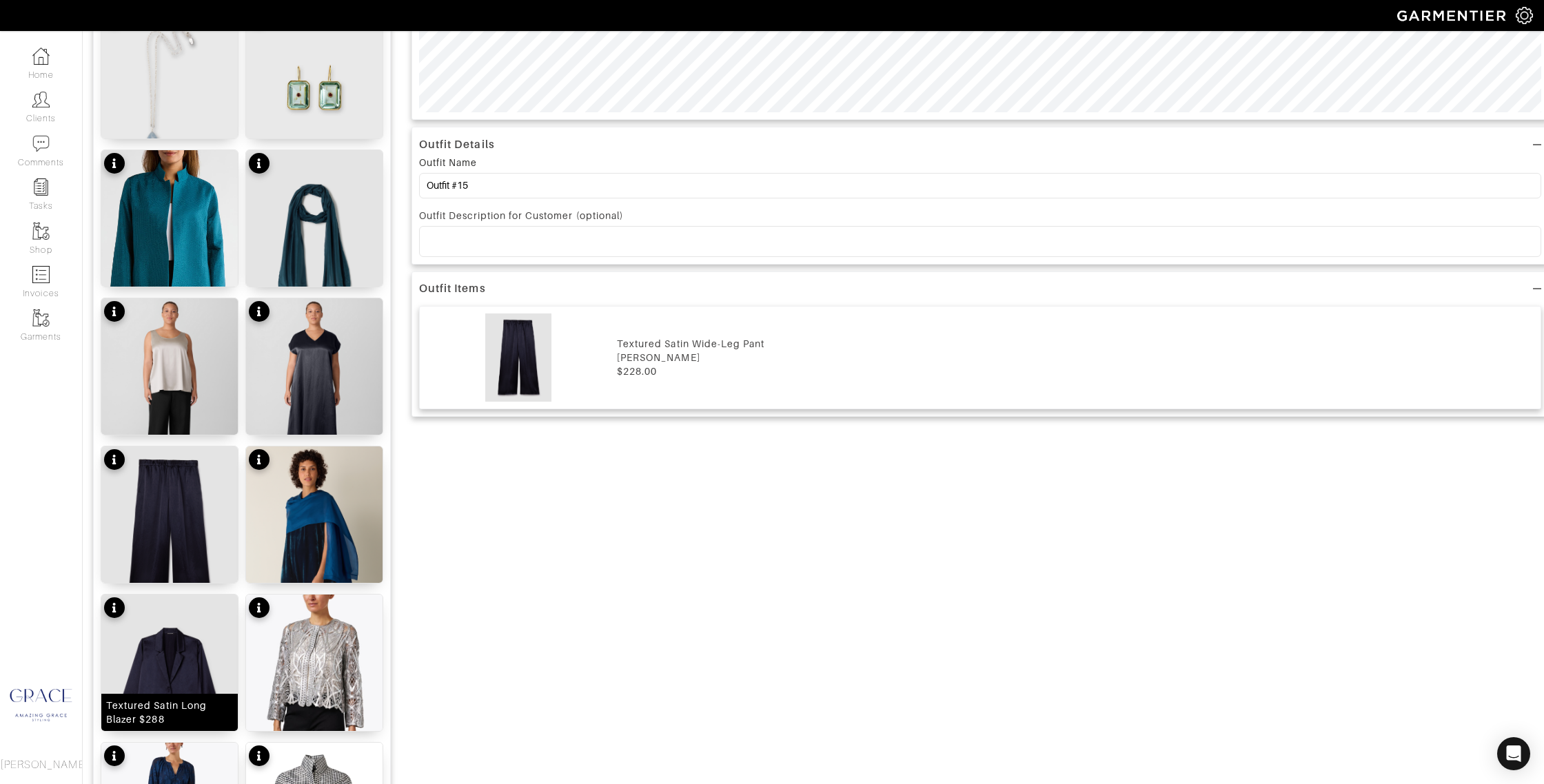
click at [193, 712] on div "Textured Satin Long Blazer $288" at bounding box center [169, 713] width 127 height 28
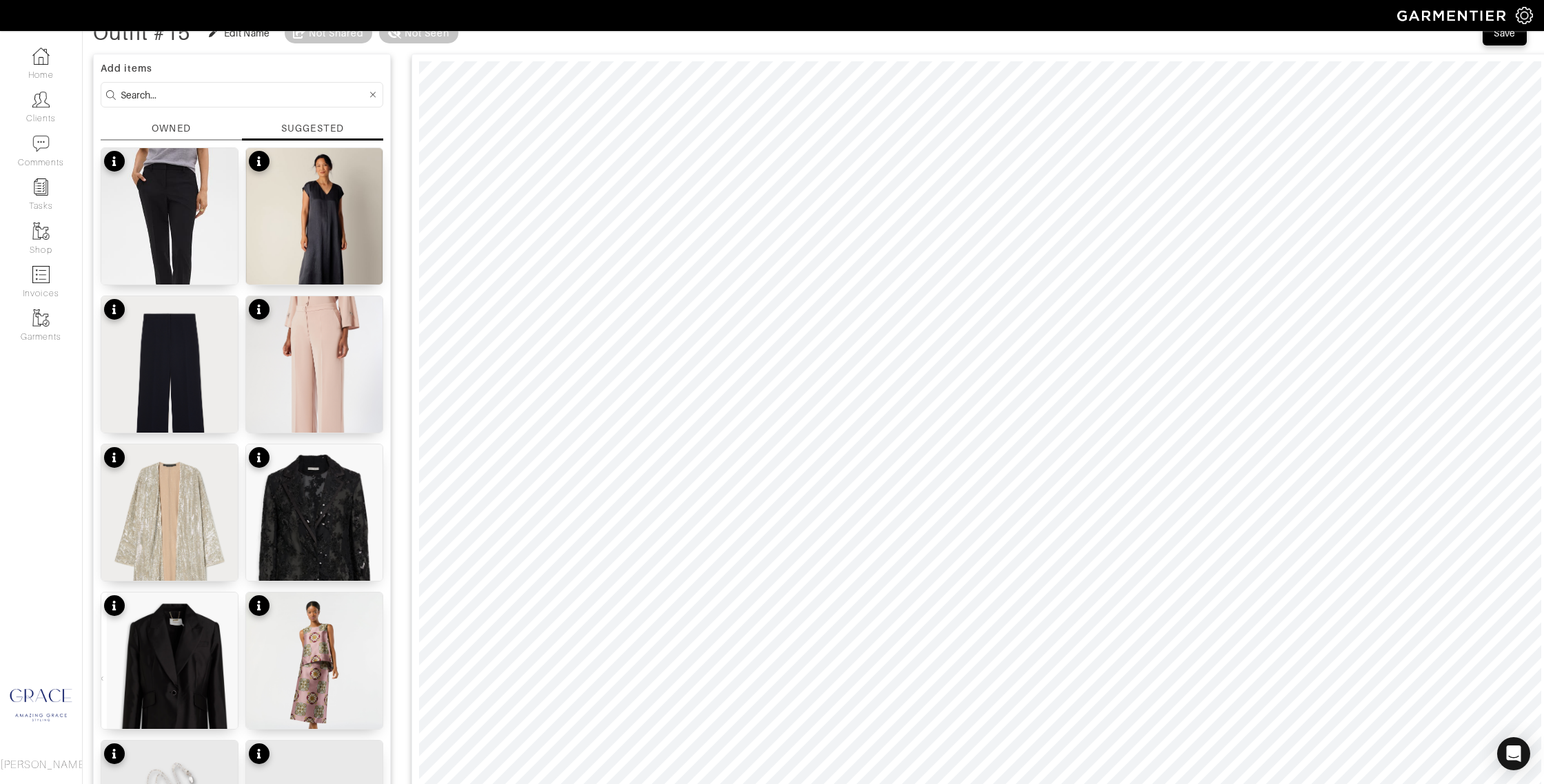
scroll to position [66, 0]
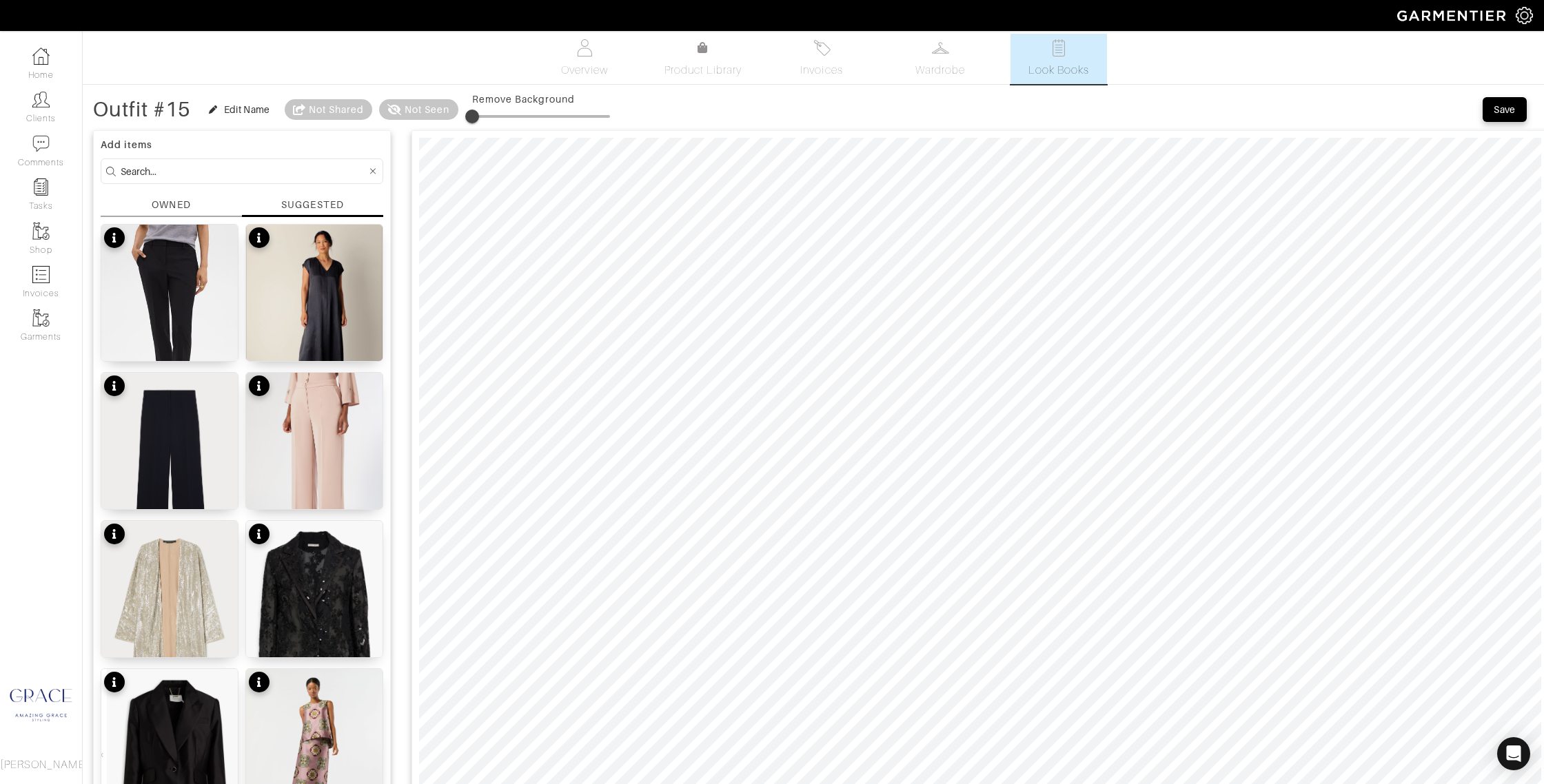
scroll to position [0, 0]
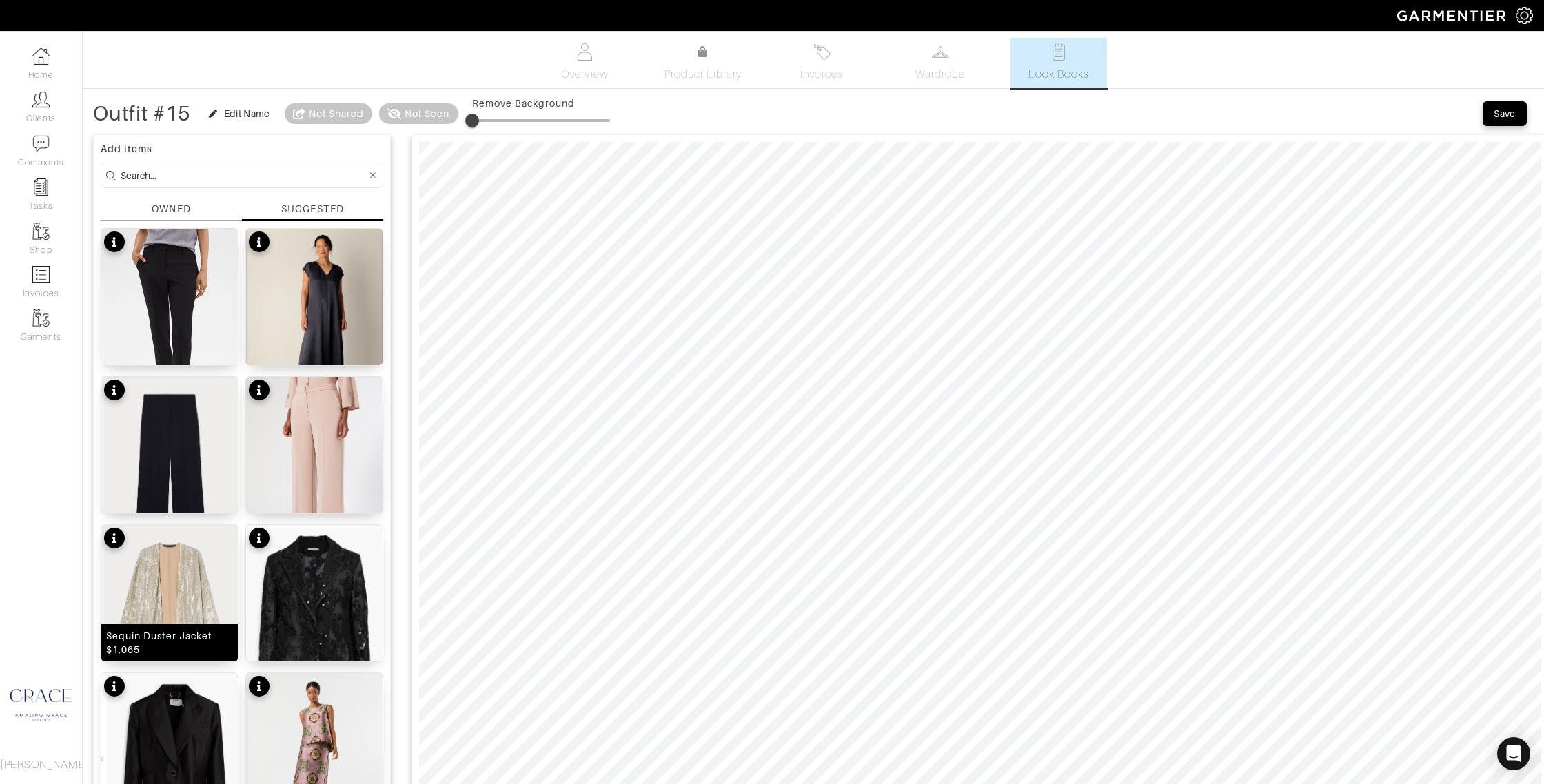
click at [178, 644] on div "Sequin Duster Jacket $1,065" at bounding box center [169, 643] width 127 height 28
click at [351, 612] on img at bounding box center [314, 619] width 136 height 188
click at [202, 709] on img at bounding box center [169, 762] width 136 height 177
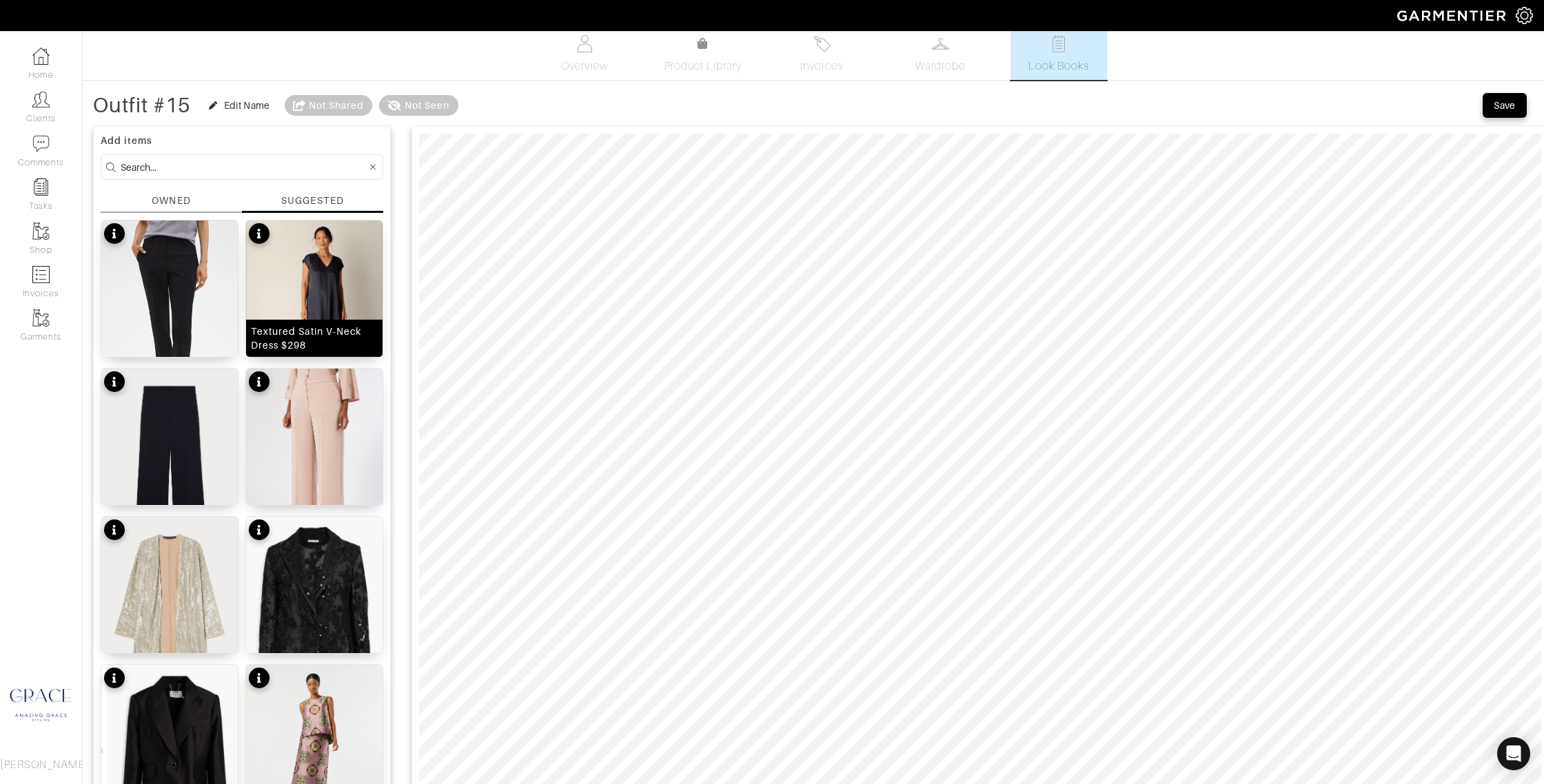
click at [299, 338] on div "Textured Satin V-Neck Dress $298" at bounding box center [314, 339] width 127 height 28
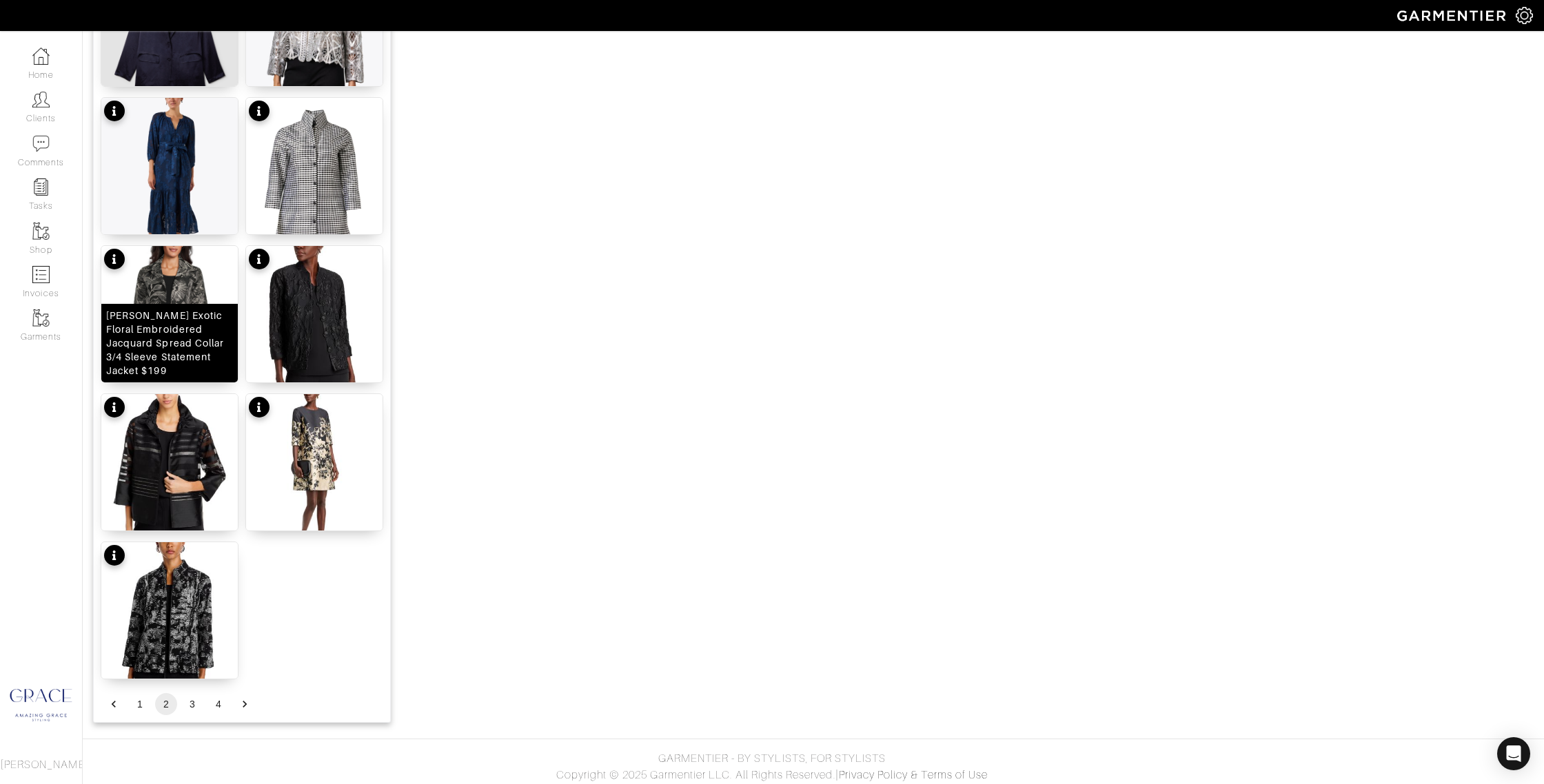
scroll to position [1469, 0]
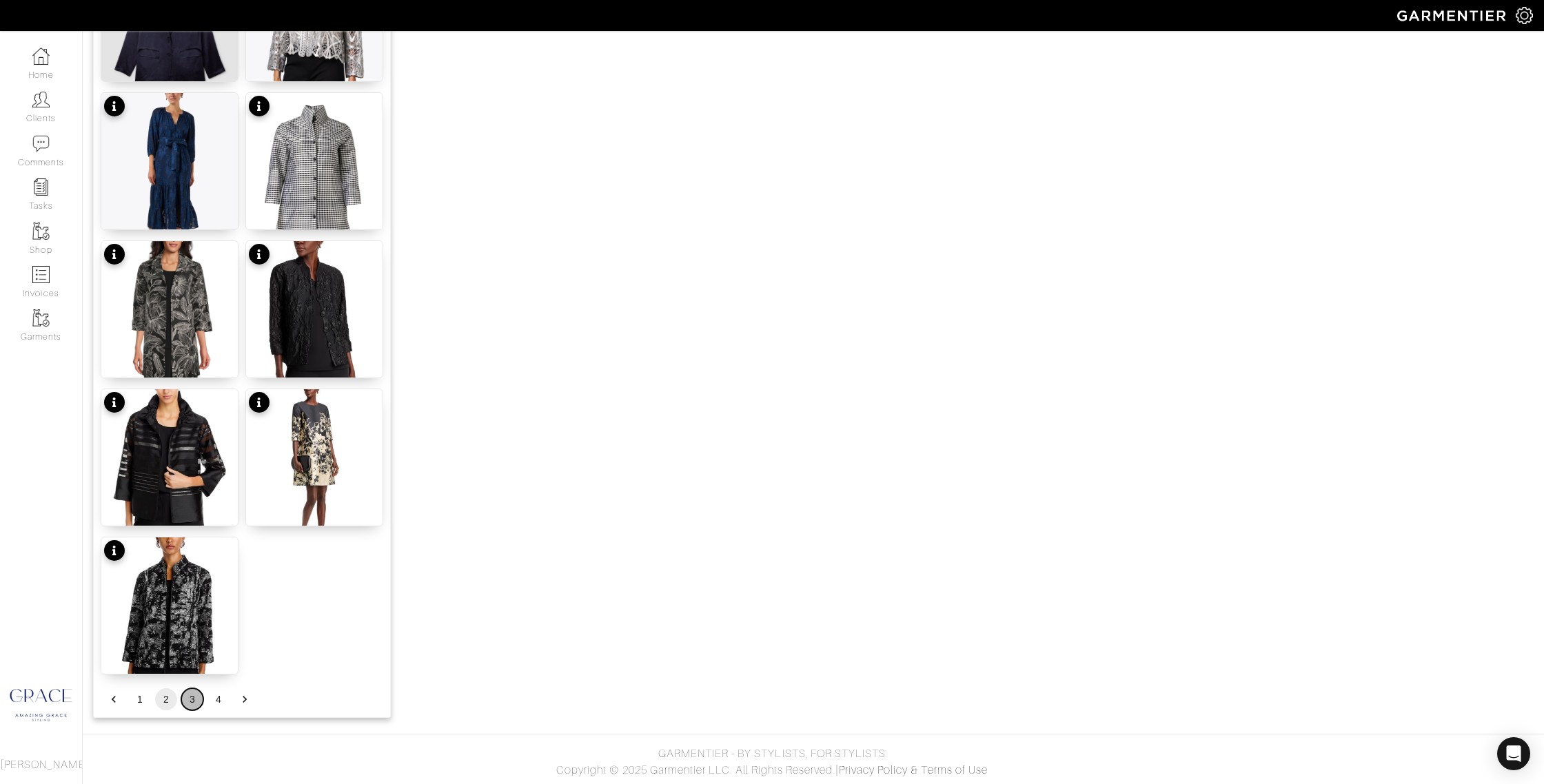
click at [196, 698] on button "3" at bounding box center [192, 700] width 22 height 22
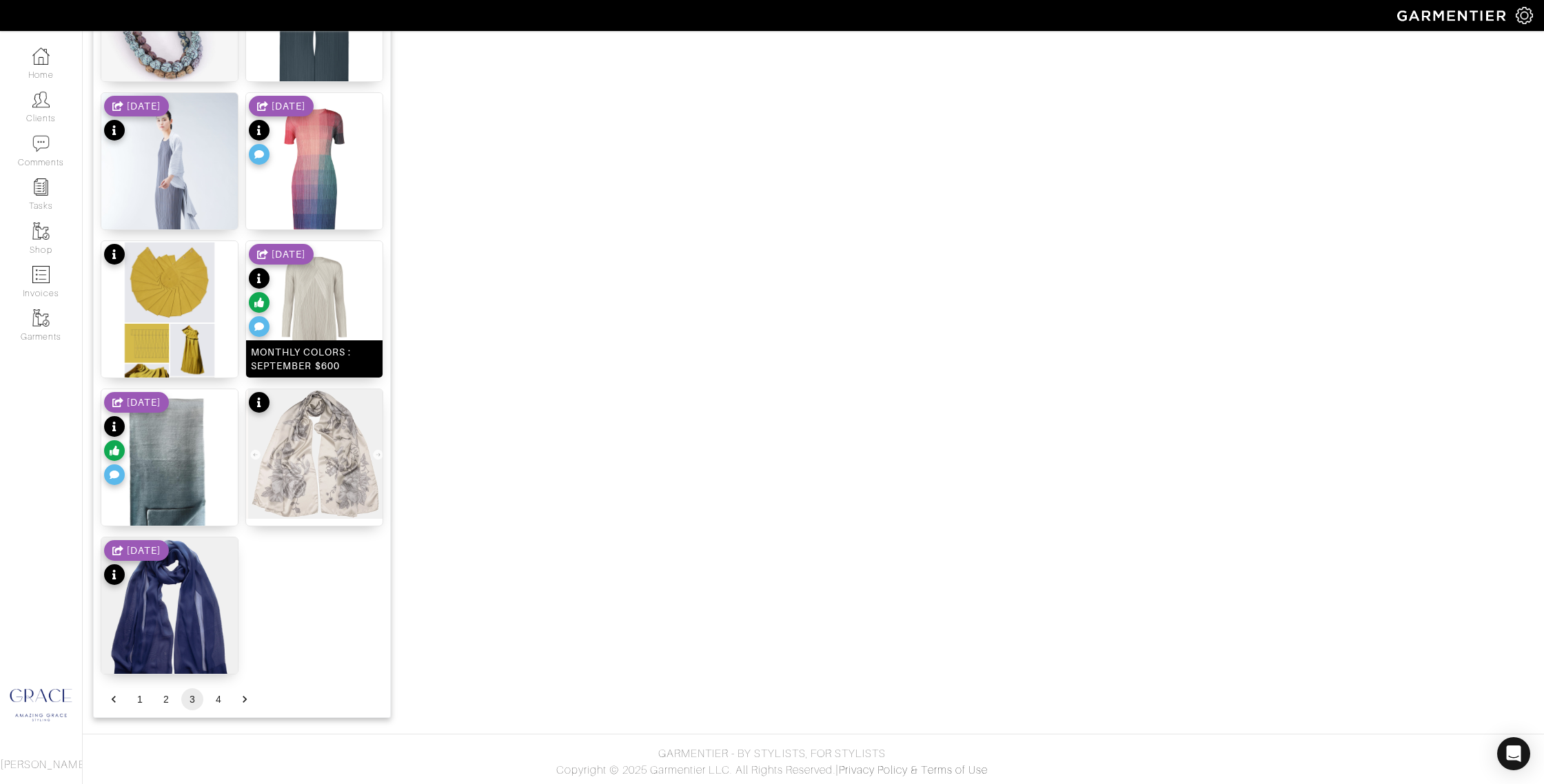
click at [329, 369] on div "MONTHLY COLORS : SEPTEMBER $600" at bounding box center [314, 359] width 127 height 28
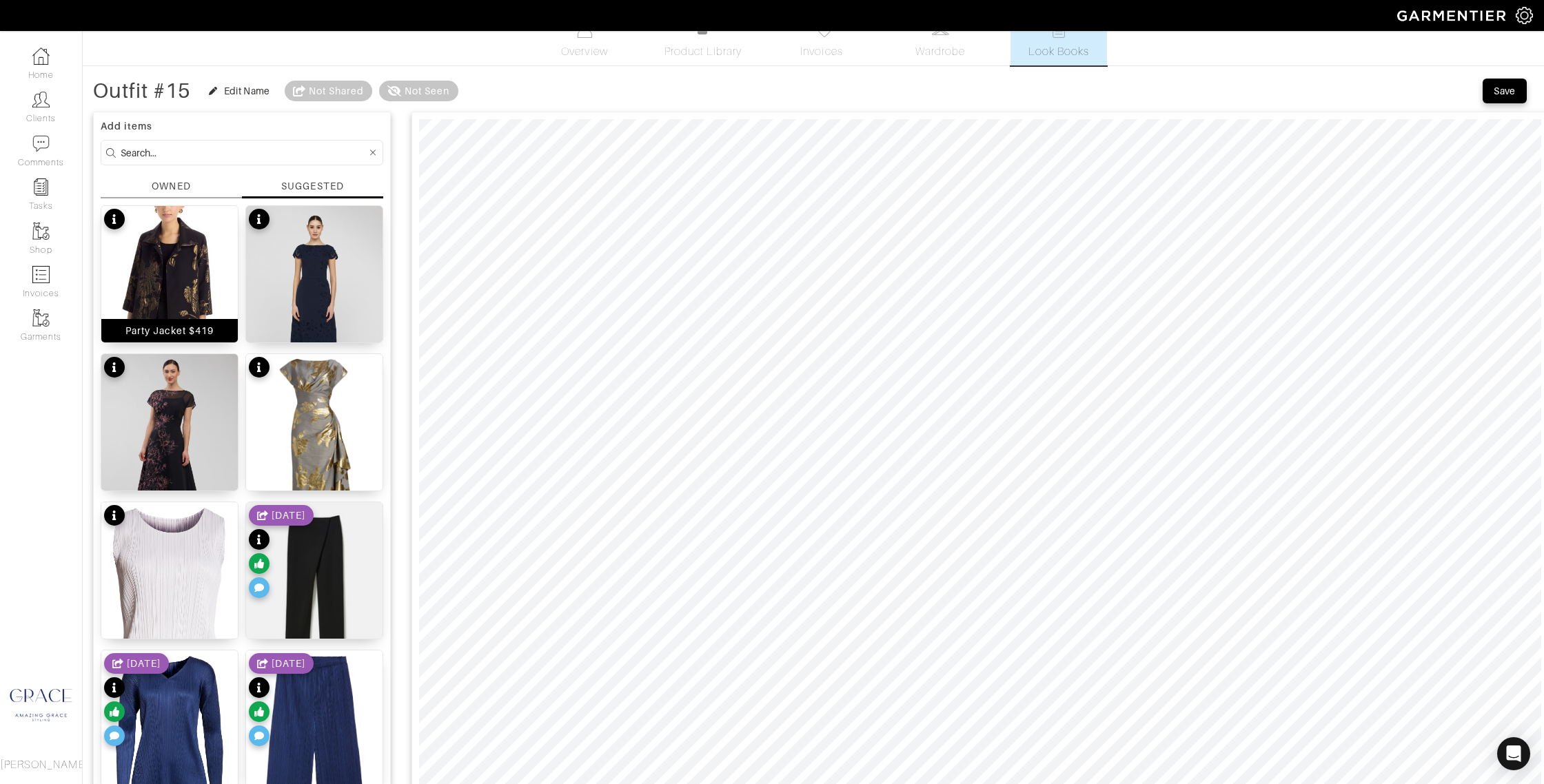
scroll to position [0, 0]
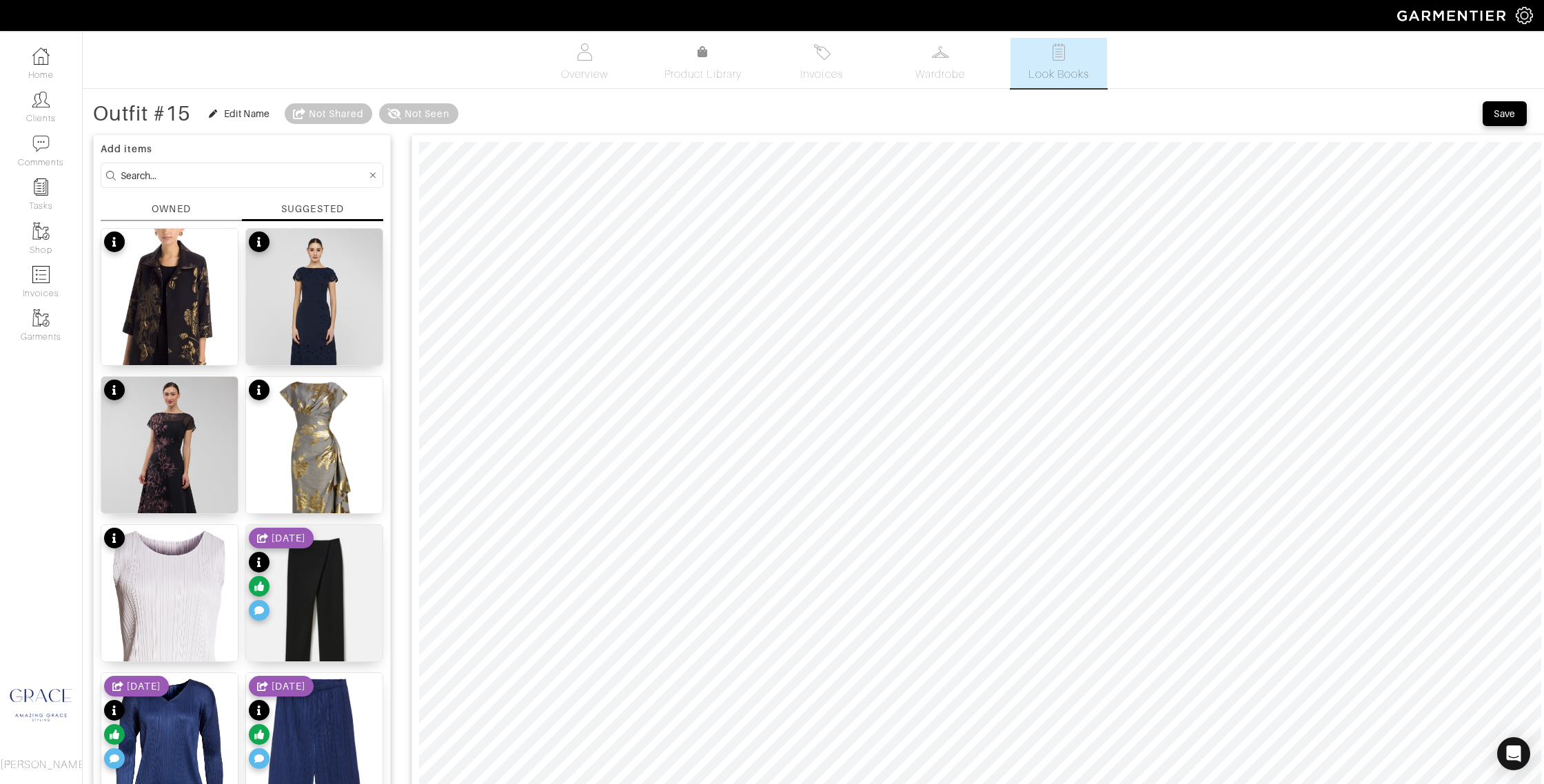
click at [158, 173] on input at bounding box center [244, 176] width 246 height 18
type input "top"
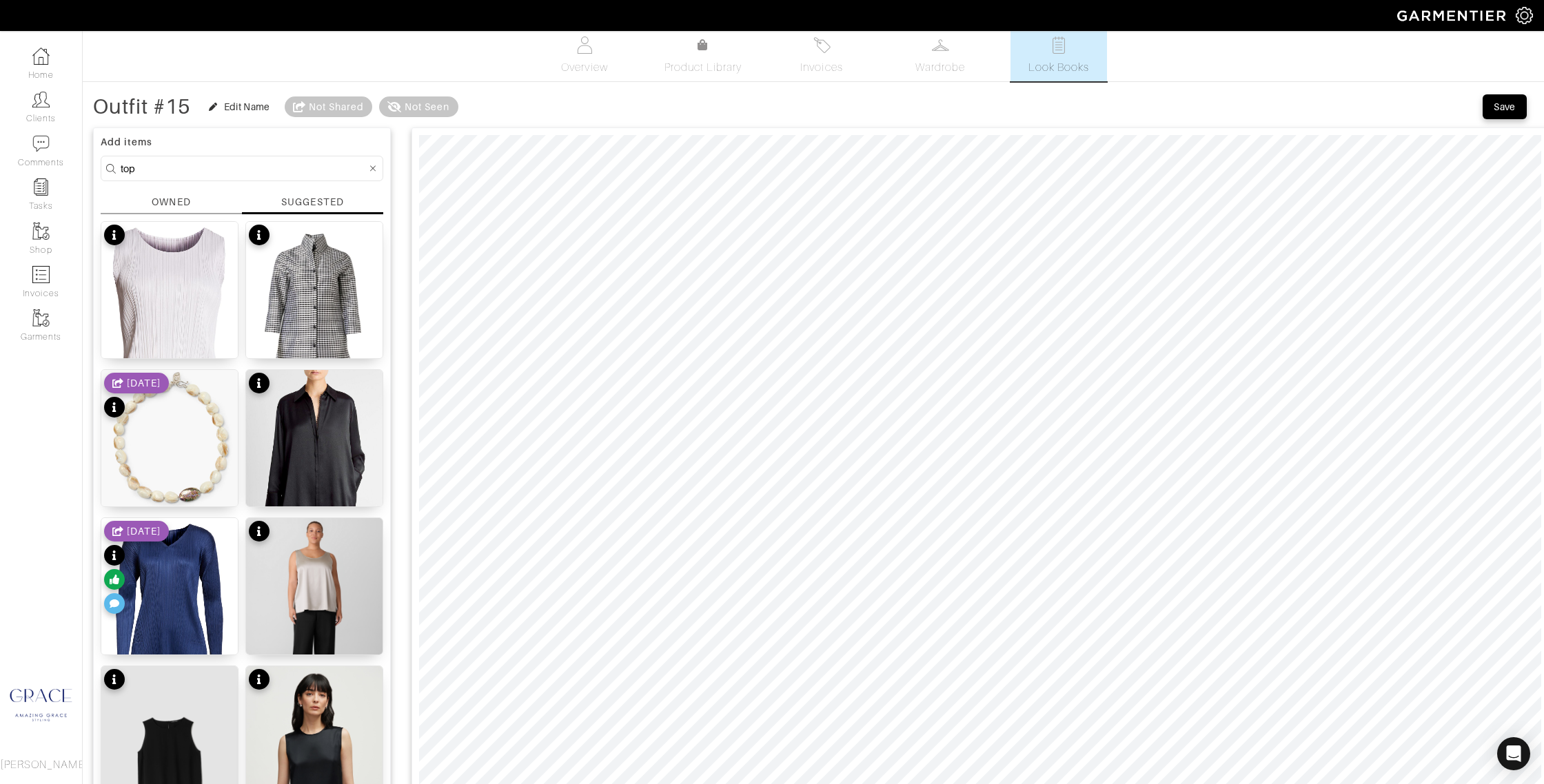
scroll to position [4, 0]
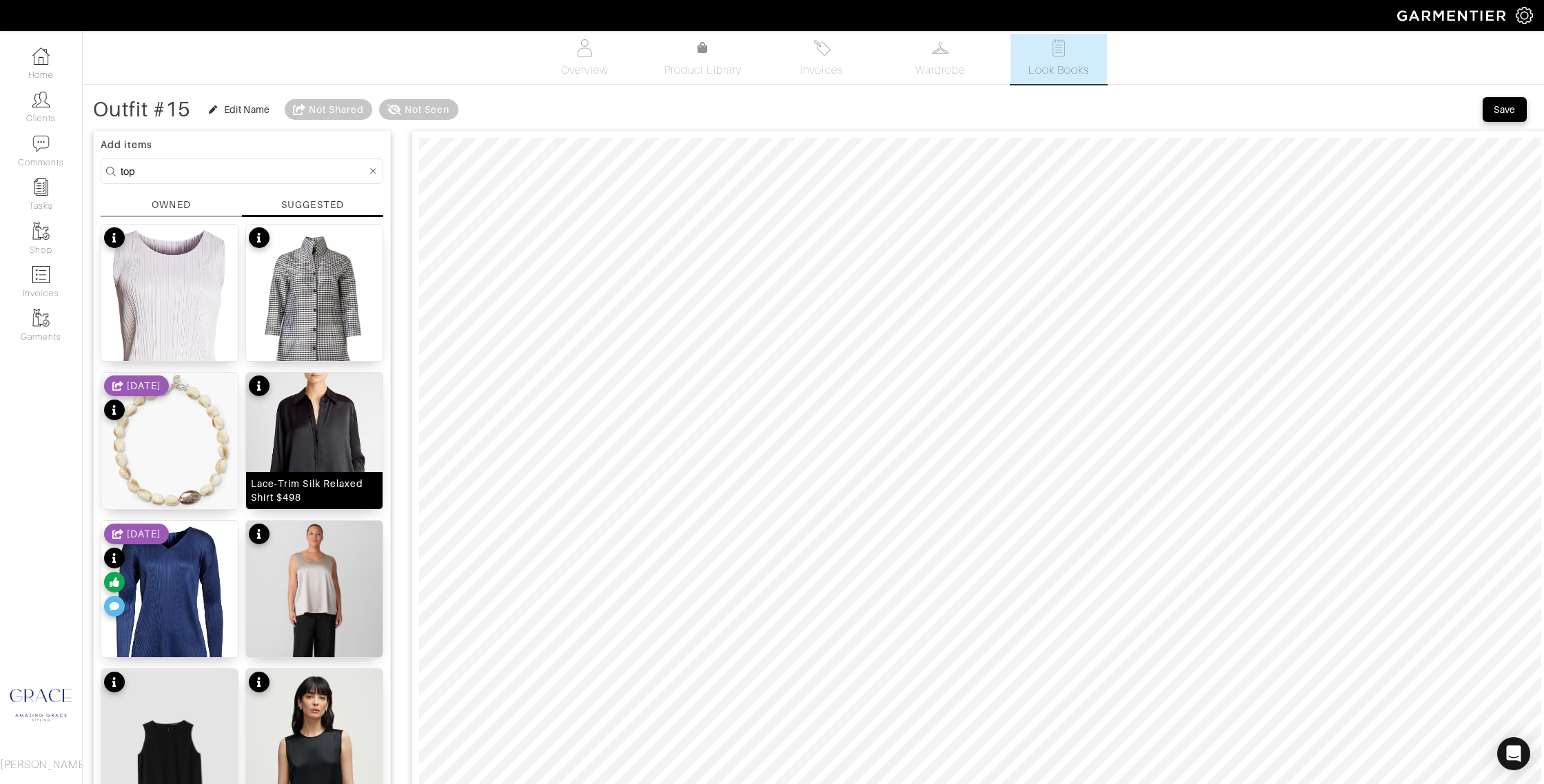
click at [328, 495] on div "Lace-Trim Silk Relaxed Shirt $498" at bounding box center [314, 491] width 127 height 28
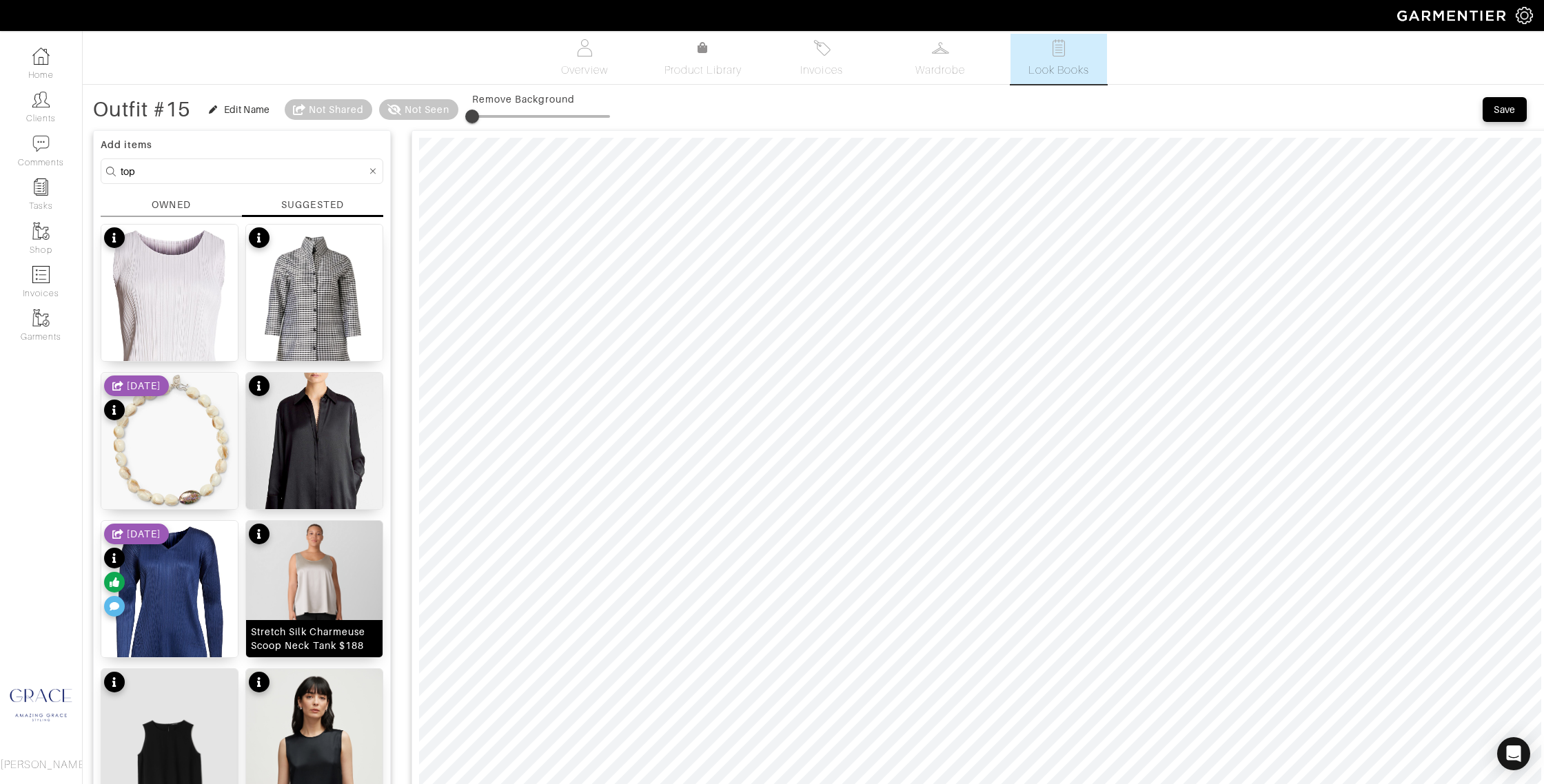
click at [343, 637] on div "Stretch Silk Charmeuse Scoop Neck Tank $188" at bounding box center [314, 639] width 127 height 28
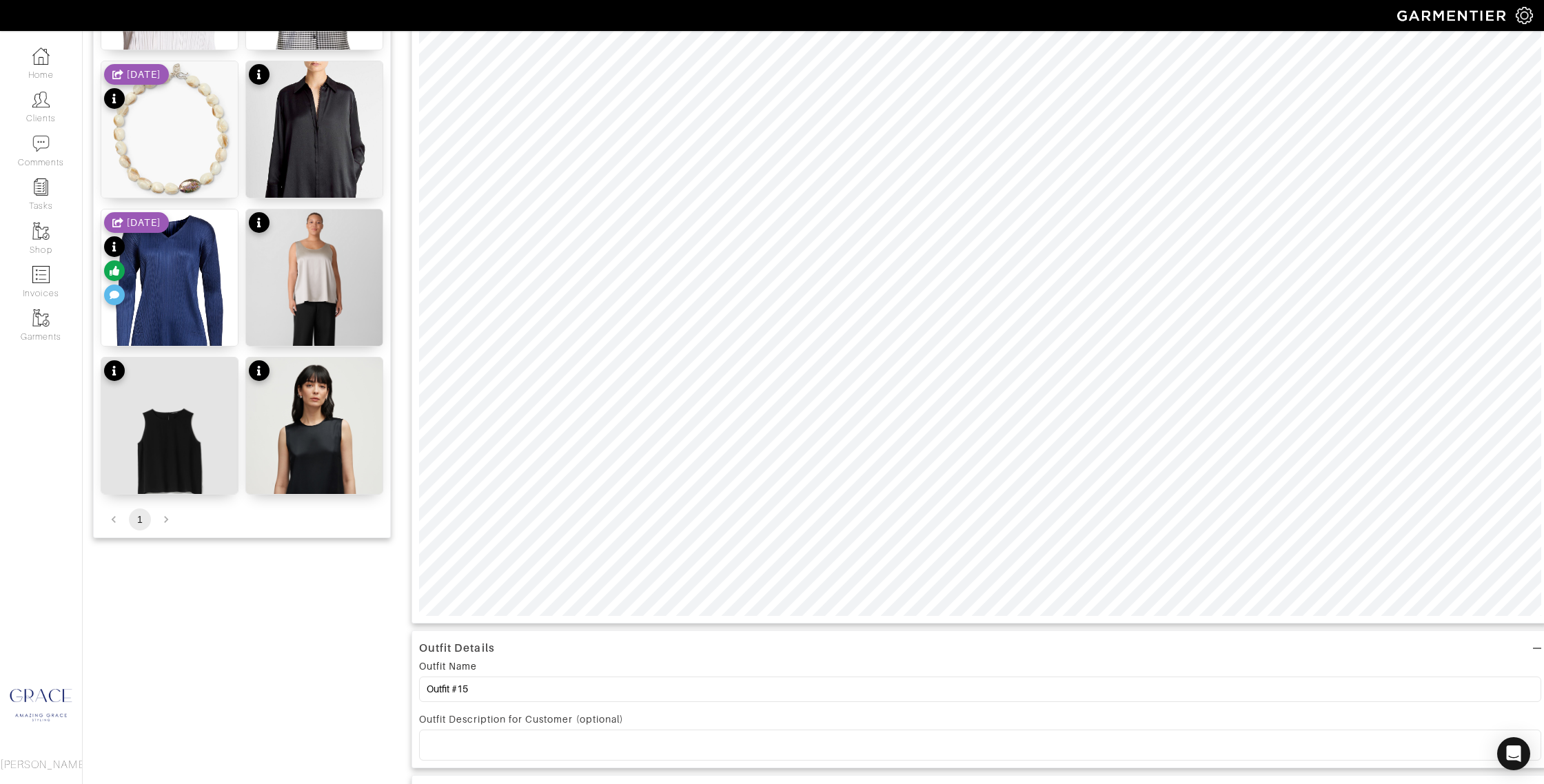
scroll to position [357, 0]
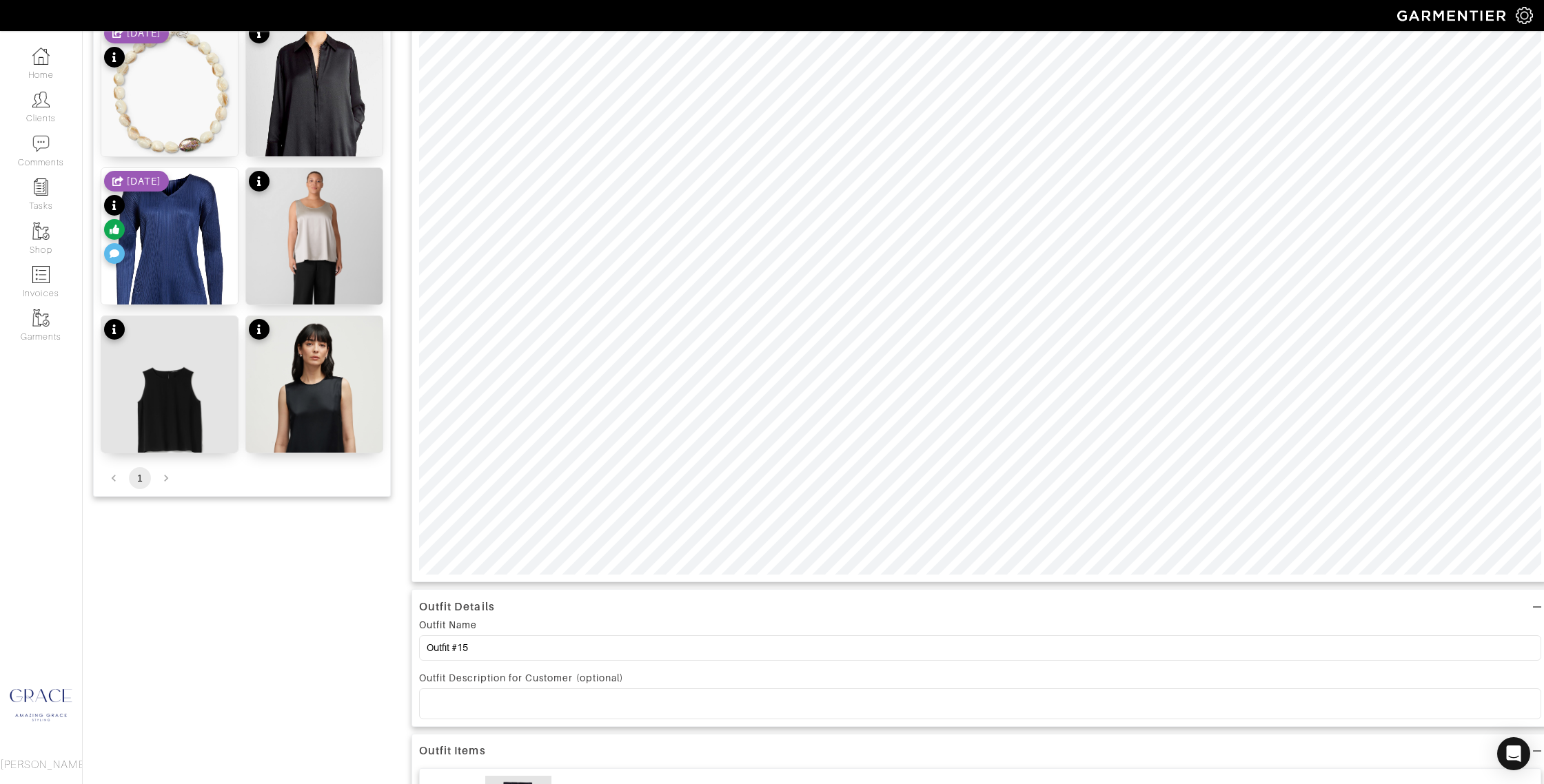
drag, startPoint x: 505, startPoint y: 700, endPoint x: 526, endPoint y: 668, distance: 38.3
click at [508, 699] on p at bounding box center [980, 703] width 1100 height 12
click at [300, 439] on div "Crewneck Tank in Silk Charmeuse | Black $195" at bounding box center [314, 434] width 127 height 28
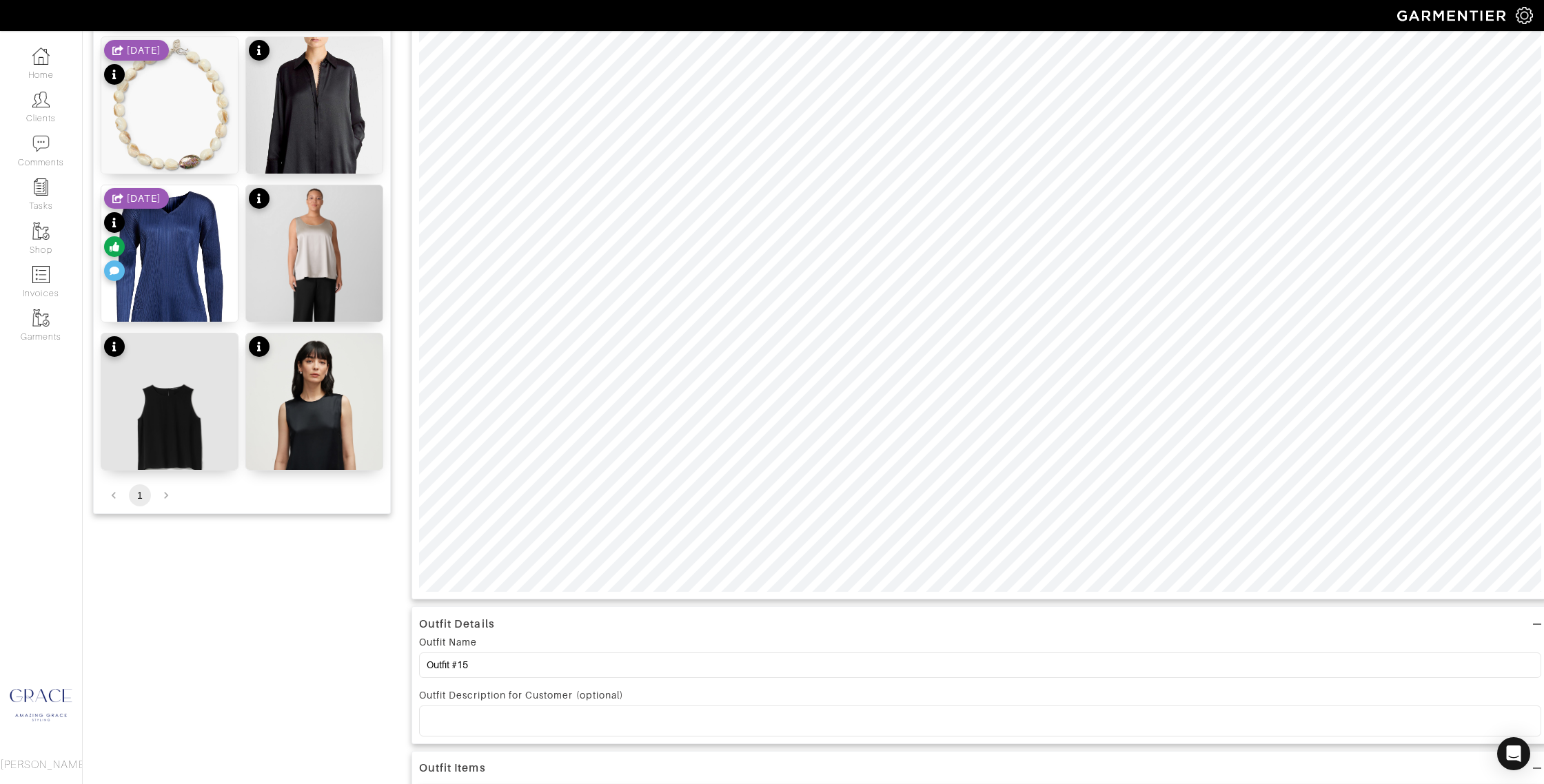
scroll to position [376, 0]
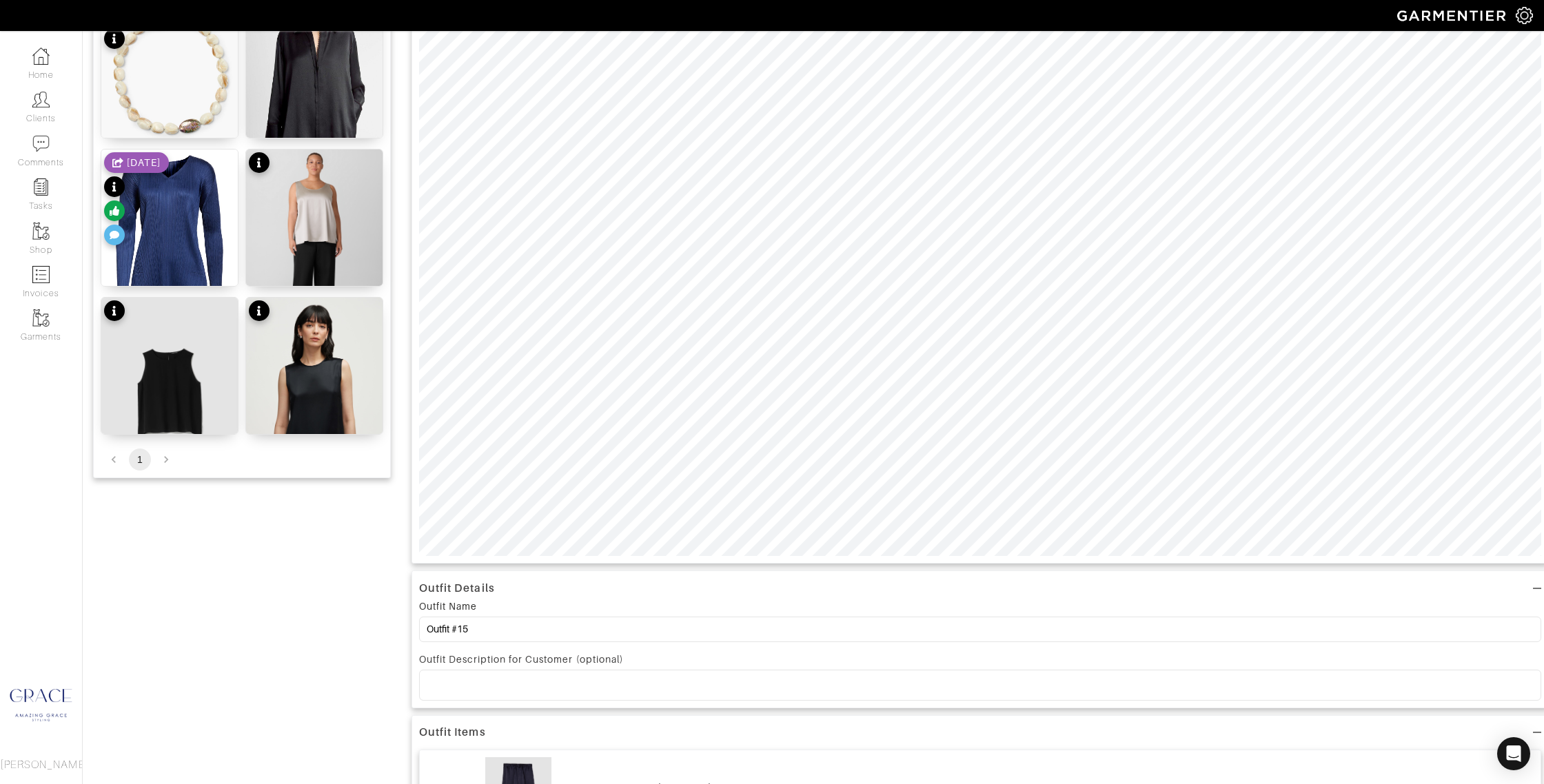
drag, startPoint x: 474, startPoint y: 683, endPoint x: 483, endPoint y: 665, distance: 20.1
click at [474, 683] on p at bounding box center [980, 685] width 1100 height 12
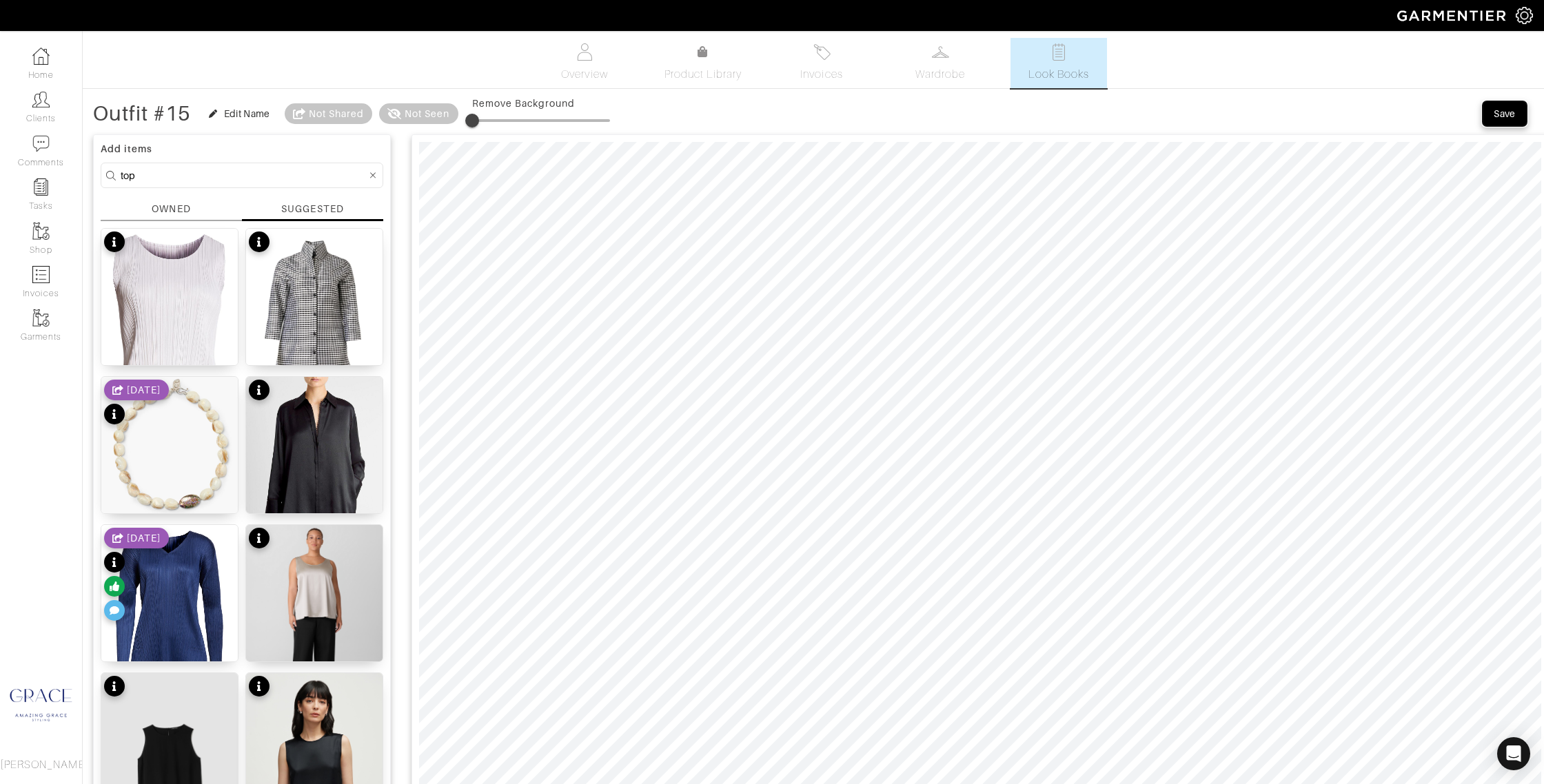
click at [1501, 112] on div "Save" at bounding box center [1504, 114] width 22 height 14
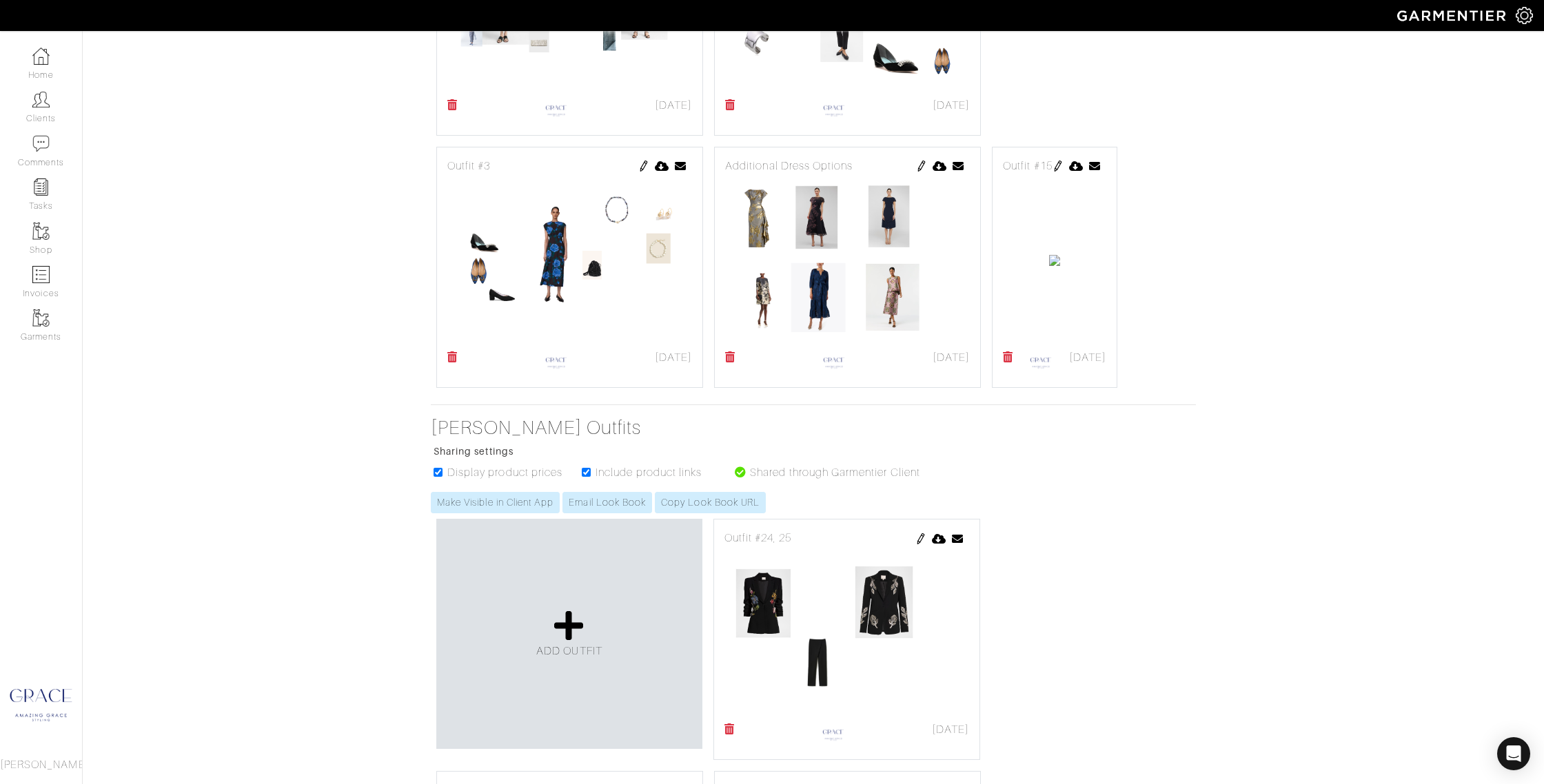
scroll to position [968, 0]
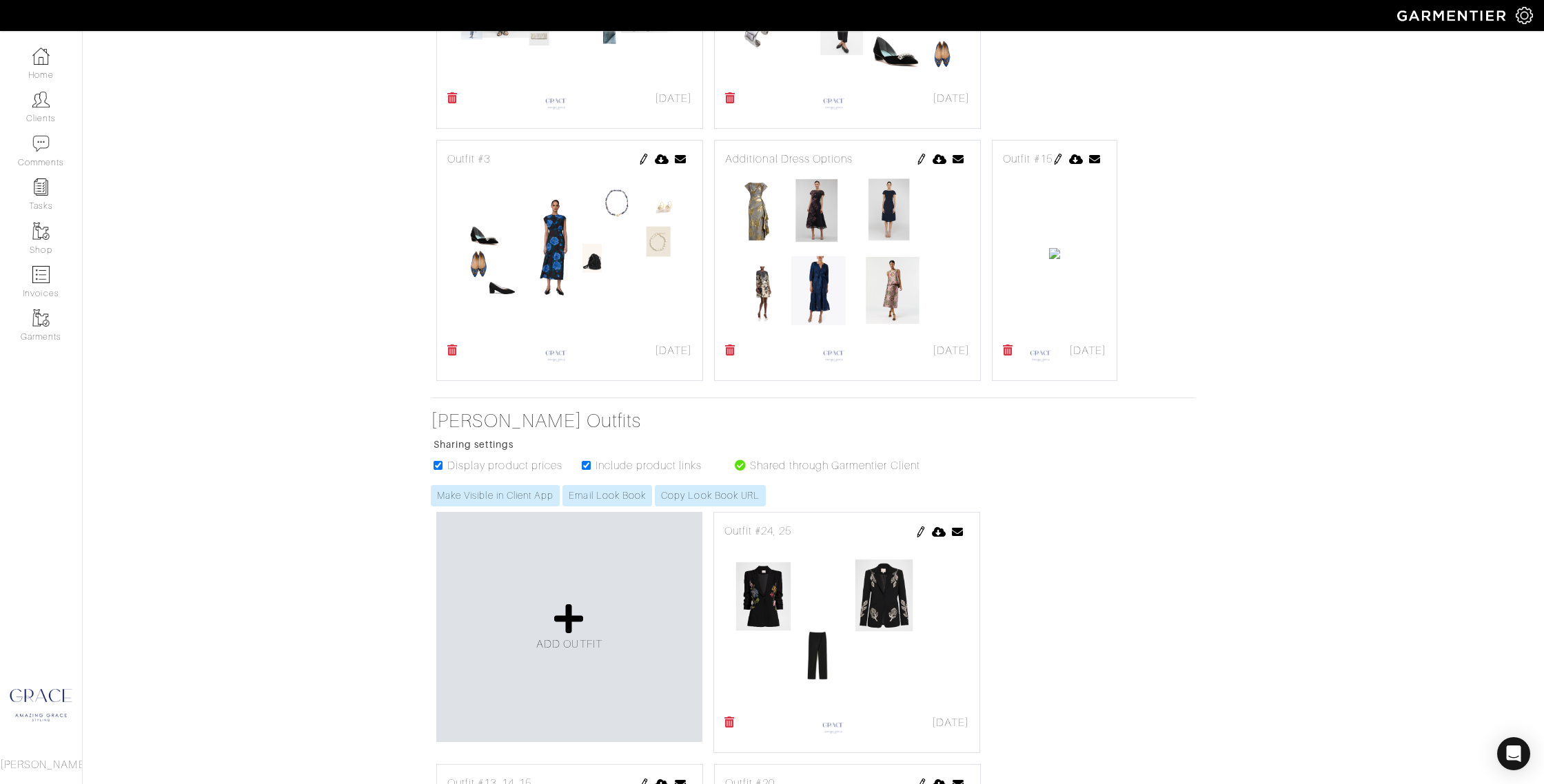
click at [1052, 165] on img at bounding box center [1057, 159] width 11 height 11
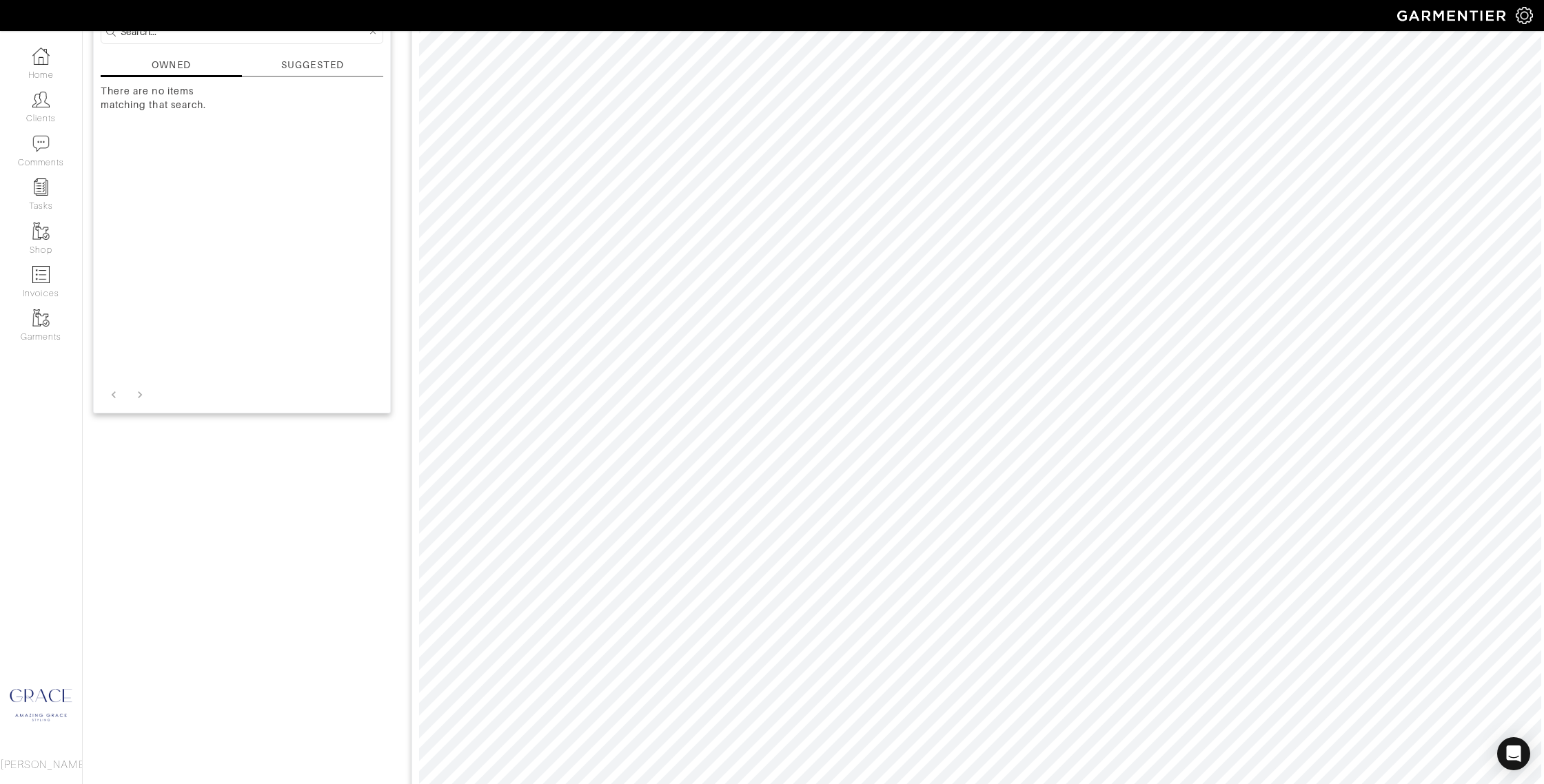
scroll to position [142, 0]
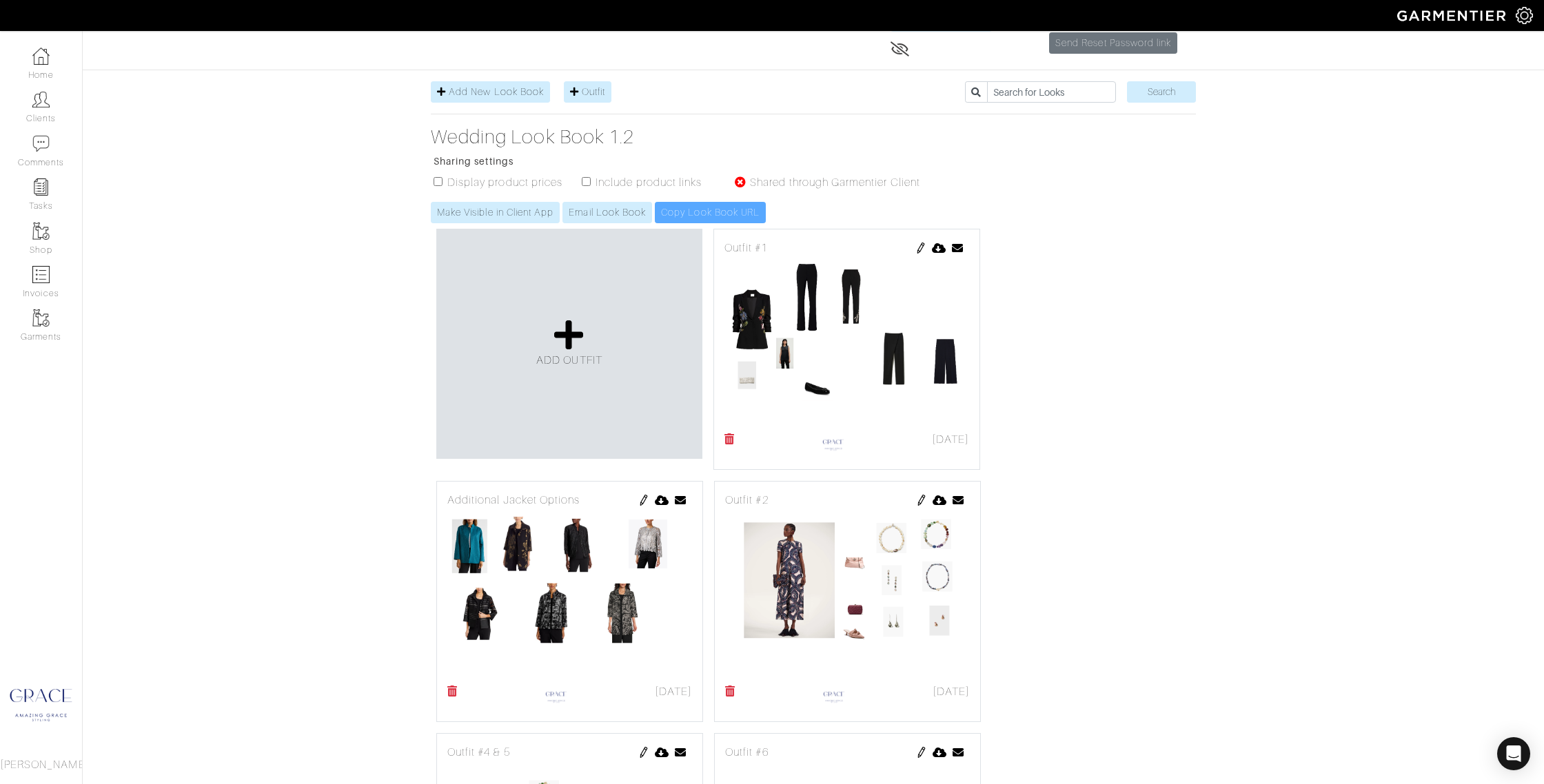
scroll to position [142, 0]
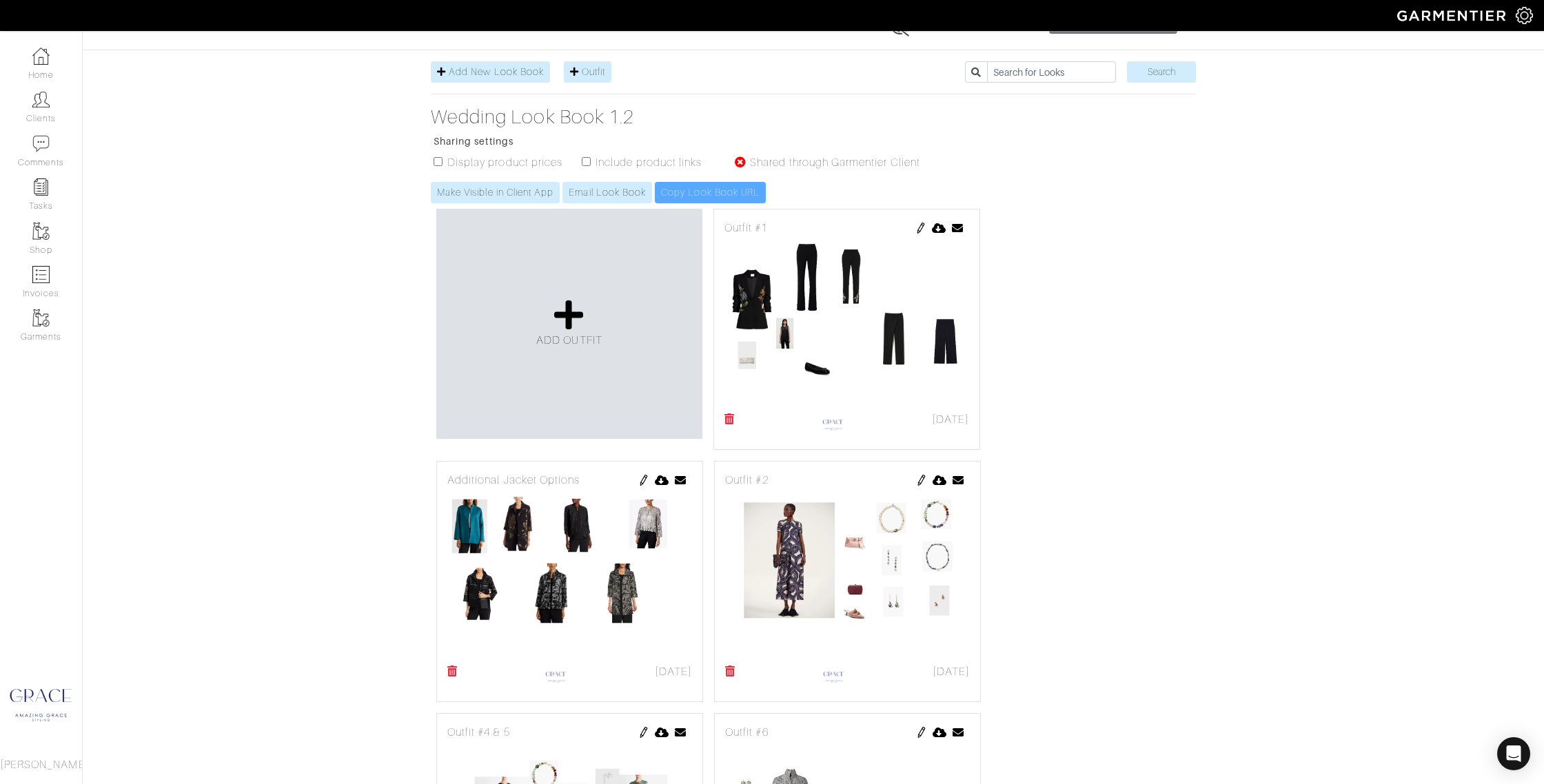
click at [643, 481] on img at bounding box center [643, 480] width 11 height 11
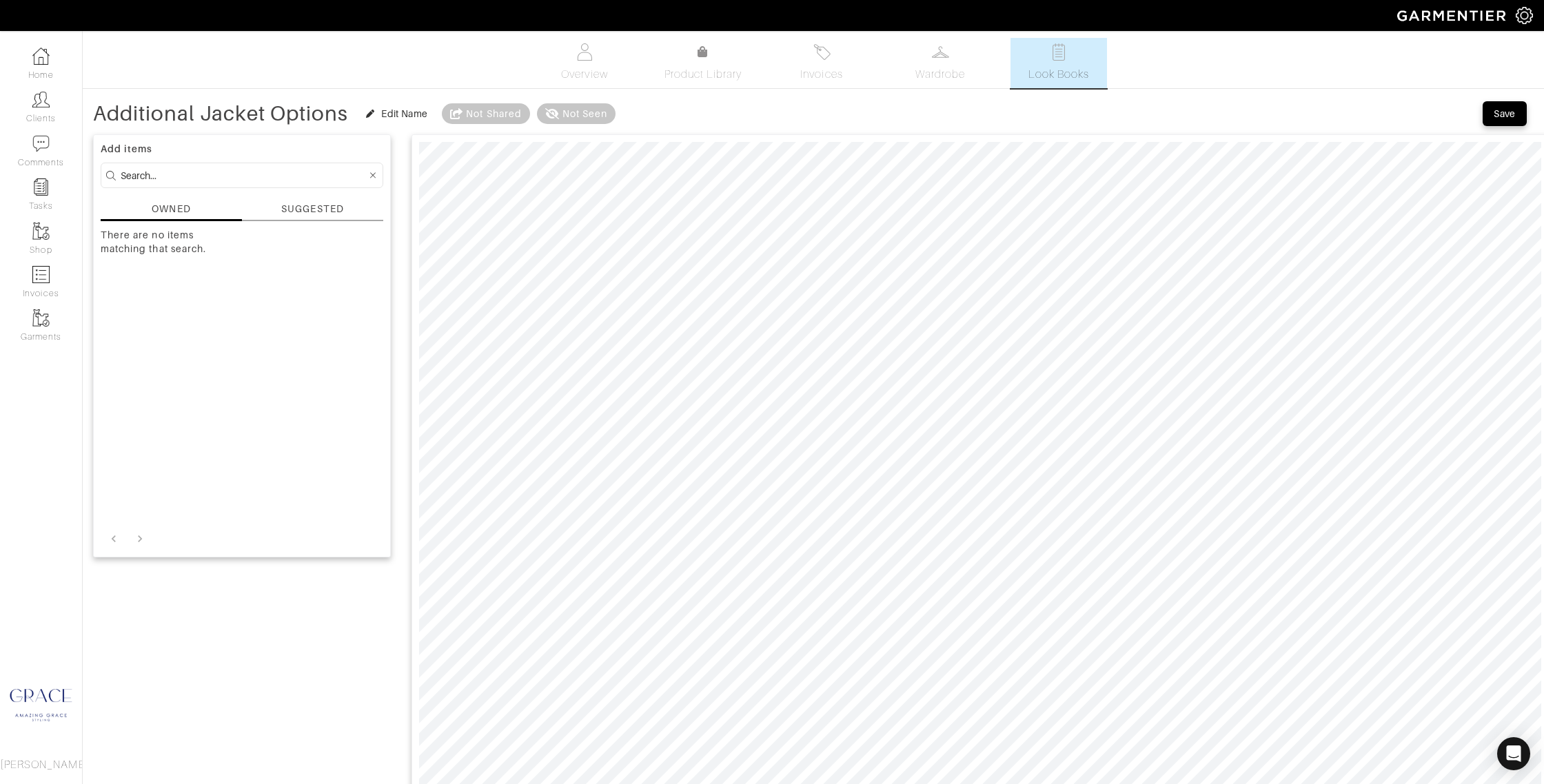
drag, startPoint x: 245, startPoint y: 166, endPoint x: 245, endPoint y: 173, distance: 7.0
click at [245, 166] on form at bounding box center [242, 175] width 283 height 26
click at [240, 178] on input at bounding box center [244, 176] width 246 height 18
type input "blazer"
click at [311, 204] on div "SUGGESTED" at bounding box center [312, 210] width 62 height 15
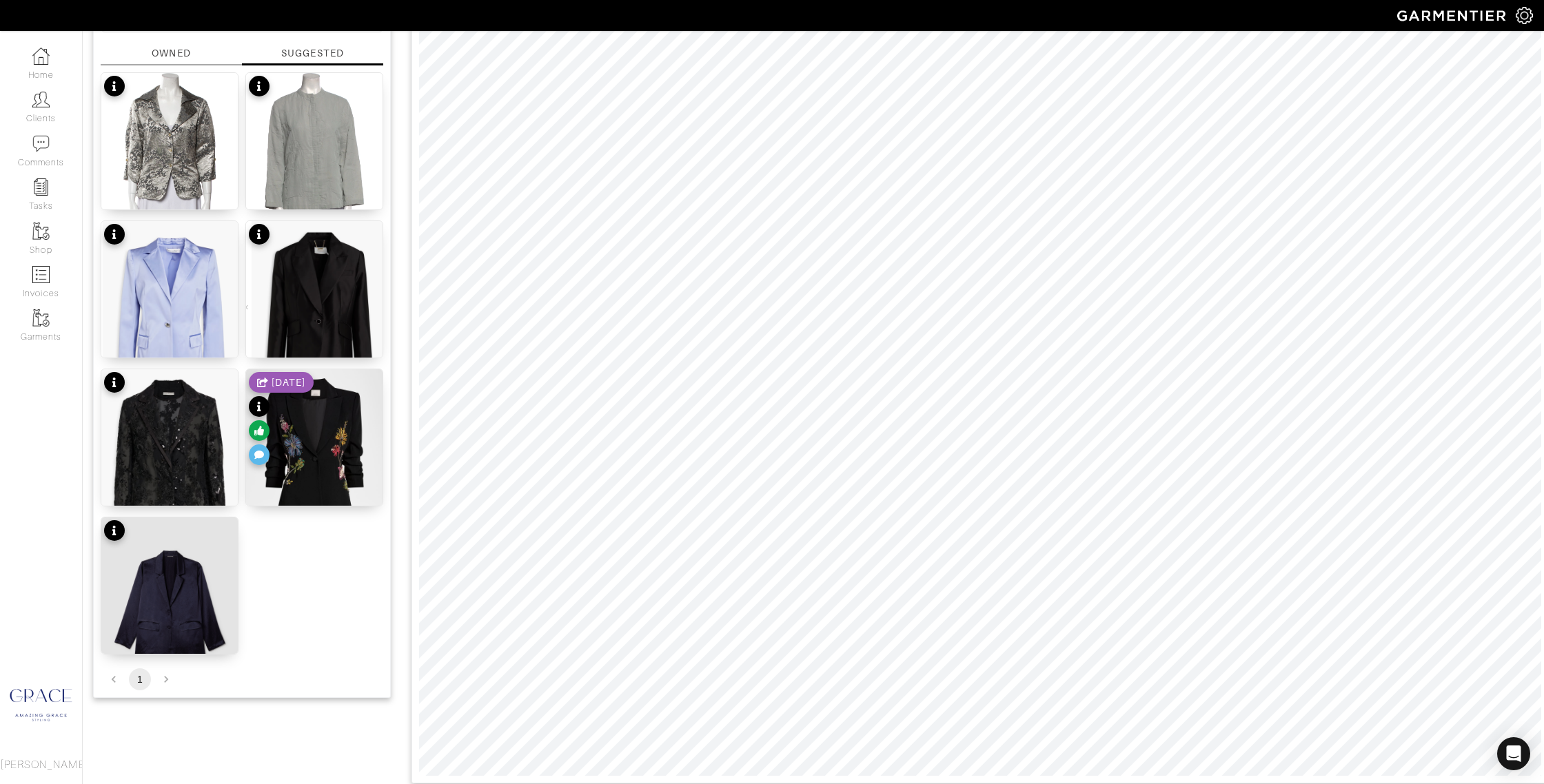
scroll to position [183, 0]
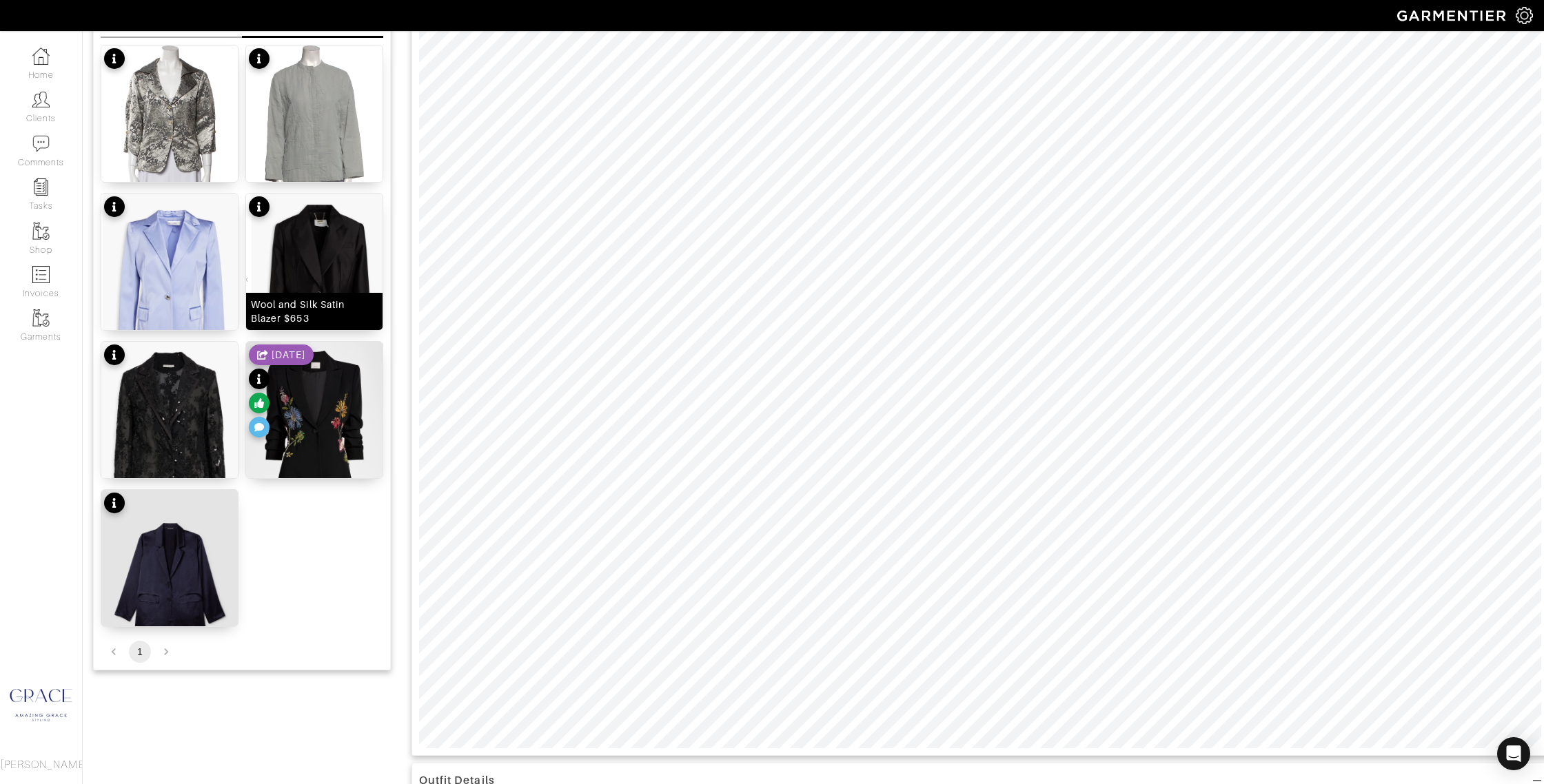
click at [287, 314] on div "Wool and Silk Satin Blazer $653" at bounding box center [314, 311] width 127 height 28
click at [181, 470] on div "Judith Embellished Tulle Blazer $268" at bounding box center [169, 453] width 127 height 41
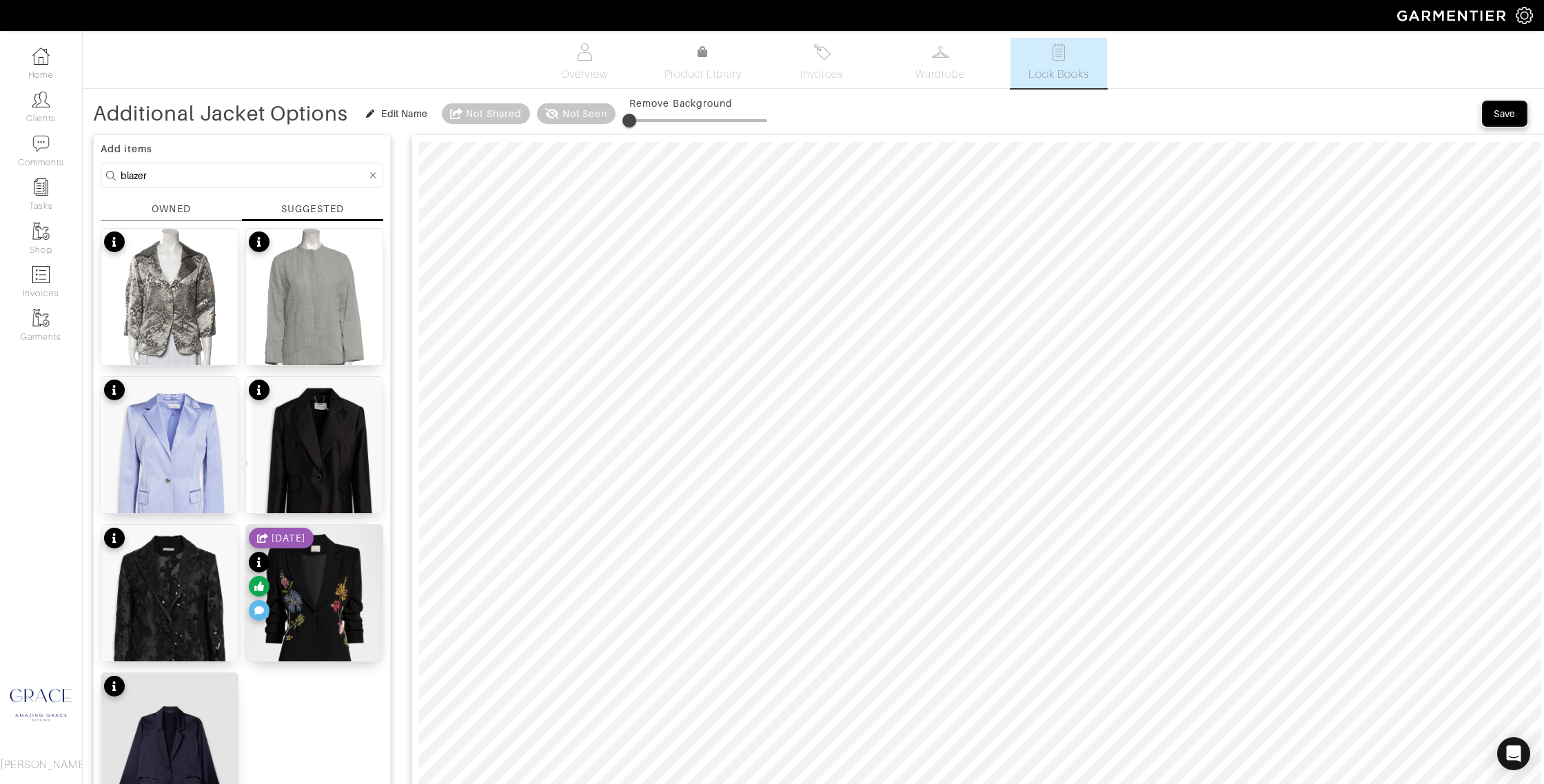
drag, startPoint x: 1504, startPoint y: 107, endPoint x: 1455, endPoint y: 115, distance: 49.6
click at [1504, 107] on div "Save" at bounding box center [1504, 114] width 22 height 14
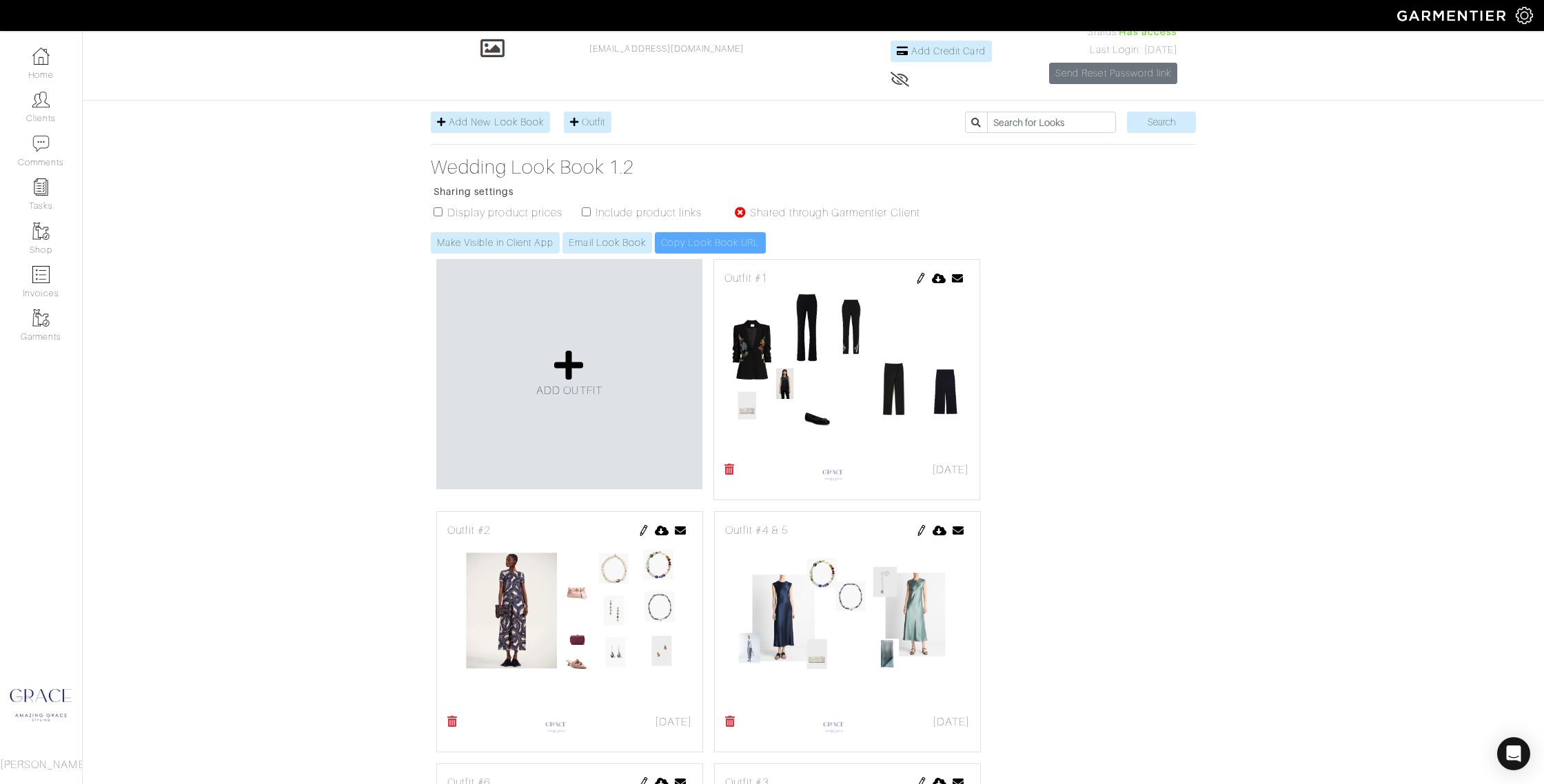
scroll to position [62, 0]
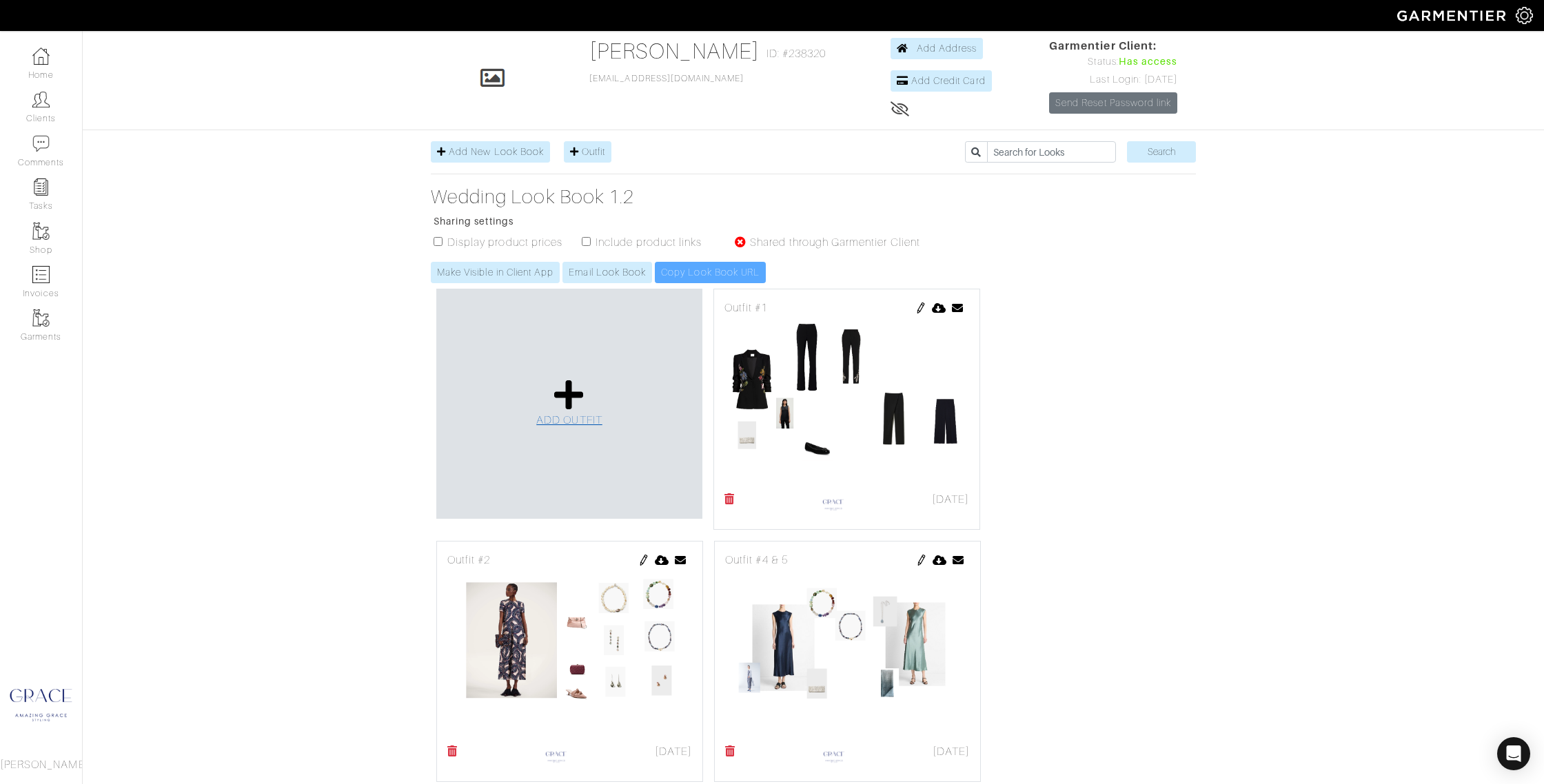
click at [575, 378] on icon at bounding box center [569, 394] width 29 height 33
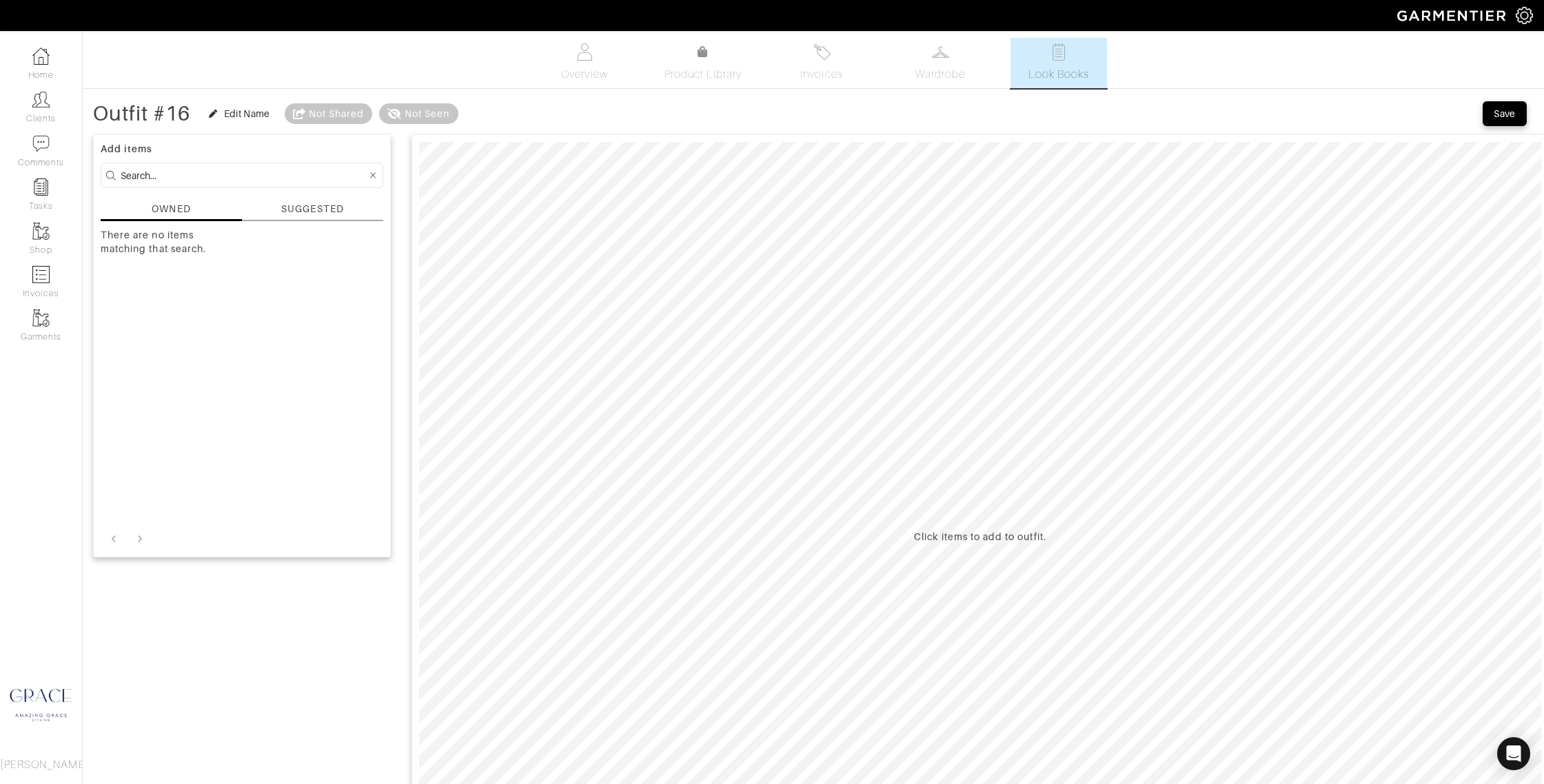
click at [308, 210] on div "SUGGESTED" at bounding box center [312, 210] width 62 height 15
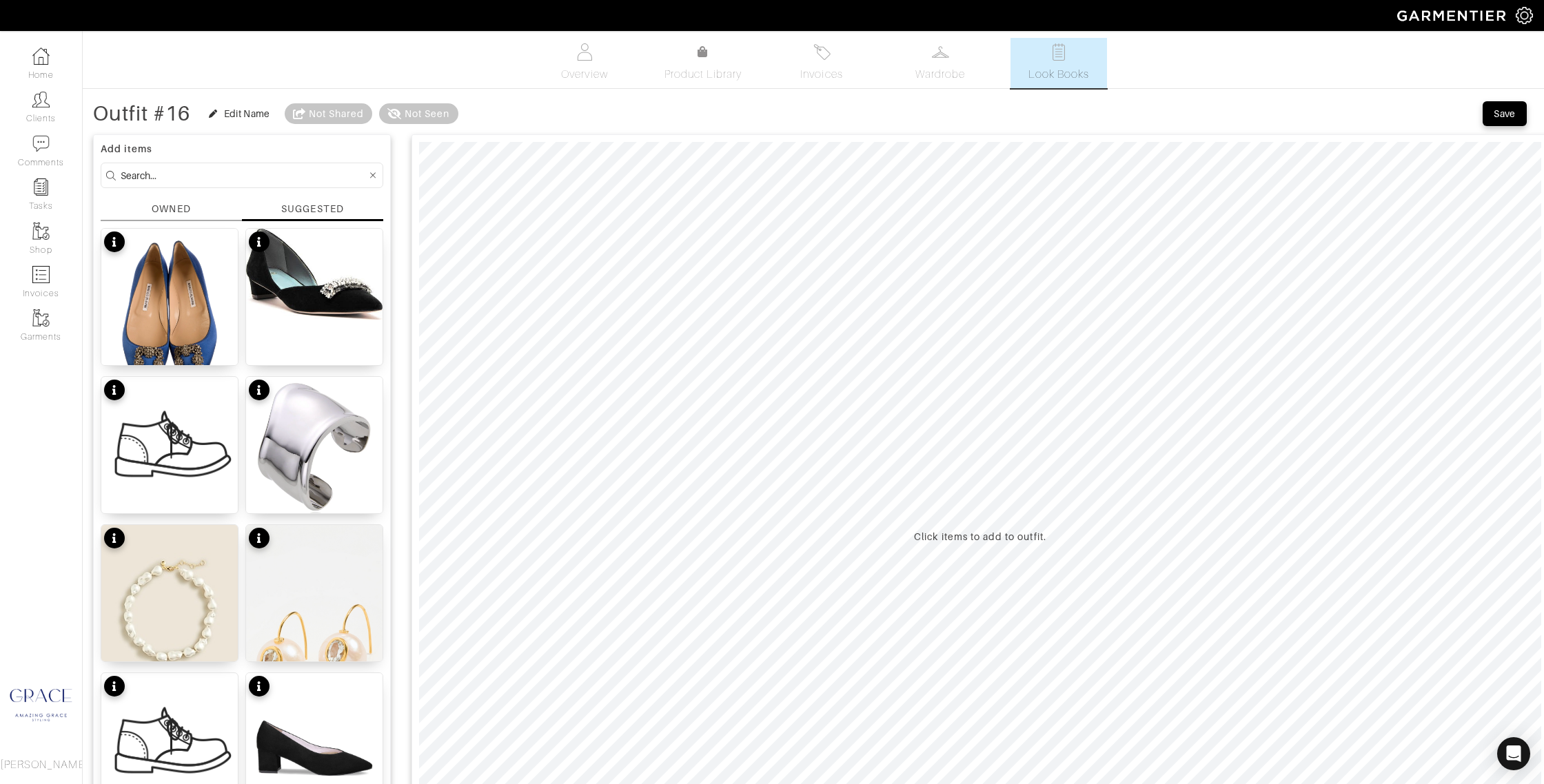
click at [216, 171] on input at bounding box center [244, 176] width 246 height 18
type input "l"
type input "pleats"
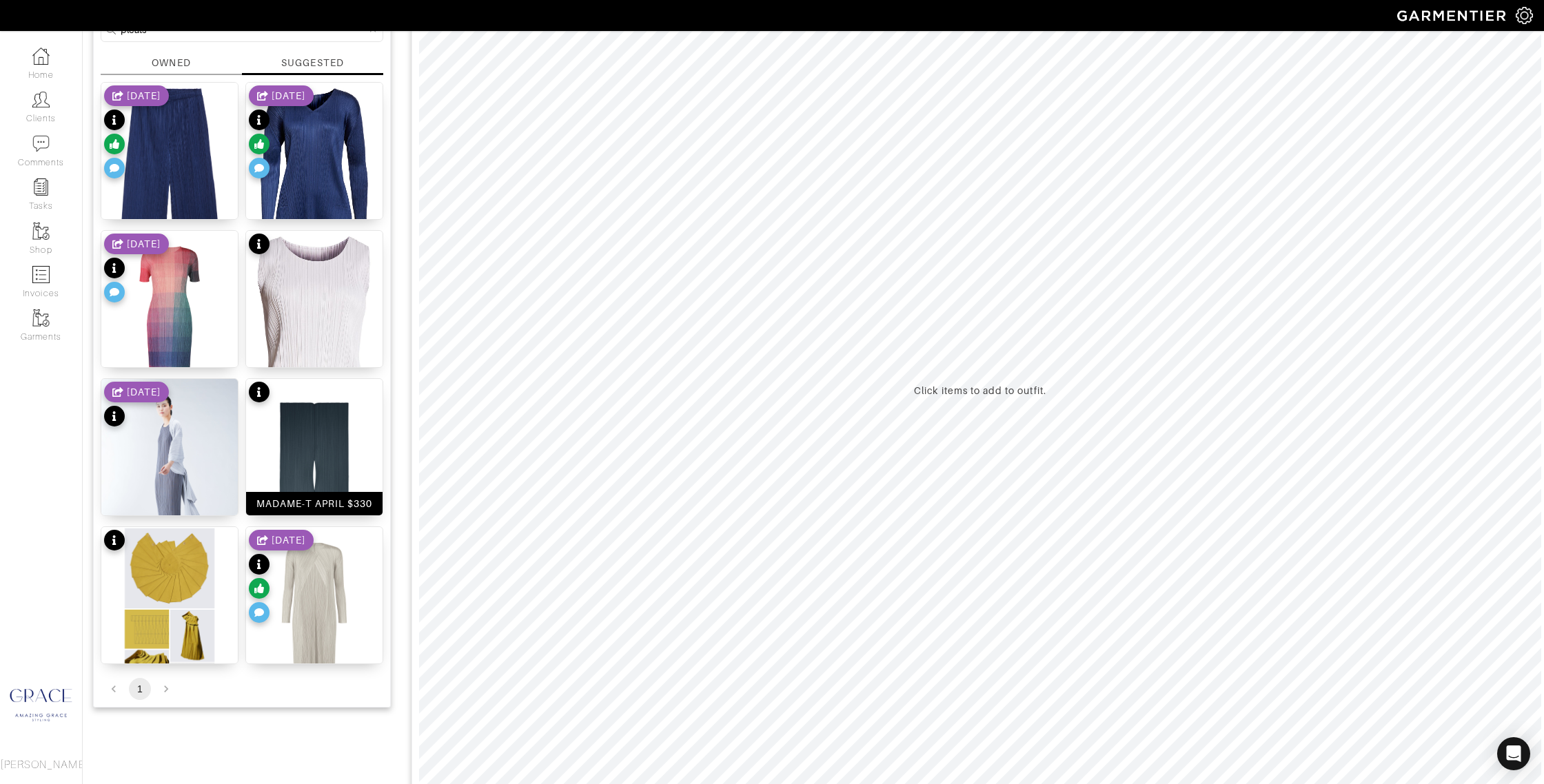
scroll to position [158, 0]
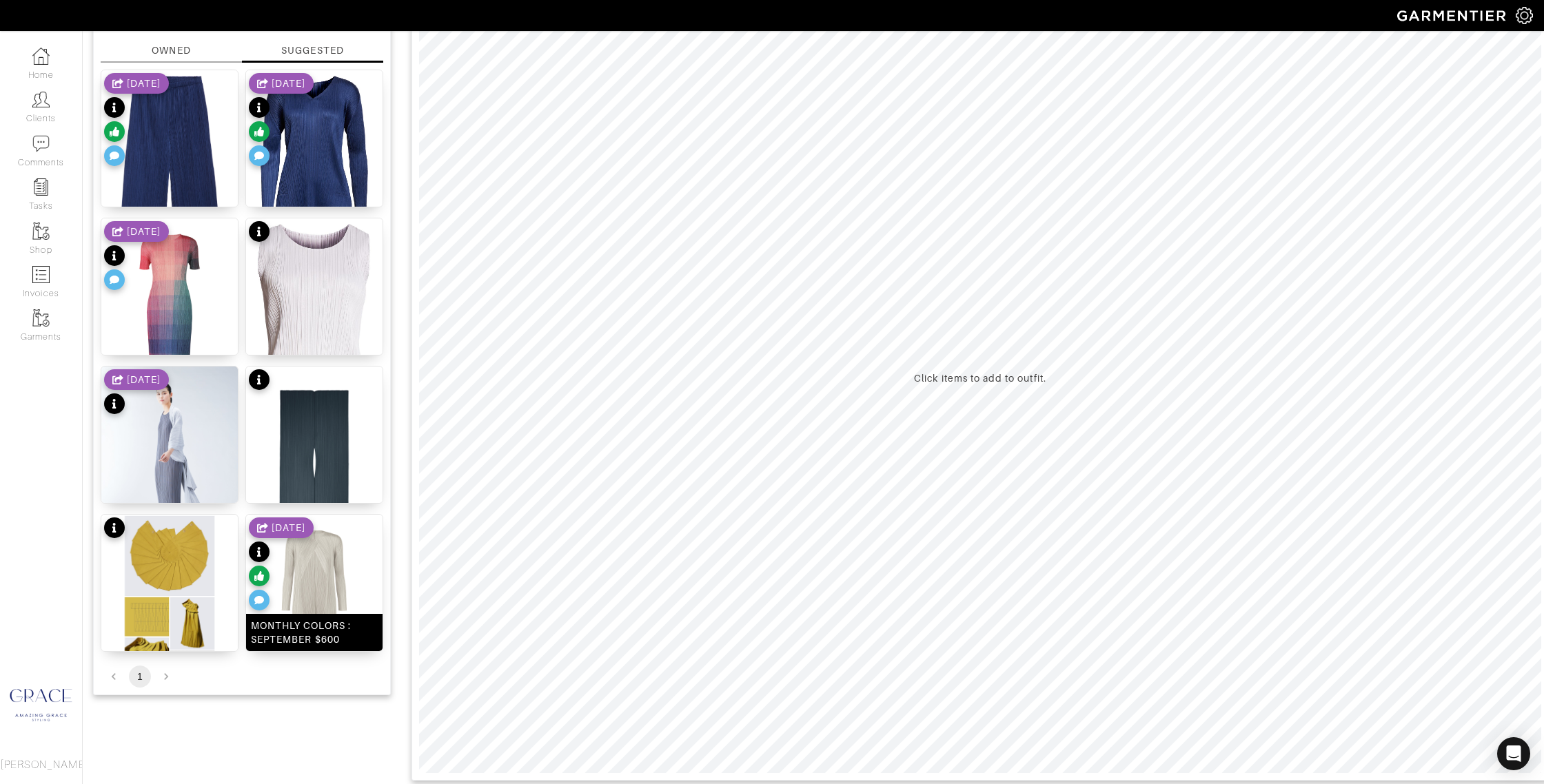
click at [322, 558] on img at bounding box center [314, 610] width 136 height 191
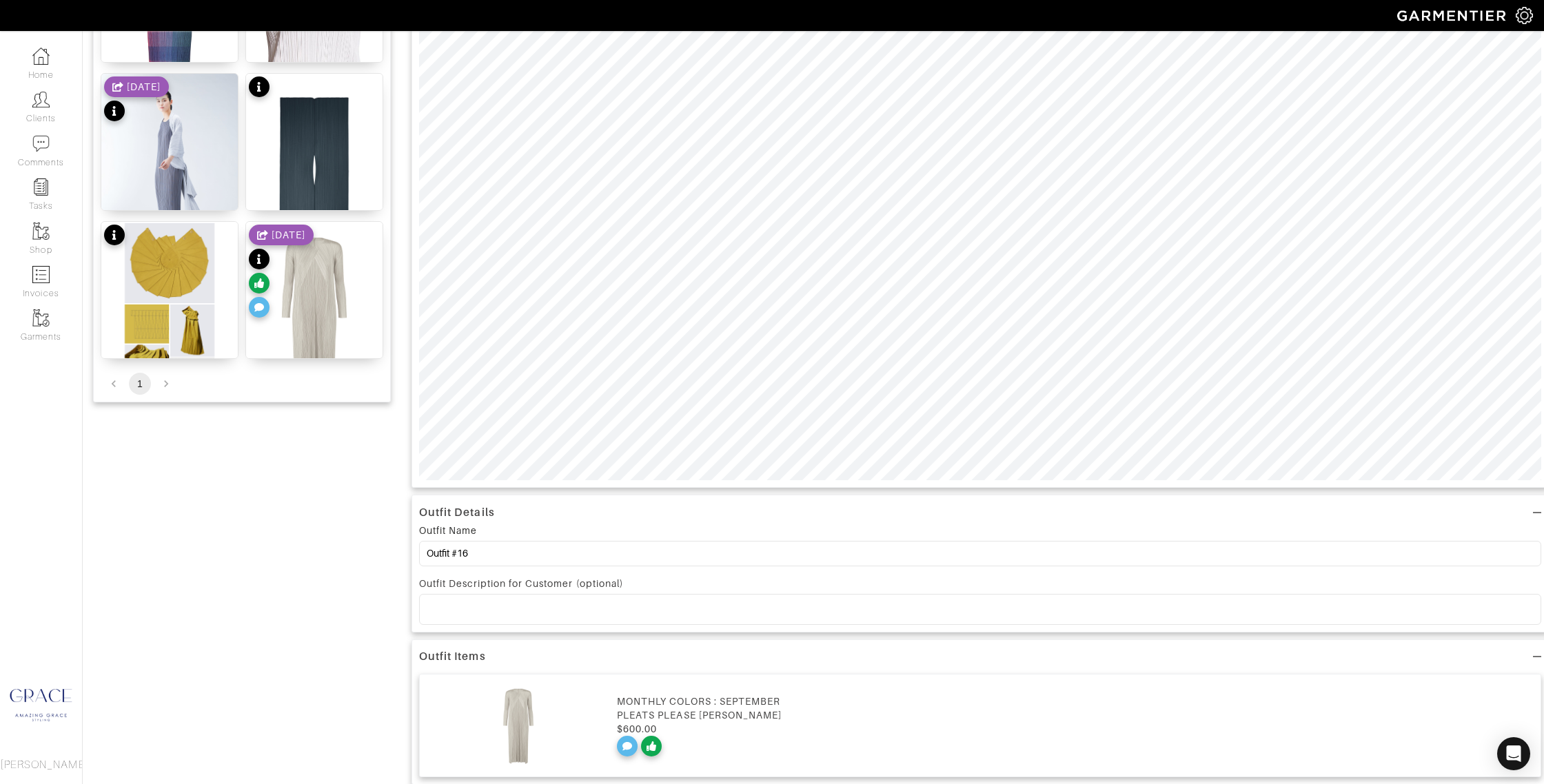
scroll to position [519, 0]
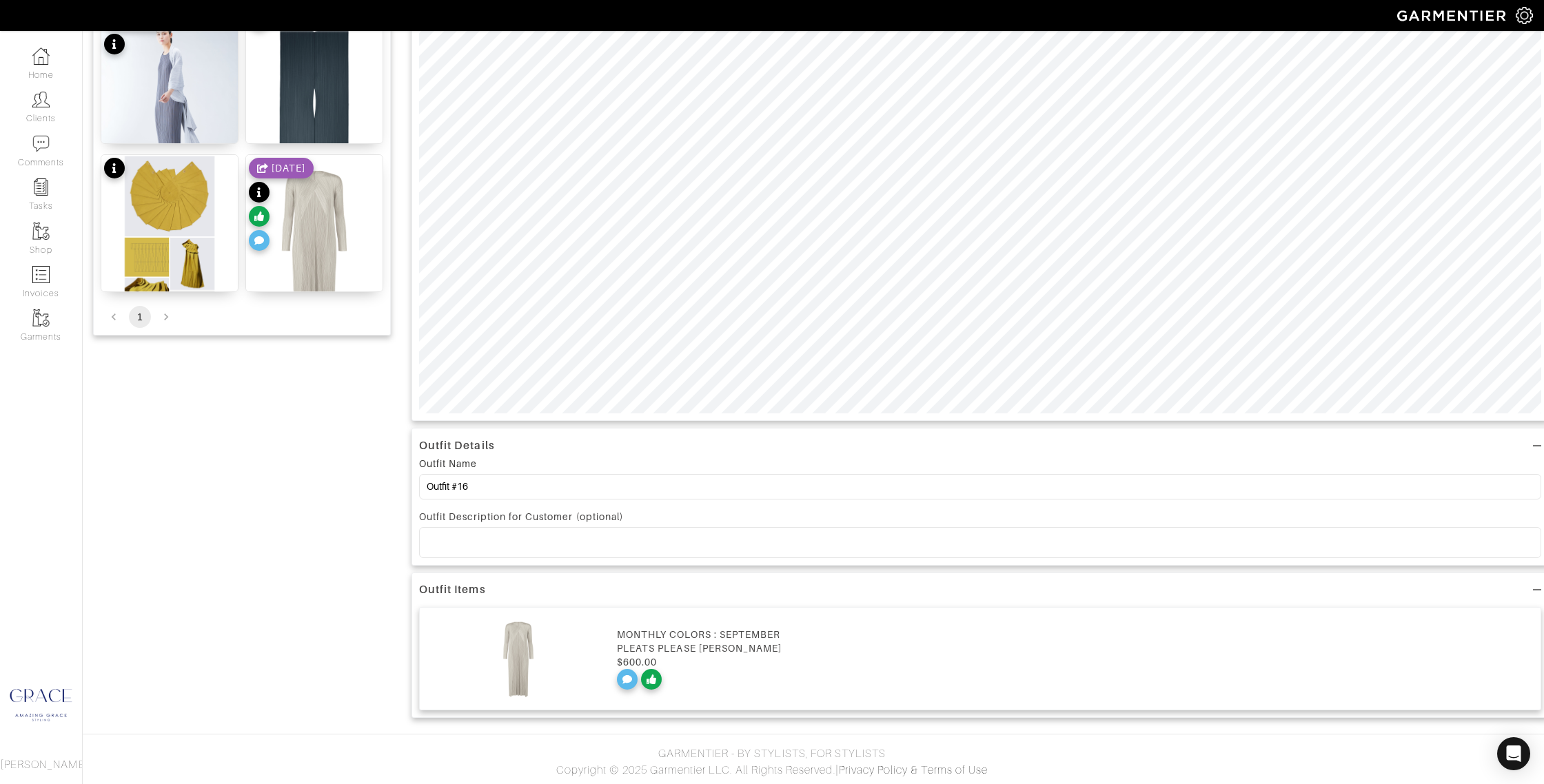
click at [712, 666] on div "$600.00" at bounding box center [1075, 662] width 917 height 14
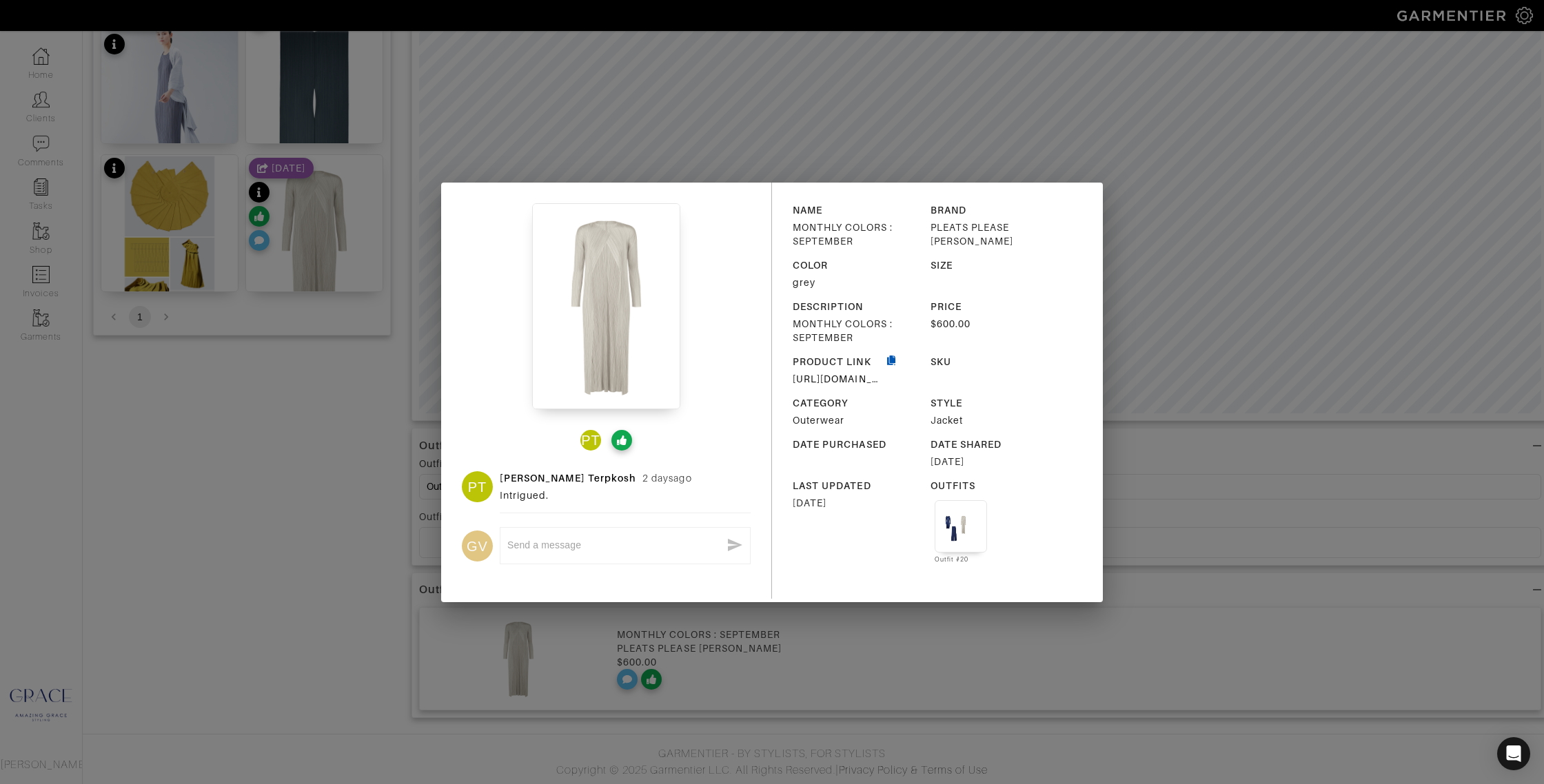
click at [893, 359] on icon "button" at bounding box center [891, 370] width 12 height 29
click at [1122, 181] on div "Copied! PT PT Patty Terpkosh 2 days ago Intrigued. GV x NAME MONTHLY COLORS : S…" at bounding box center [772, 392] width 1544 height 784
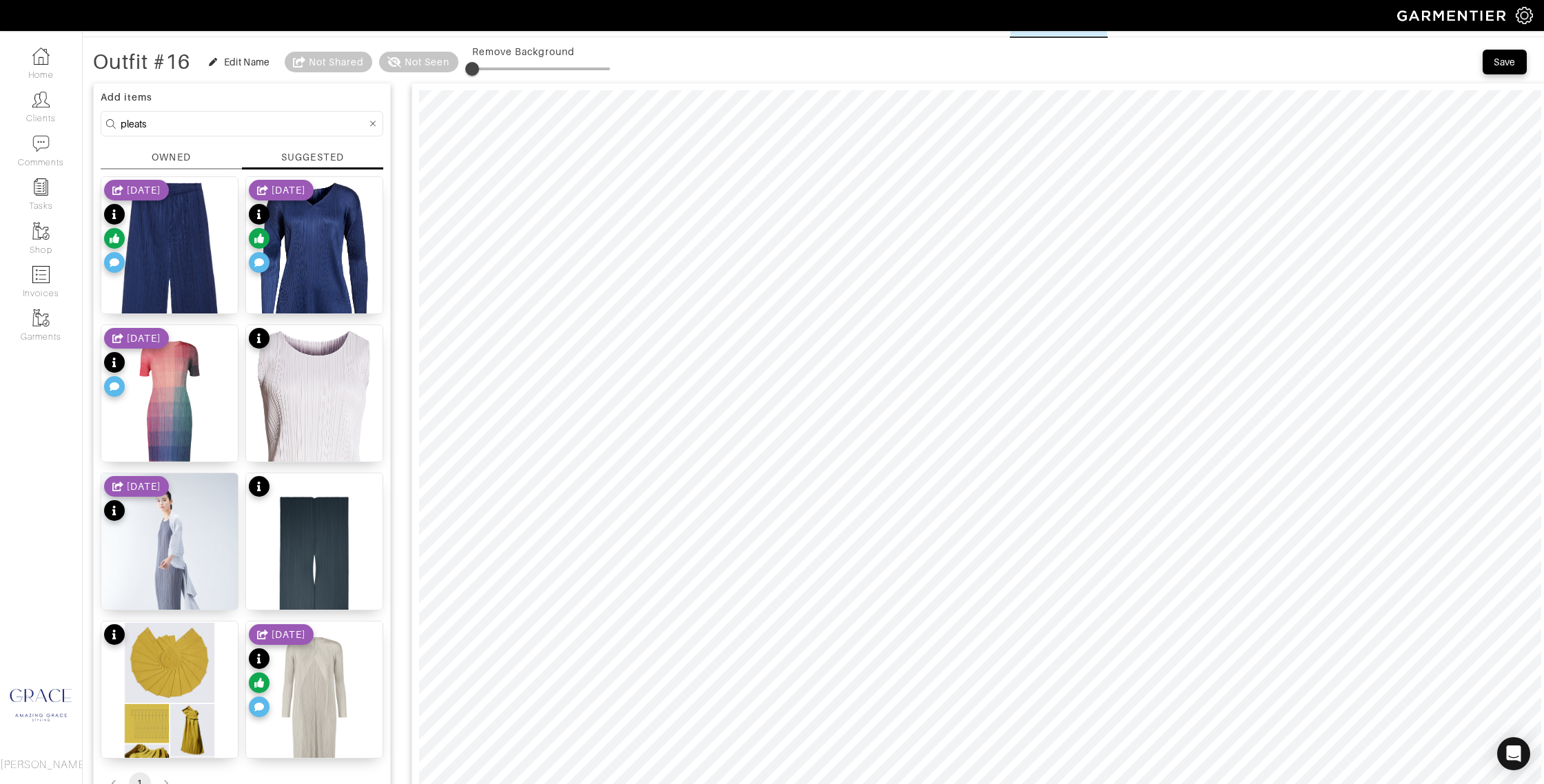
scroll to position [0, 0]
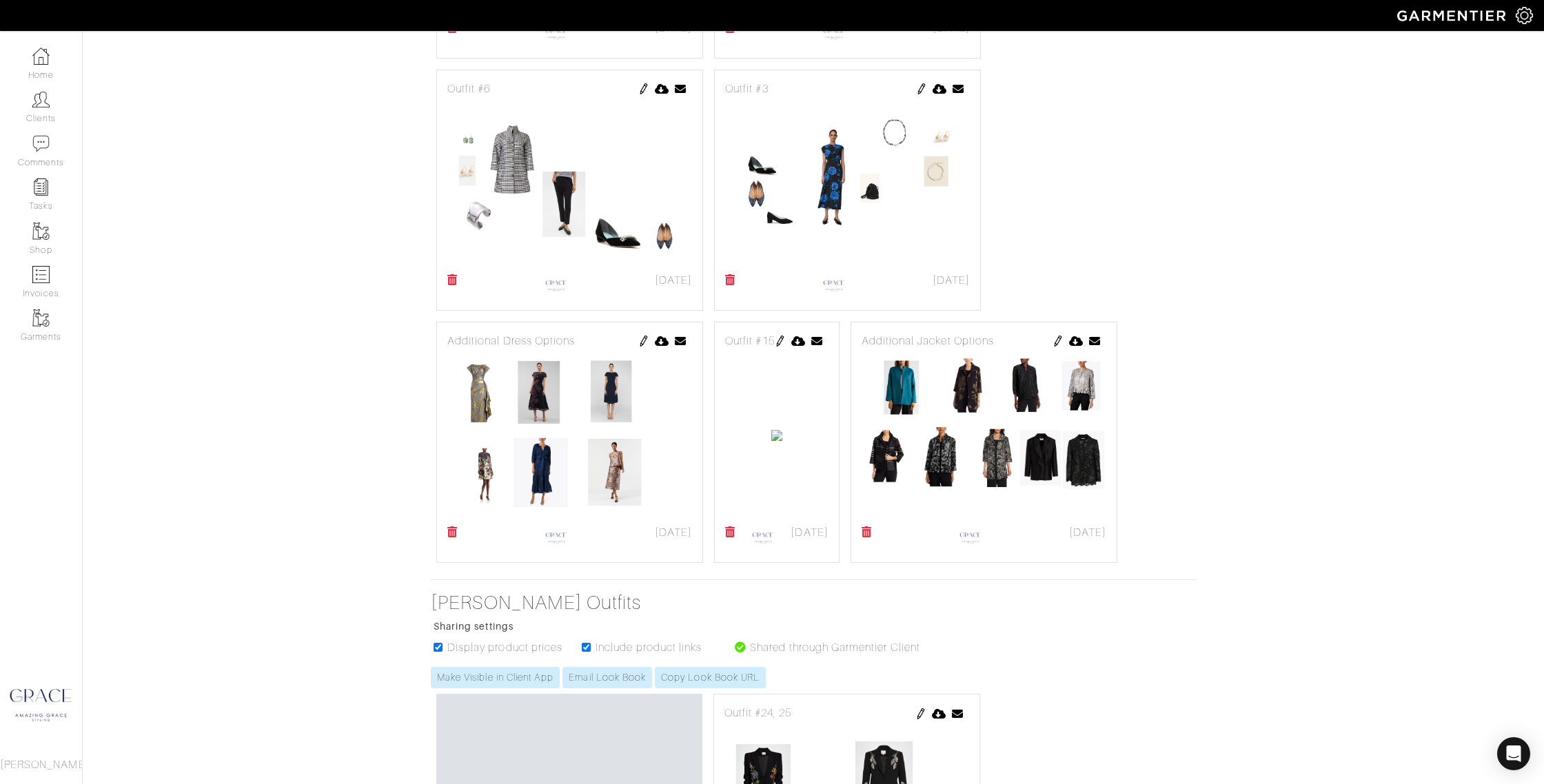
scroll to position [801, 0]
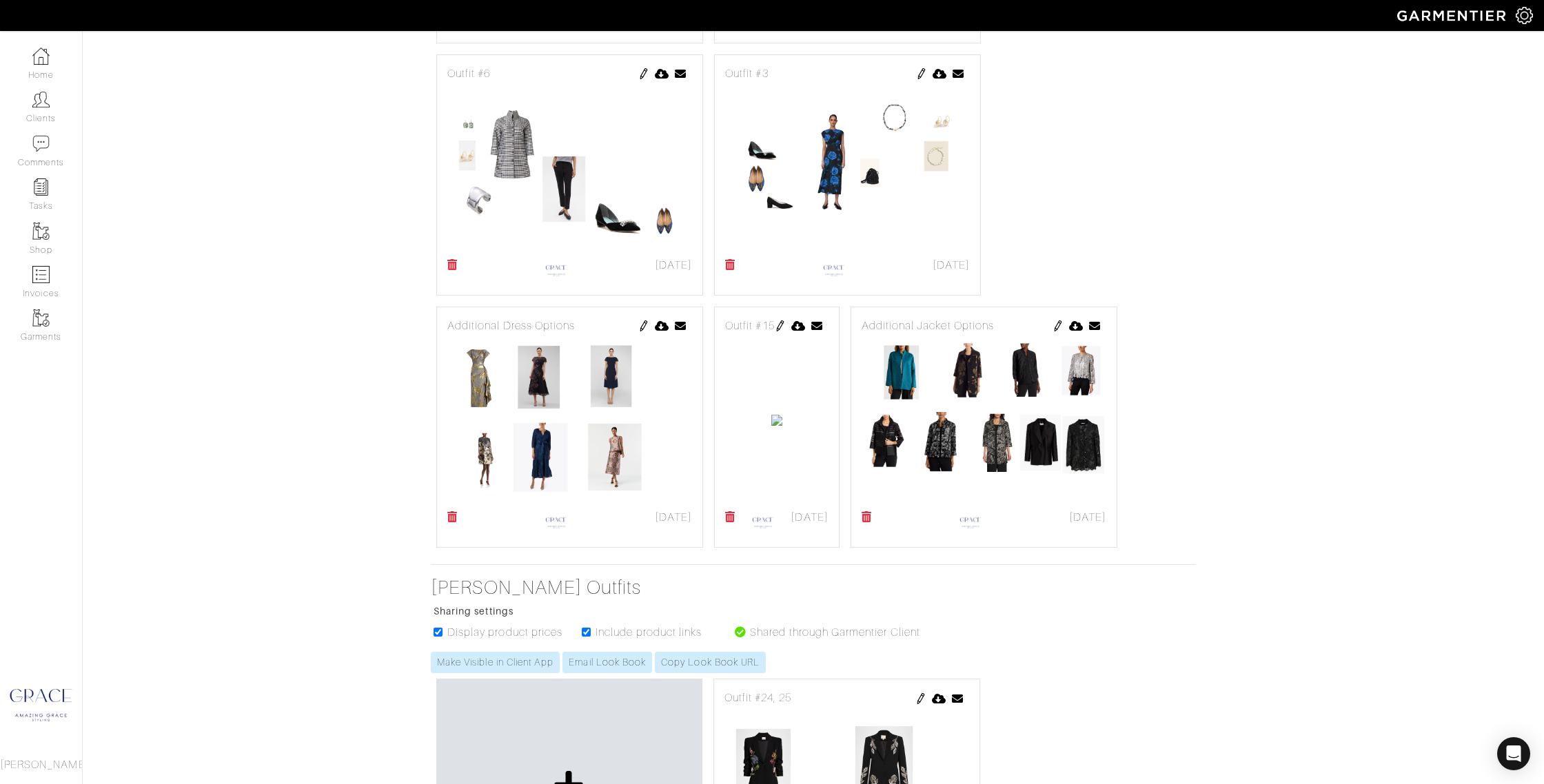
click at [786, 324] on img at bounding box center [780, 325] width 11 height 11
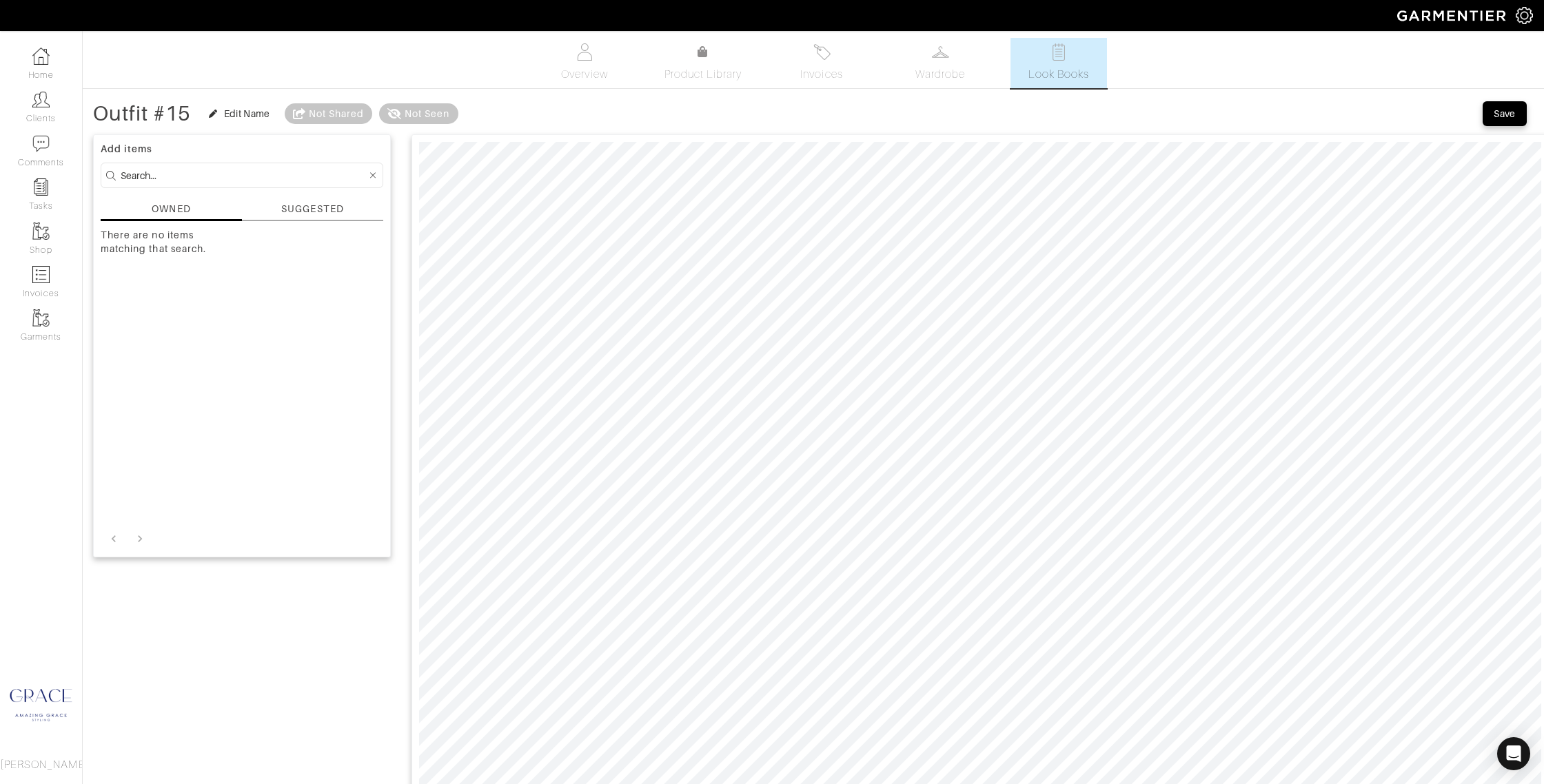
click at [289, 206] on div "SUGGESTED" at bounding box center [312, 210] width 62 height 15
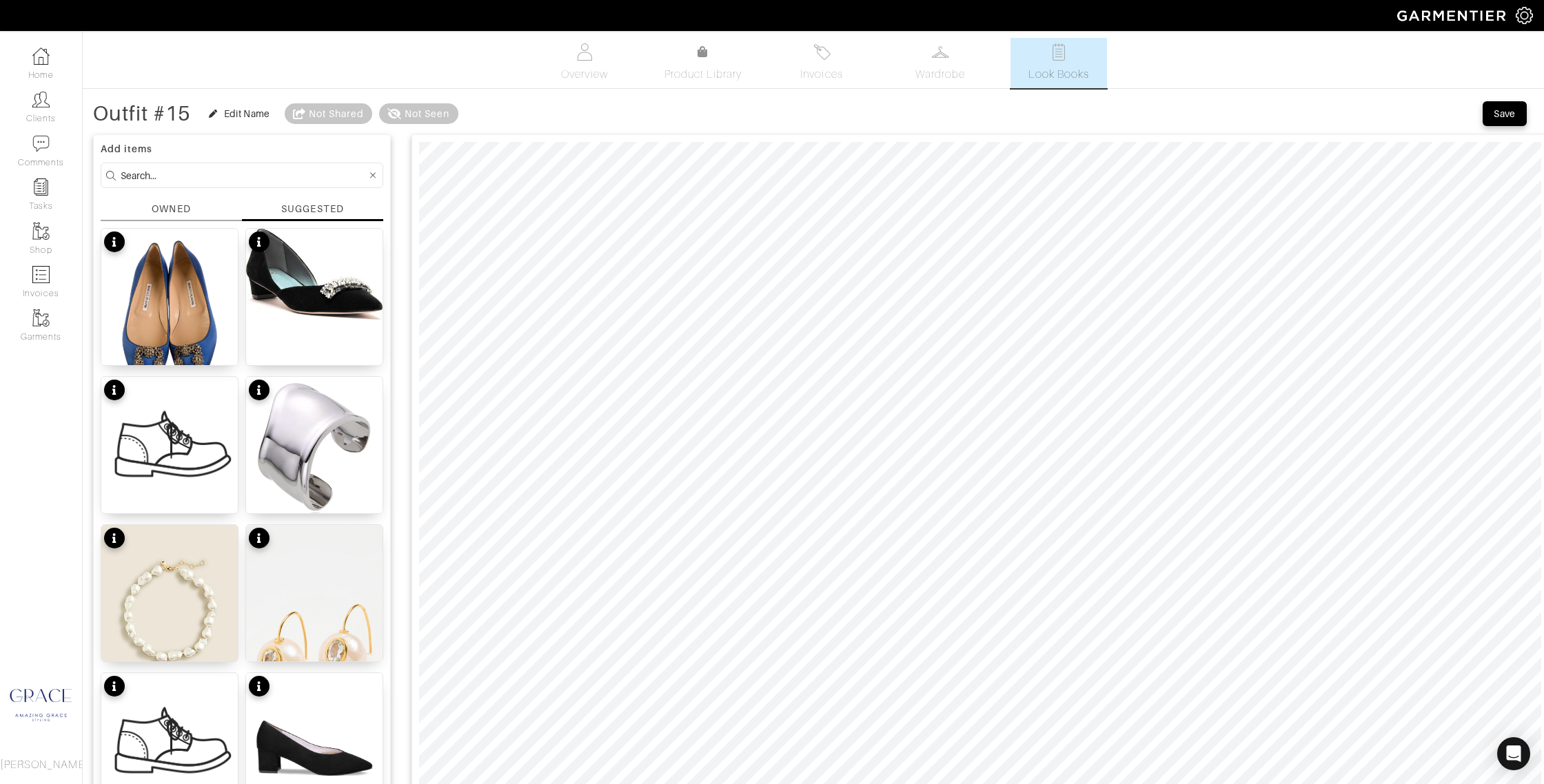
click at [223, 177] on input at bounding box center [244, 176] width 246 height 18
type input "pleats"
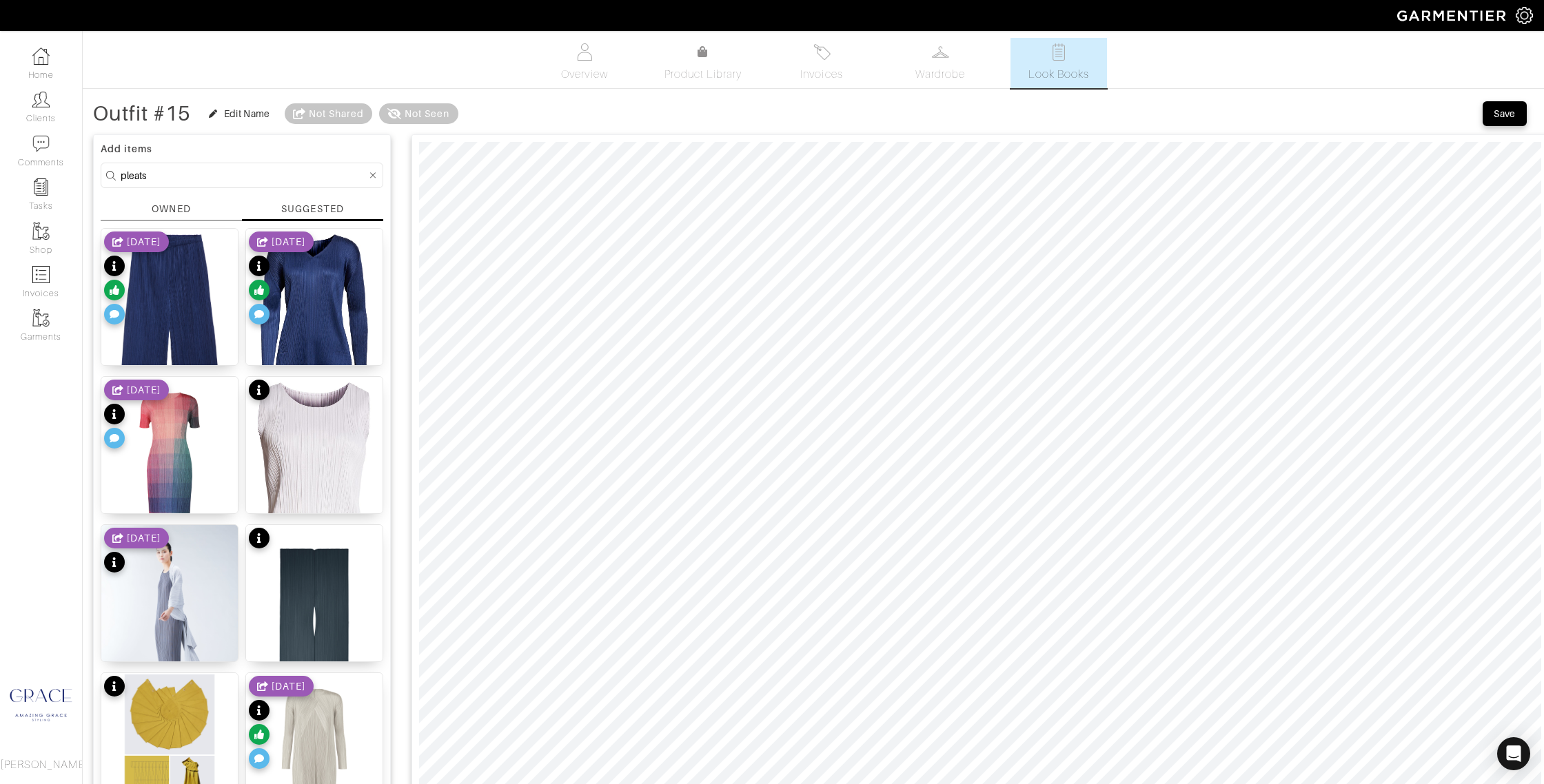
click at [312, 723] on div "[DATE]" at bounding box center [281, 725] width 64 height 97
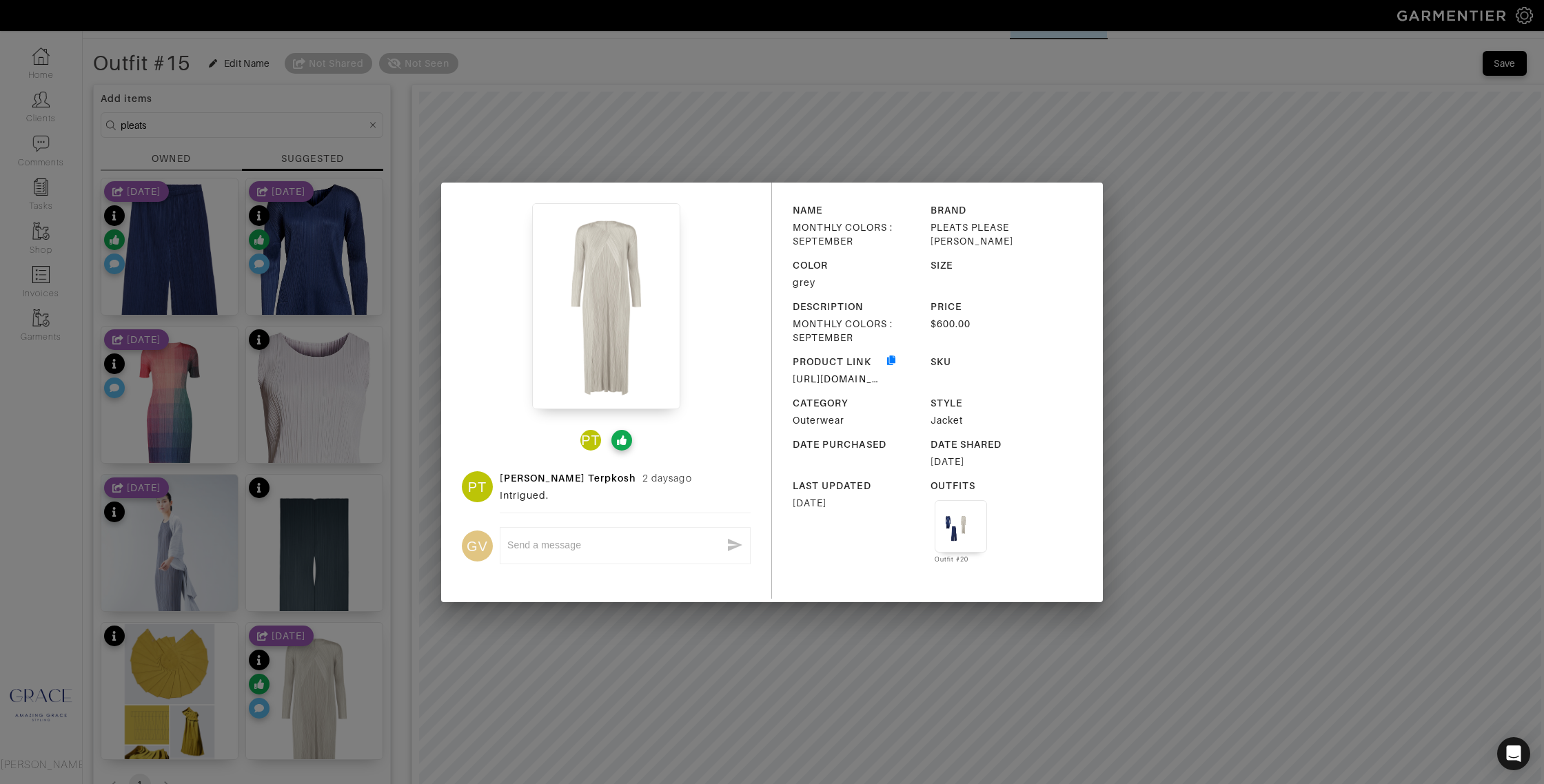
scroll to position [54, 0]
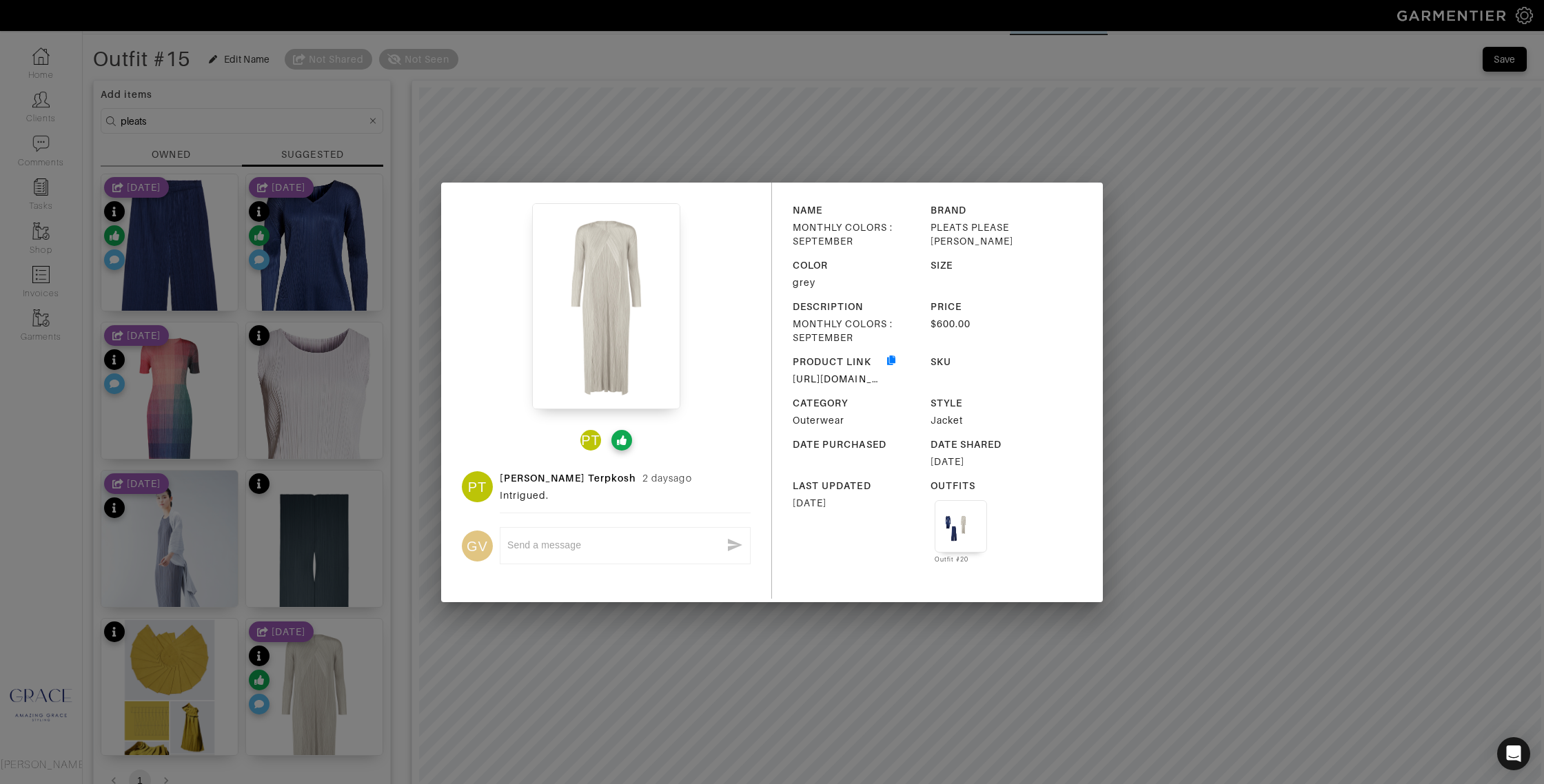
click at [400, 550] on div "PT PT Patty Terpkosh 2 days ago Intrigued. GV x NAME MONTHLY COLORS : SEPTEMBER…" at bounding box center [772, 392] width 1544 height 784
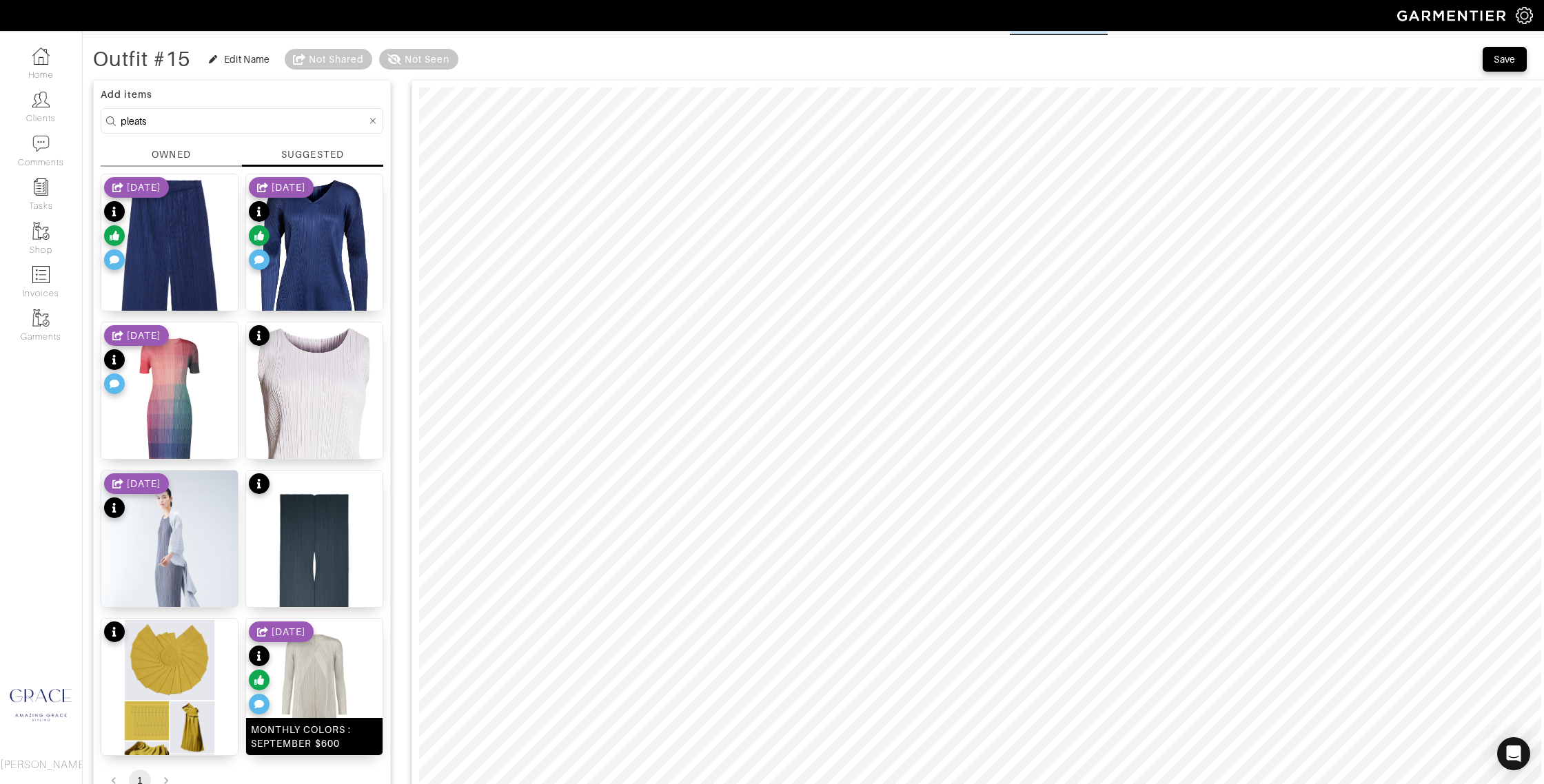
drag, startPoint x: 343, startPoint y: 731, endPoint x: 355, endPoint y: 690, distance: 42.7
click at [343, 730] on div "MONTHLY COLORS : SEPTEMBER $600" at bounding box center [314, 737] width 127 height 28
click at [1543, 749] on div at bounding box center [980, 482] width 1137 height 805
click at [1507, 59] on div "Save" at bounding box center [1504, 59] width 22 height 14
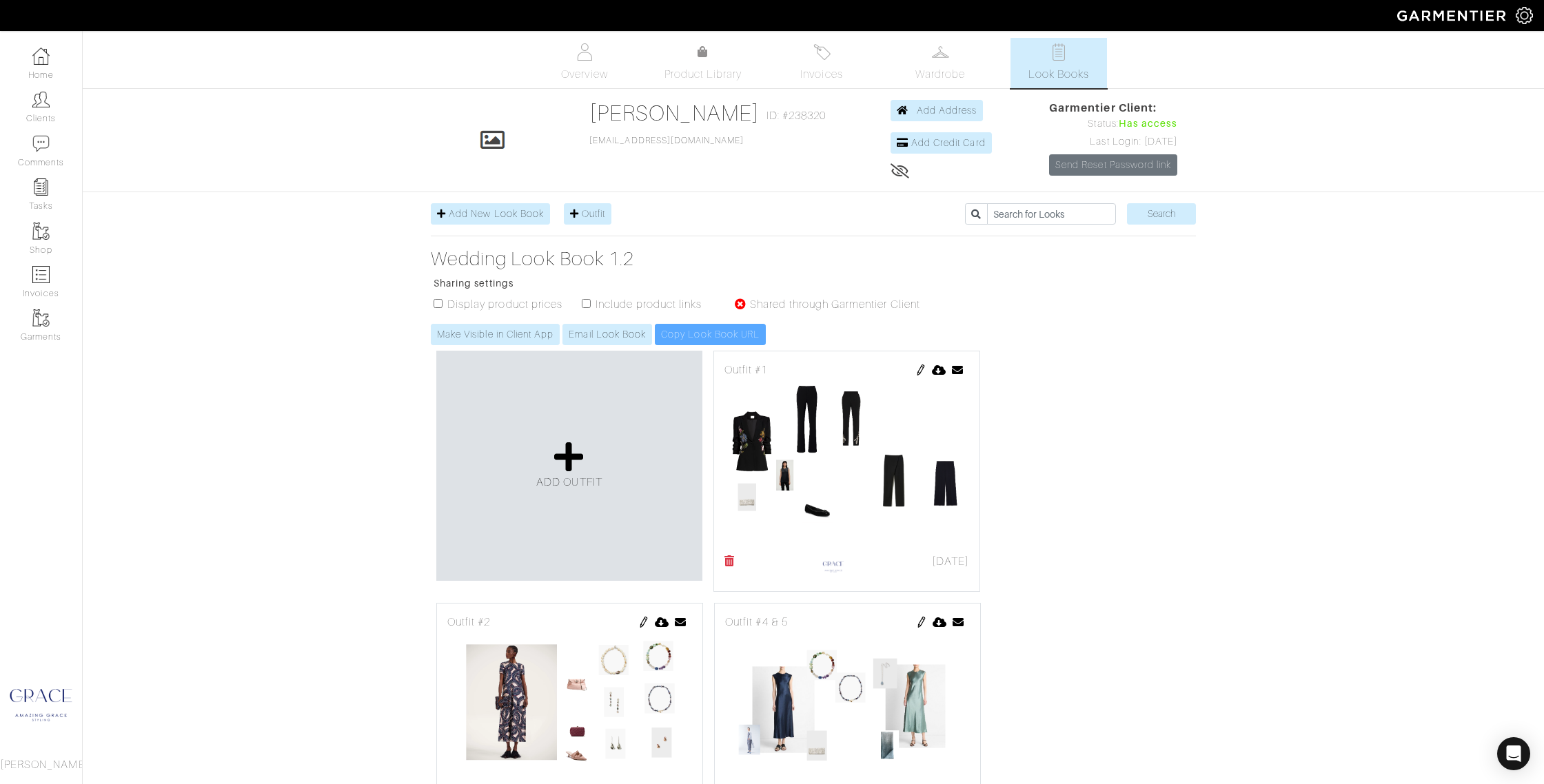
drag, startPoint x: 438, startPoint y: 304, endPoint x: 479, endPoint y: 306, distance: 41.0
click at [438, 304] on input "checkbox" at bounding box center [438, 303] width 9 height 9
checkbox input "true"
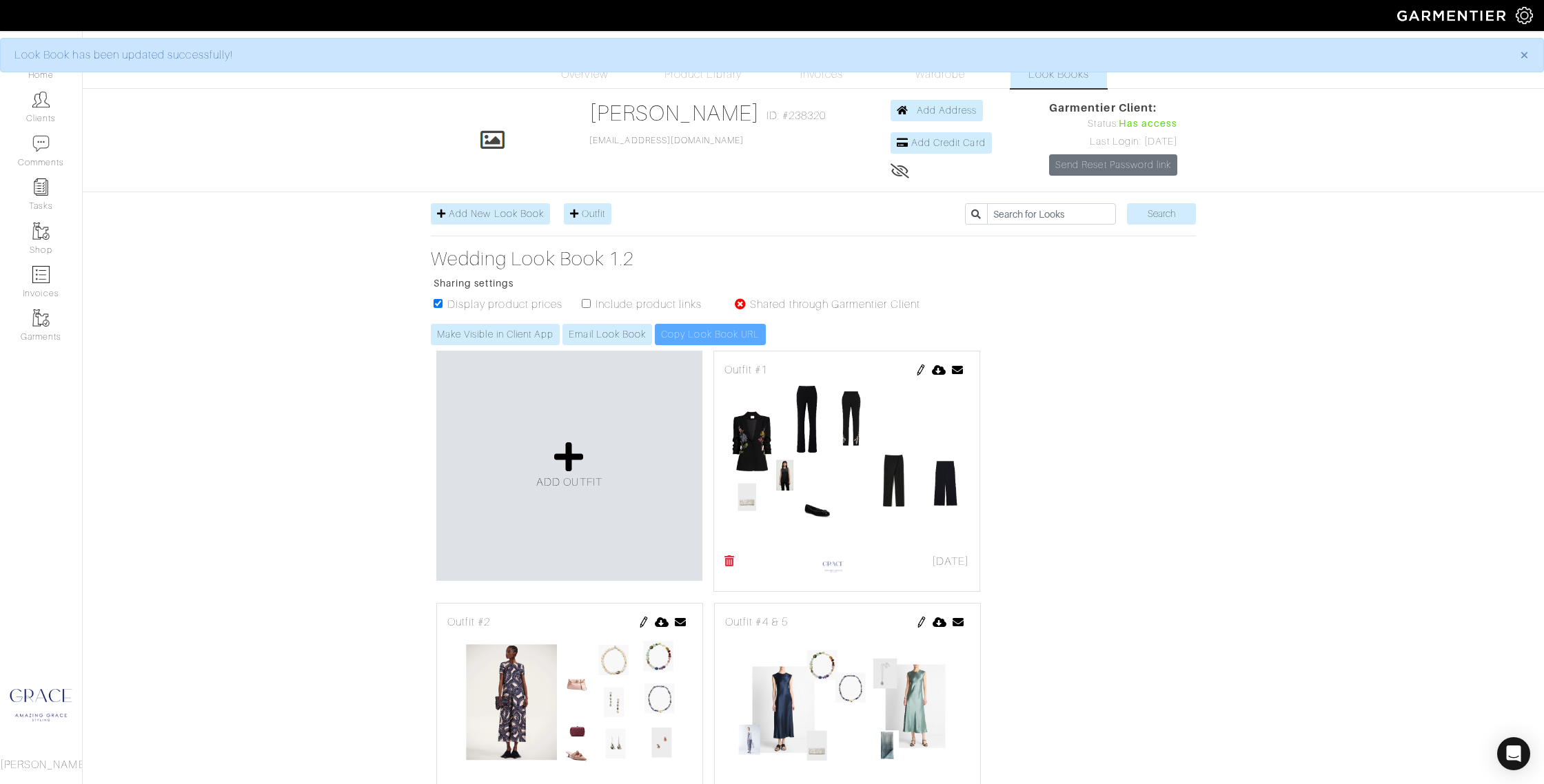
click at [587, 303] on input "checkbox" at bounding box center [586, 303] width 9 height 9
checkbox input "true"
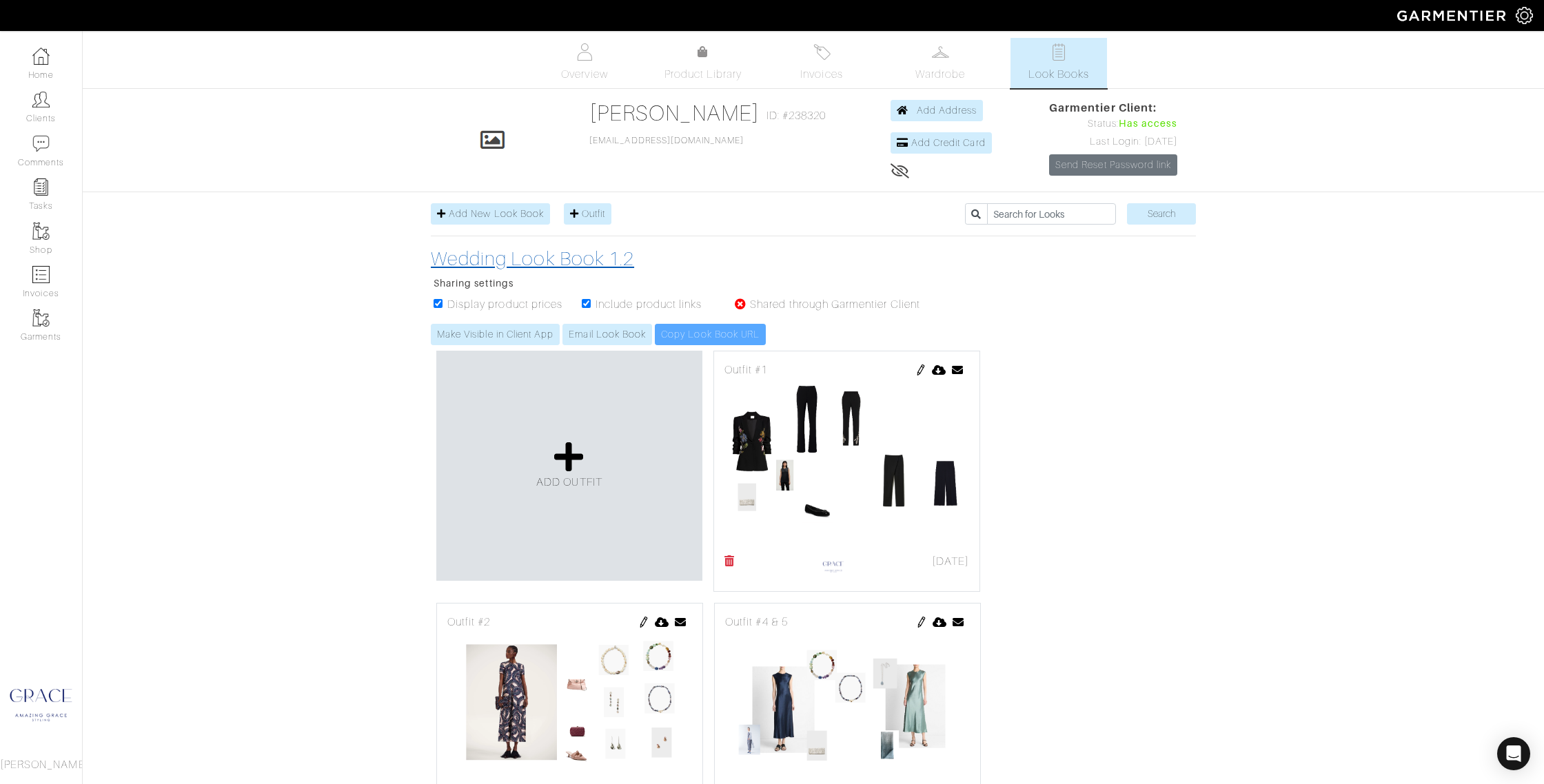
click at [552, 254] on h3 "Wedding Look Book 1.2" at bounding box center [682, 259] width 503 height 23
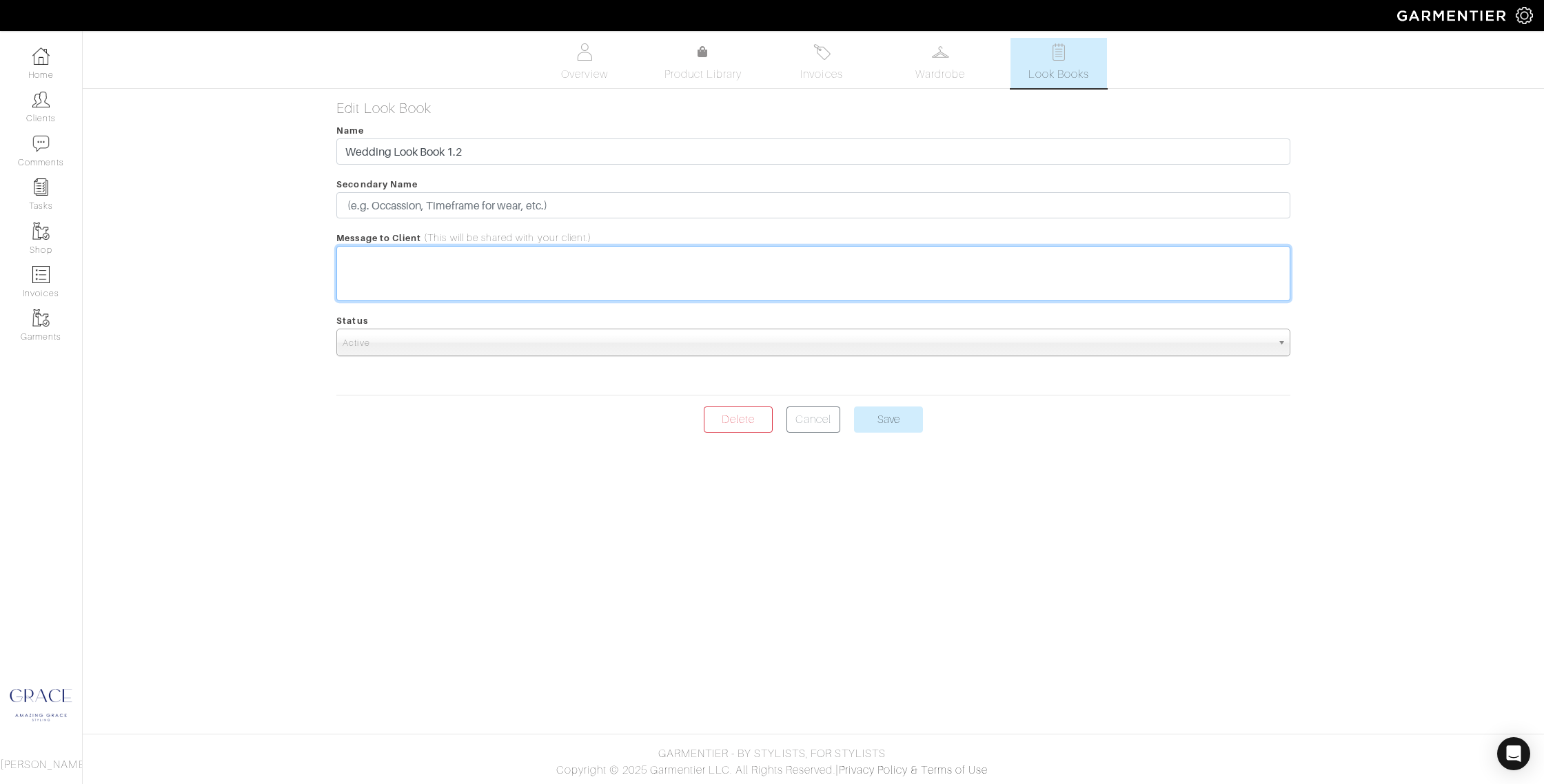
click at [536, 267] on trix-editor at bounding box center [813, 273] width 953 height 55
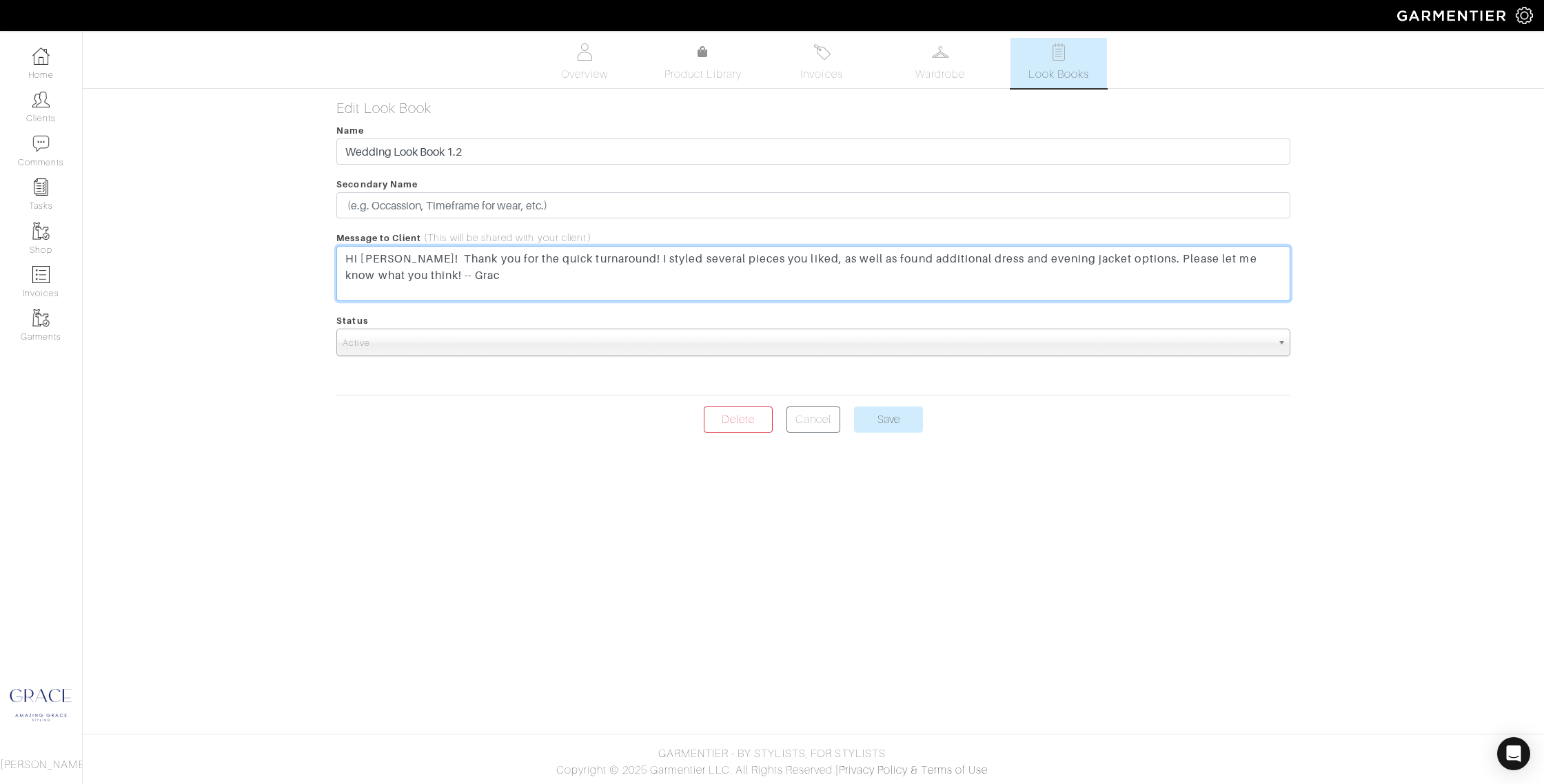
type trix-editor "<div>Hi Patty!&nbsp; Thank you for the quick turnaround! I styled several piece…"
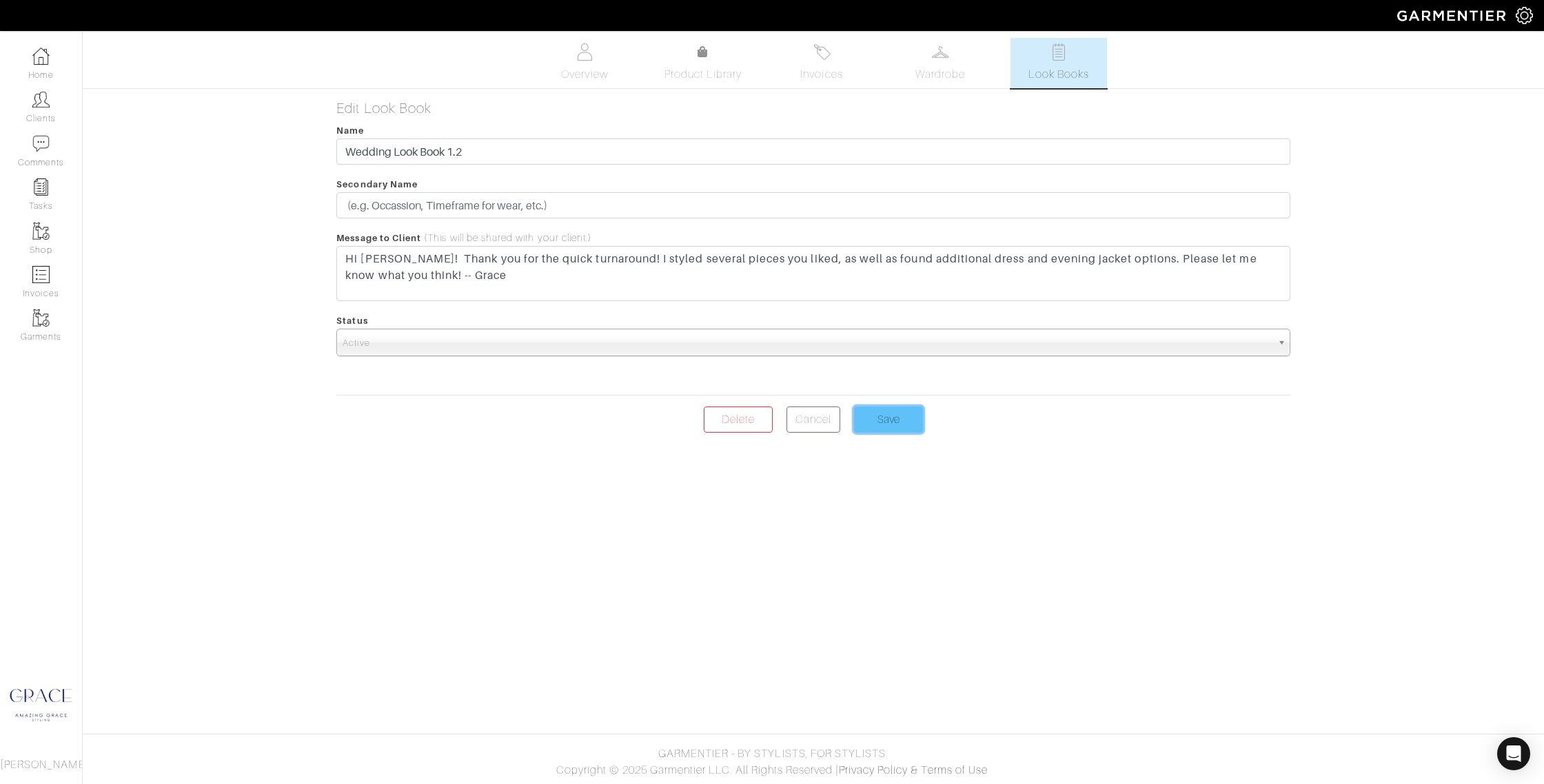
click at [899, 426] on input "Save" at bounding box center [888, 420] width 69 height 26
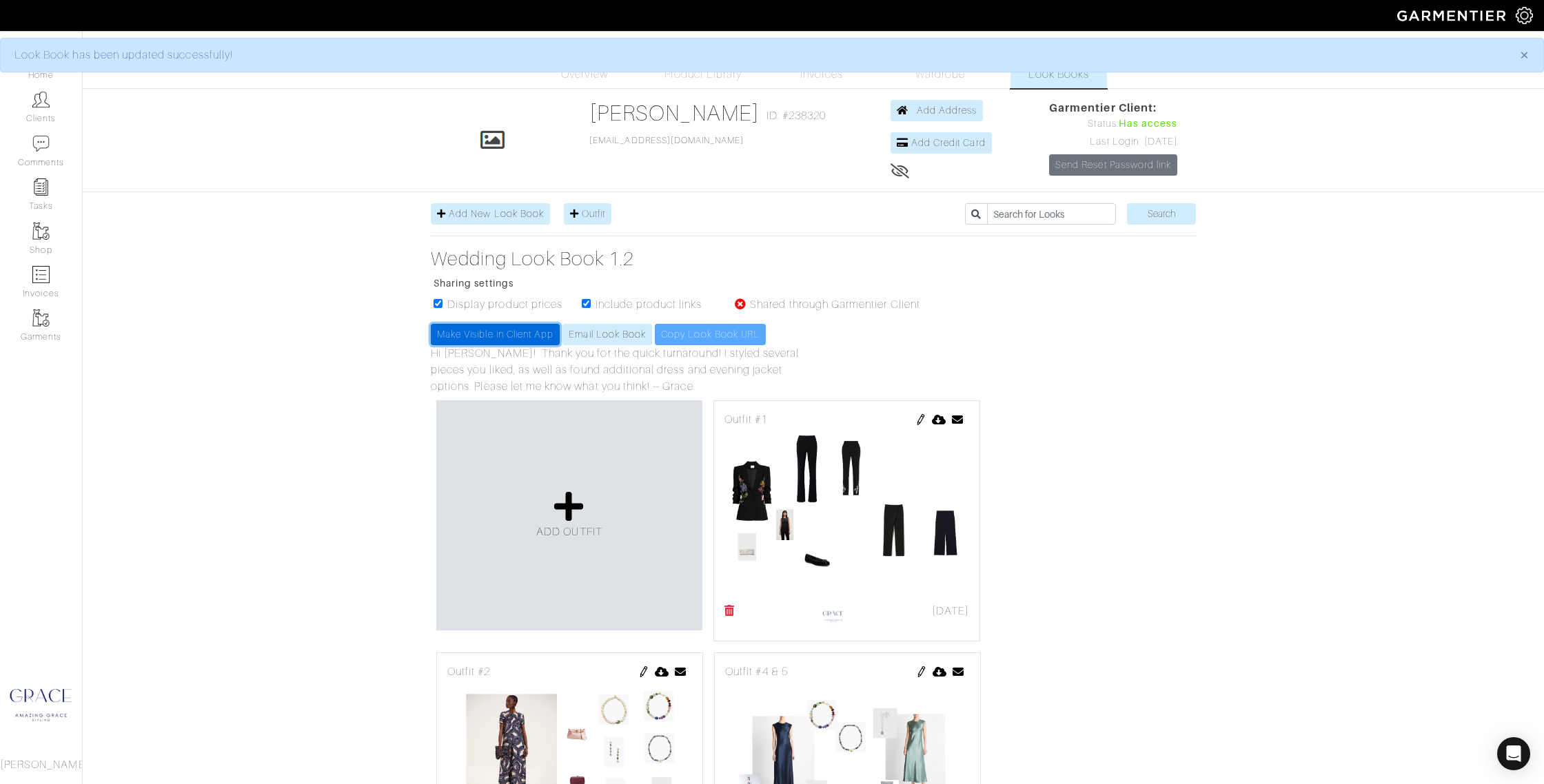
click at [523, 333] on link "Make Visible in Client App" at bounding box center [495, 334] width 129 height 21
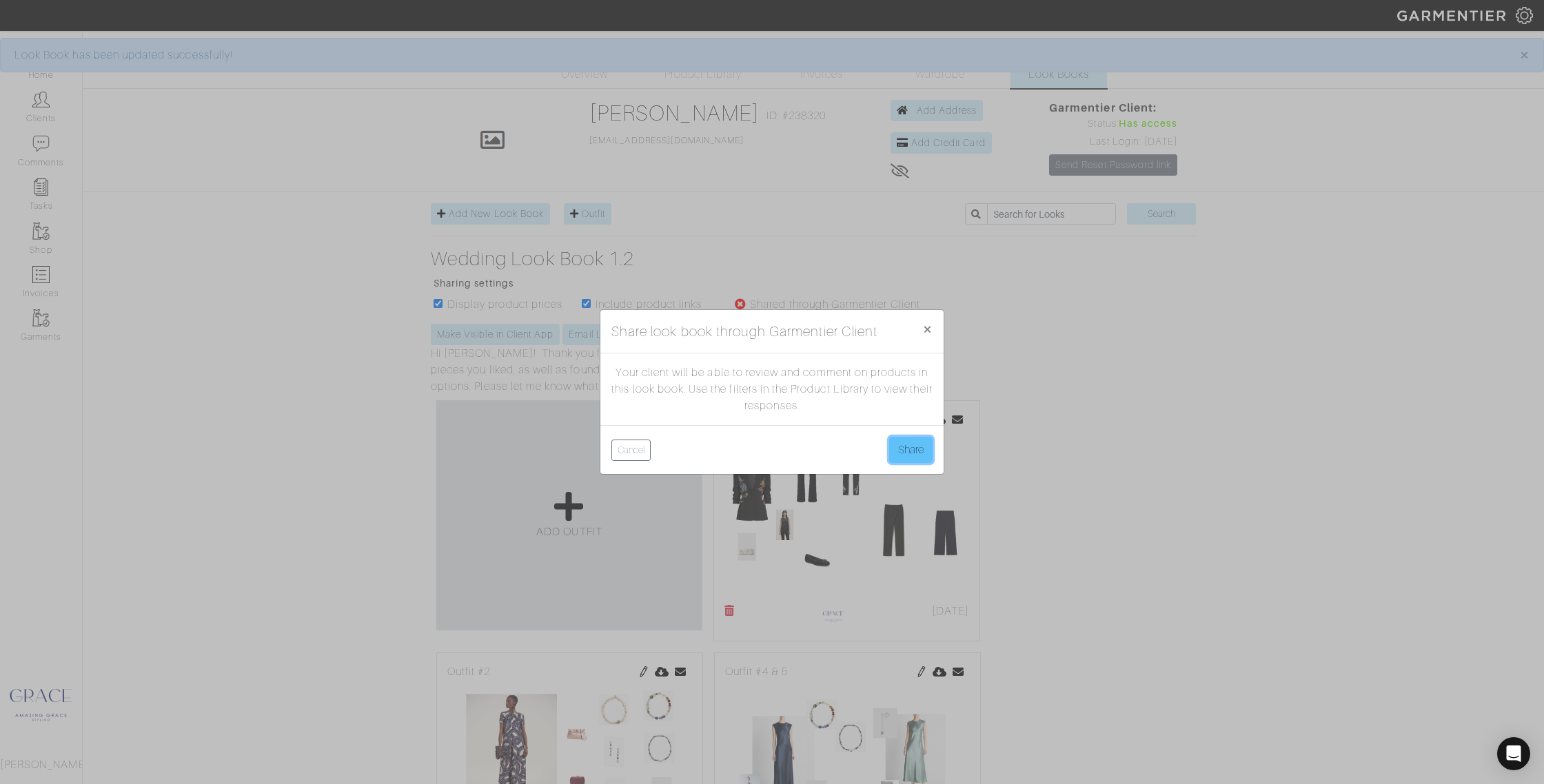
click at [912, 457] on button "Share" at bounding box center [910, 450] width 43 height 26
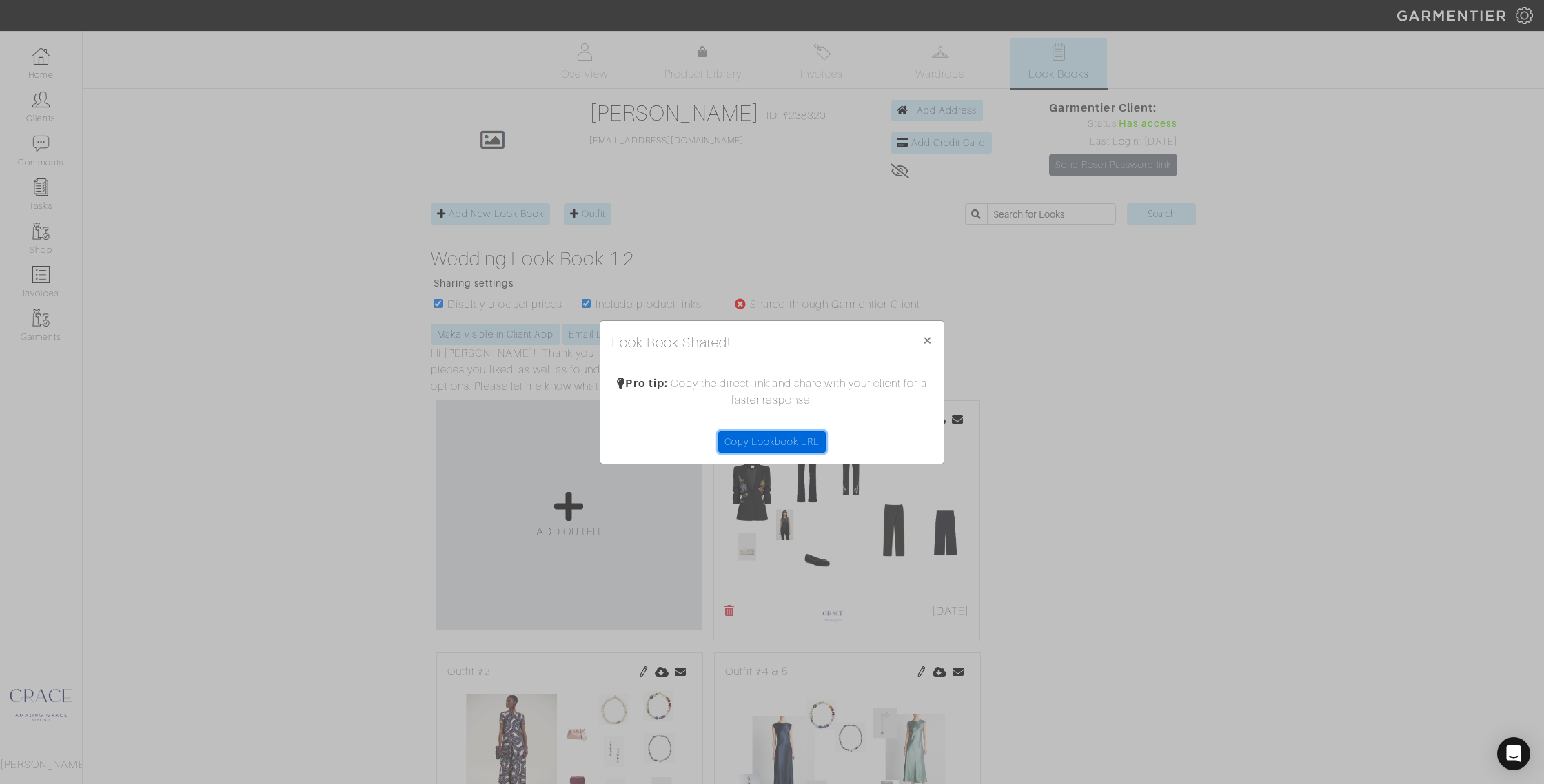
click at [801, 445] on link "Copy Lookbook URL" at bounding box center [772, 442] width 108 height 21
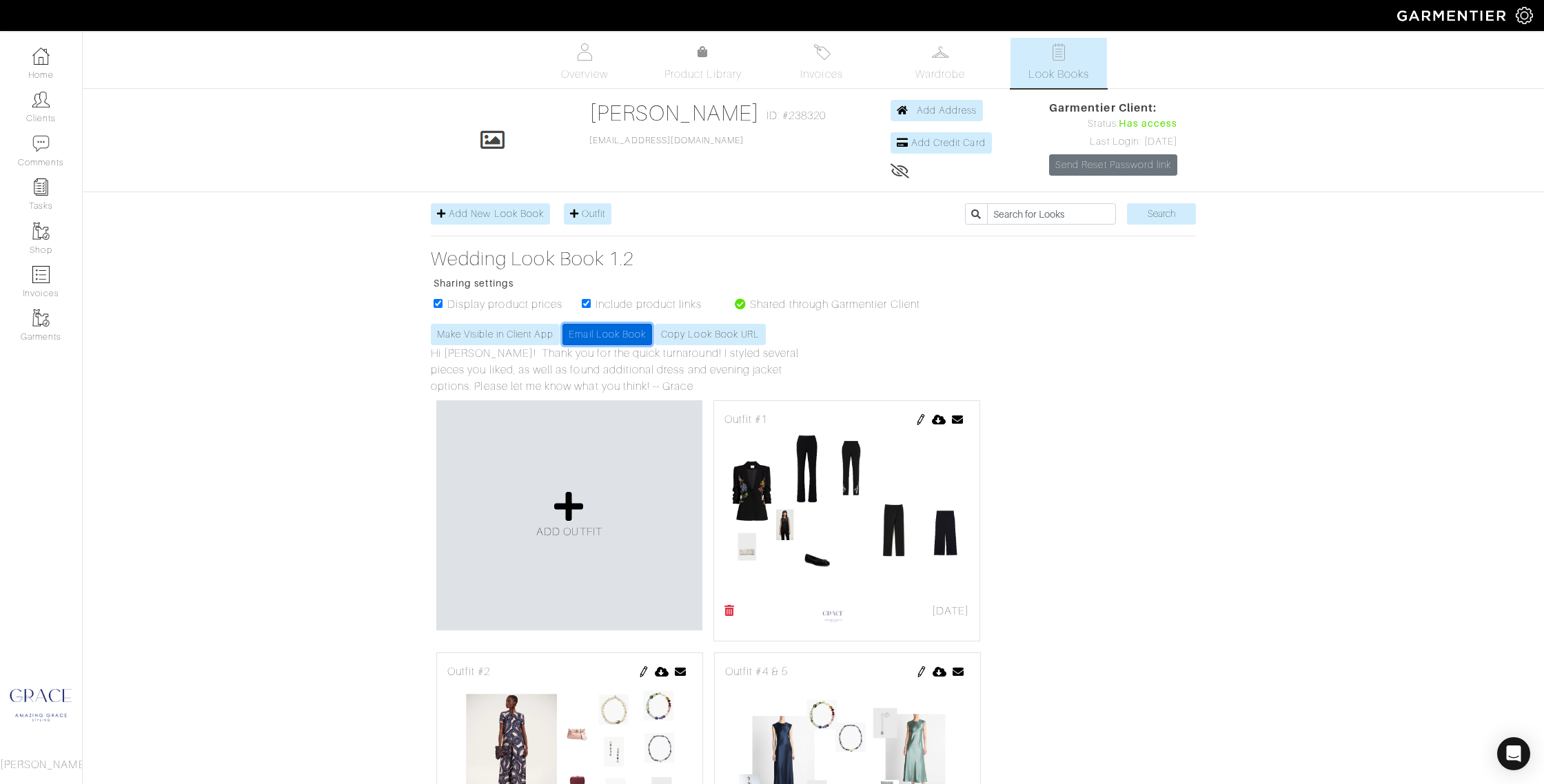
click at [621, 335] on link "Email Look Book" at bounding box center [607, 334] width 89 height 21
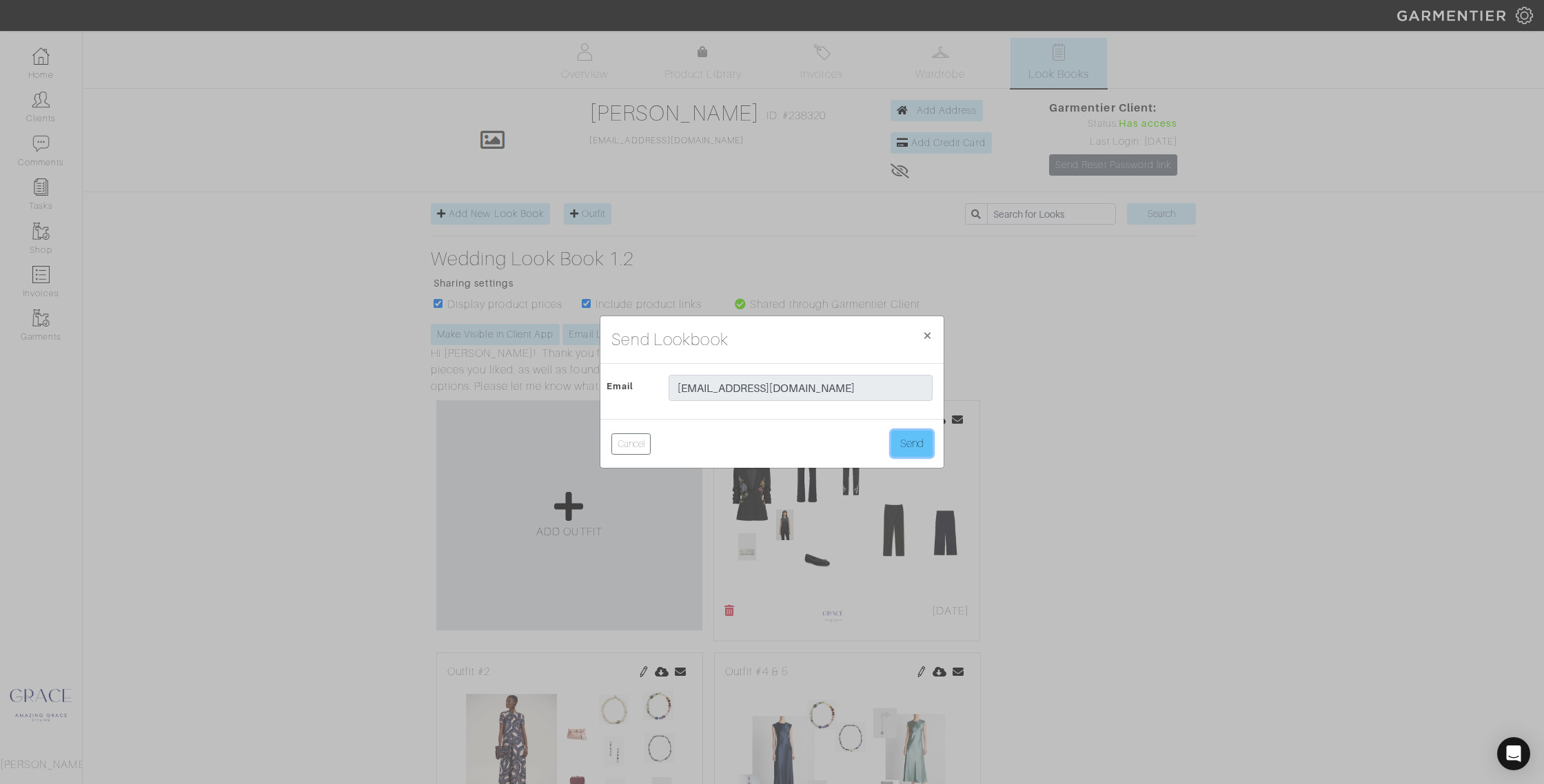
click at [908, 449] on button "Send" at bounding box center [912, 444] width 41 height 26
